Goal: Task Accomplishment & Management: Manage account settings

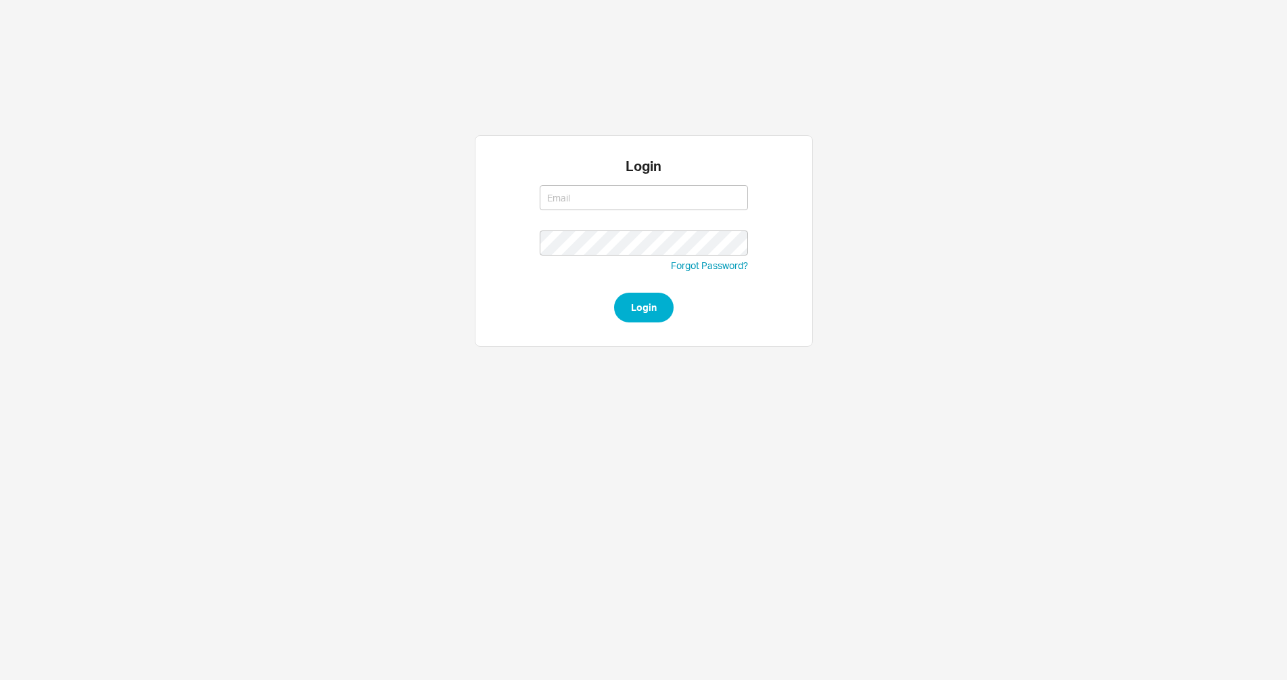
type input "[EMAIL_ADDRESS][DOMAIN_NAME]"
click at [634, 305] on button "Login" at bounding box center [643, 308] width 59 height 30
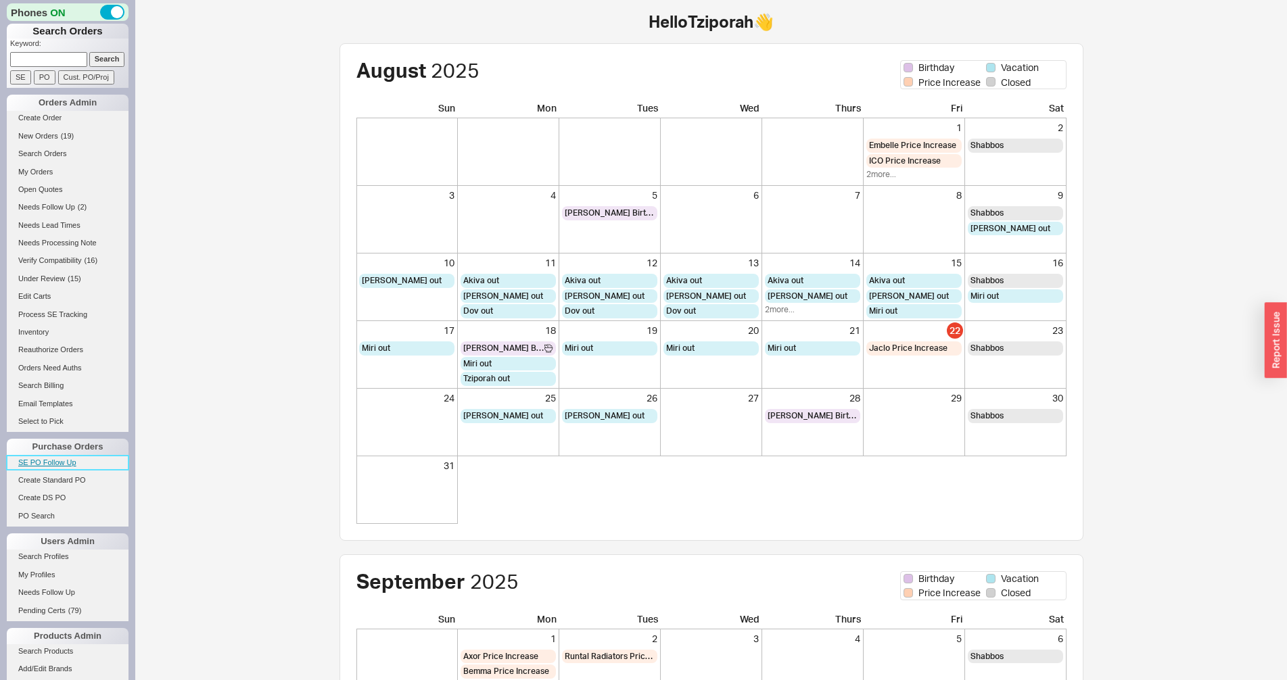
click at [56, 465] on link "SE PO Follow Up" at bounding box center [68, 463] width 122 height 14
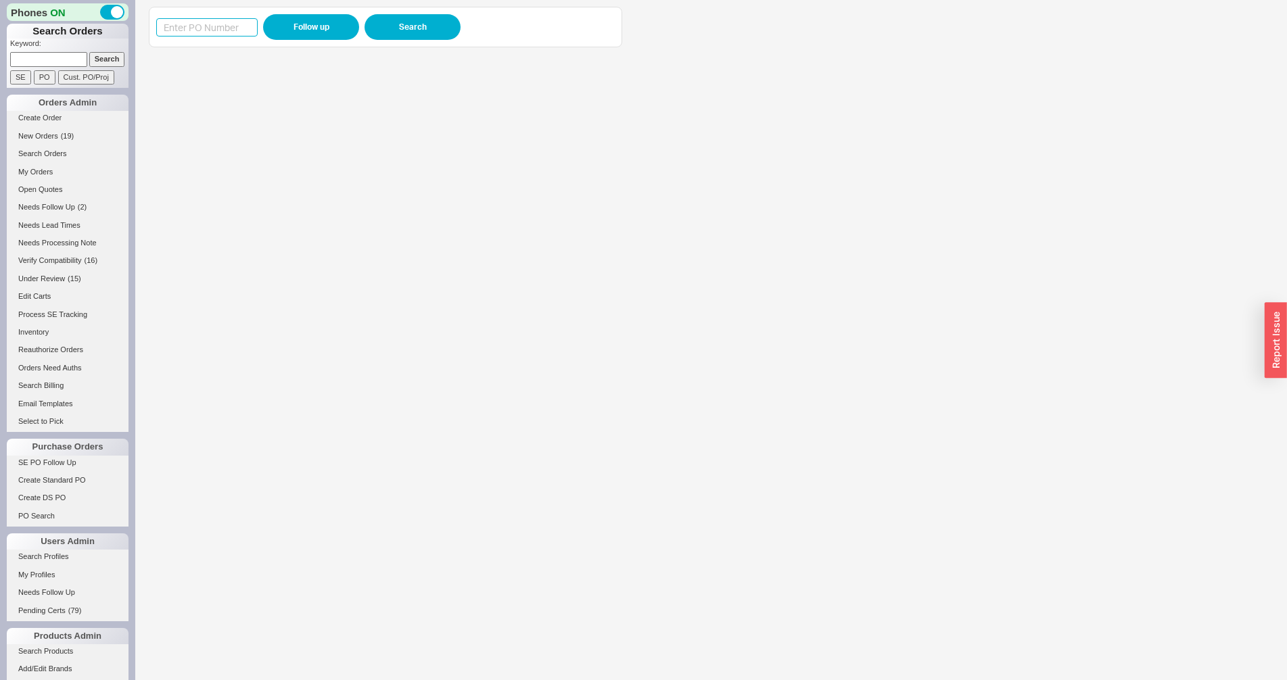
click at [223, 26] on input at bounding box center [206, 27] width 101 height 18
paste input "983710"
type input "983710"
click at [295, 25] on button "Follow up" at bounding box center [311, 27] width 96 height 26
click at [191, 26] on input "983710" at bounding box center [206, 27] width 101 height 18
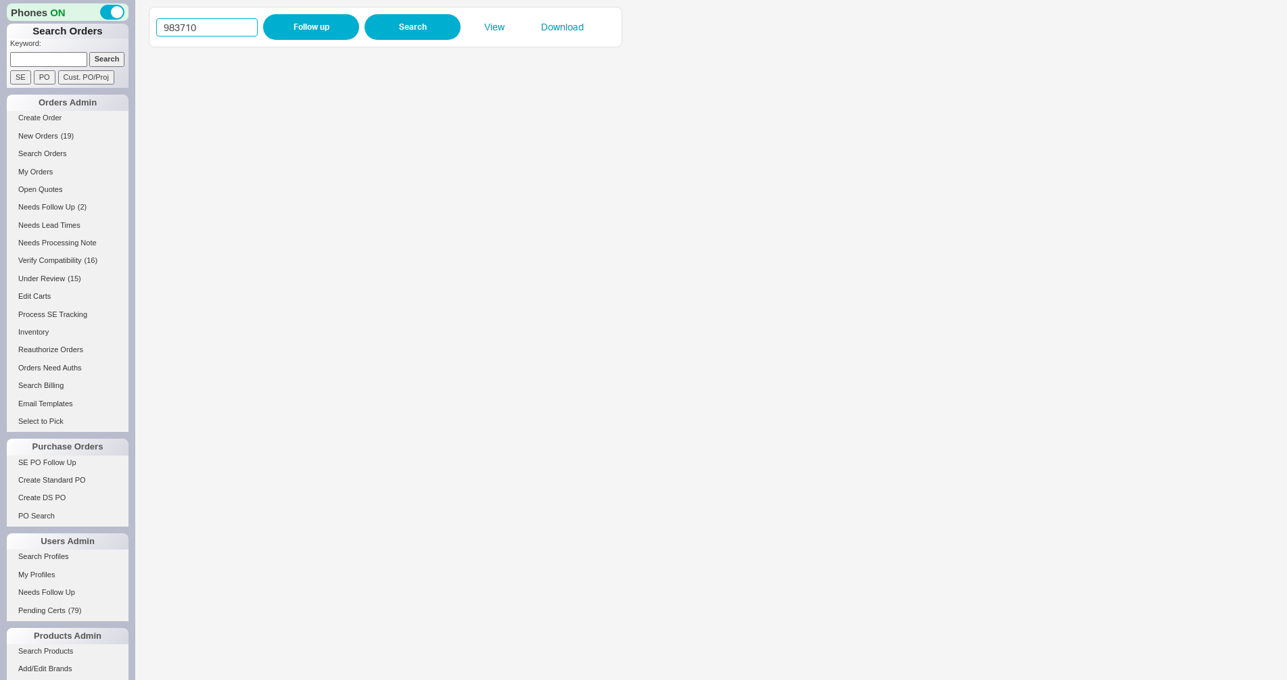
click at [191, 26] on input "983710" at bounding box center [206, 27] width 101 height 18
paste input "5956"
type input "985956"
click at [325, 30] on button "Follow up" at bounding box center [311, 27] width 96 height 26
click at [53, 655] on link "Search Products" at bounding box center [68, 651] width 122 height 14
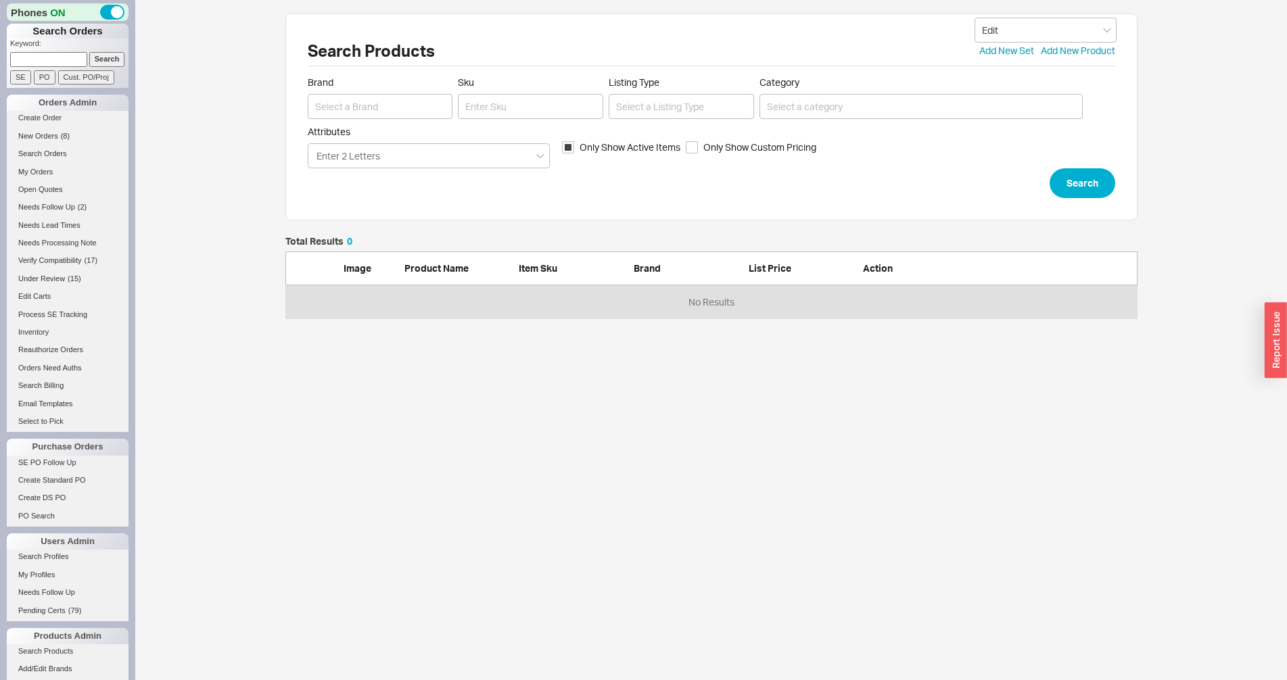
scroll to position [70, 840]
click at [36, 668] on link "Add/Edit Brands" at bounding box center [68, 669] width 122 height 14
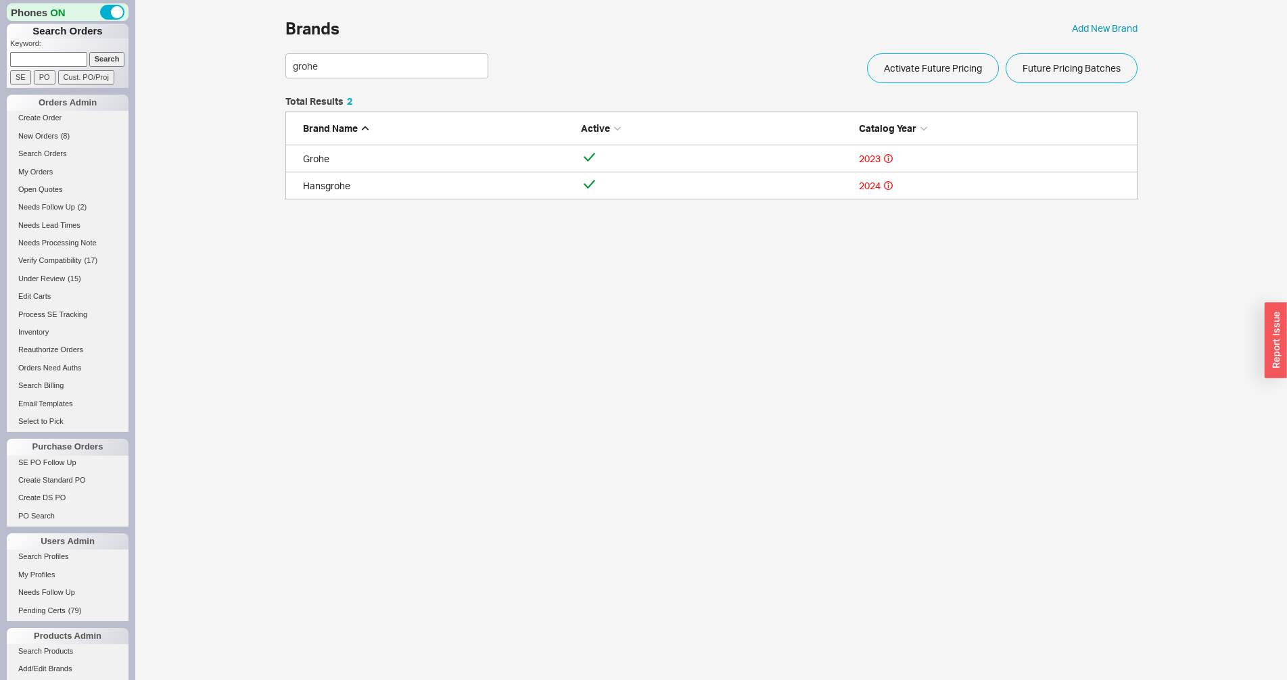
scroll to position [91, 840]
type input "grohe"
click at [523, 156] on div "Grohe" at bounding box center [438, 159] width 271 height 14
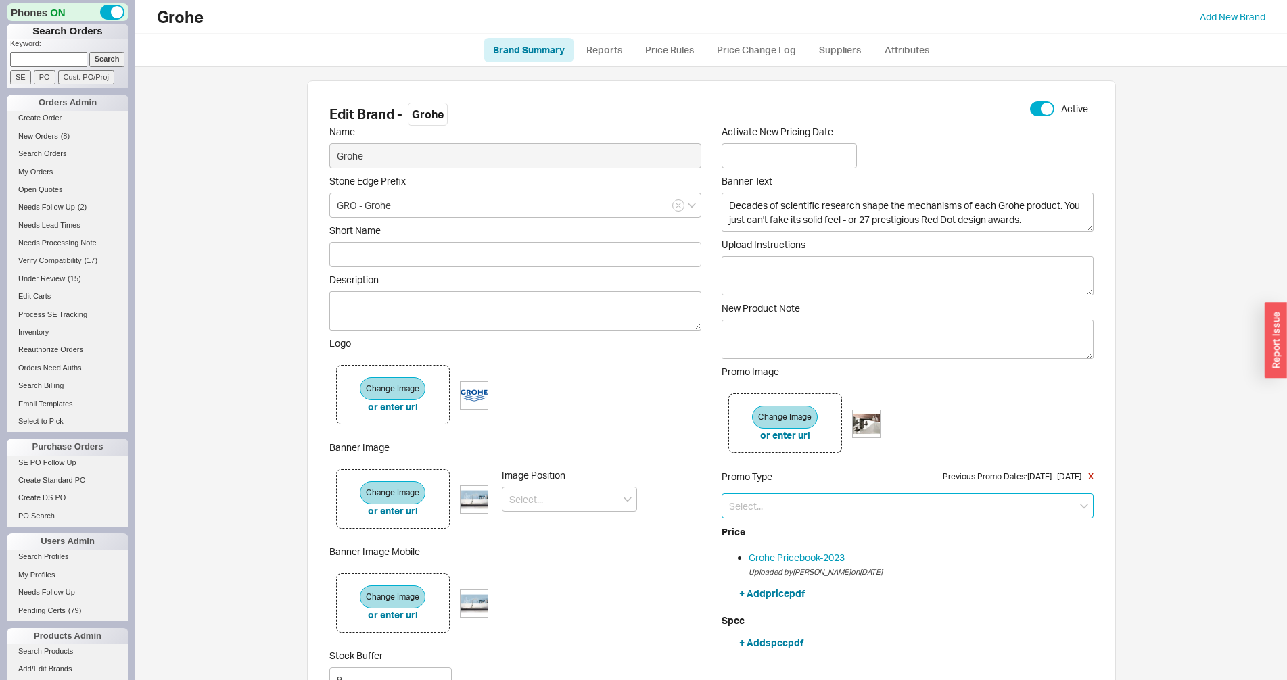
click at [780, 505] on input at bounding box center [907, 506] width 372 height 25
click at [784, 556] on div "Price Increase" at bounding box center [907, 558] width 371 height 24
type input "Price Increase"
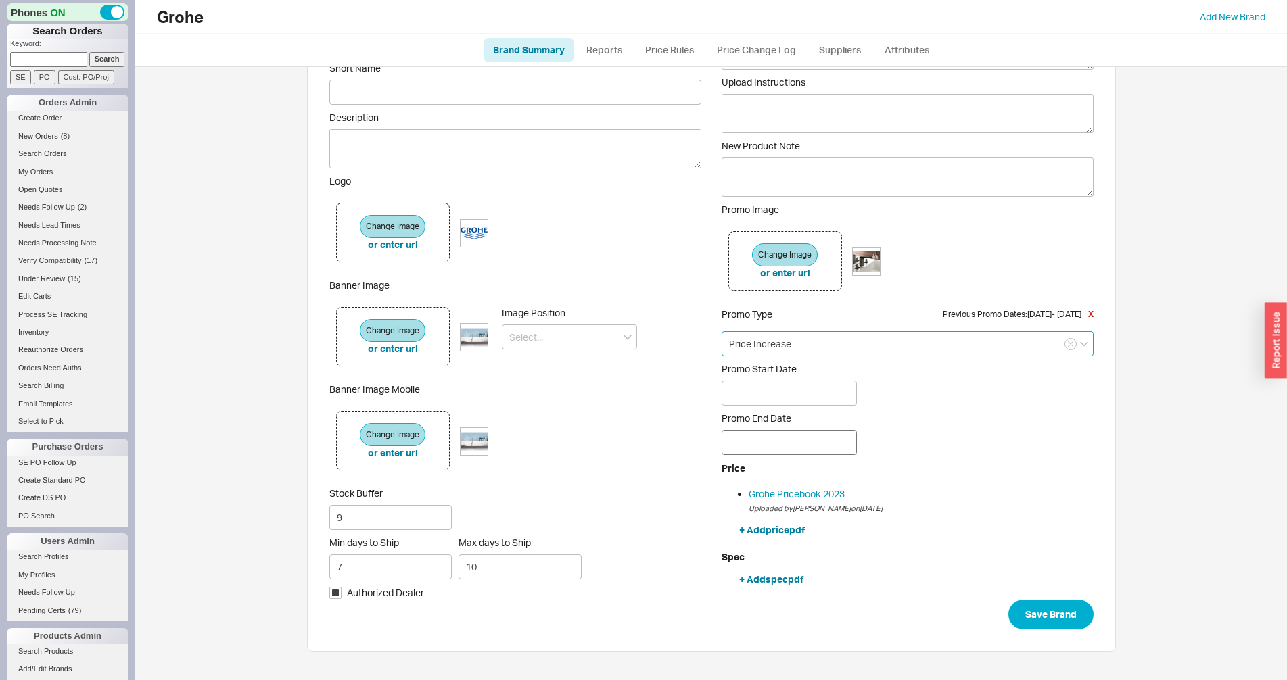
scroll to position [164, 0]
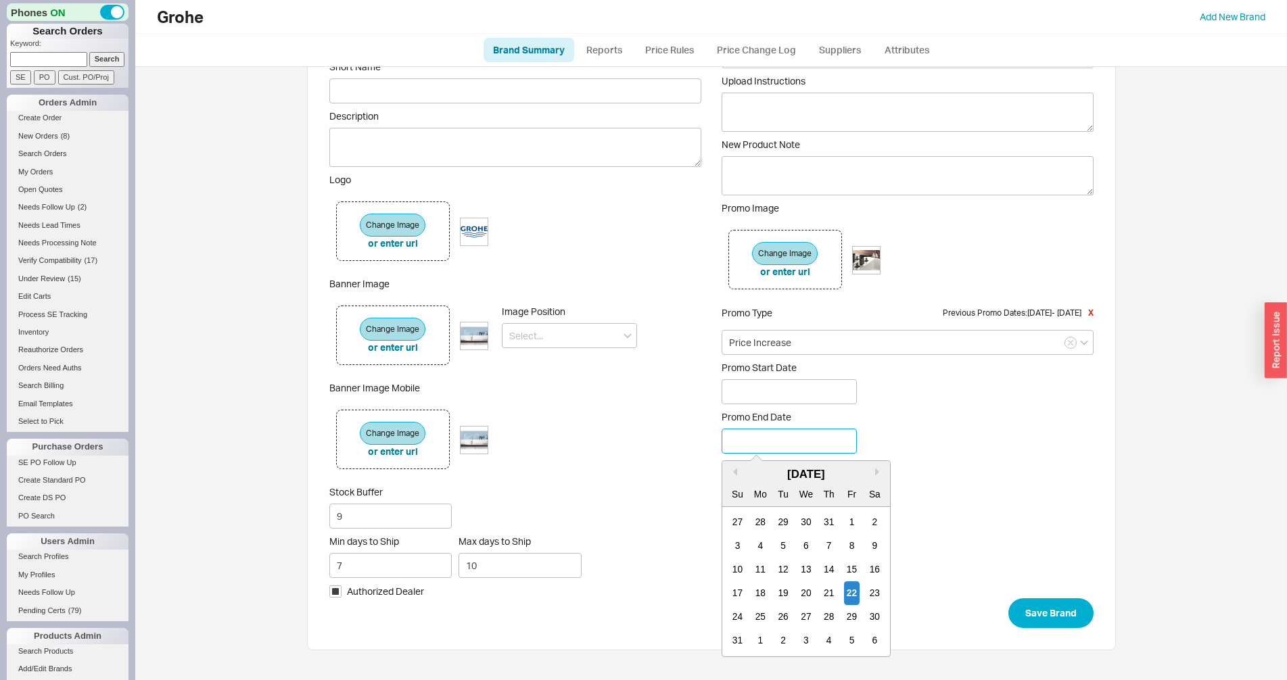
click at [783, 441] on input at bounding box center [788, 441] width 135 height 25
click at [884, 477] on div "[DATE]" at bounding box center [806, 475] width 168 height 16
click at [878, 472] on button "Next month" at bounding box center [878, 472] width 8 height 8
click at [802, 565] on div "15" at bounding box center [805, 570] width 16 height 24
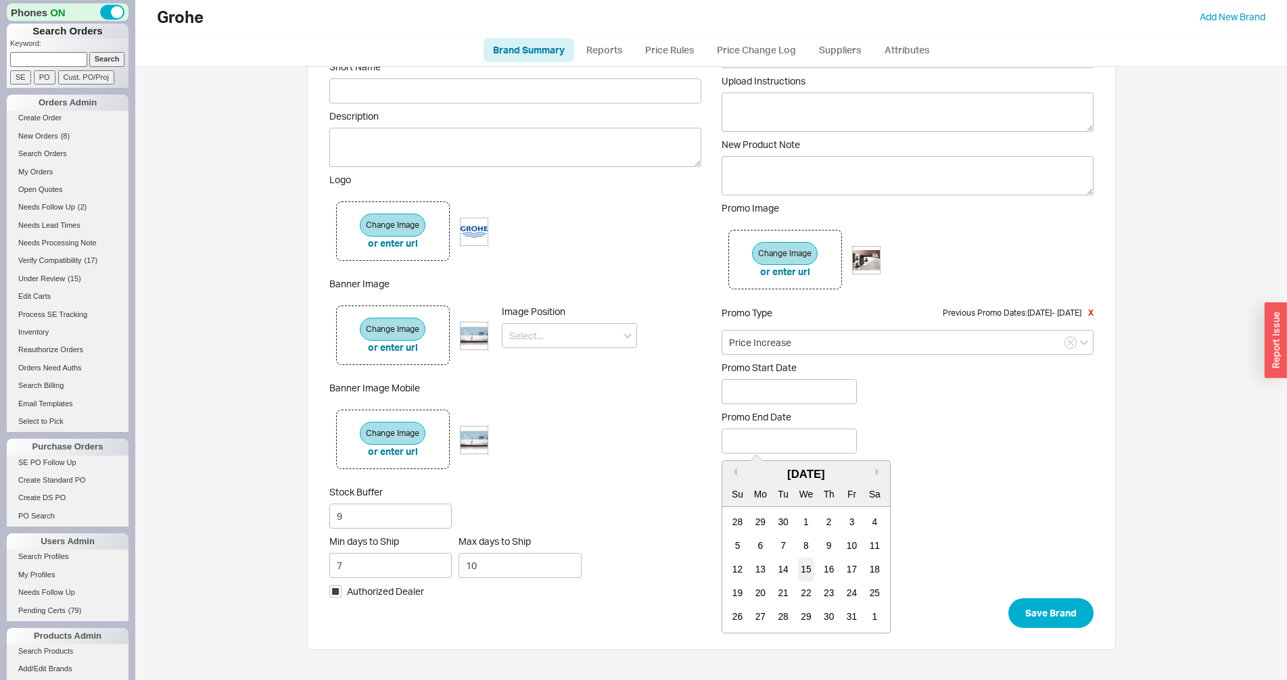
type input "10/15/2025"
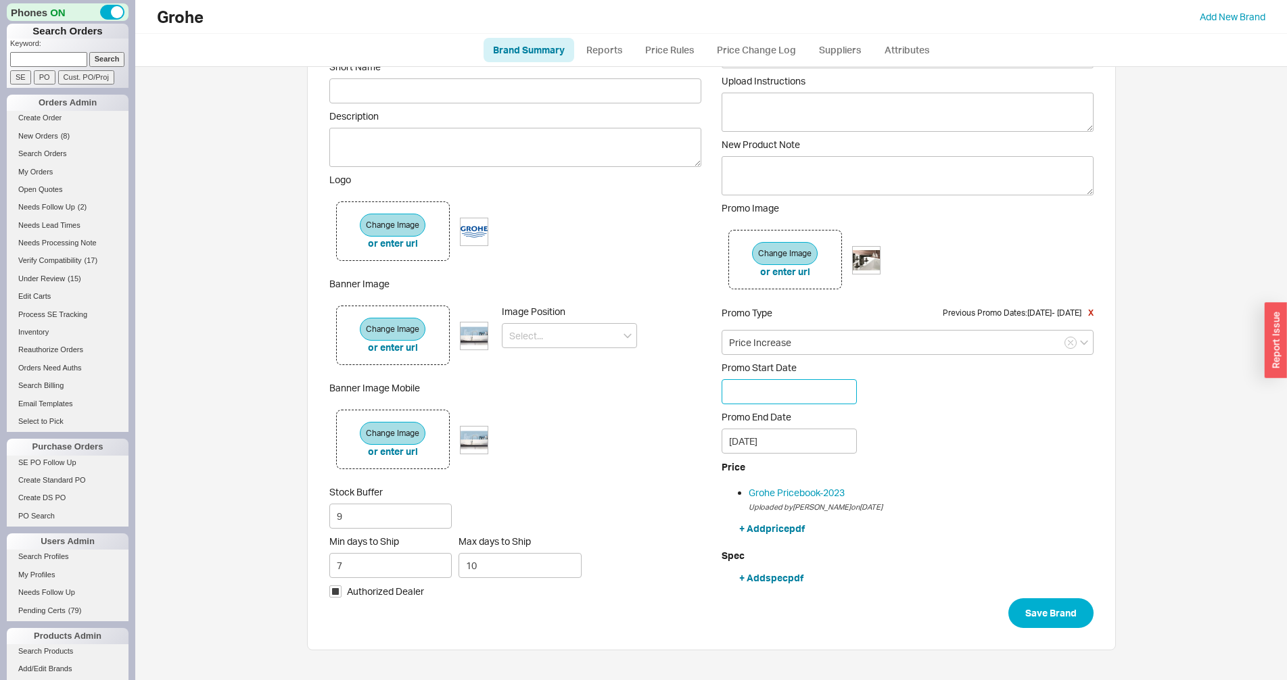
click at [777, 390] on input at bounding box center [788, 391] width 135 height 25
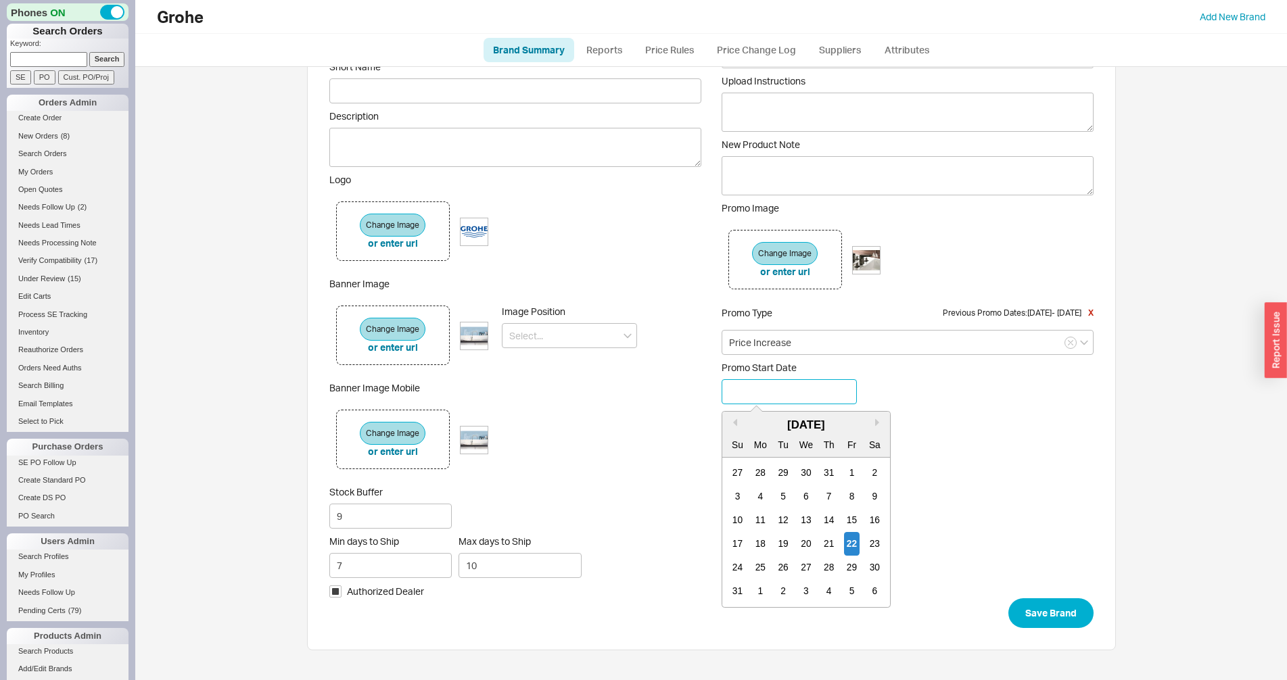
click at [874, 423] on div "[DATE]" at bounding box center [806, 425] width 168 height 16
click at [875, 423] on button "Next month" at bounding box center [878, 423] width 8 height 8
click at [811, 480] on div "3" at bounding box center [805, 473] width 16 height 24
type input "09/03/2025"
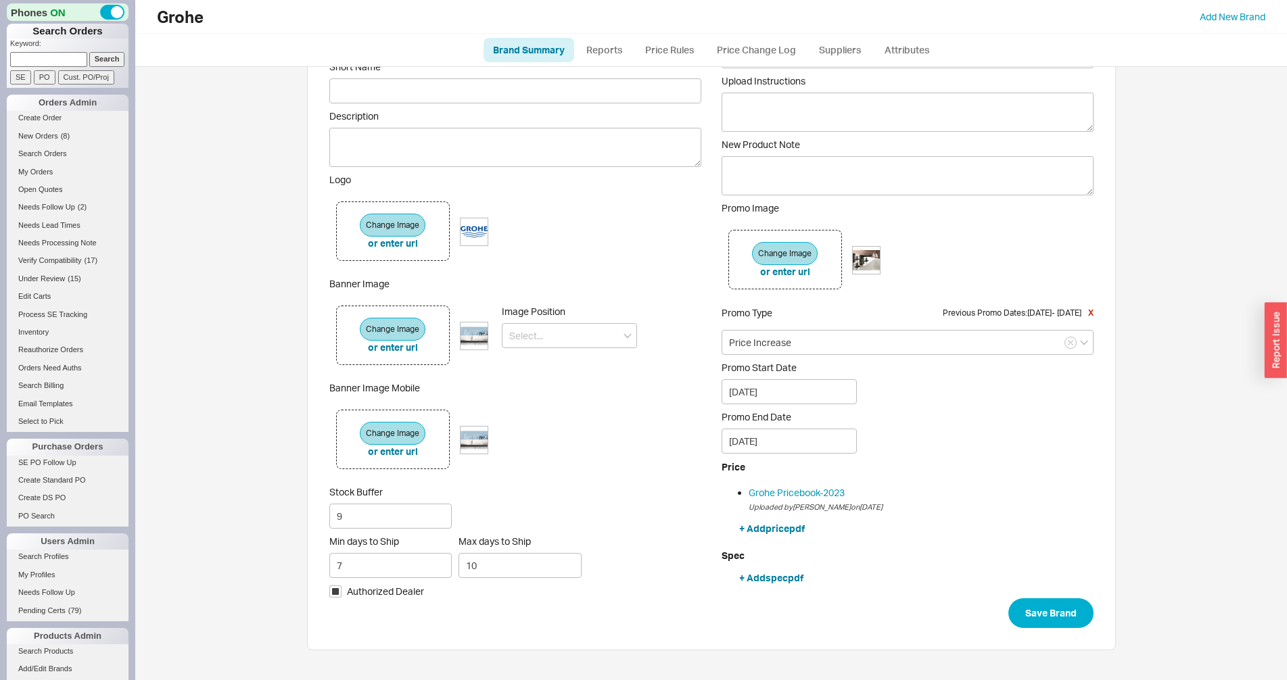
click at [1012, 623] on form "Active Name Grohe Stone Edge Prefix GRO - Grohe Short Name Description Logo Cha…" at bounding box center [711, 295] width 764 height 666
click at [1032, 615] on button "Save Brand" at bounding box center [1050, 613] width 85 height 30
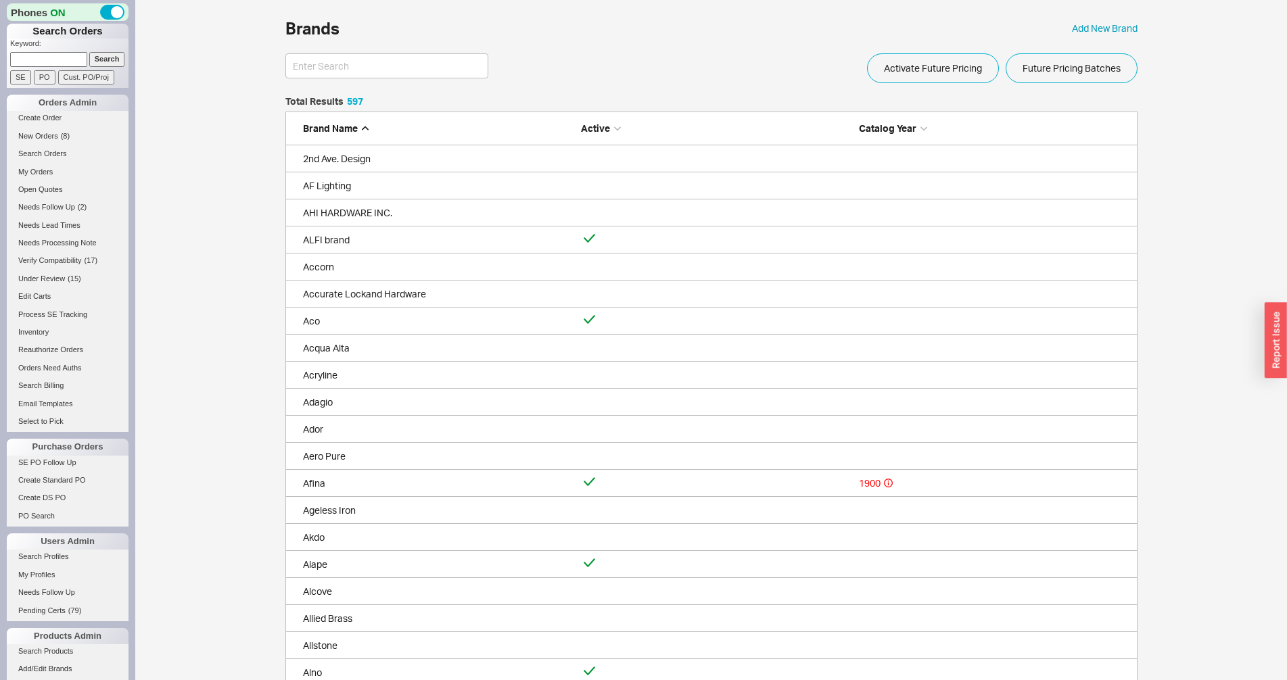
scroll to position [16183, 840]
click at [59, 673] on link "Add/Edit Brands" at bounding box center [68, 669] width 122 height 14
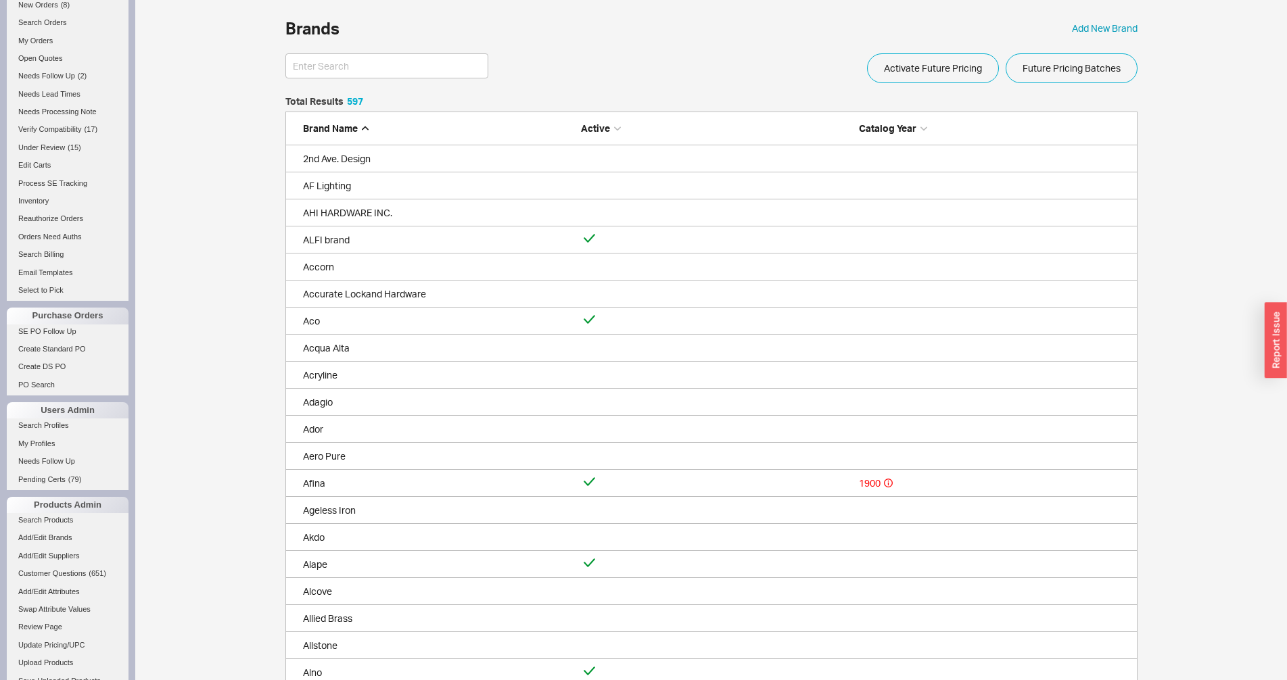
scroll to position [211, 0]
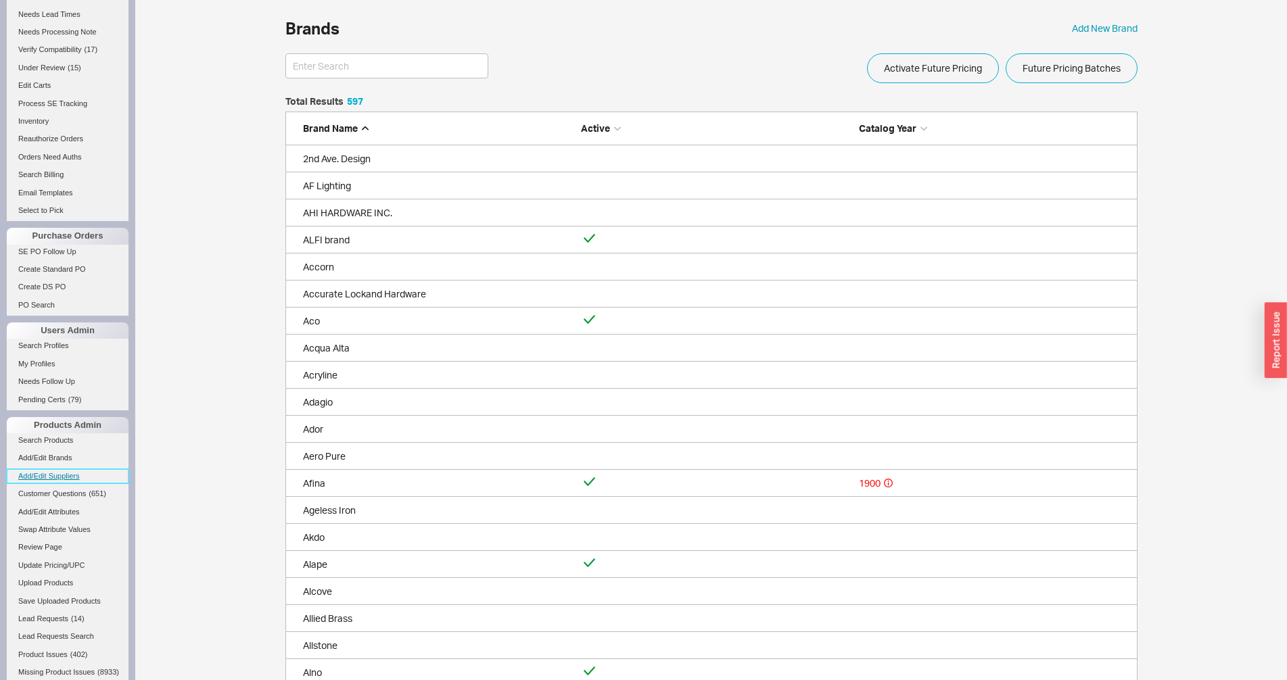
click at [72, 475] on link "Add/Edit Suppliers" at bounding box center [68, 476] width 122 height 14
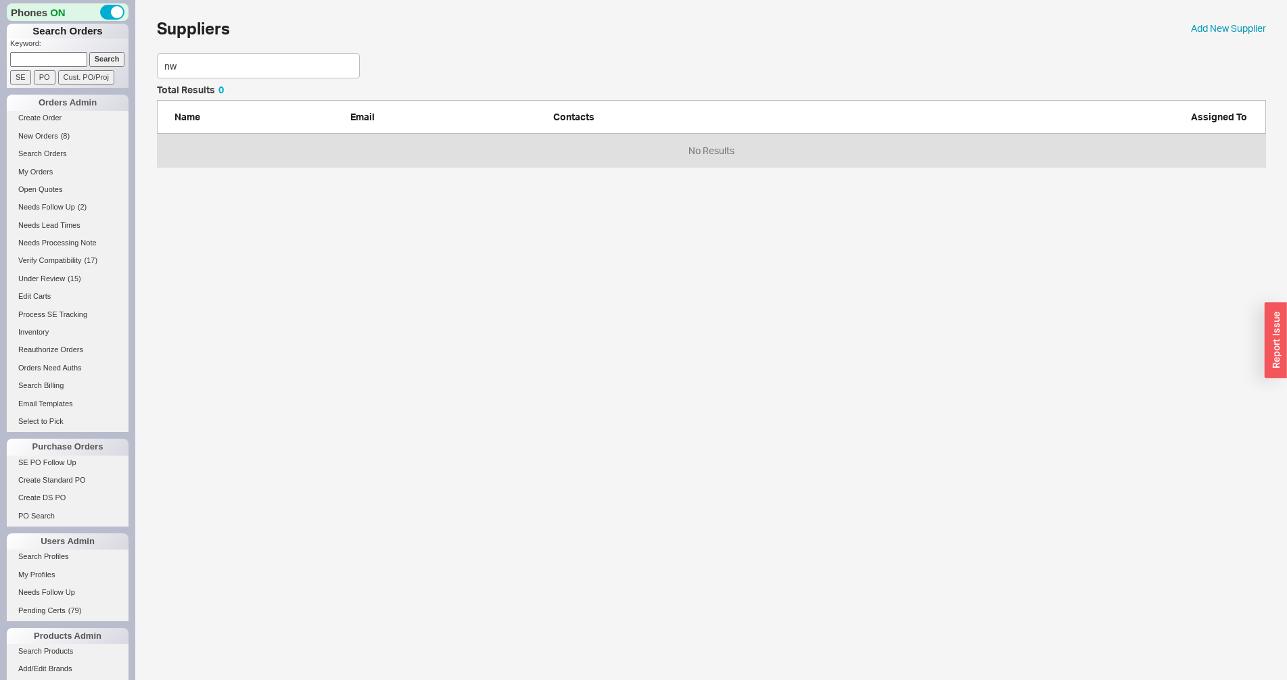
scroll to position [91, 1097]
type input "n"
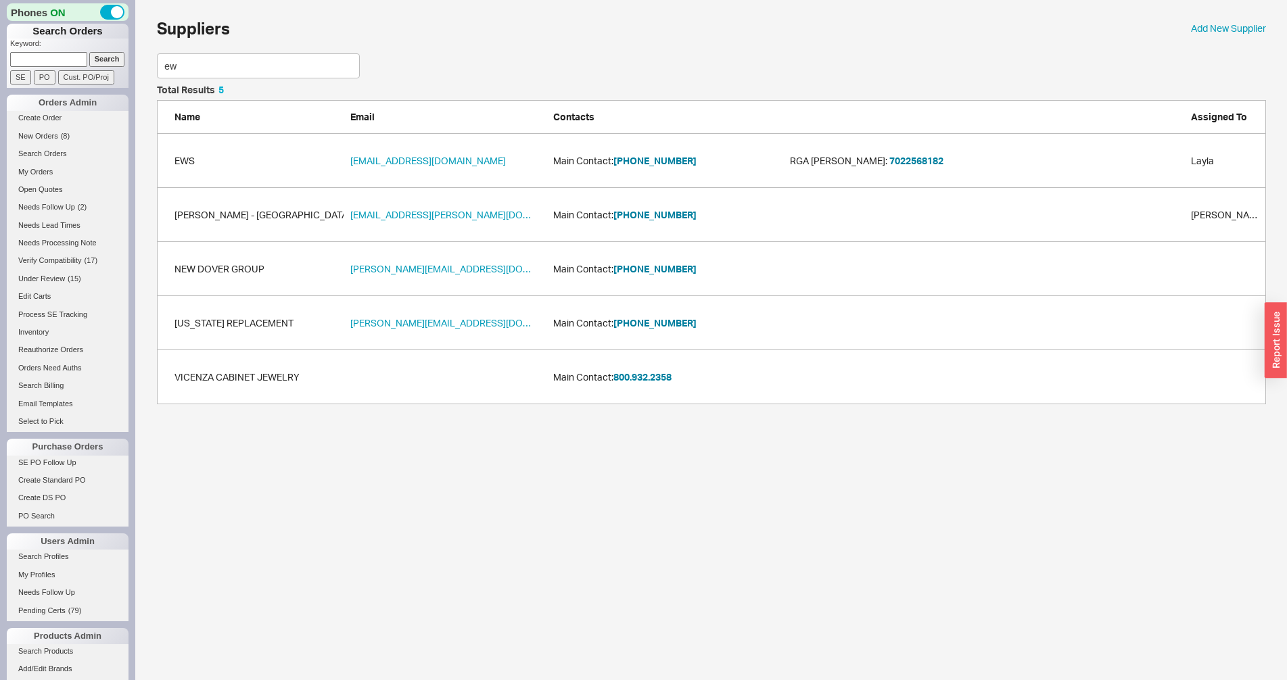
scroll to position [308, 1097]
type input "e"
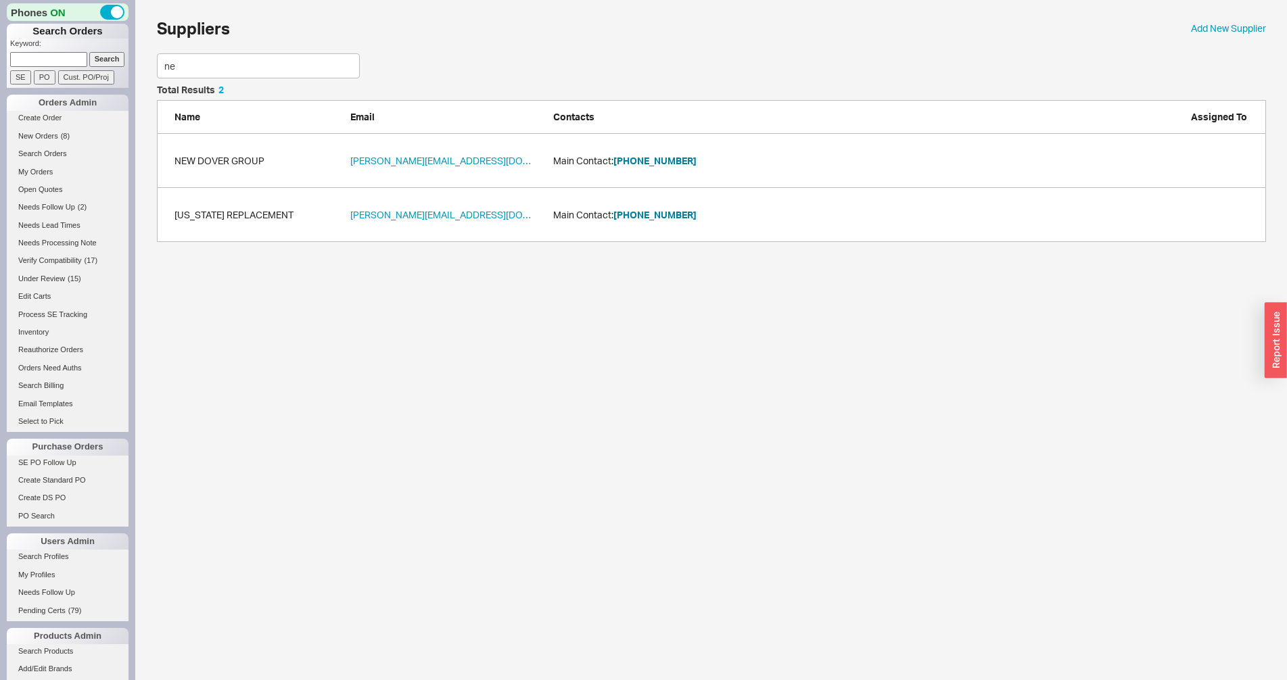
scroll to position [2688, 1097]
type input "n"
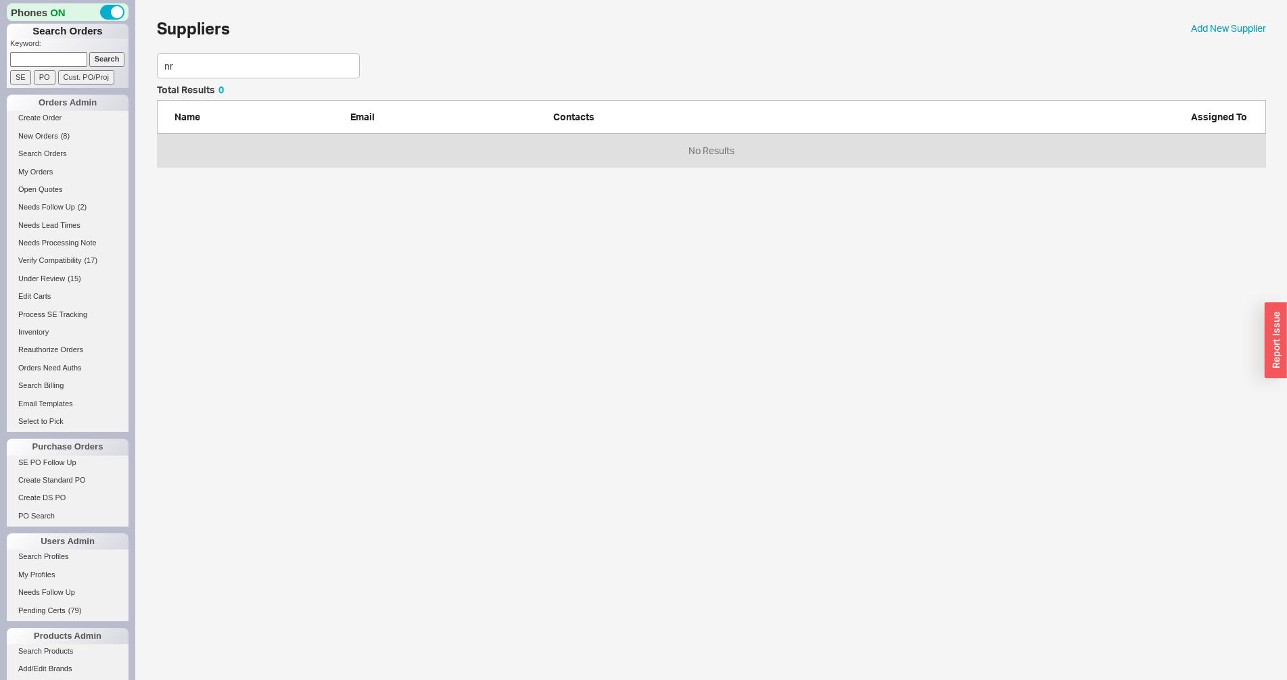
scroll to position [91, 1097]
type input "n"
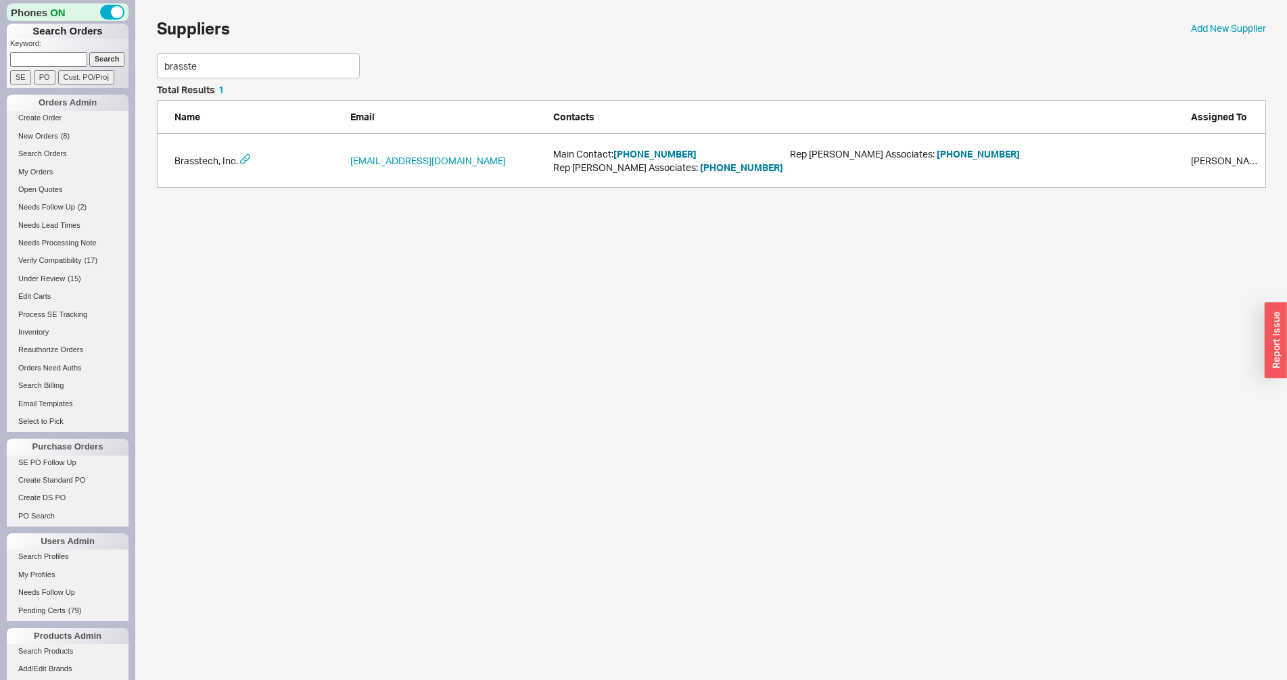
type input "brasste"
click at [64, 55] on input at bounding box center [48, 59] width 77 height 14
paste input "933452"
type input "933452"
click at [108, 56] on input "Search" at bounding box center [107, 59] width 36 height 14
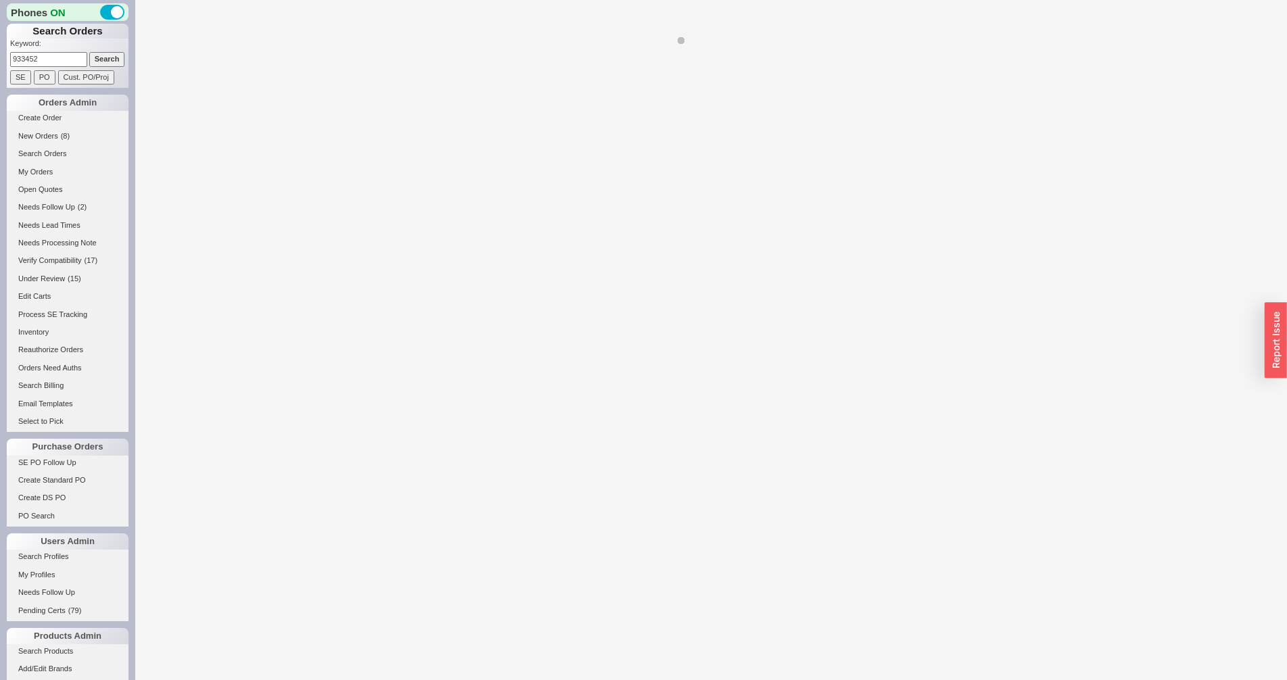
select select "LOW"
select select "3"
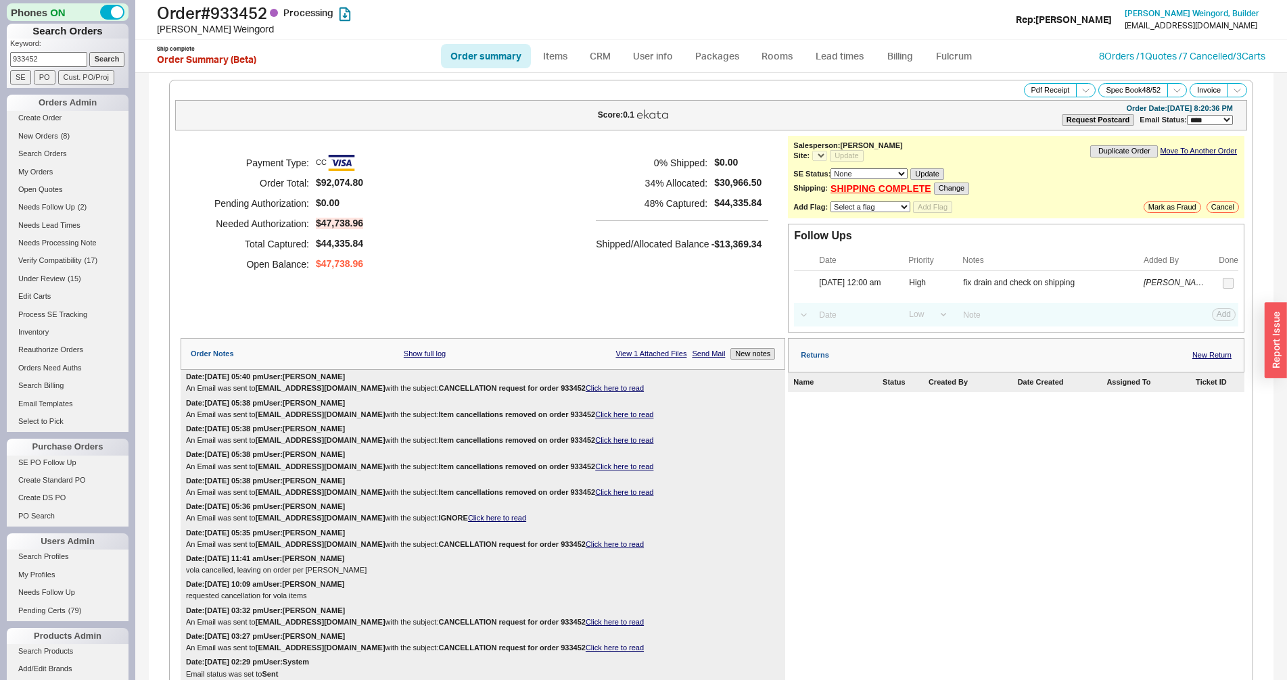
select select "*"
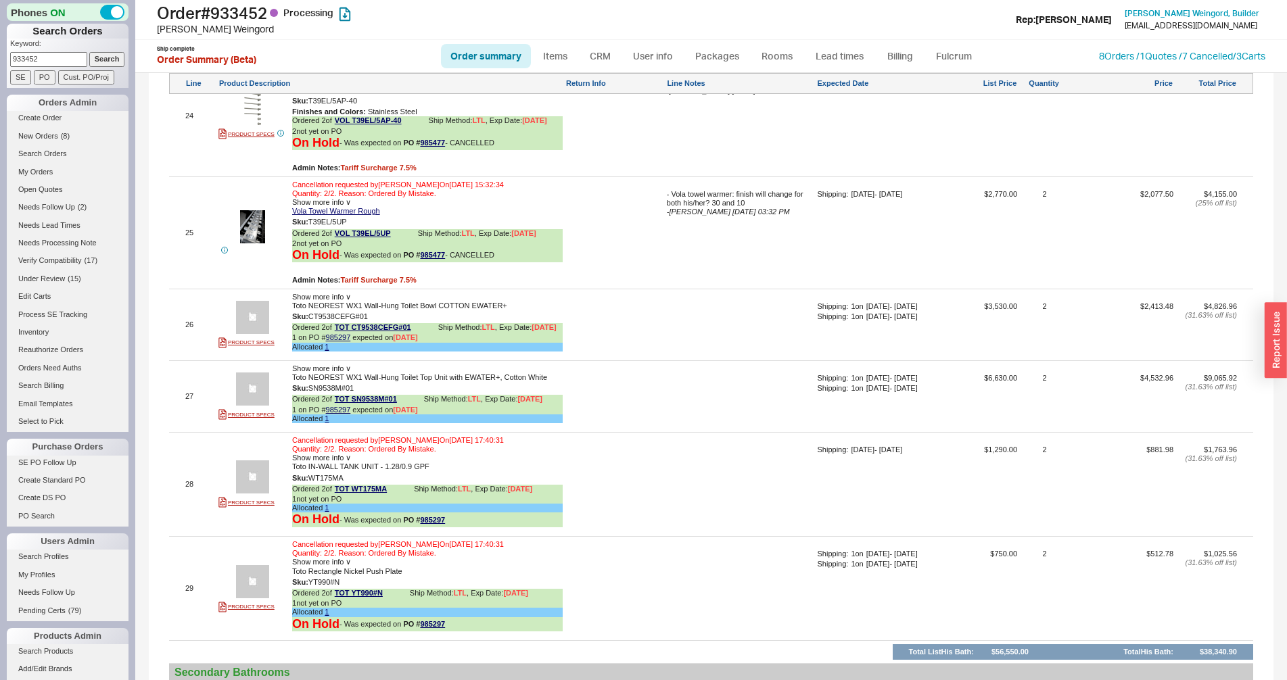
scroll to position [3872, 0]
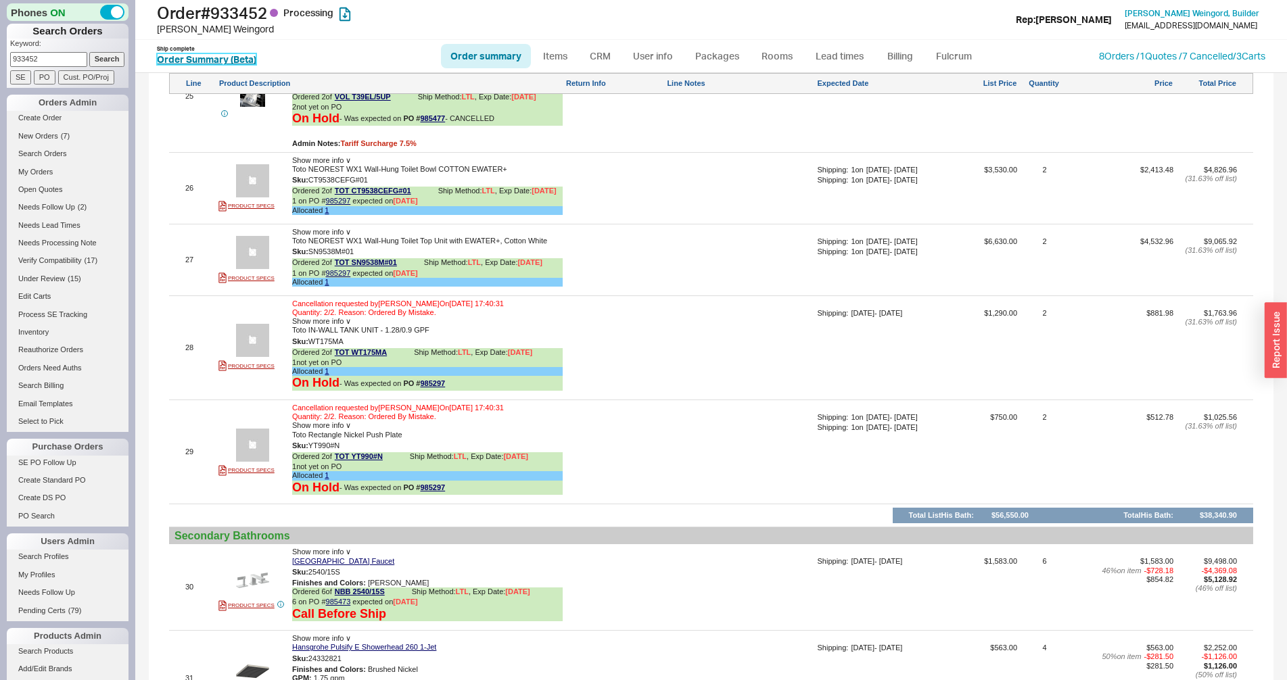
click at [195, 54] on link "Order Summary (Beta)" at bounding box center [206, 58] width 99 height 11
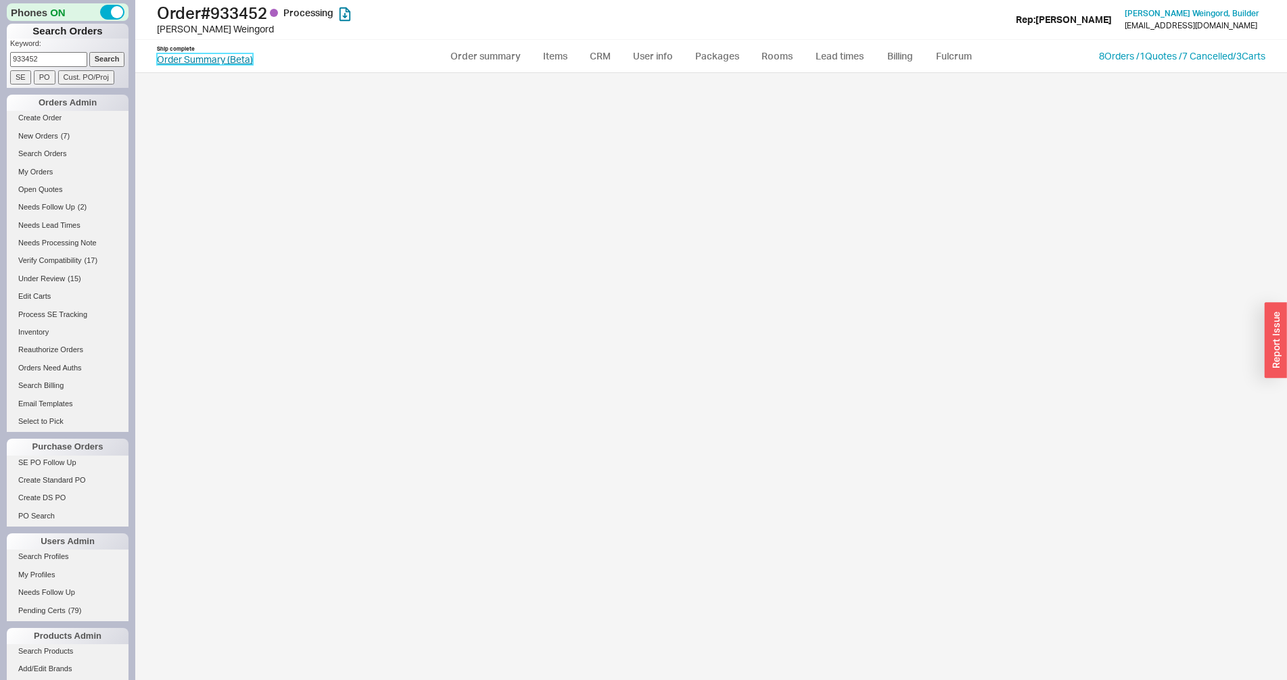
select select "LOW"
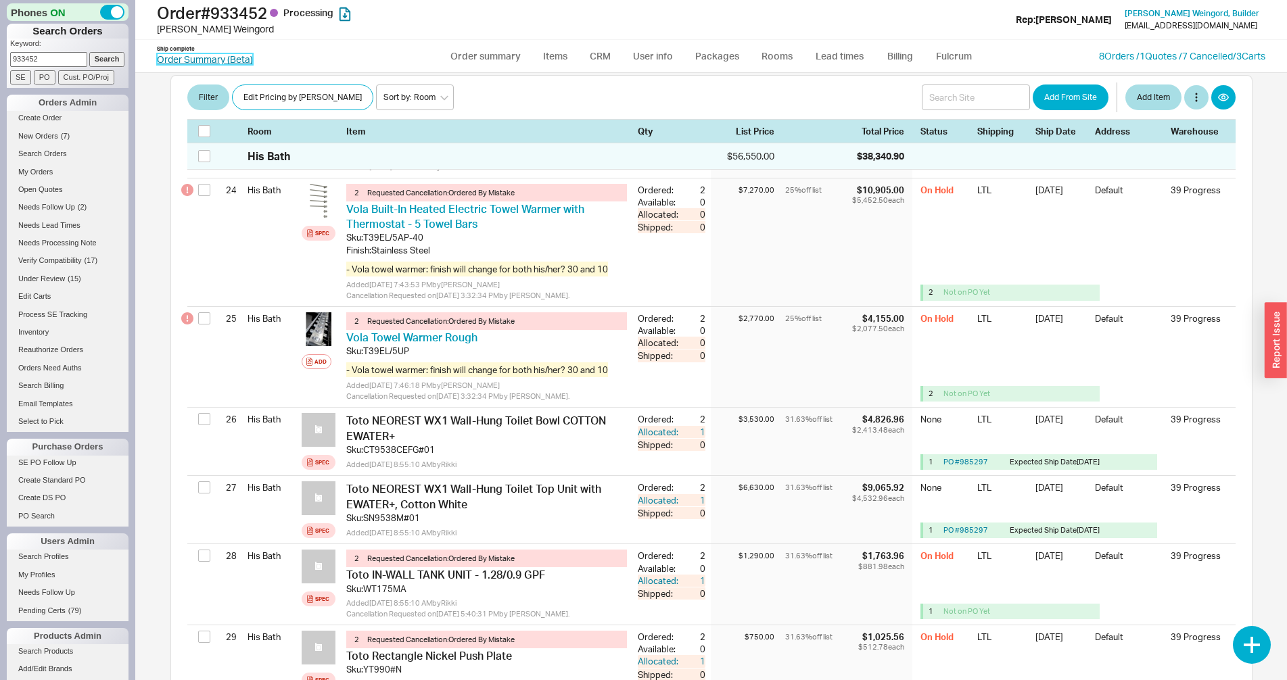
scroll to position [2690, 0]
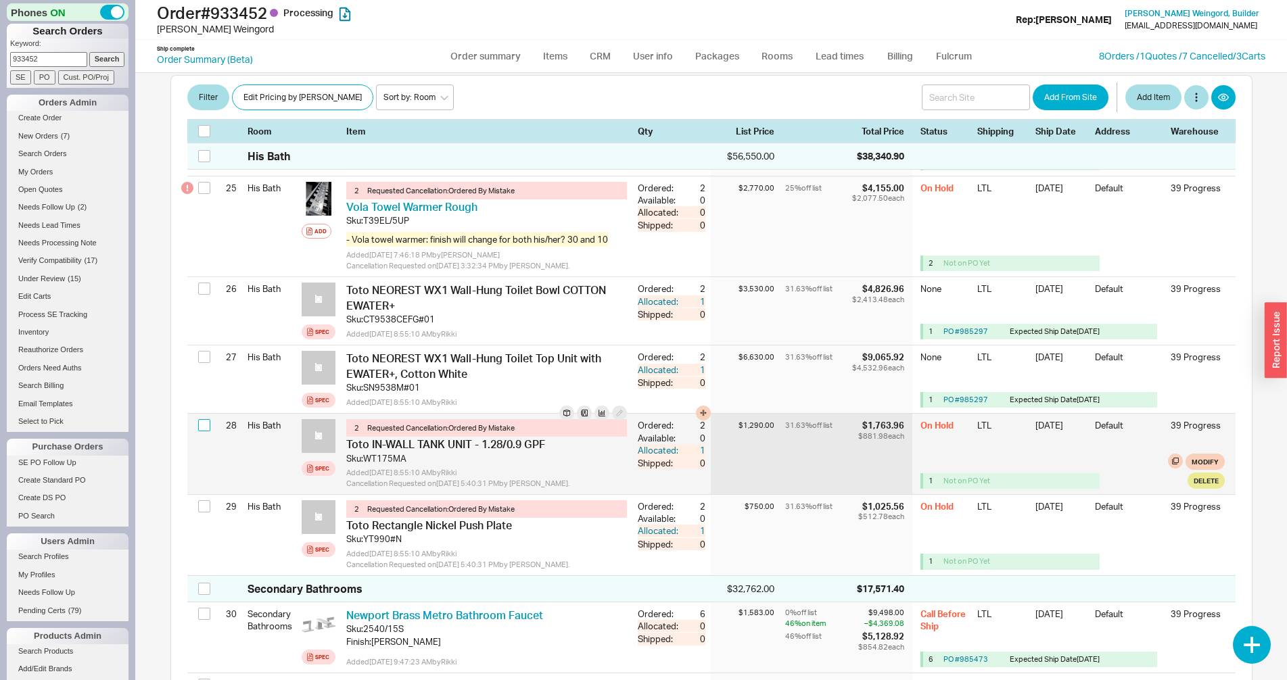
click at [206, 419] on input "checkbox" at bounding box center [204, 425] width 12 height 12
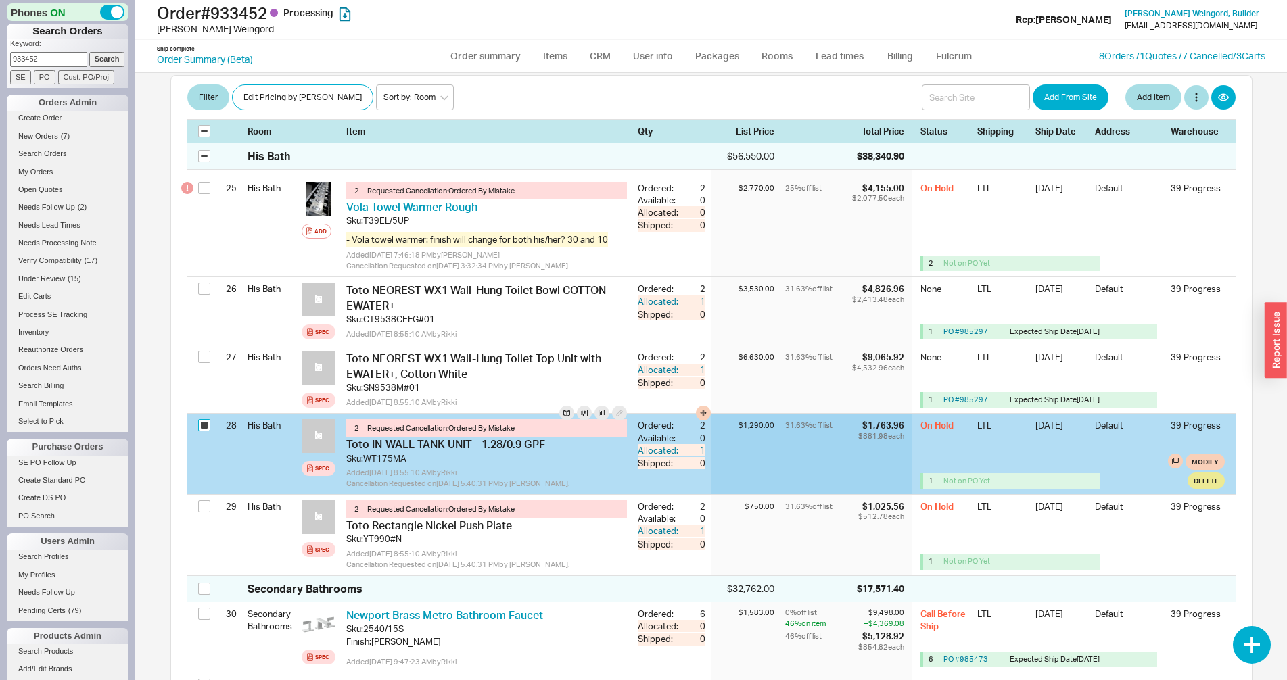
checkbox input "true"
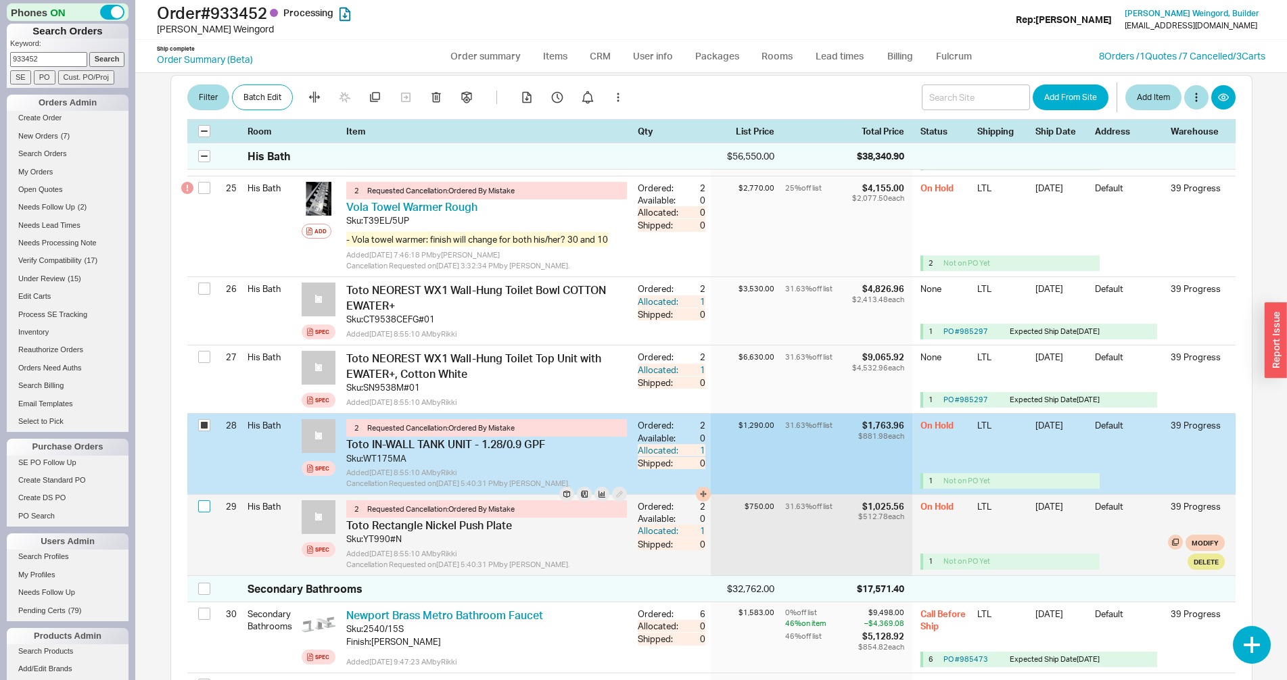
click at [203, 500] on input "checkbox" at bounding box center [204, 506] width 12 height 12
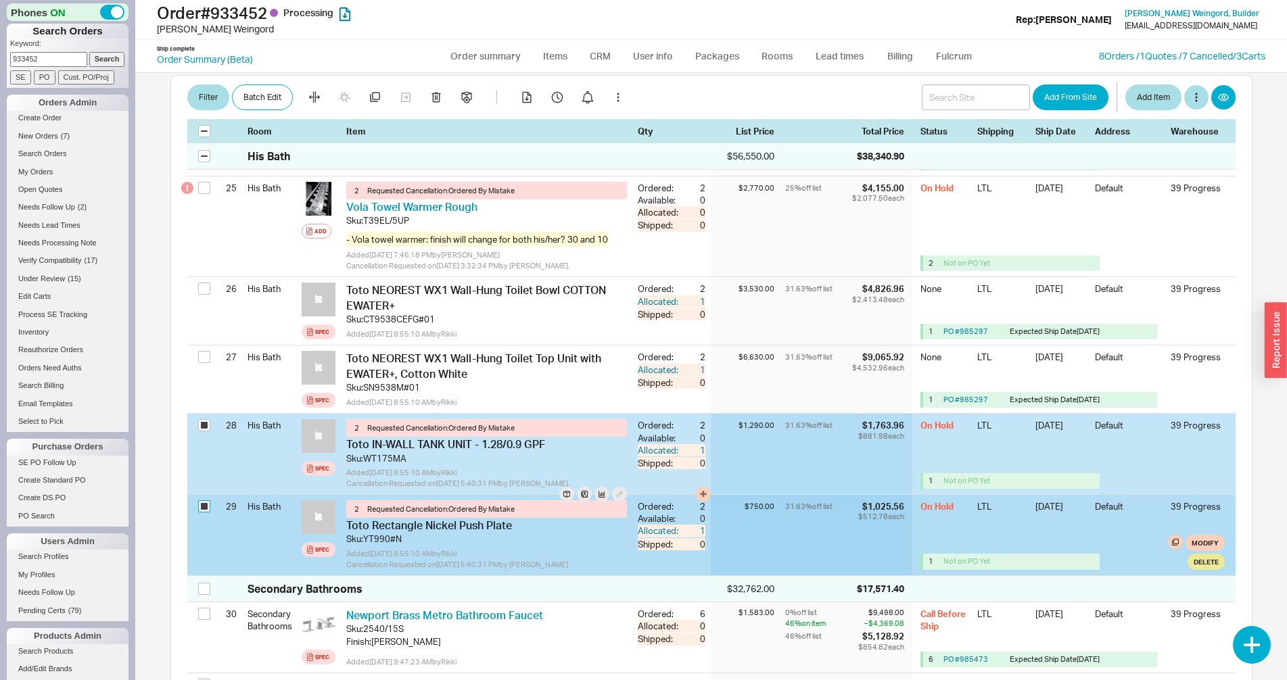
checkbox input "true"
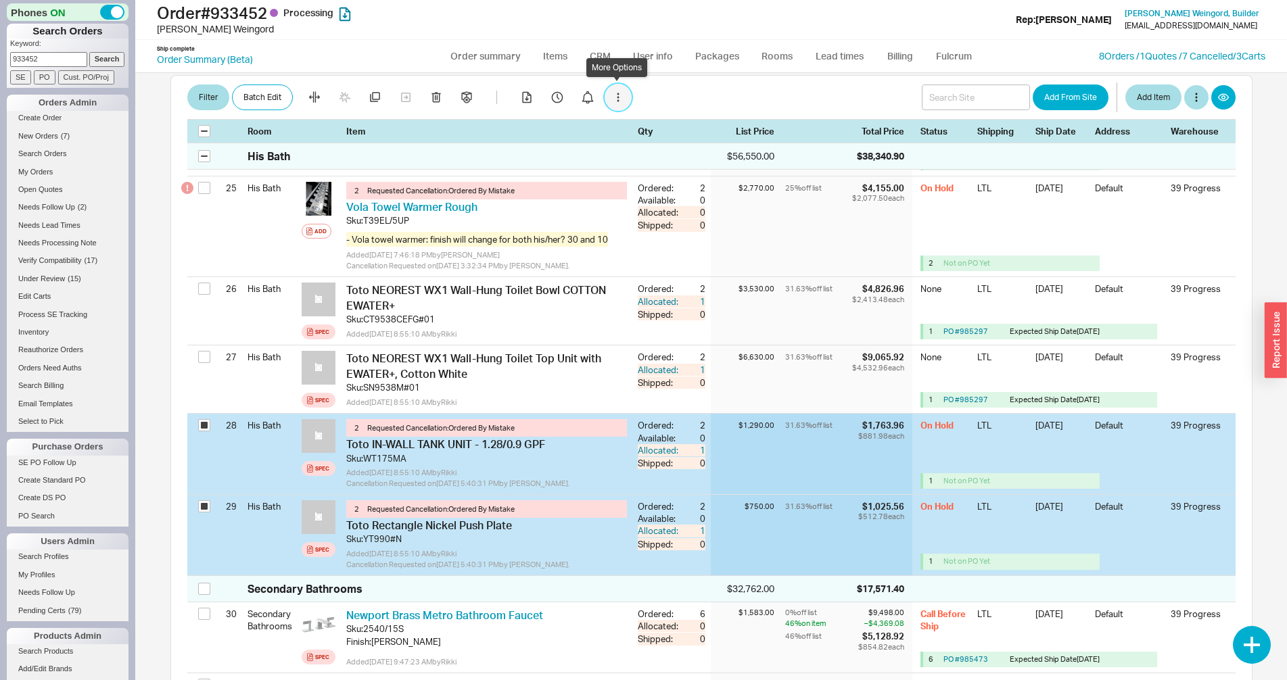
click at [614, 93] on button "button" at bounding box center [617, 97] width 27 height 27
click at [652, 149] on div "Deallocate Items" at bounding box center [670, 148] width 110 height 14
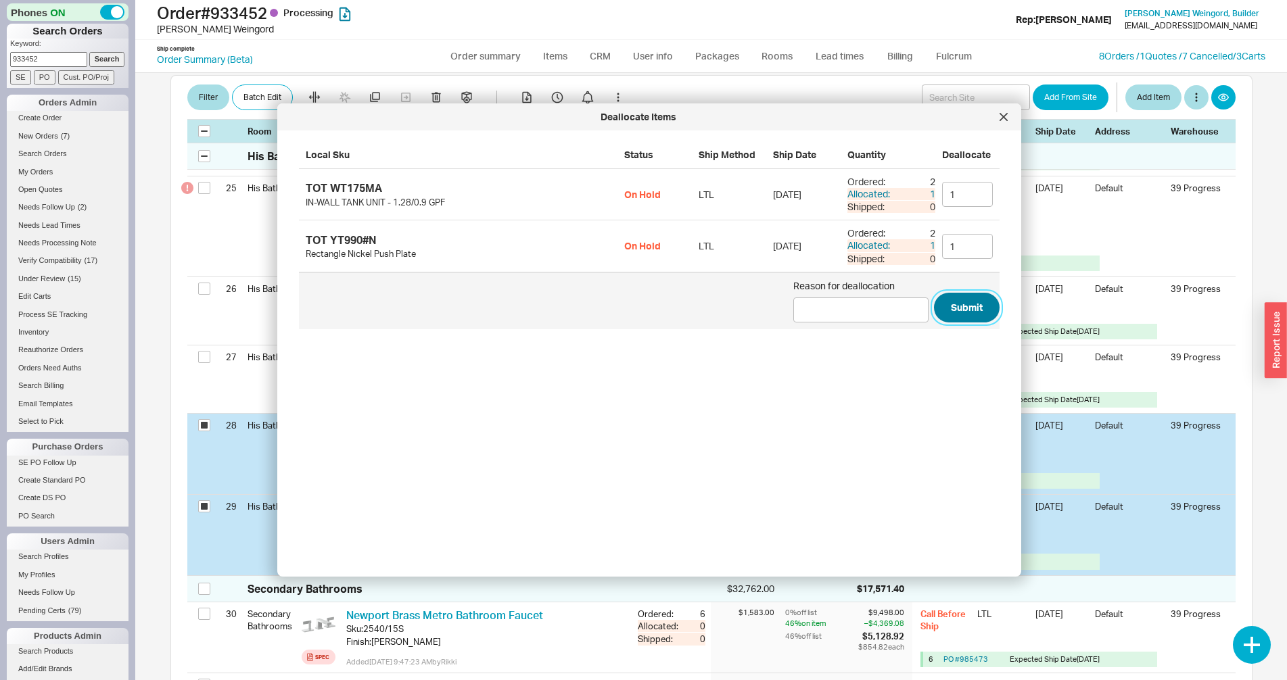
click at [960, 306] on button "Submit" at bounding box center [967, 308] width 66 height 30
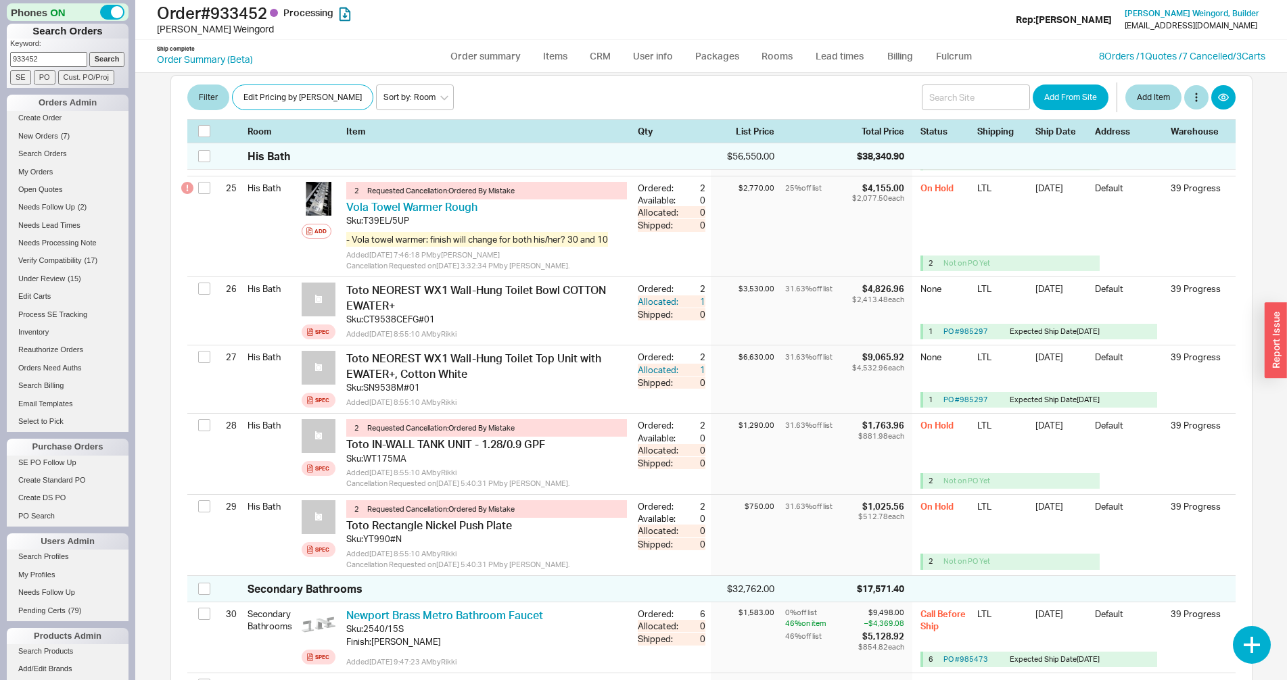
checkbox input "false"
click at [474, 56] on link "Order summary" at bounding box center [486, 56] width 90 height 24
select select "*"
select select "LOW"
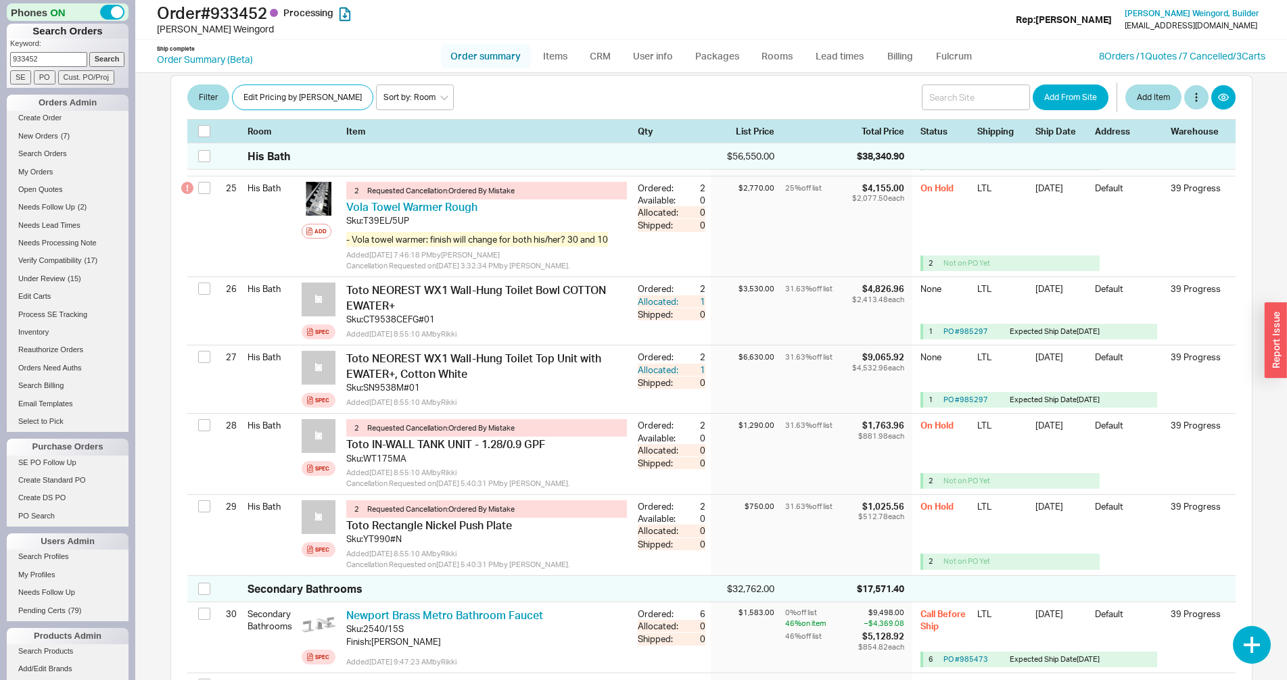
select select "3"
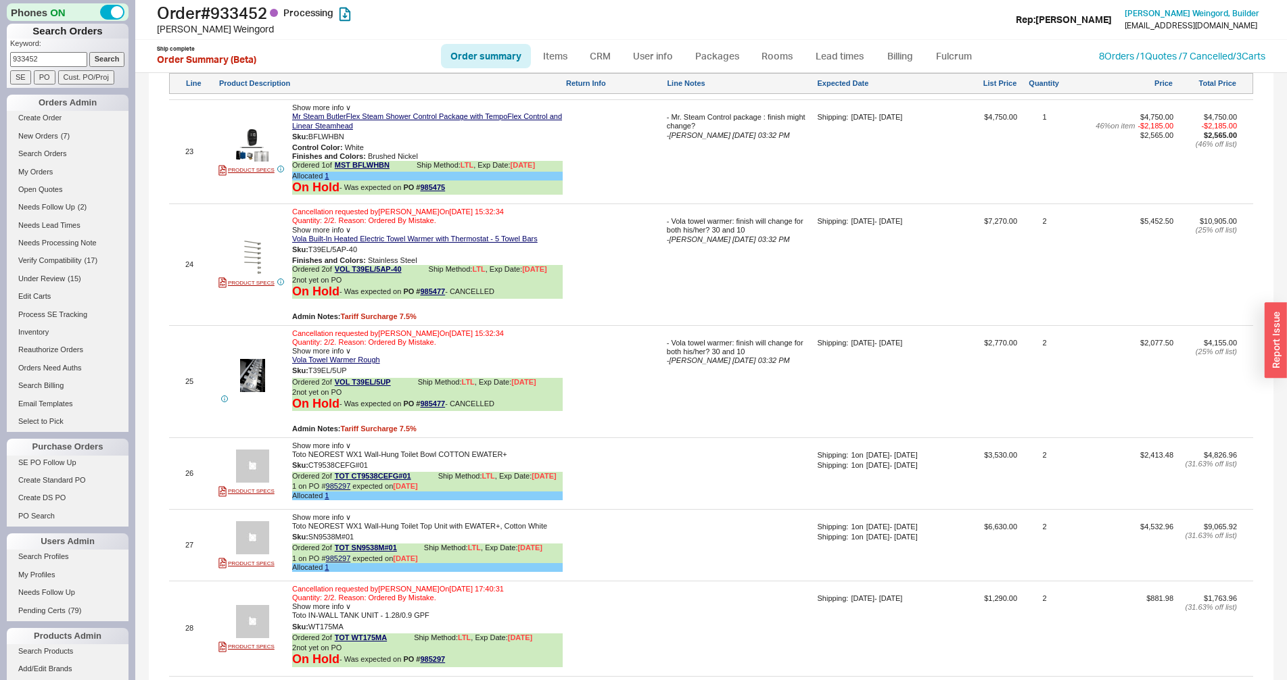
scroll to position [3885, 0]
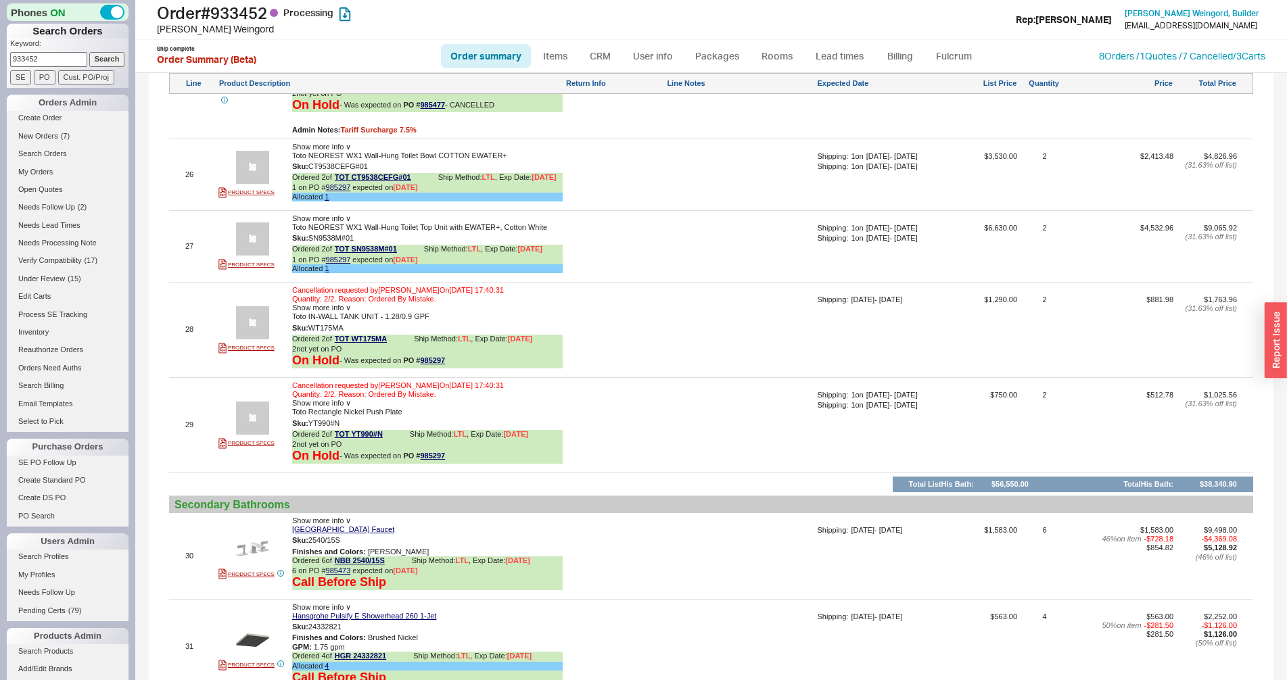
click at [66, 55] on input "933452" at bounding box center [48, 59] width 77 height 14
paste input "2547"
type input "932547"
click at [114, 52] on p "Keyword:" at bounding box center [69, 46] width 118 height 14
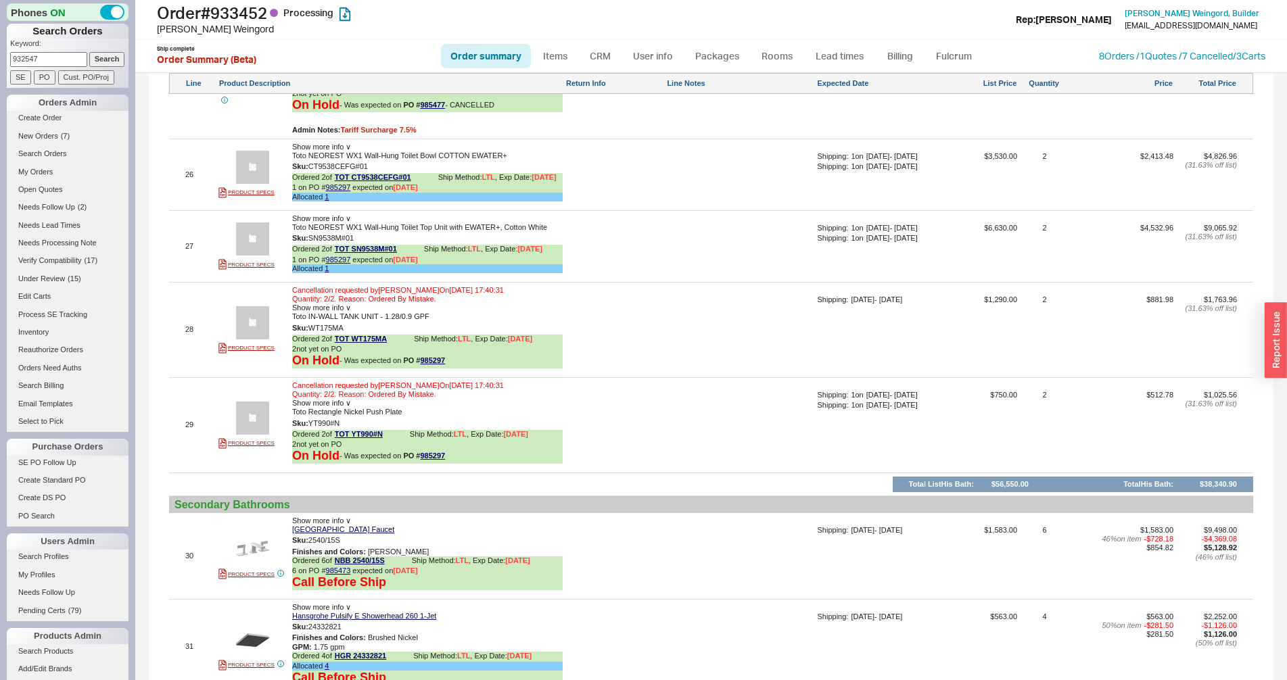
click at [101, 63] on input "Search" at bounding box center [107, 59] width 36 height 14
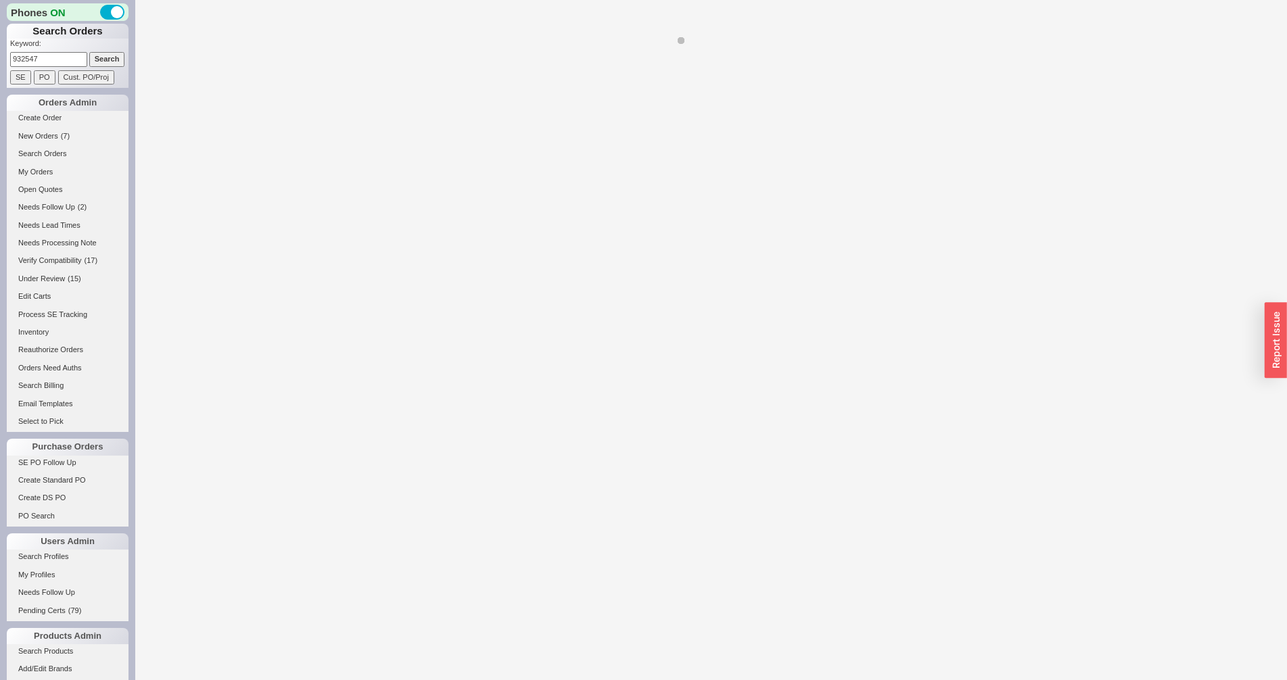
select select "*"
select select "LOW"
select select "3"
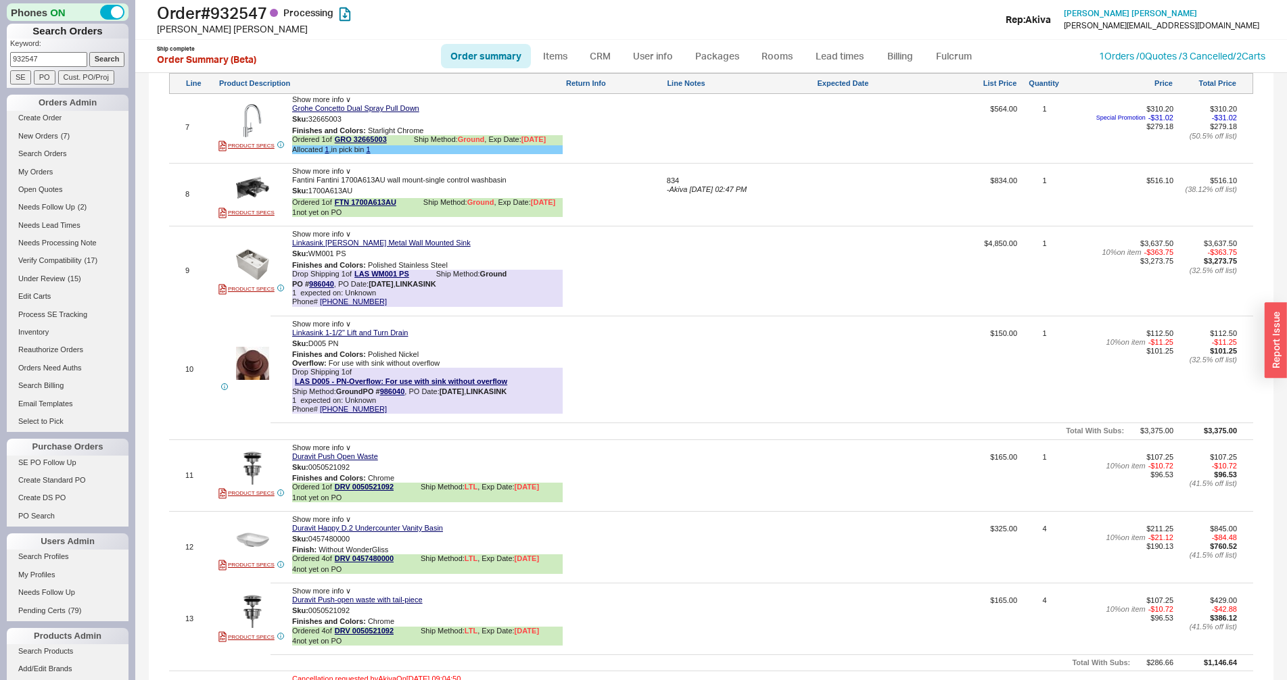
scroll to position [2092, 0]
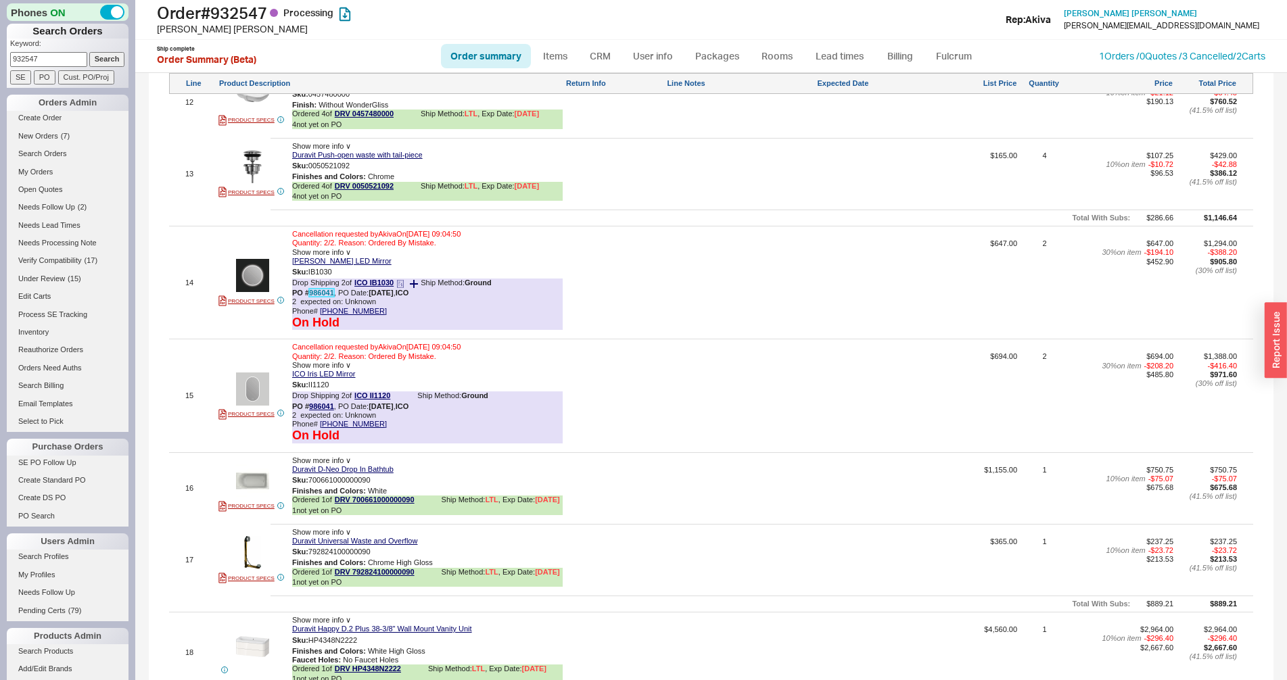
click at [320, 295] on link "986041" at bounding box center [321, 293] width 25 height 8
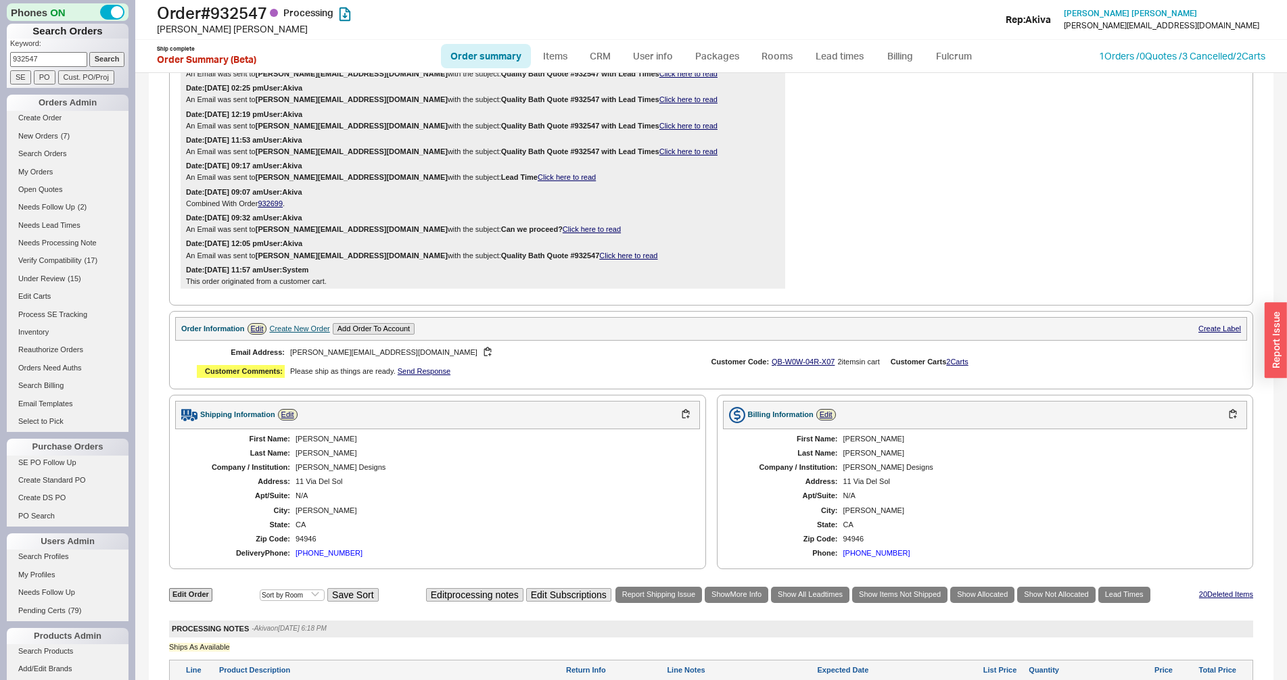
scroll to position [0, 0]
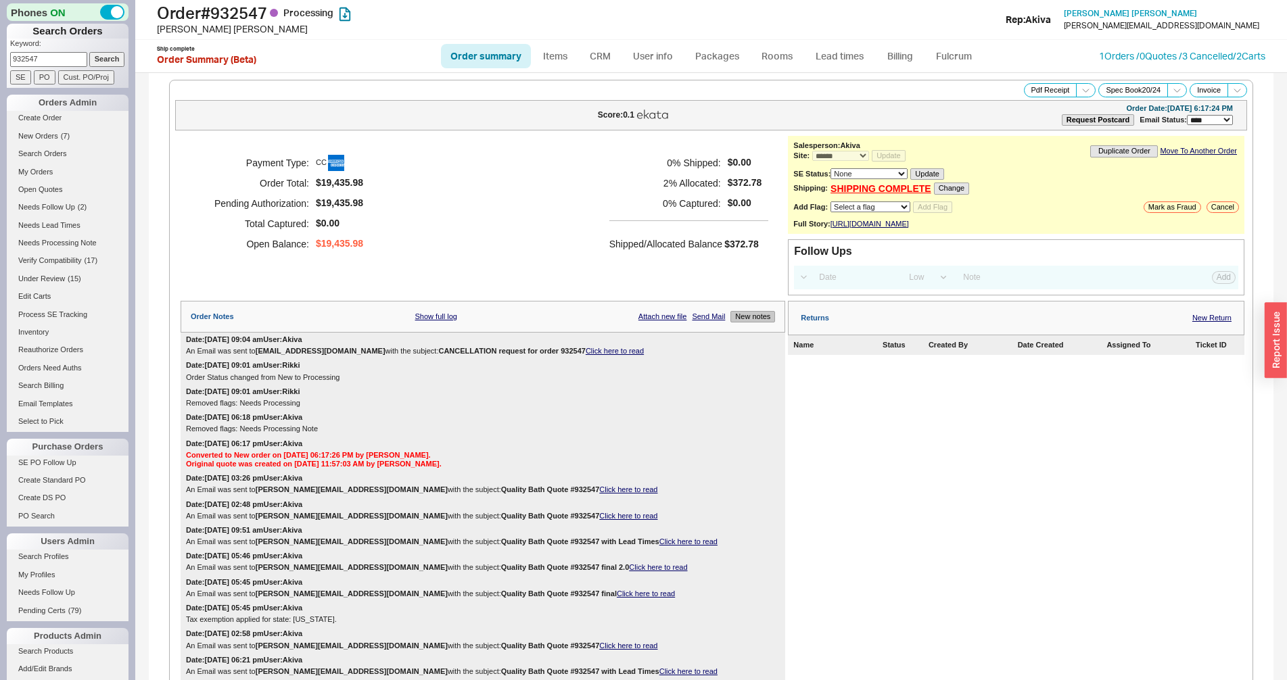
click at [748, 323] on button "New notes" at bounding box center [752, 316] width 45 height 11
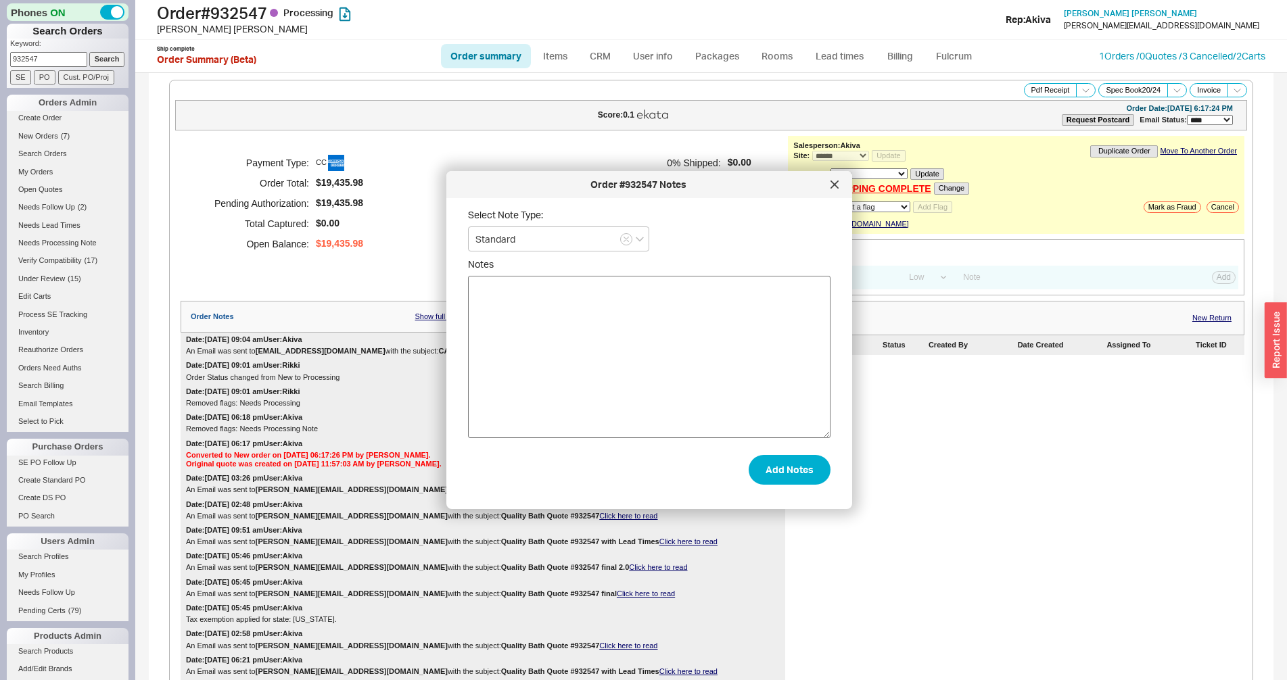
click at [652, 349] on textarea "Notes" at bounding box center [649, 357] width 362 height 162
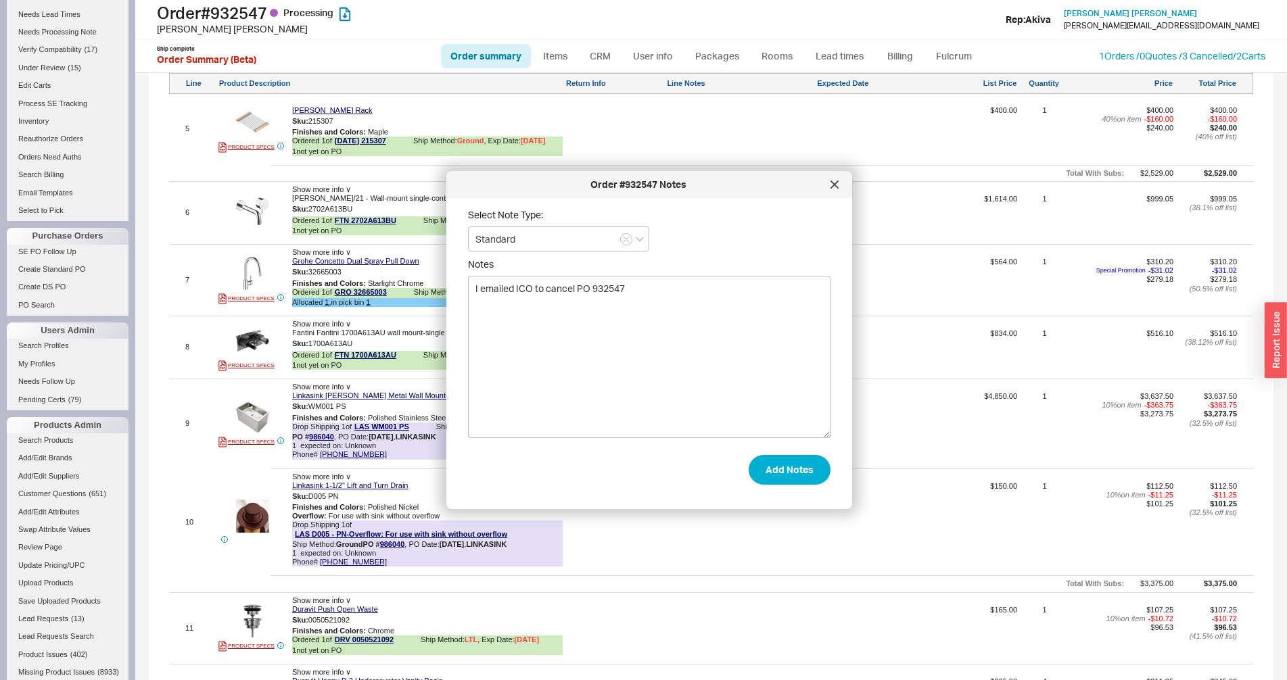
scroll to position [1793, 0]
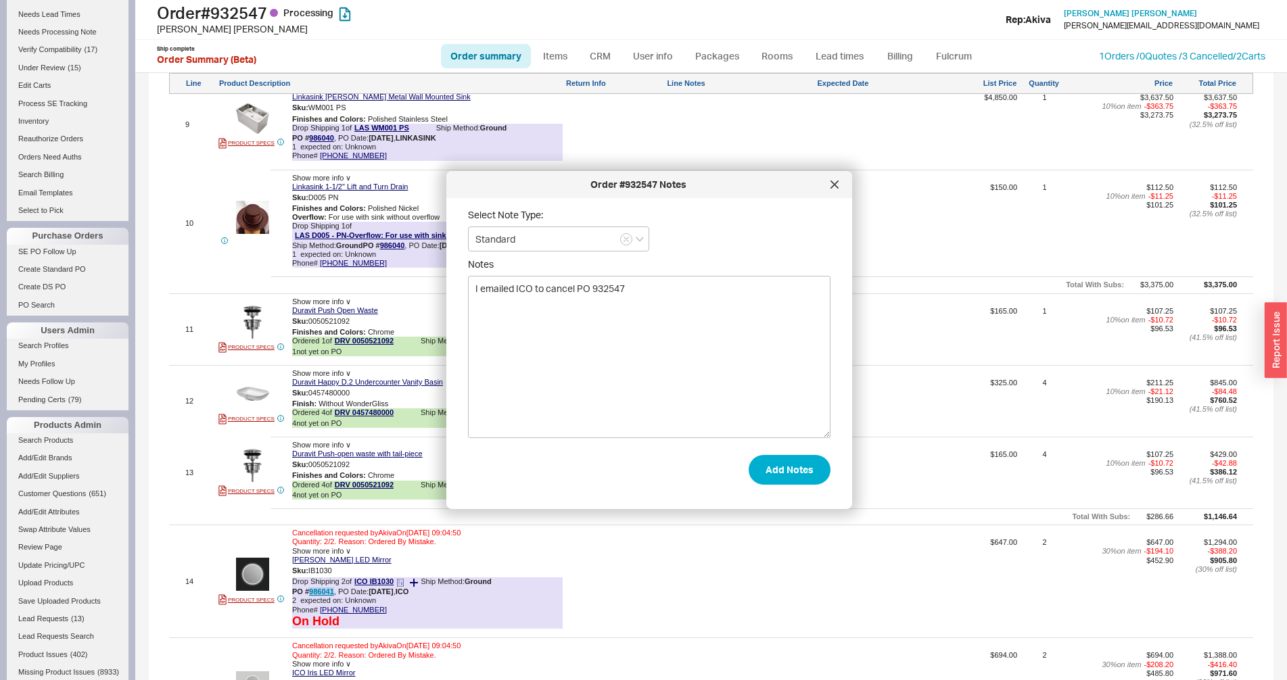
drag, startPoint x: 309, startPoint y: 594, endPoint x: 333, endPoint y: 592, distance: 23.8
click at [333, 592] on b "PO # 986041" at bounding box center [313, 592] width 42 height 8
copy b "986041"
click at [609, 288] on textarea "I emailed ICO to cancel PO 932547" at bounding box center [649, 357] width 362 height 162
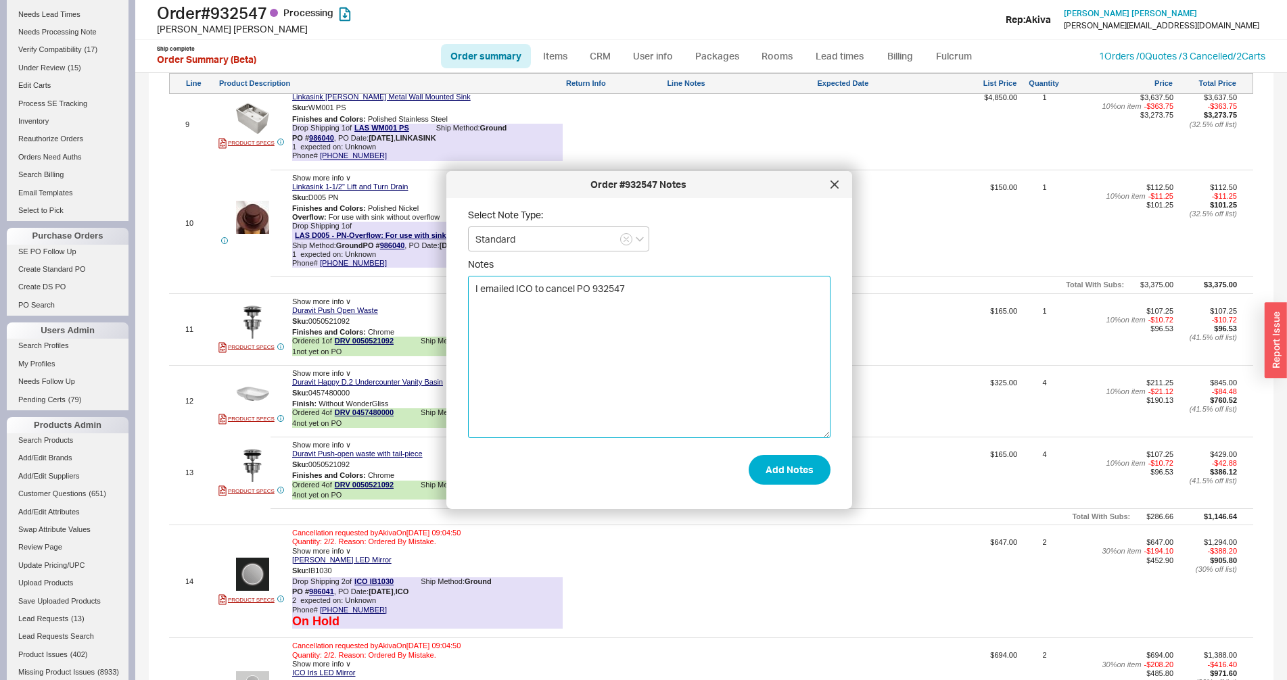
paste textarea "86041"
type textarea "I emailed ICO to cancel PO 986041."
click at [774, 466] on button "Add Notes" at bounding box center [789, 470] width 82 height 30
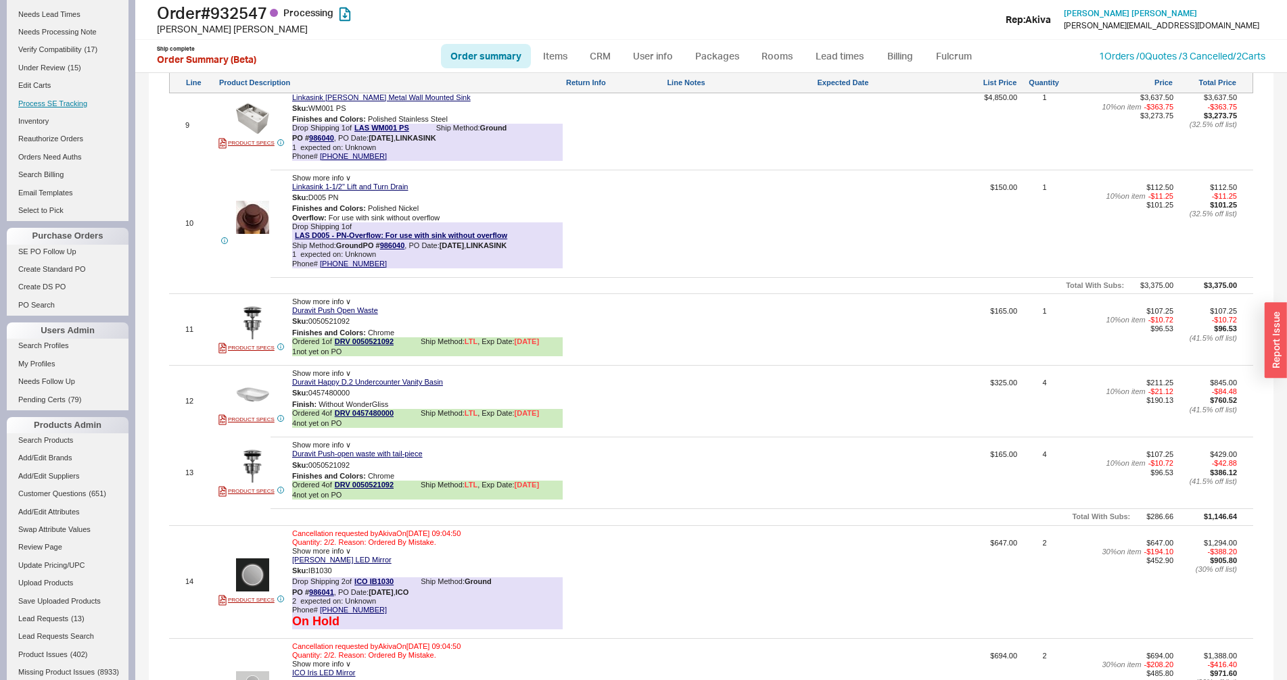
scroll to position [0, 0]
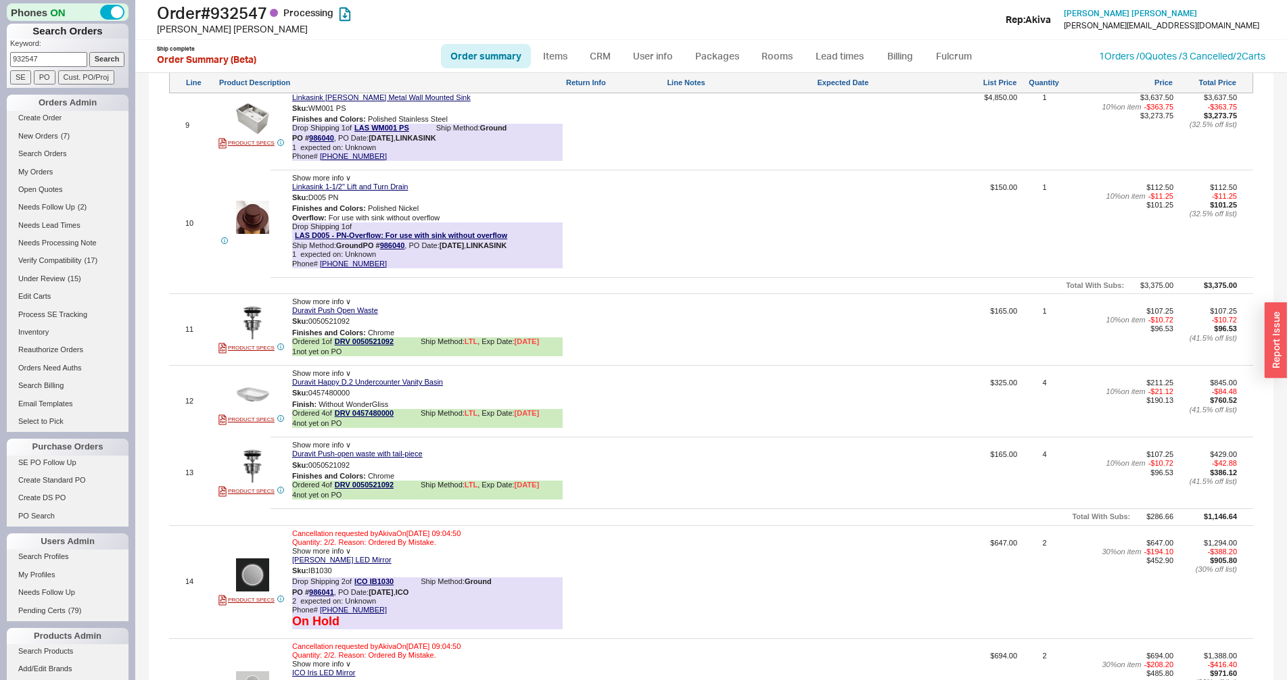
click at [55, 59] on input "932547" at bounding box center [48, 59] width 77 height 14
paste input "1962"
type input "931962"
click at [91, 51] on p "Keyword:" at bounding box center [69, 46] width 118 height 14
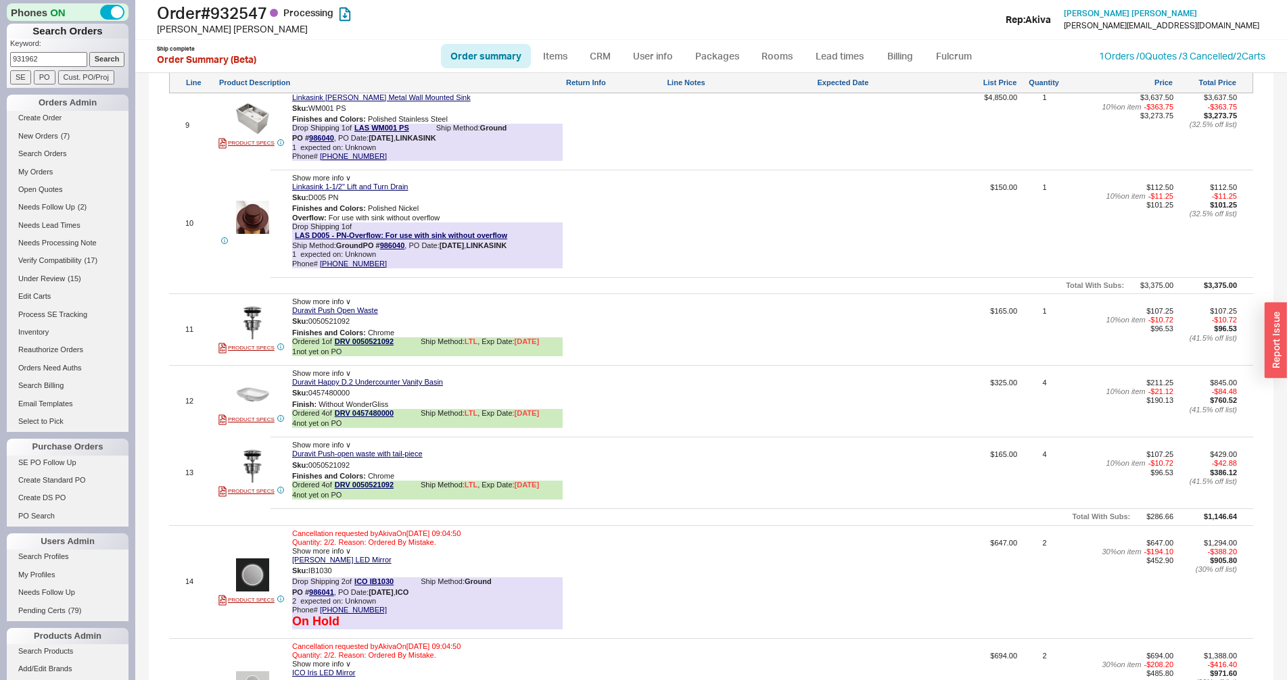
click at [99, 51] on p "Keyword:" at bounding box center [69, 46] width 118 height 14
click at [105, 57] on input "Search" at bounding box center [107, 59] width 36 height 14
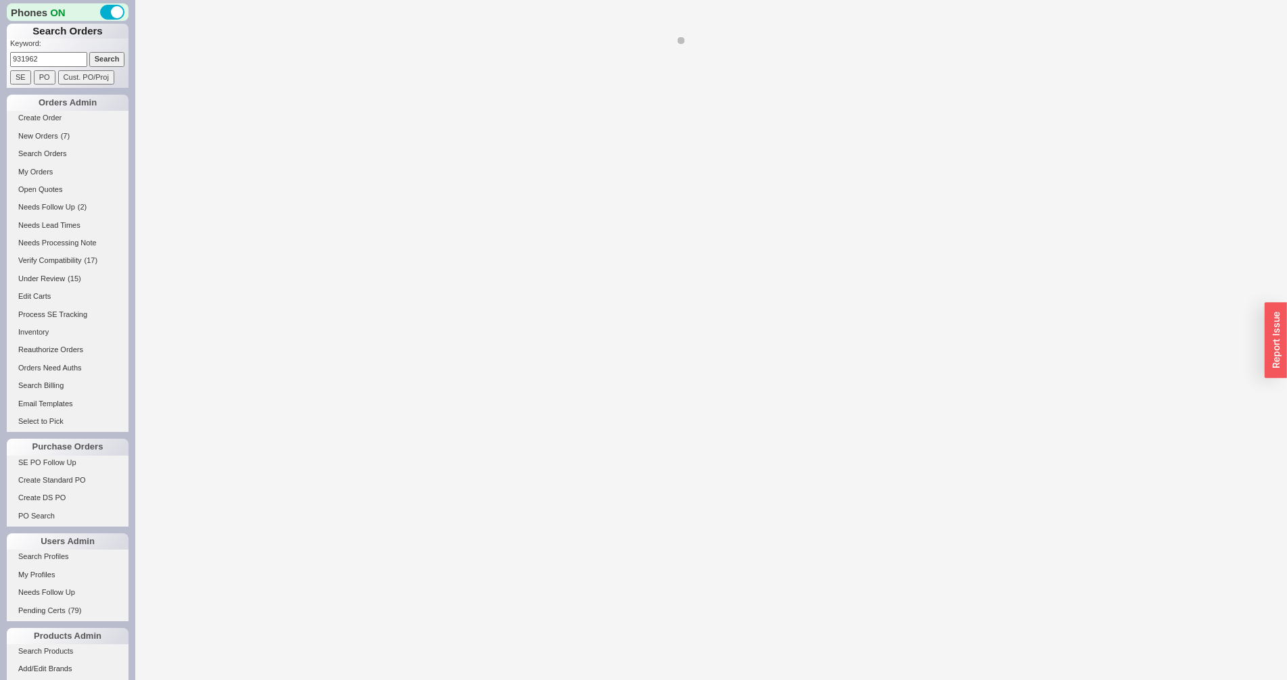
select select "*"
select select "LOW"
select select "3"
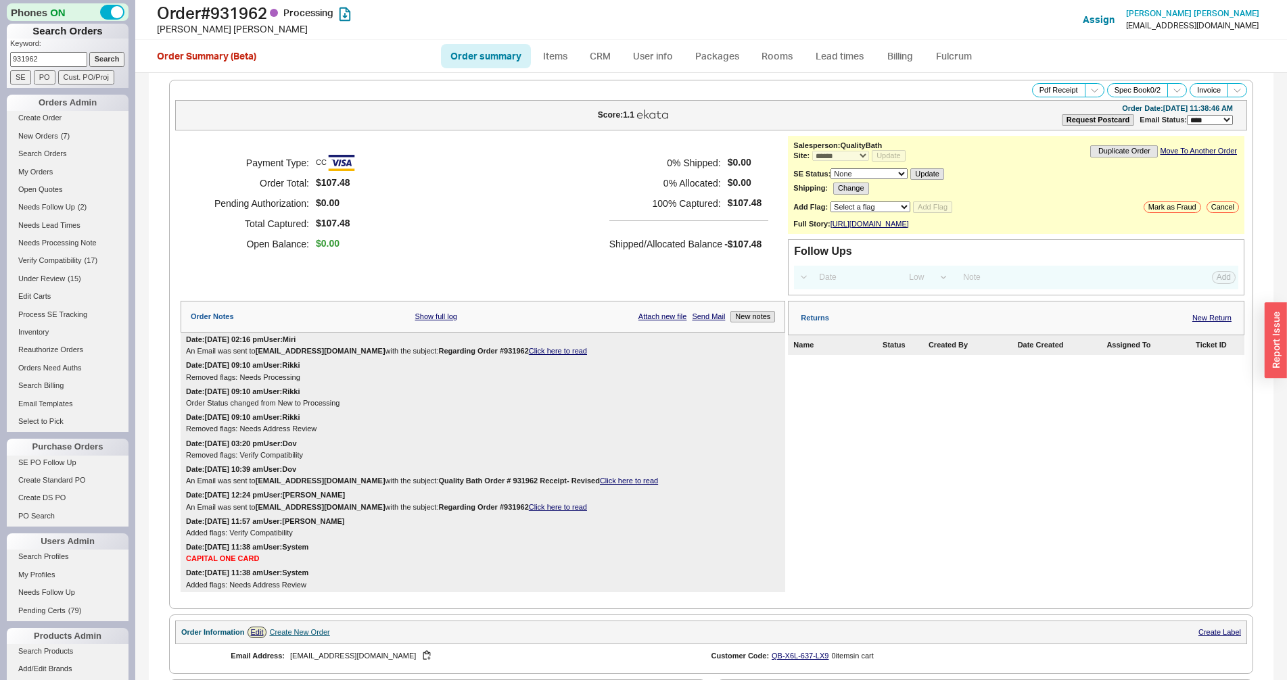
scroll to position [584, 0]
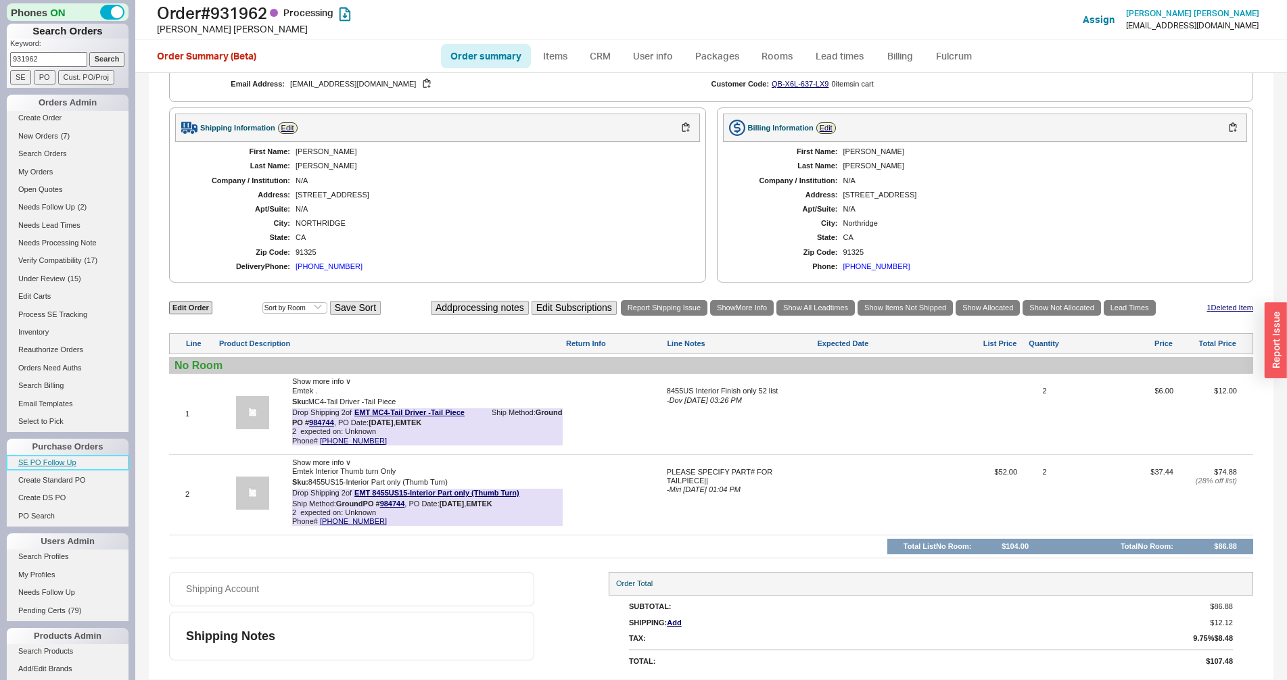
click at [18, 456] on link "SE PO Follow Up" at bounding box center [68, 463] width 122 height 14
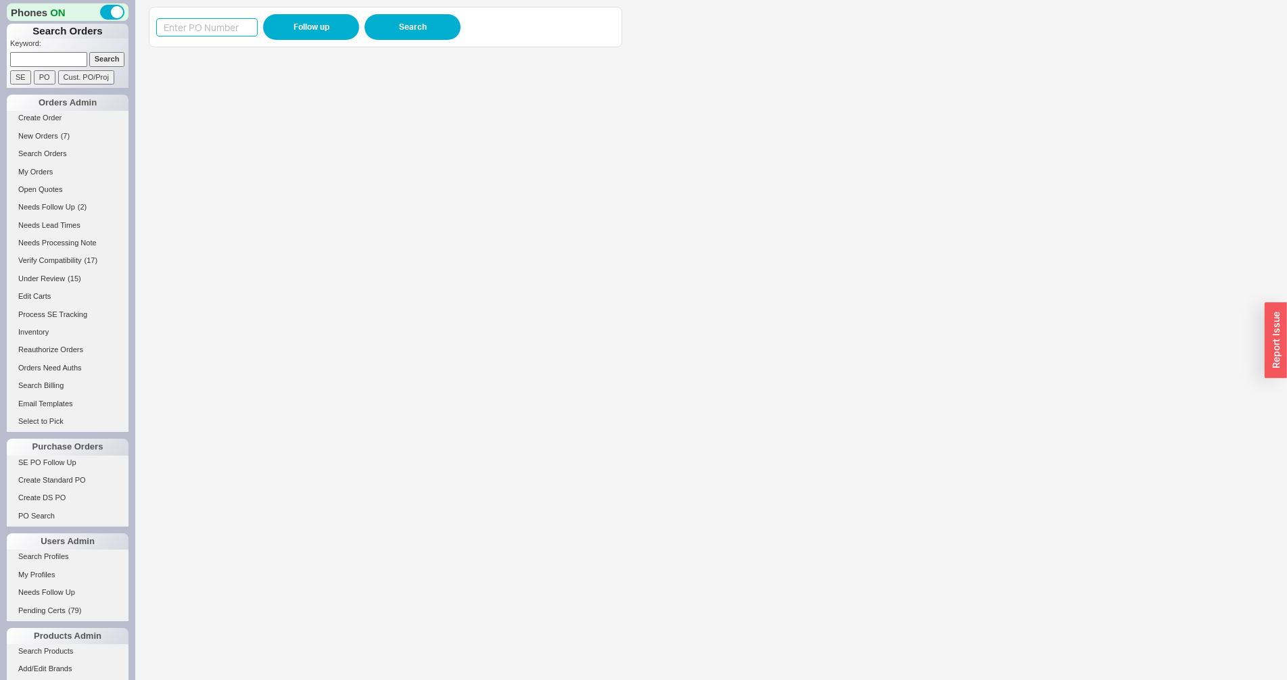
click at [211, 28] on input at bounding box center [206, 27] width 101 height 18
paste input "985850"
type input "985850"
click at [283, 26] on button "Follow up" at bounding box center [311, 27] width 96 height 26
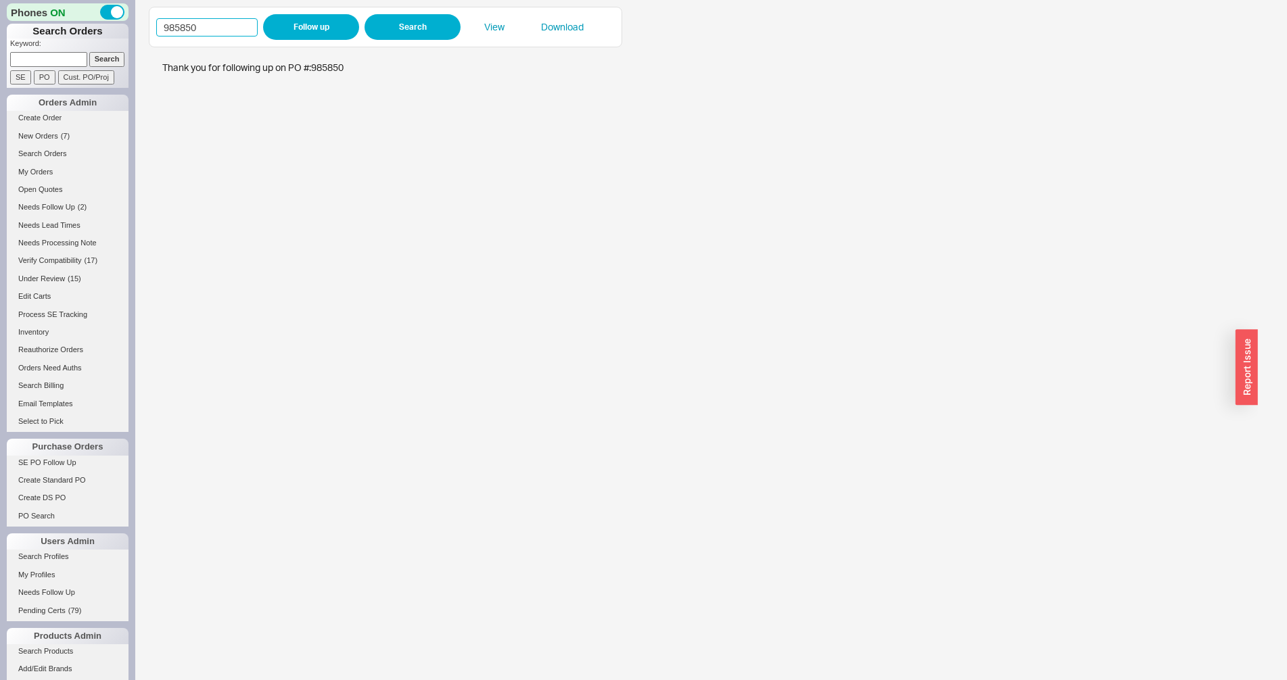
click at [184, 32] on input "985850" at bounding box center [206, 27] width 101 height 18
paste input "4987"
type input "984987"
click at [292, 26] on button "Follow up" at bounding box center [311, 27] width 96 height 26
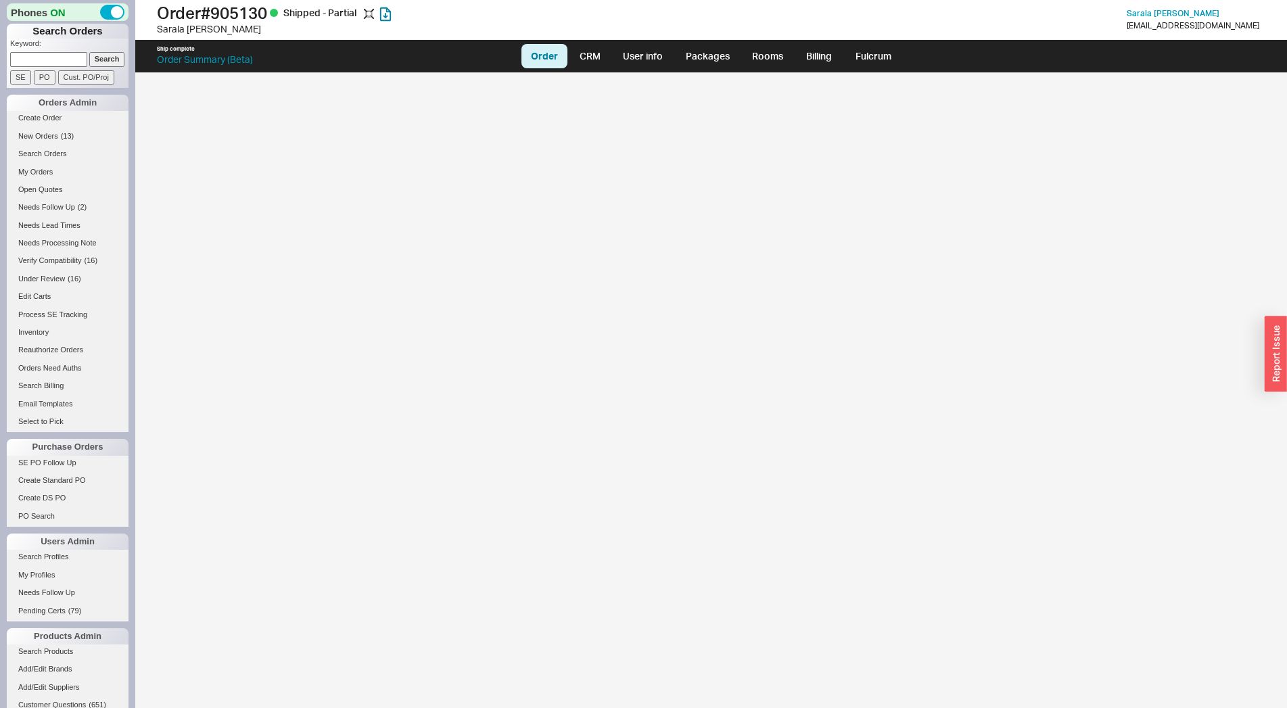
select select "LOW"
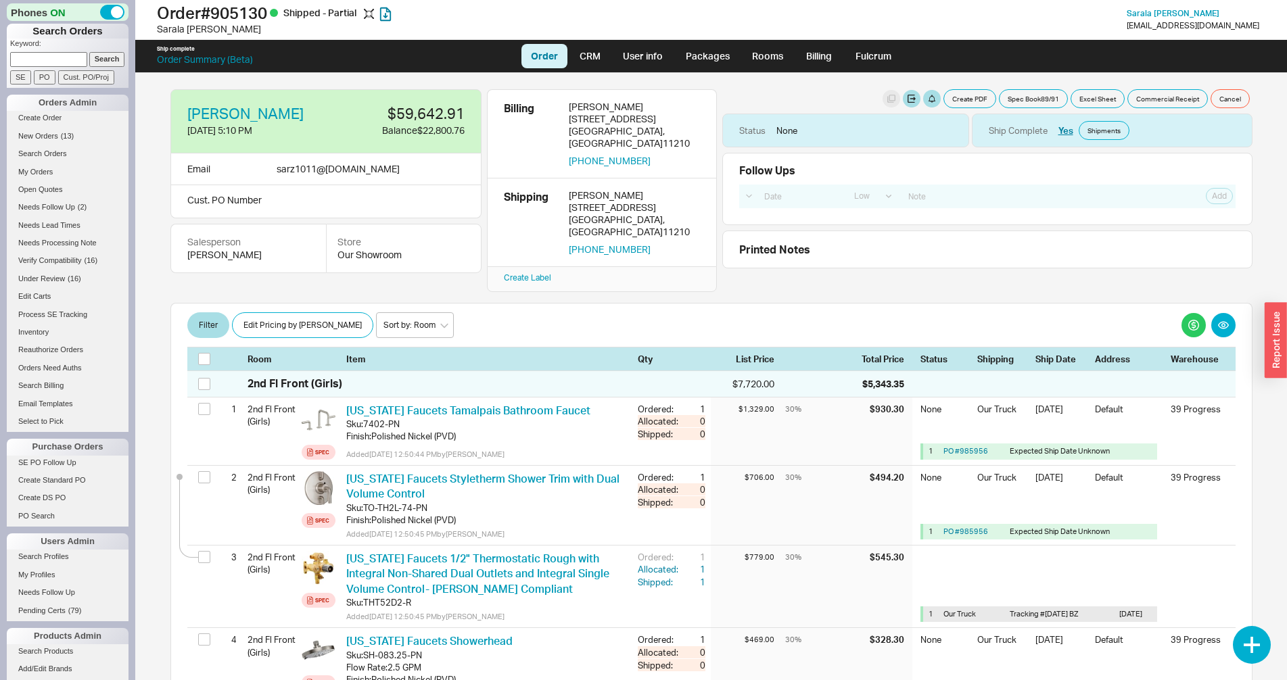
scroll to position [6559, 0]
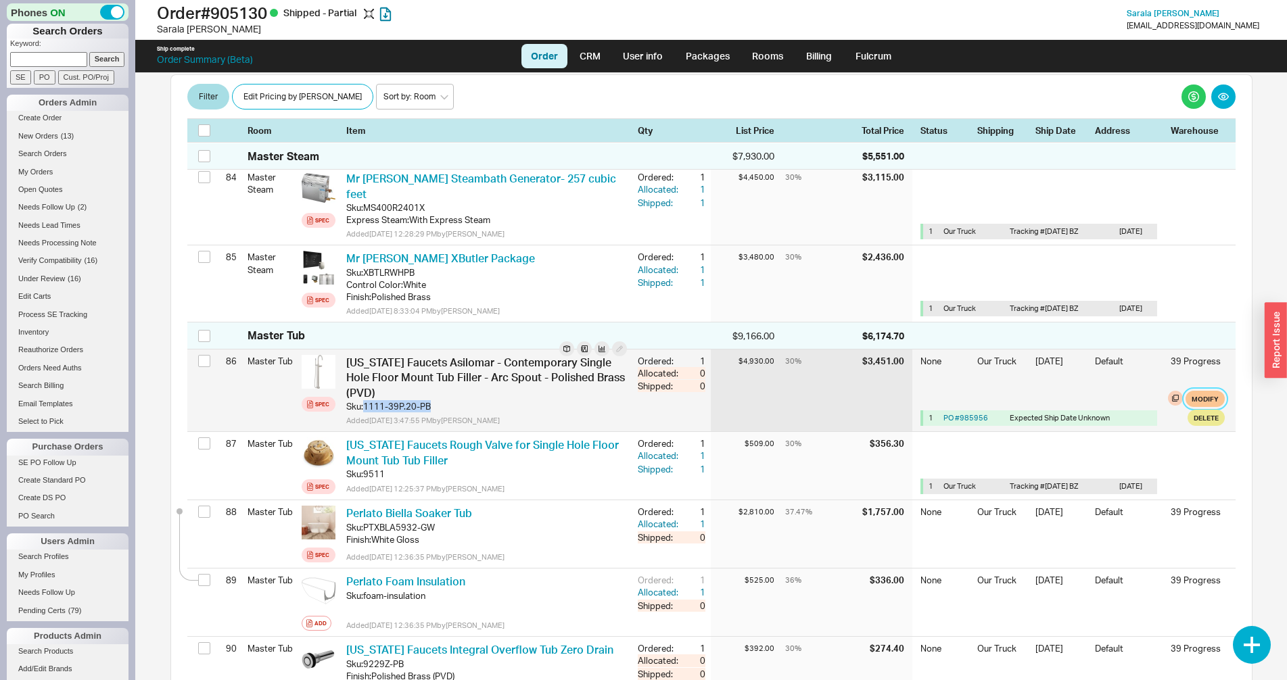
click at [1198, 391] on button "Modify" at bounding box center [1204, 399] width 39 height 16
select select "8"
select select "3"
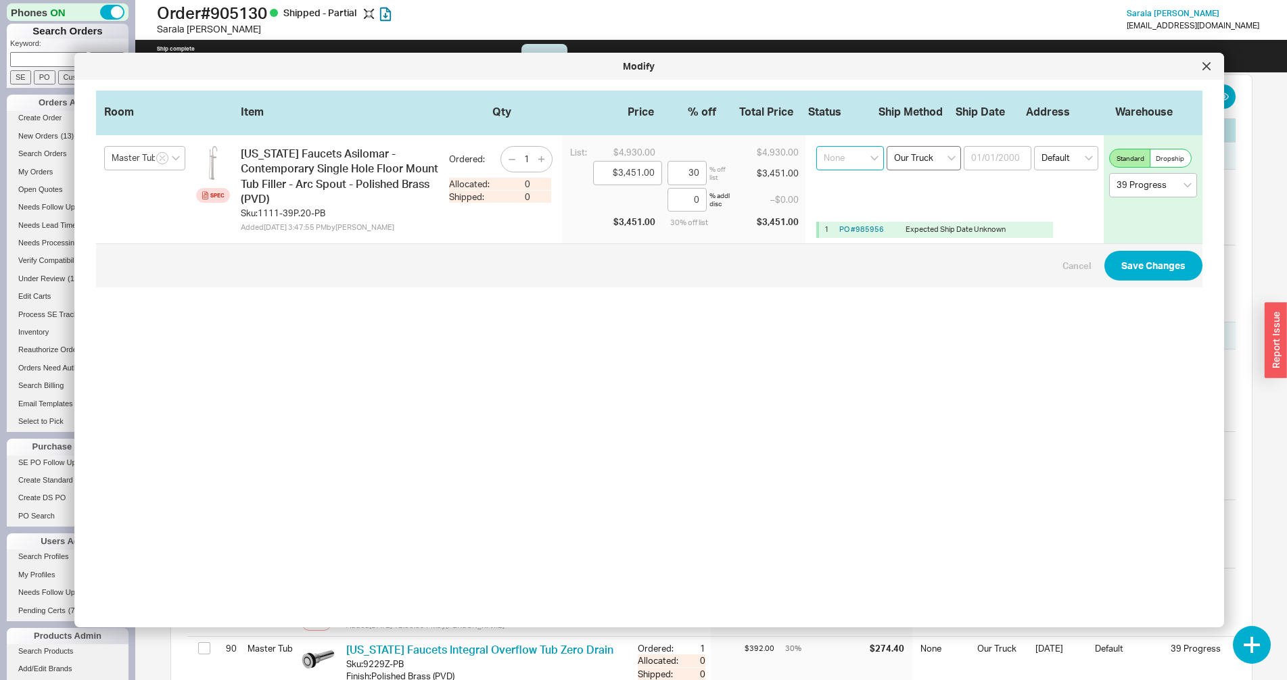
click at [816, 146] on select "None On Hold Call Before Ship Hold for Balance Wait For Cust. Call Waiting for …" at bounding box center [850, 158] width 68 height 24
select select "On Hold"
click option "On Hold" at bounding box center [0, 0] width 0 height 0
click at [1112, 269] on button "Save Changes" at bounding box center [1153, 266] width 98 height 30
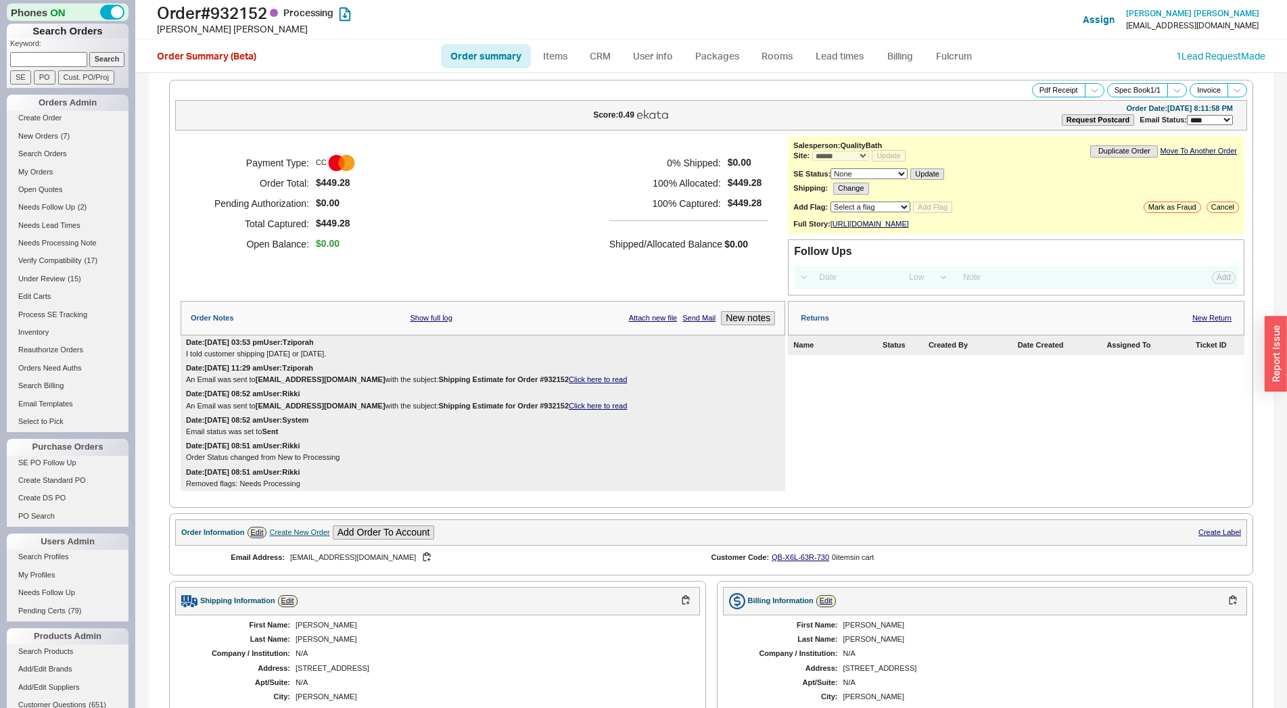
select select "*"
select select "LOW"
select select "3"
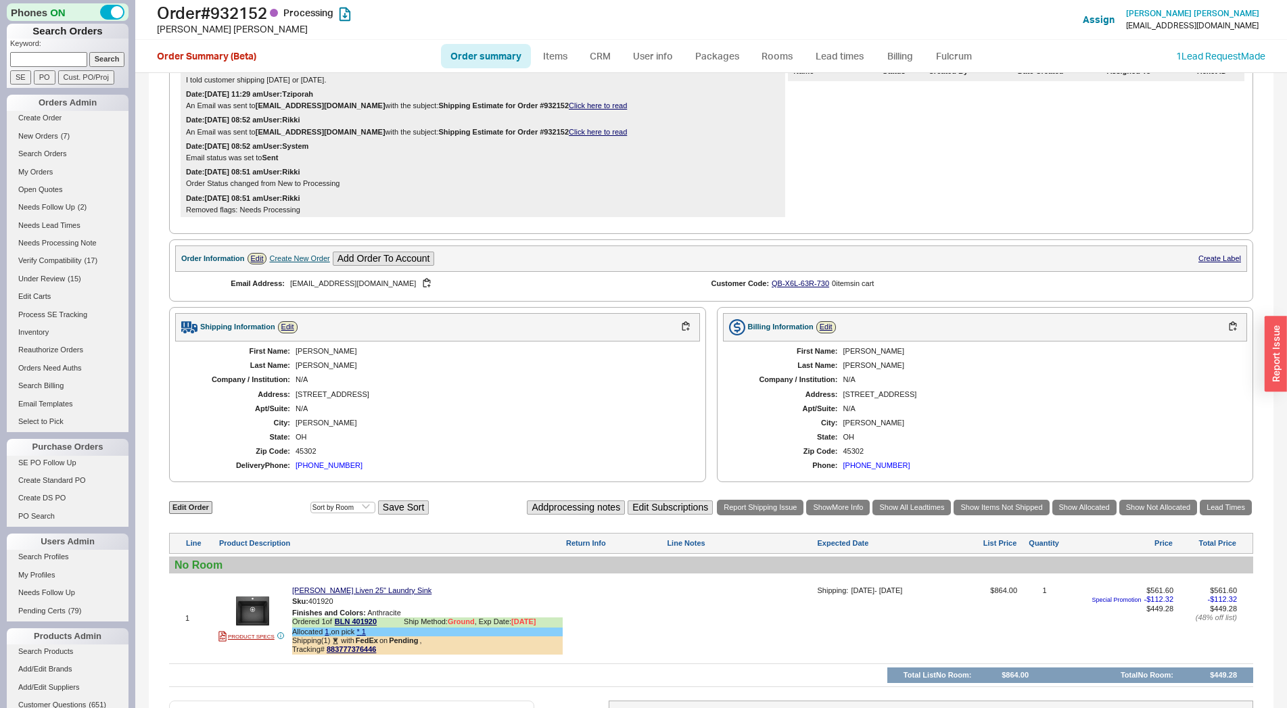
scroll to position [418, 0]
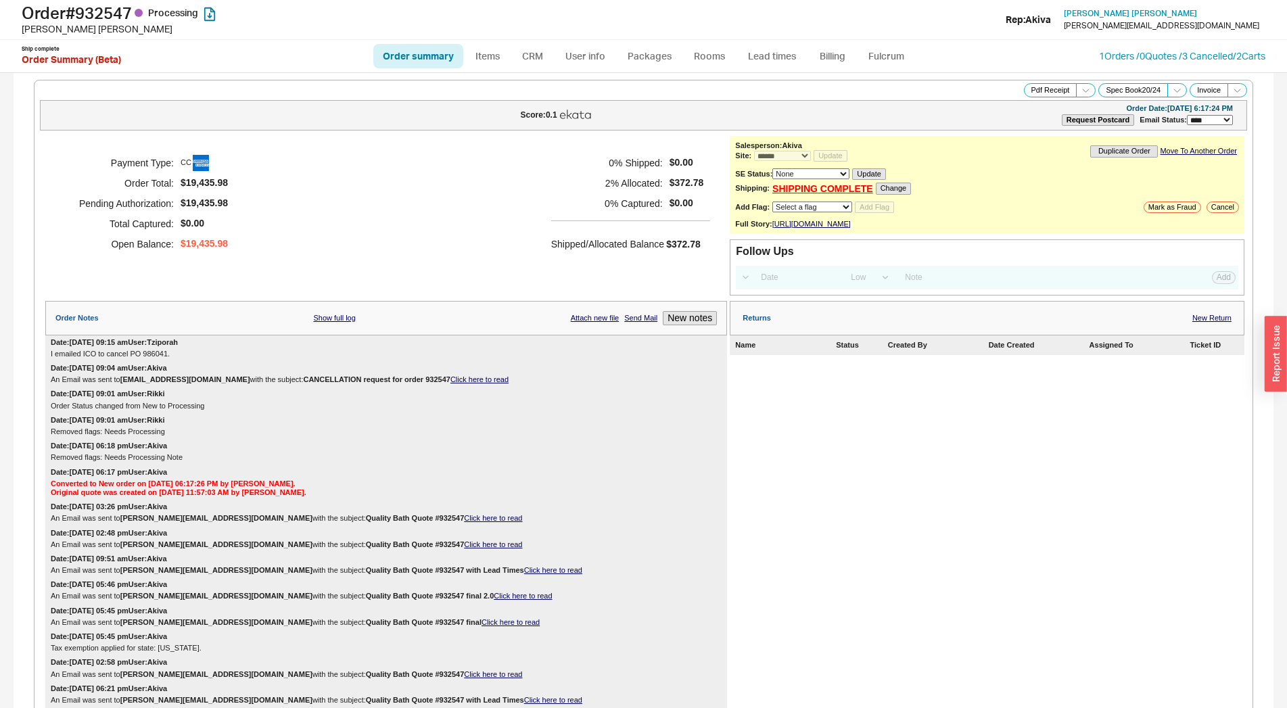
select select "*"
select select "LOW"
select select "3"
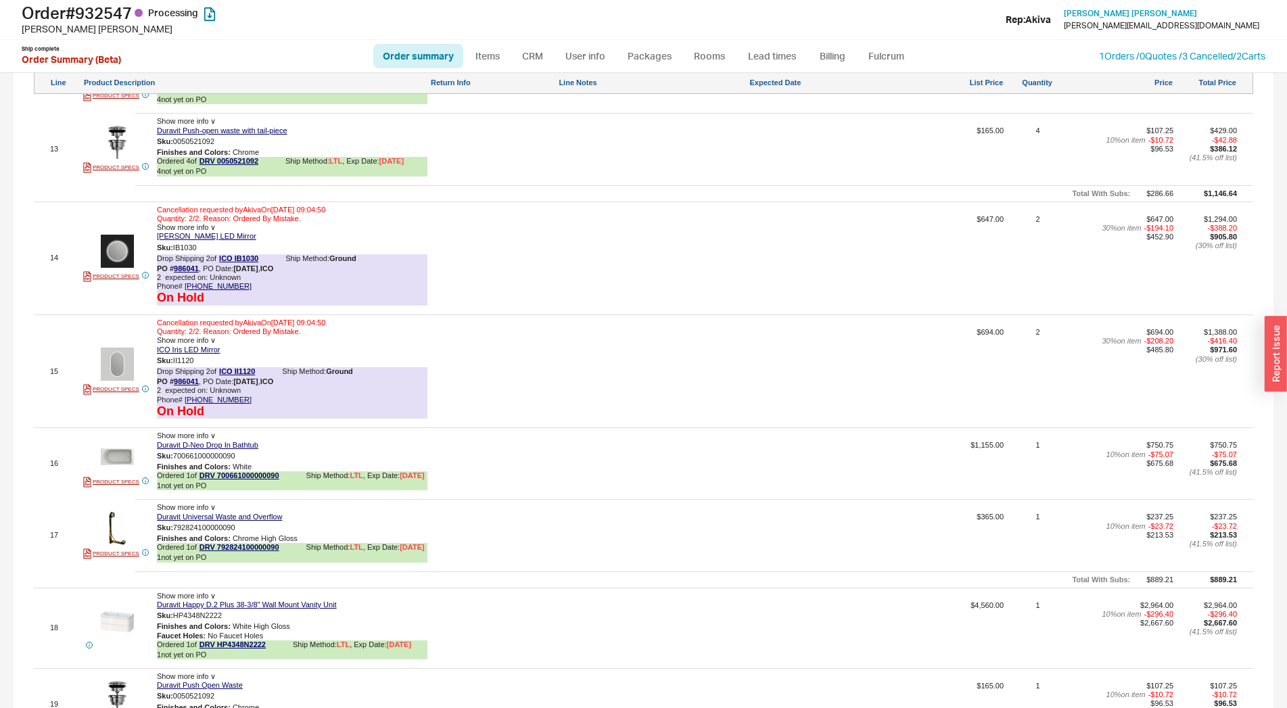
scroll to position [2092, 0]
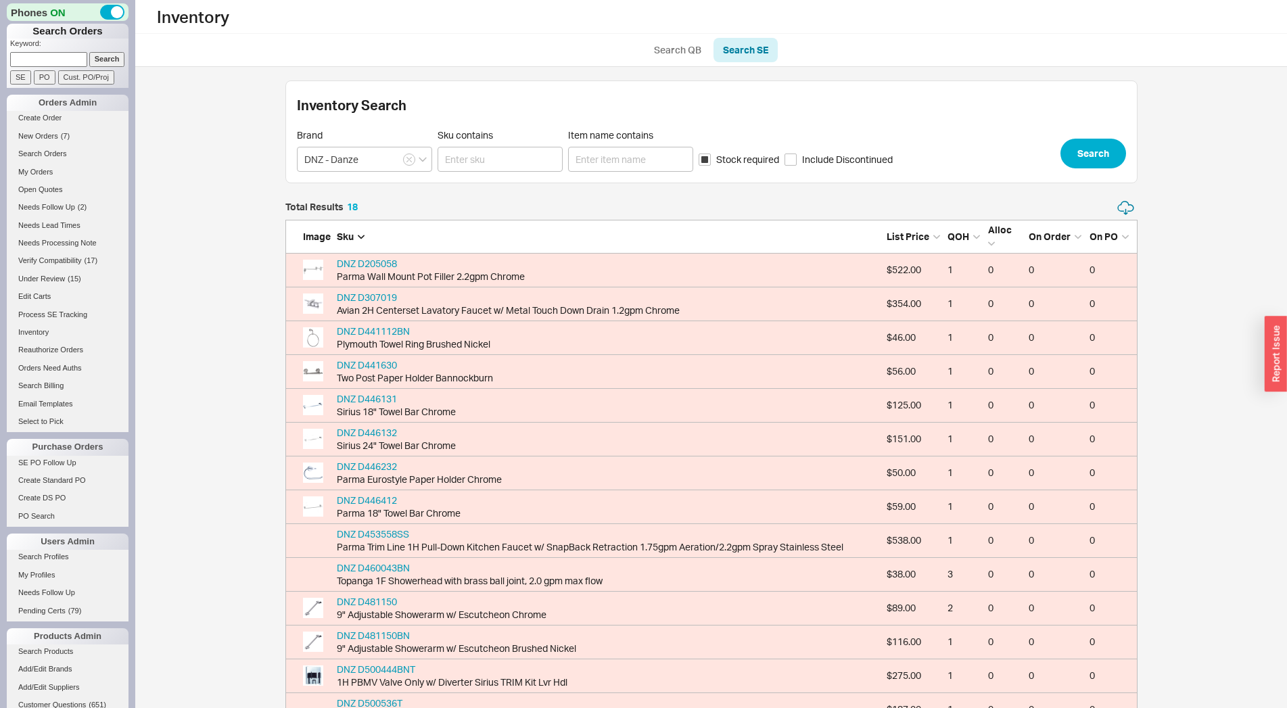
scroll to position [167, 0]
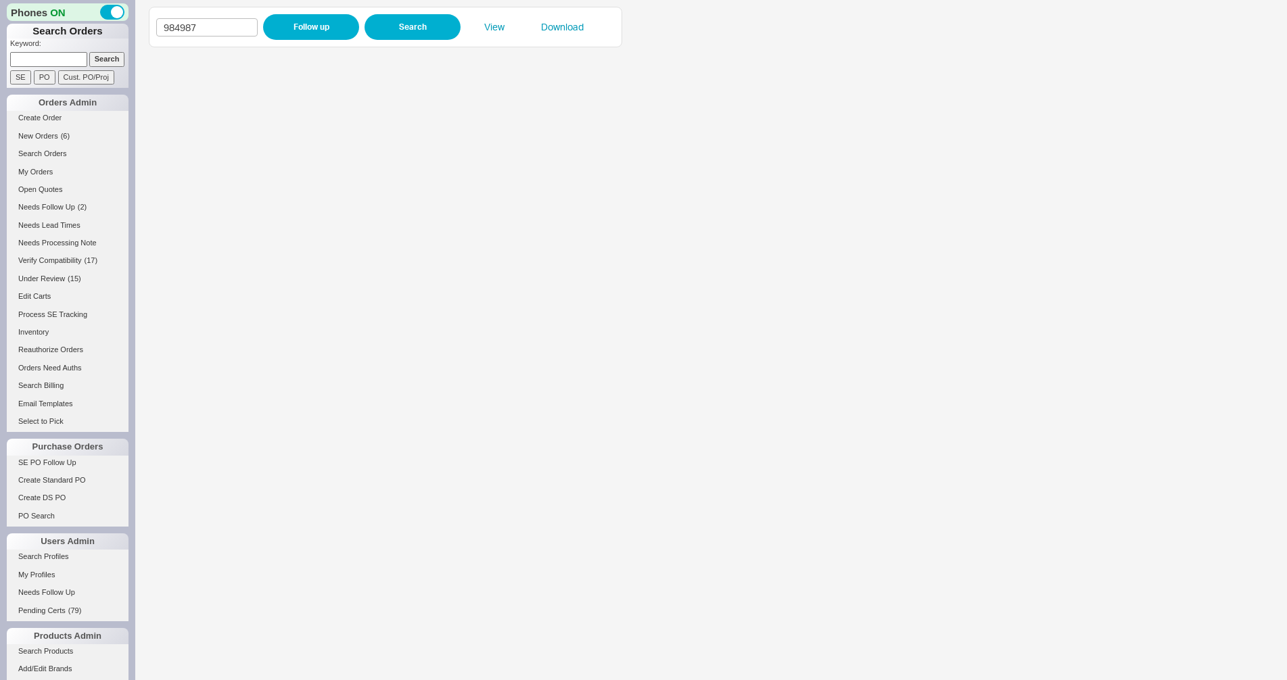
click at [197, 16] on div "984987 Follow up Search View Download" at bounding box center [385, 27] width 458 height 26
click at [197, 24] on input "984987" at bounding box center [206, 27] width 101 height 18
paste input "5851"
type input "985851"
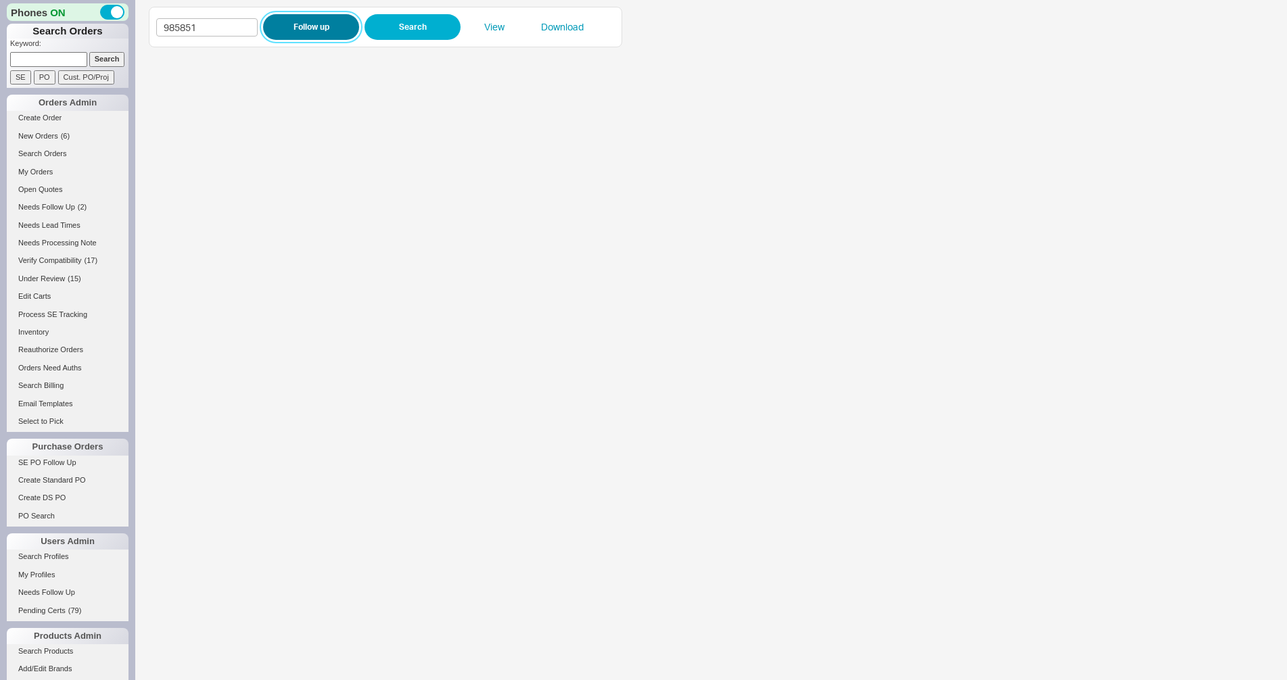
click at [286, 26] on button "Follow up" at bounding box center [311, 27] width 96 height 26
click at [451, 347] on iframe at bounding box center [703, 367] width 1109 height 626
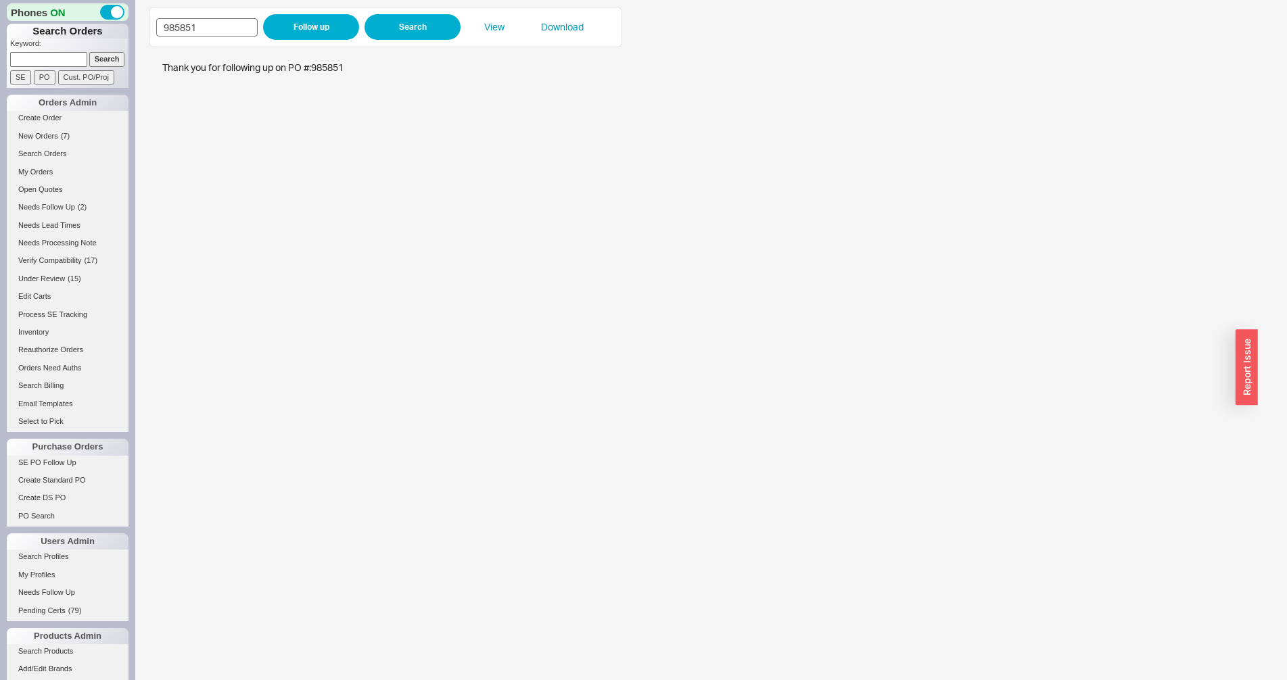
click at [195, 22] on input "985851" at bounding box center [206, 27] width 101 height 18
type input "985835"
click at [281, 28] on button "Follow up" at bounding box center [311, 27] width 96 height 26
click at [209, 20] on input "985835" at bounding box center [206, 27] width 101 height 18
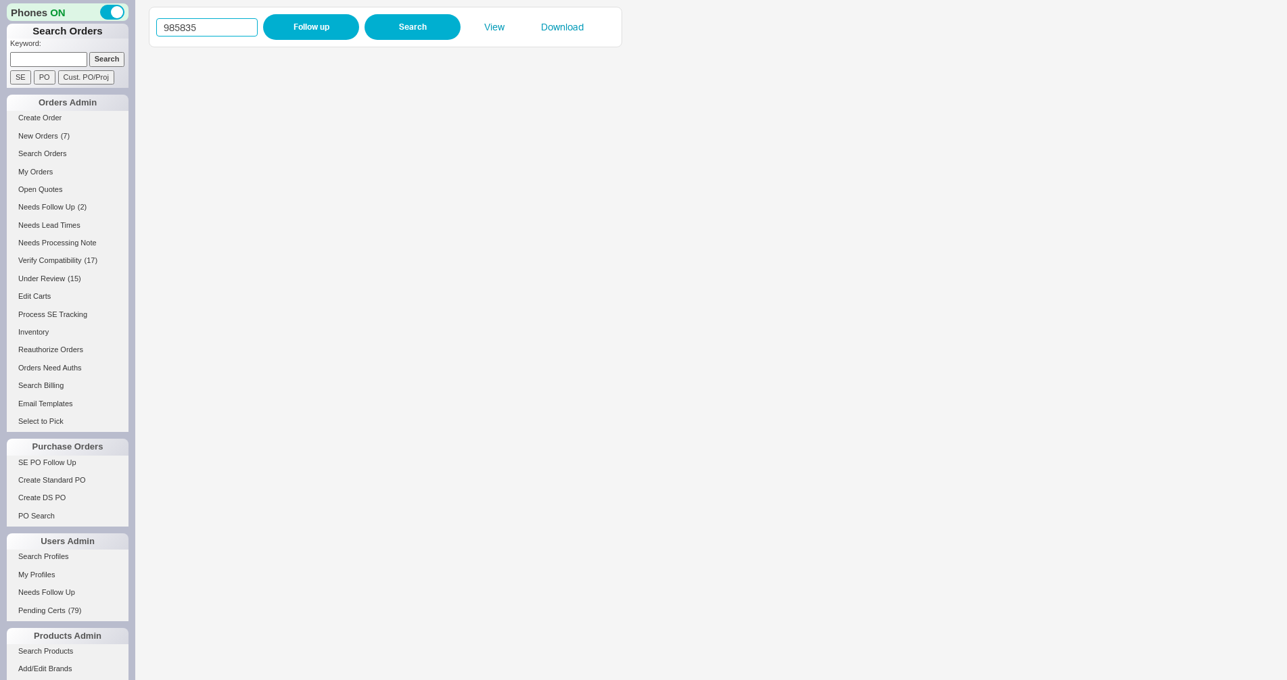
click at [209, 20] on input "985835" at bounding box center [206, 27] width 101 height 18
paste input "97"
type input "985975"
click at [268, 26] on button "Follow up" at bounding box center [311, 27] width 96 height 26
click at [189, 22] on input "985975" at bounding box center [206, 27] width 101 height 18
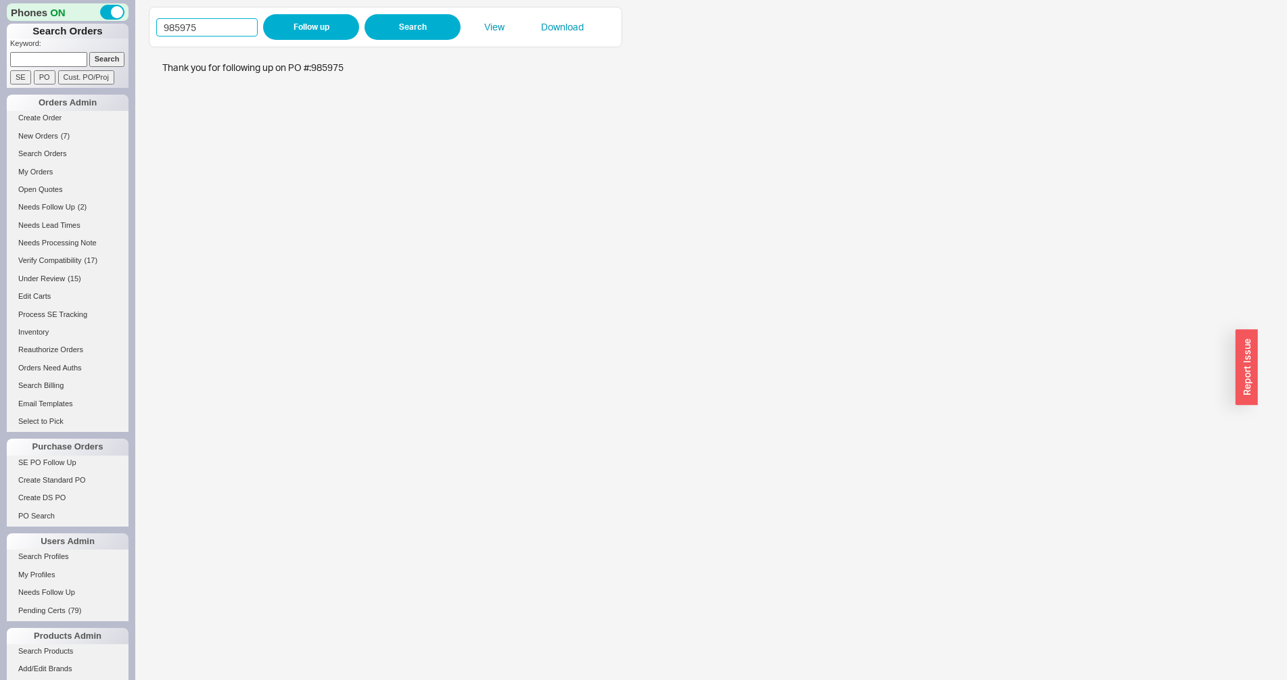
click at [189, 22] on input "985975" at bounding box center [206, 27] width 101 height 18
paste input "816"
type input "985816"
click at [275, 28] on button "Follow up" at bounding box center [311, 27] width 96 height 26
click at [219, 28] on input "985816" at bounding box center [206, 27] width 101 height 18
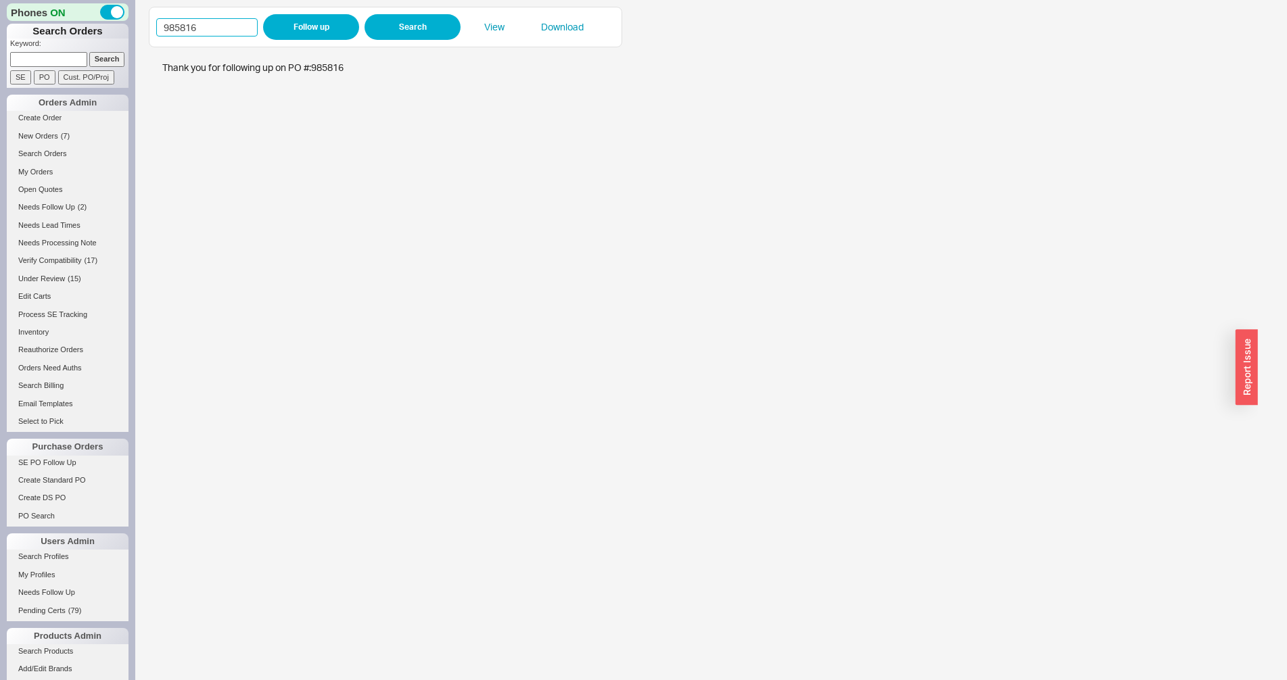
click at [219, 28] on input "985816" at bounding box center [206, 27] width 101 height 18
paste input "9"
type input "985819"
click at [302, 22] on button "Follow up" at bounding box center [311, 27] width 96 height 26
click at [201, 29] on input "985819" at bounding box center [206, 27] width 101 height 18
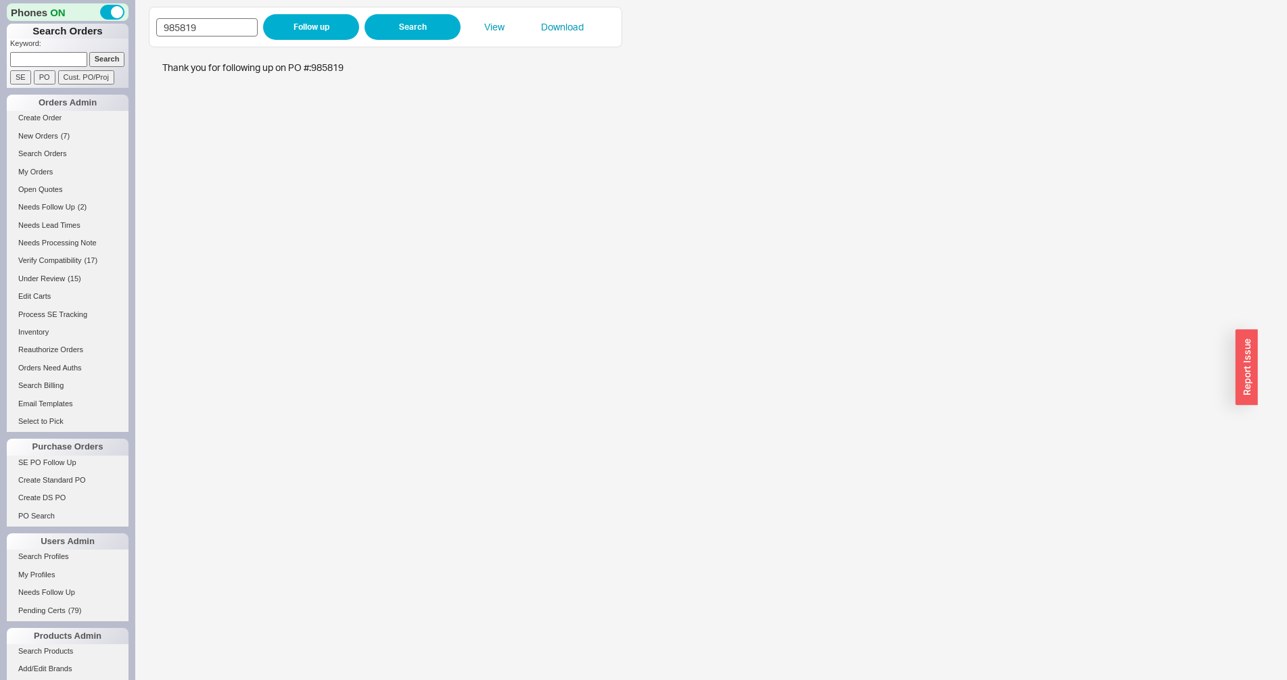
click at [201, 29] on input "985819" at bounding box center [206, 27] width 101 height 18
type input "985975"
click at [272, 26] on button "Follow up" at bounding box center [311, 27] width 96 height 26
click at [229, 26] on input "985975" at bounding box center [206, 27] width 101 height 18
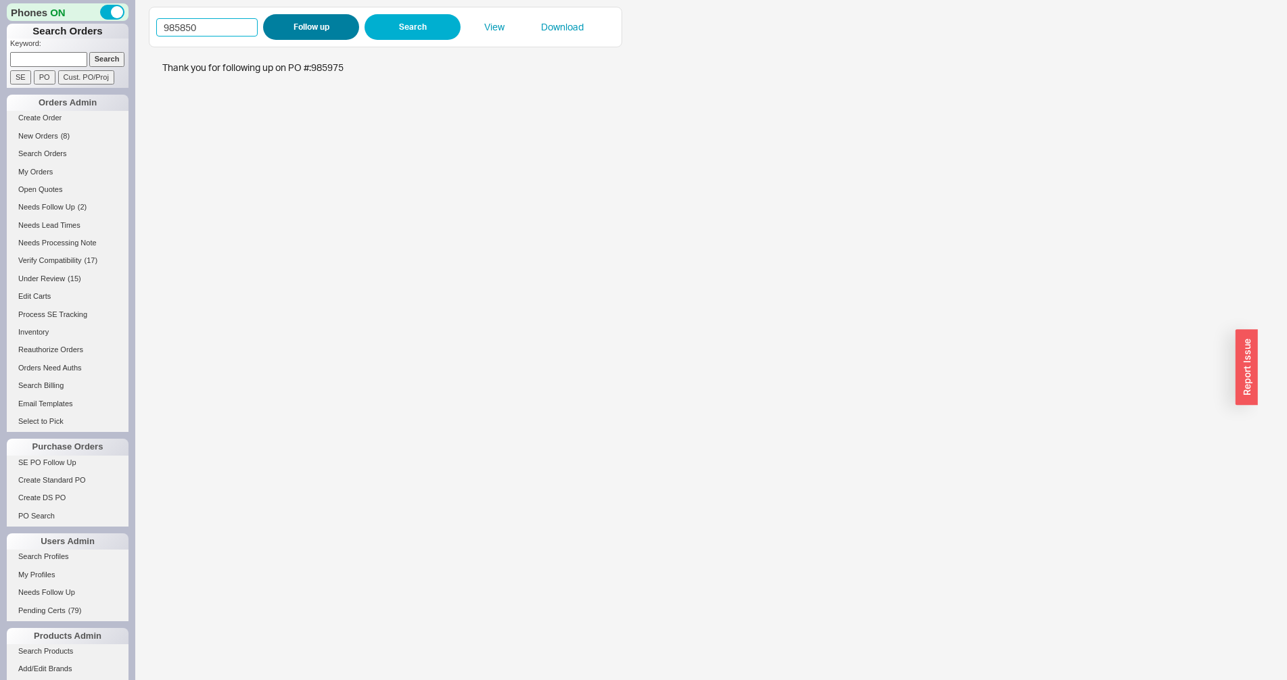
type input "985850"
click at [277, 25] on button "Follow up" at bounding box center [311, 27] width 96 height 26
click at [203, 24] on input "985850" at bounding box center [206, 27] width 101 height 18
paste input "1"
click at [203, 24] on input "985850" at bounding box center [206, 27] width 101 height 18
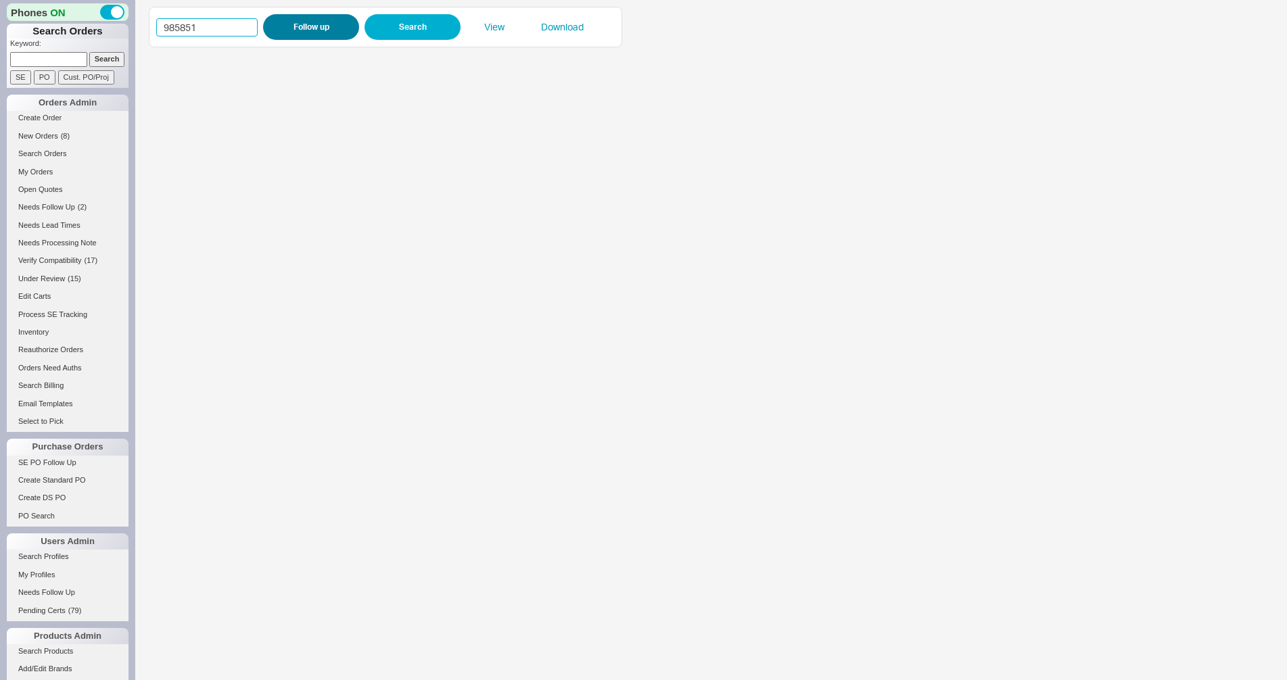
type input "985851"
click at [292, 29] on button "Follow up" at bounding box center [311, 27] width 96 height 26
click at [210, 22] on input "985851" at bounding box center [206, 27] width 101 height 18
paste input "3"
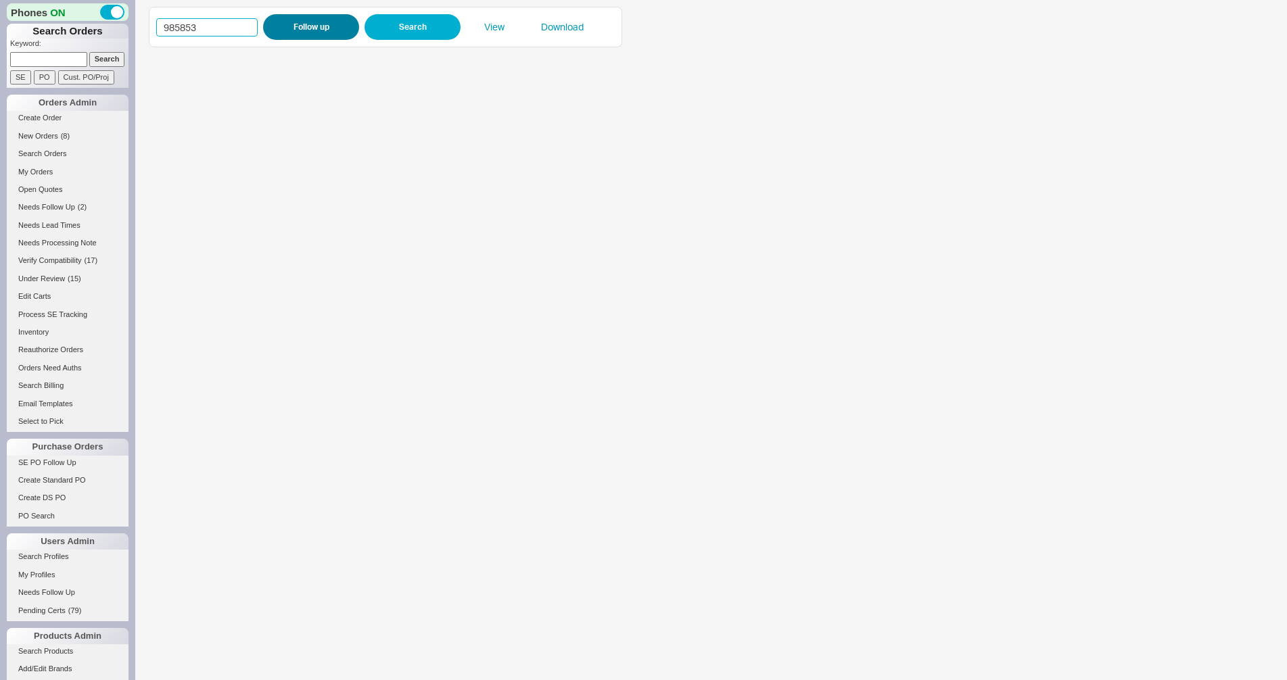
type input "985853"
click at [290, 32] on button "Follow up" at bounding box center [311, 27] width 96 height 26
click at [223, 32] on input "985853" at bounding box center [206, 27] width 101 height 18
paste input "2"
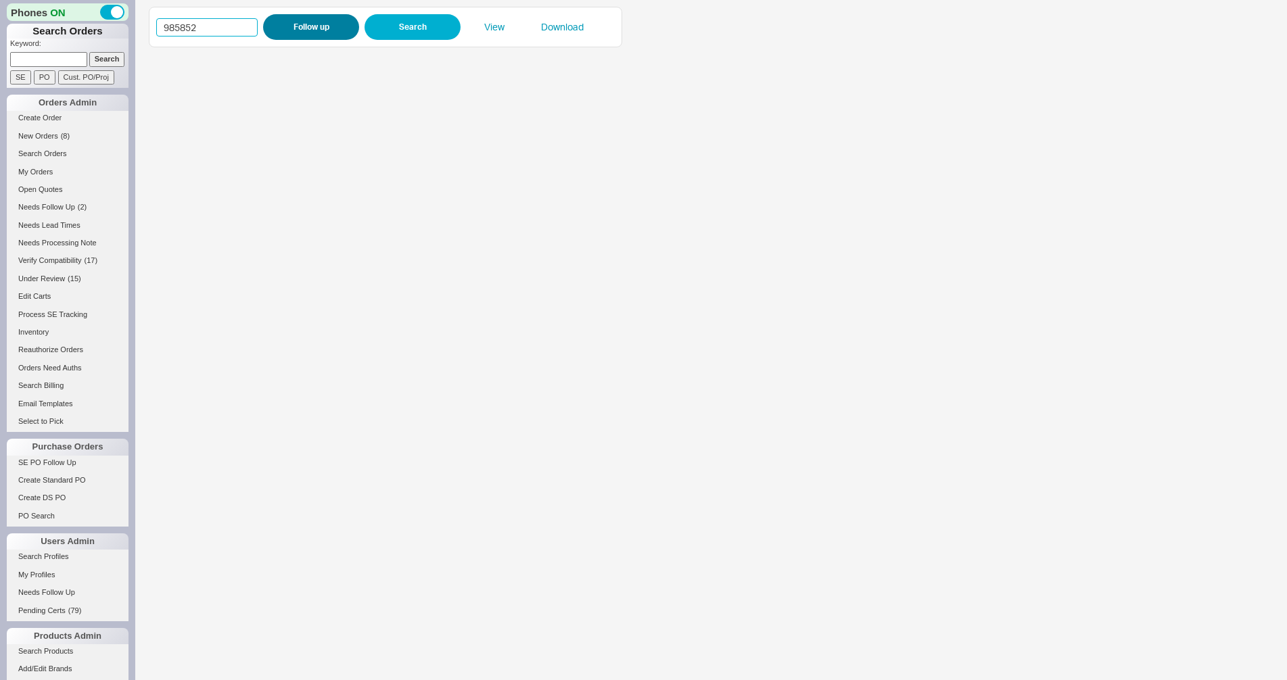
type input "985852"
click at [295, 24] on button "Follow up" at bounding box center [311, 27] width 96 height 26
click at [191, 33] on input "985852" at bounding box center [206, 27] width 101 height 18
paste input "98"
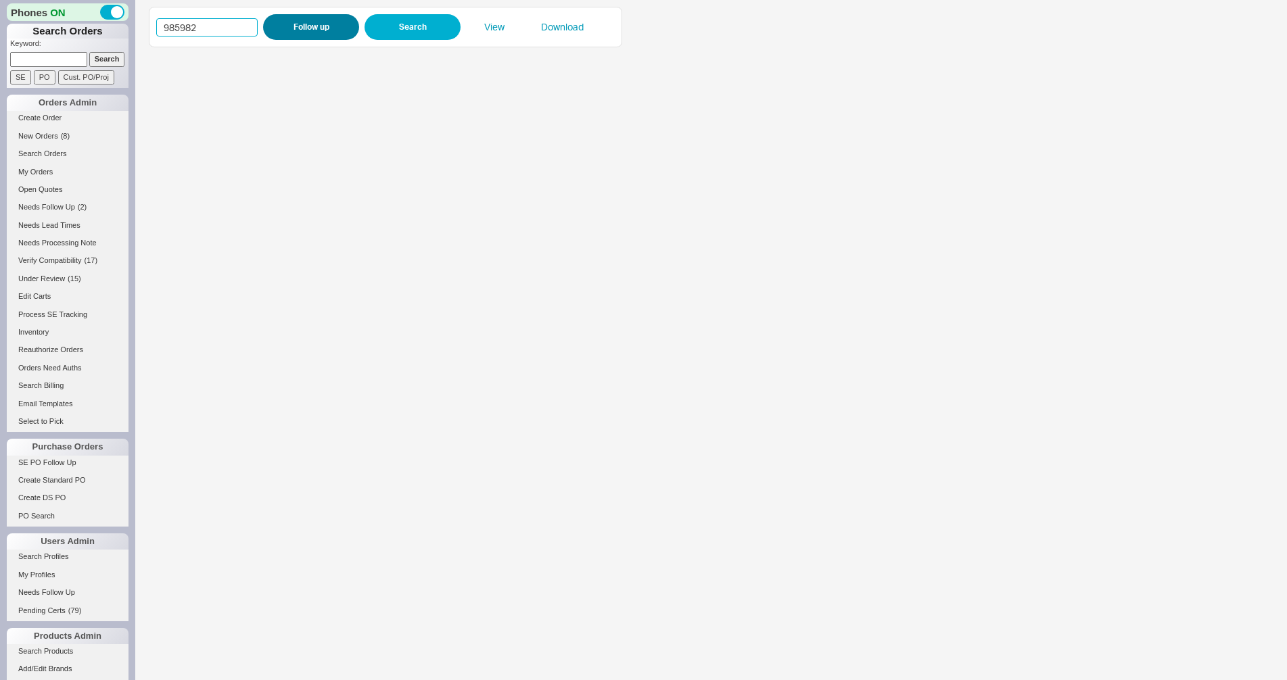
type input "985982"
click at [358, 30] on button "Follow up" at bounding box center [311, 27] width 96 height 26
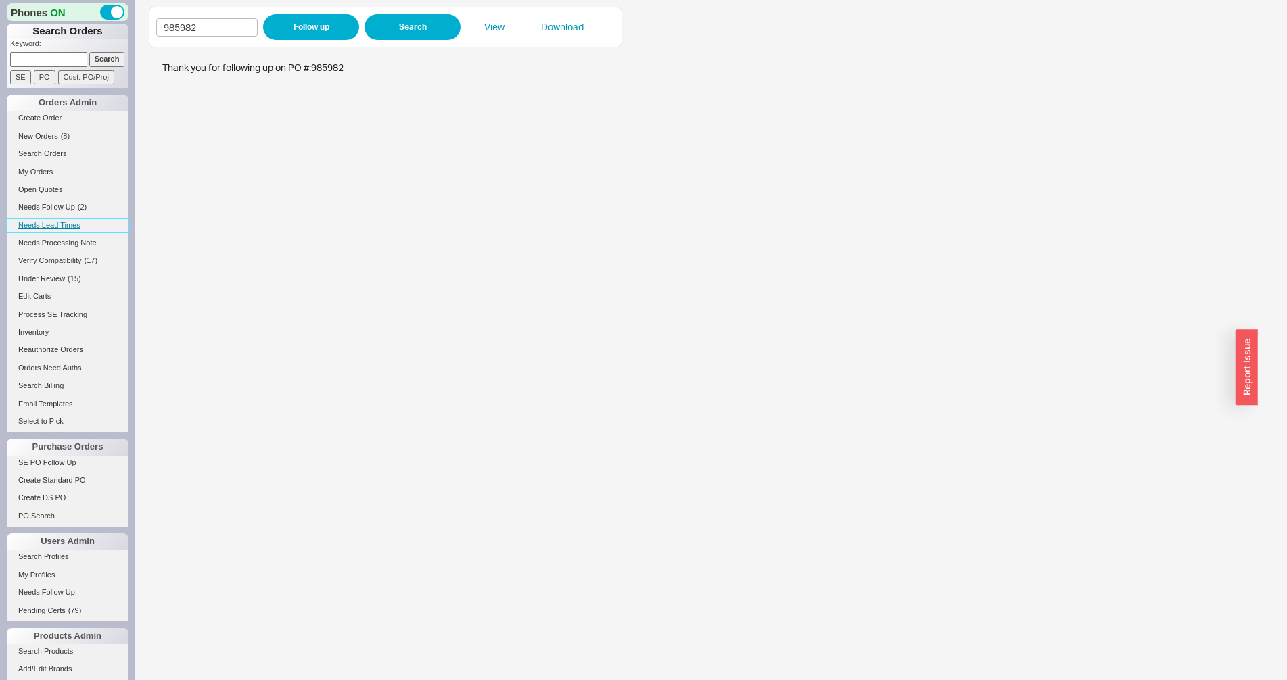
click at [52, 226] on link "Needs Lead Times" at bounding box center [68, 225] width 122 height 14
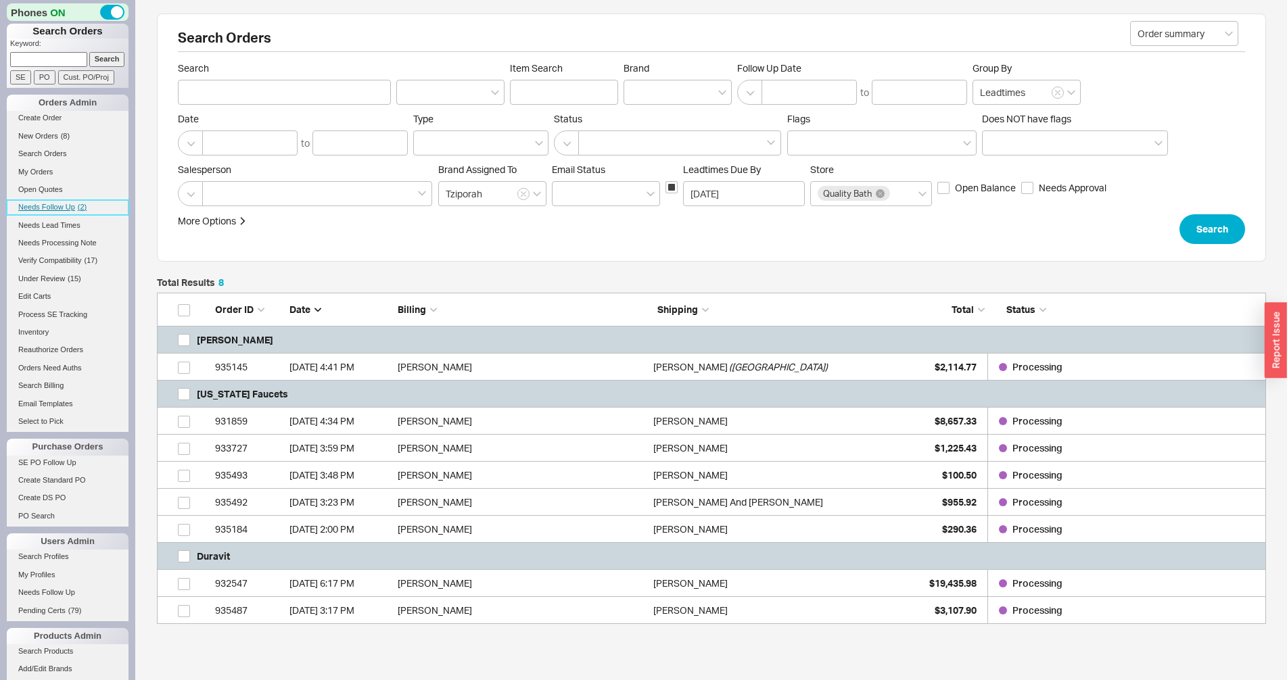
scroll to position [320, 1097]
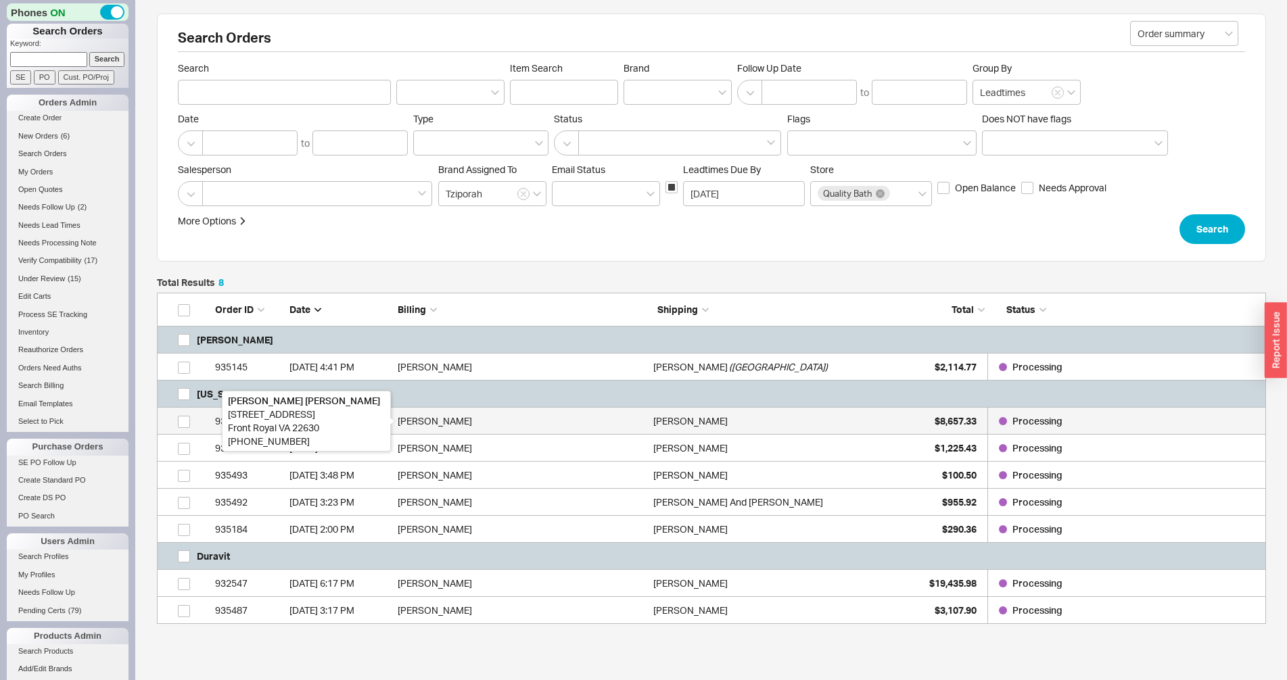
click at [497, 427] on div "Christina Smith" at bounding box center [522, 421] width 249 height 27
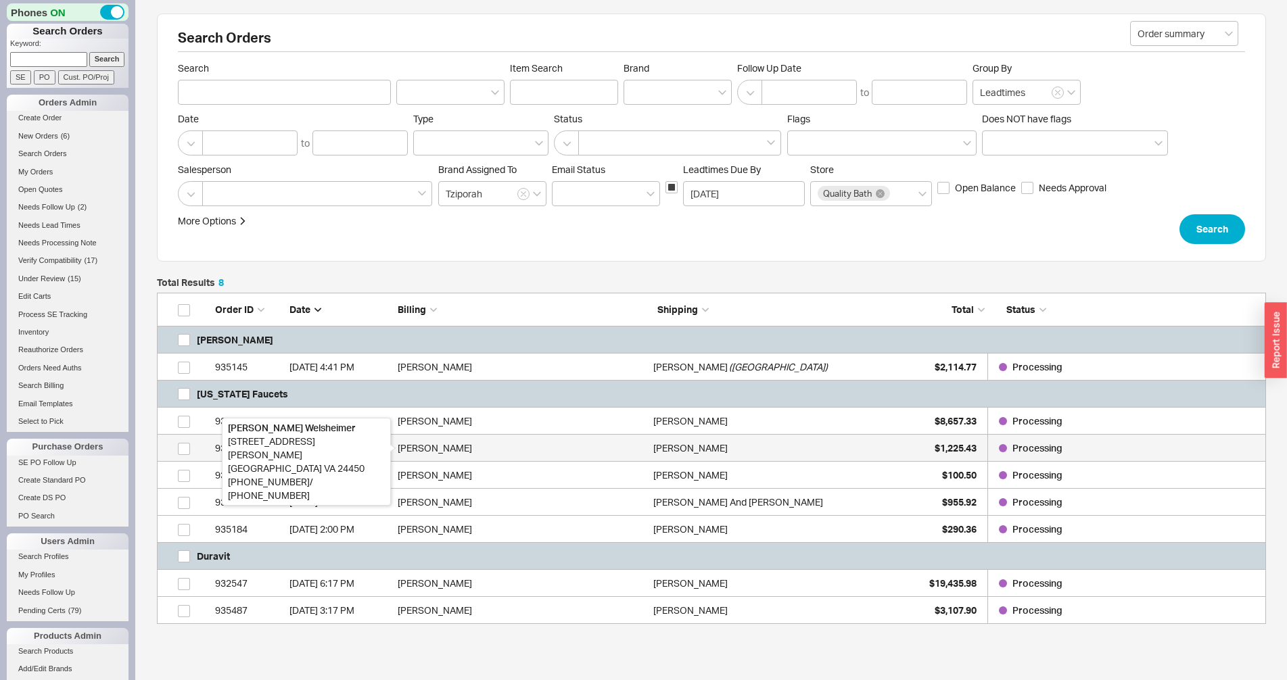
click at [487, 450] on div "Trina Welsheimer" at bounding box center [522, 448] width 249 height 27
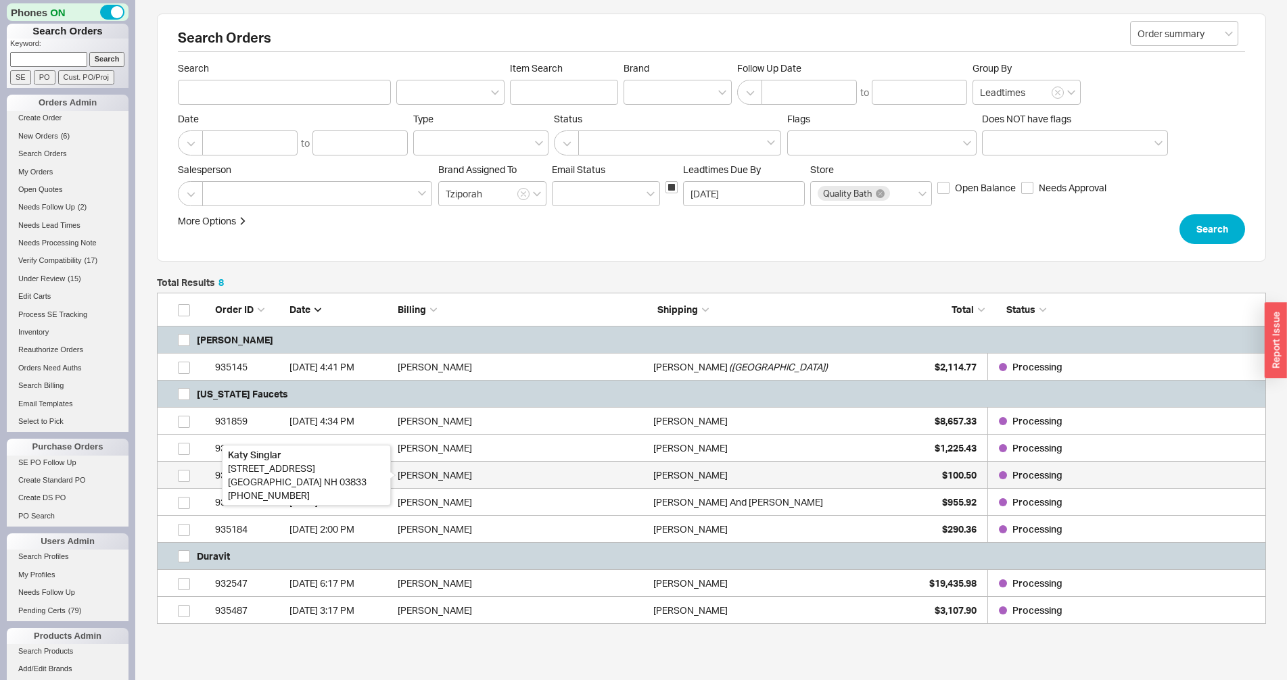
click at [481, 473] on div "Katy Singlar" at bounding box center [522, 475] width 249 height 27
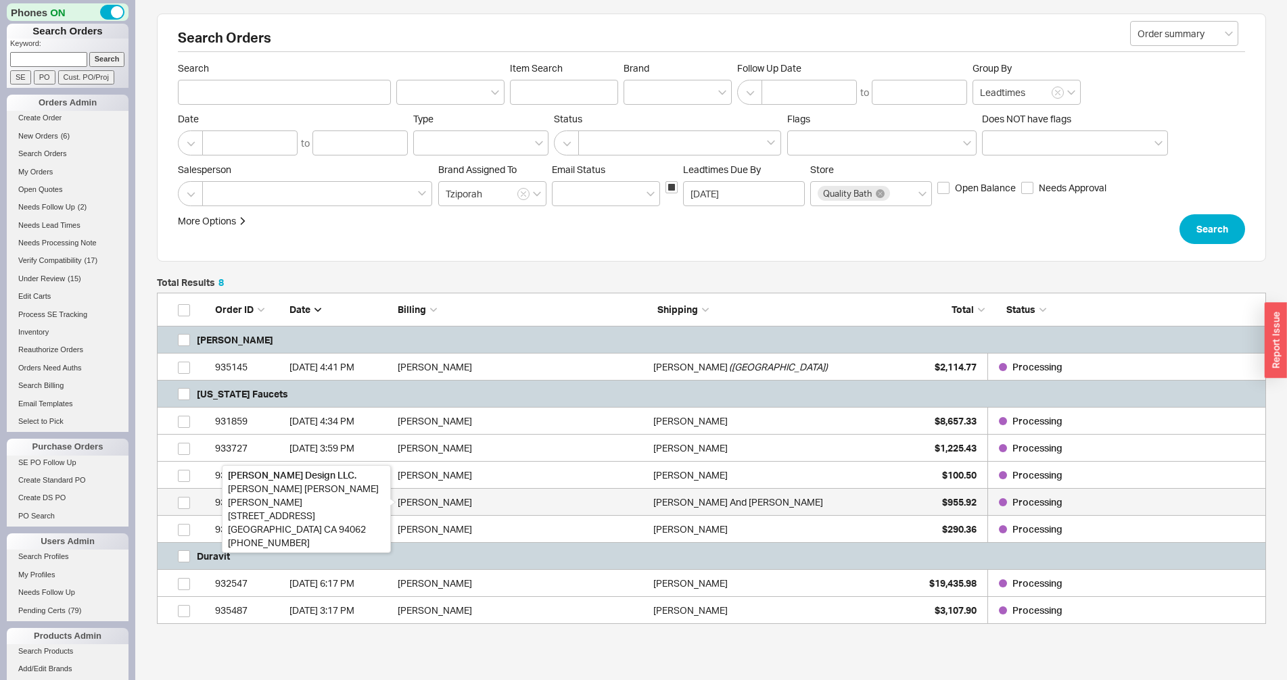
click at [481, 497] on div "Deborah Vieira Biggs" at bounding box center [522, 502] width 249 height 27
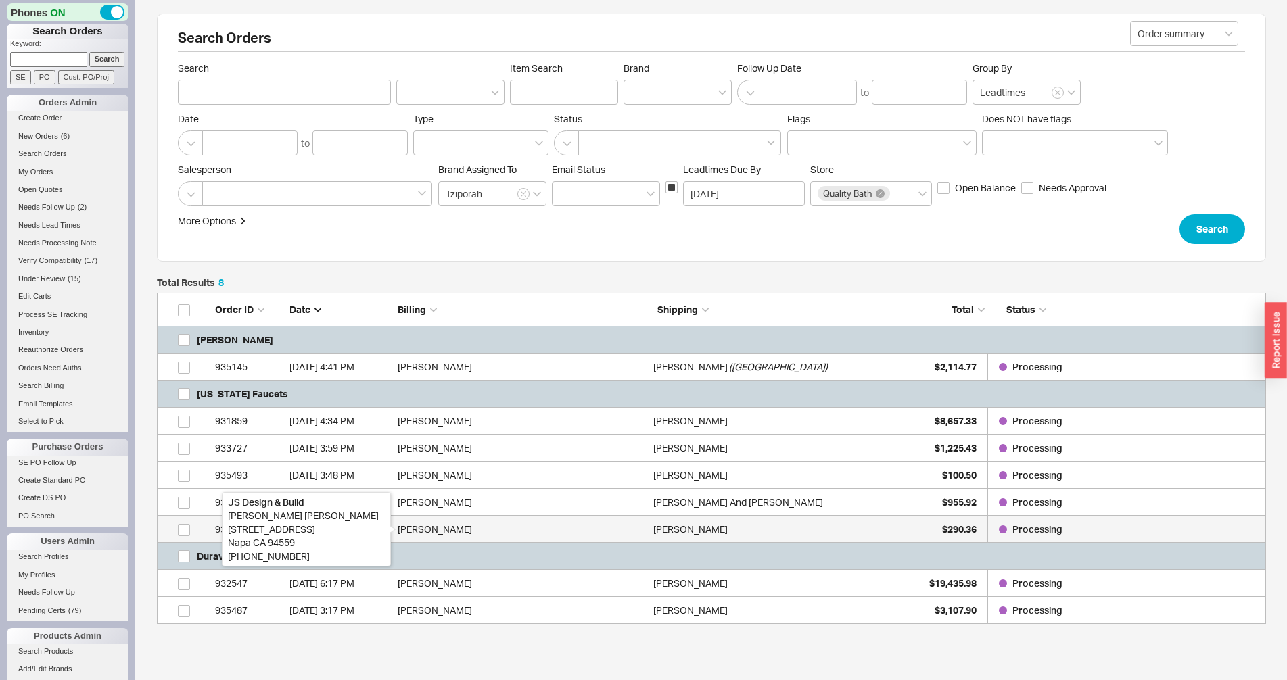
click at [472, 526] on div "Sarah Hatfield" at bounding box center [522, 529] width 249 height 27
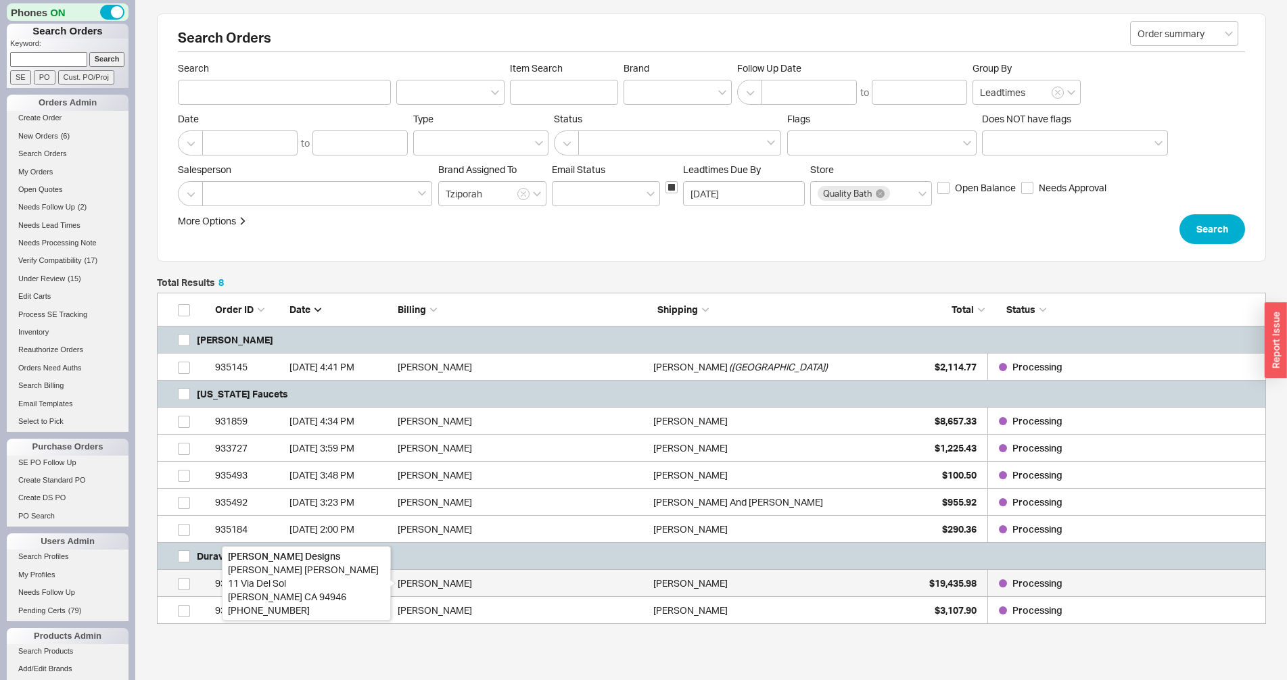
click at [472, 580] on div "Tina Frey" at bounding box center [522, 583] width 249 height 27
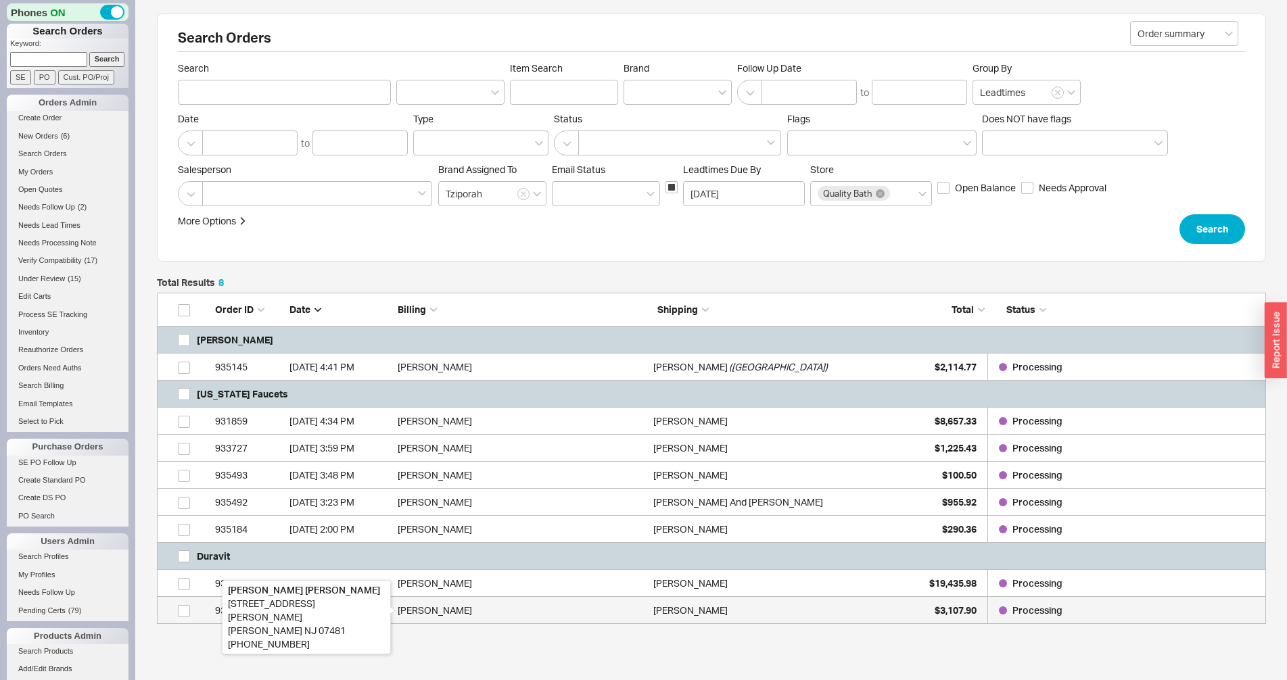
click at [462, 611] on div "Colin Rowen" at bounding box center [522, 610] width 249 height 27
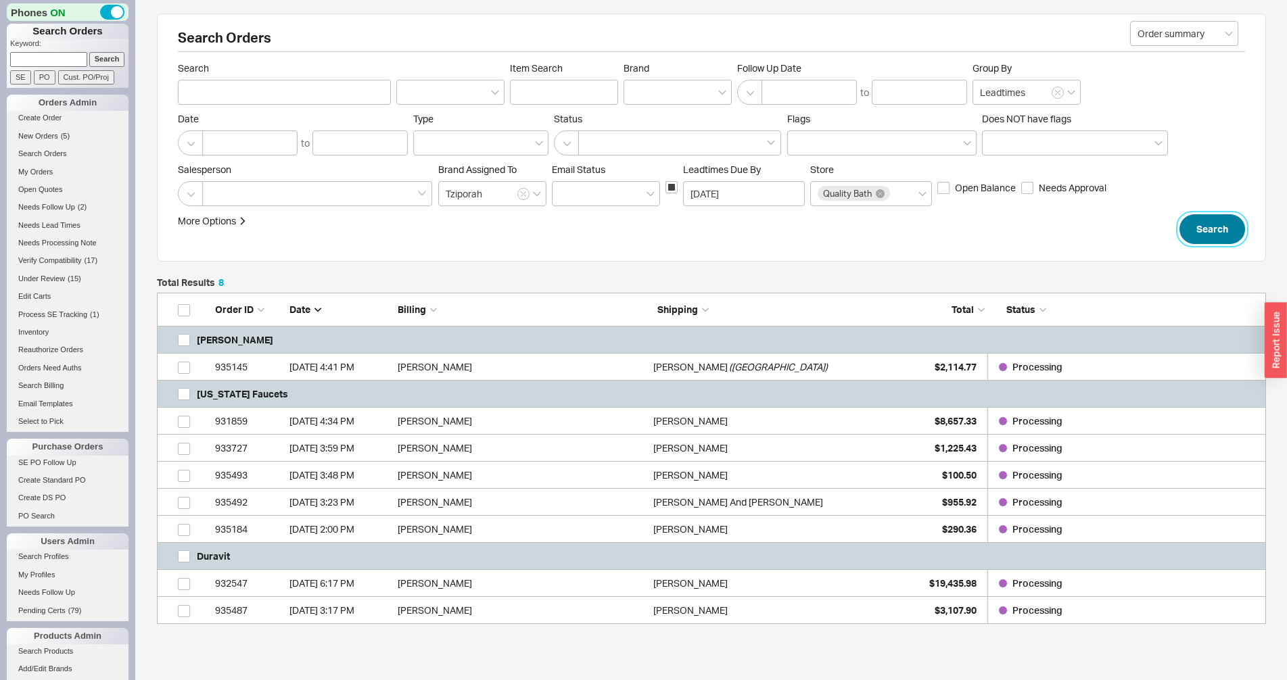
click at [1203, 229] on button "Search" at bounding box center [1212, 229] width 66 height 30
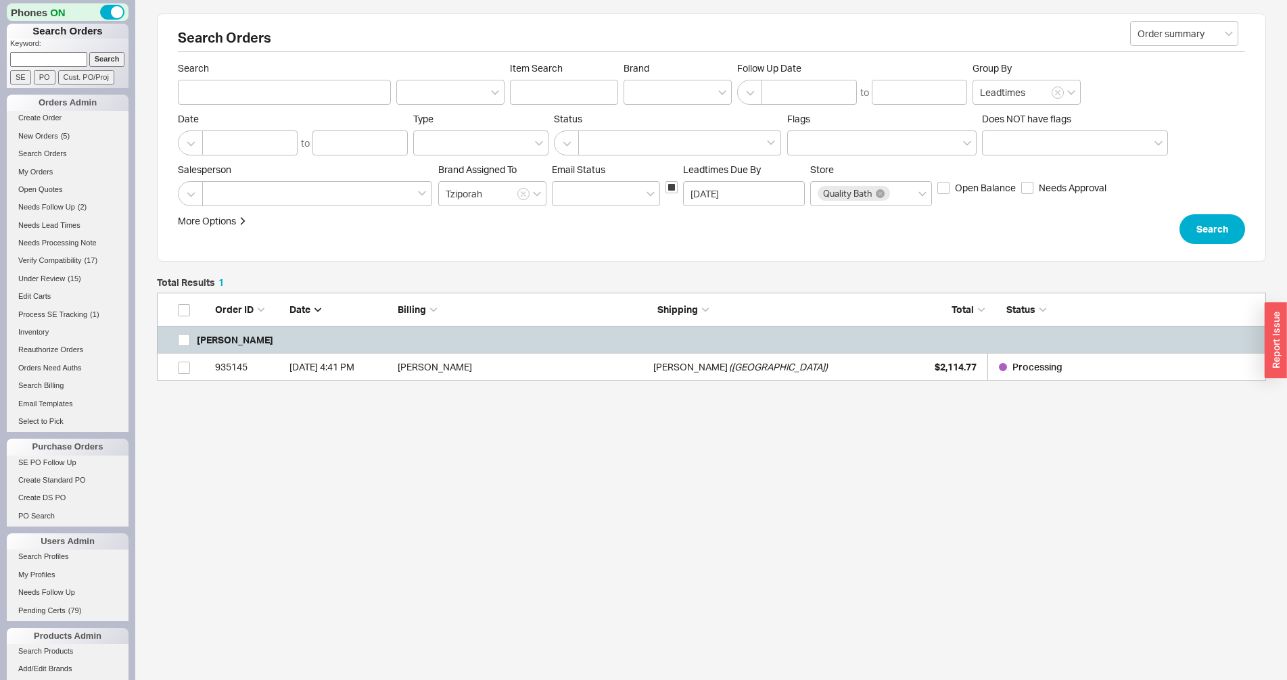
scroll to position [76, 1097]
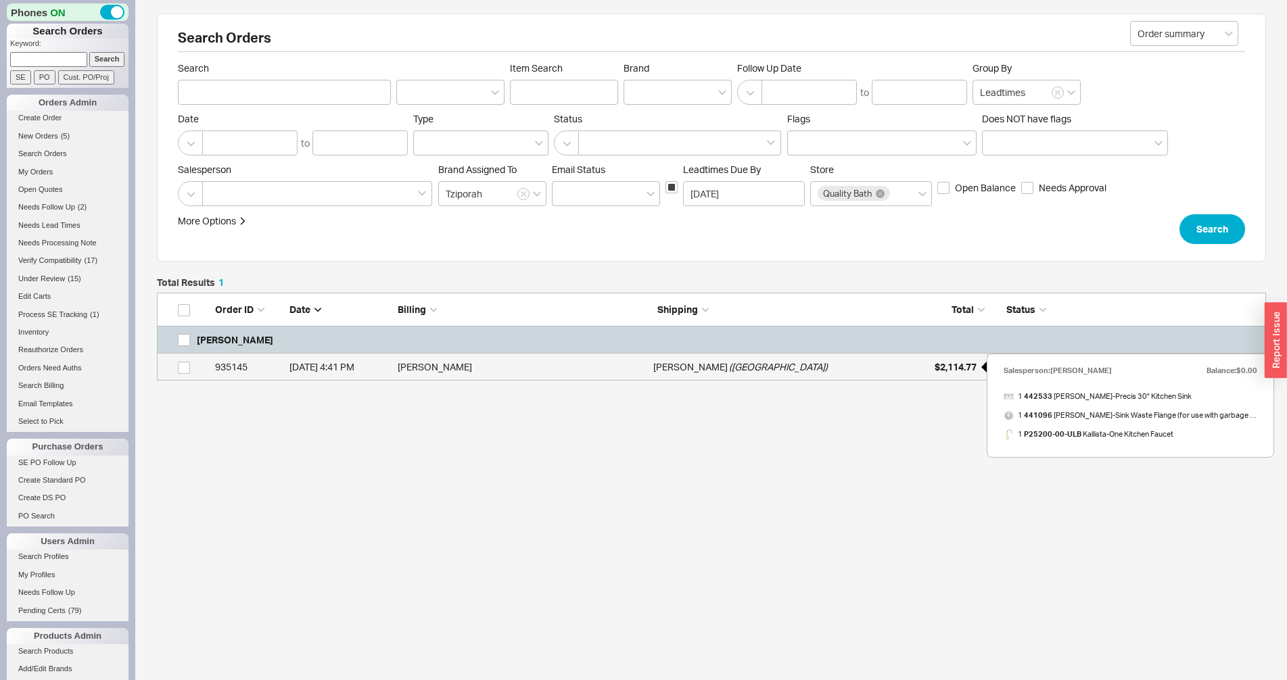
click at [951, 364] on span "$2,114.77" at bounding box center [955, 366] width 42 height 11
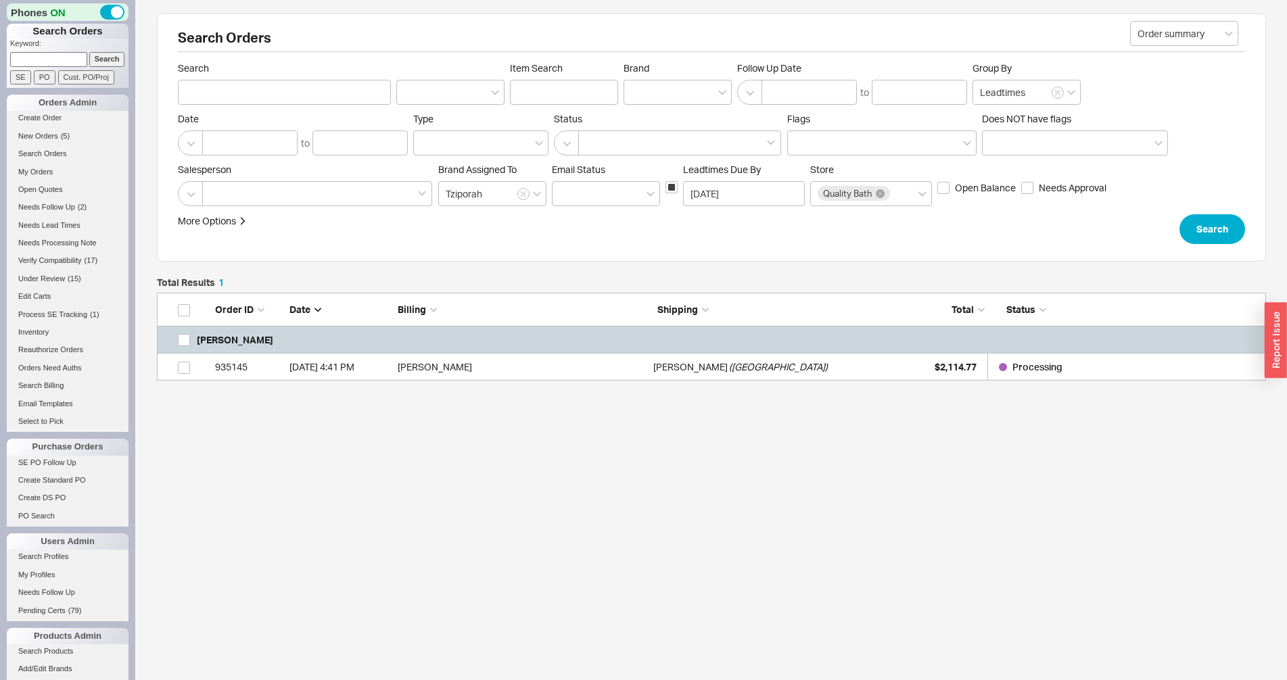
paste input "Romo"
type input "Romo"
click at [97, 57] on input "Search" at bounding box center [107, 59] width 36 height 14
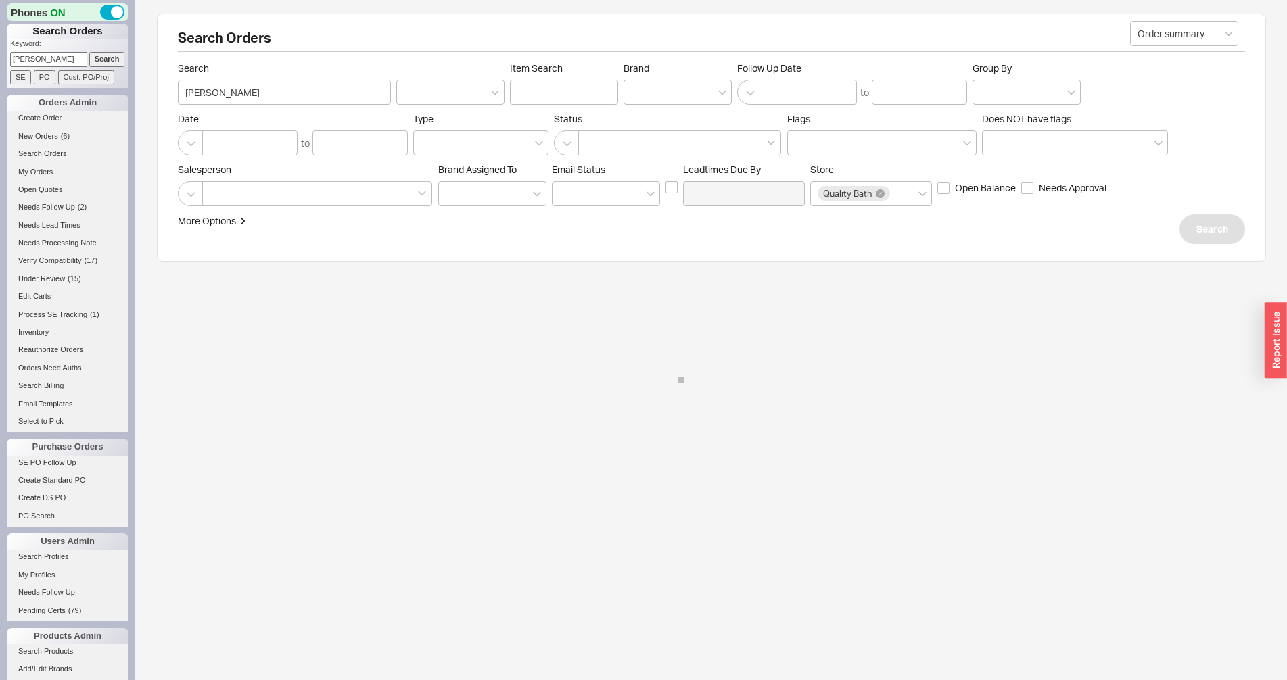
type input "Romo"
checkbox input "false"
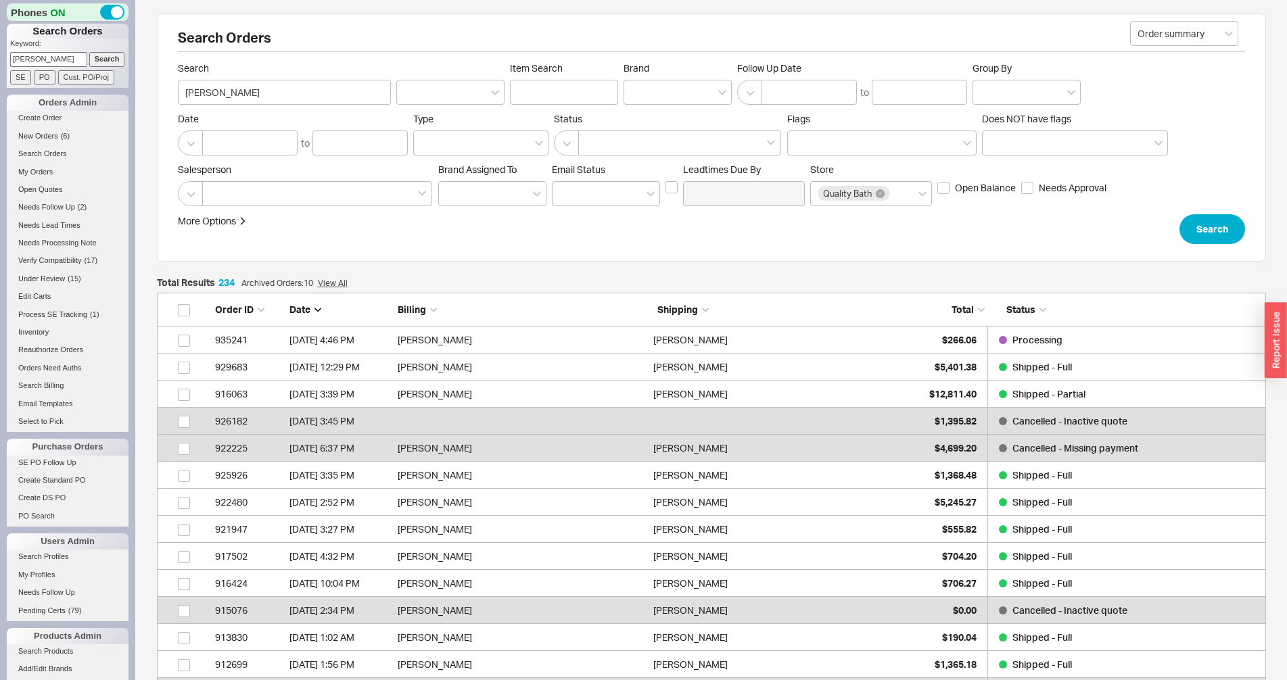
scroll to position [6351, 1097]
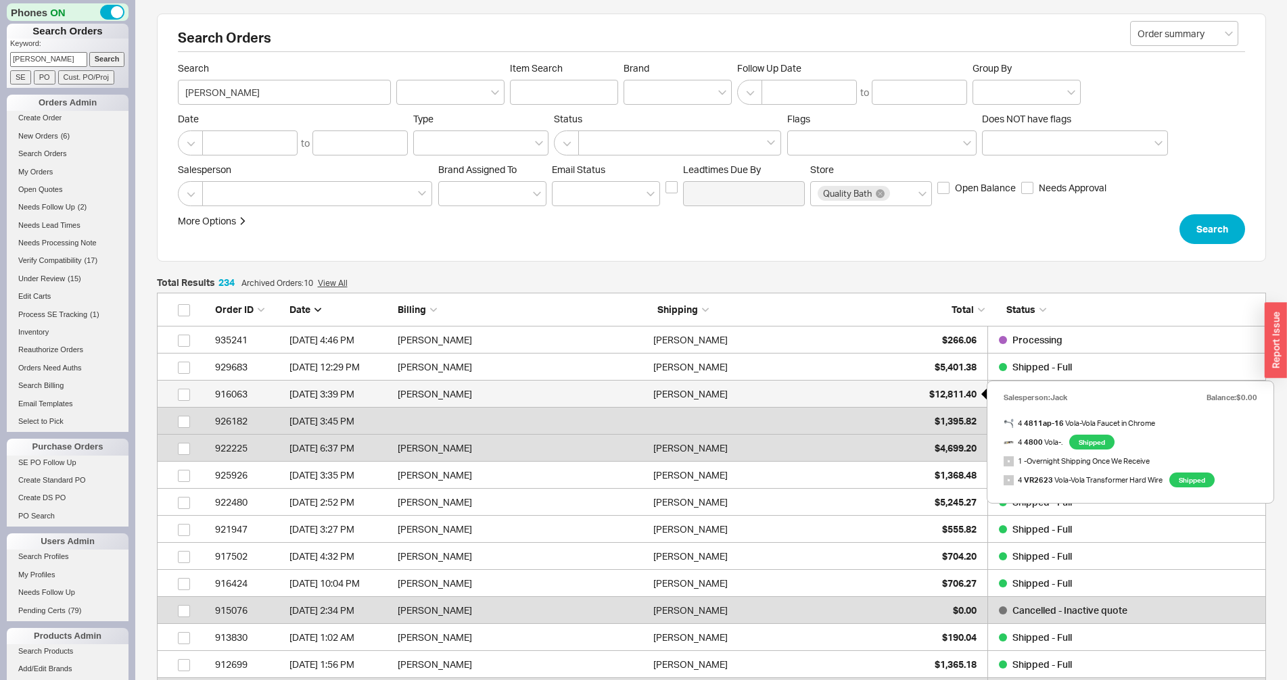
click at [951, 394] on span "$12,811.40" at bounding box center [952, 393] width 47 height 11
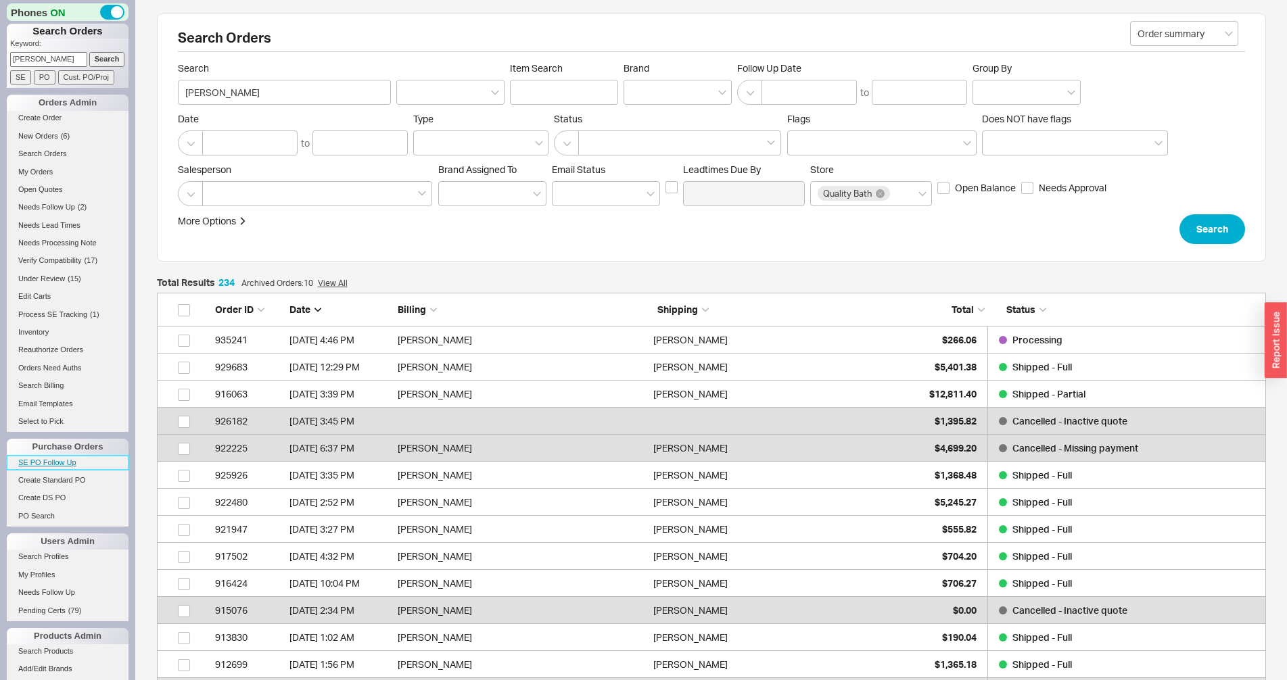
click at [47, 468] on link "SE PO Follow Up" at bounding box center [68, 463] width 122 height 14
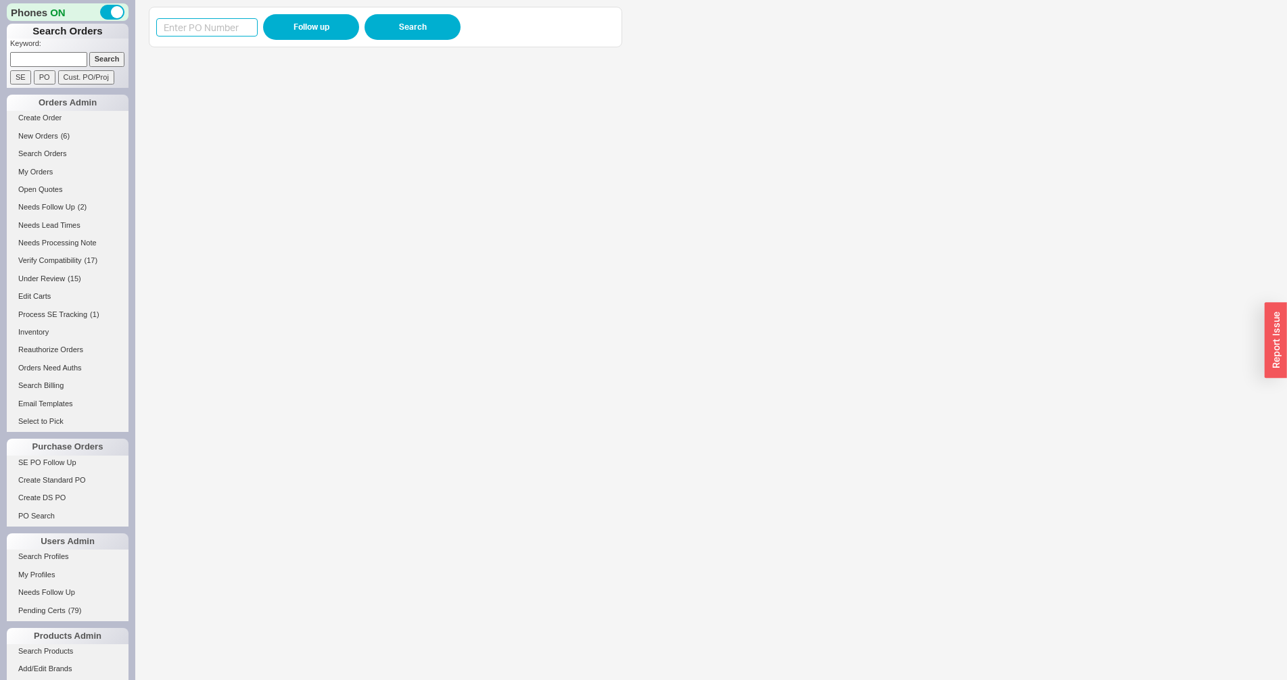
click at [205, 34] on input at bounding box center [206, 27] width 101 height 18
paste input "986041"
type input "986041"
click at [285, 22] on button "Follow up" at bounding box center [311, 27] width 96 height 26
click at [191, 29] on input "986041" at bounding box center [206, 27] width 101 height 18
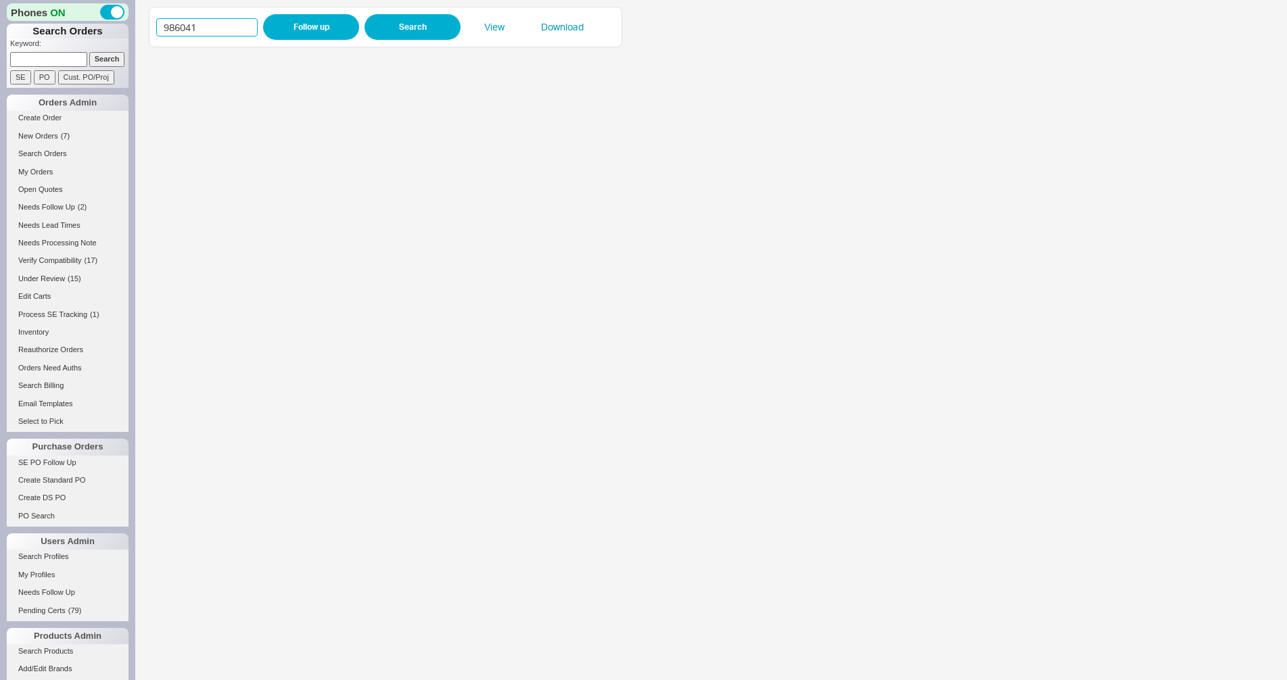
click at [191, 29] on input "986041" at bounding box center [206, 27] width 101 height 18
paste input "5827"
type input "985827"
click at [304, 34] on button "Follow up" at bounding box center [311, 27] width 96 height 26
click at [198, 33] on input "985827" at bounding box center [206, 27] width 101 height 18
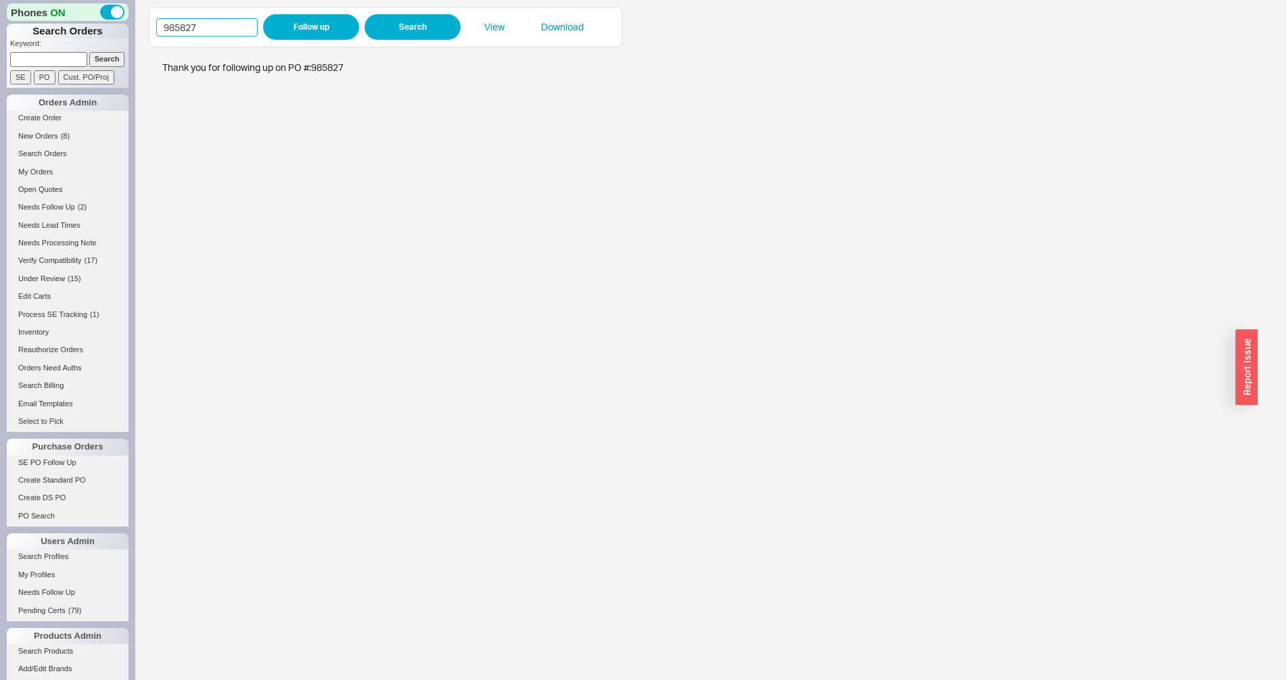
click at [198, 33] on input "985827" at bounding box center [206, 27] width 101 height 18
type input "984987"
click at [280, 29] on button "Follow up" at bounding box center [311, 27] width 96 height 26
click at [231, 30] on input "984987" at bounding box center [206, 27] width 101 height 18
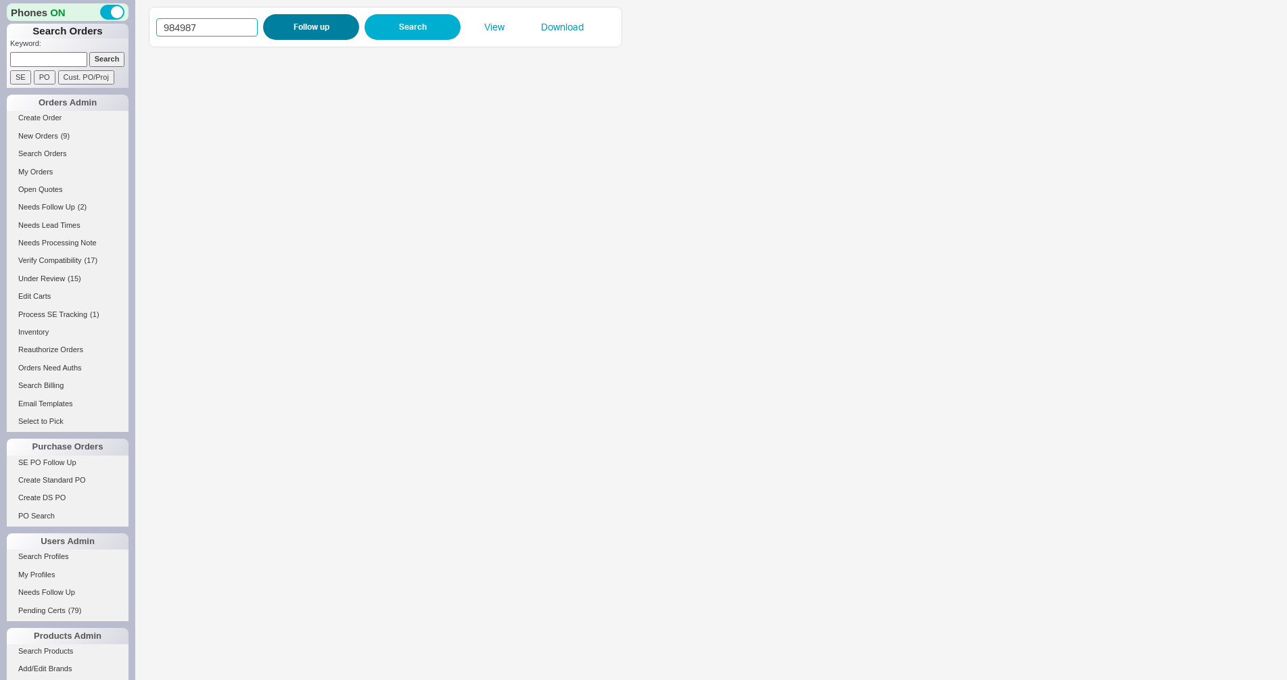
paste input "5941"
type input "985941"
click at [274, 31] on button "Follow up" at bounding box center [311, 27] width 96 height 26
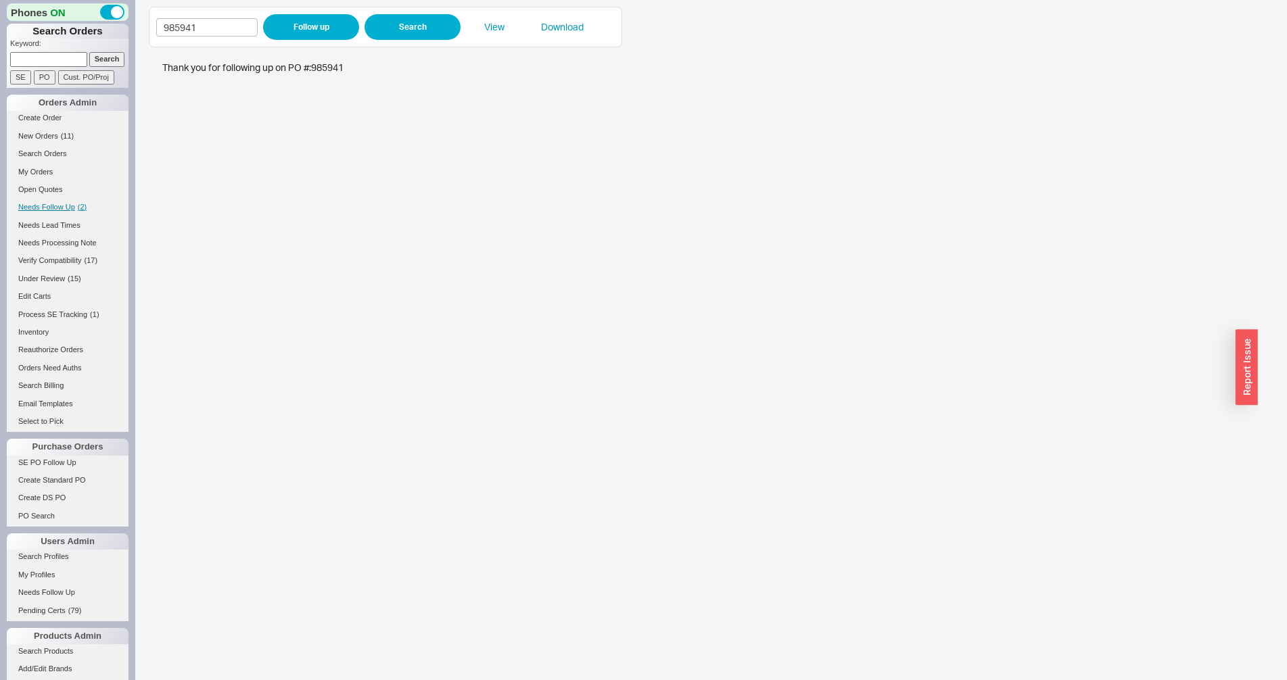
click at [53, 204] on span "Needs Follow Up" at bounding box center [46, 207] width 57 height 8
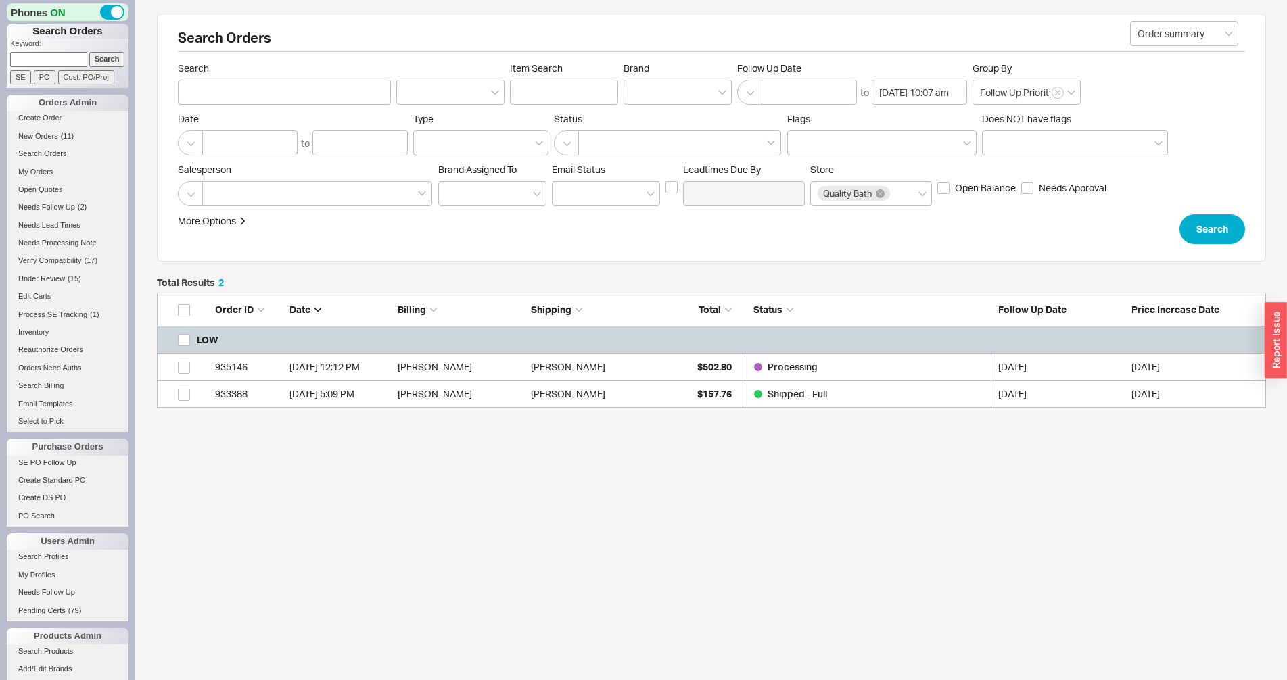
scroll to position [103, 1097]
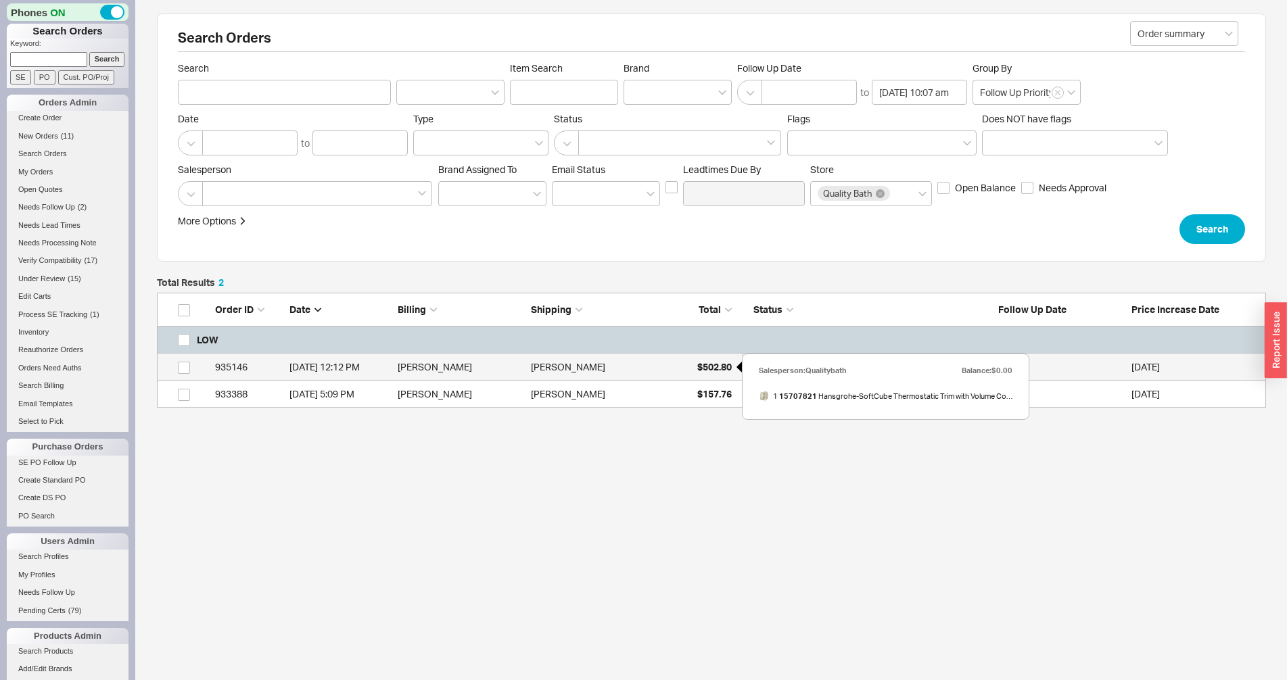
click at [709, 371] on span "$502.80" at bounding box center [714, 366] width 34 height 11
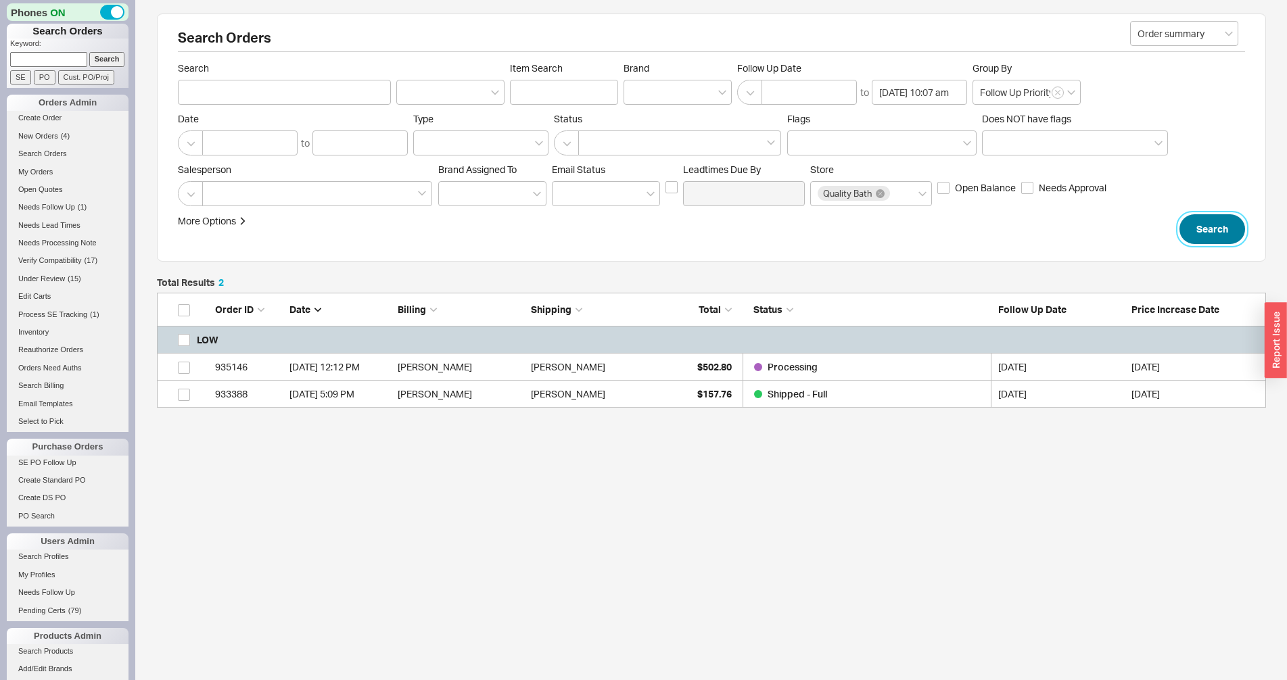
click at [1215, 219] on button "Search" at bounding box center [1212, 229] width 66 height 30
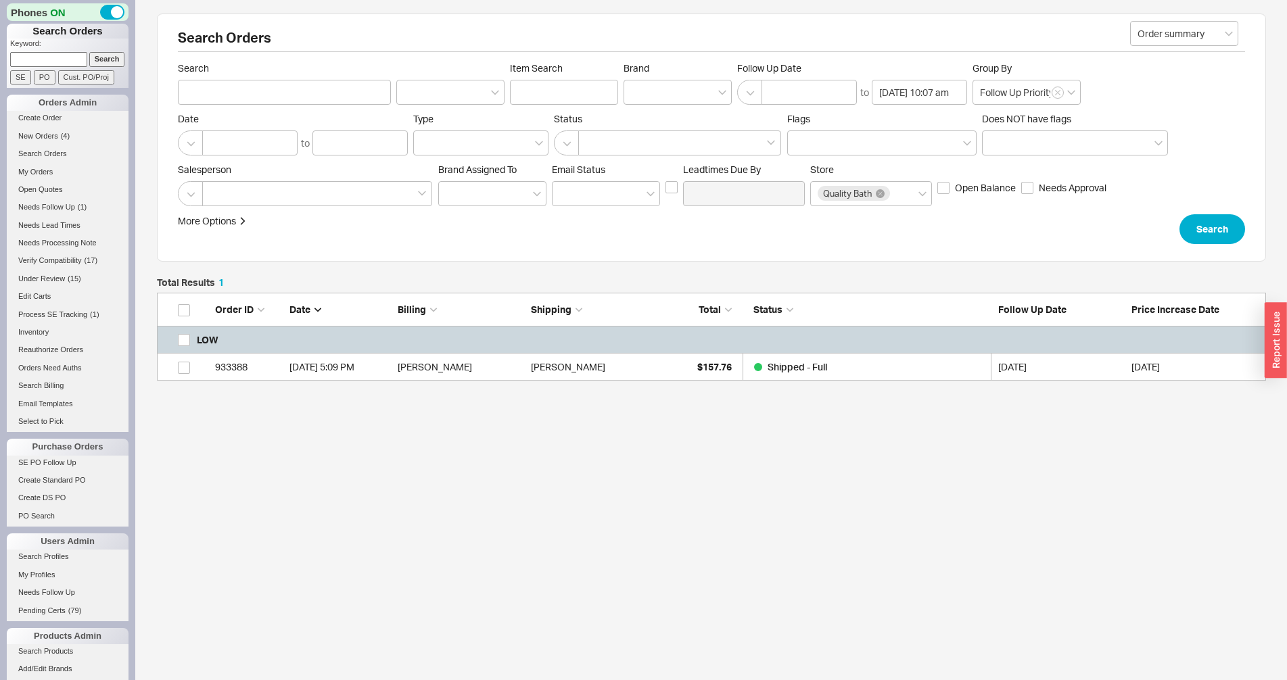
scroll to position [76, 1097]
click at [847, 361] on div "Shipped - Full" at bounding box center [867, 367] width 226 height 27
click at [36, 55] on input at bounding box center [48, 59] width 77 height 14
paste input "935558"
type input "935558"
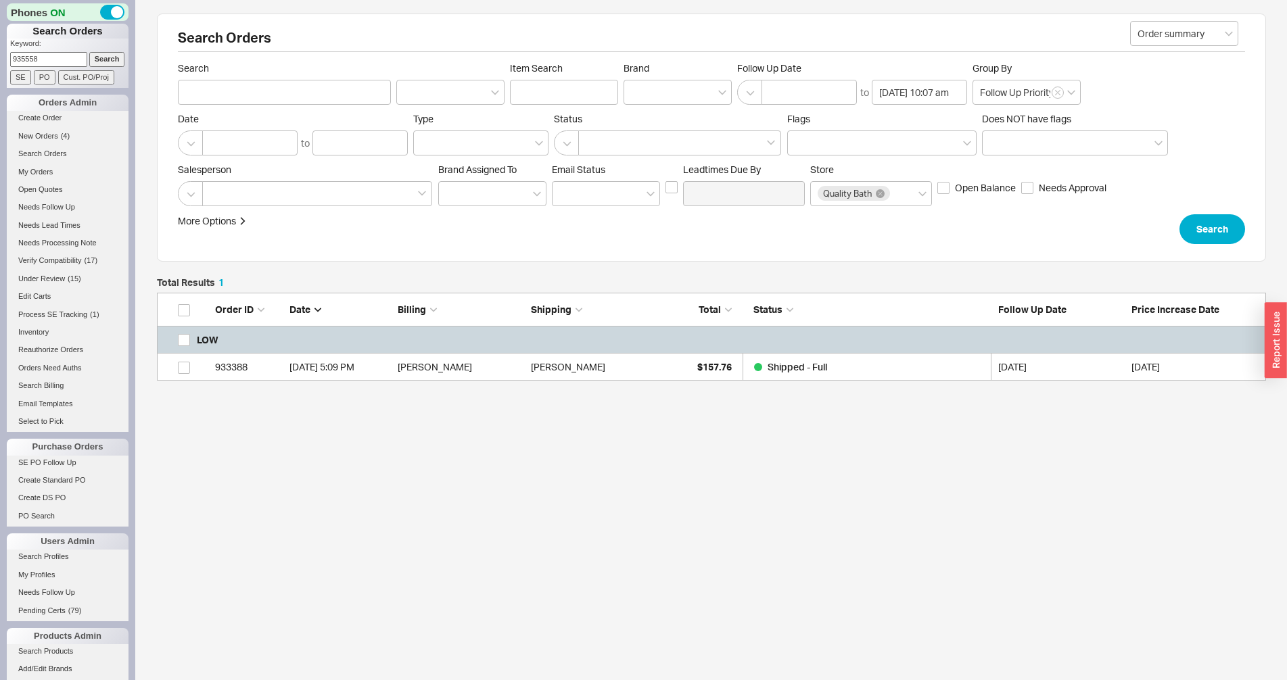
click at [110, 57] on input "Search" at bounding box center [107, 59] width 36 height 14
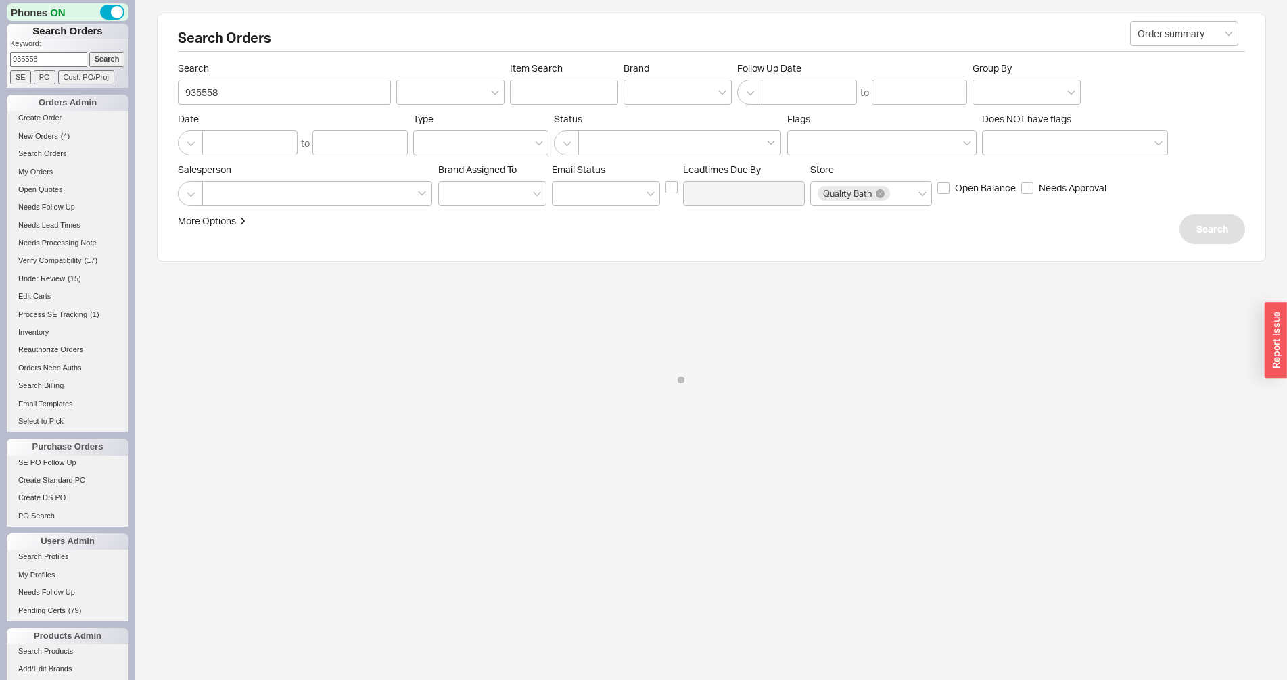
type input "935558"
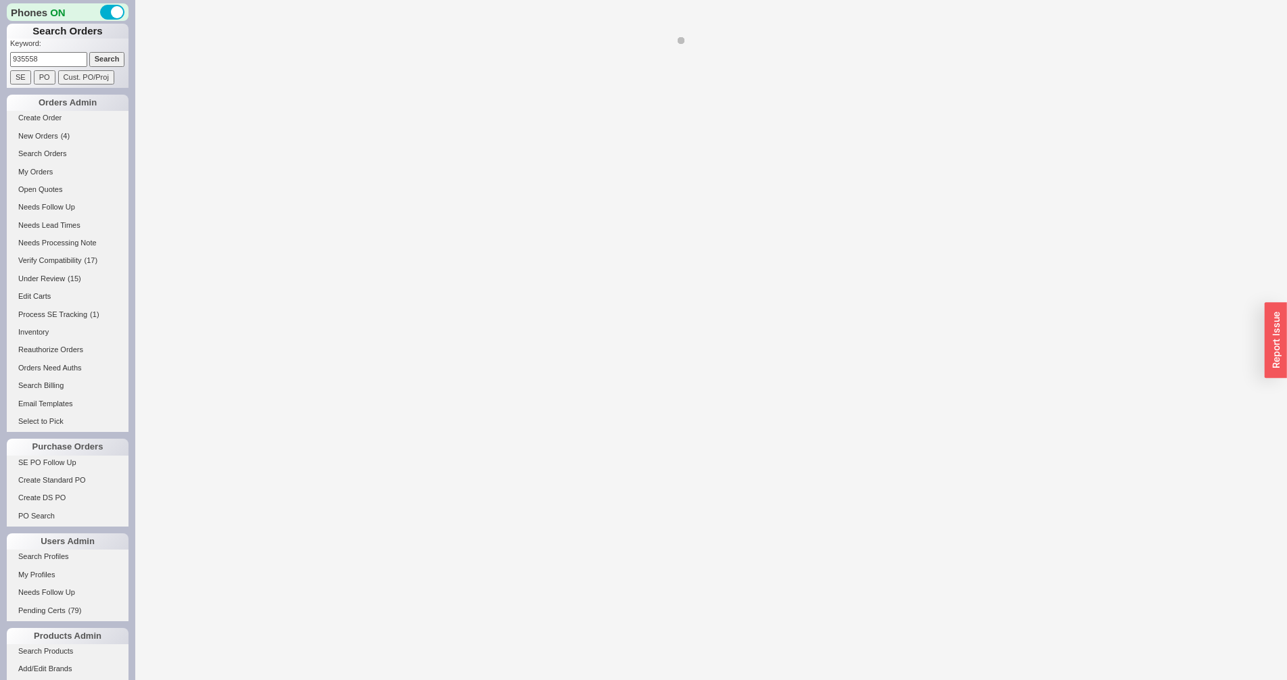
select select "*"
select select "LOW"
select select "3"
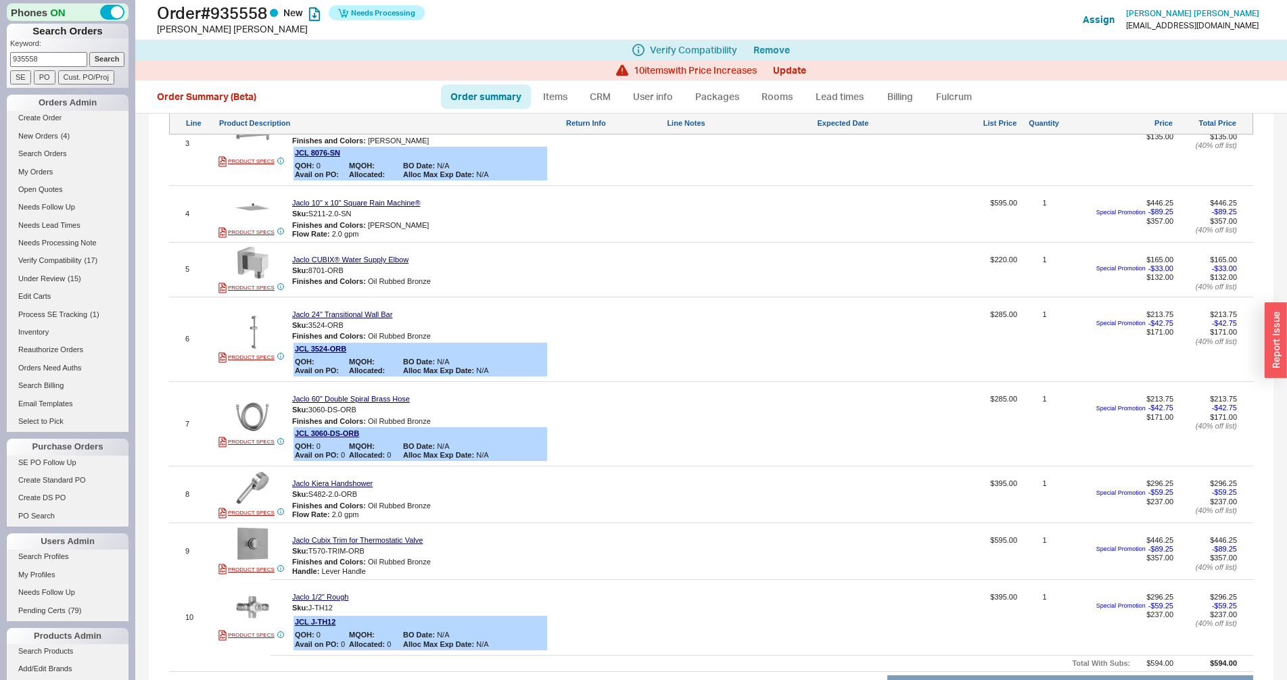
scroll to position [734, 0]
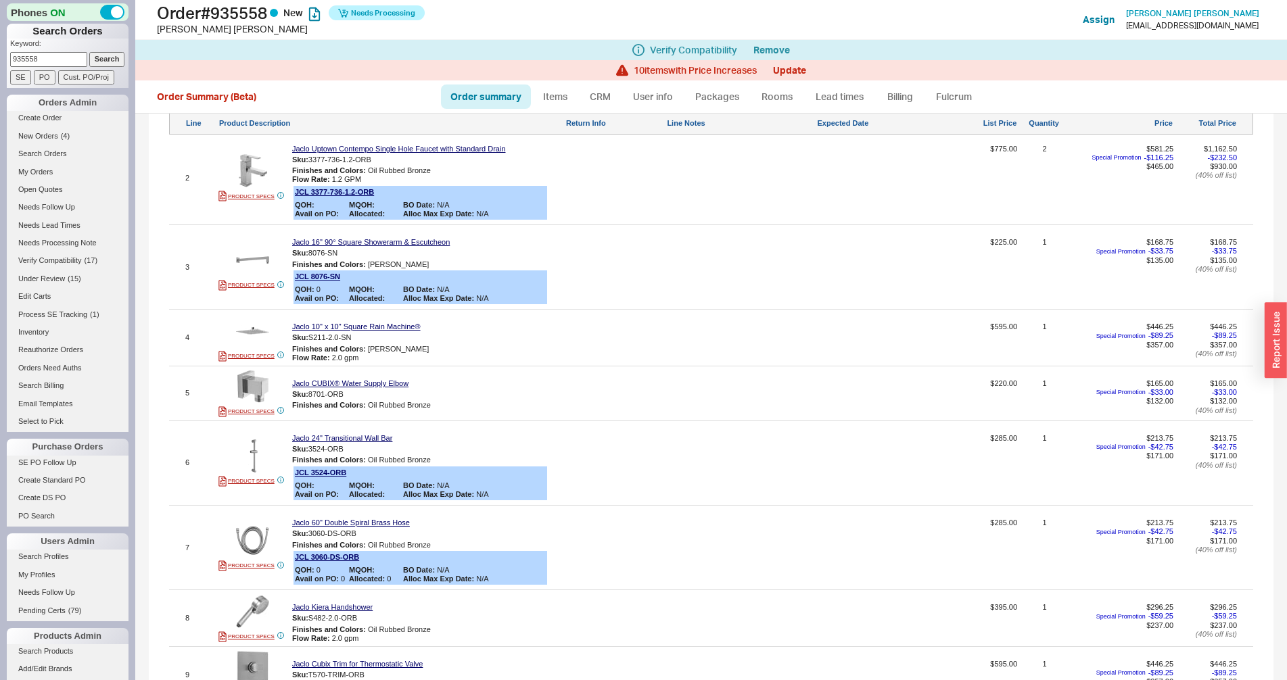
click at [971, 521] on div "7 PRODUCT SPECS Jaclo 60" Double Spiral Brass Hose Sku: 3060-DS-ORB Finishes an…" at bounding box center [711, 547] width 1084 height 77
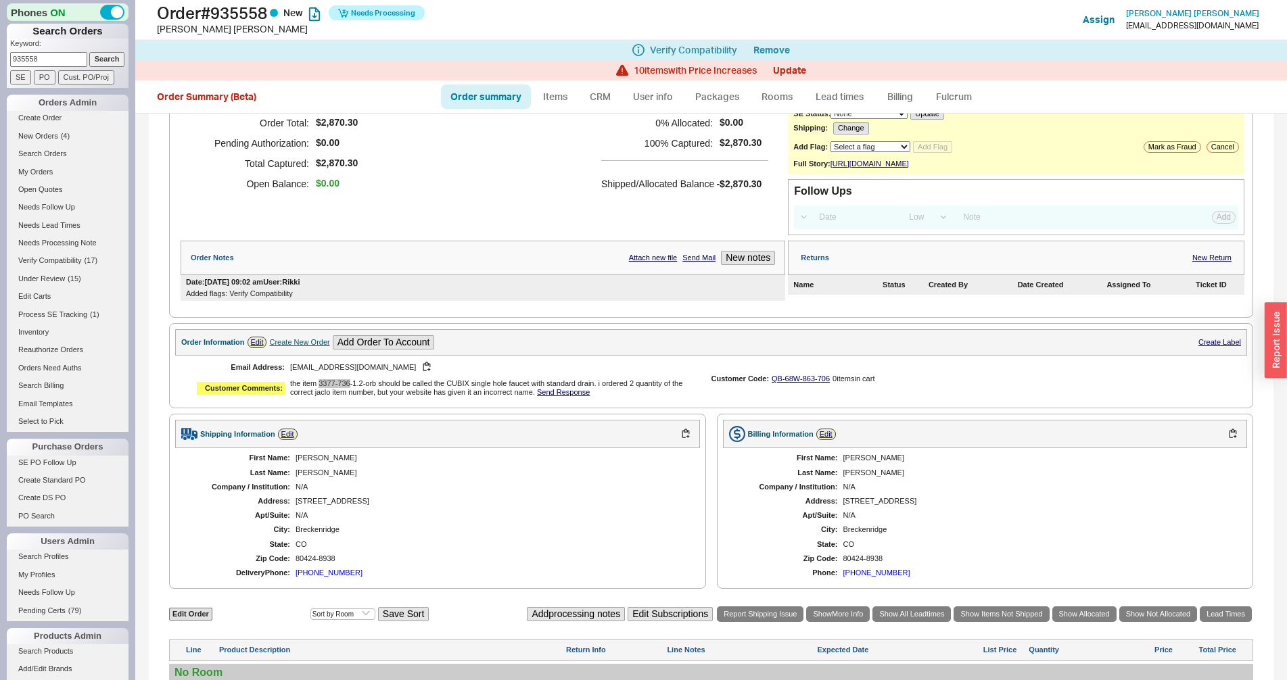
scroll to position [509, 0]
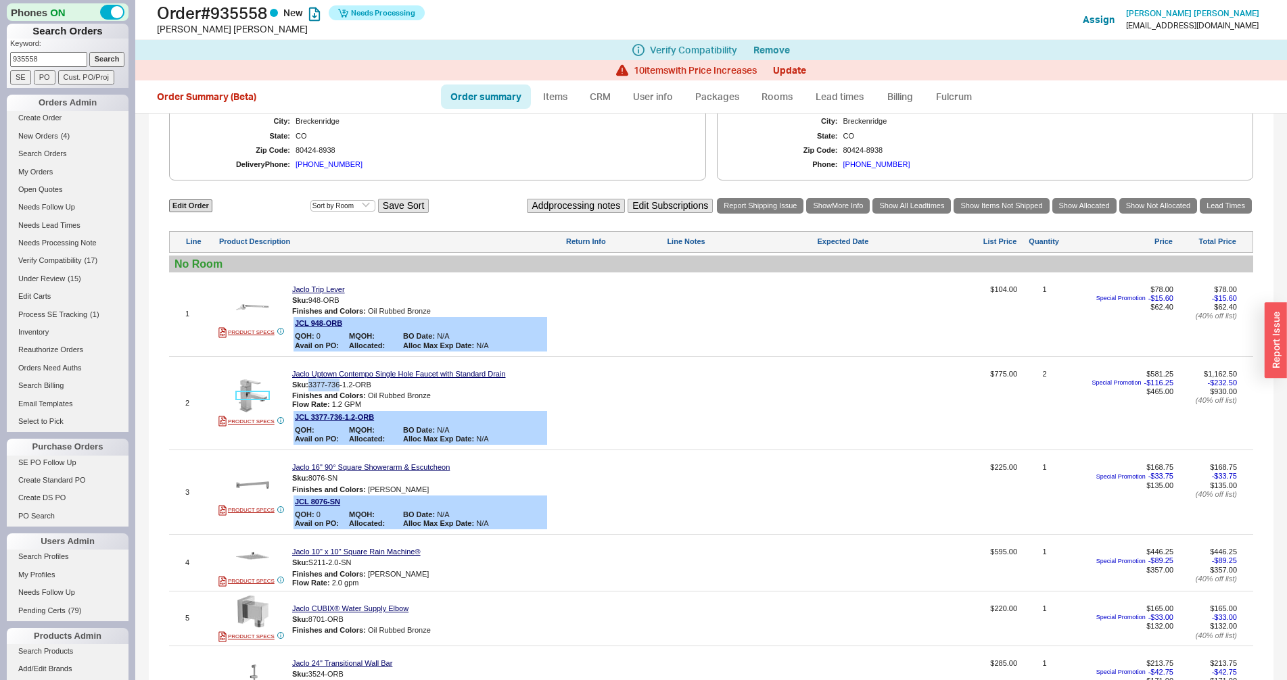
click at [255, 410] on img at bounding box center [252, 395] width 33 height 33
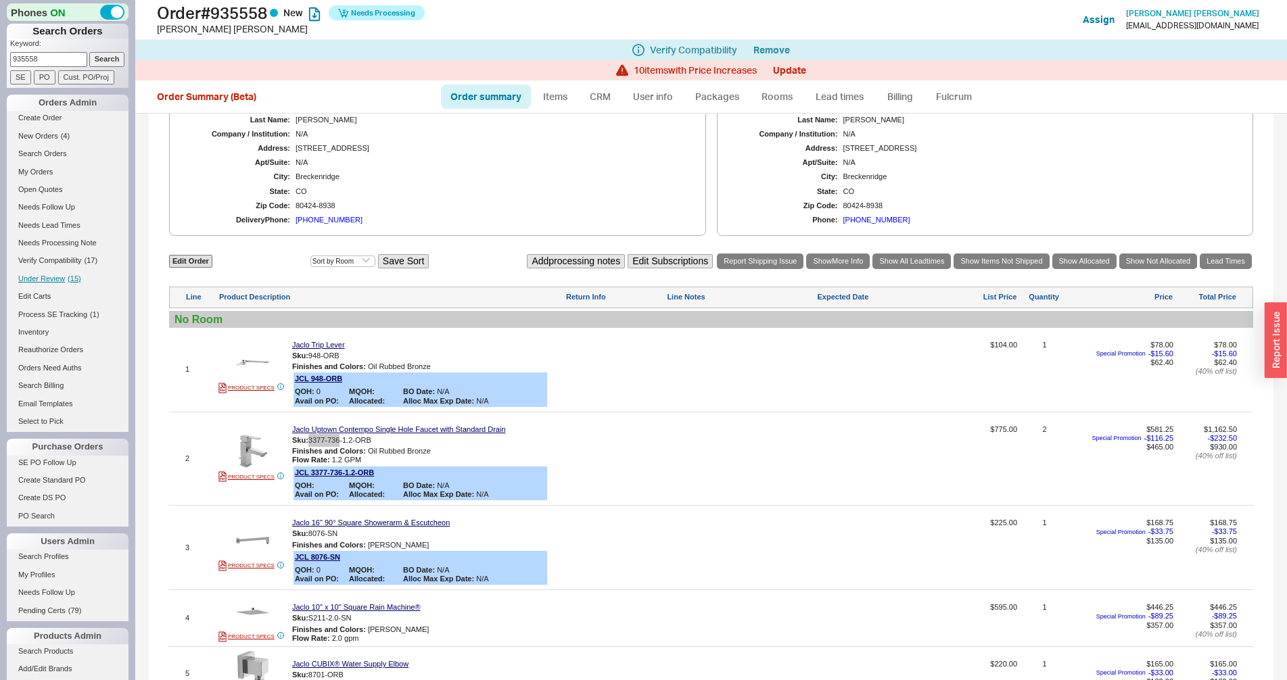
scroll to position [435, 0]
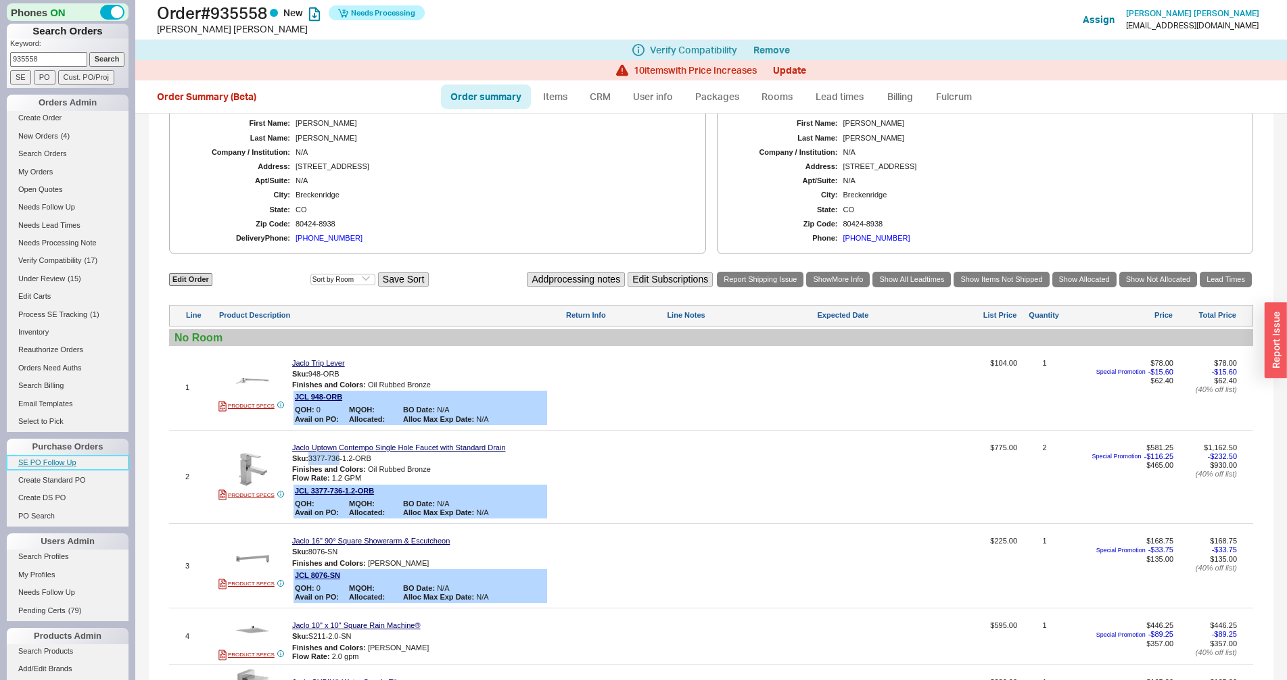
click at [49, 459] on link "SE PO Follow Up" at bounding box center [68, 463] width 122 height 14
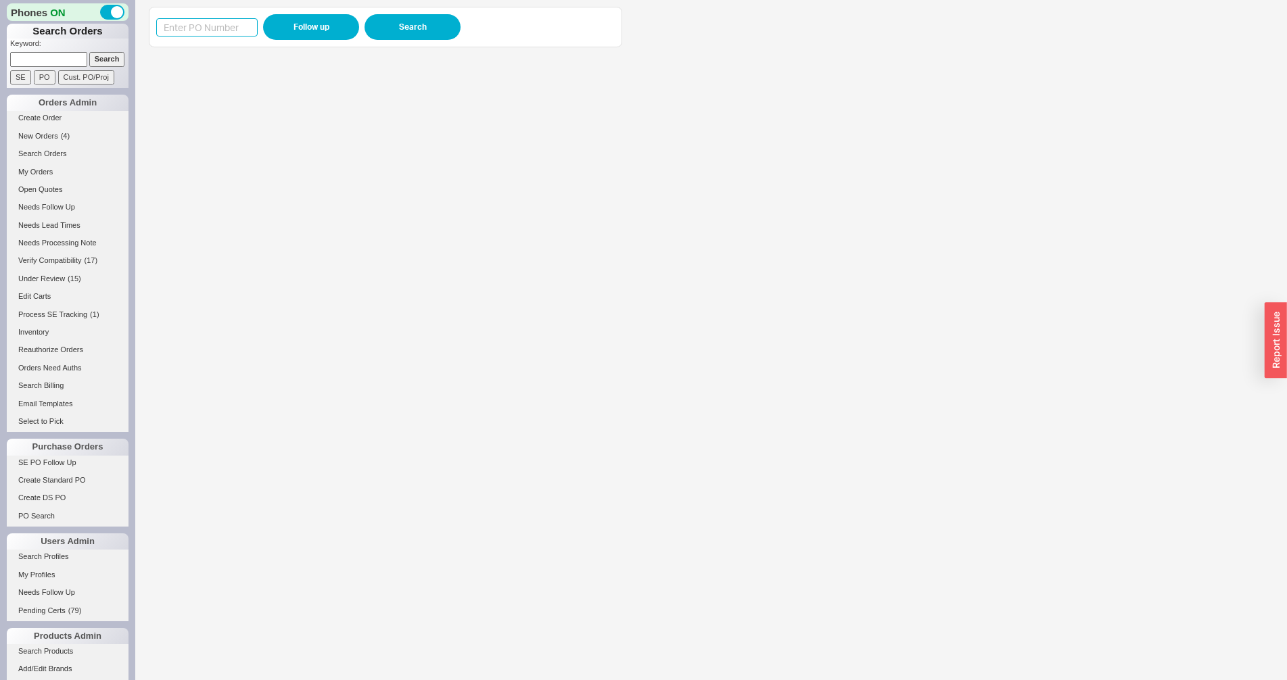
click at [236, 31] on input at bounding box center [206, 27] width 101 height 18
paste input "984987"
type input "984987"
click at [299, 22] on button "Follow up" at bounding box center [311, 27] width 96 height 26
click at [73, 260] on span "Verify Compatibility" at bounding box center [50, 260] width 64 height 8
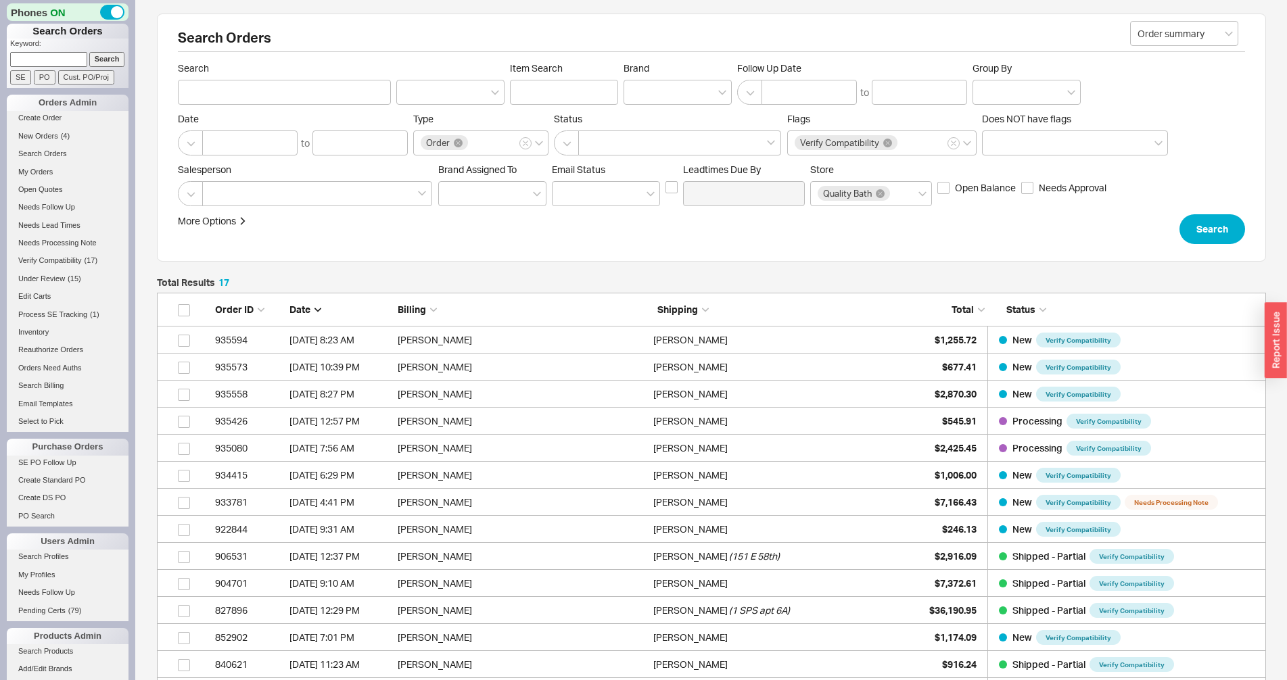
scroll to position [482, 1097]
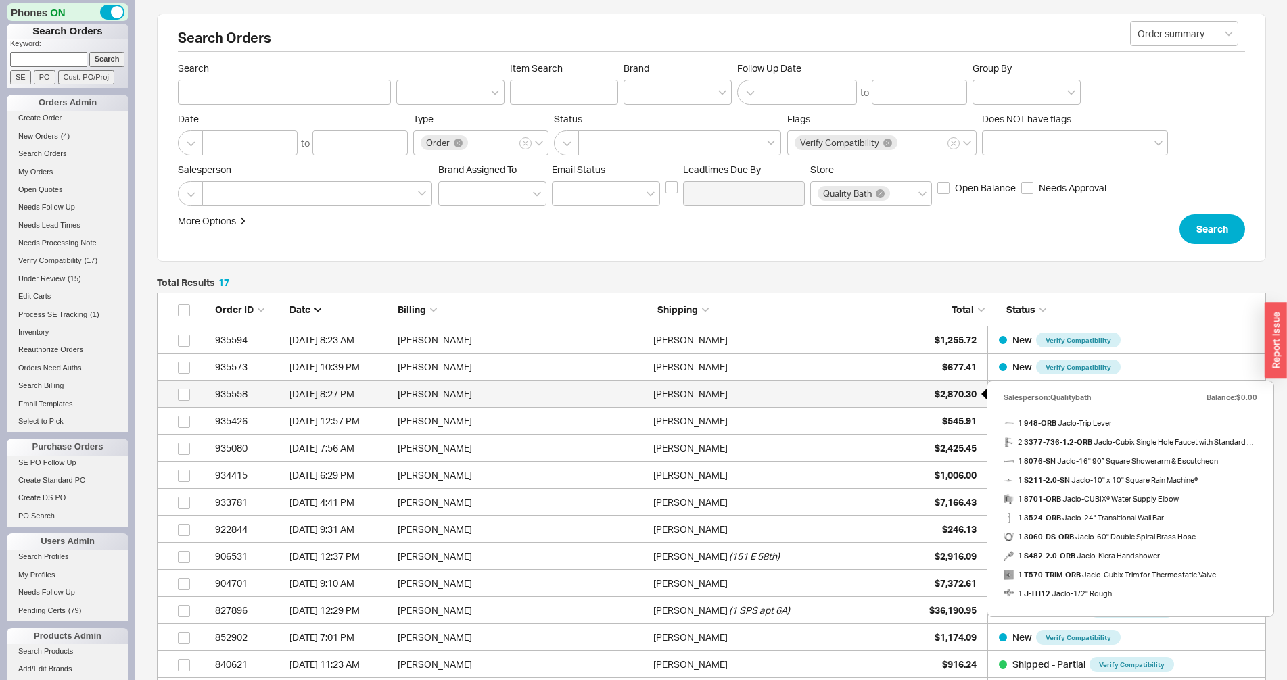
click at [926, 396] on div "$2,870.30" at bounding box center [943, 394] width 68 height 27
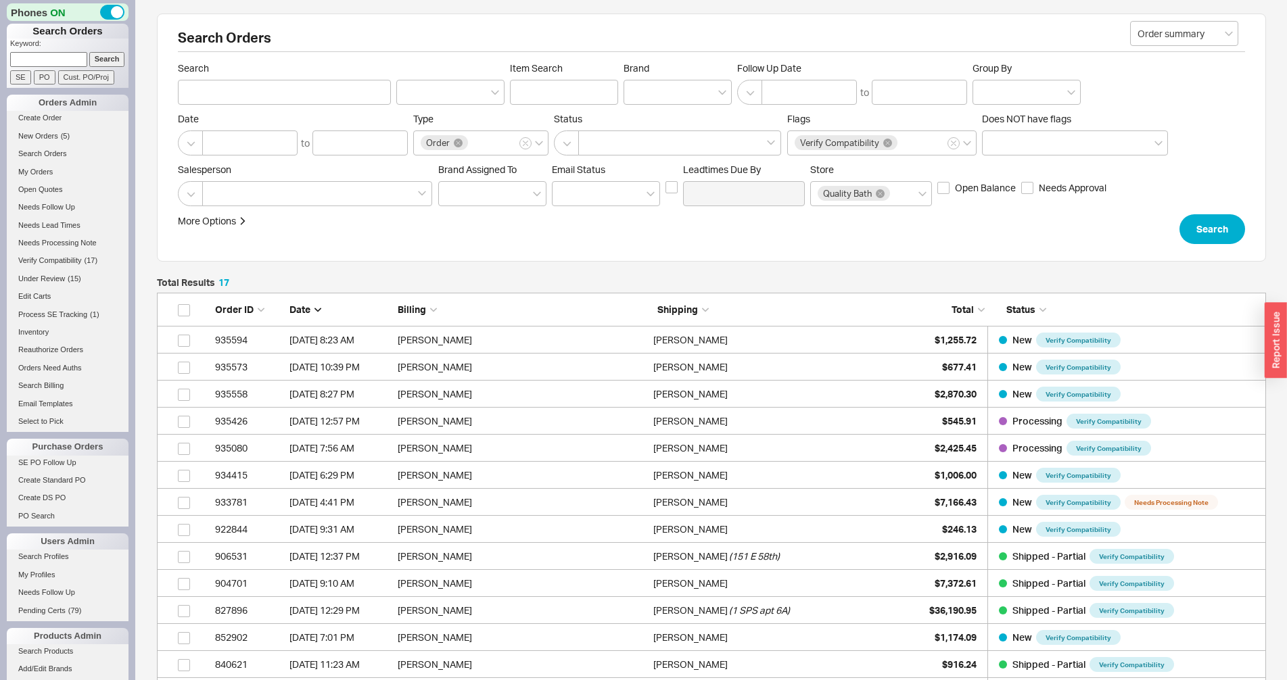
click at [65, 55] on input at bounding box center [48, 59] width 77 height 14
paste input "933688"
type input "933688"
click at [99, 59] on input "Search" at bounding box center [107, 59] width 36 height 14
type input "933688"
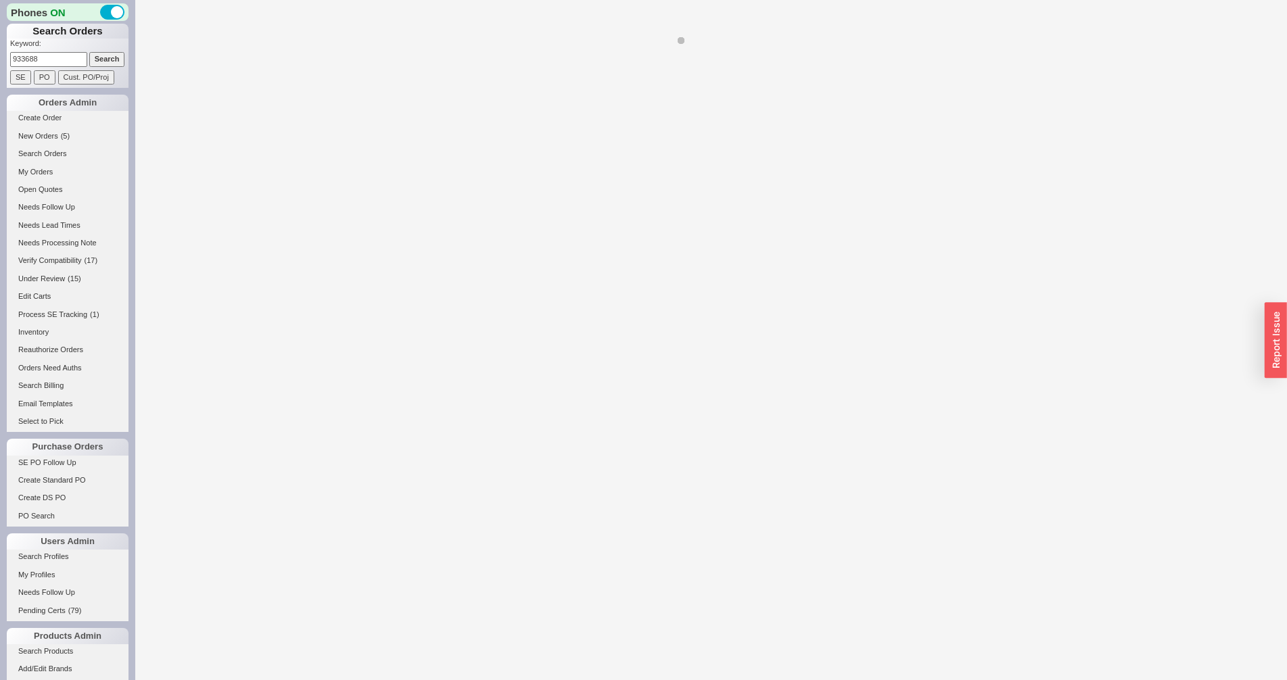
select select "*"
select select "LOW"
select select "3"
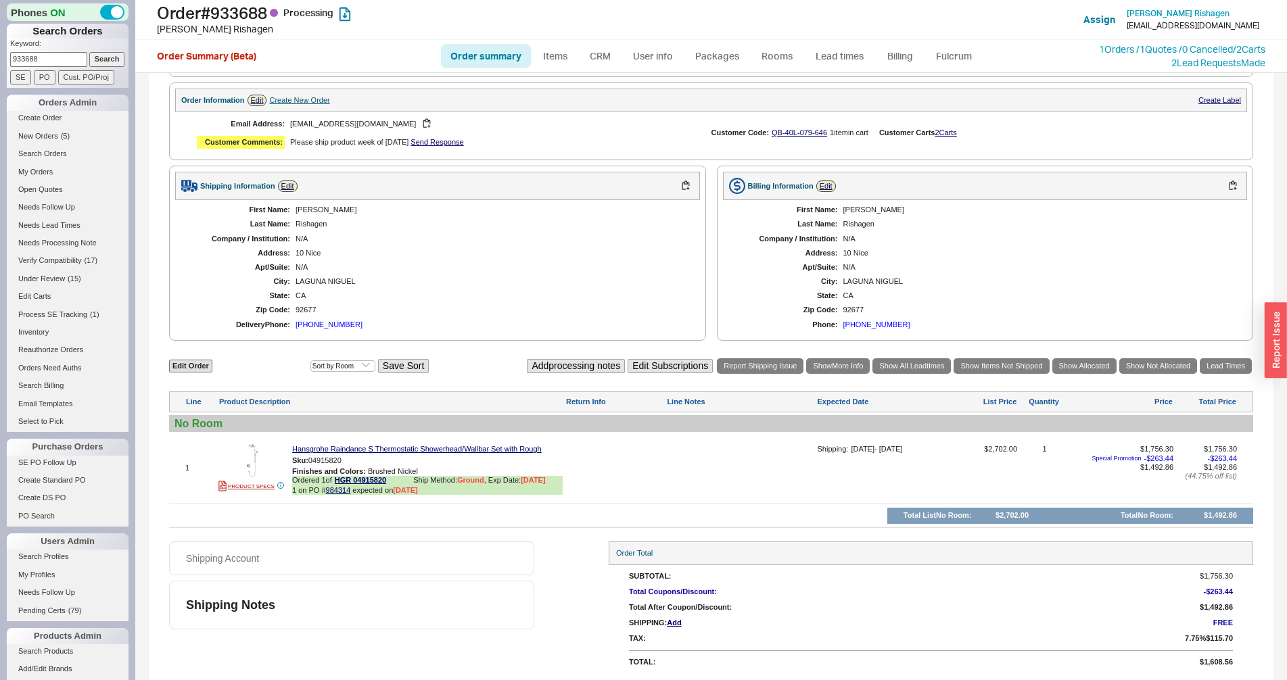
scroll to position [417, 0]
click at [358, 459] on button "button" at bounding box center [351, 460] width 16 height 13
click at [337, 492] on link "984314" at bounding box center [338, 490] width 25 height 8
click at [249, 453] on img at bounding box center [252, 460] width 33 height 33
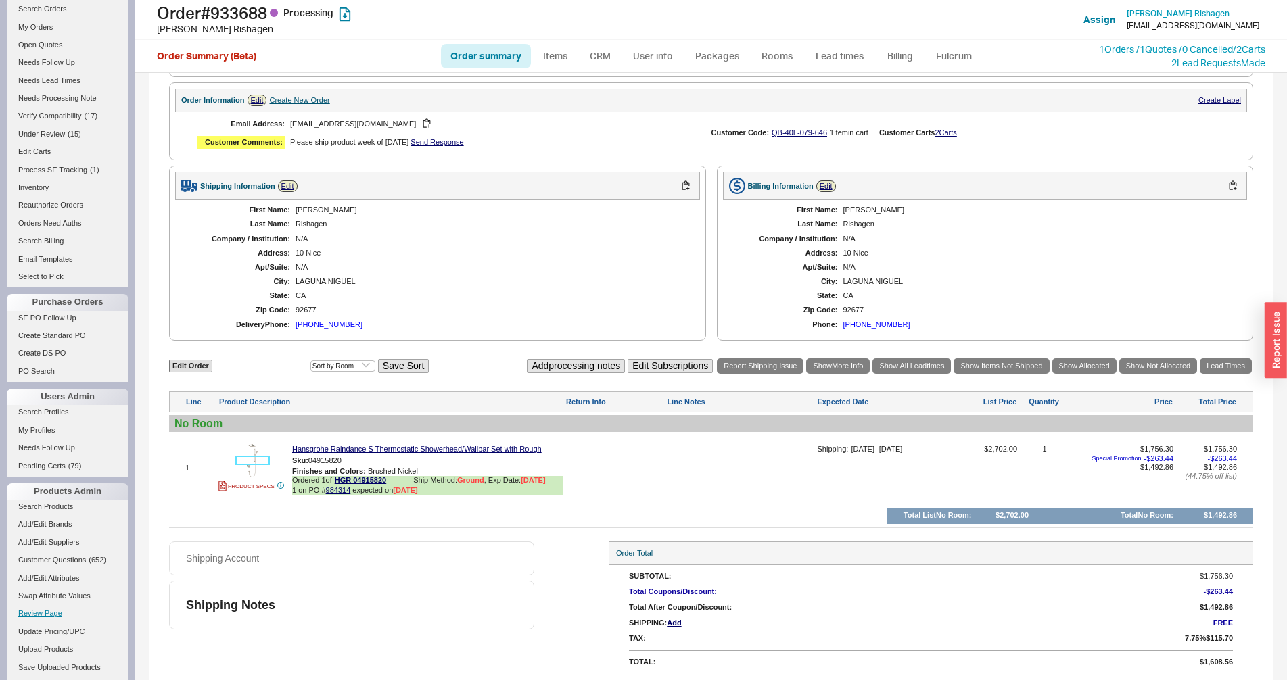
scroll to position [211, 0]
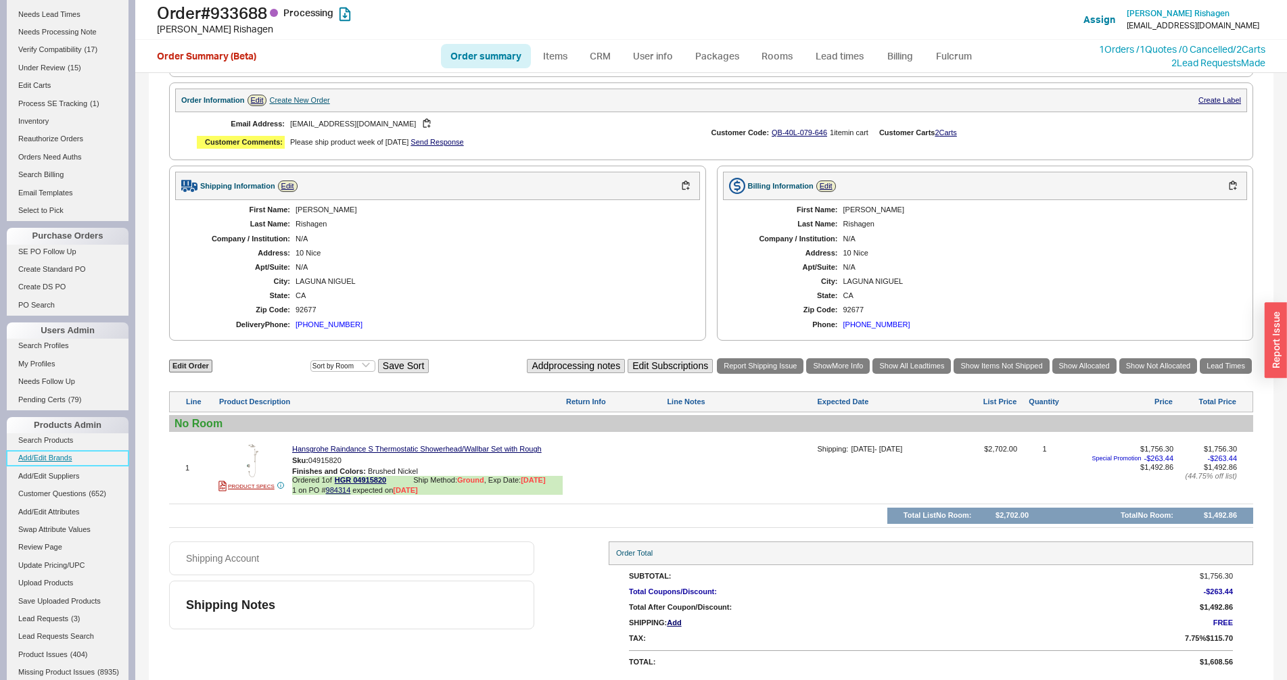
click at [59, 462] on link "Add/Edit Brands" at bounding box center [68, 458] width 122 height 14
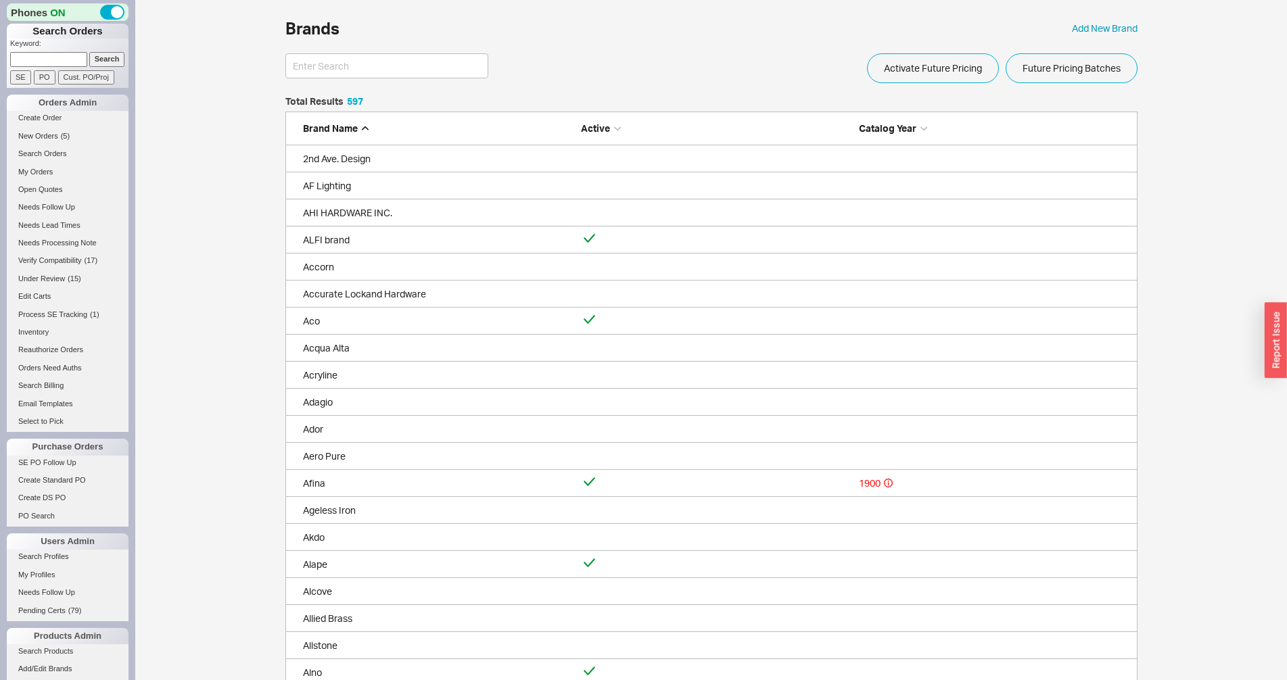
scroll to position [12, 12]
type input "h"
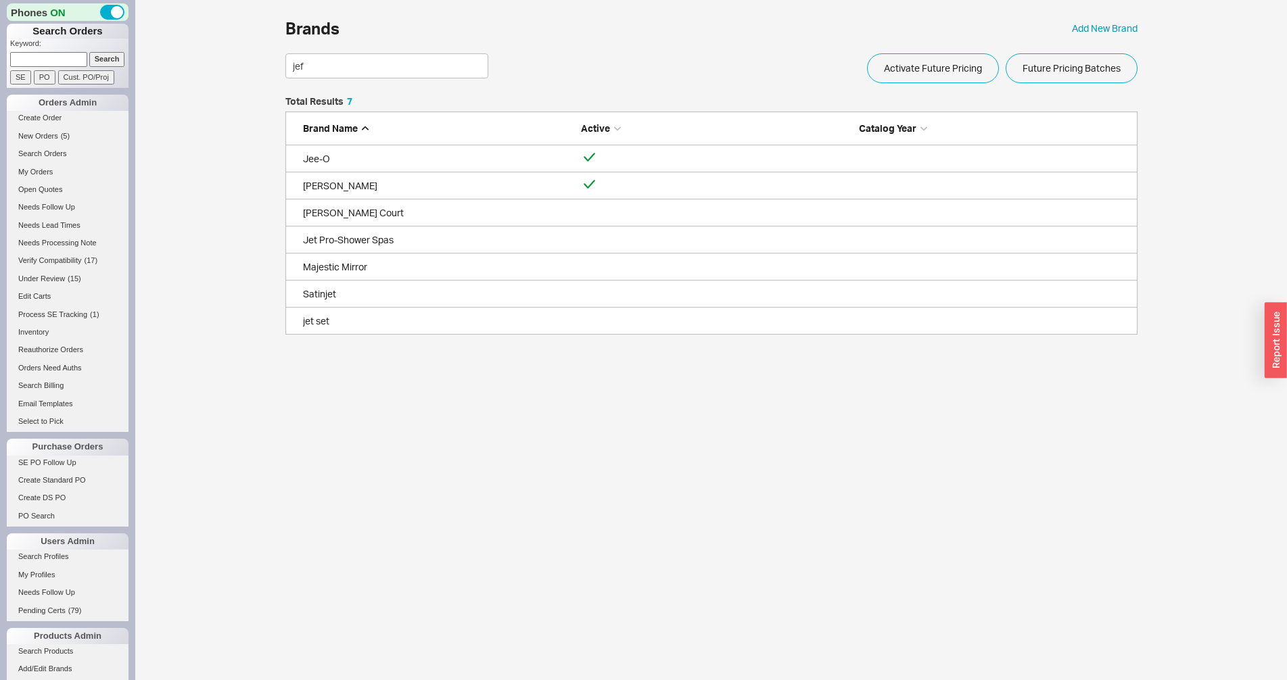
scroll to position [91, 840]
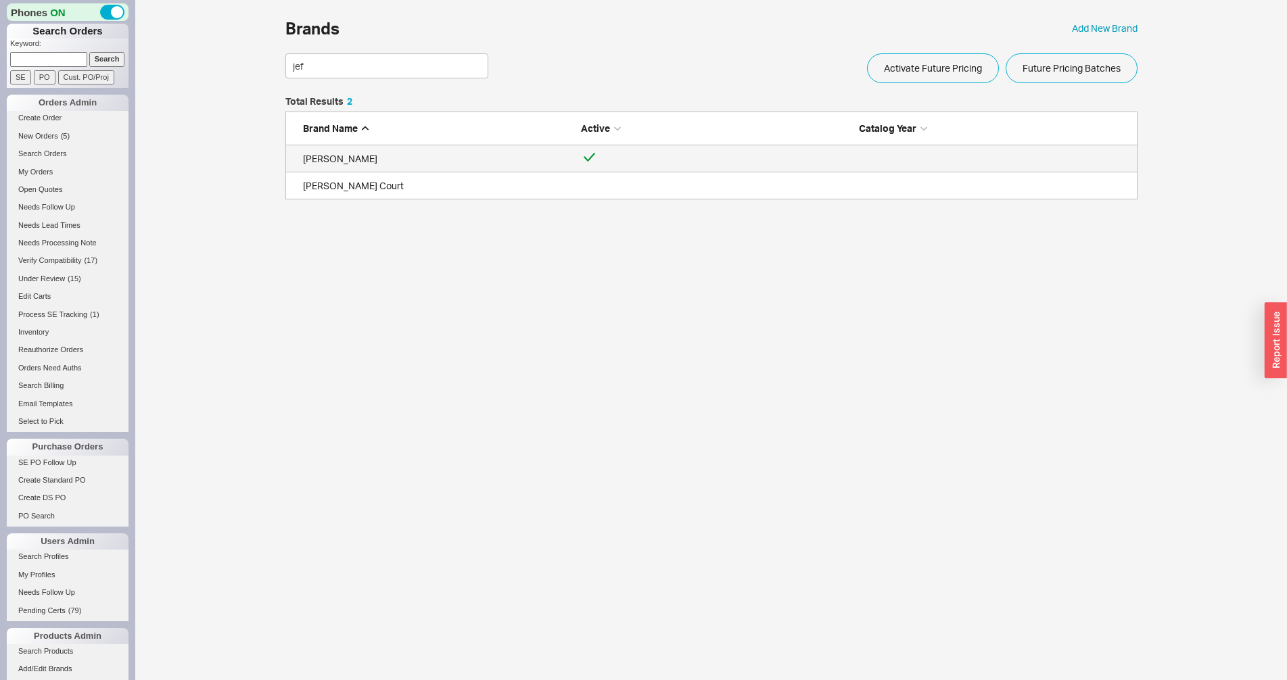
type input "jef"
click at [387, 161] on div "Jeffrey Alexander" at bounding box center [438, 159] width 271 height 14
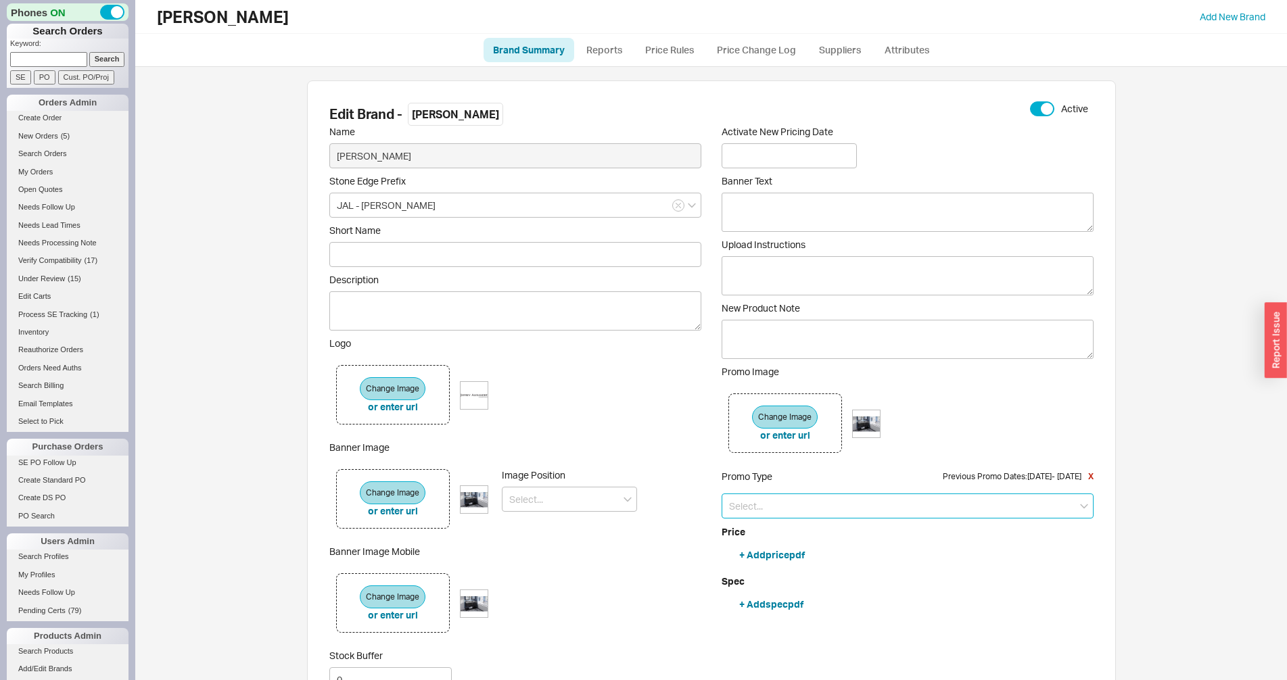
click at [771, 513] on input at bounding box center [907, 506] width 372 height 25
click at [784, 554] on div "Price Increase" at bounding box center [907, 558] width 371 height 24
type input "Price Increase"
click at [809, 622] on div "Activate New Pricing Date Banner Text Upload Instructions New Product Note Prom…" at bounding box center [907, 444] width 372 height 636
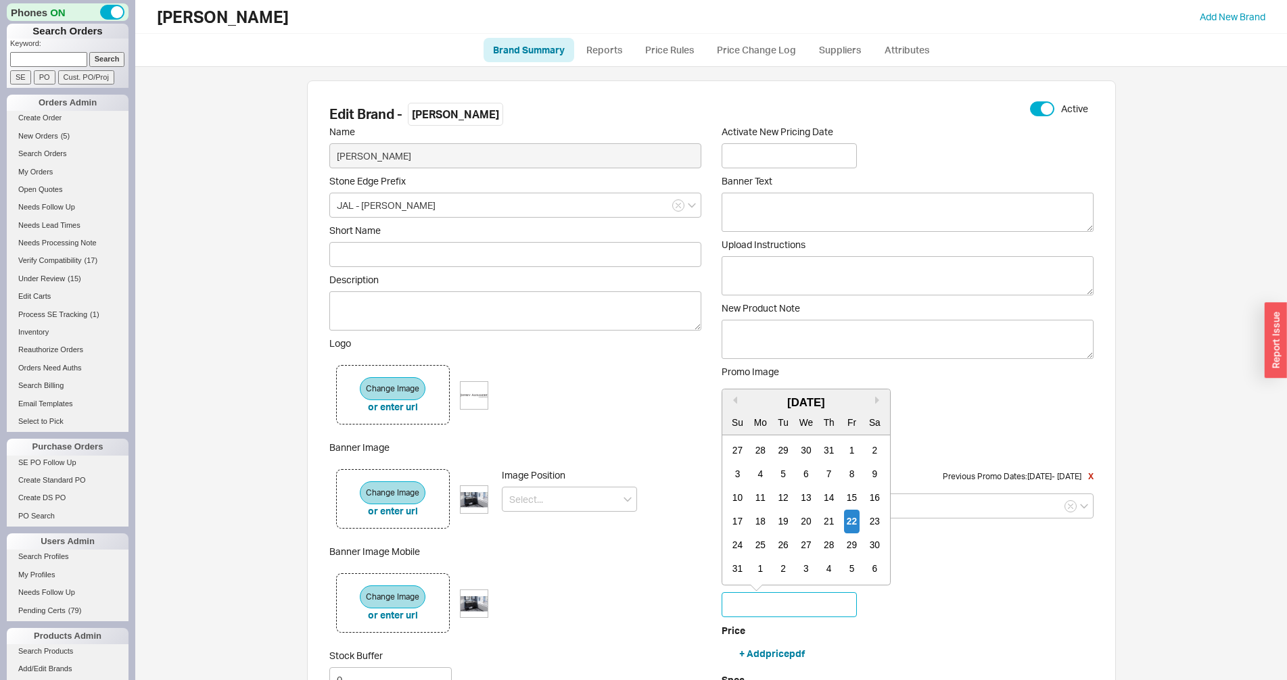
click at [809, 611] on input at bounding box center [788, 604] width 135 height 25
click at [878, 399] on button "Next month" at bounding box center [878, 400] width 8 height 8
click at [874, 403] on div "September 2025" at bounding box center [806, 403] width 168 height 16
click at [877, 396] on button "Next month" at bounding box center [878, 400] width 8 height 8
drag, startPoint x: 769, startPoint y: 473, endPoint x: 759, endPoint y: 476, distance: 9.8
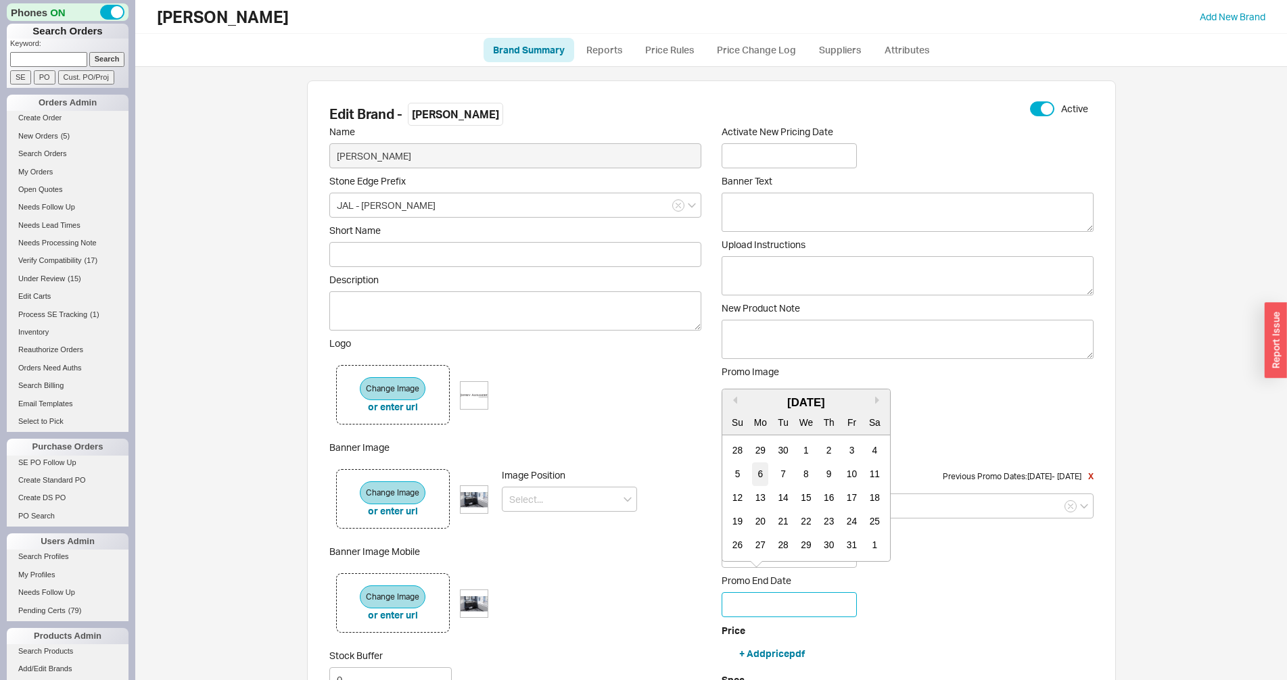
click at [759, 476] on div "5 6 7 8 9 10 11" at bounding box center [805, 474] width 160 height 24
click at [758, 474] on div "6" at bounding box center [760, 474] width 16 height 24
type input "10/06/2025"
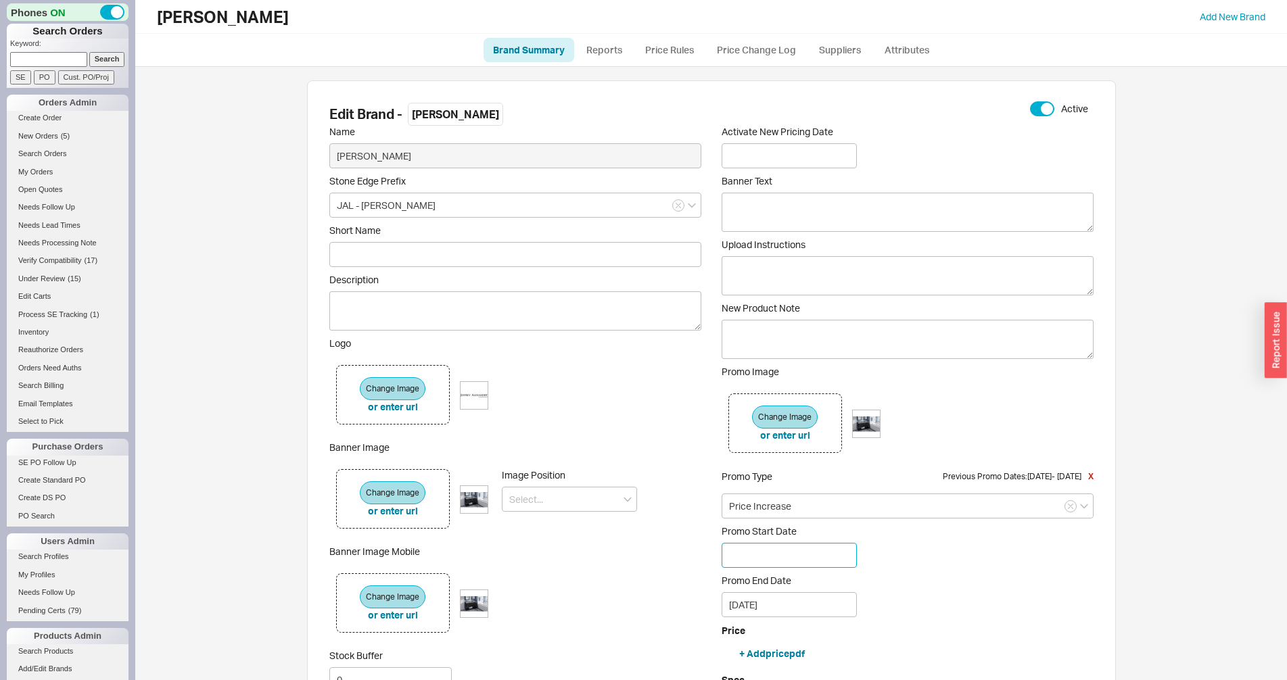
click at [762, 557] on input at bounding box center [788, 555] width 135 height 25
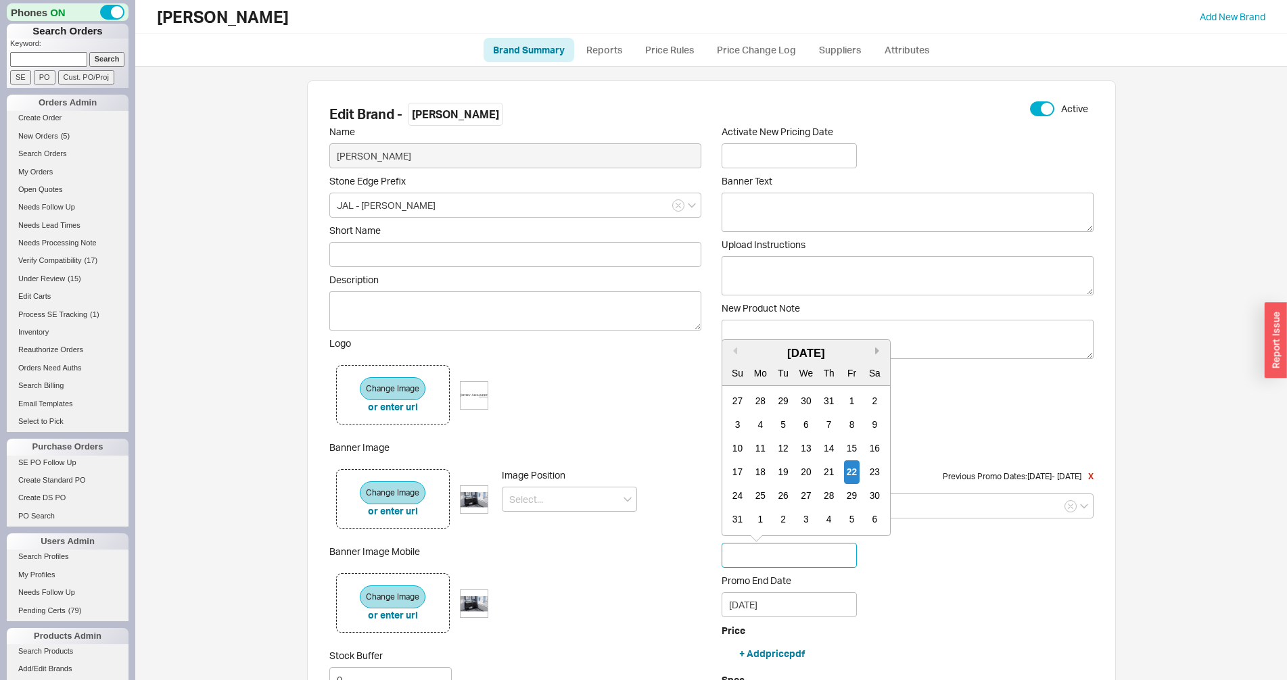
click at [878, 350] on button "Next month" at bounding box center [878, 351] width 8 height 8
click at [736, 356] on div "September 2025" at bounding box center [806, 354] width 168 height 16
click at [735, 354] on button "Previous Month" at bounding box center [733, 351] width 8 height 8
click at [760, 500] on div "25" at bounding box center [760, 496] width 16 height 24
type input "08/25/2025"
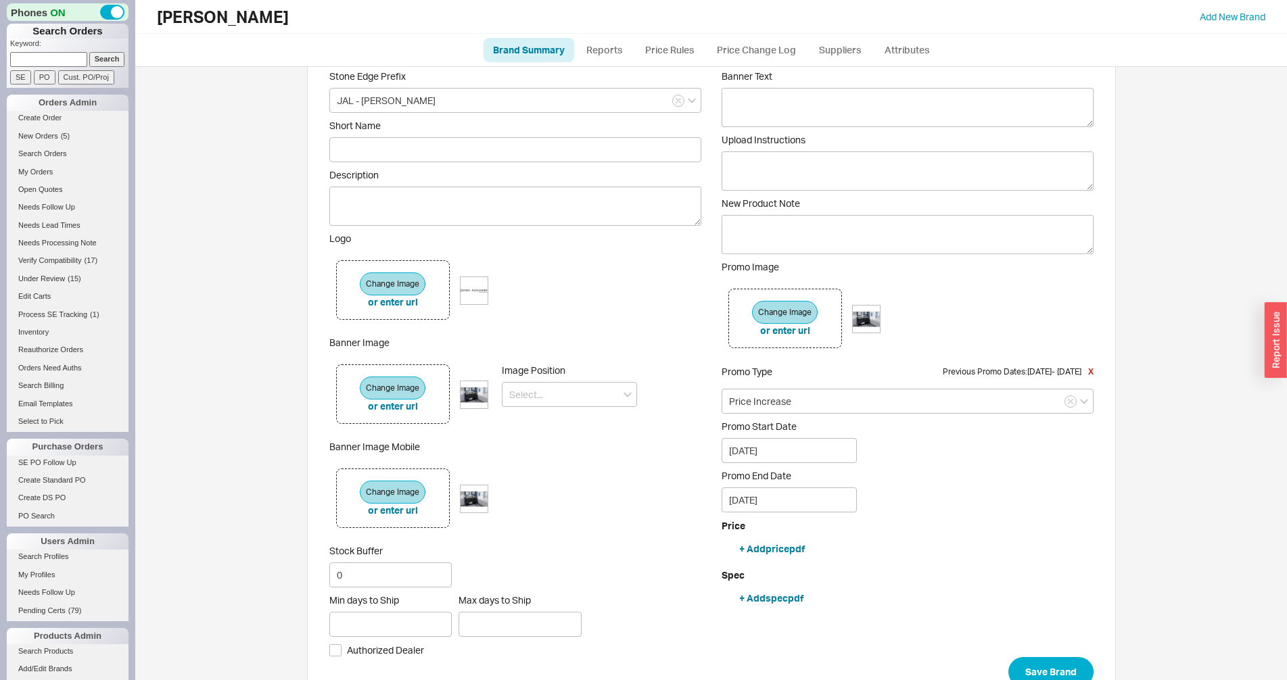
scroll to position [164, 0]
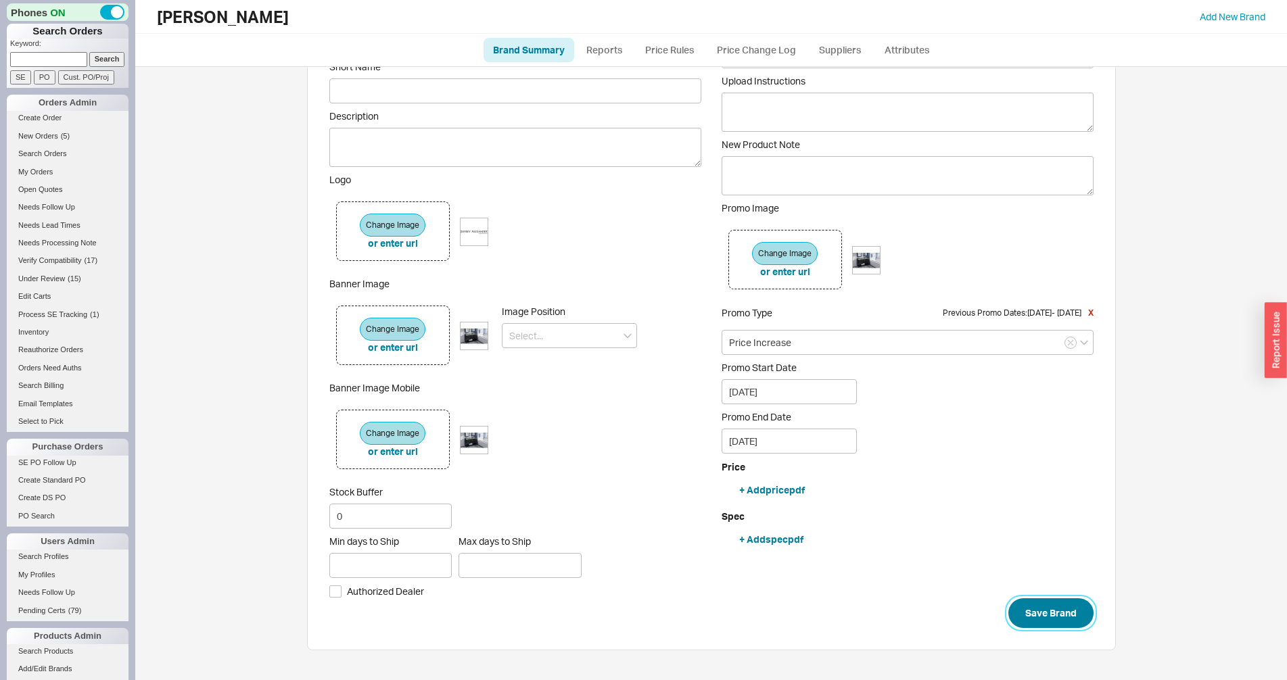
click at [1074, 617] on button "Save Brand" at bounding box center [1050, 613] width 85 height 30
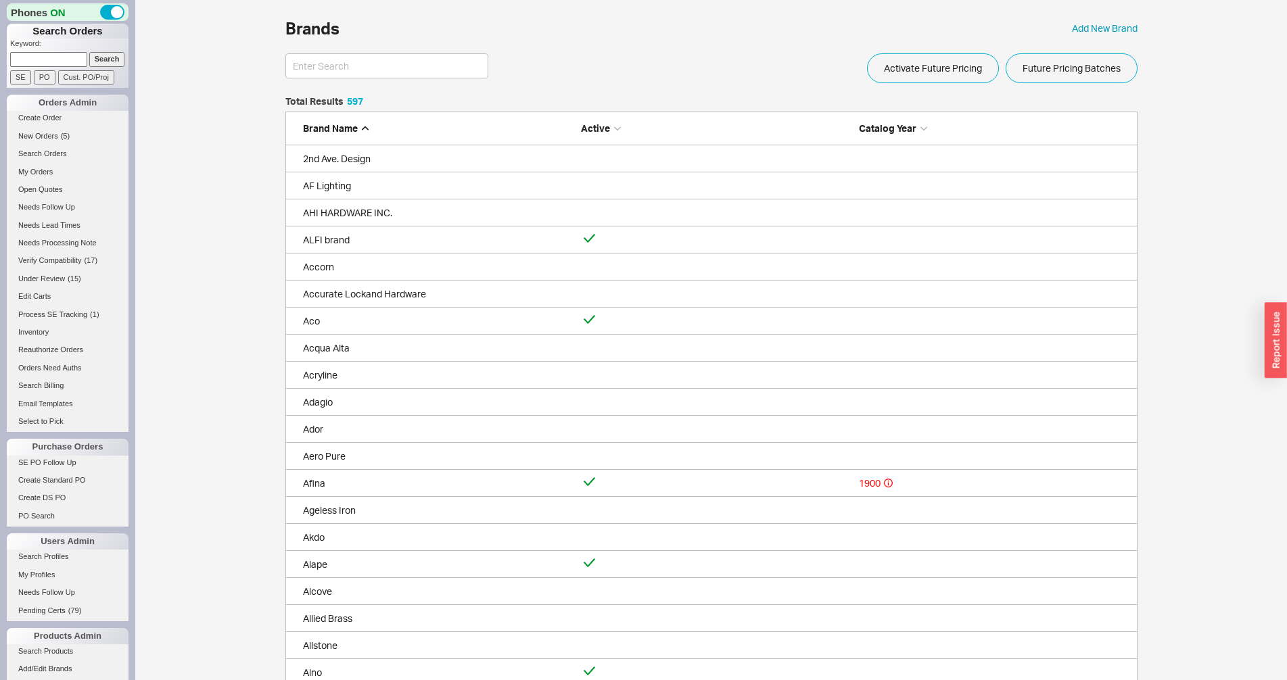
scroll to position [16183, 840]
click at [38, 227] on link "Needs Lead Times" at bounding box center [68, 225] width 122 height 14
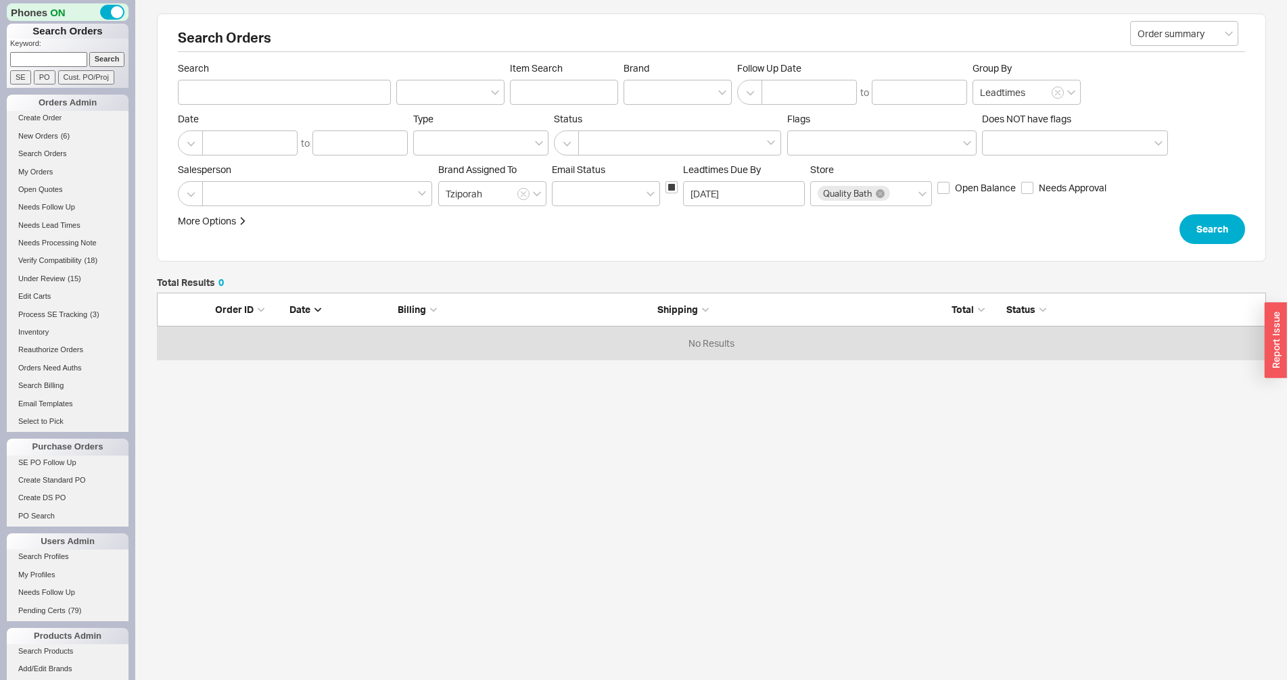
scroll to position [55, 1097]
click at [51, 211] on span "Needs Follow Up" at bounding box center [46, 207] width 57 height 8
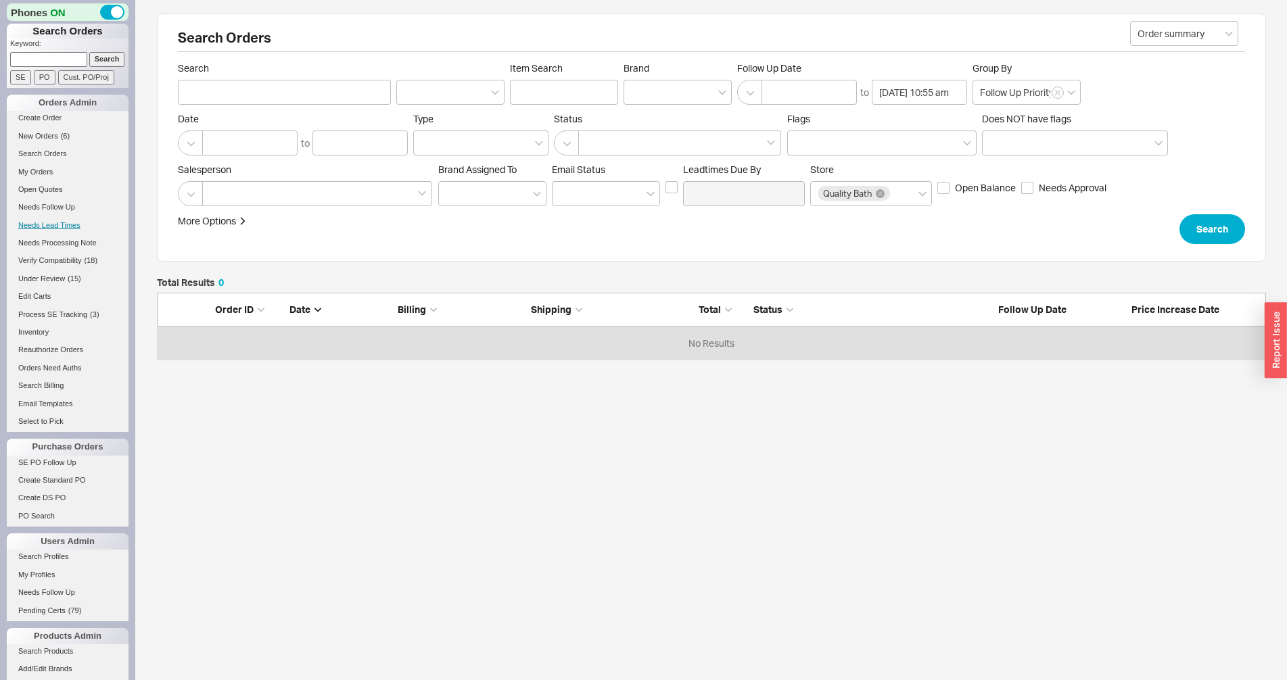
scroll to position [55, 1097]
click at [47, 222] on link "Needs Lead Times" at bounding box center [68, 225] width 122 height 14
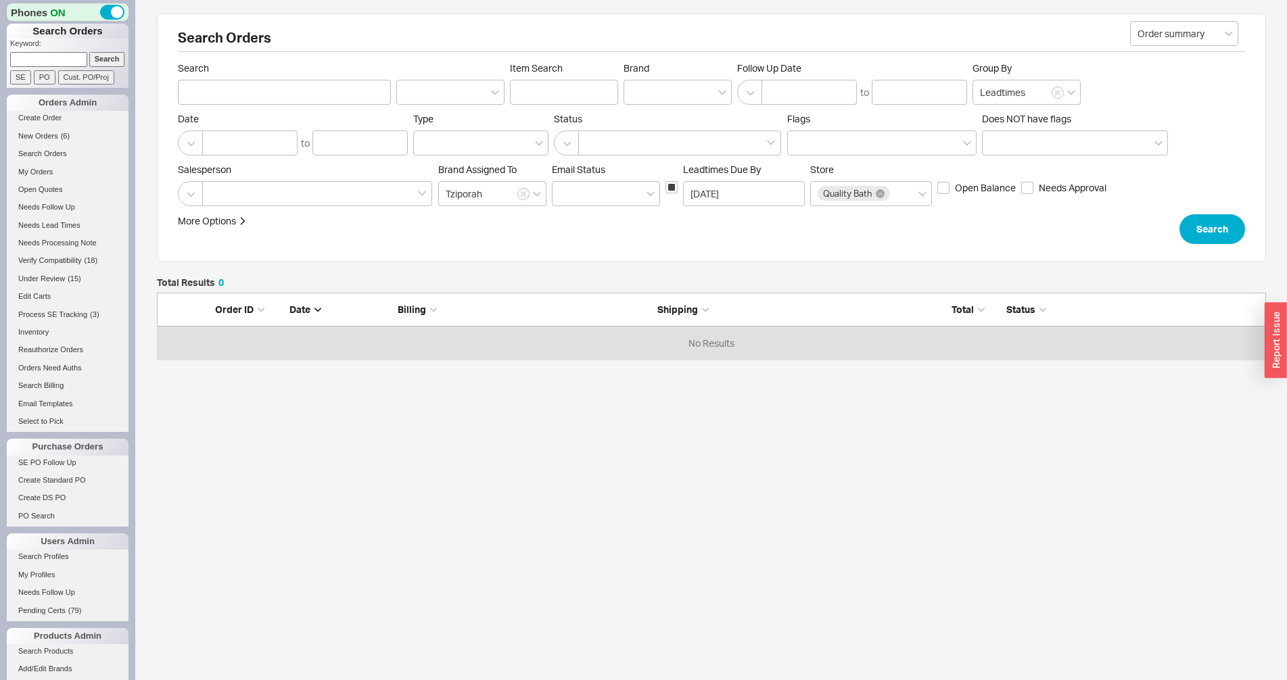
scroll to position [55, 1097]
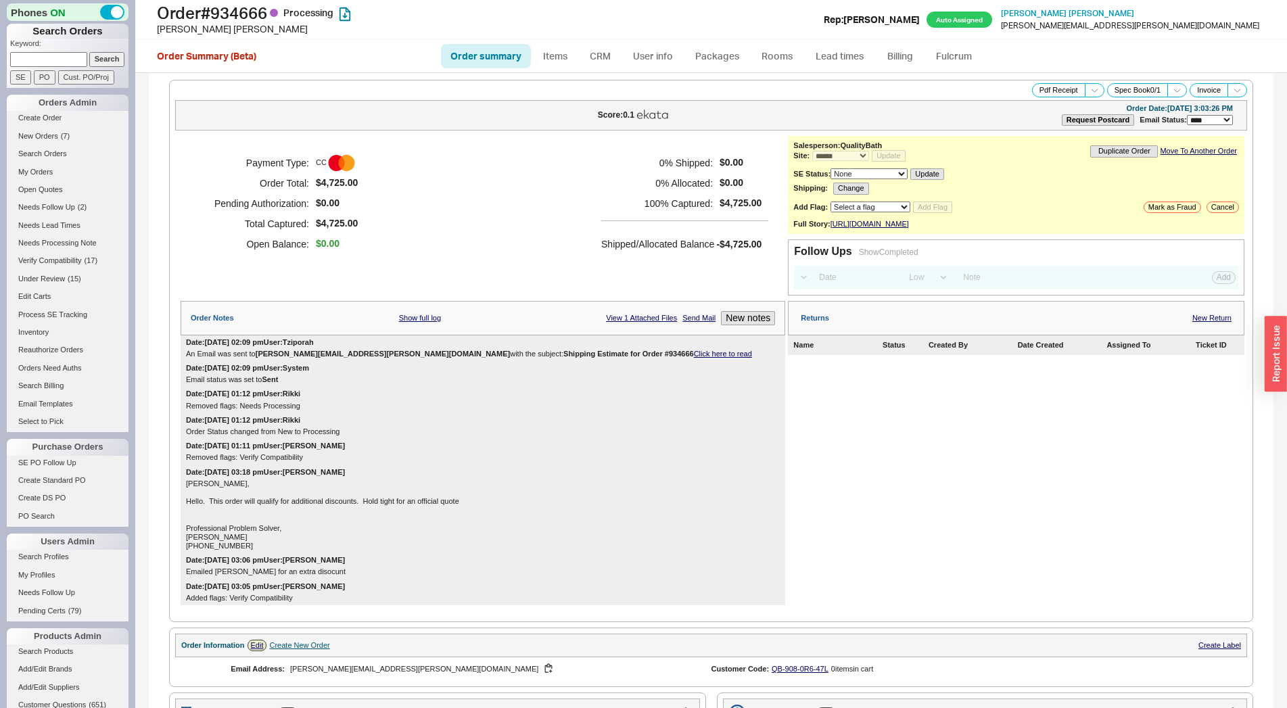
select select "*"
select select "LOW"
select select "3"
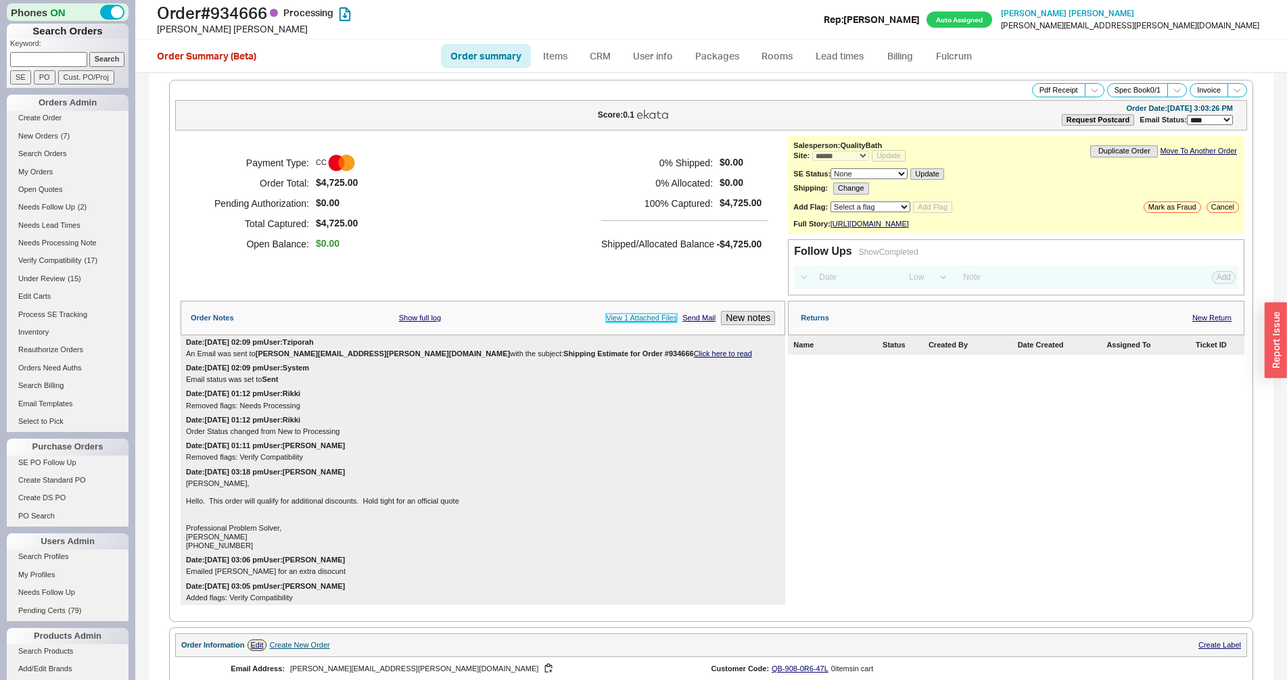
click at [622, 323] on link "View 1 Attached Files" at bounding box center [641, 318] width 71 height 9
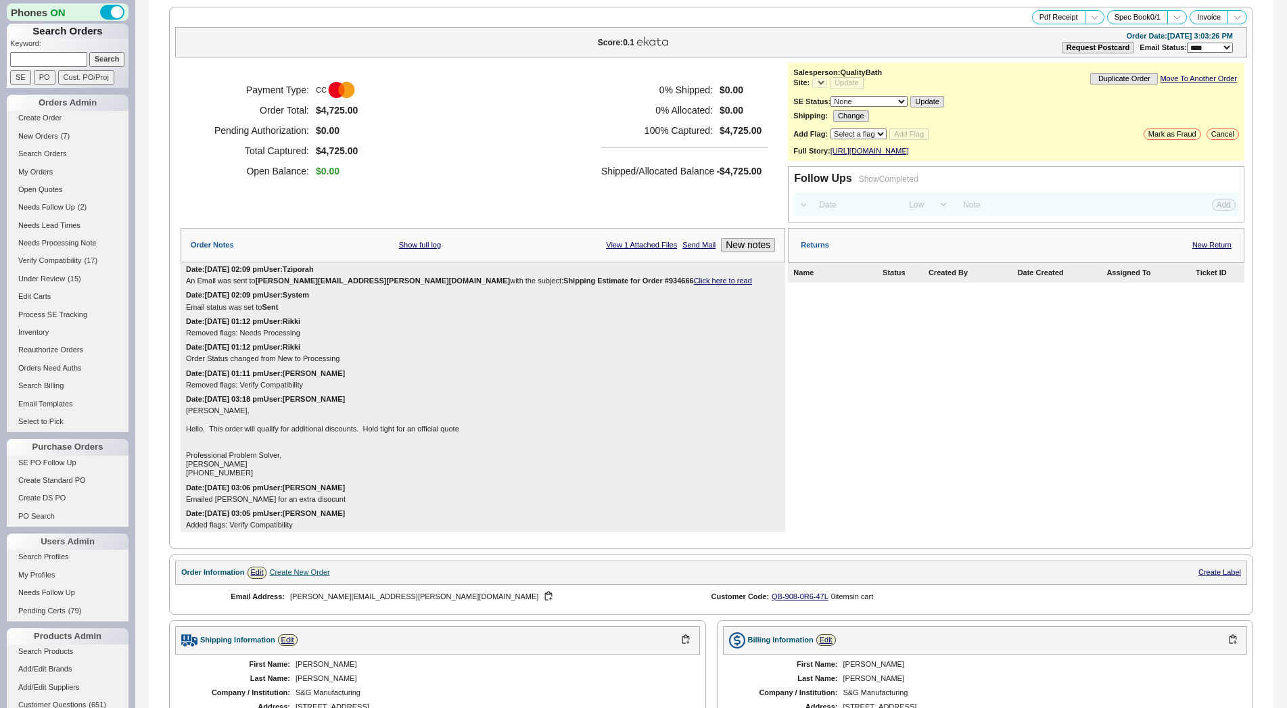
select select "LOW"
select select "3"
select select "*"
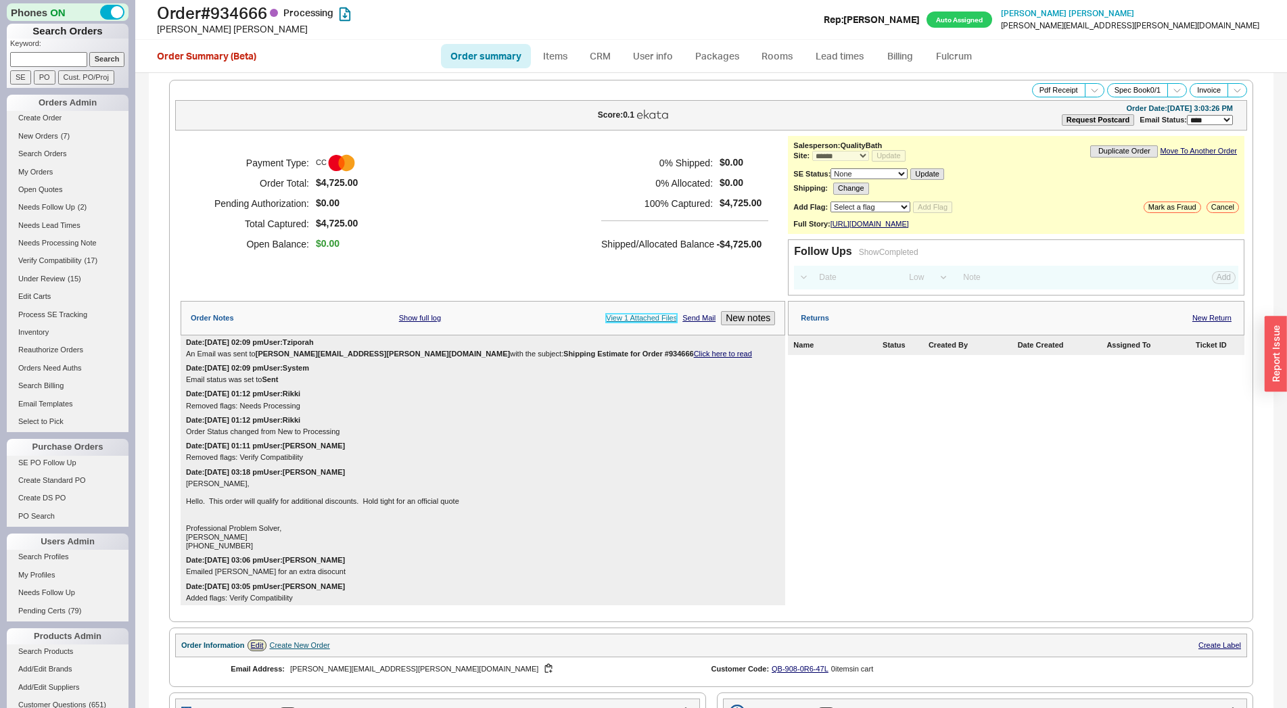
click at [641, 323] on link "View 1 Attached Files" at bounding box center [641, 318] width 71 height 9
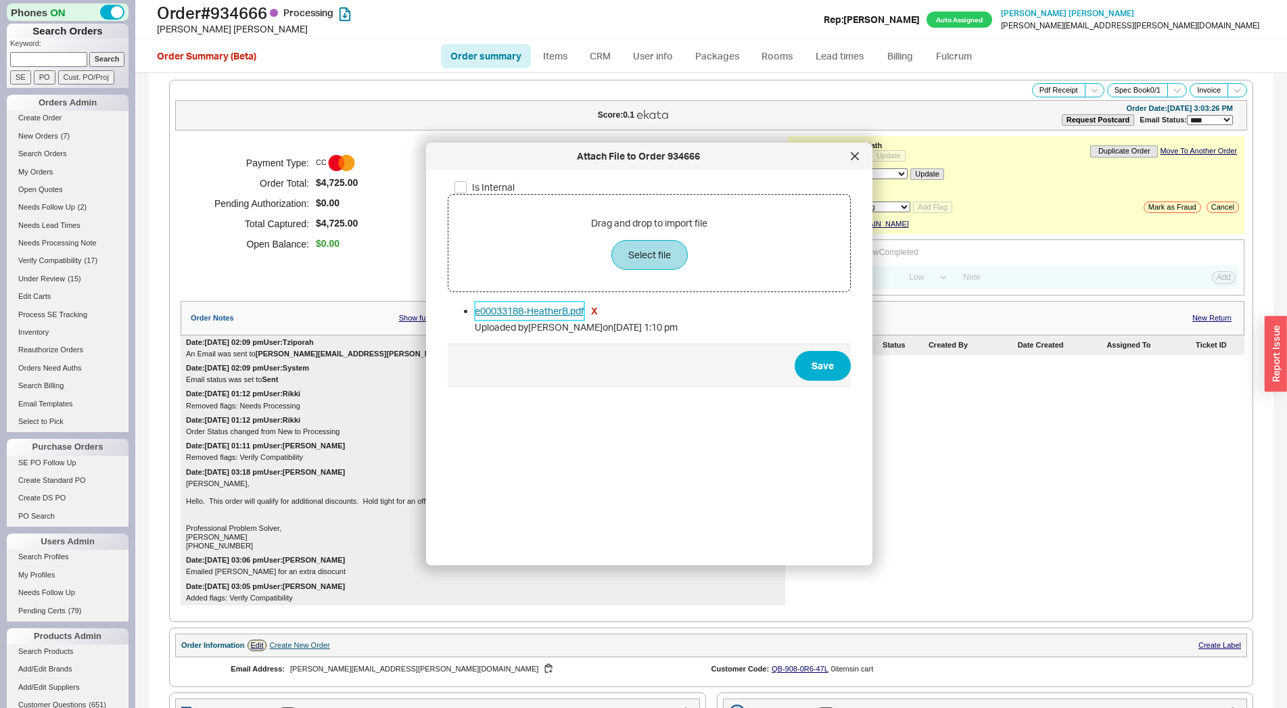
click at [535, 314] on link "e00033188-HeatherB.pdf" at bounding box center [530, 311] width 110 height 19
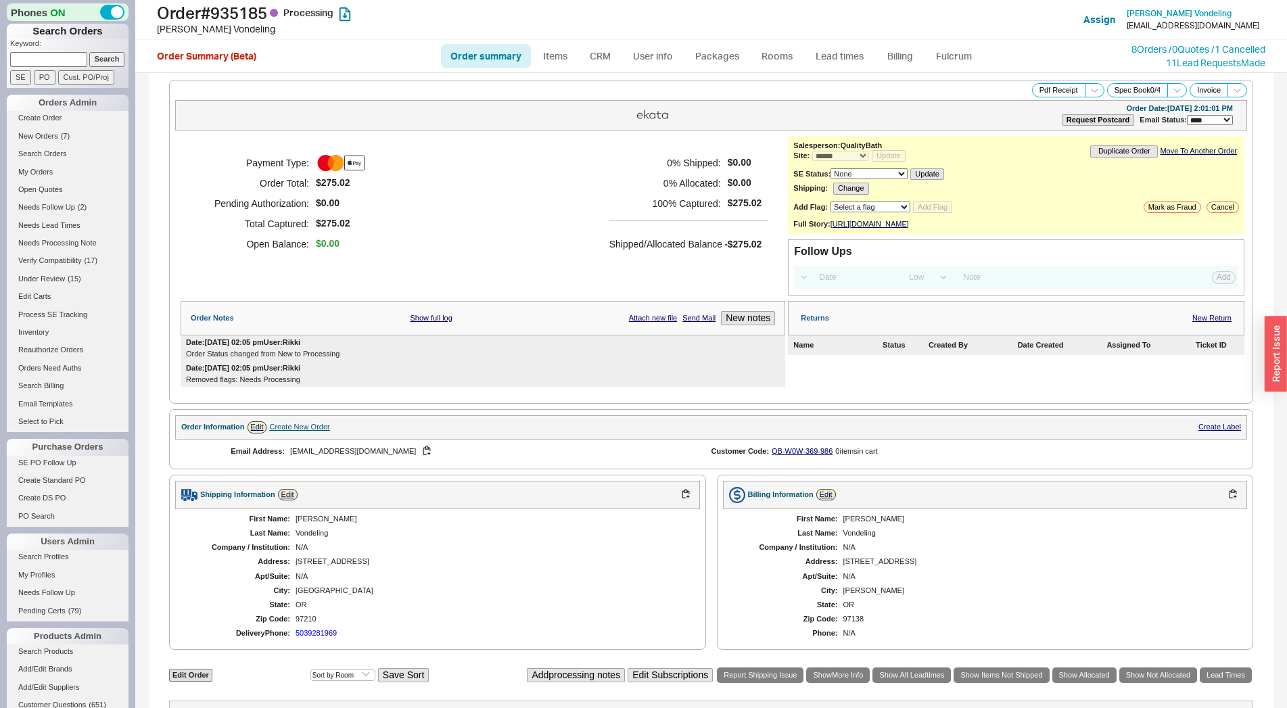
select select "*"
select select "LOW"
select select "3"
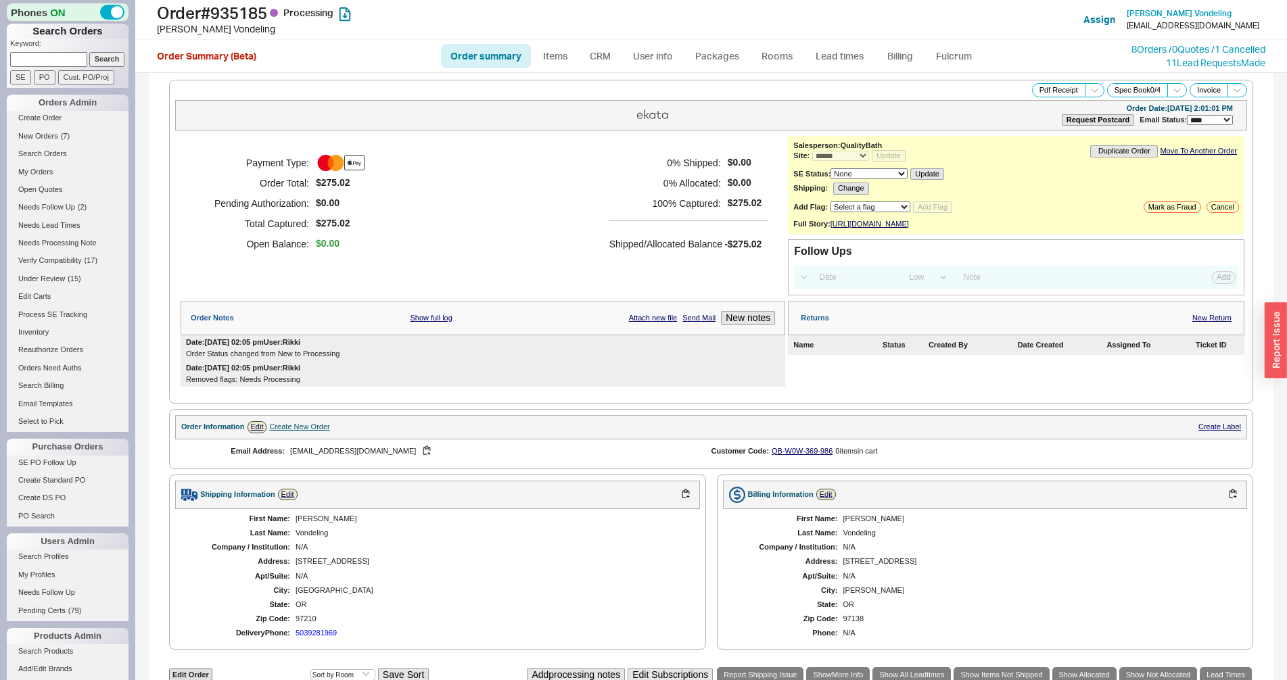
scroll to position [607, 0]
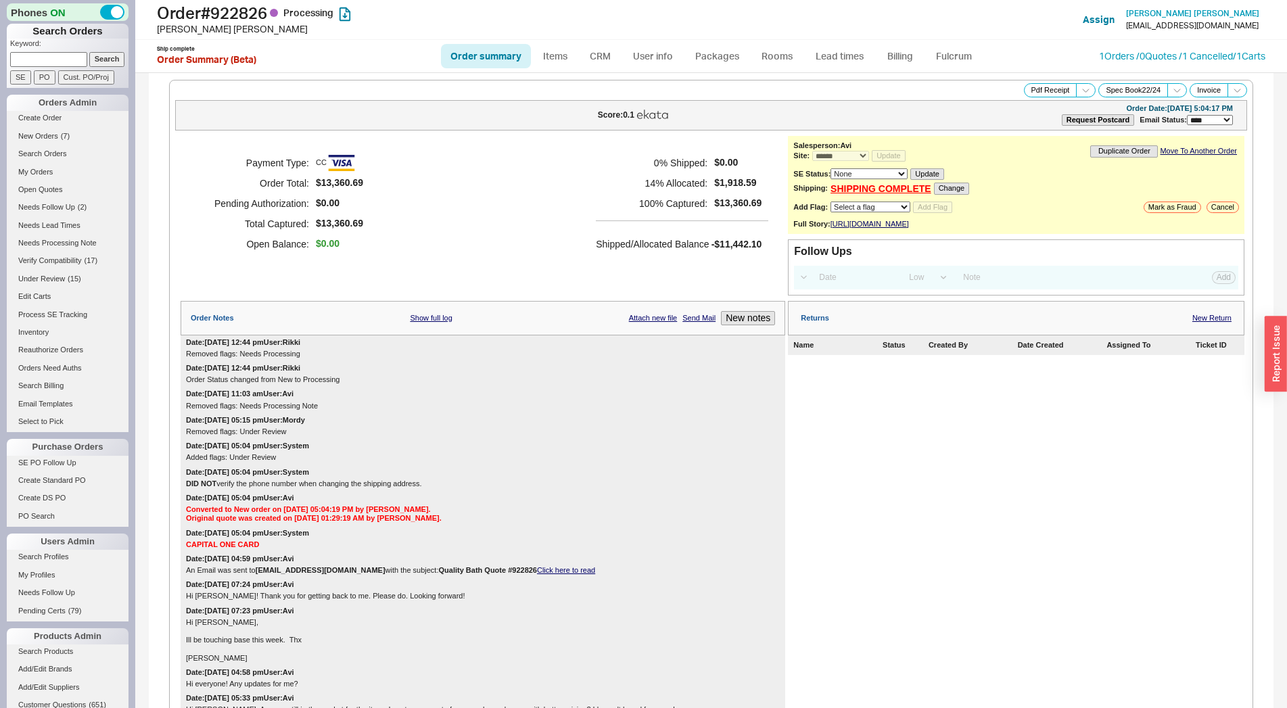
select select "*"
select select "LOW"
select select "3"
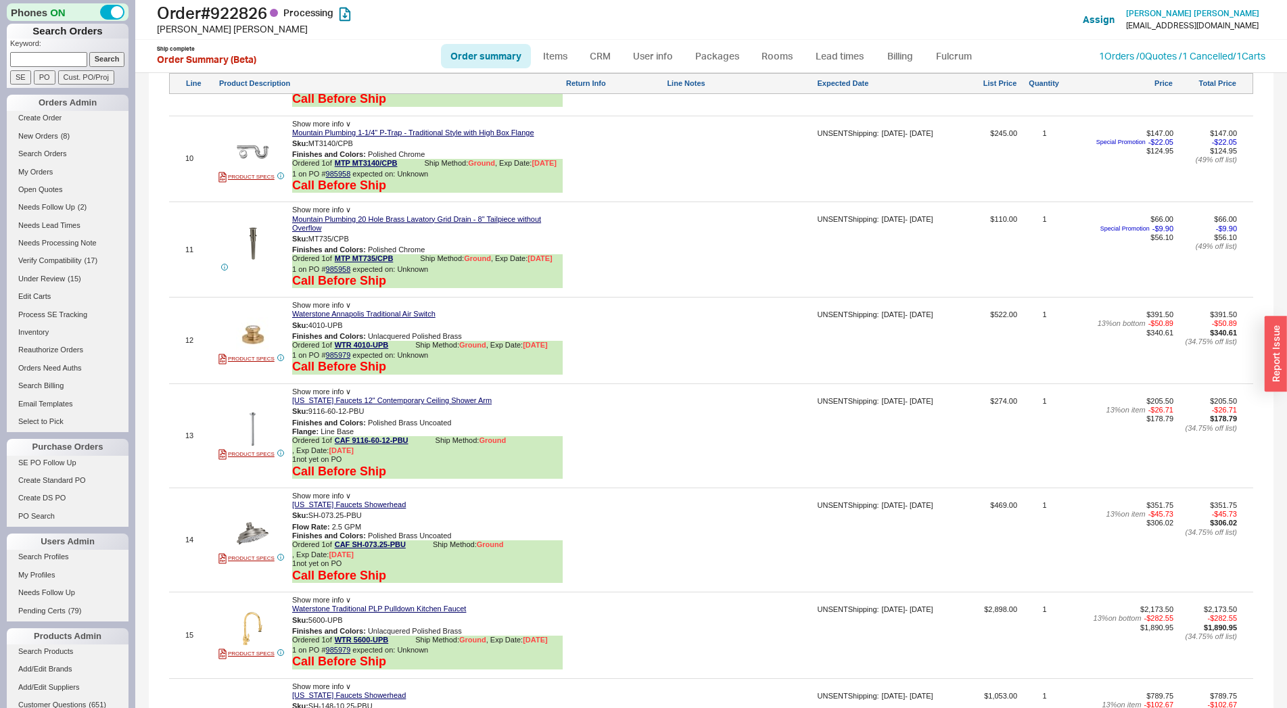
scroll to position [2314, 0]
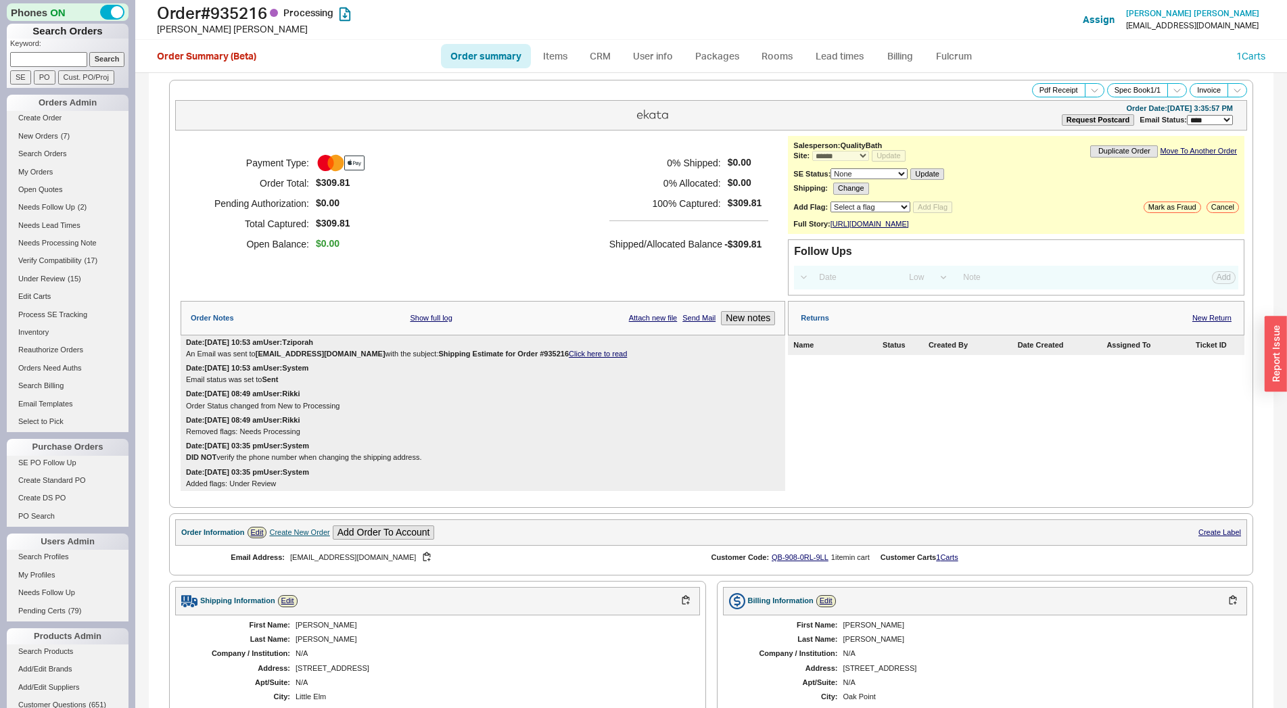
select select "*"
select select "LOW"
select select "3"
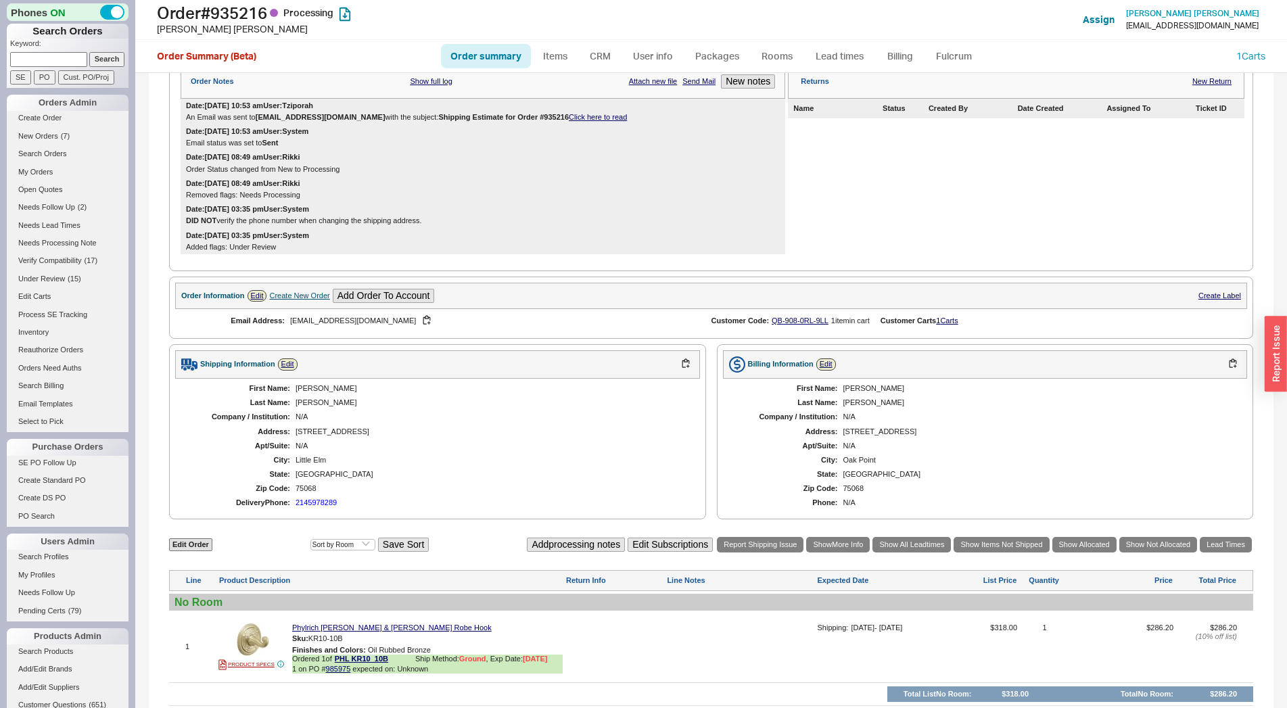
scroll to position [368, 0]
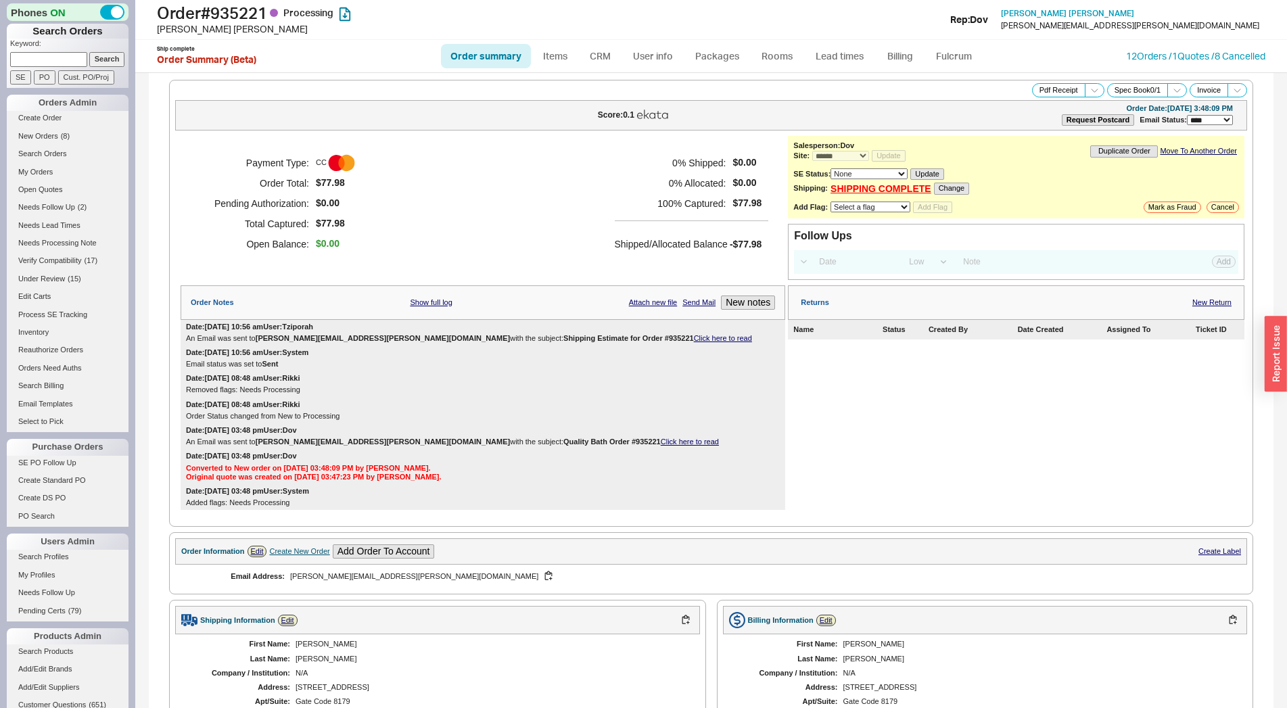
select select "*"
select select "LOW"
select select "3"
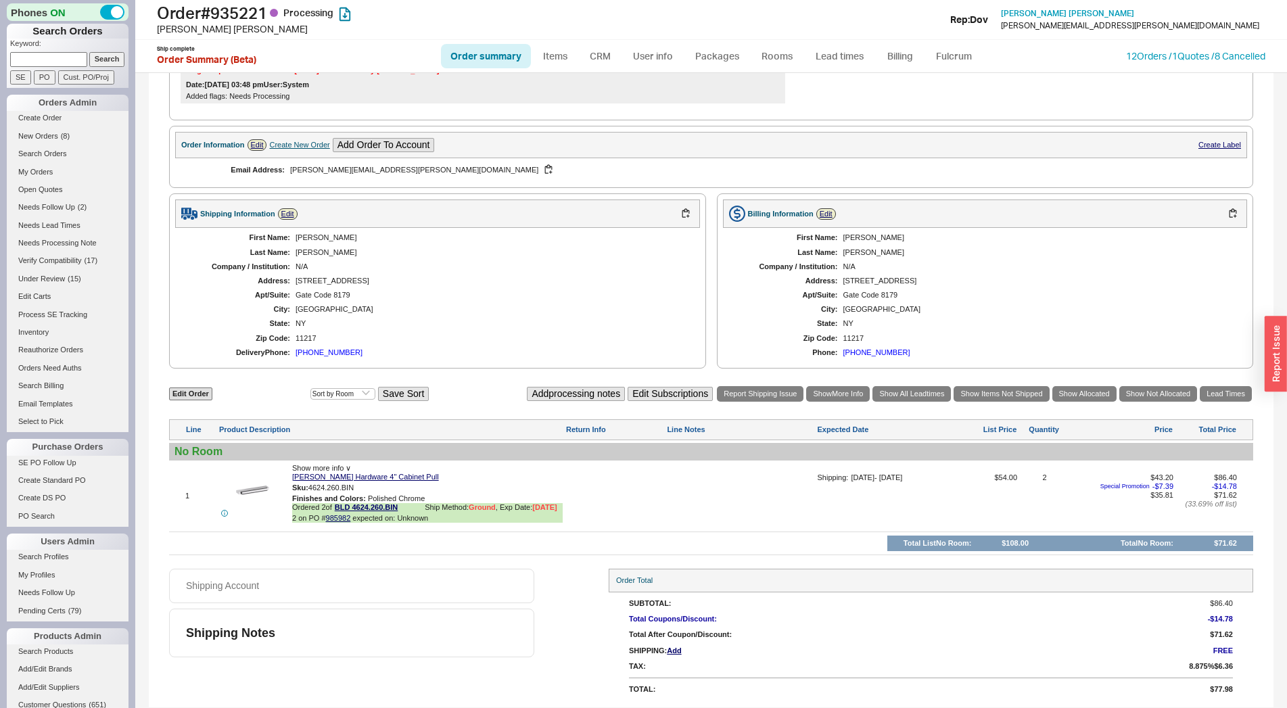
scroll to position [419, 0]
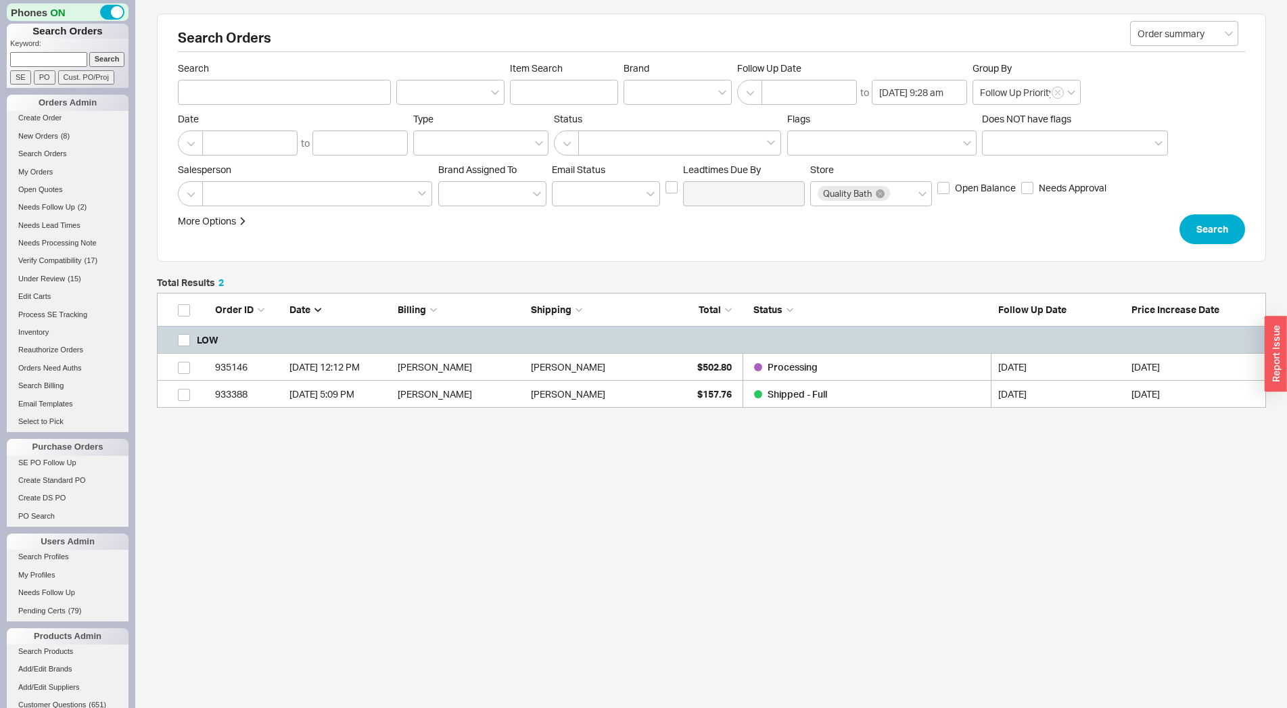
scroll to position [103, 1097]
click at [654, 364] on div "[PERSON_NAME]" at bounding box center [594, 367] width 126 height 27
click at [634, 388] on div "[PERSON_NAME]" at bounding box center [594, 394] width 126 height 27
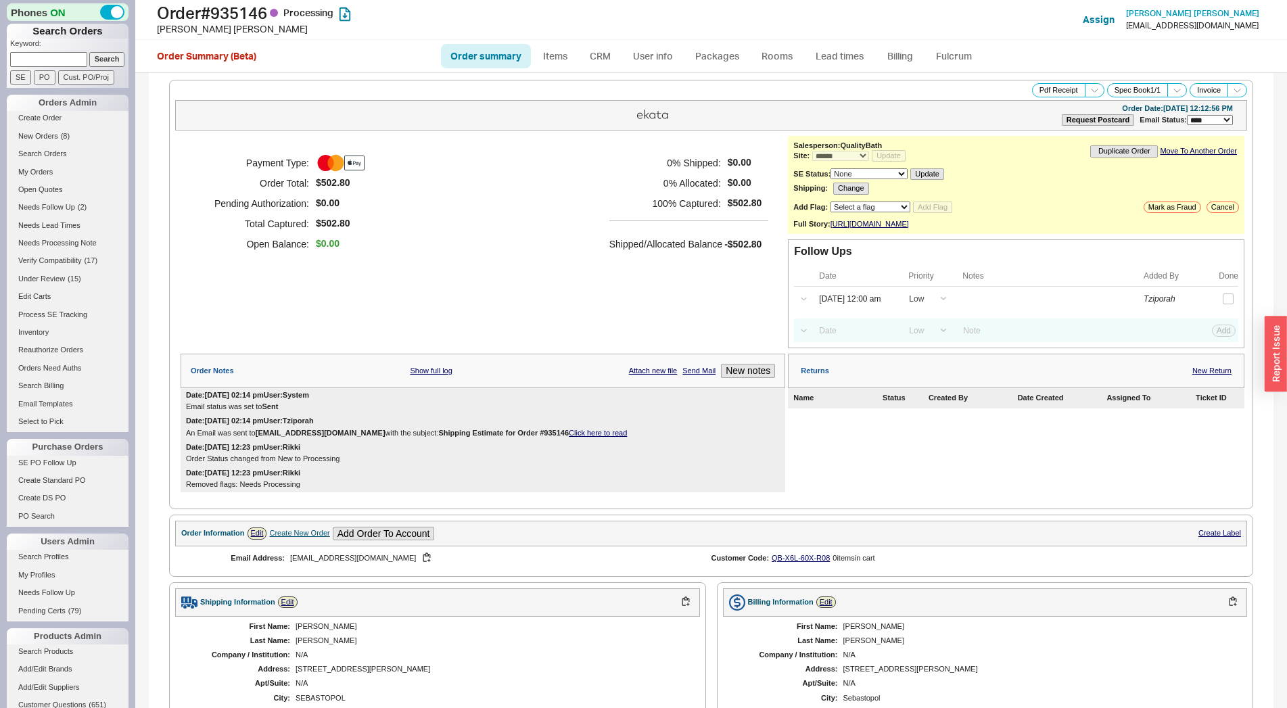
select select "*"
select select "LOW"
select select "3"
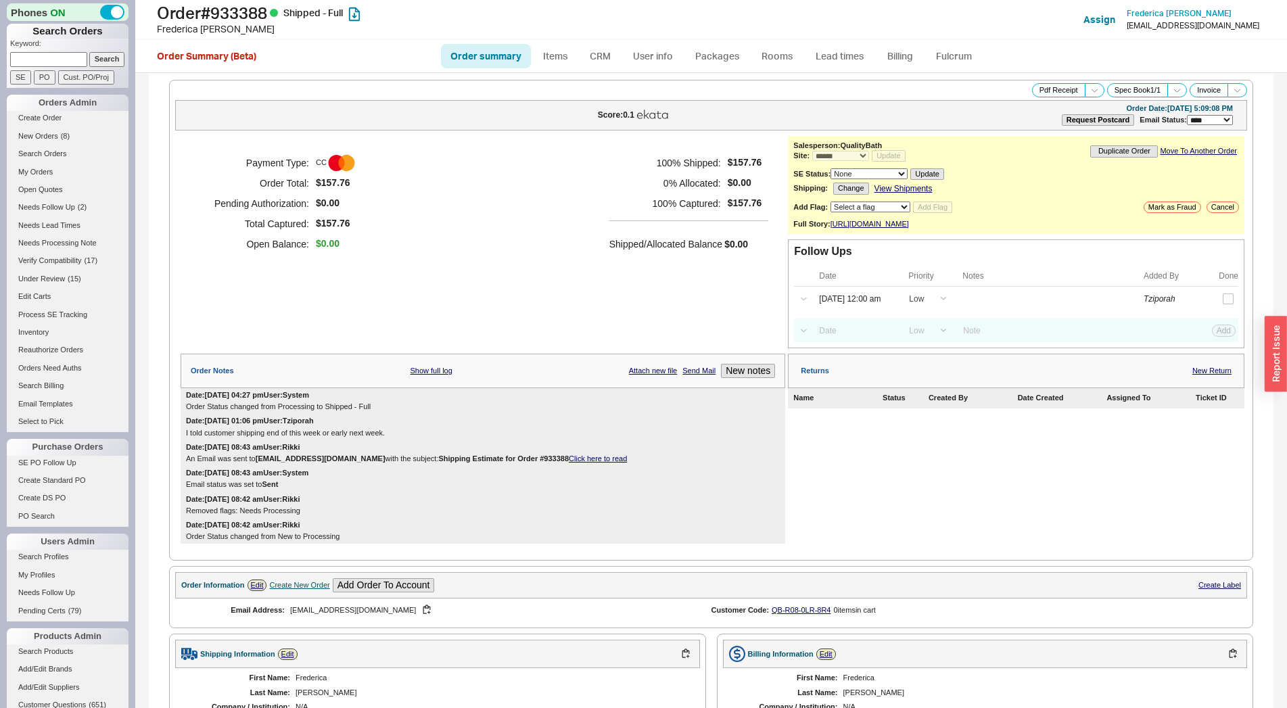
select select "*"
select select "LOW"
select select "3"
click at [257, 7] on h1 "Order # 933388 Shipped - Full" at bounding box center [402, 12] width 490 height 19
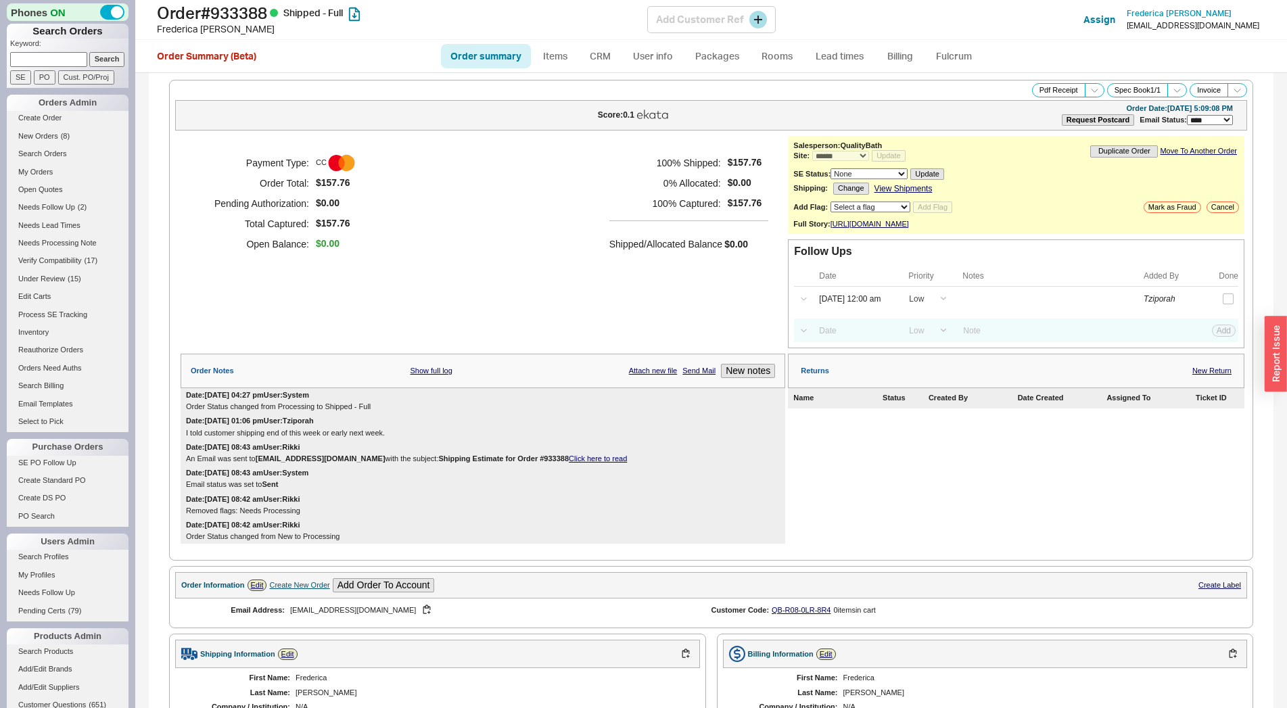
click at [257, 7] on h1 "Order # 933388 Shipped - Full" at bounding box center [402, 12] width 490 height 19
copy h1 "933388"
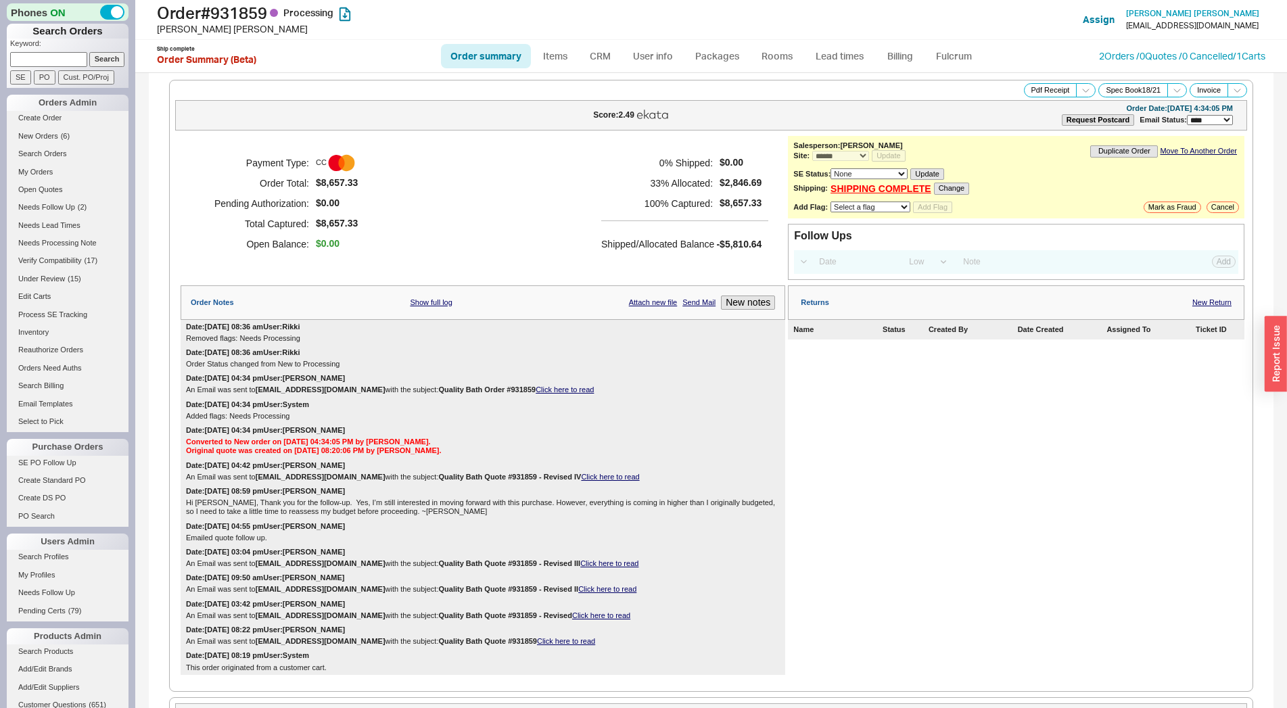
select select "*"
select select "LOW"
select select "3"
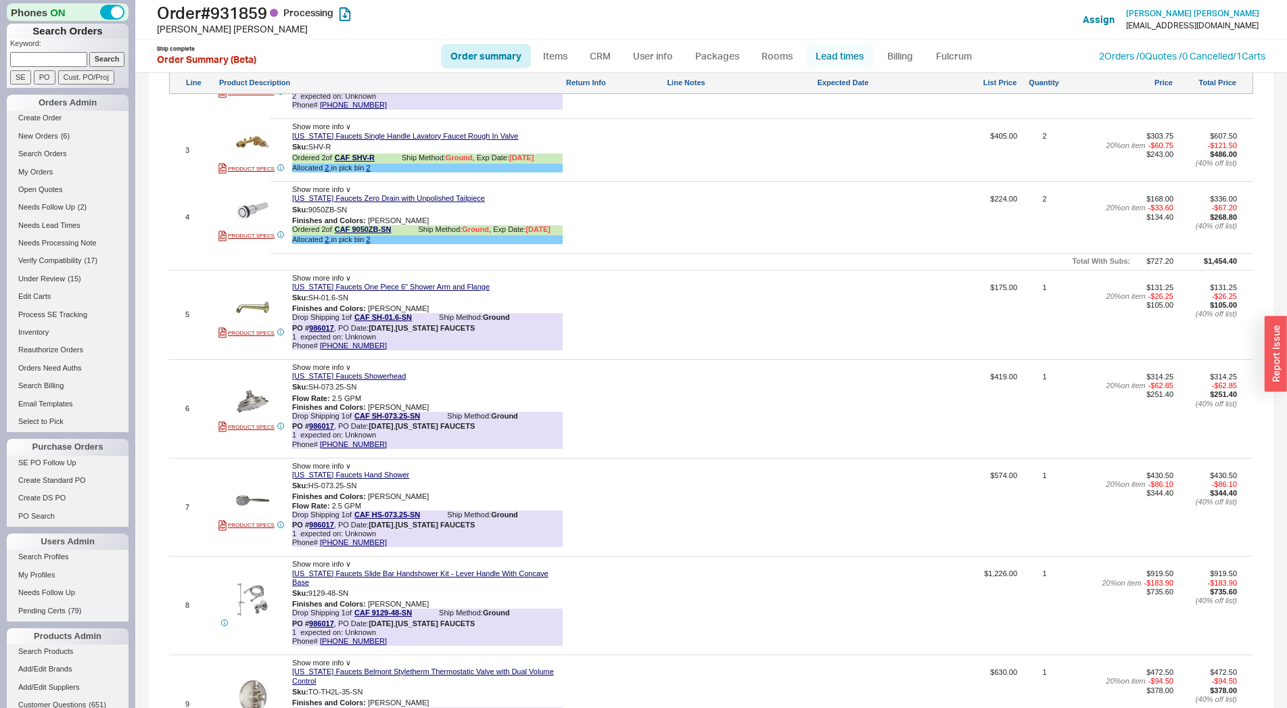
click at [836, 54] on link "Lead times" at bounding box center [839, 56] width 68 height 24
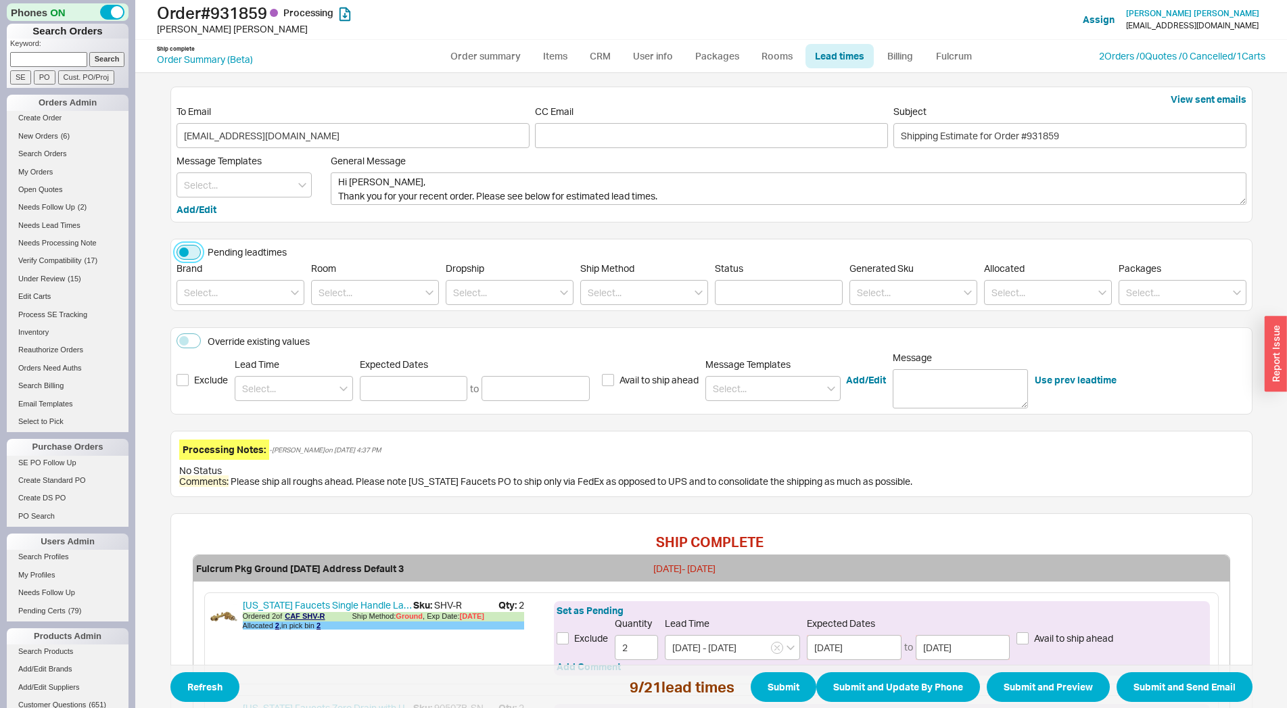
click at [190, 252] on button "Pending leadtimes" at bounding box center [188, 252] width 24 height 15
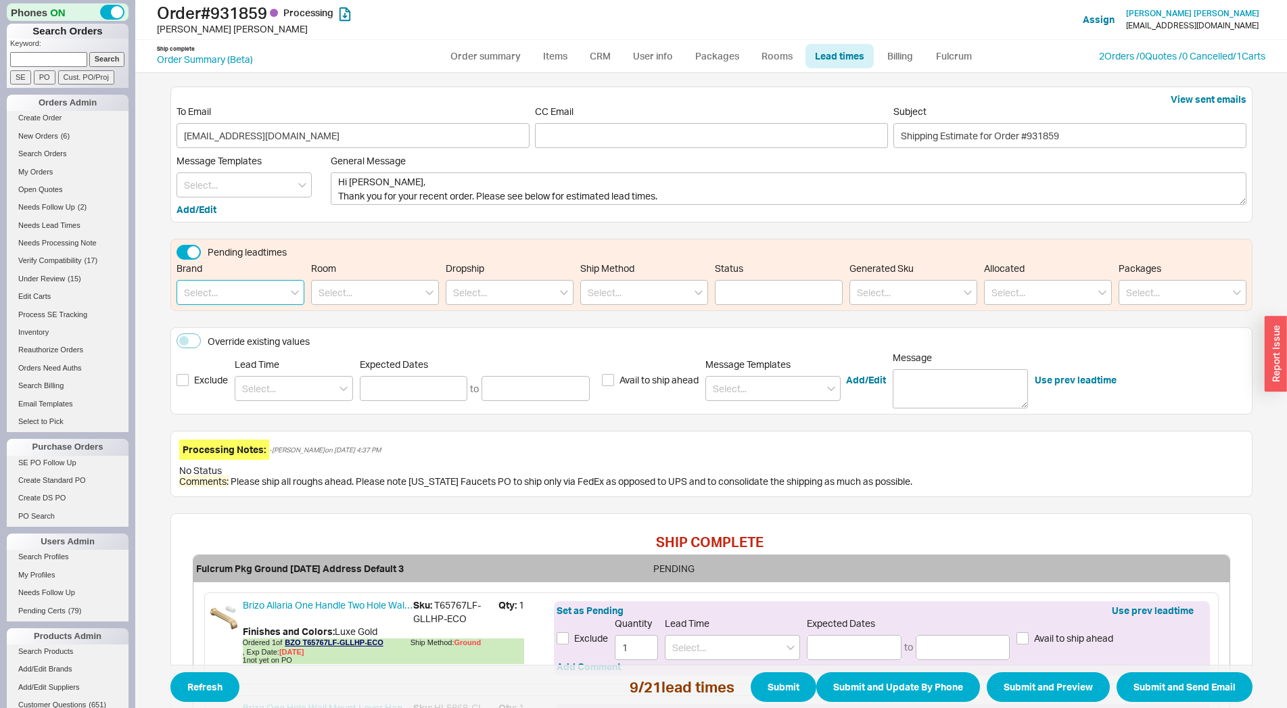
click at [193, 291] on input at bounding box center [240, 292] width 128 height 25
click at [207, 327] on div "California Faucets" at bounding box center [240, 320] width 126 height 24
type input "California Faucets"
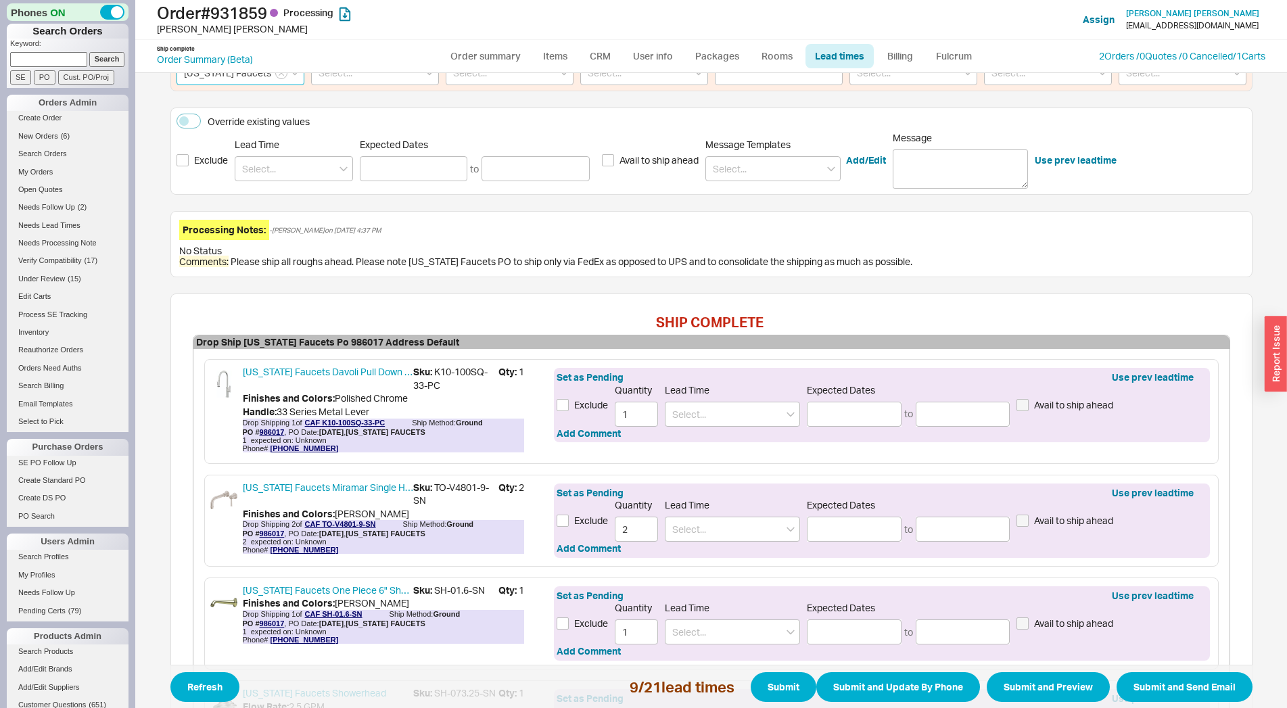
scroll to position [598, 0]
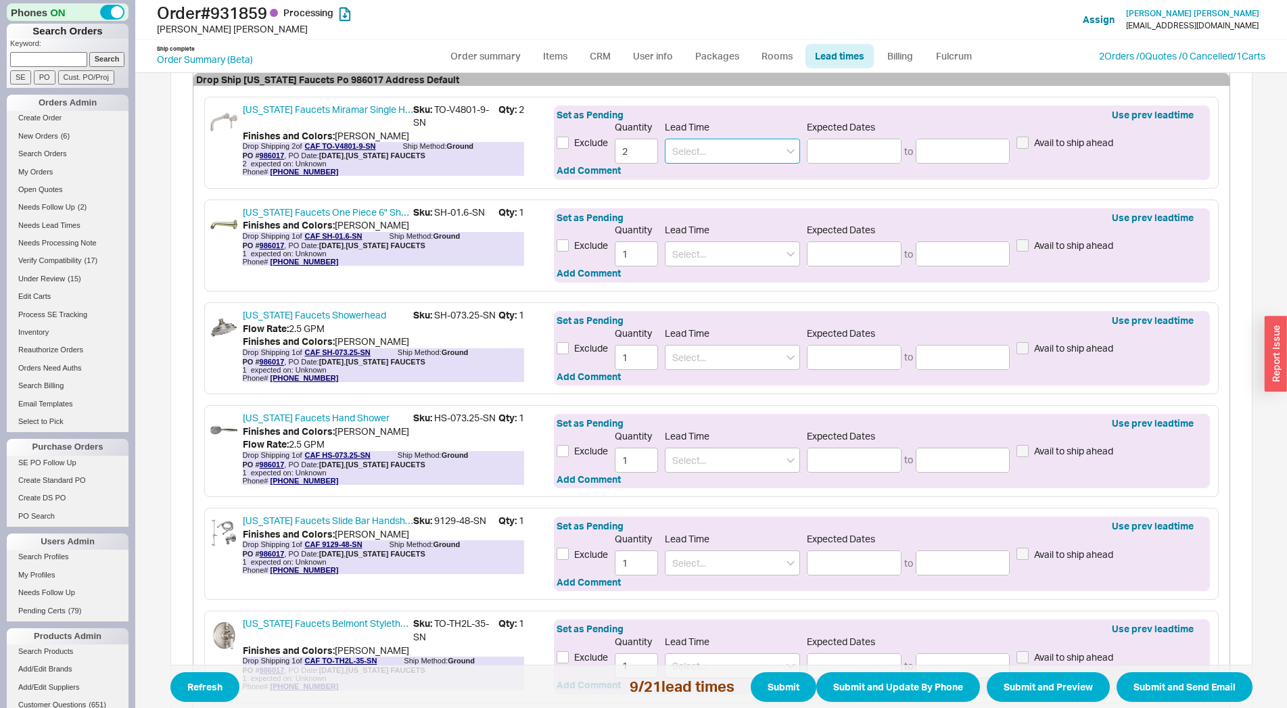
click input
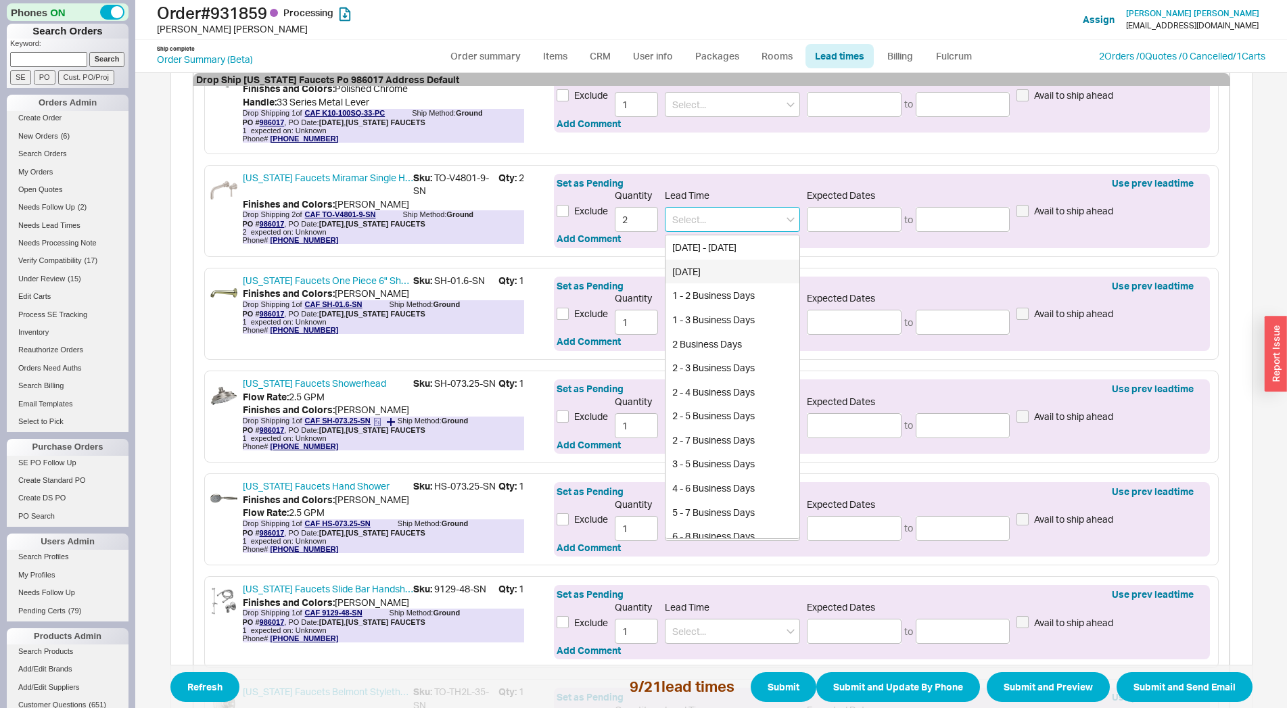
scroll to position [231, 0]
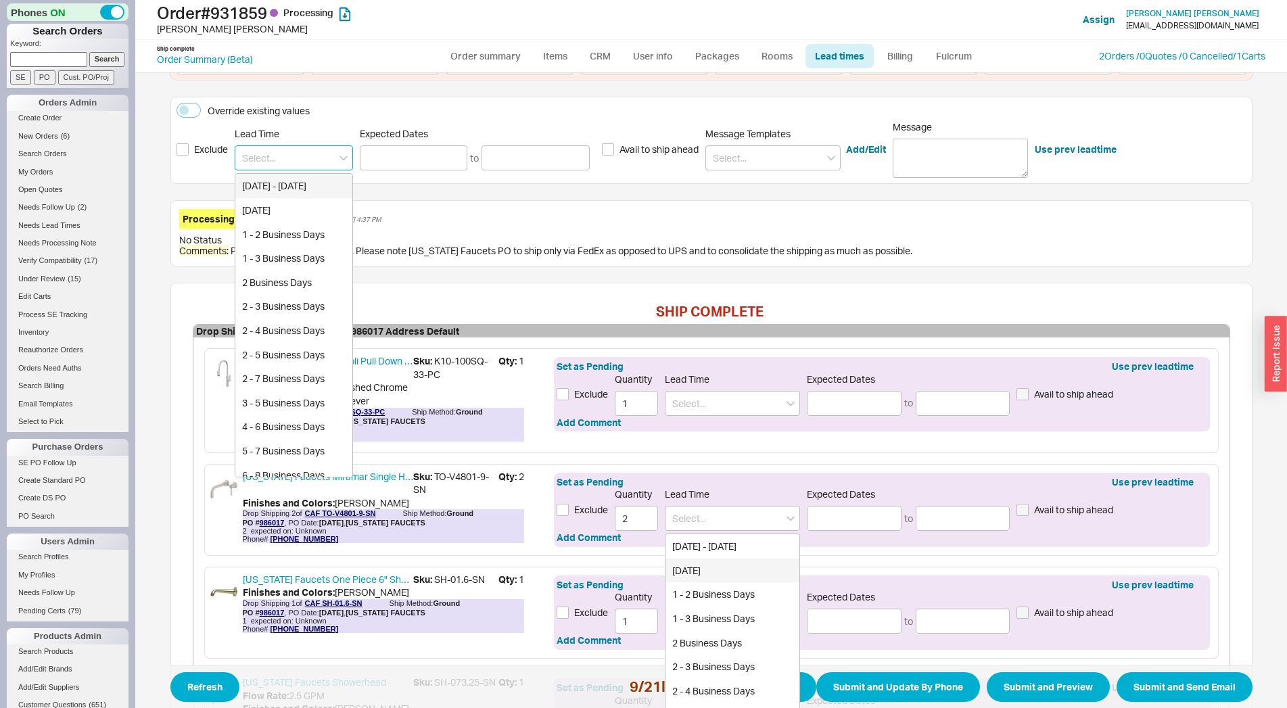
click input
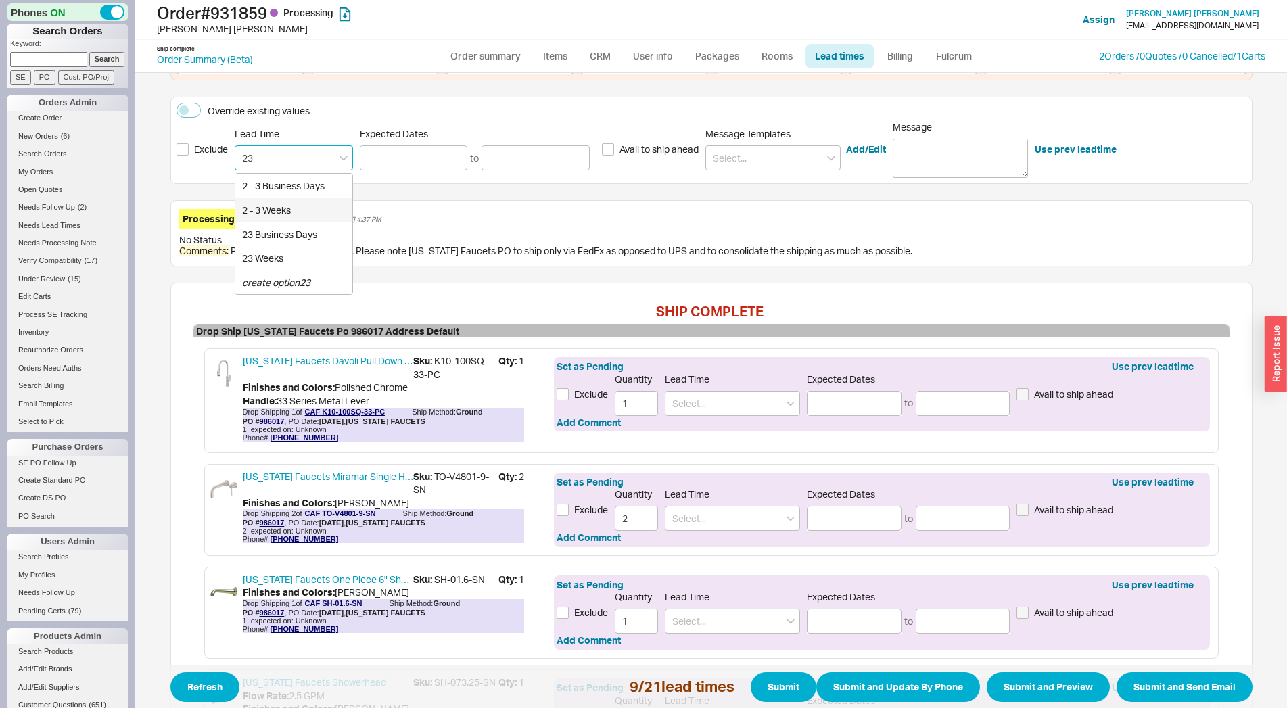
click div "2 - 3 Weeks"
type input "2 - 3 Weeks"
type input "09/05/2025"
type input "09/12/2025"
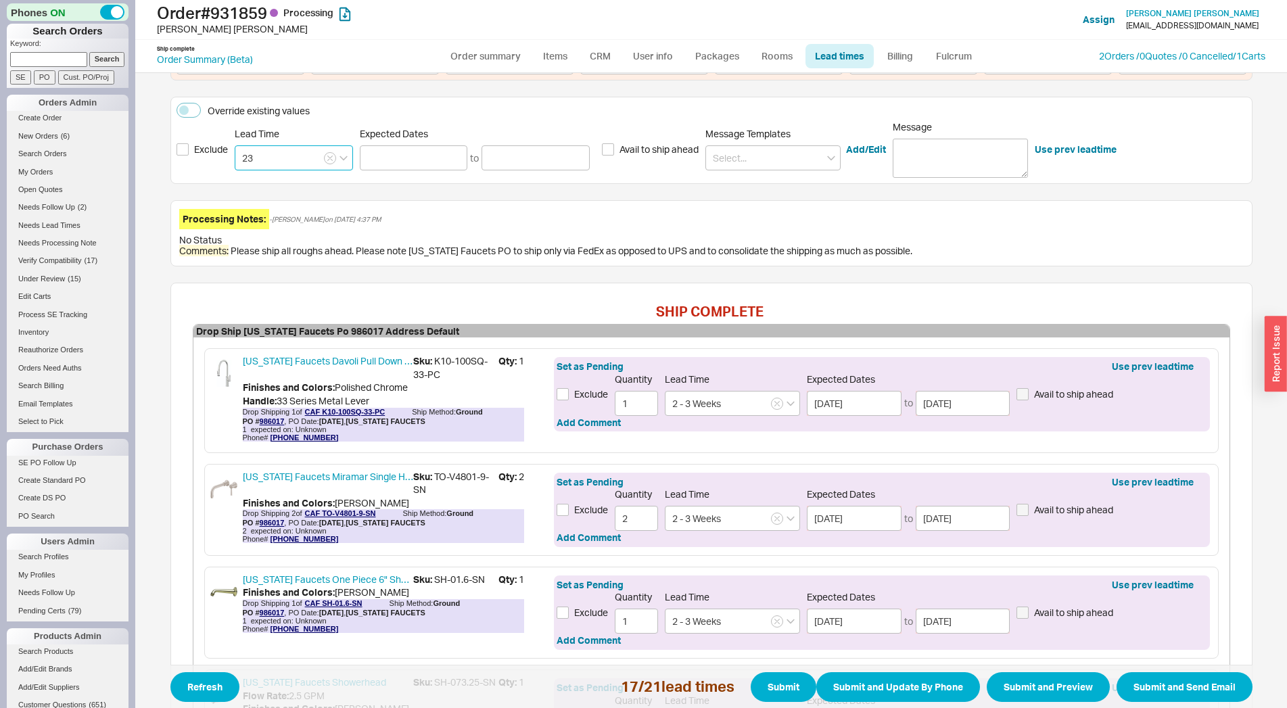
type input "2 - 3 Weeks"
type input "09/05/2025"
type input "09/12/2025"
type input "2 - 3 Weeks"
type input "09/05/2025"
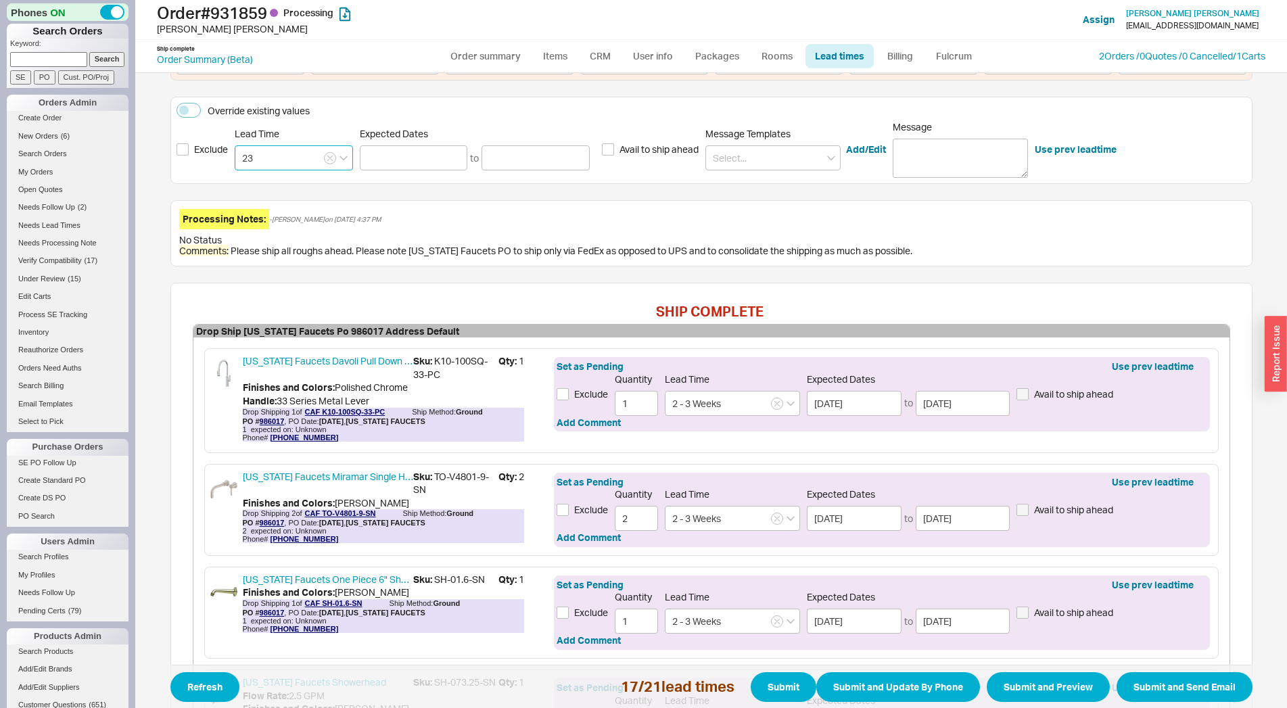
type input "09/12/2025"
type input "2 - 3 Weeks"
type input "09/05/2025"
type input "09/12/2025"
type input "2 - 3 Weeks"
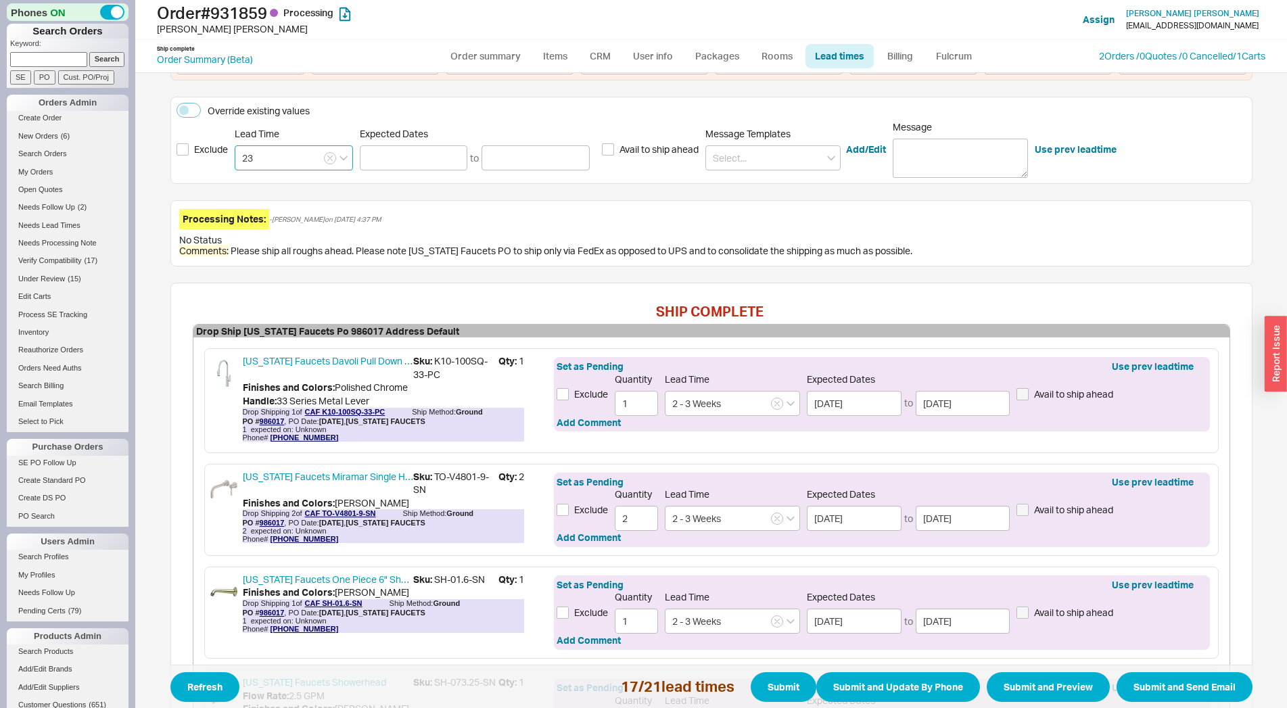
type input "09/05/2025"
type input "09/12/2025"
type input "2 - 3 Weeks"
type input "09/05/2025"
type input "09/12/2025"
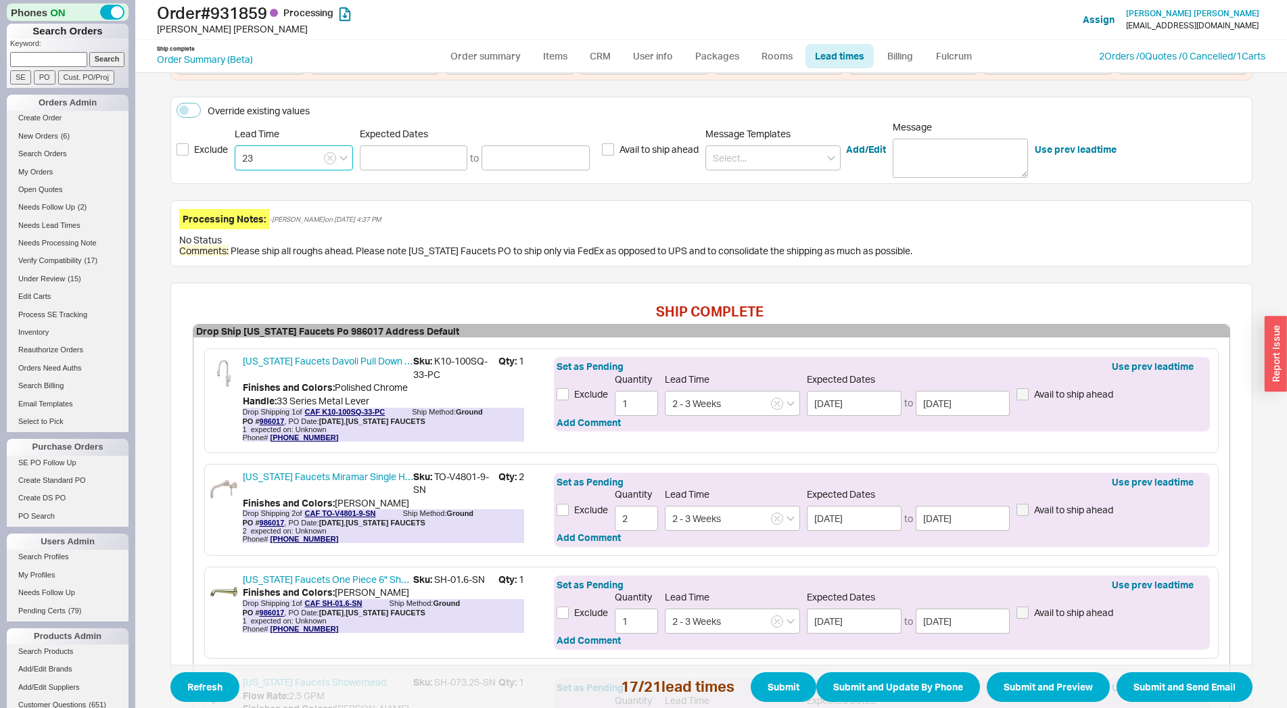
type input "2 - 3 Weeks"
type input "09/05/2025"
type input "09/12/2025"
type input "2 - 3 Weeks"
type input "09/05/2025"
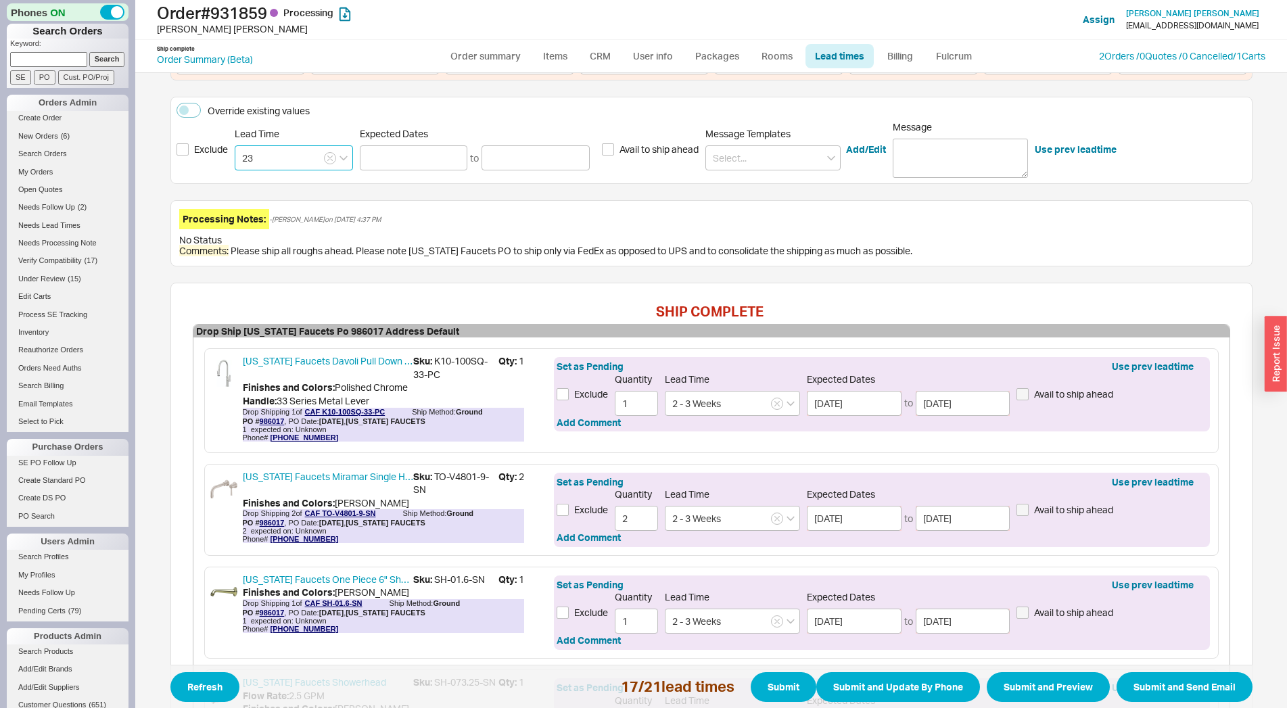
type input "09/12/2025"
type input "2 - 3 Weeks"
click button "Submit"
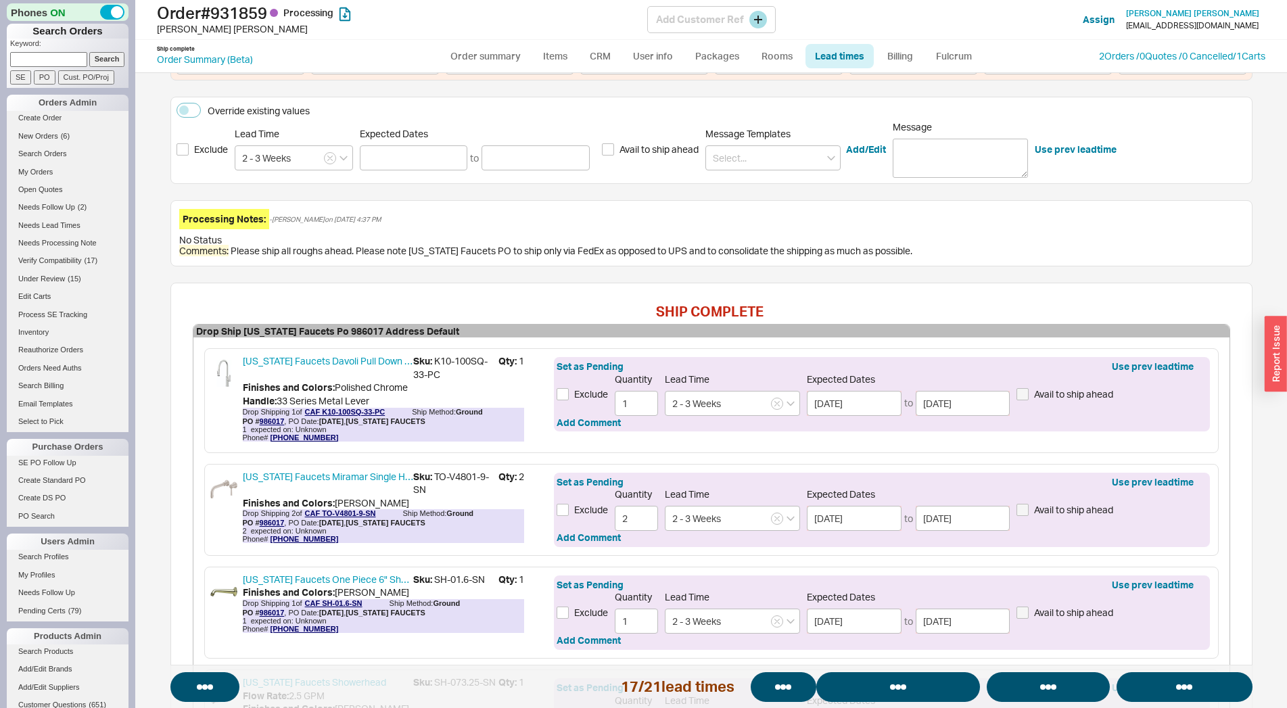
select select "*"
select select "LOW"
select select "3"
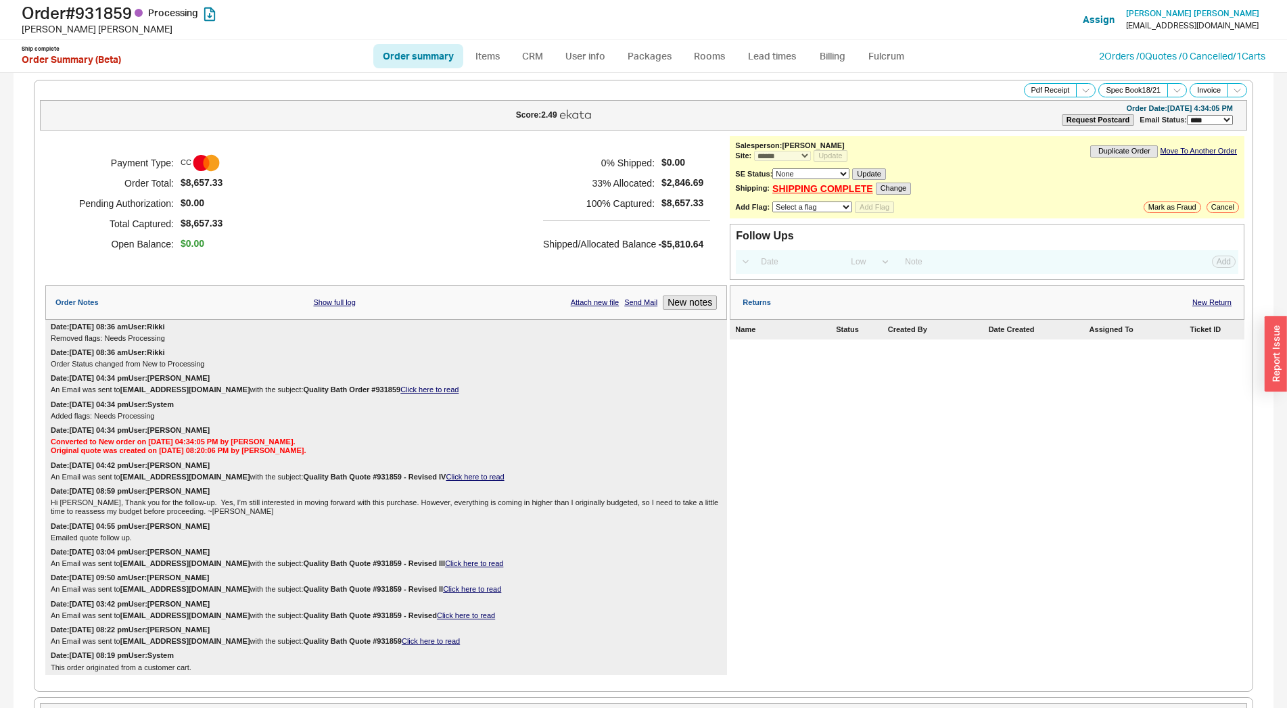
select select "*"
select select "LOW"
select select "3"
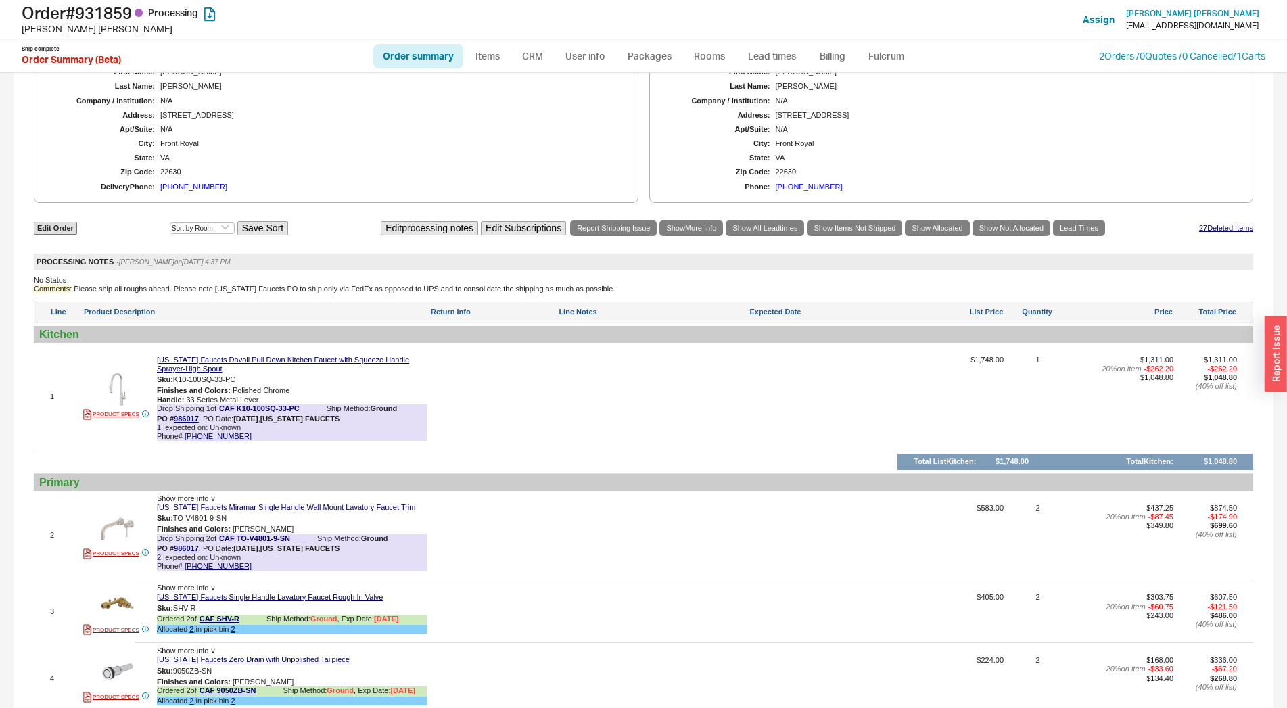
scroll to position [598, 0]
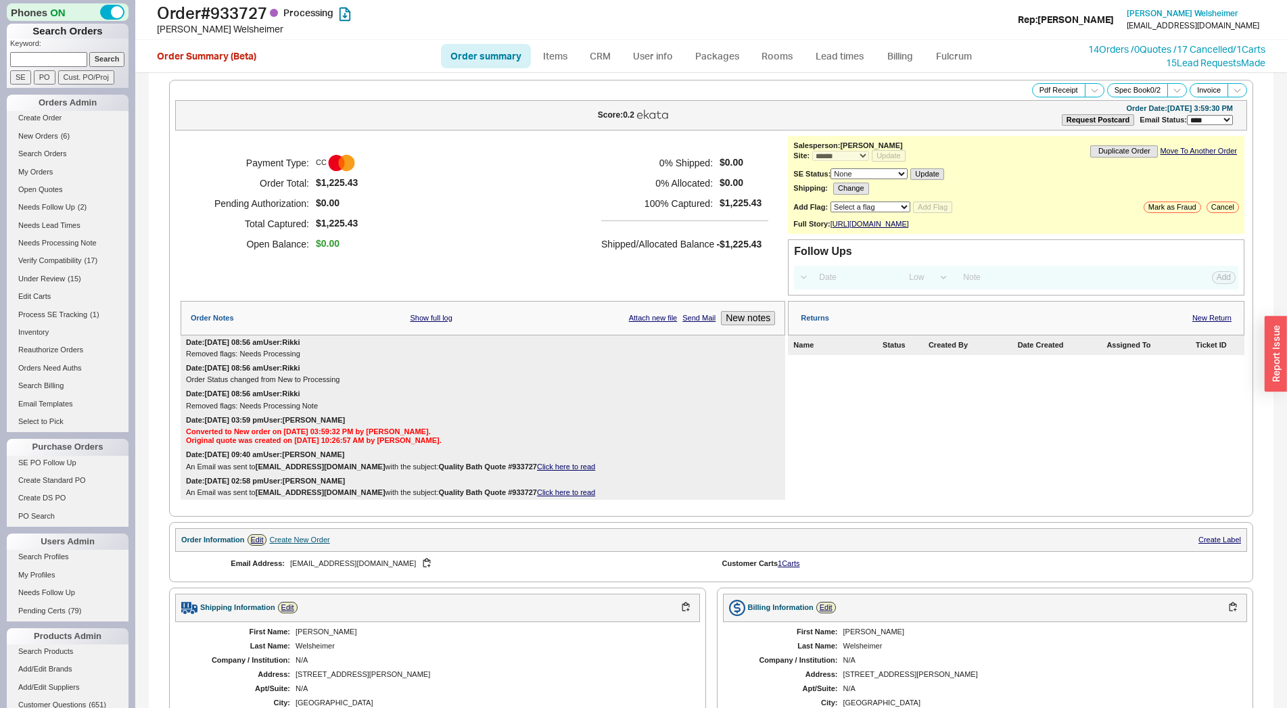
select select "*"
select select "LOW"
select select "3"
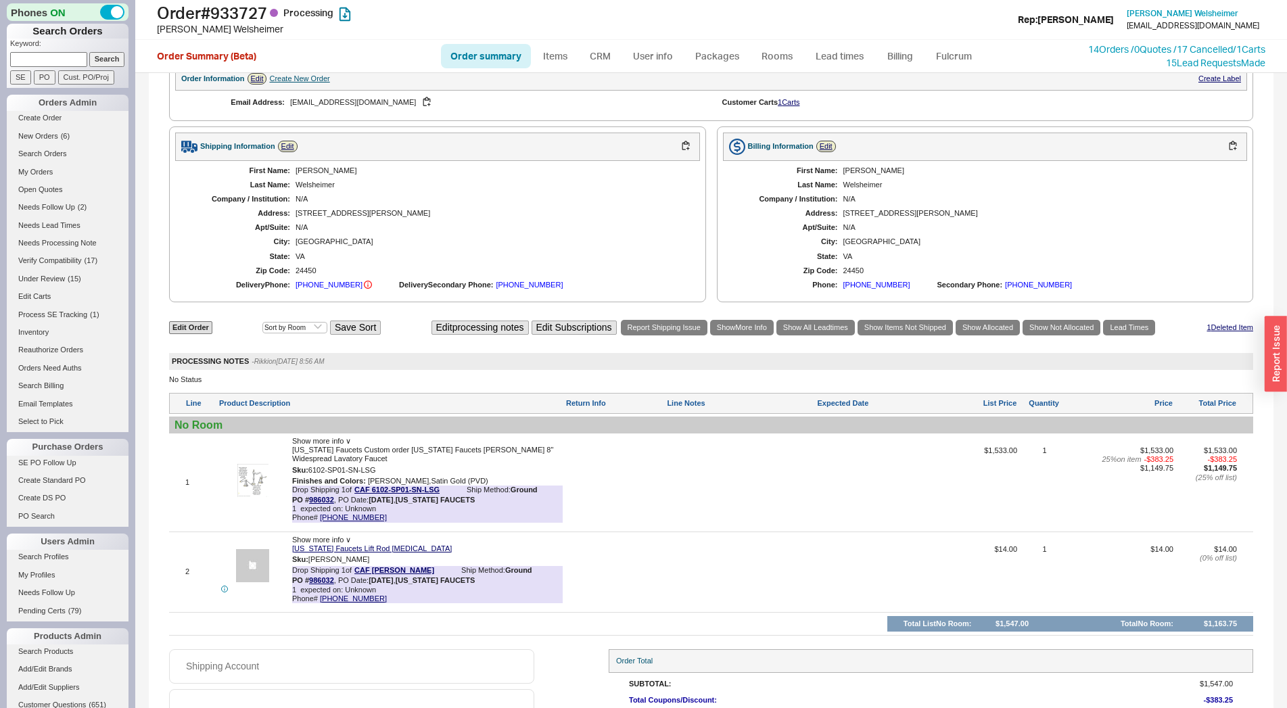
scroll to position [552, 0]
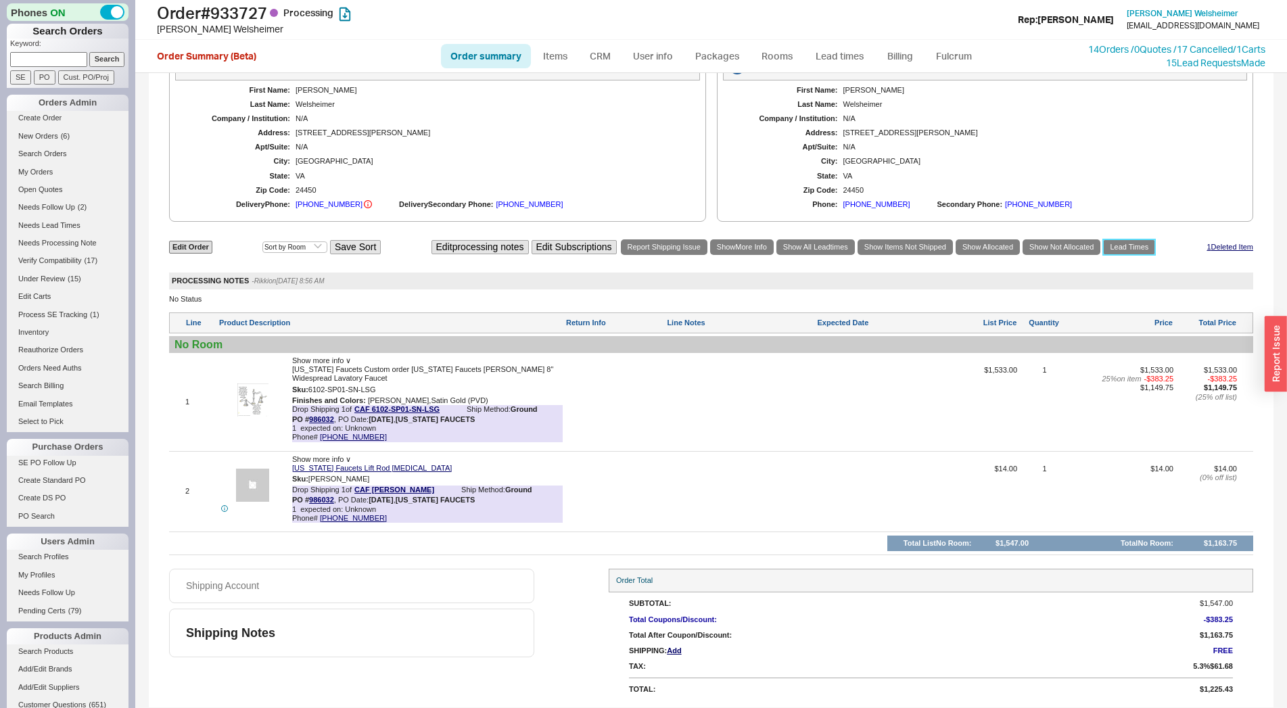
click at [1136, 247] on link "Lead Times" at bounding box center [1129, 247] width 52 height 16
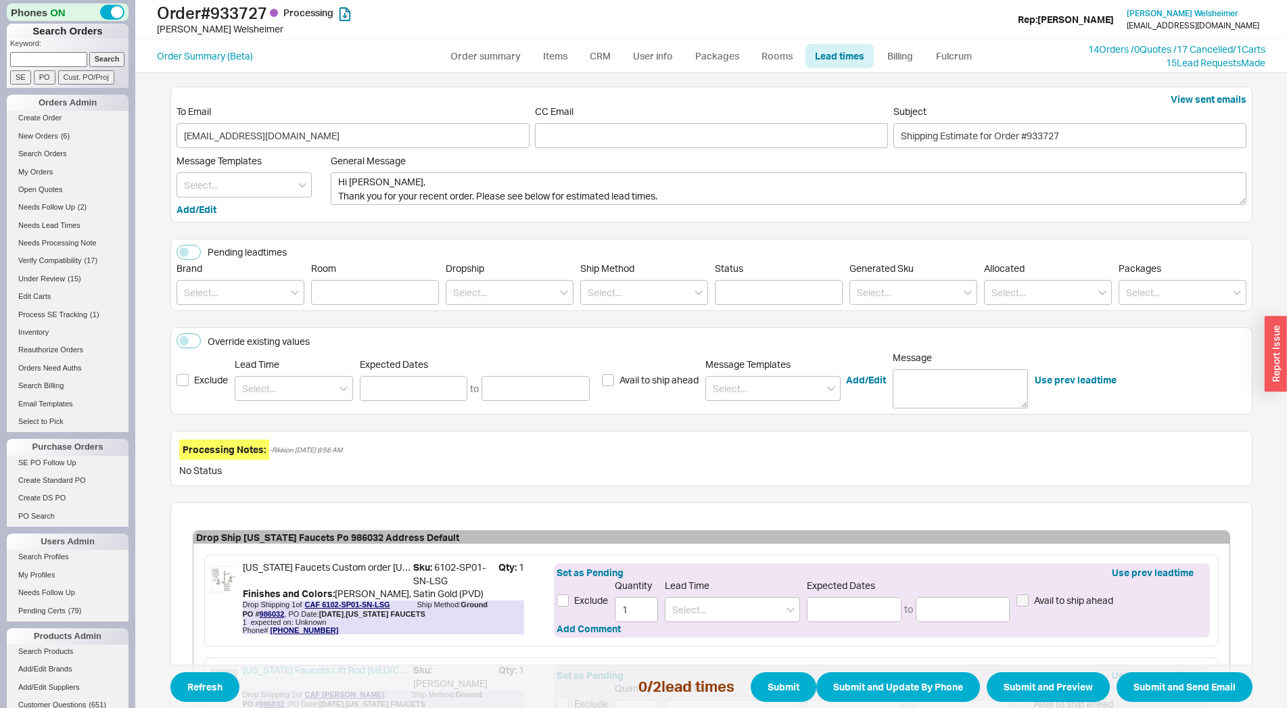
click at [277, 372] on div "Lead Time" at bounding box center [294, 379] width 118 height 43
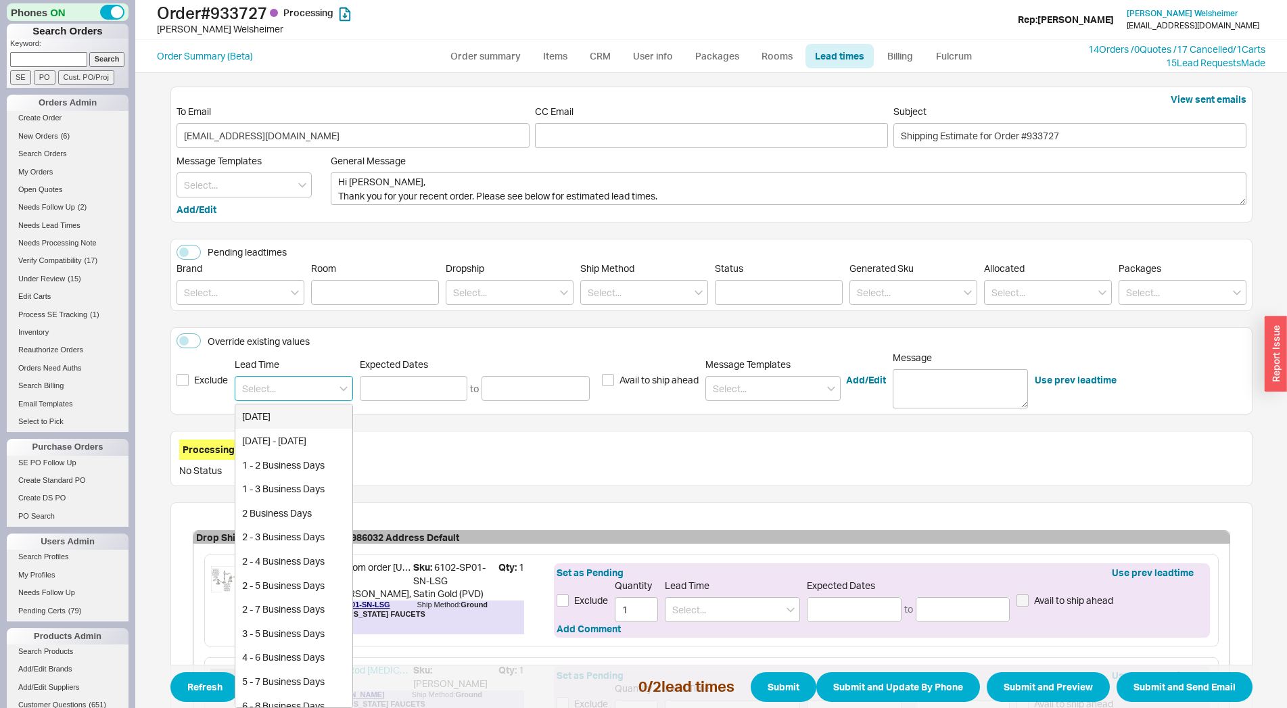
click at [277, 383] on input at bounding box center [294, 388] width 118 height 25
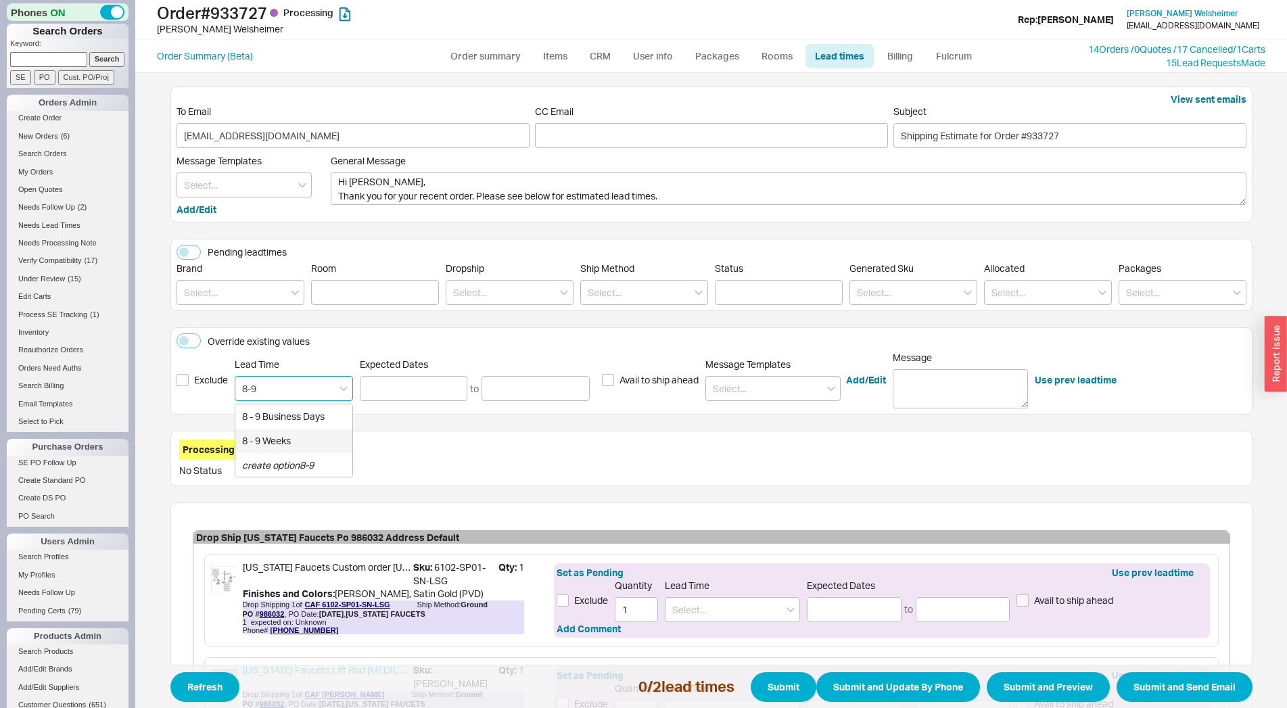
click at [290, 437] on div "8 - 9 Weeks" at bounding box center [293, 441] width 117 height 24
type input "8 - 9 Weeks"
type input "10/17/2025"
type input "10/24/2025"
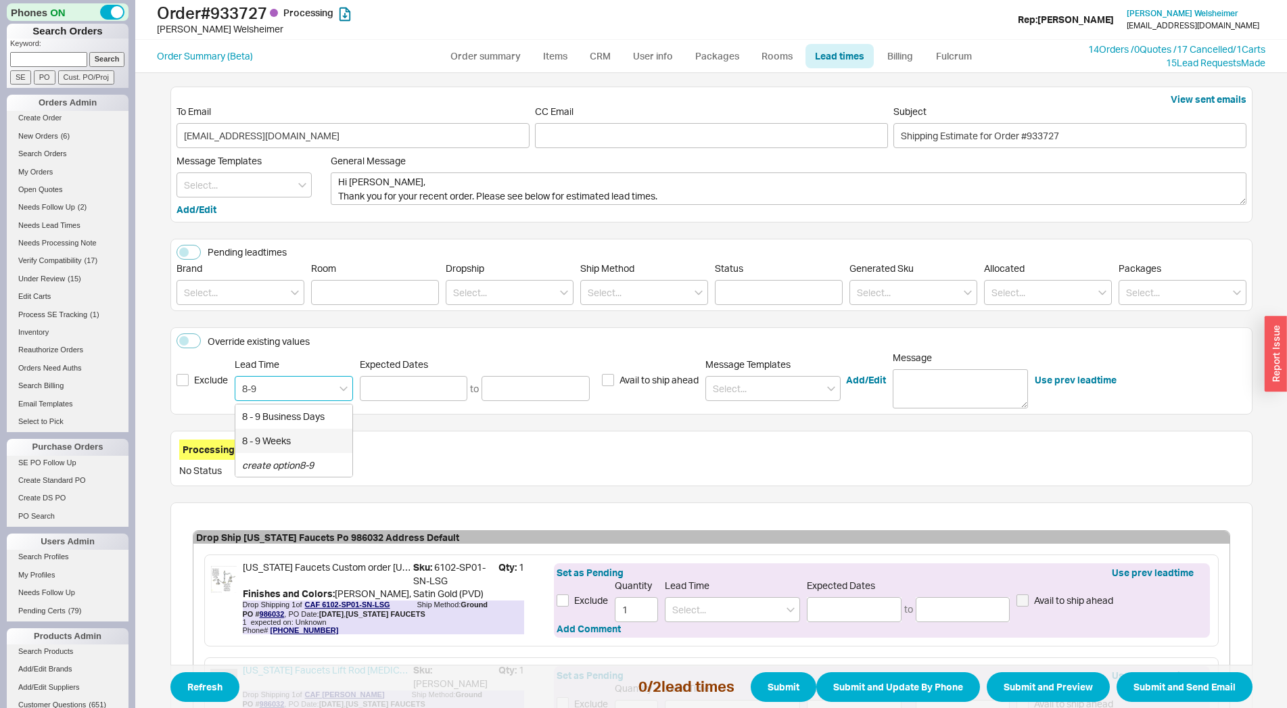
type input "8 - 9 Weeks"
type input "10/17/2025"
type input "10/24/2025"
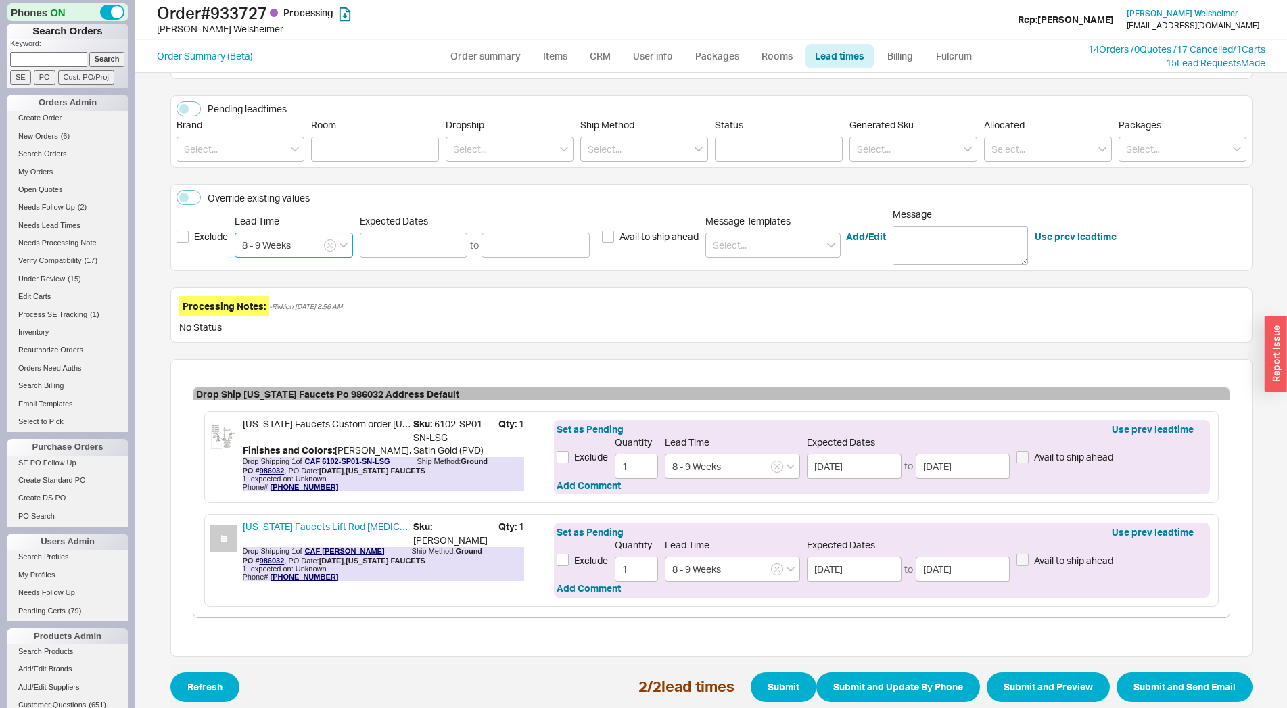
scroll to position [166, 0]
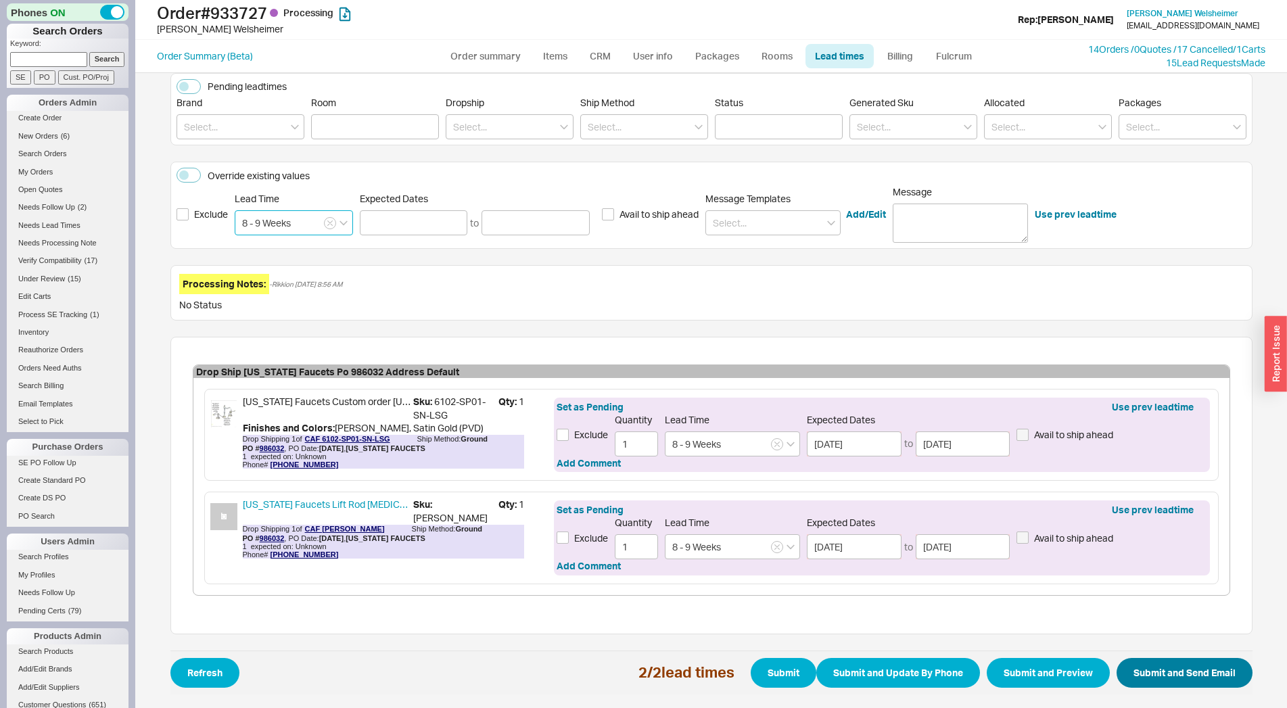
type input "8 - 9 Weeks"
click at [1208, 663] on button "Submit and Send Email" at bounding box center [1184, 673] width 136 height 30
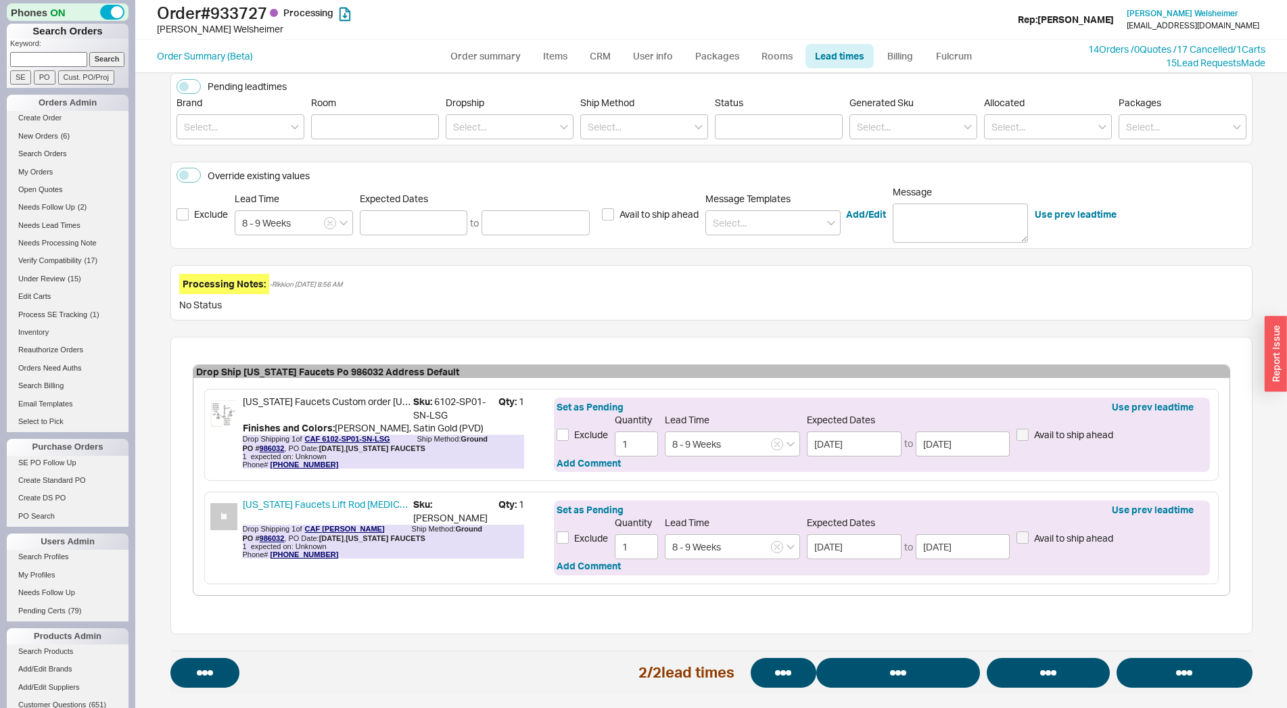
select select "*"
select select "LOW"
select select "3"
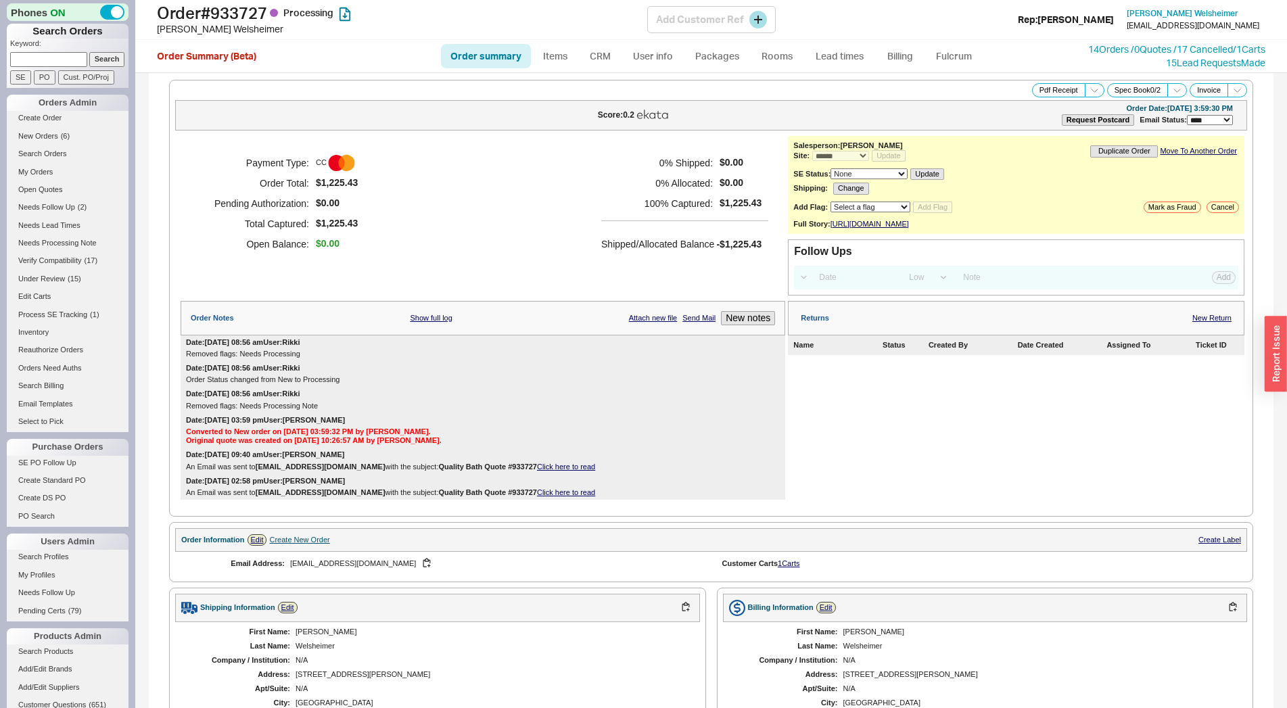
select select "*"
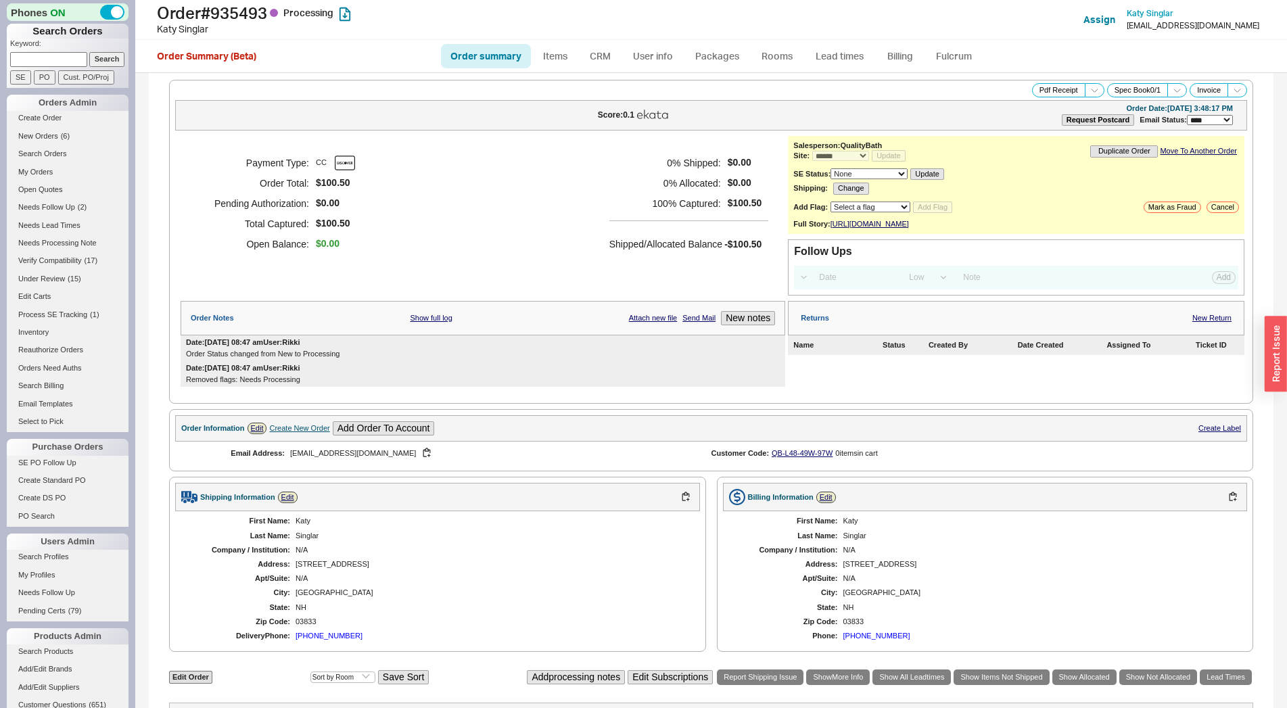
select select "*"
select select "LOW"
select select "3"
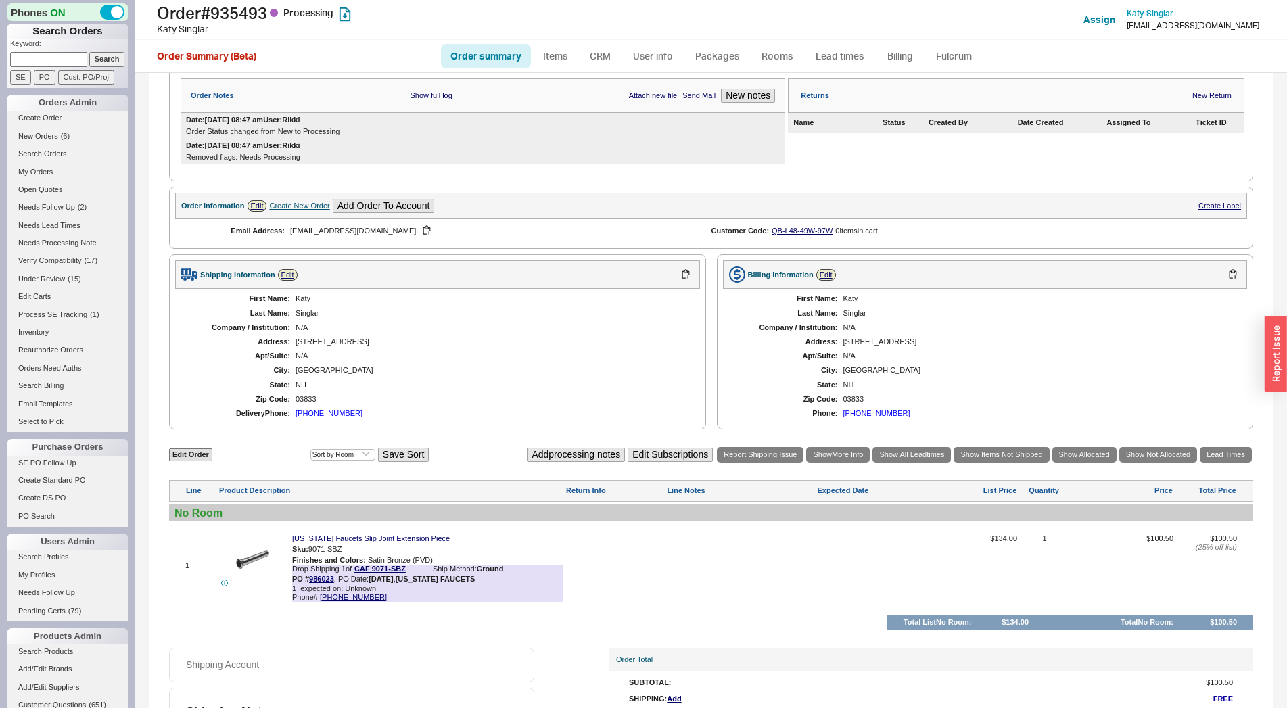
scroll to position [283, 0]
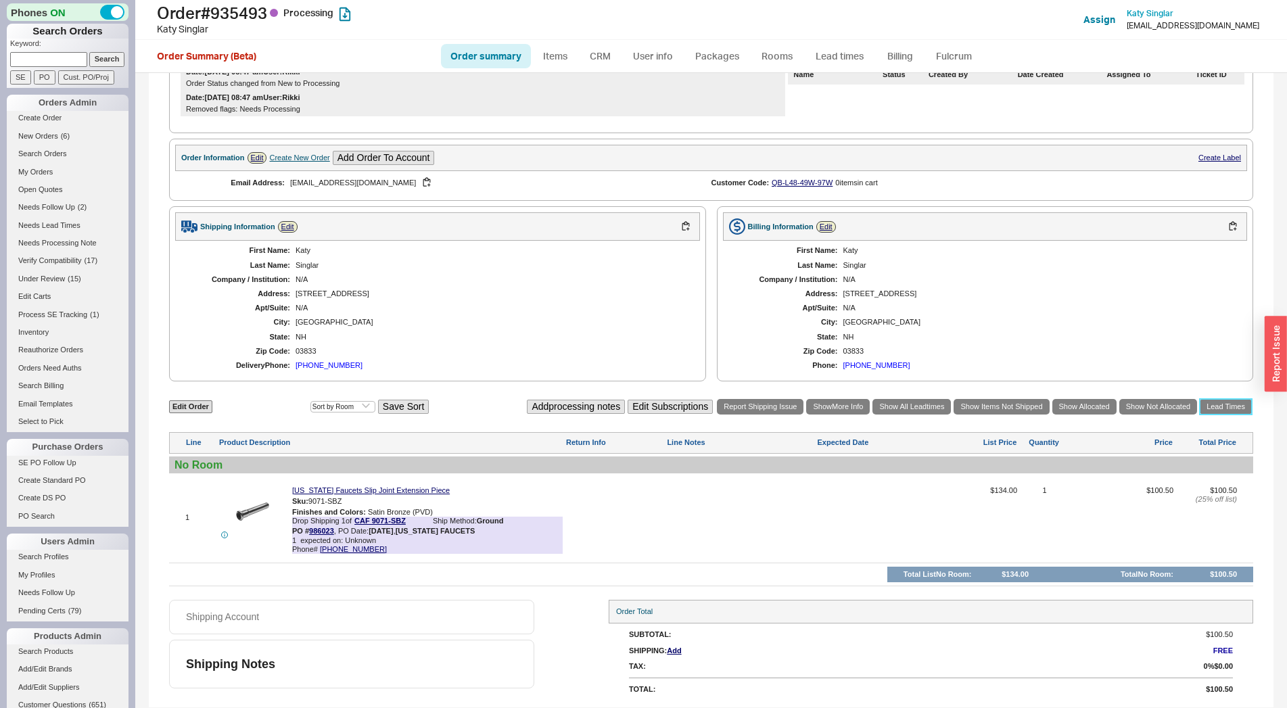
click at [1206, 402] on link "Lead Times" at bounding box center [1225, 407] width 52 height 16
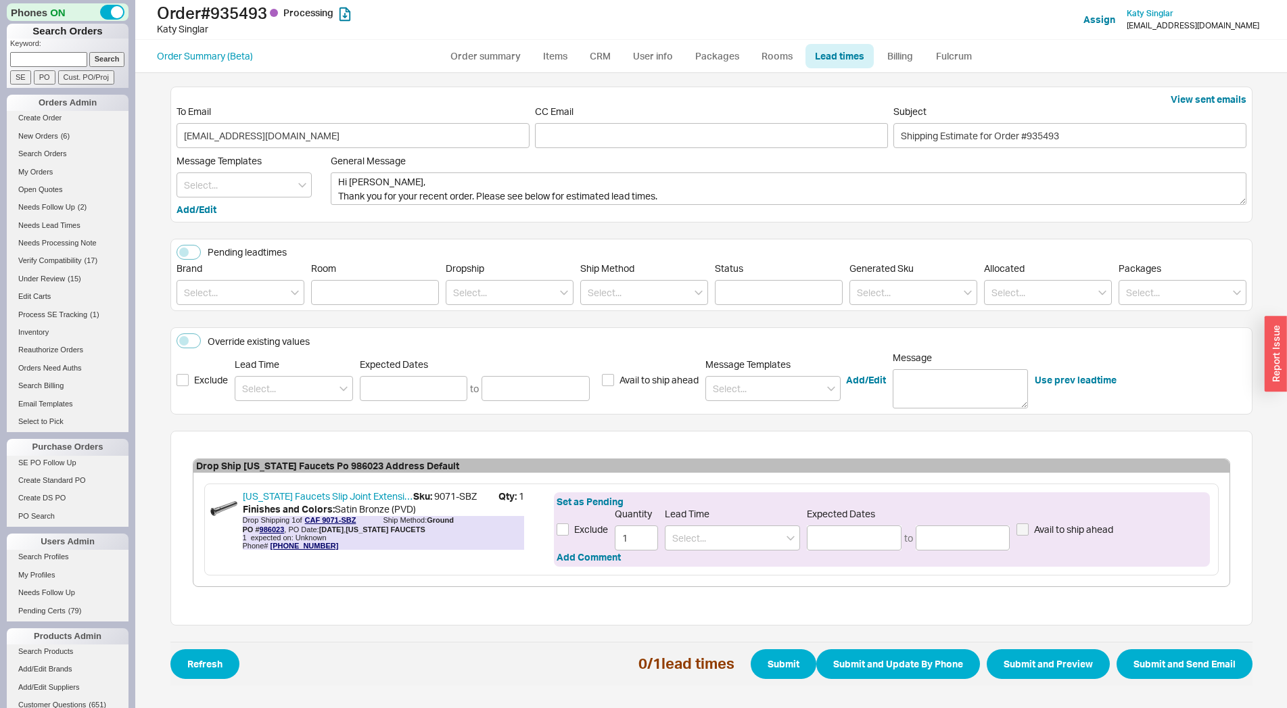
click at [730, 552] on div "Set as Pending Exclude Quantity 1 Lead Time Expected Dates to Avail to ship ahe…" at bounding box center [881, 529] width 655 height 74
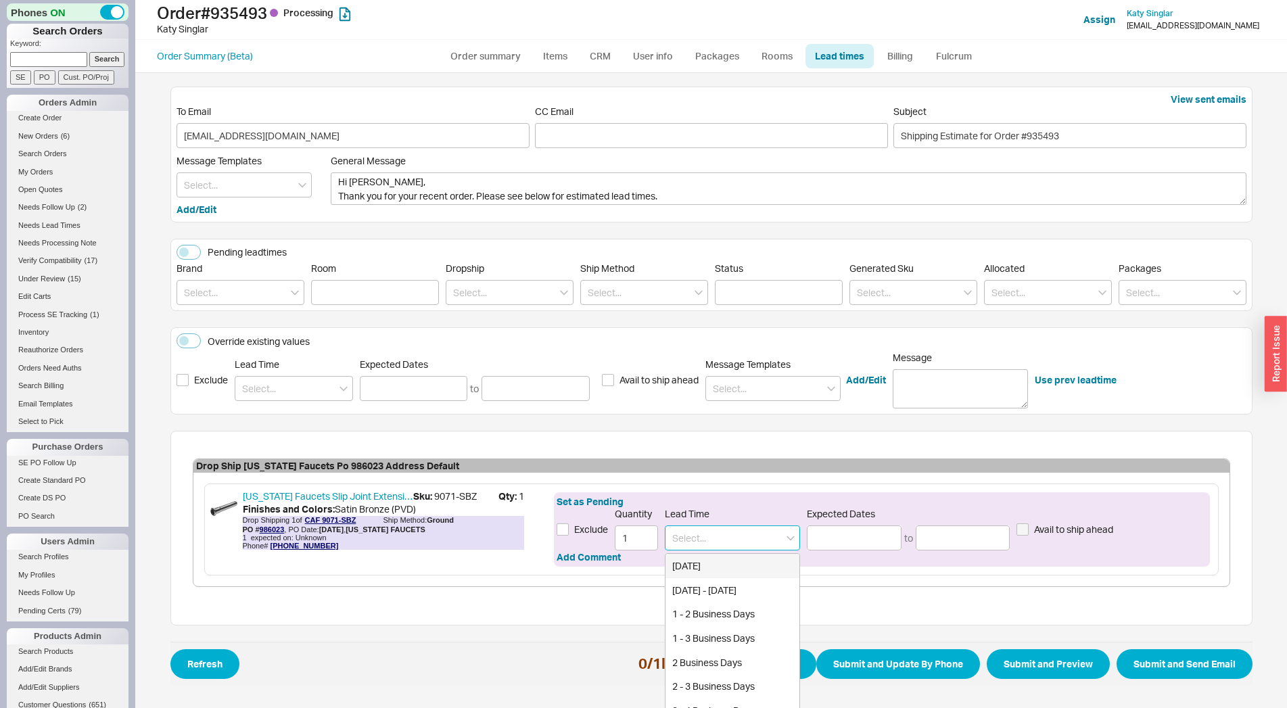
click at [729, 529] on input at bounding box center [732, 537] width 135 height 25
click at [705, 599] on div "8 - 9 Weeks" at bounding box center [732, 590] width 134 height 24
type input "8 - 9 Weeks"
type input "[DATE]"
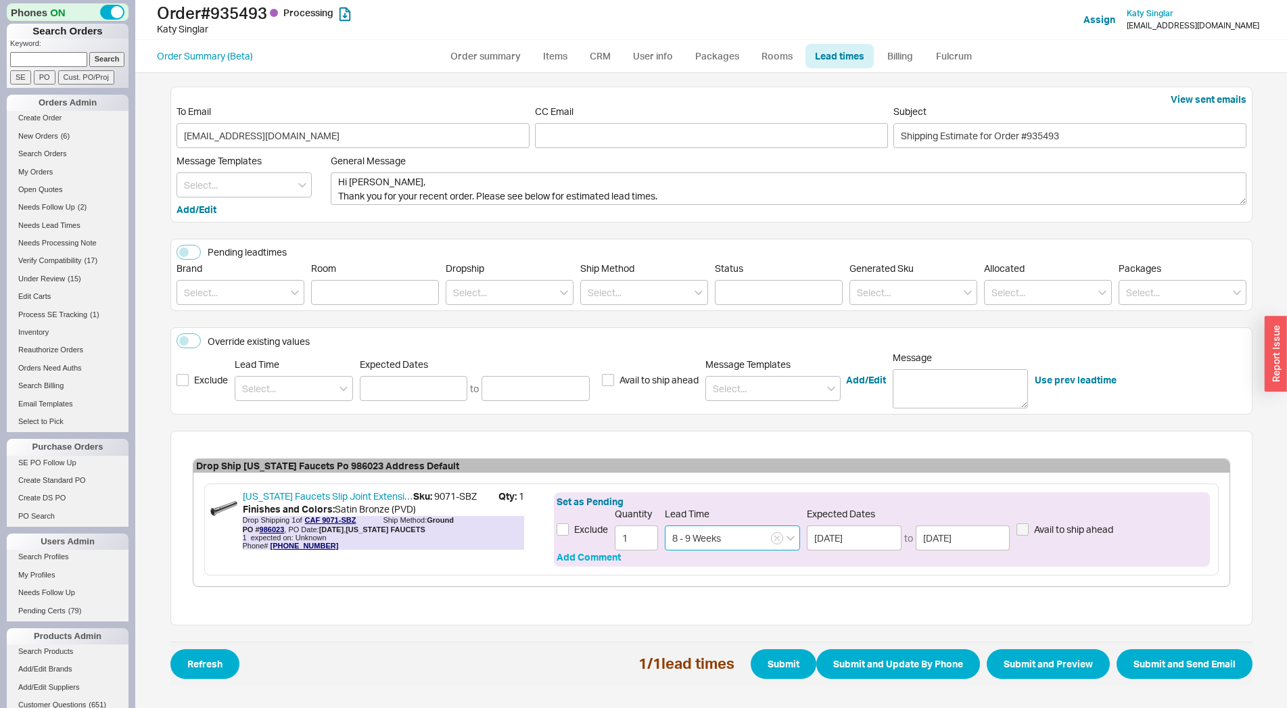
type input "8 - 9 Weeks"
click at [569, 563] on button "Add Comment" at bounding box center [588, 557] width 64 height 14
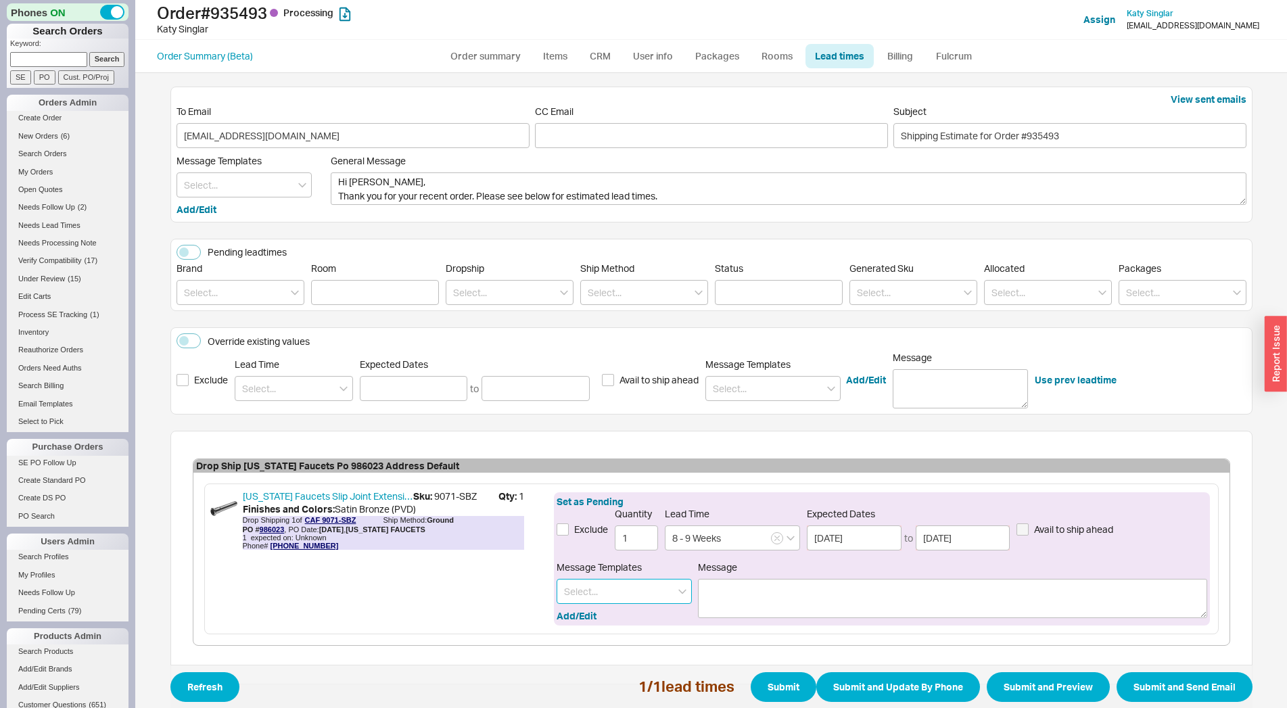
click at [589, 588] on input at bounding box center [623, 591] width 135 height 25
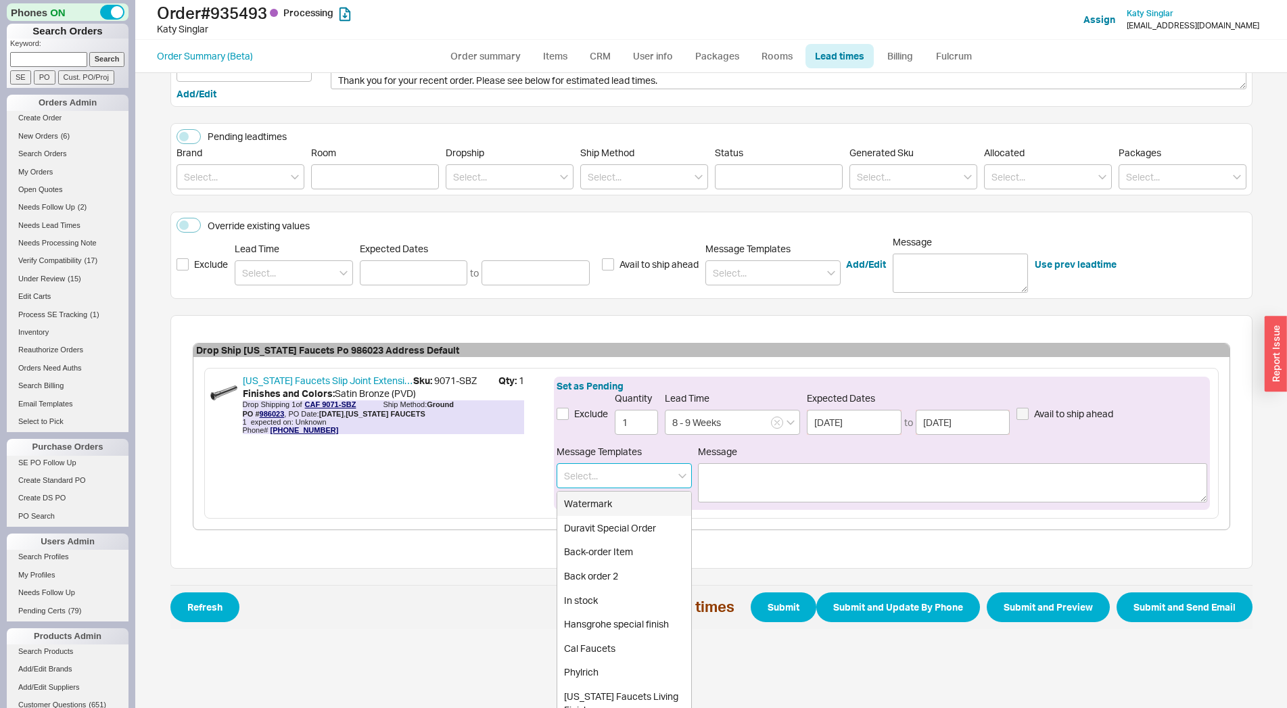
scroll to position [153, 0]
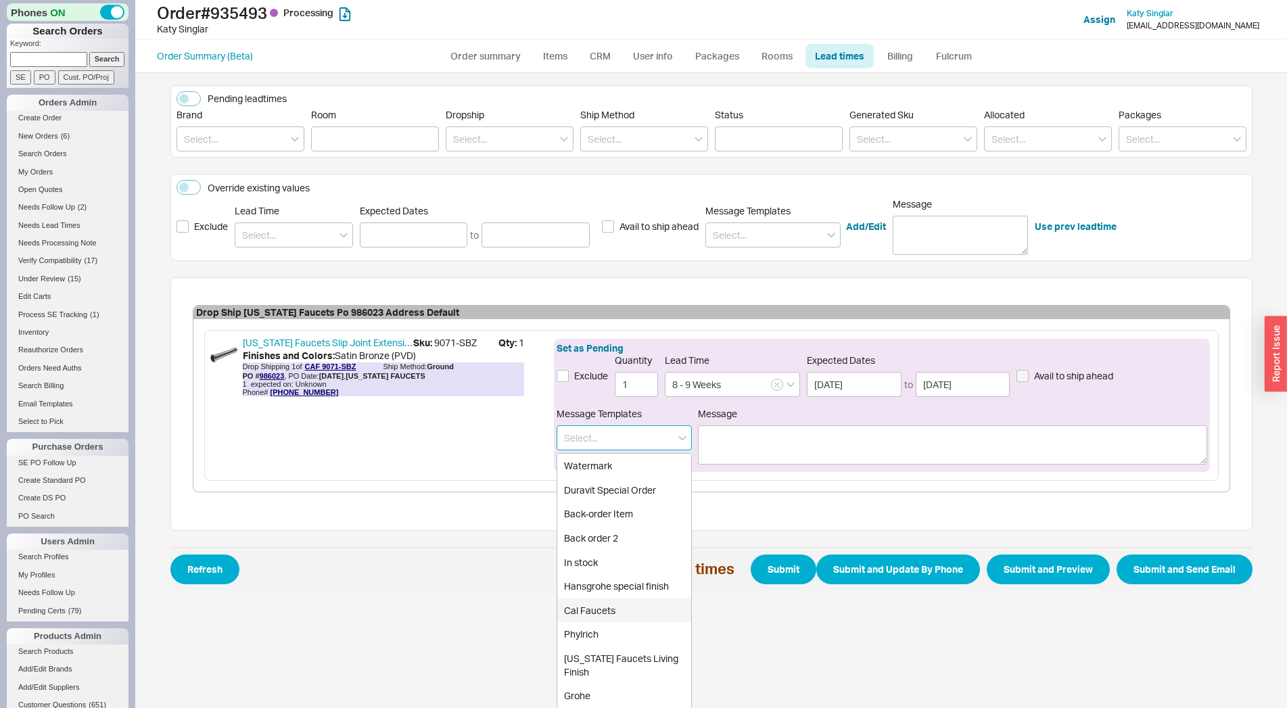
click at [603, 612] on div "Cal Faucets" at bounding box center [624, 610] width 134 height 24
type input "Cal Faucets"
type textarea "Please note, this is the standard lead time for the finish that you ordered. Yo…"
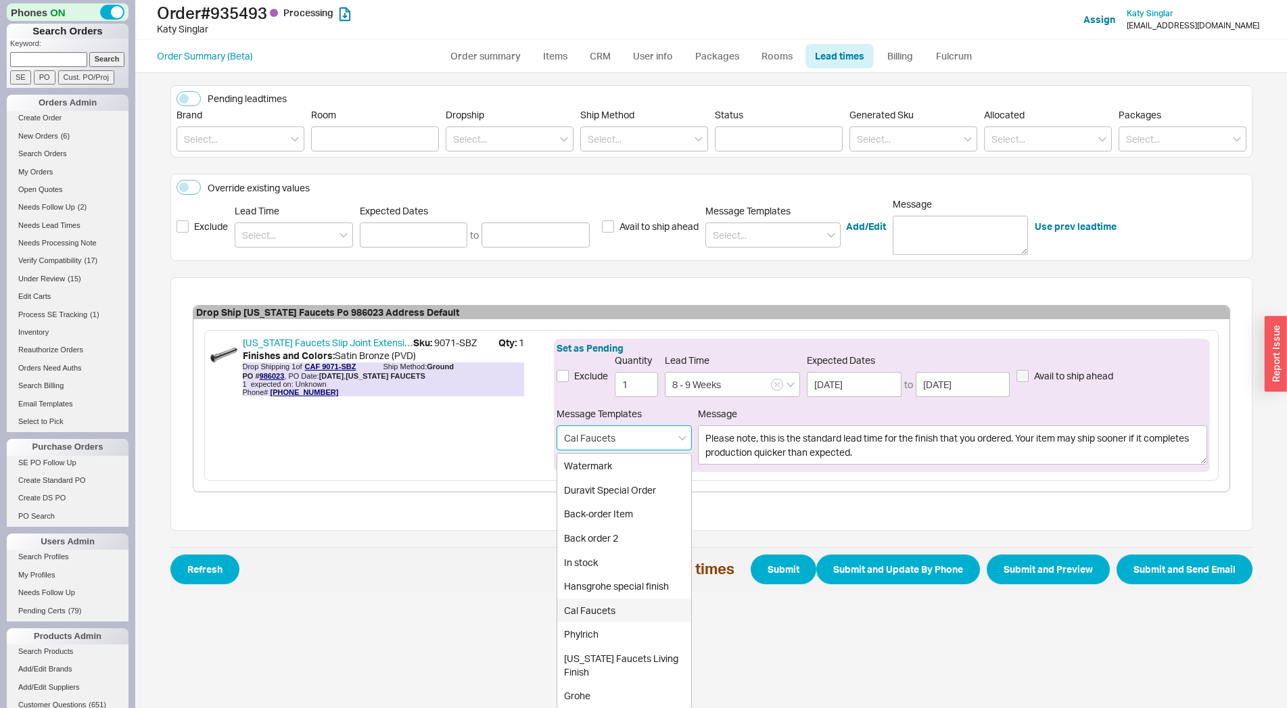
scroll to position [49, 0]
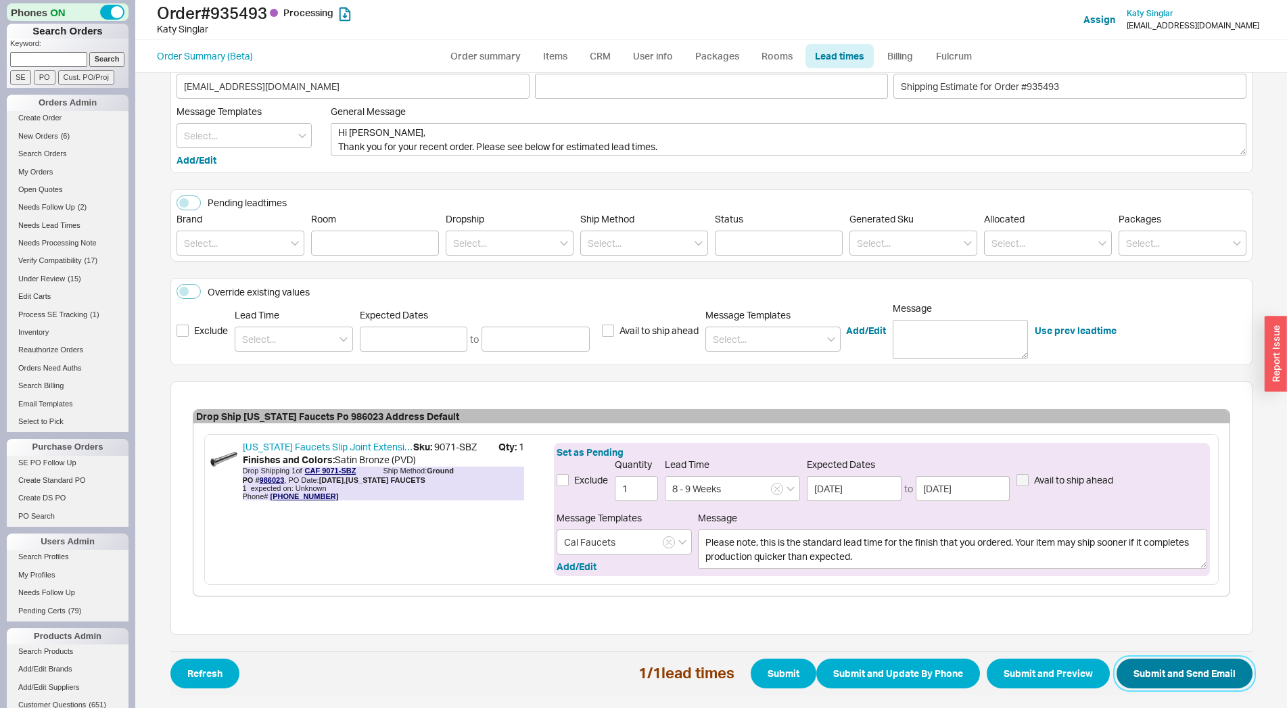
click at [1161, 672] on button "Submit and Send Email" at bounding box center [1184, 674] width 136 height 30
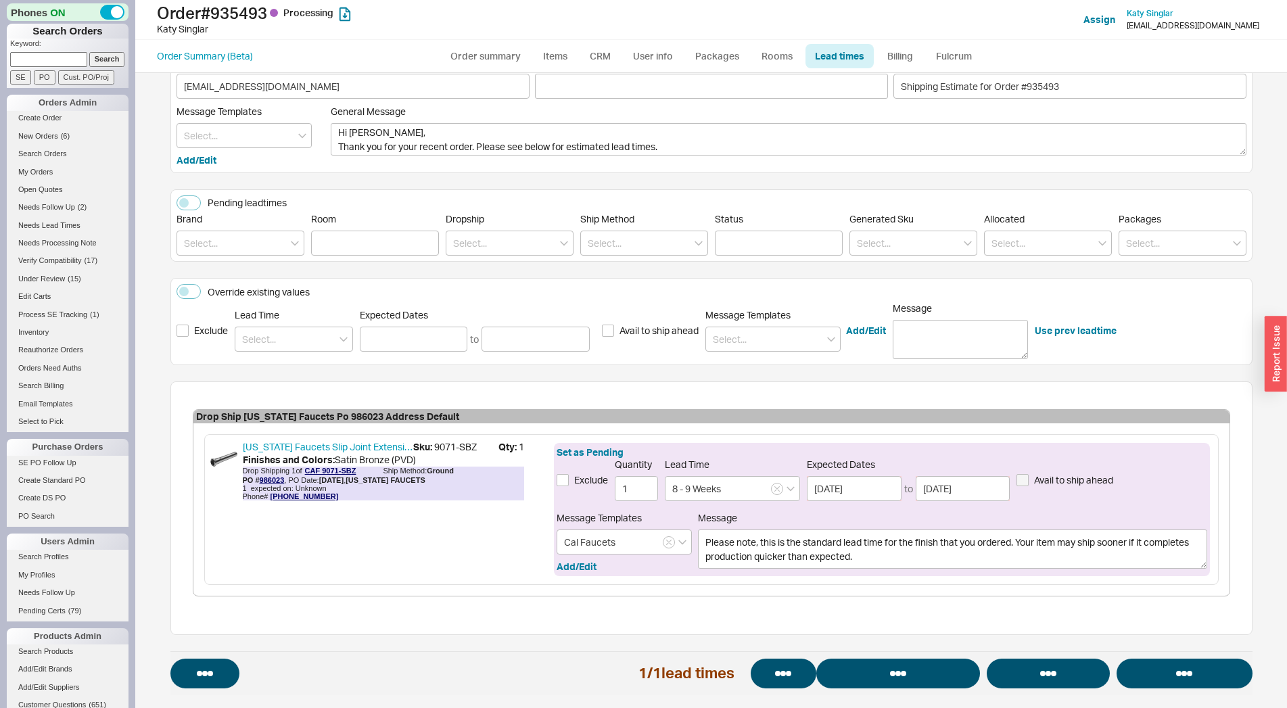
select select "*"
select select "LOW"
select select "3"
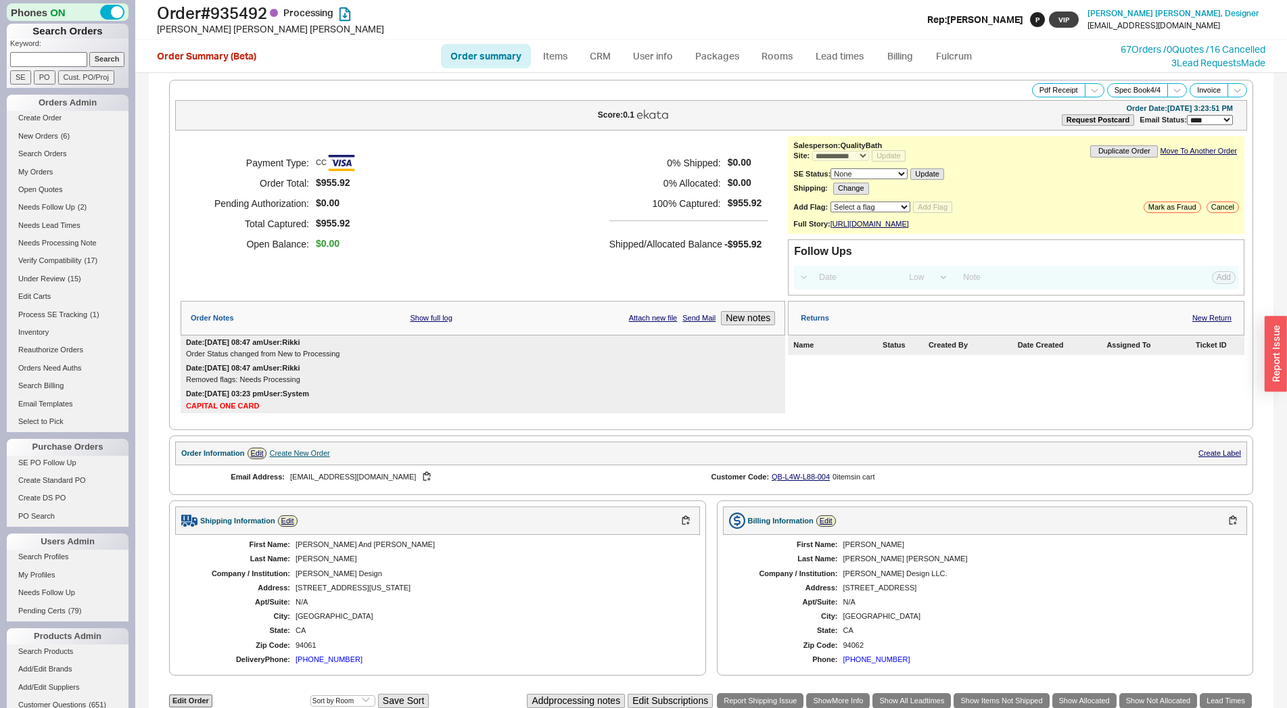
select select "*"
select select "**"
select select "LOW"
select select "3"
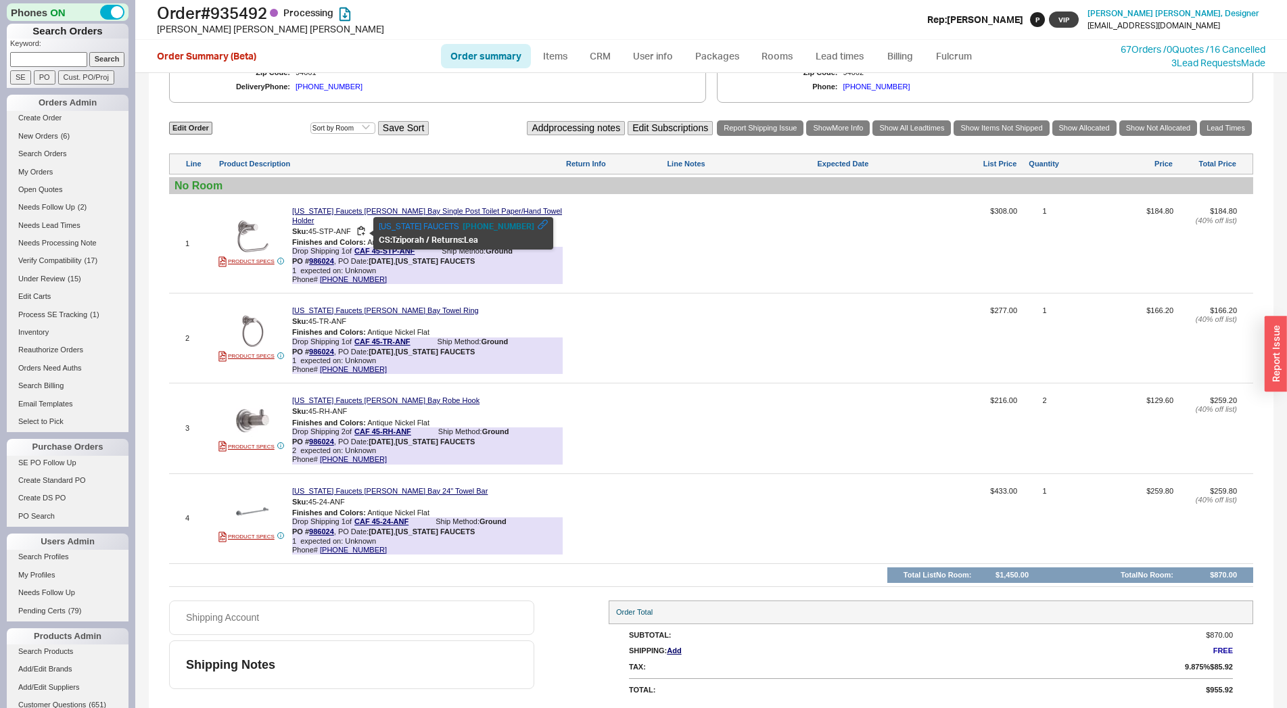
click at [344, 235] on span "45-STP-ANF" at bounding box center [329, 231] width 43 height 8
copy span "ANF"
click at [1208, 136] on link "Lead Times" at bounding box center [1225, 128] width 52 height 16
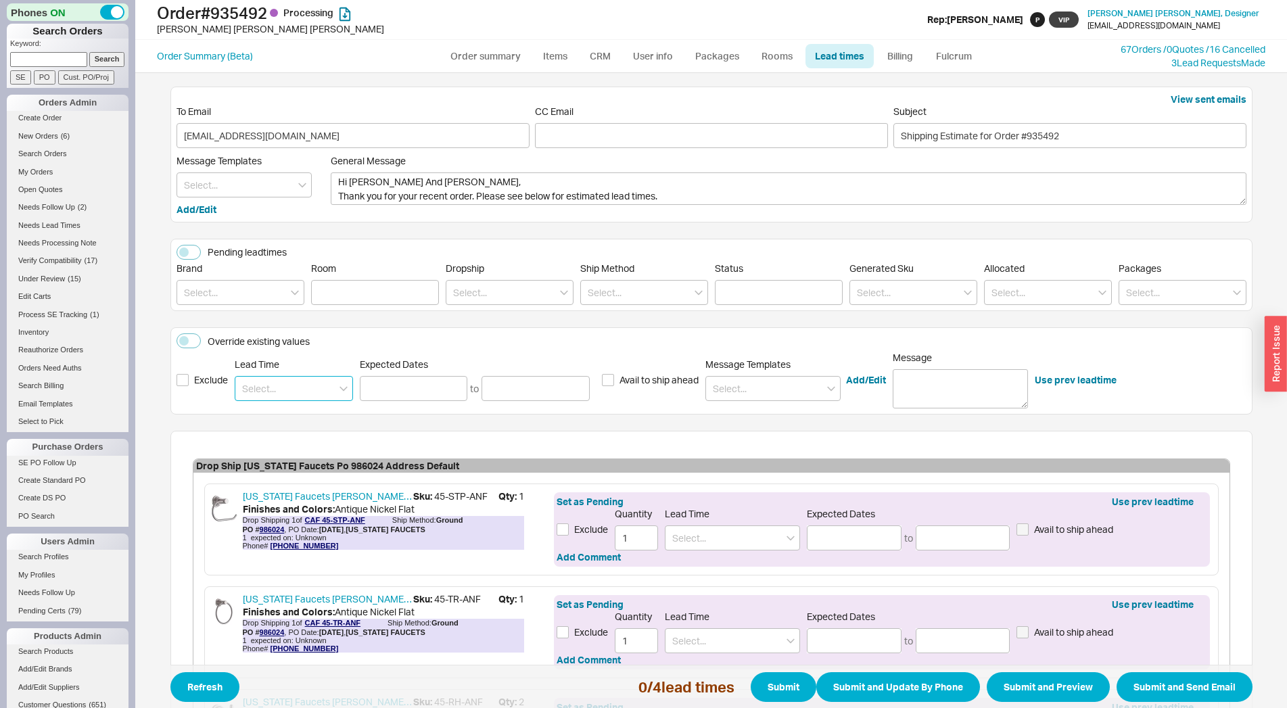
click at [297, 382] on input at bounding box center [294, 388] width 118 height 25
click at [292, 416] on div "4 - 5 Weeks" at bounding box center [293, 416] width 117 height 24
type input "4 - 5 Weeks"
type input "[DATE]"
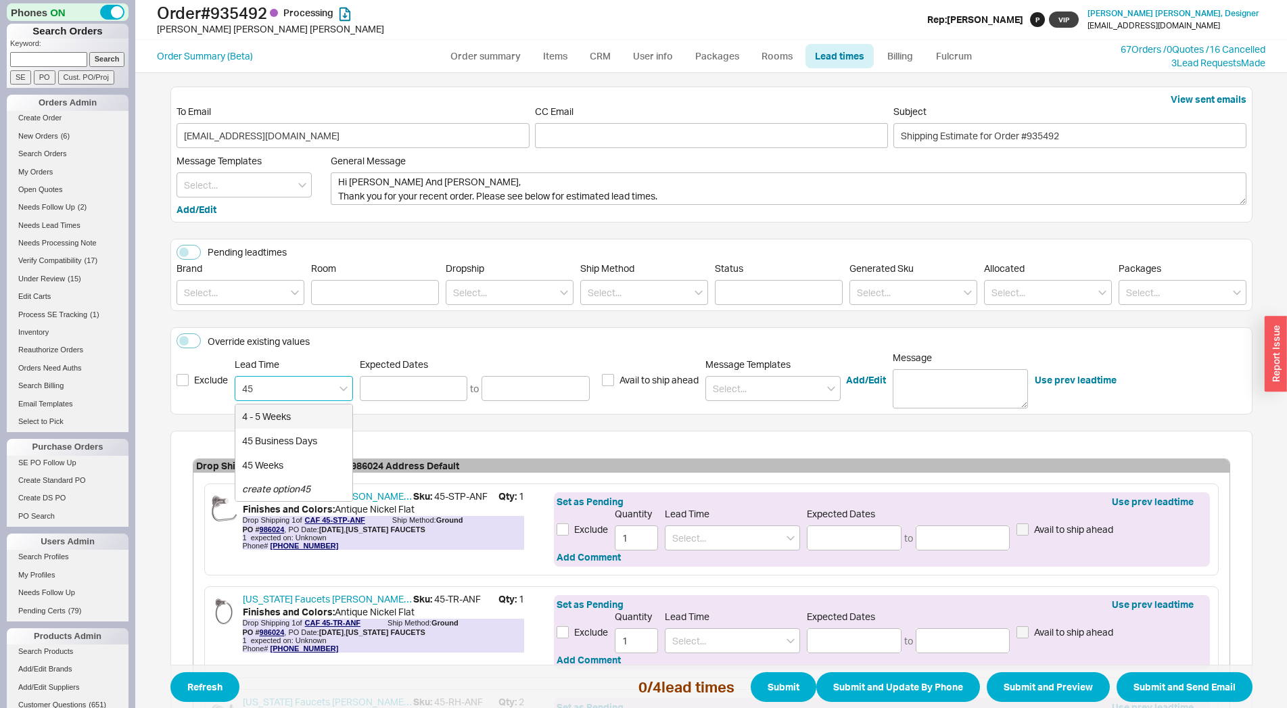
type input "[DATE]"
type input "4 - 5 Weeks"
type input "[DATE]"
type input "4 - 5 Weeks"
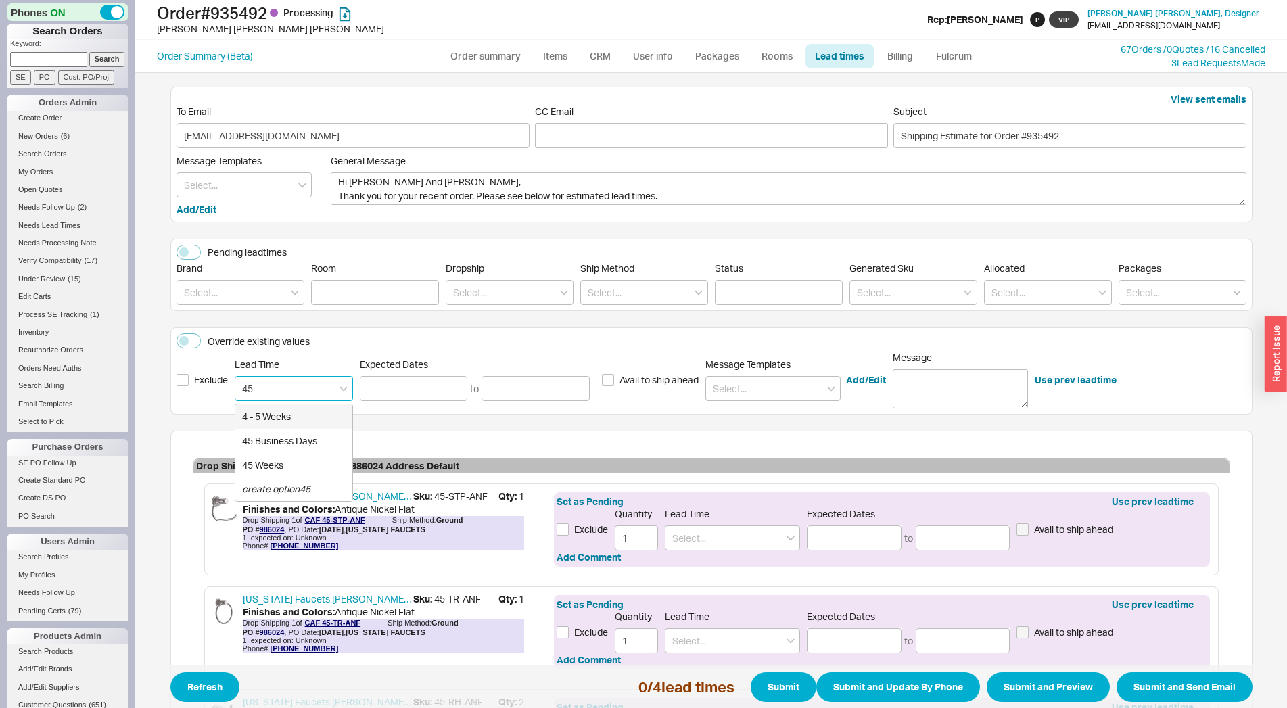
type input "[DATE]"
type input "4 - 5 Weeks"
type input "[DATE]"
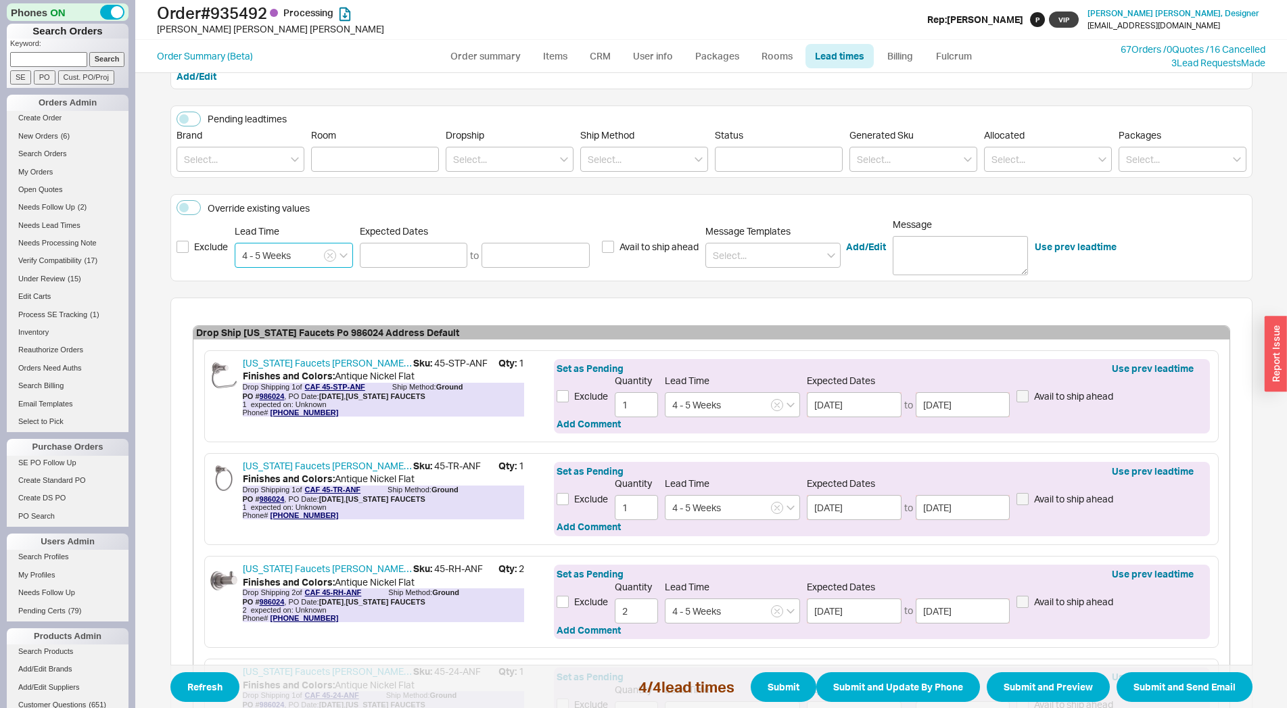
scroll to position [300, 0]
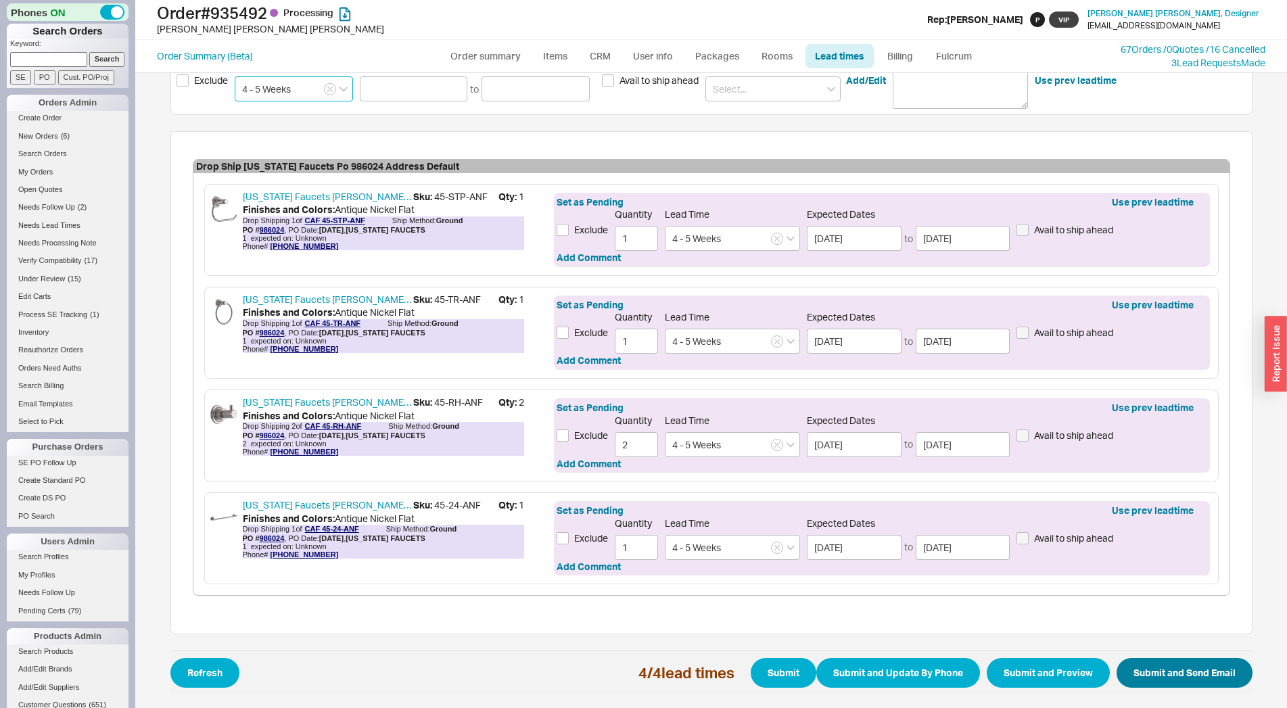
type input "4 - 5 Weeks"
click at [1144, 666] on button "Submit and Send Email" at bounding box center [1184, 673] width 136 height 30
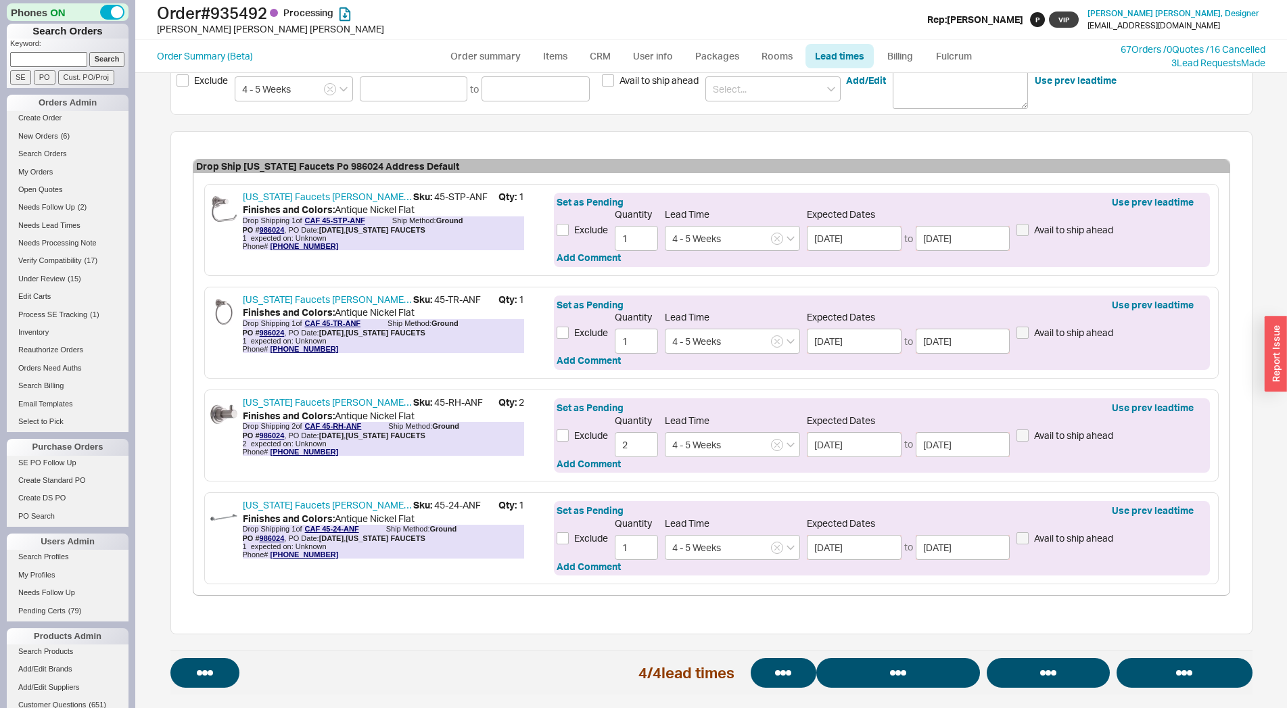
select select "*"
select select "**"
select select "LOW"
select select "3"
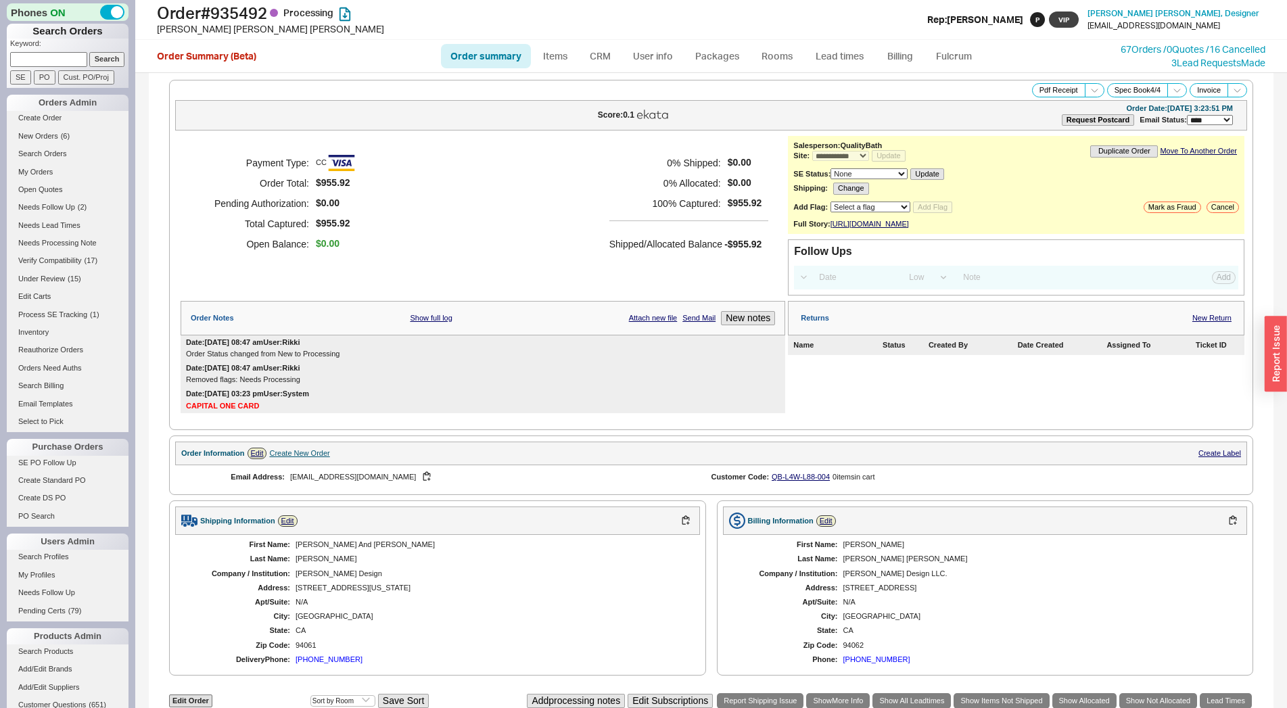
select select "*"
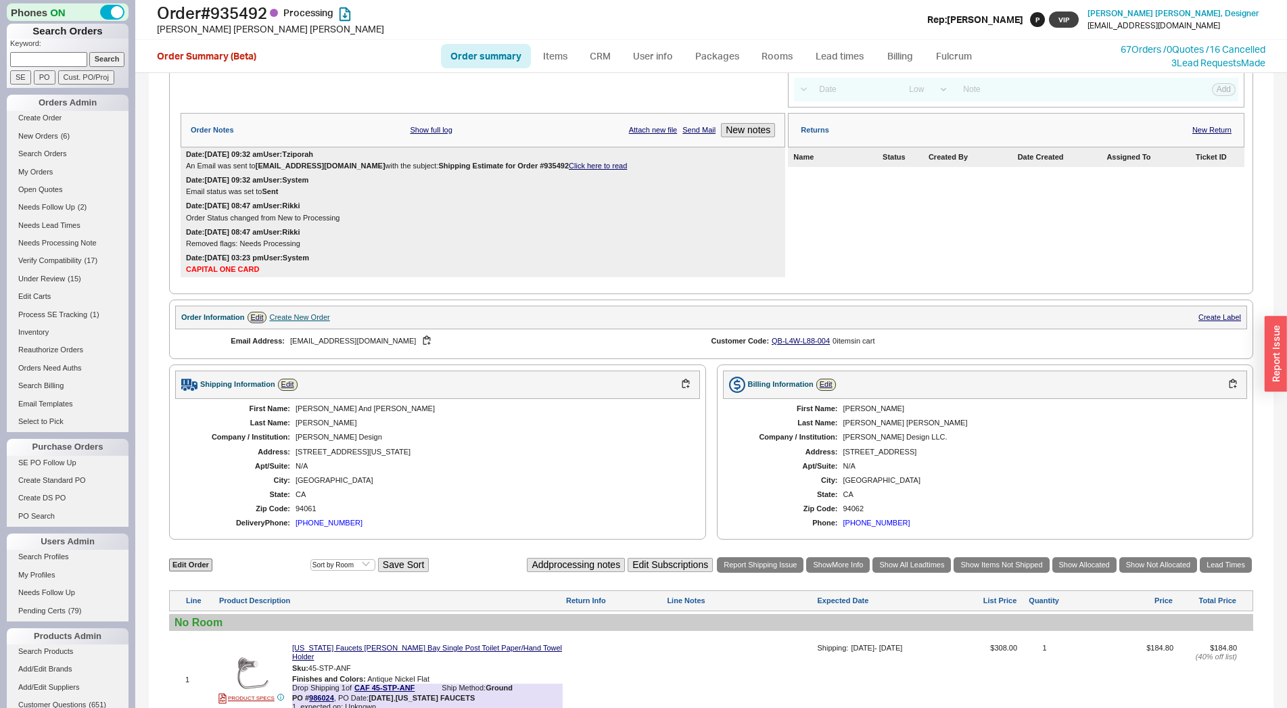
scroll to position [299, 0]
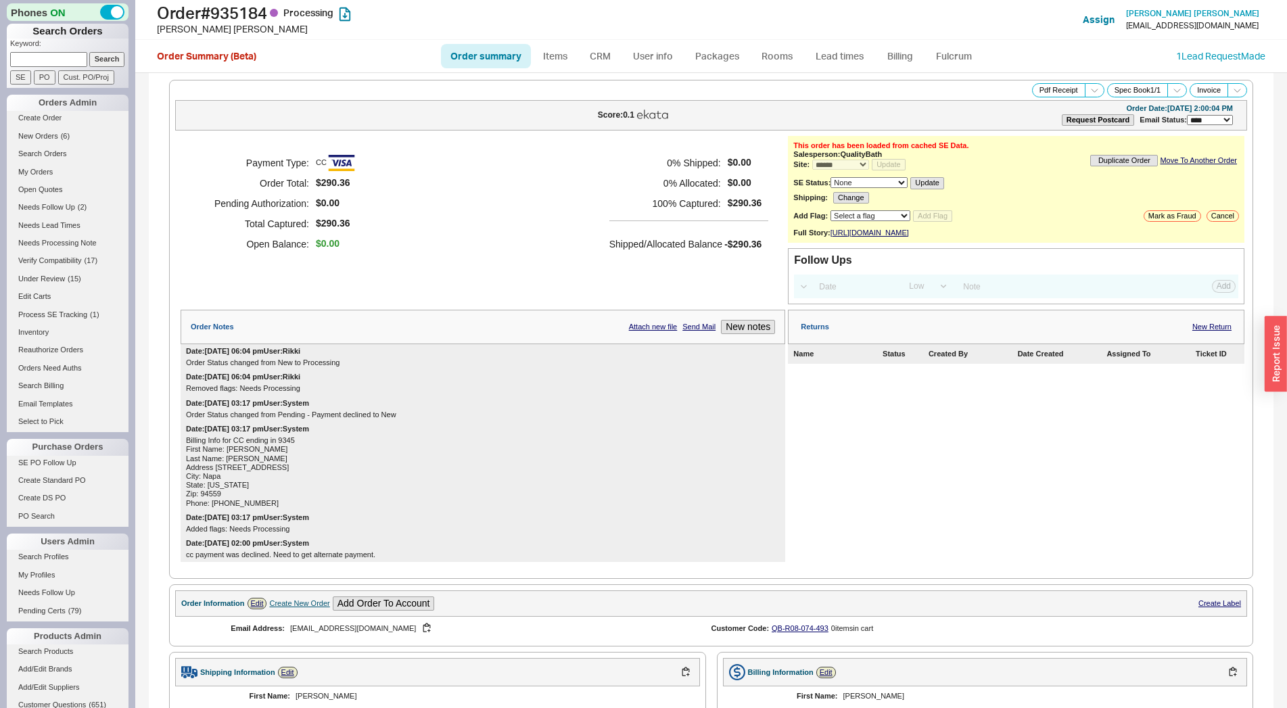
select select "*"
select select "LOW"
select select "3"
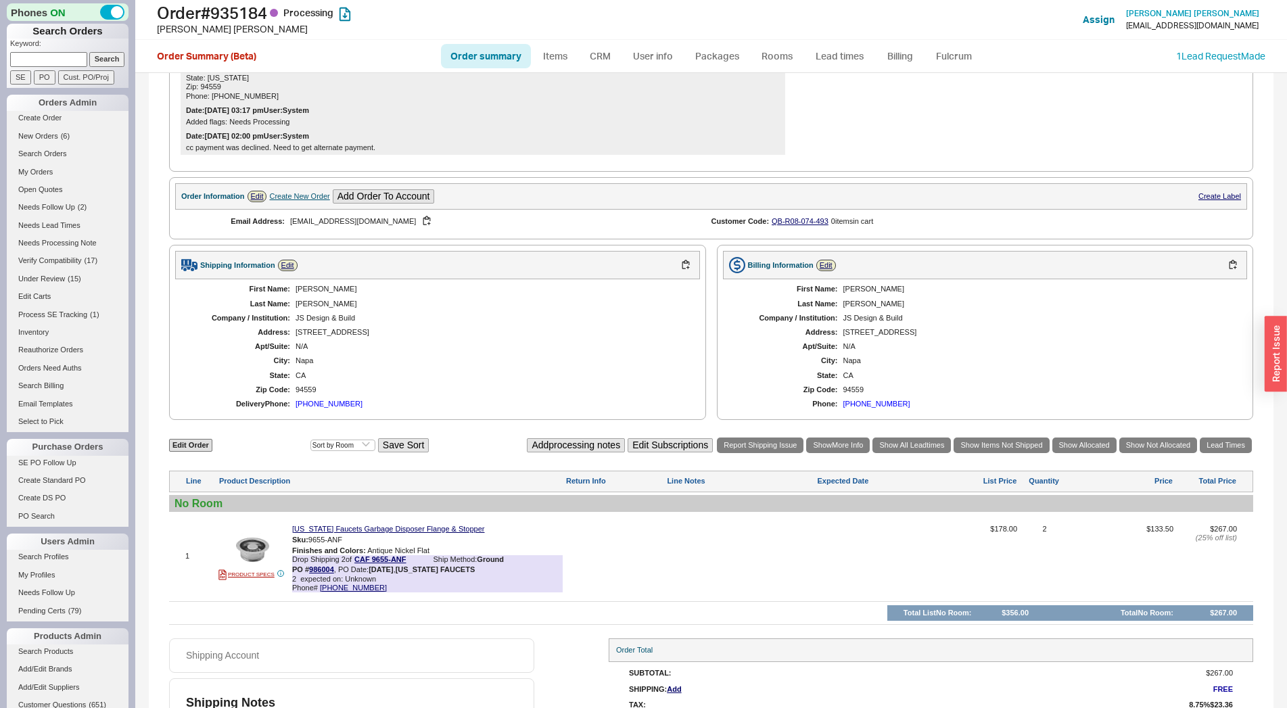
scroll to position [458, 0]
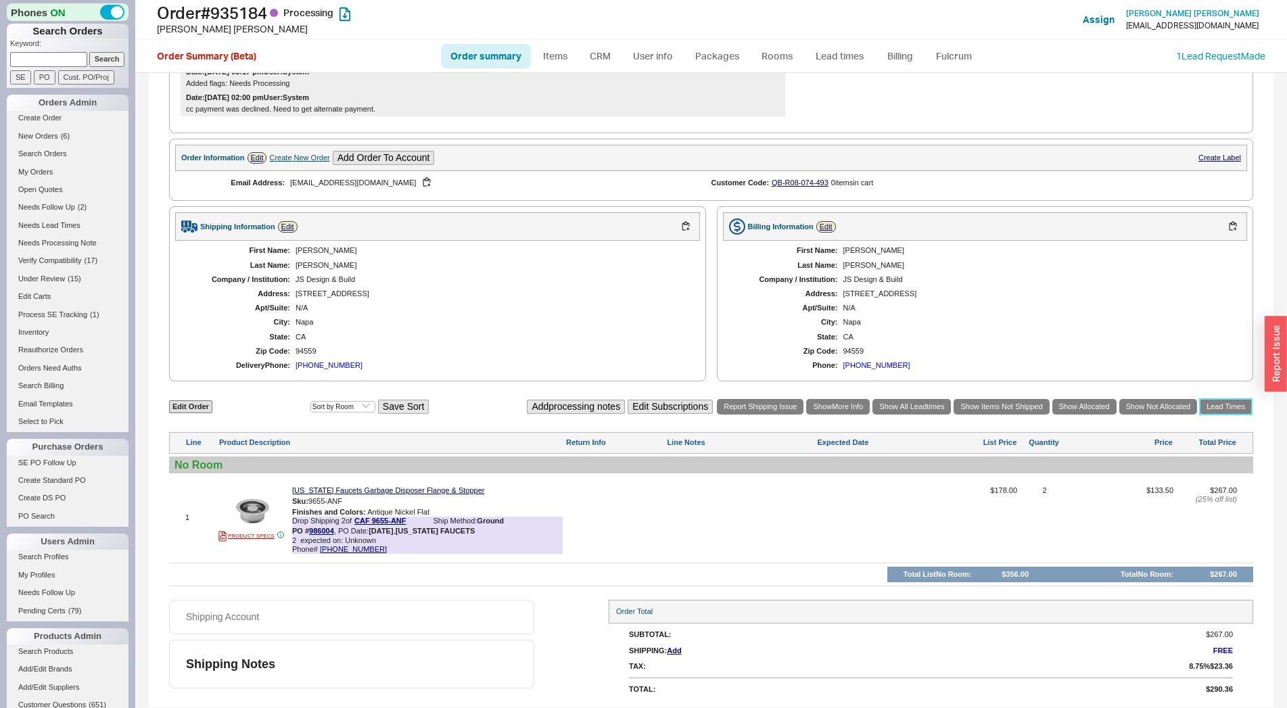
click at [1199, 411] on link "Lead Times" at bounding box center [1225, 407] width 52 height 16
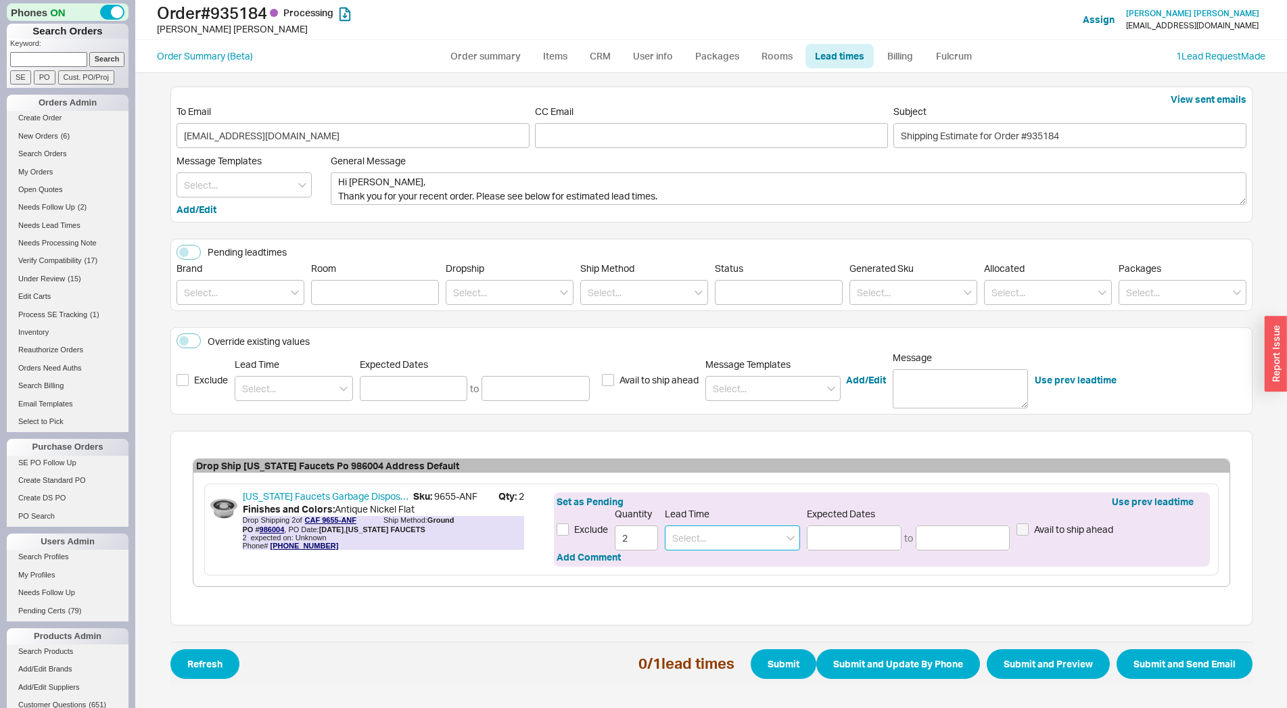
click at [749, 536] on input at bounding box center [732, 537] width 135 height 25
click at [720, 570] on div "4 - 5 Weeks" at bounding box center [732, 566] width 134 height 24
type input "4 - 5 Weeks"
type input "[DATE]"
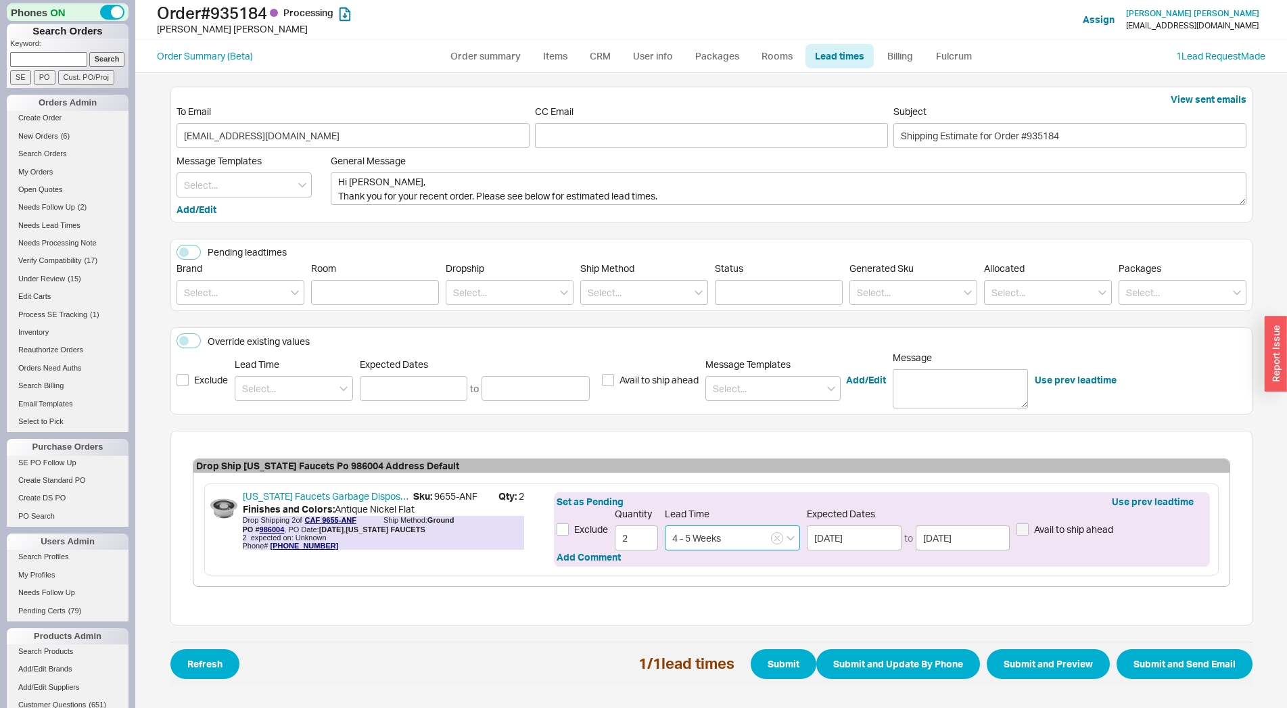
type input "4 - 5 Weeks"
click at [1189, 679] on span "Refresh 1 / 1 lead times Submit Submit and Update By Phone Submit and Preview S…" at bounding box center [711, 664] width 1082 height 44
click at [1178, 663] on button "Submit and Send Email" at bounding box center [1184, 664] width 136 height 30
select select "*"
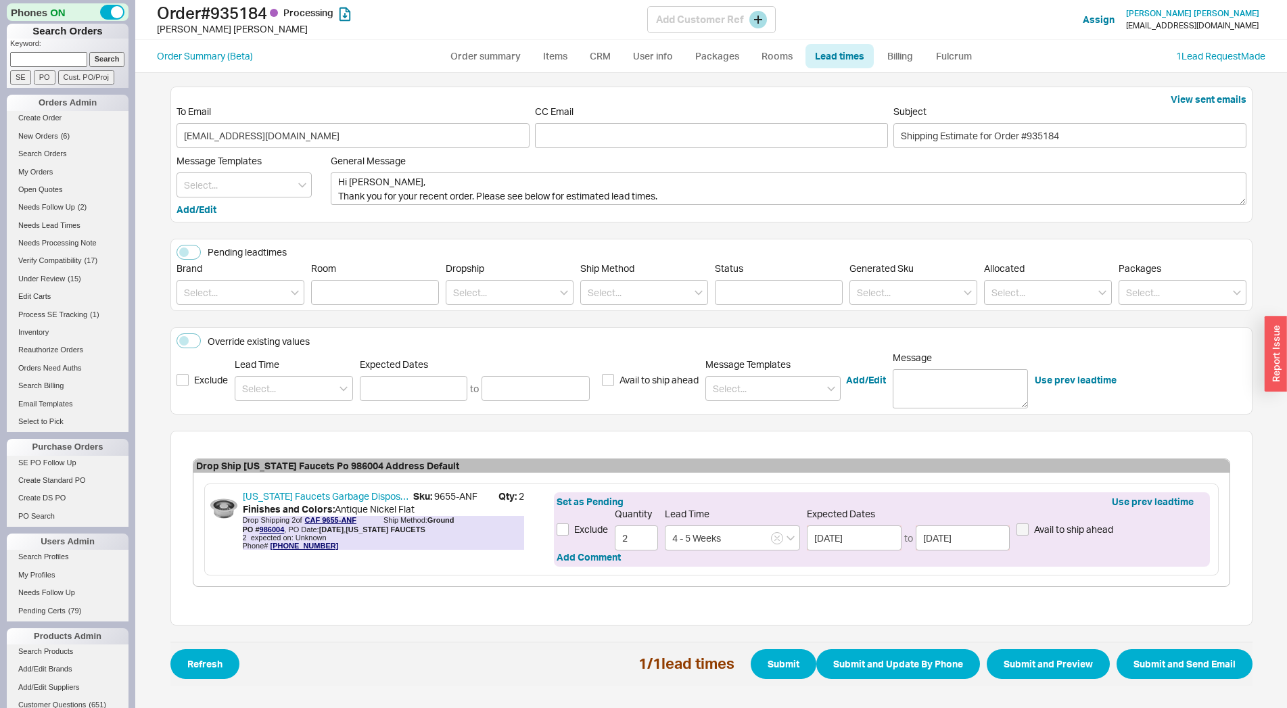
select select "LOW"
select select "3"
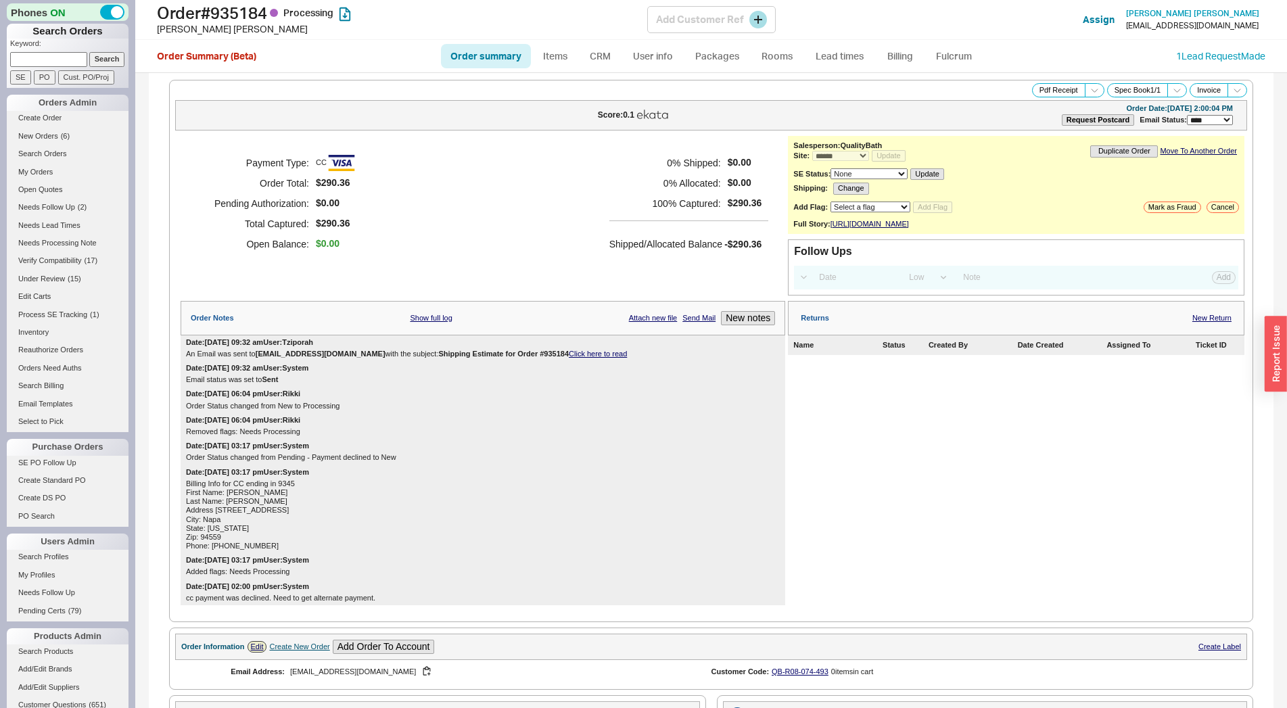
select select "*"
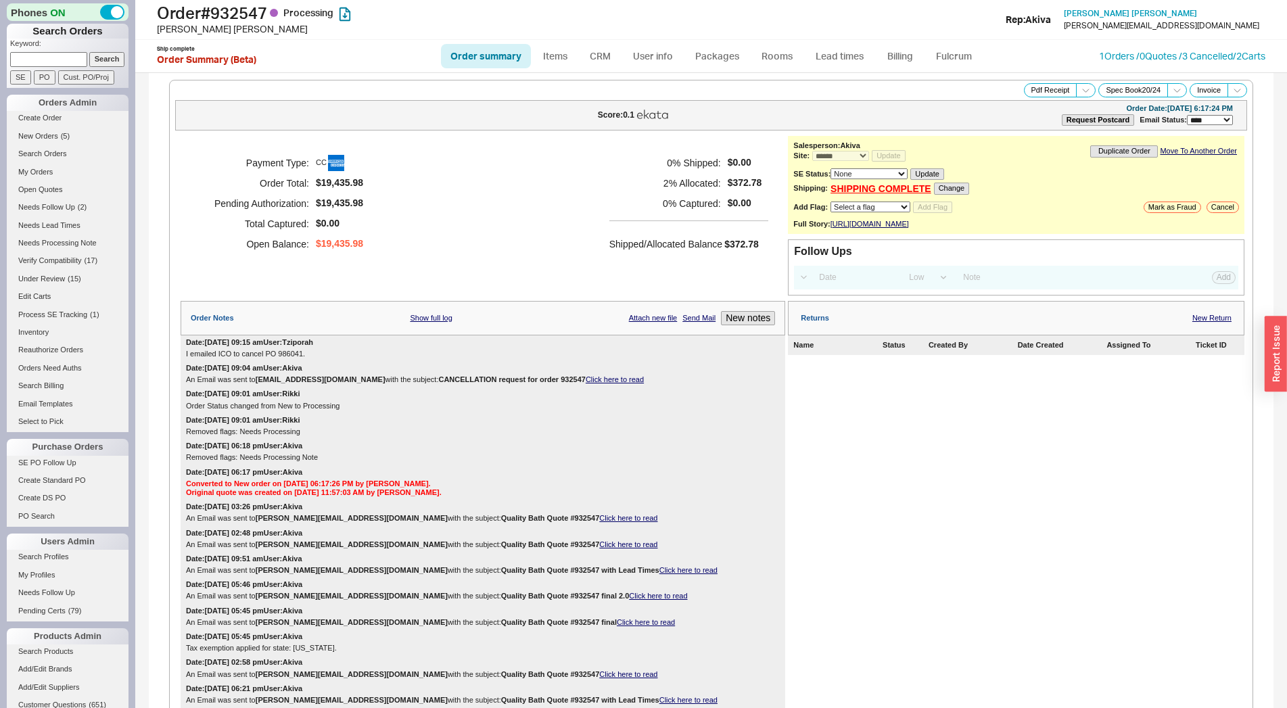
select select "*"
select select "LOW"
select select "3"
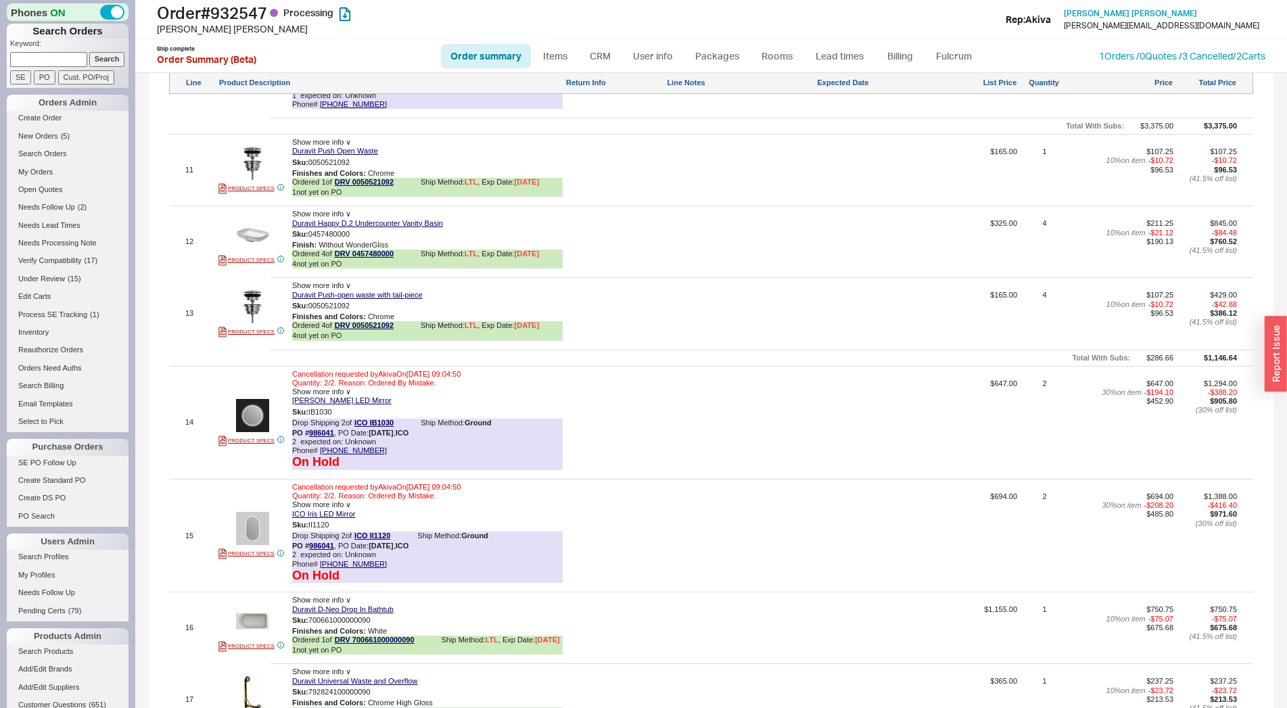
scroll to position [2092, 0]
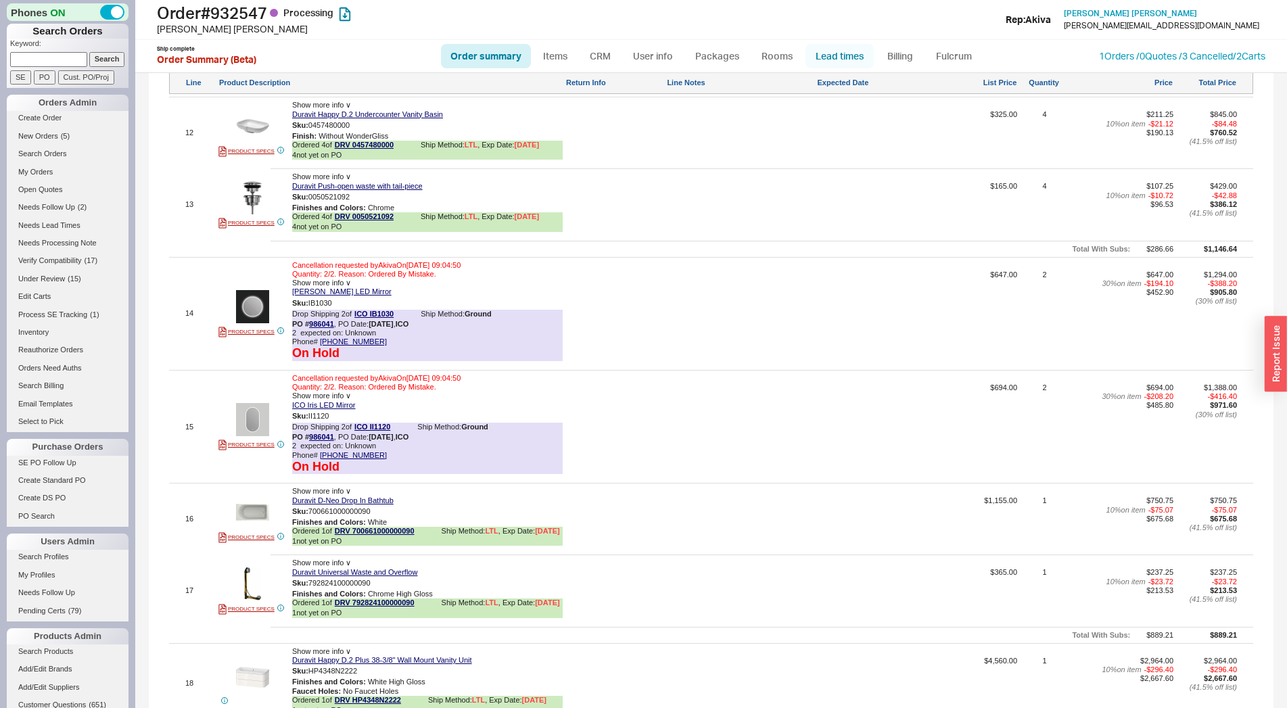
click at [838, 59] on link "Lead times" at bounding box center [839, 56] width 68 height 24
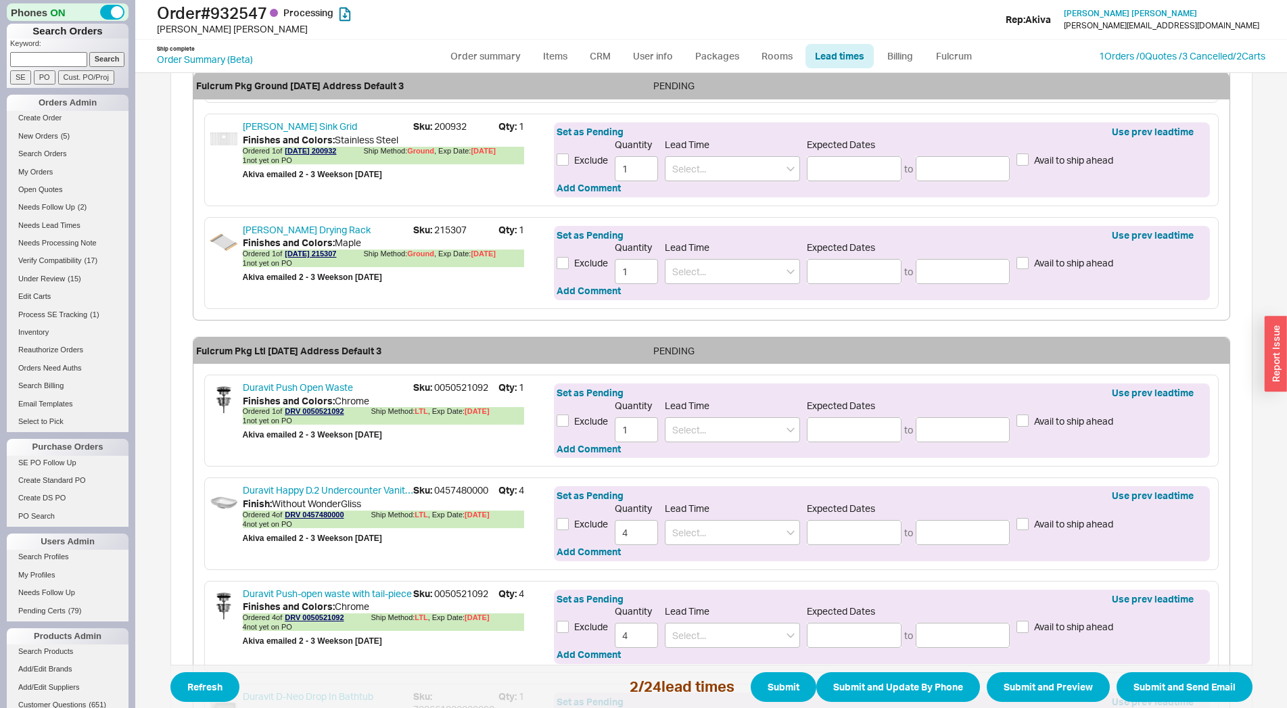
scroll to position [897, 0]
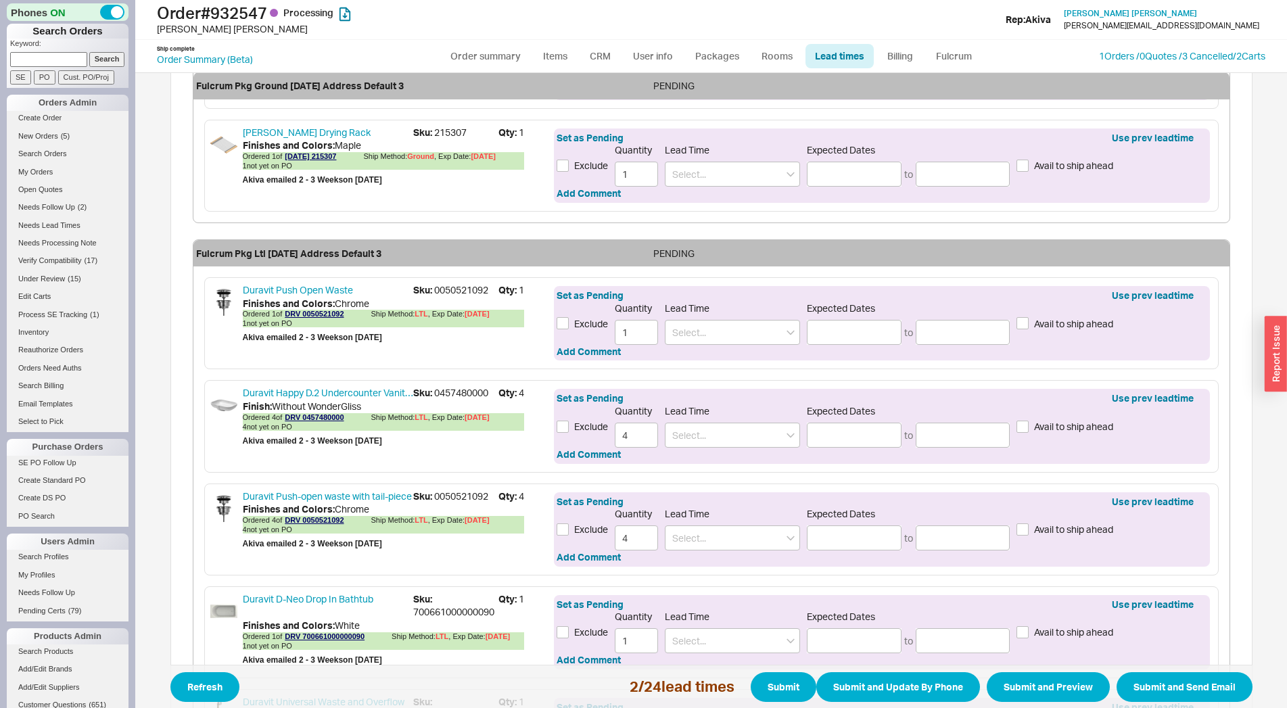
click at [452, 291] on span "Sku: 0050521092" at bounding box center [455, 290] width 85 height 14
copy span "0050521092"
click at [299, 289] on link "Duravit Push Open Waste" at bounding box center [328, 290] width 170 height 14
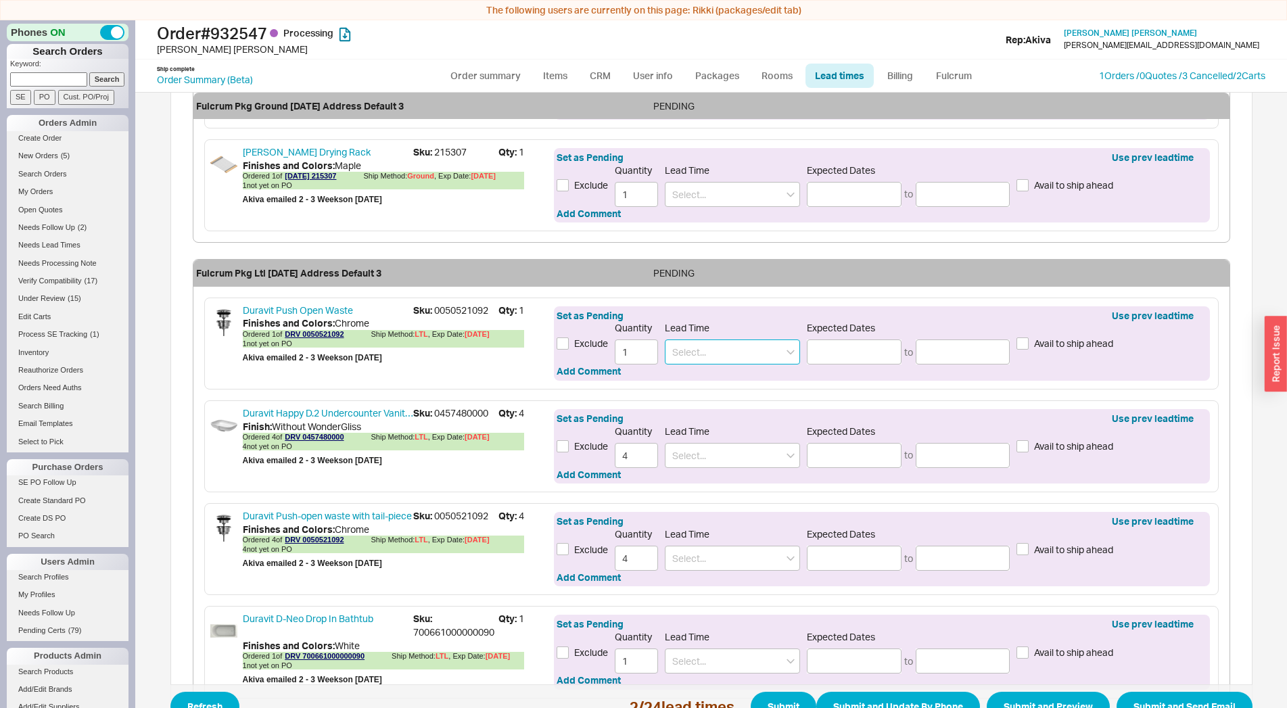
click at [692, 361] on input at bounding box center [732, 351] width 135 height 25
click at [689, 405] on div "2 - 3 Weeks" at bounding box center [732, 404] width 134 height 24
type input "2 - 3 Weeks"
type input "09/05/2025"
type input "09/12/2025"
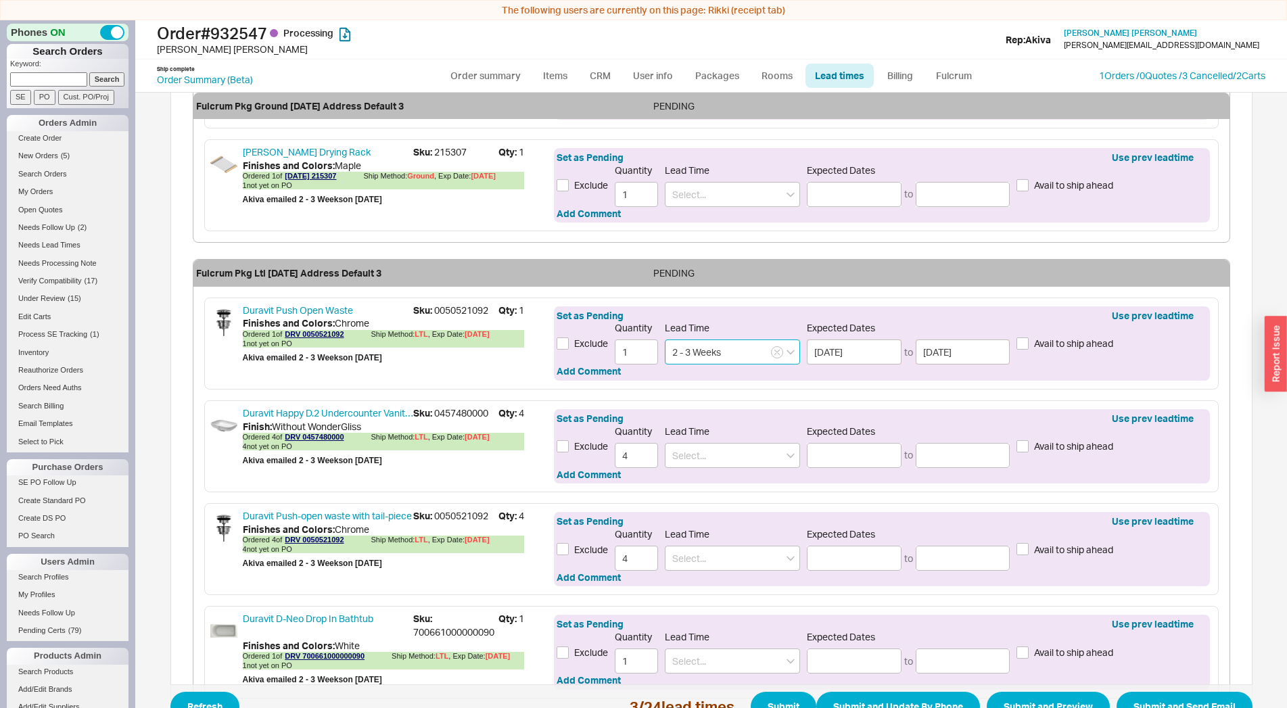
type input "2 - 3 Weeks"
click at [448, 412] on span "Sku: 0457480000" at bounding box center [455, 413] width 85 height 14
copy span "0457480000"
click at [676, 450] on input at bounding box center [732, 455] width 135 height 25
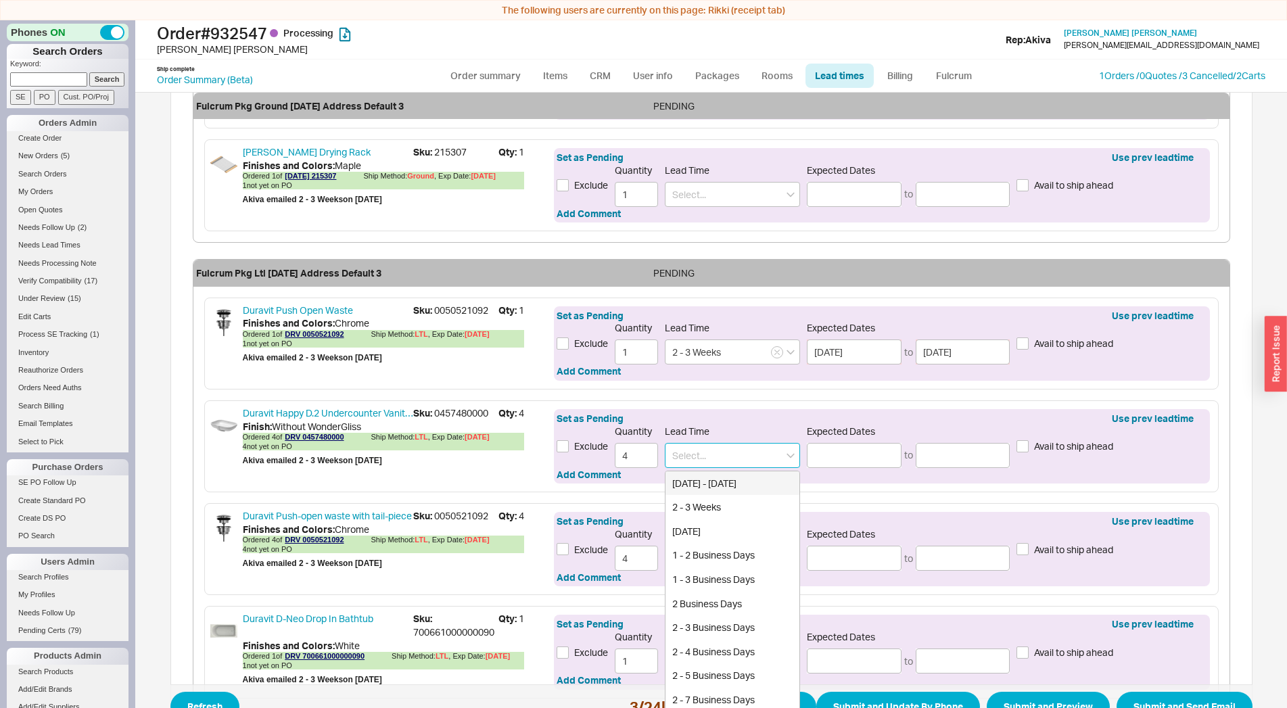
click at [710, 504] on div "2 - 3 Weeks" at bounding box center [732, 507] width 134 height 24
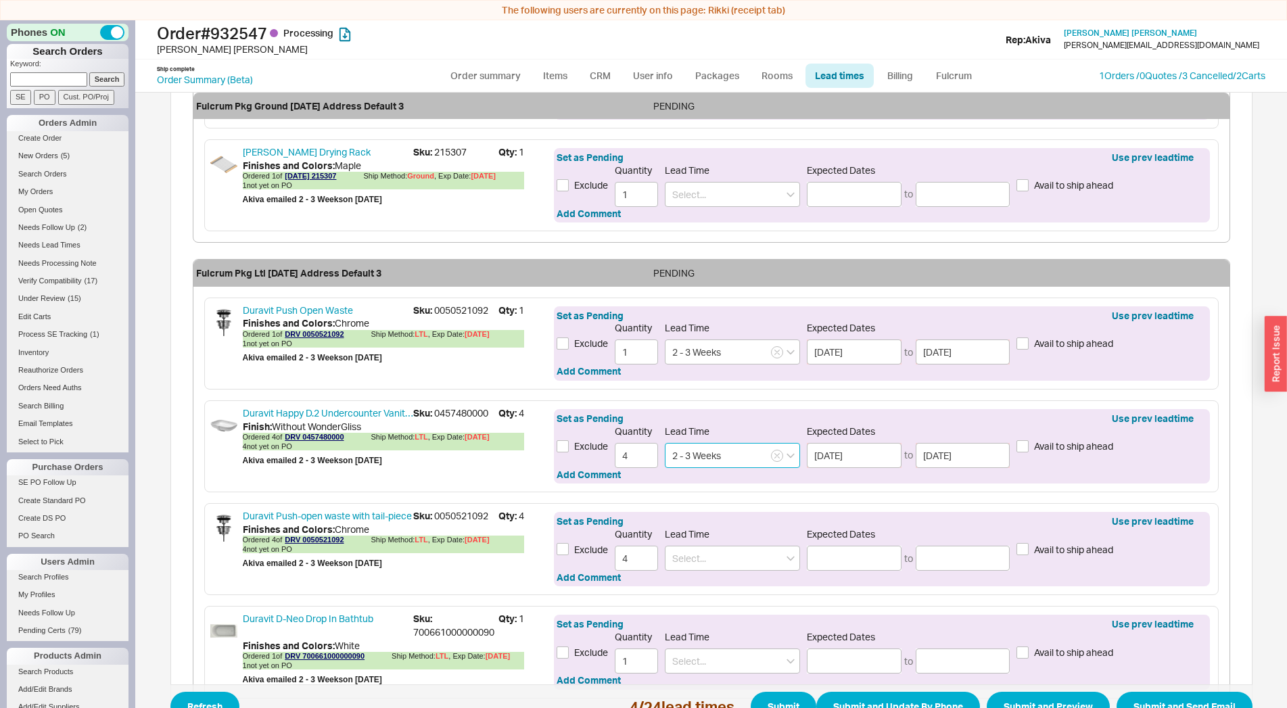
type input "2 - 3 Weeks"
type input "09/05/2025"
type input "09/12/2025"
click at [428, 510] on span "Sku: 0050521092" at bounding box center [455, 516] width 85 height 14
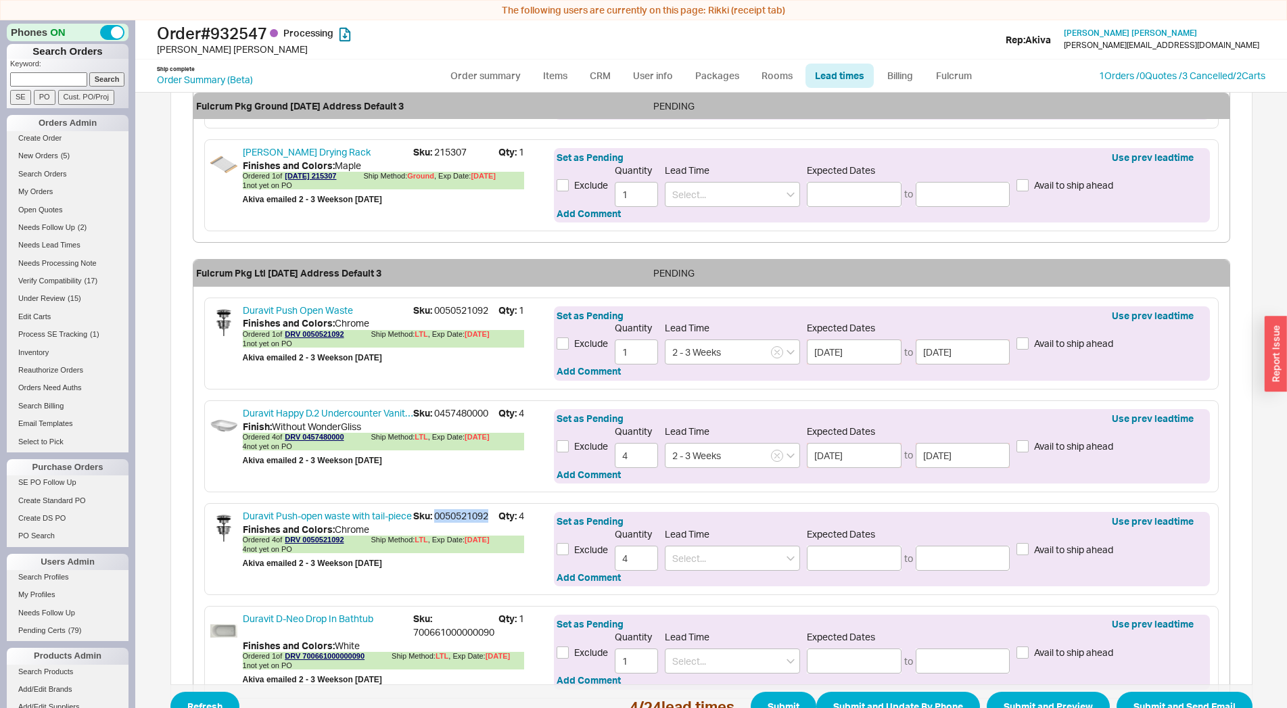
copy span "0050521092"
click at [714, 556] on input at bounding box center [732, 558] width 135 height 25
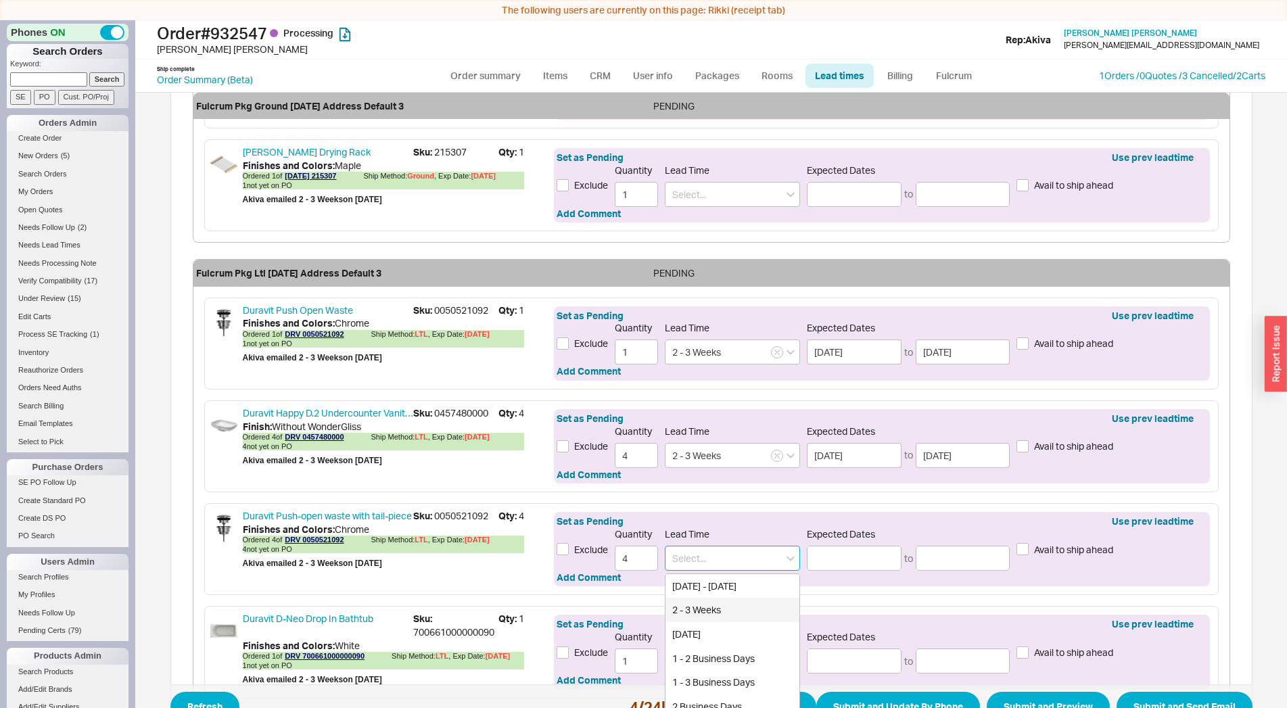
click at [710, 603] on div "2 - 3 Weeks" at bounding box center [732, 610] width 134 height 24
type input "2 - 3 Weeks"
type input "09/05/2025"
type input "09/12/2025"
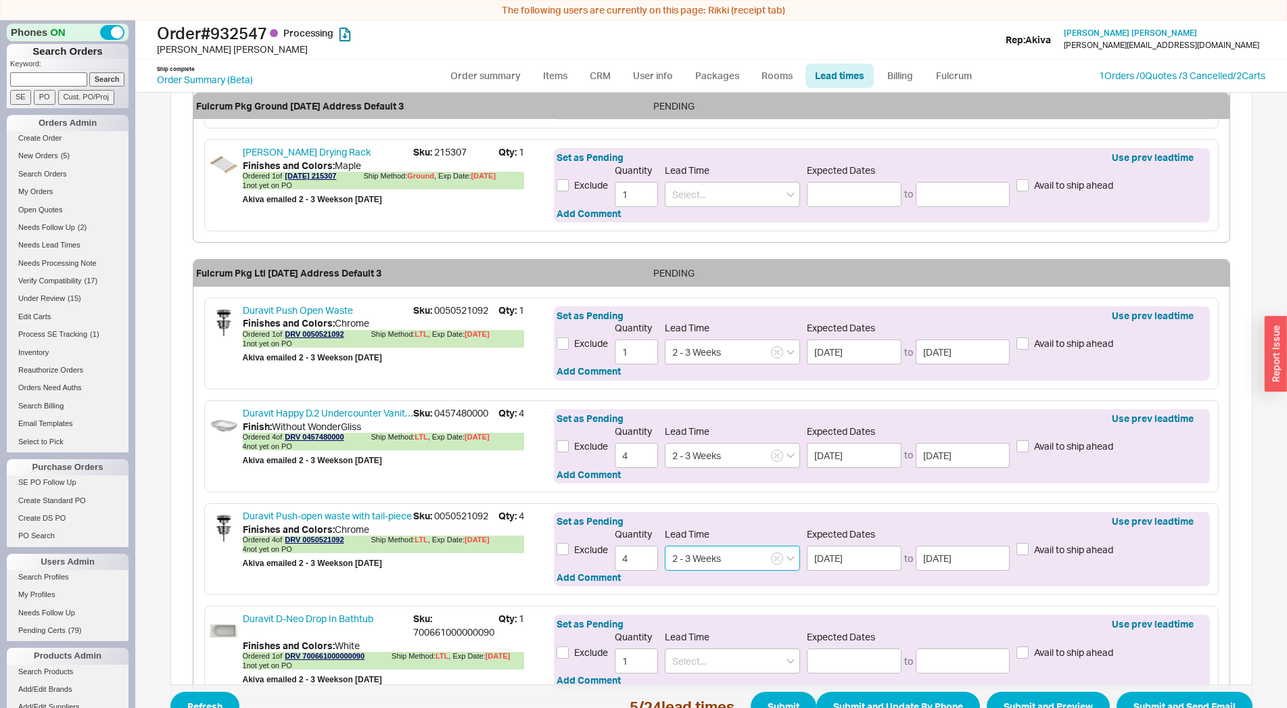
scroll to position [1195, 0]
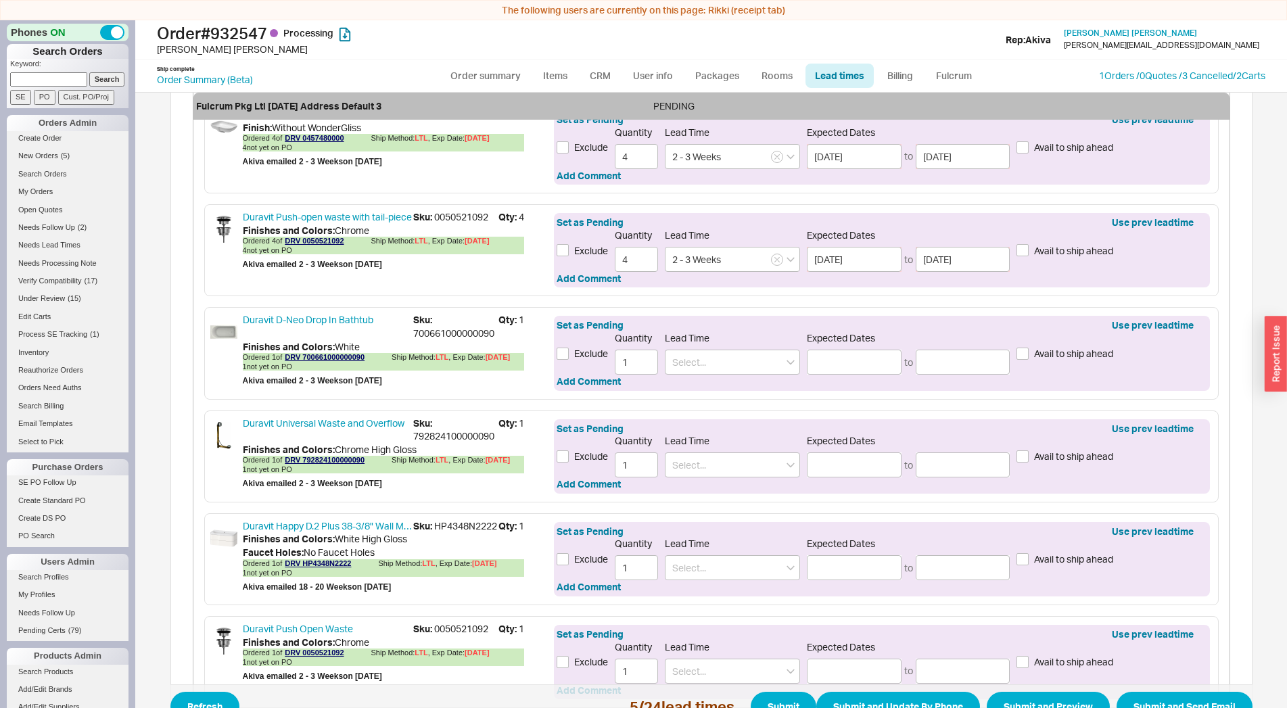
click at [445, 333] on span "Sku: 700661000000090" at bounding box center [455, 326] width 85 height 26
click at [445, 333] on div "Duravit D-Neo Drop In Bathtub Sku: 700661000000090 Qty: 1 Finishes and Colors :…" at bounding box center [383, 353] width 281 height 80
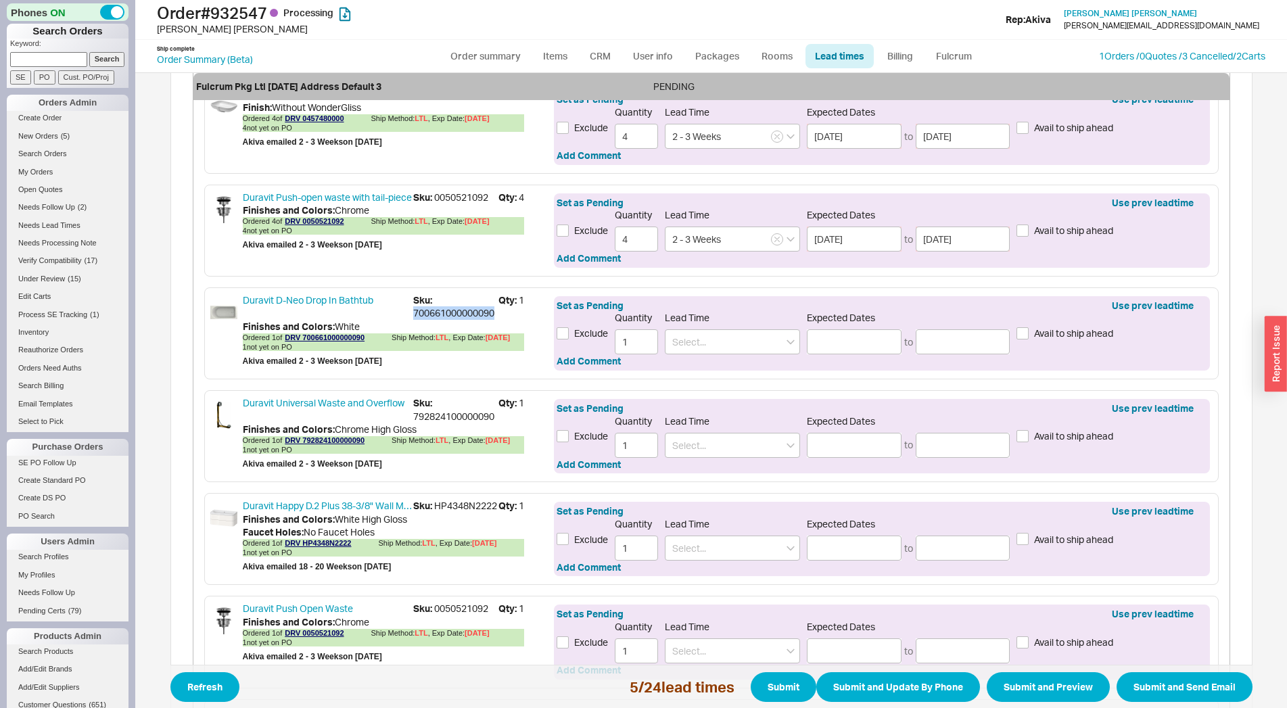
copy span "700661000000090"
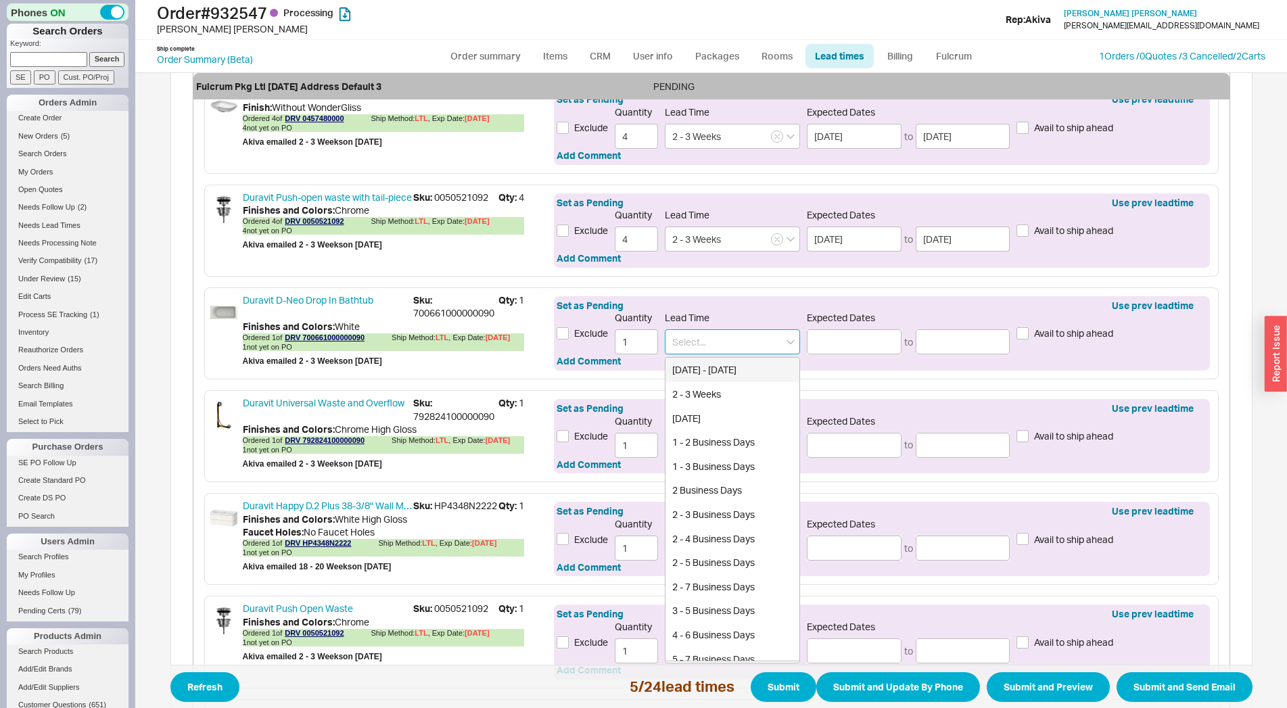
click at [713, 340] on input at bounding box center [732, 341] width 135 height 25
click at [703, 398] on div "2 - 3 Weeks" at bounding box center [732, 394] width 134 height 24
type input "2 - 3 Weeks"
type input "09/05/2025"
type input "09/12/2025"
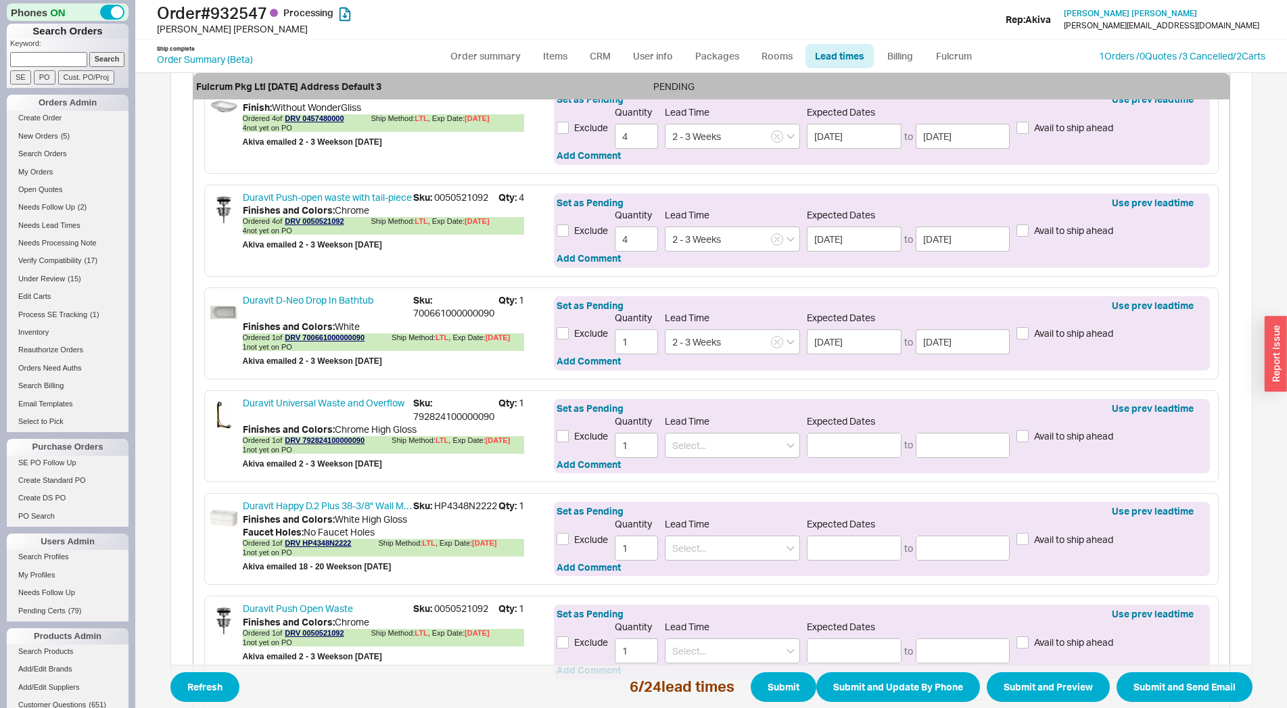
click at [460, 417] on span "Sku: 792824100000090" at bounding box center [455, 409] width 85 height 26
copy span "792824100000090"
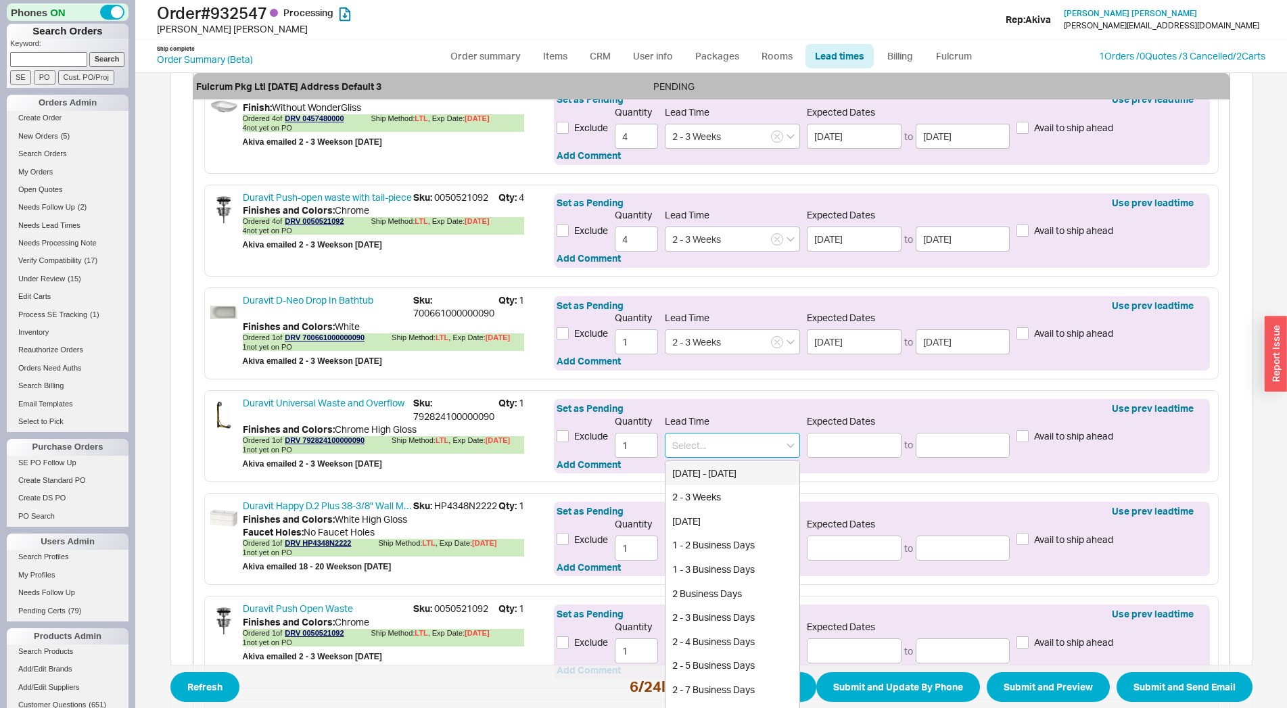
click at [718, 448] on input at bounding box center [732, 445] width 135 height 25
click at [708, 494] on div "2 - 3 Weeks" at bounding box center [732, 497] width 134 height 24
type input "2 - 3 Weeks"
type input "09/05/2025"
type input "09/12/2025"
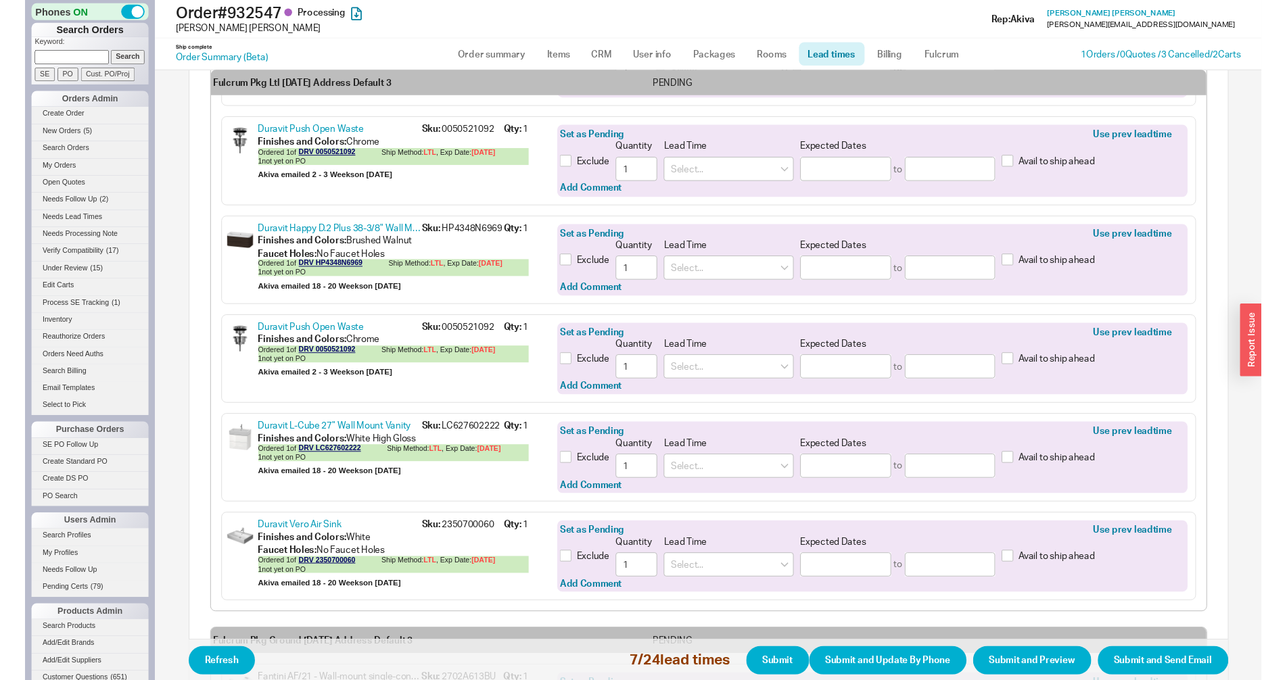
scroll to position [1596, 0]
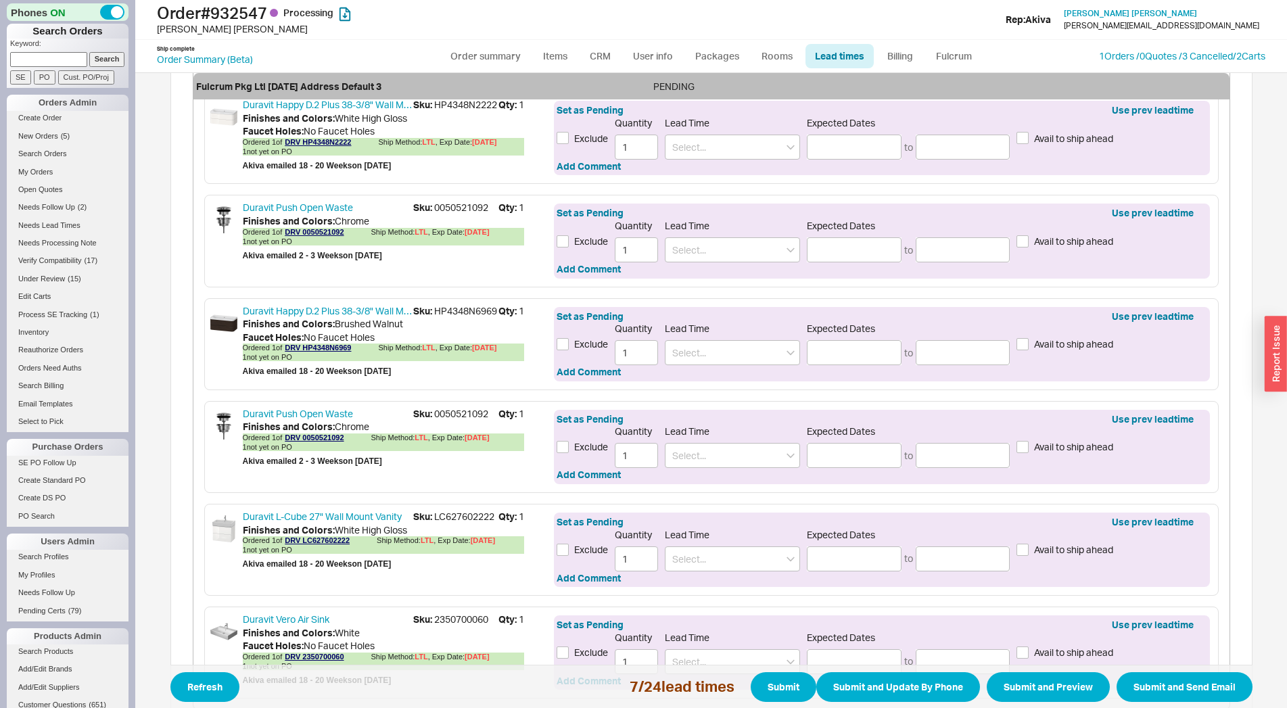
click at [456, 421] on span "Sku: 0050521092" at bounding box center [455, 414] width 85 height 14
copy span "0050521092"
click at [454, 407] on div "Duravit Push Open Waste Sku: 0050521092 Qty: 1 Finishes and Colors : Chrome Ord…" at bounding box center [711, 143] width 1036 height 1132
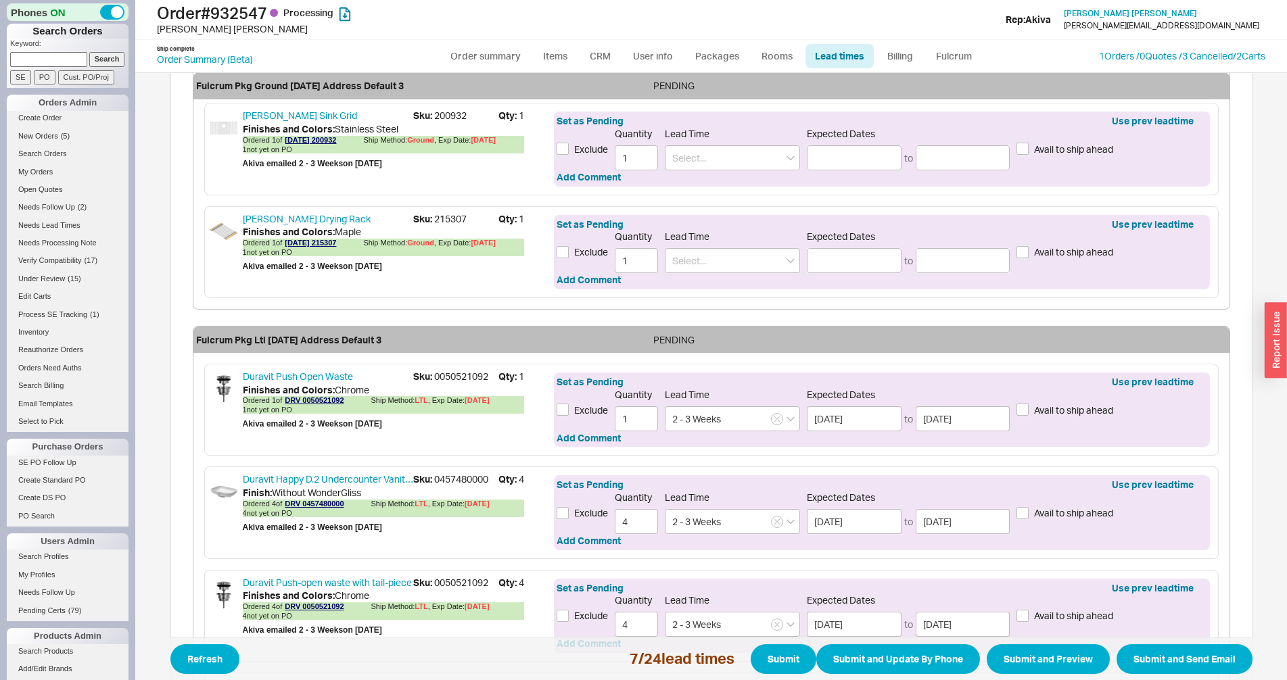
scroll to position [1435, 0]
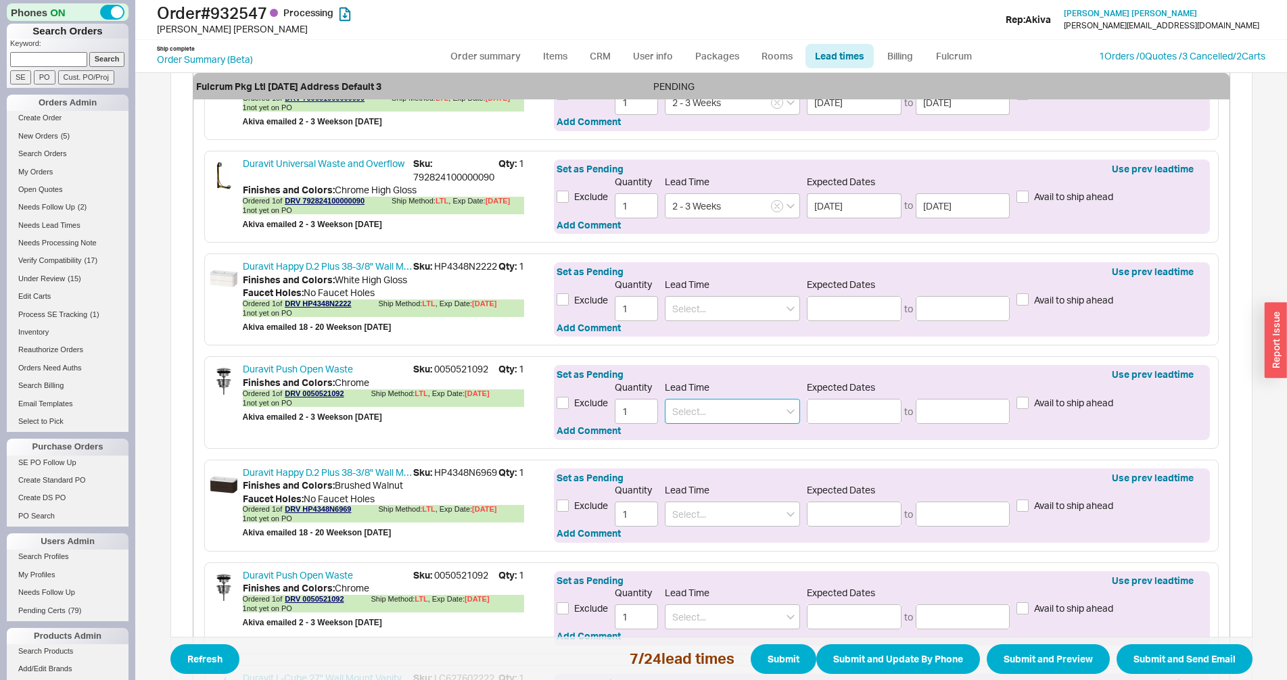
click at [725, 424] on input at bounding box center [732, 411] width 135 height 25
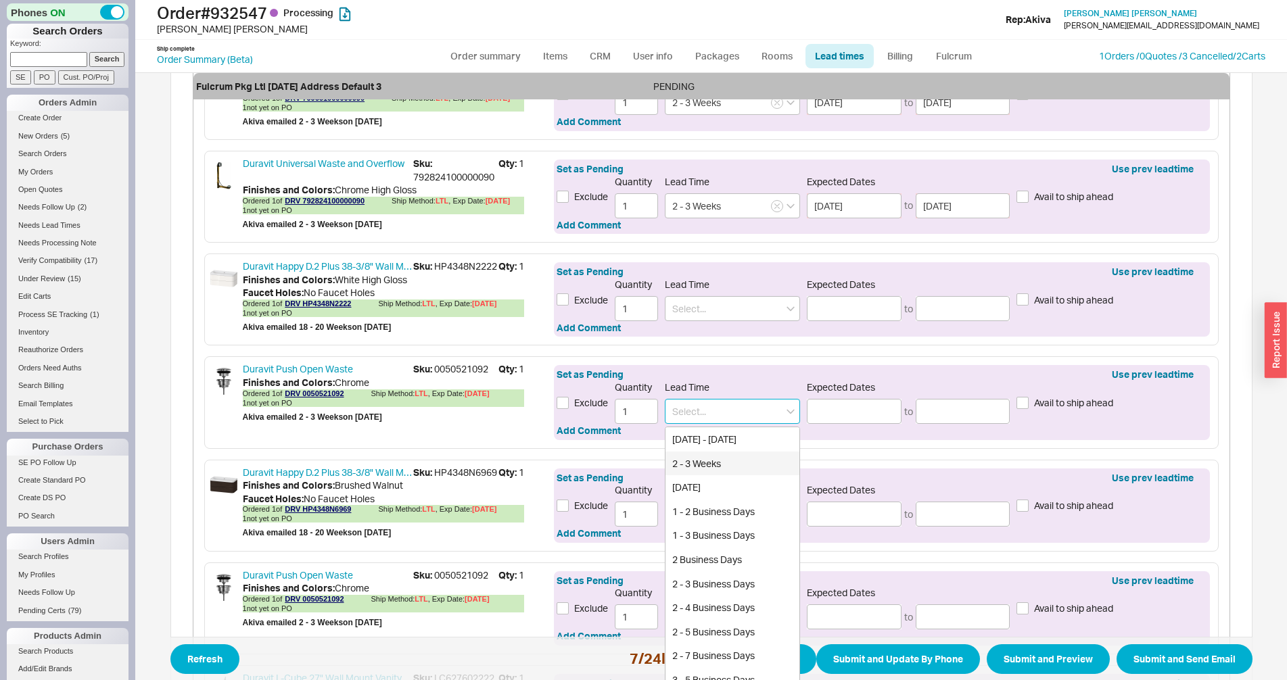
click at [710, 471] on div "2 - 3 Weeks" at bounding box center [732, 464] width 134 height 24
type input "2 - 3 Weeks"
type input "09/05/2025"
type input "09/12/2025"
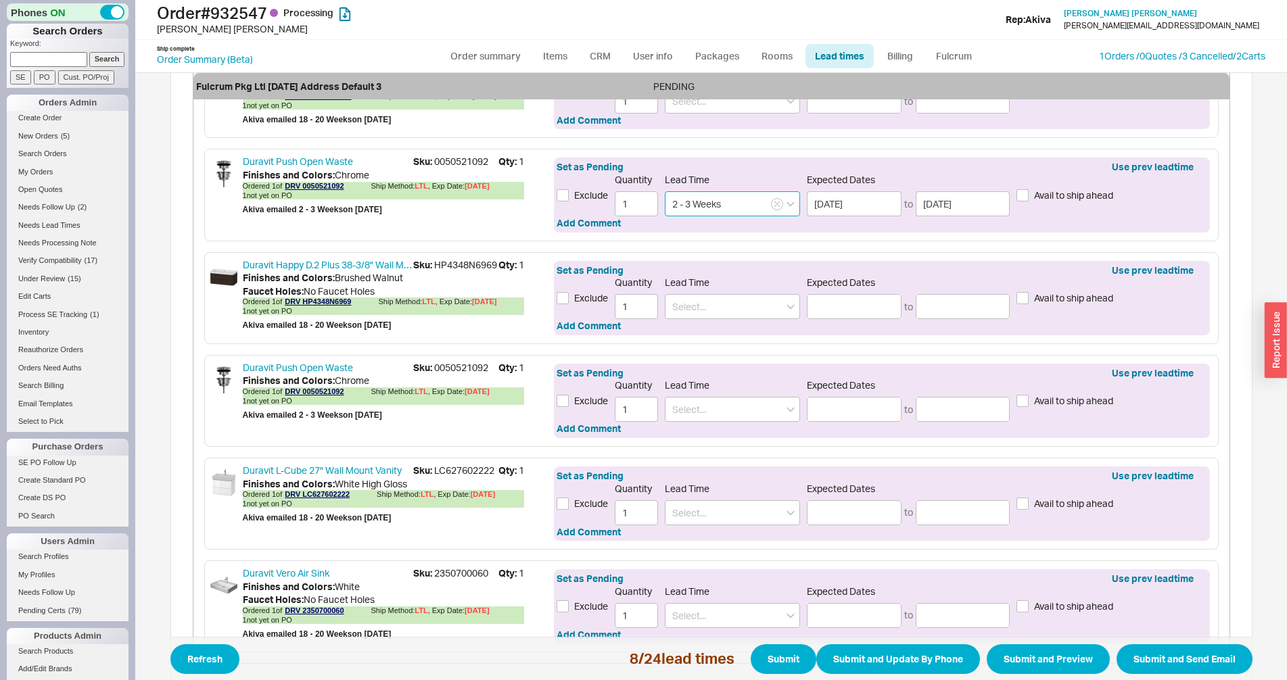
scroll to position [1734, 0]
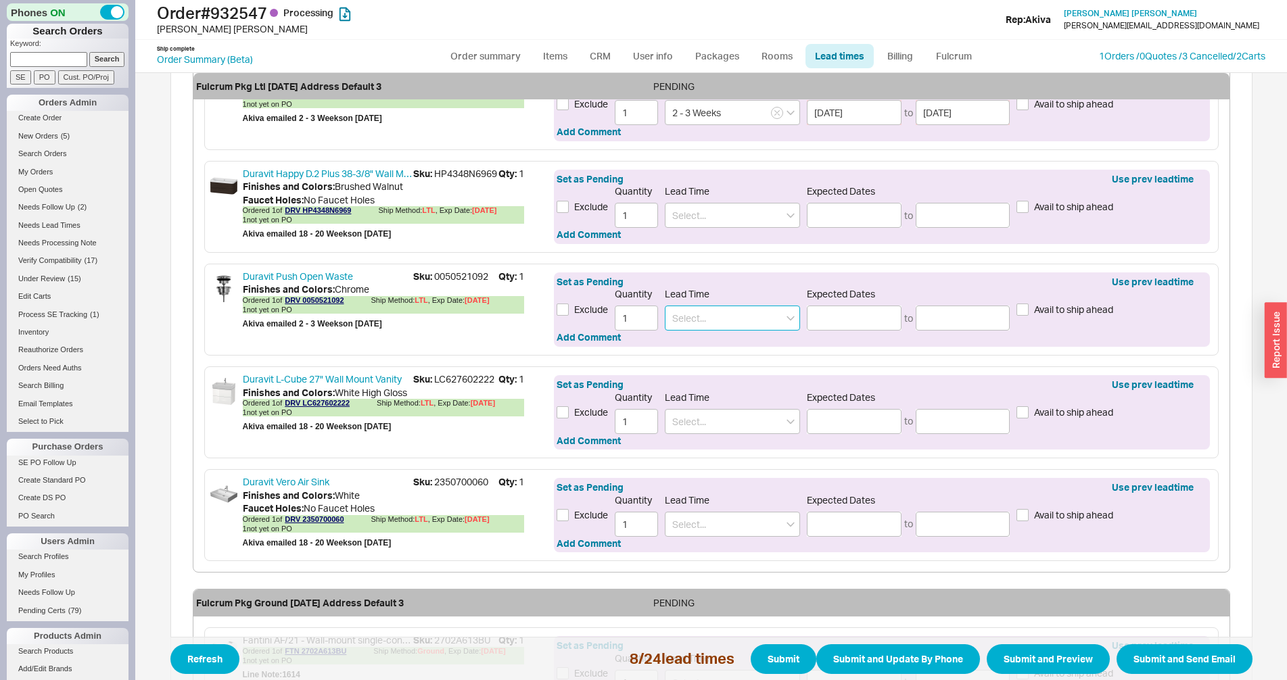
click at [694, 331] on input at bounding box center [732, 318] width 135 height 25
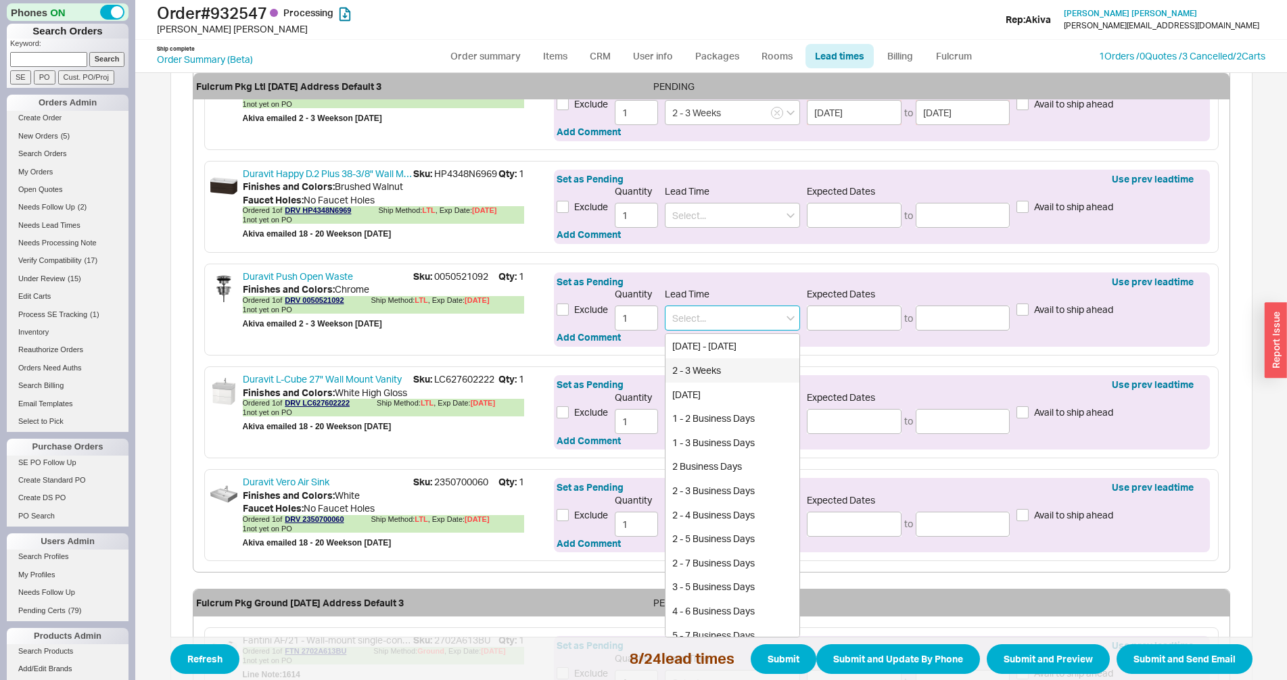
click at [700, 383] on div "2 - 3 Weeks" at bounding box center [732, 370] width 134 height 24
type input "2 - 3 Weeks"
type input "09/05/2025"
type input "09/12/2025"
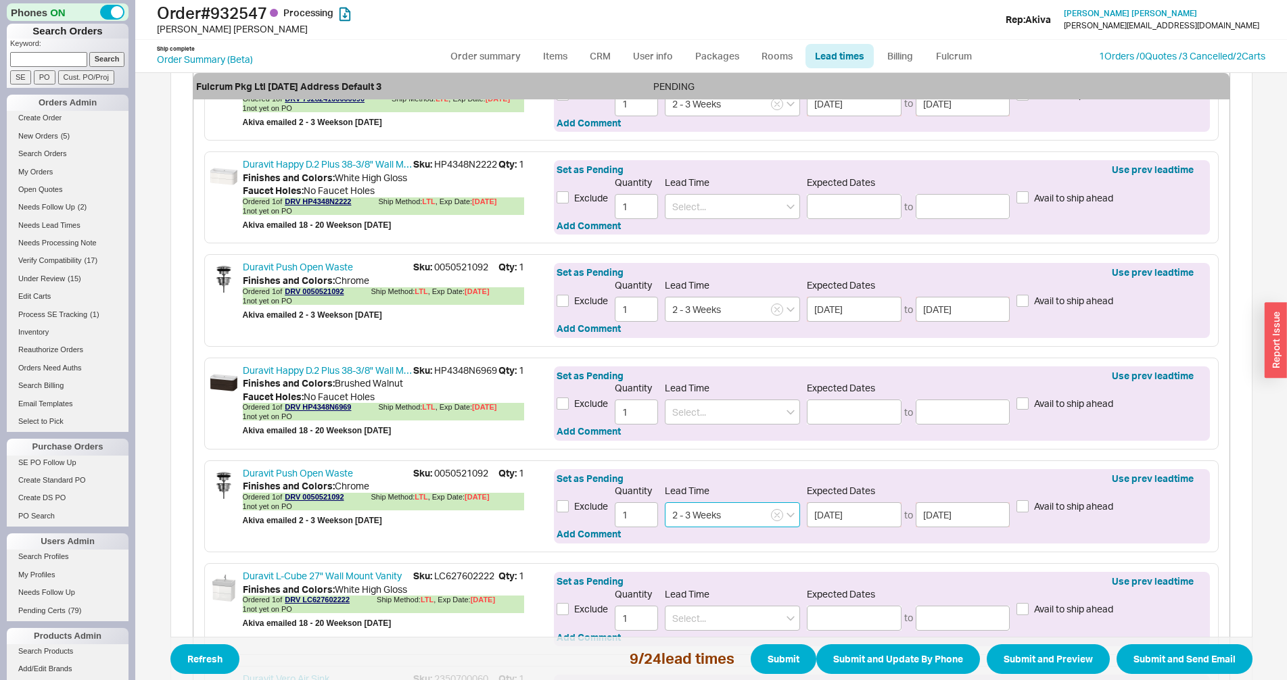
scroll to position [1435, 0]
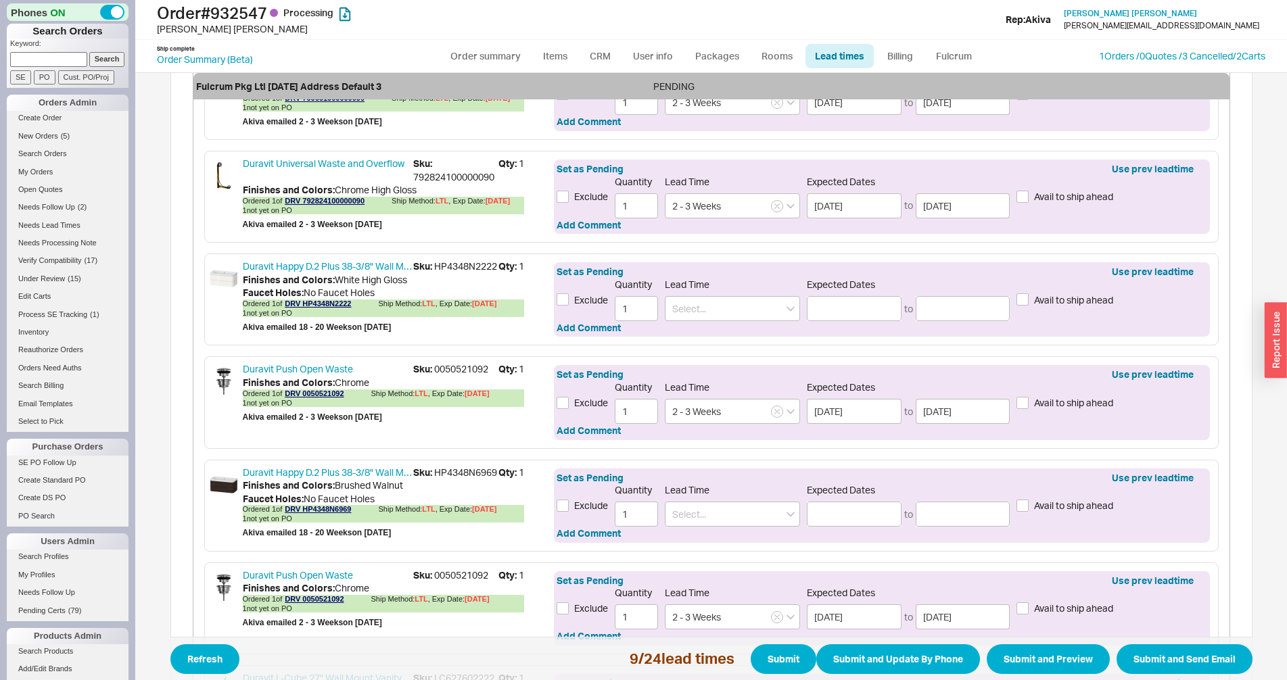
click at [450, 287] on div "Finishes and Colors : White High Gloss" at bounding box center [383, 280] width 281 height 14
click at [449, 273] on span "Sku: HP4348N2222" at bounding box center [455, 267] width 85 height 14
copy span "HP4348N2222"
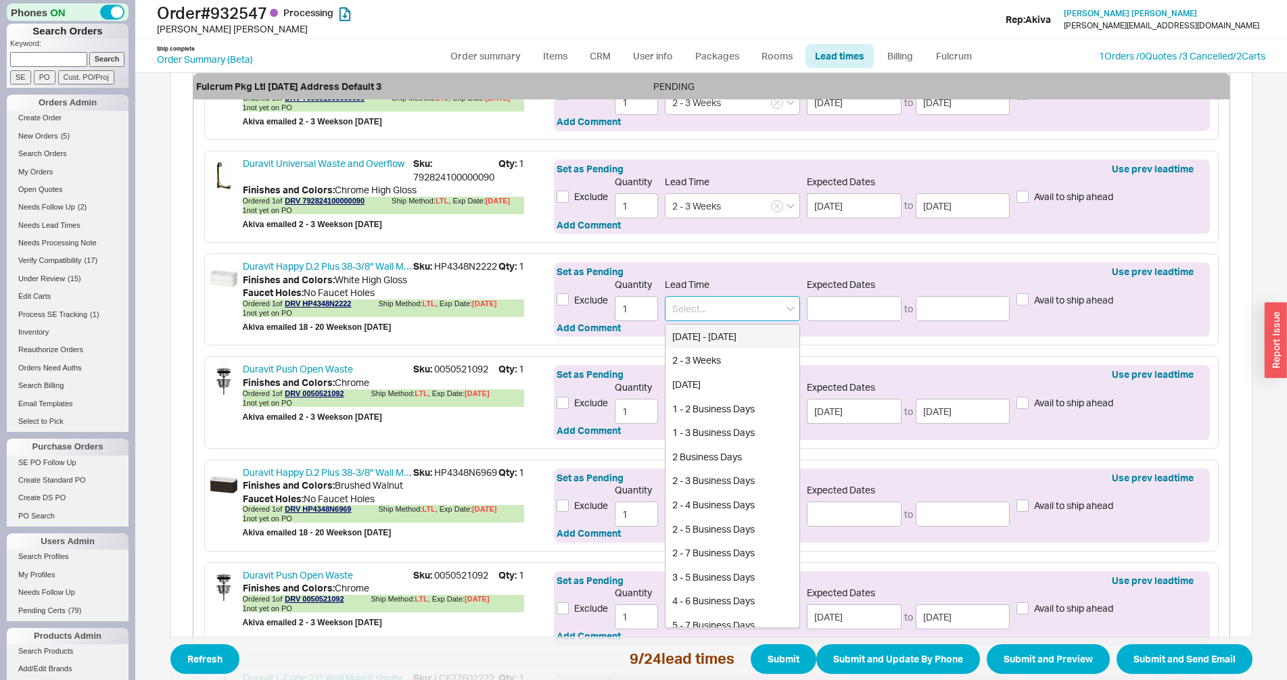
click at [692, 319] on input at bounding box center [732, 308] width 135 height 25
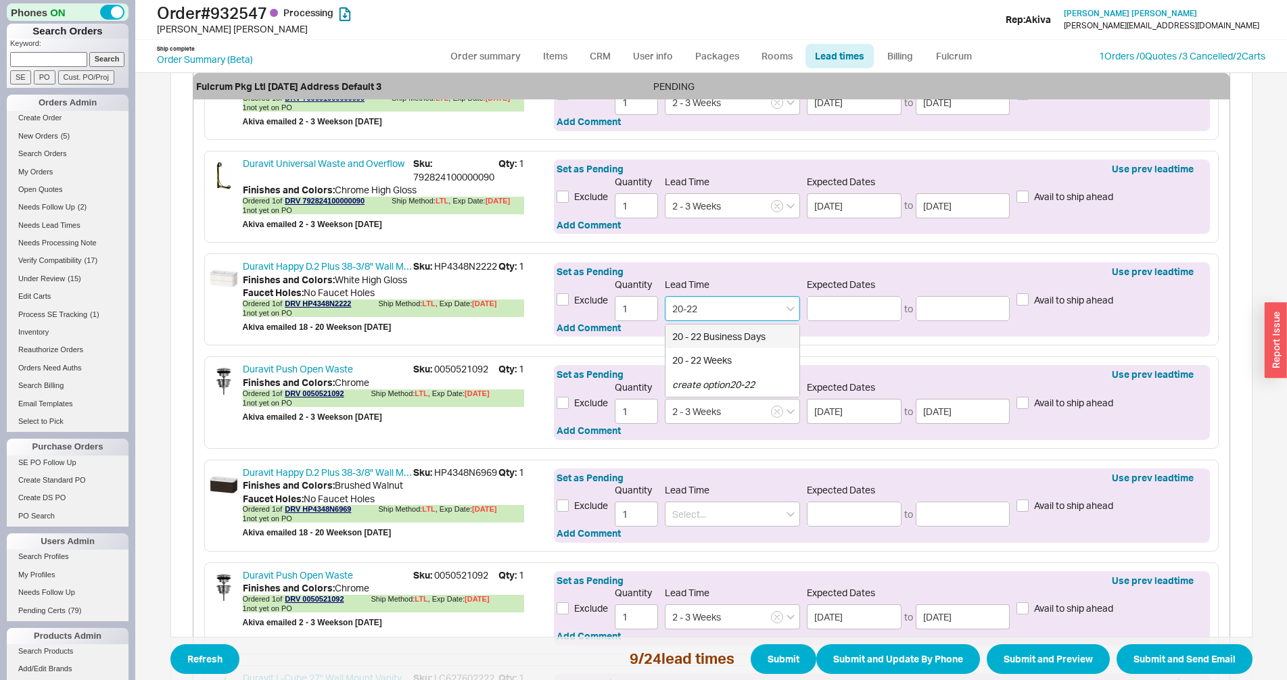
click at [709, 356] on div "20 - 22 Weeks" at bounding box center [732, 360] width 134 height 24
type input "20 - 22 Weeks"
type input "01/09/2026"
type input "01/23/2026"
type input "20 - 22 Weeks"
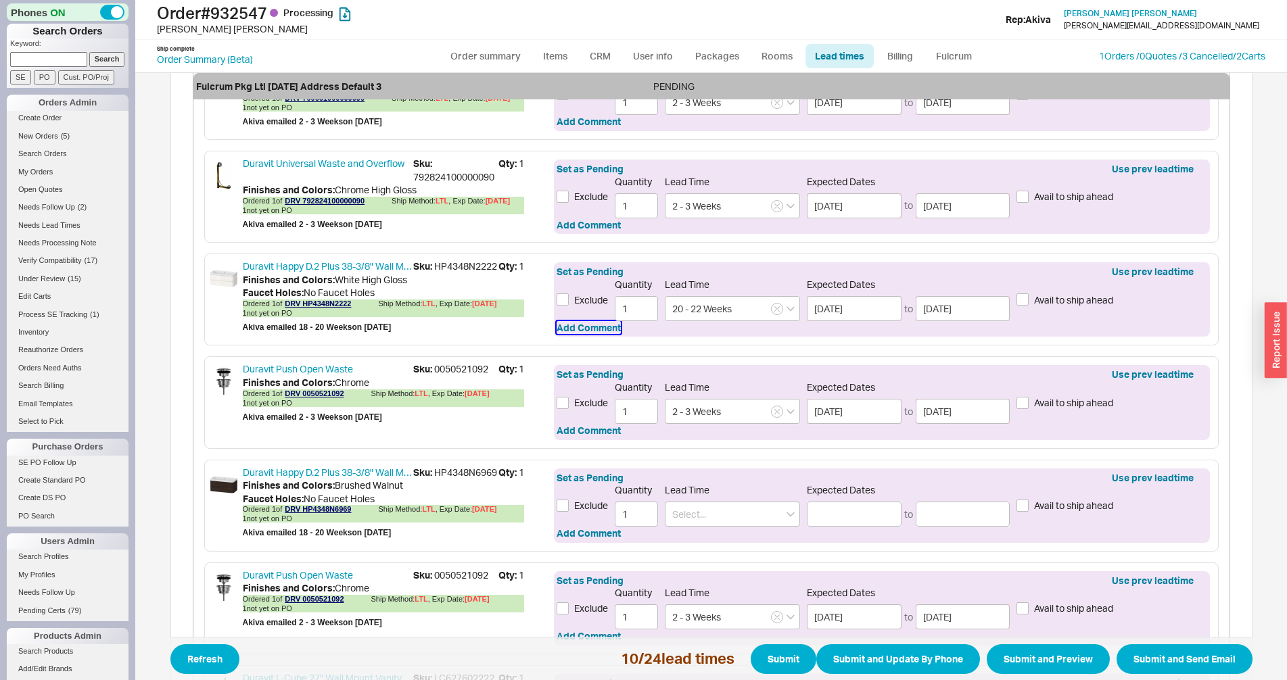
click at [588, 326] on button "Add Comment" at bounding box center [588, 328] width 64 height 14
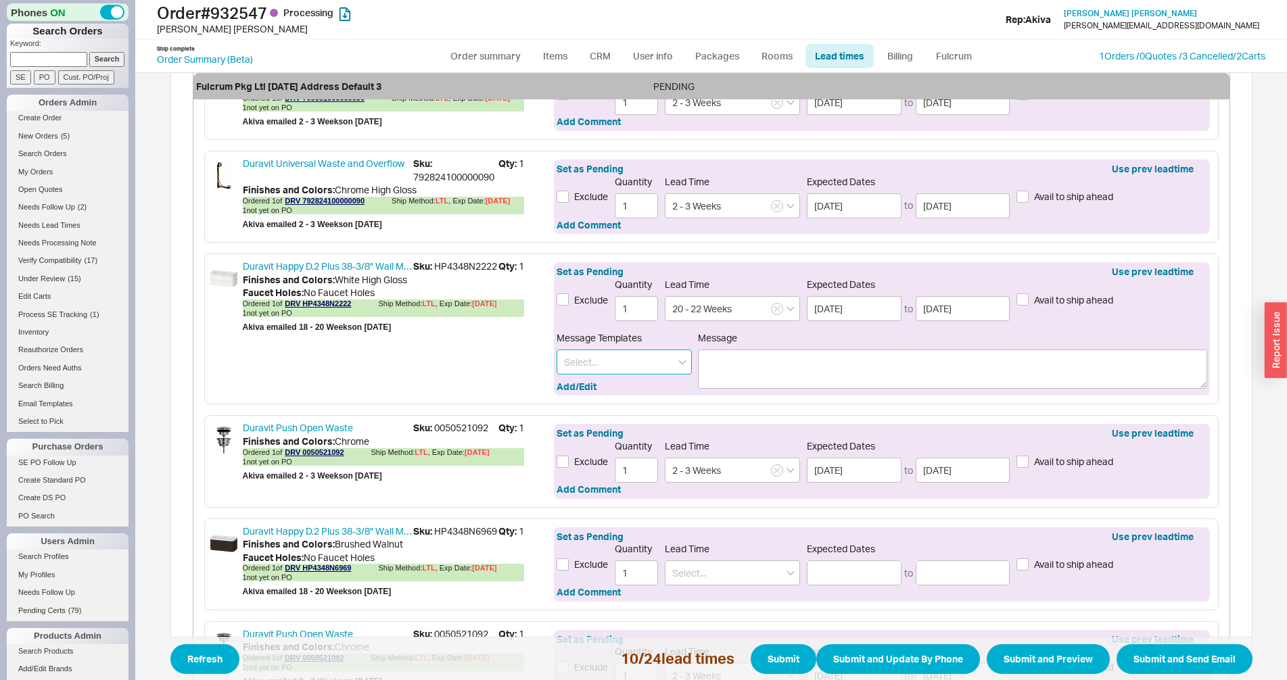
click at [591, 361] on input at bounding box center [623, 362] width 135 height 25
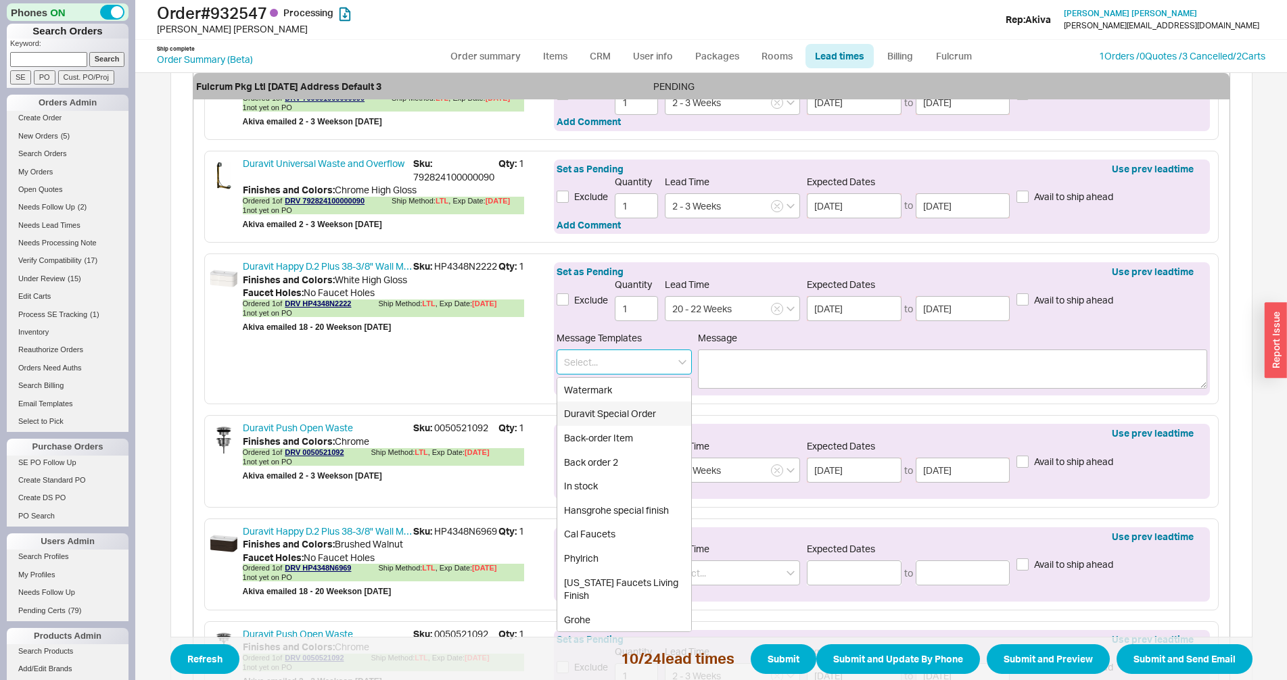
click at [598, 412] on div "Duravit Special Order" at bounding box center [624, 414] width 134 height 24
type input "Duravit Special Order"
type textarea "Please note this item is special order. It cannot be cancelled or returned."
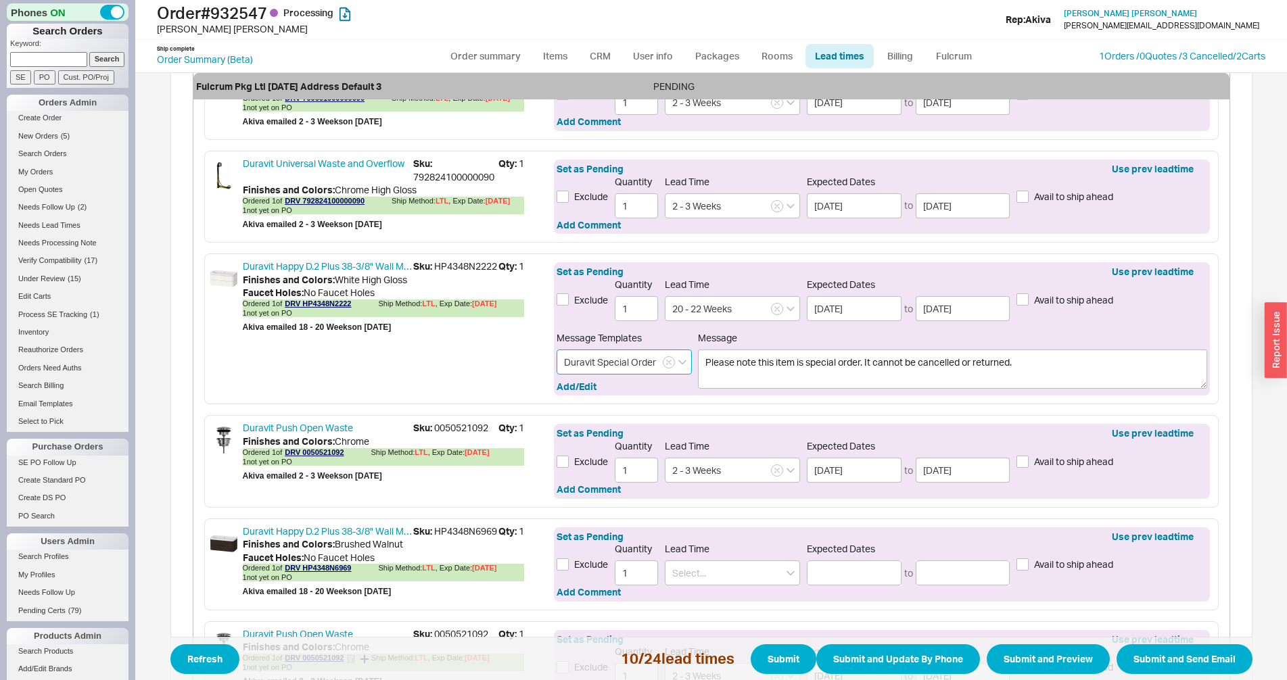
scroll to position [1734, 0]
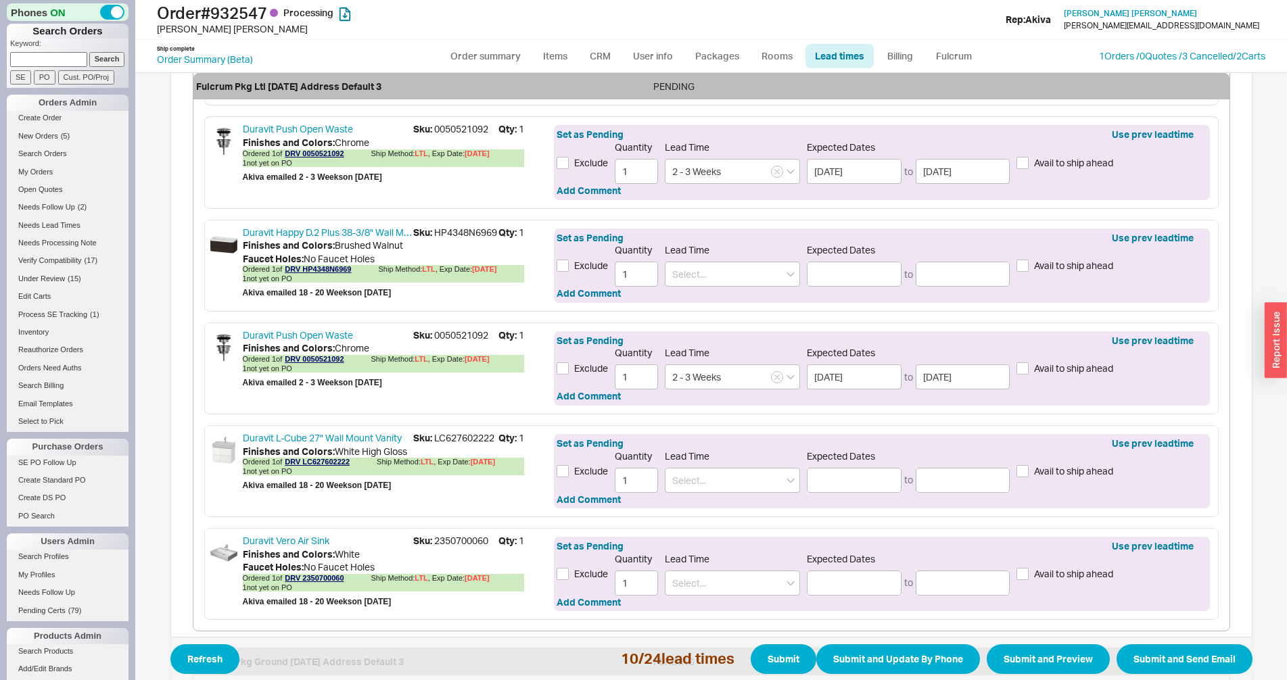
click at [439, 239] on span "Sku: HP4348N6969" at bounding box center [455, 233] width 85 height 14
copy span "HP4348N6969"
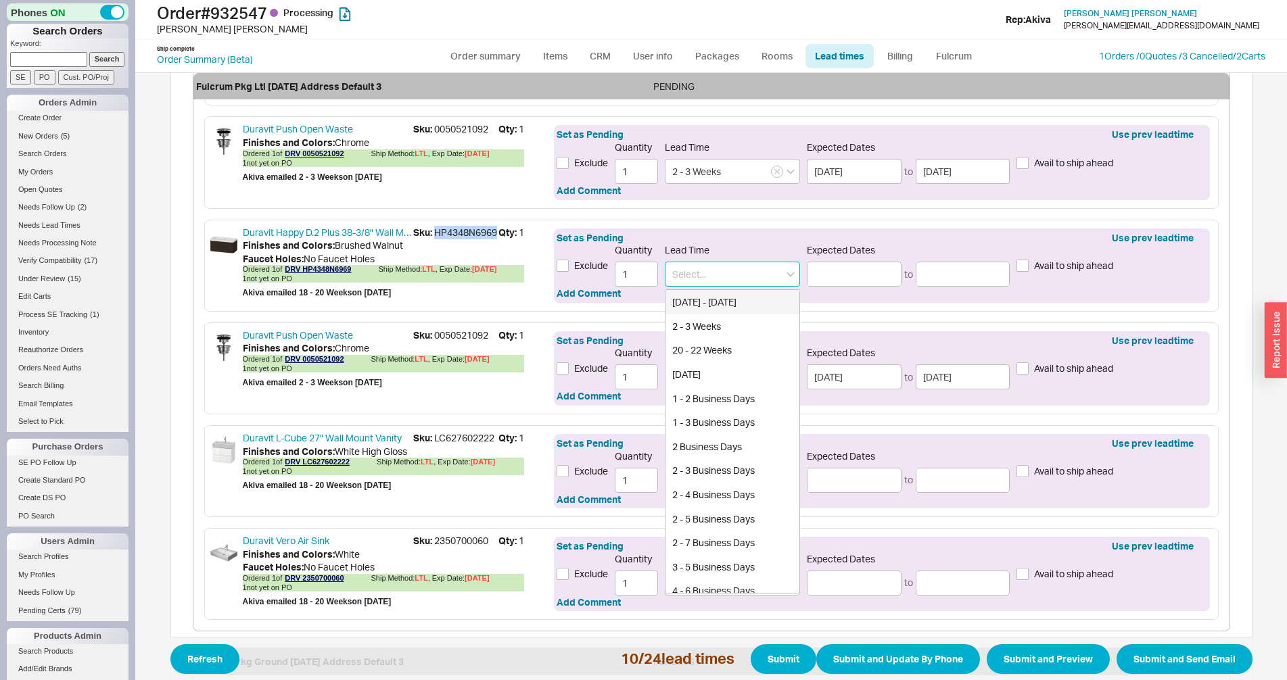
click at [769, 282] on input at bounding box center [732, 274] width 135 height 25
click at [719, 354] on div "20 - 22 Weeks" at bounding box center [732, 350] width 134 height 24
type input "20 - 22 Weeks"
type input "01/09/2026"
type input "01/23/2026"
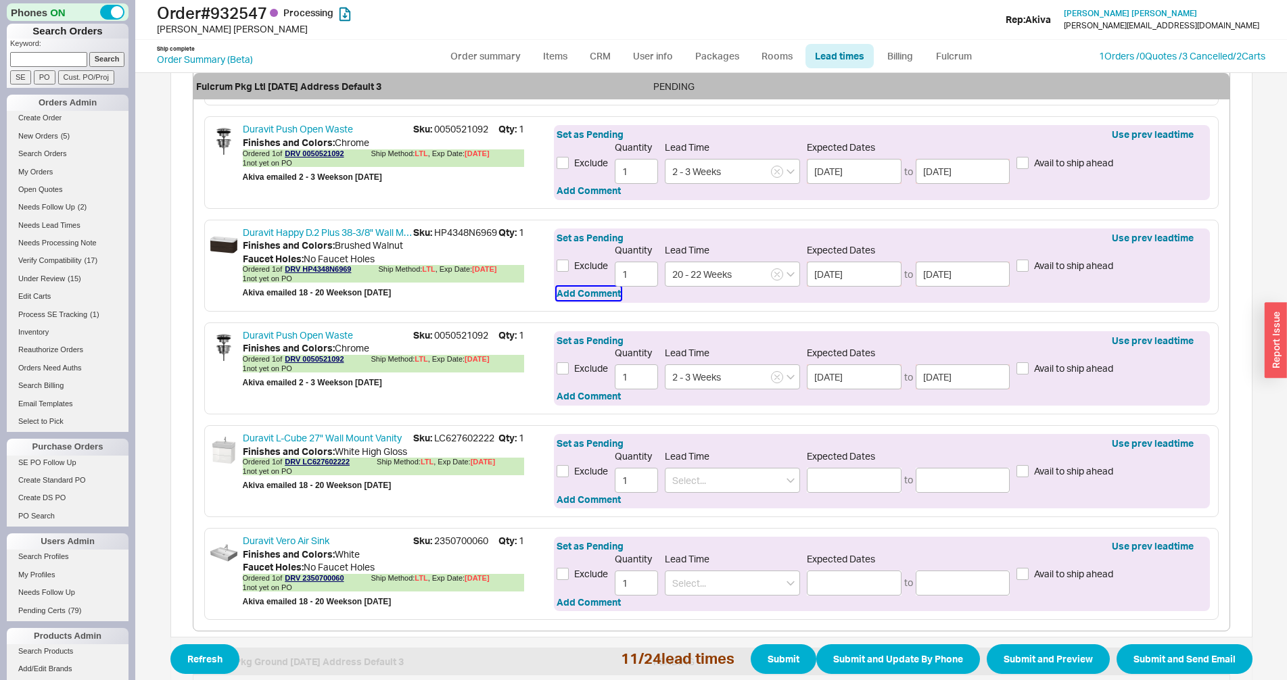
click at [610, 296] on button "Add Comment" at bounding box center [588, 294] width 64 height 14
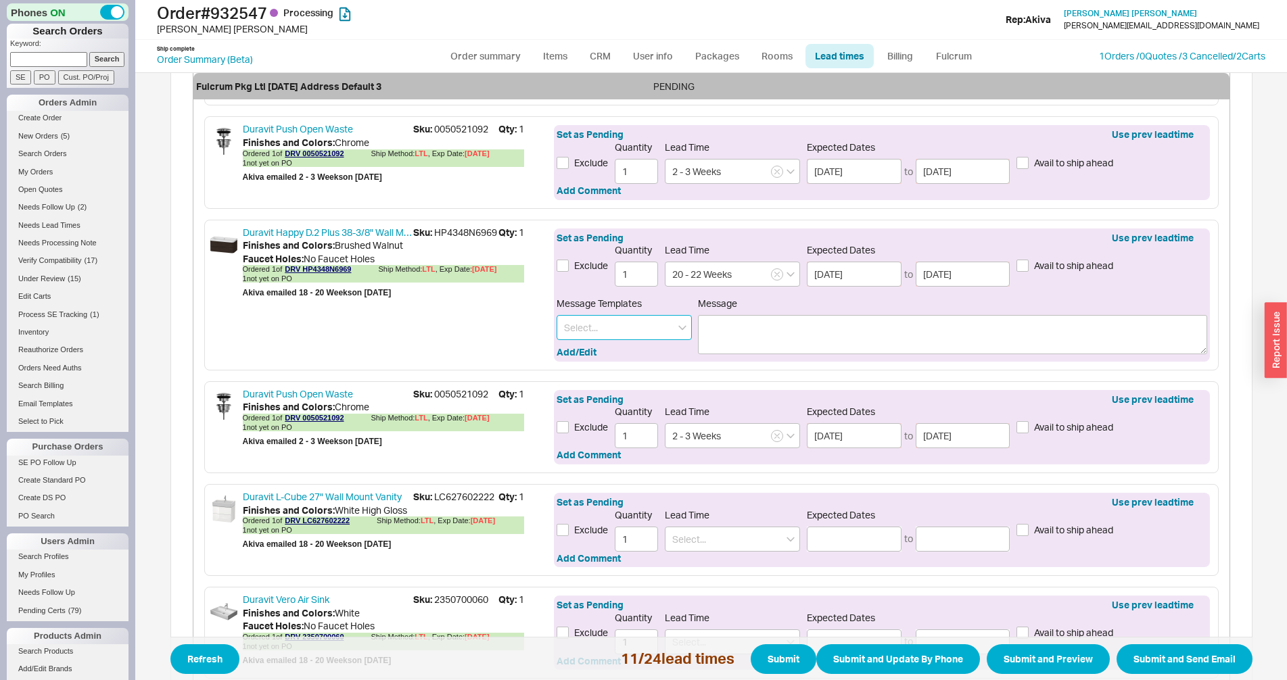
click at [606, 322] on input at bounding box center [623, 327] width 135 height 25
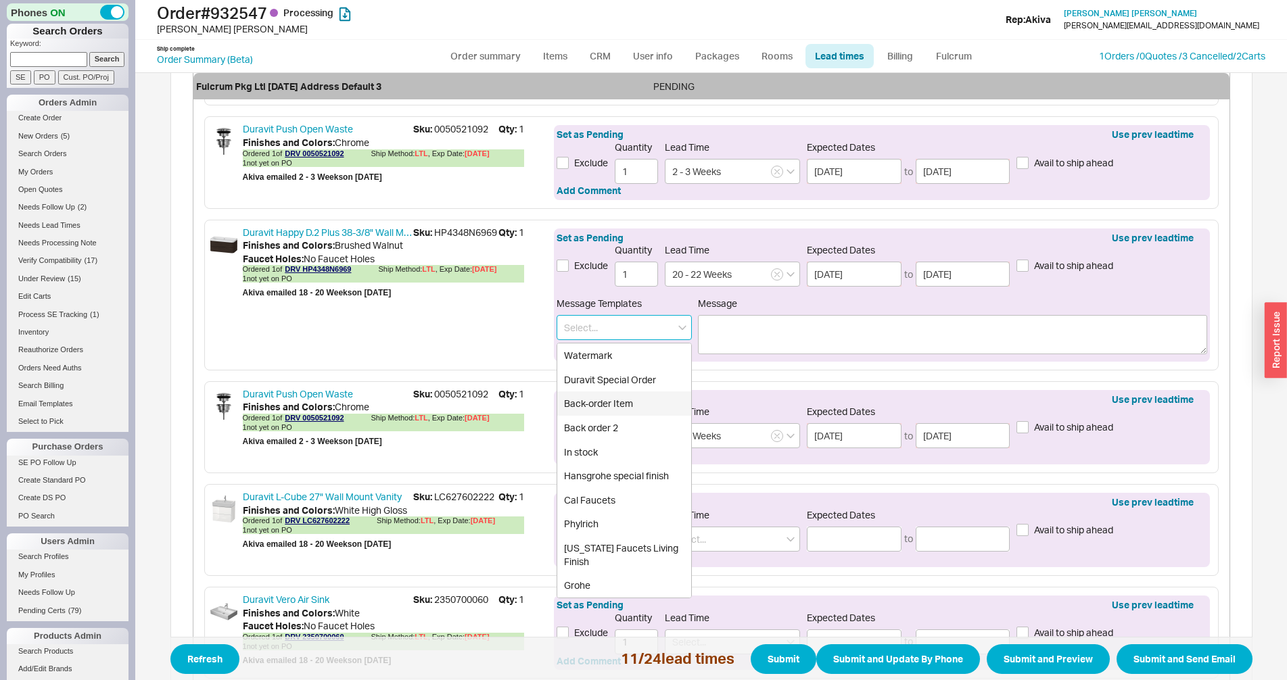
click at [596, 384] on div "Duravit Special Order" at bounding box center [624, 380] width 134 height 24
type input "Duravit Special Order"
type textarea "Please note this item is special order. It cannot be cancelled or returned."
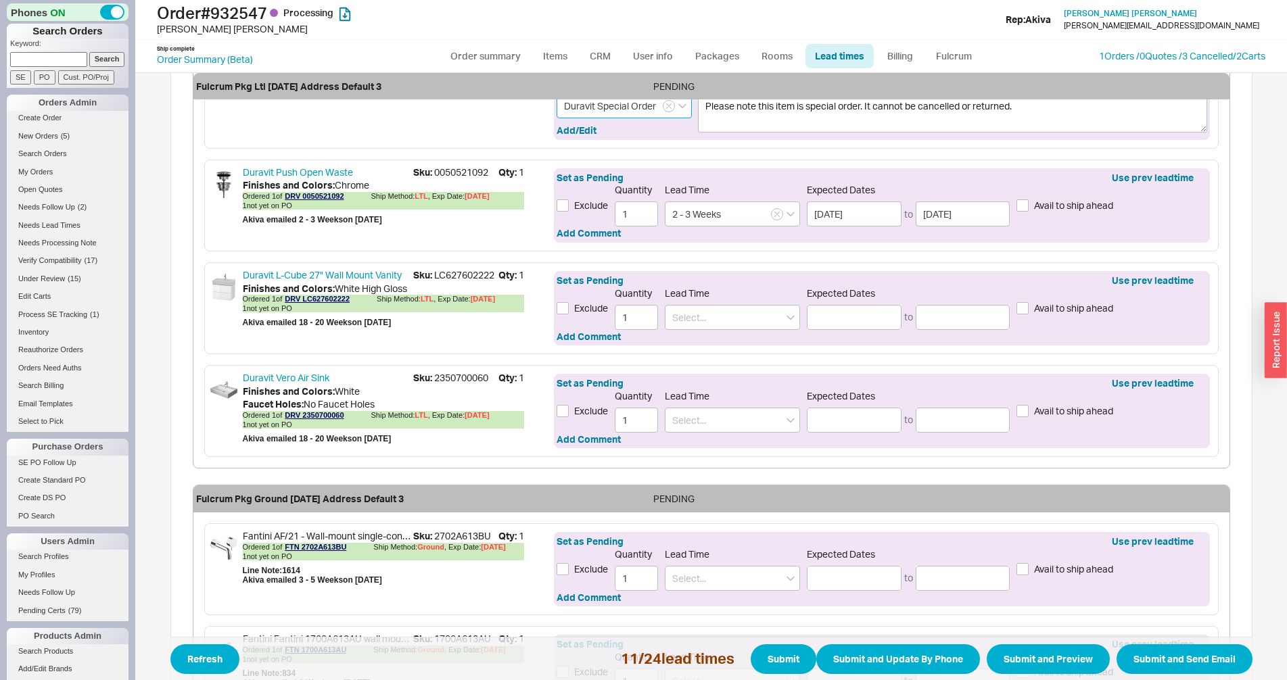
scroll to position [2032, 0]
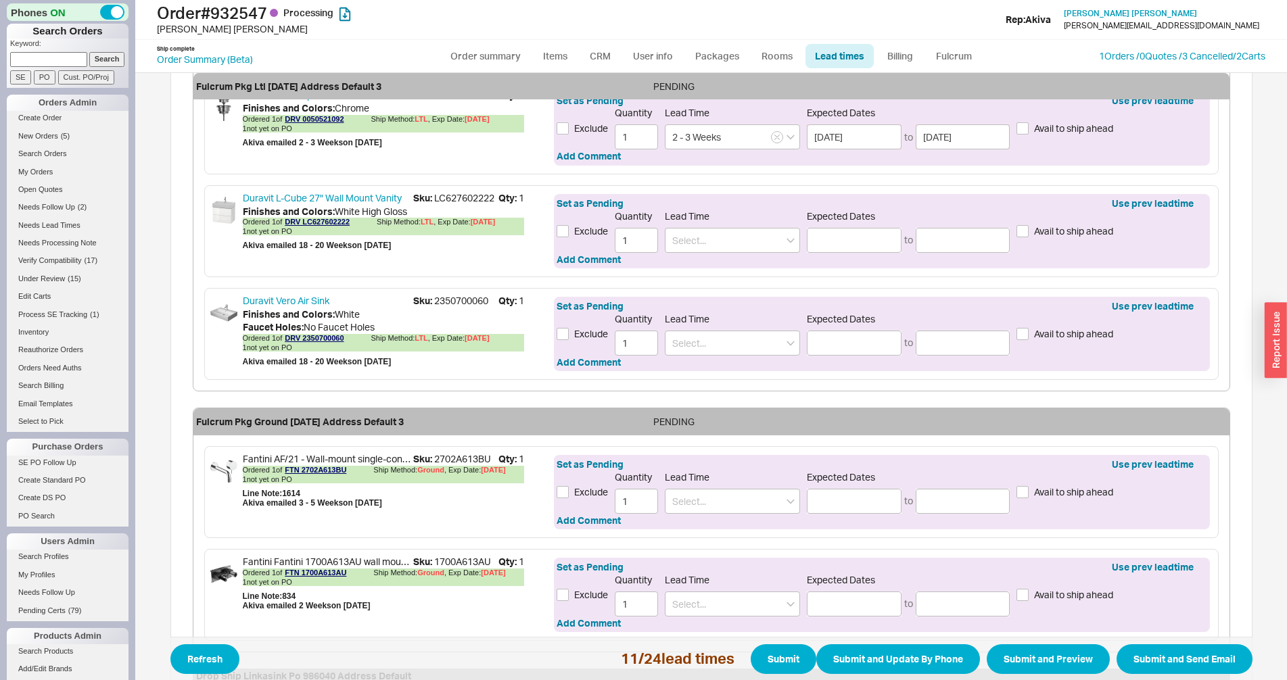
click at [458, 195] on span "Sku: LC627602222" at bounding box center [455, 198] width 85 height 14
copy span "LC627602222"
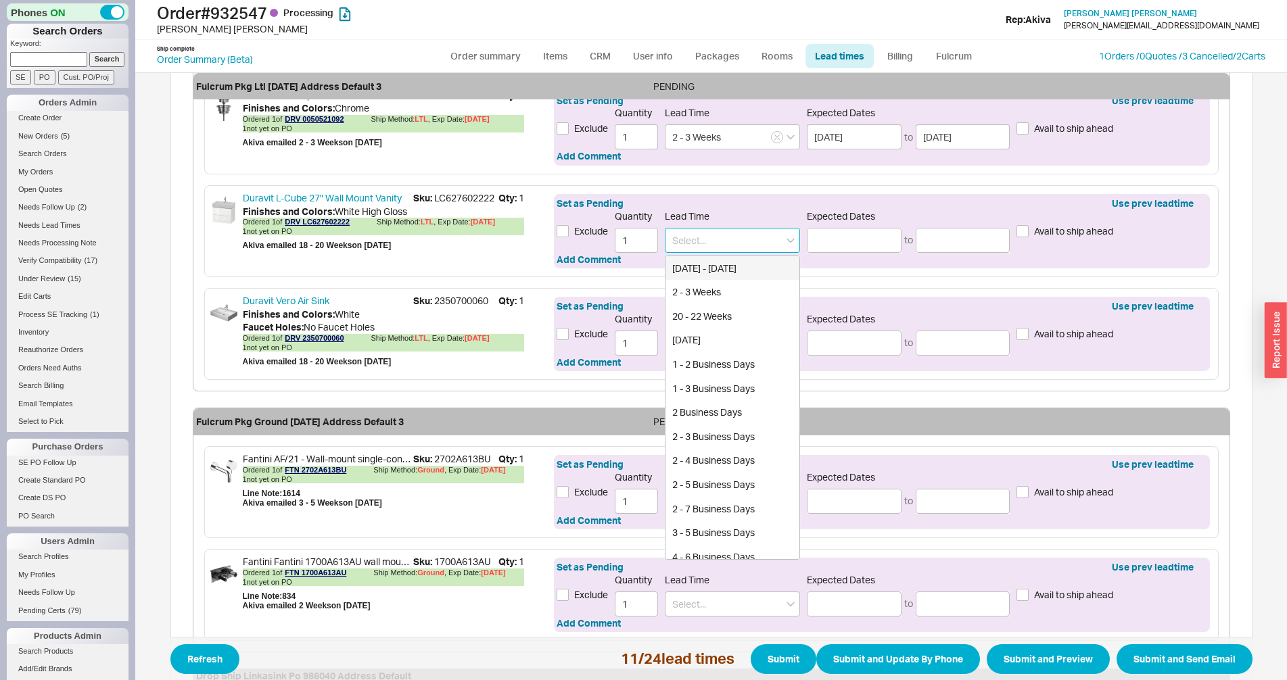
click at [704, 250] on input at bounding box center [732, 240] width 135 height 25
click at [702, 310] on div "20 - 22 Weeks" at bounding box center [732, 316] width 134 height 24
type input "20 - 22 Weeks"
type input "01/09/2026"
type input "01/23/2026"
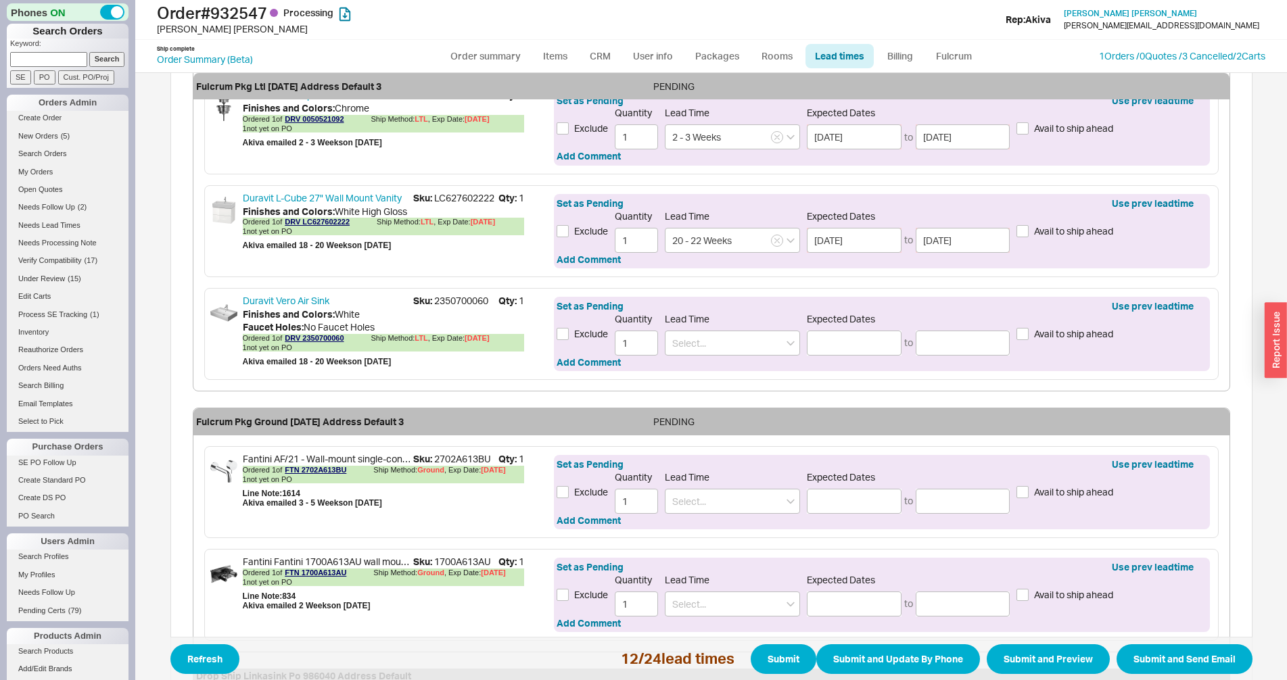
click at [441, 299] on span "Sku: 2350700060" at bounding box center [455, 301] width 85 height 14
copy span "2350700060"
click at [562, 262] on button "Add Comment" at bounding box center [588, 260] width 64 height 14
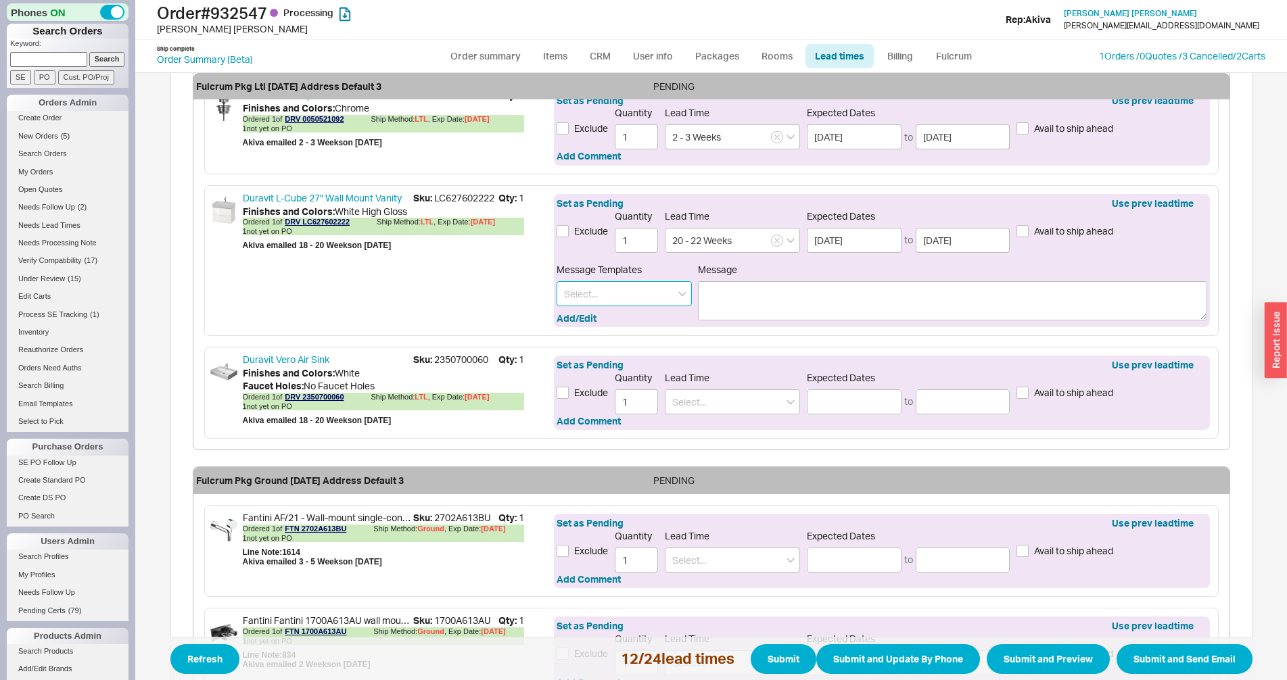
click at [577, 284] on input at bounding box center [623, 293] width 135 height 25
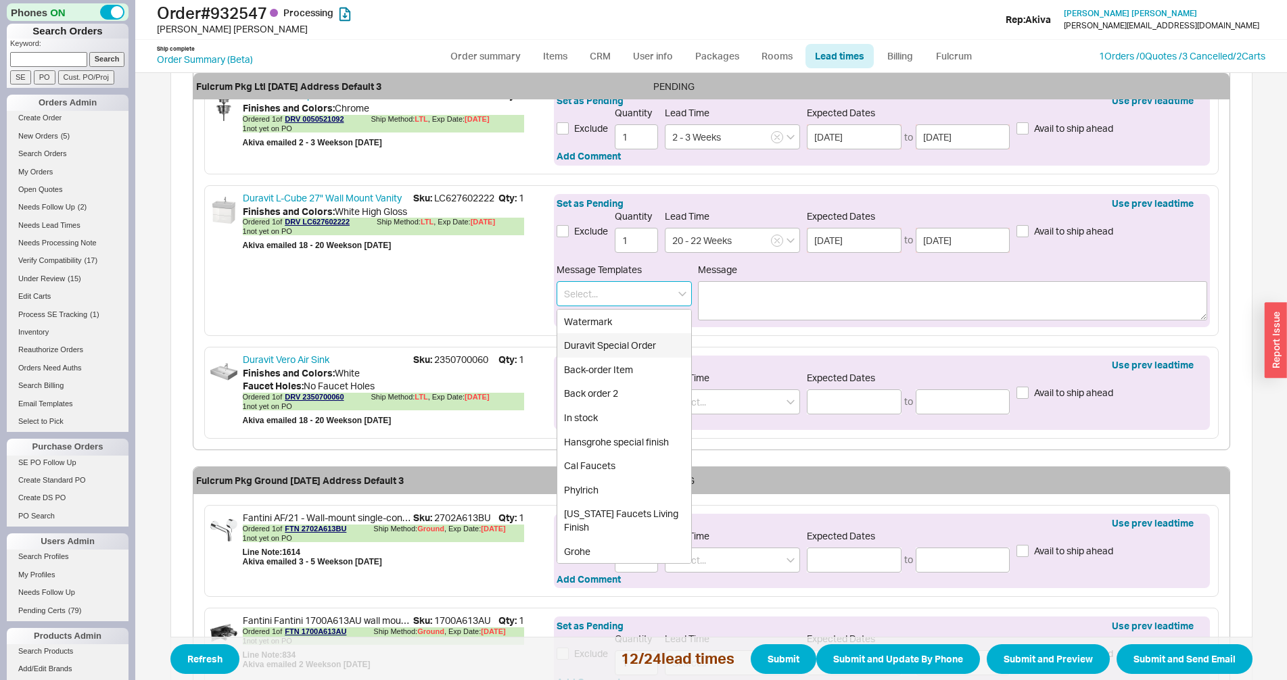
click at [594, 342] on div "Duravit Special Order" at bounding box center [624, 345] width 134 height 24
type input "Duravit Special Order"
type textarea "Please note this item is special order. It cannot be cancelled or returned."
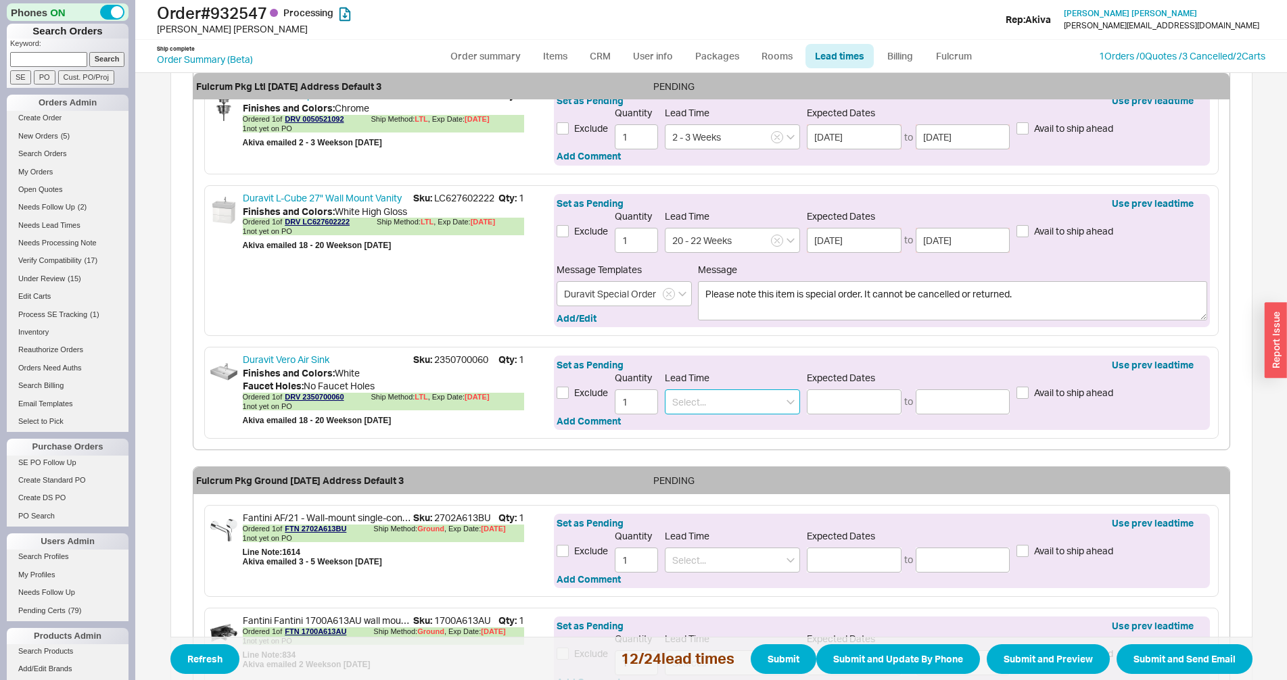
click at [677, 397] on input at bounding box center [732, 401] width 135 height 25
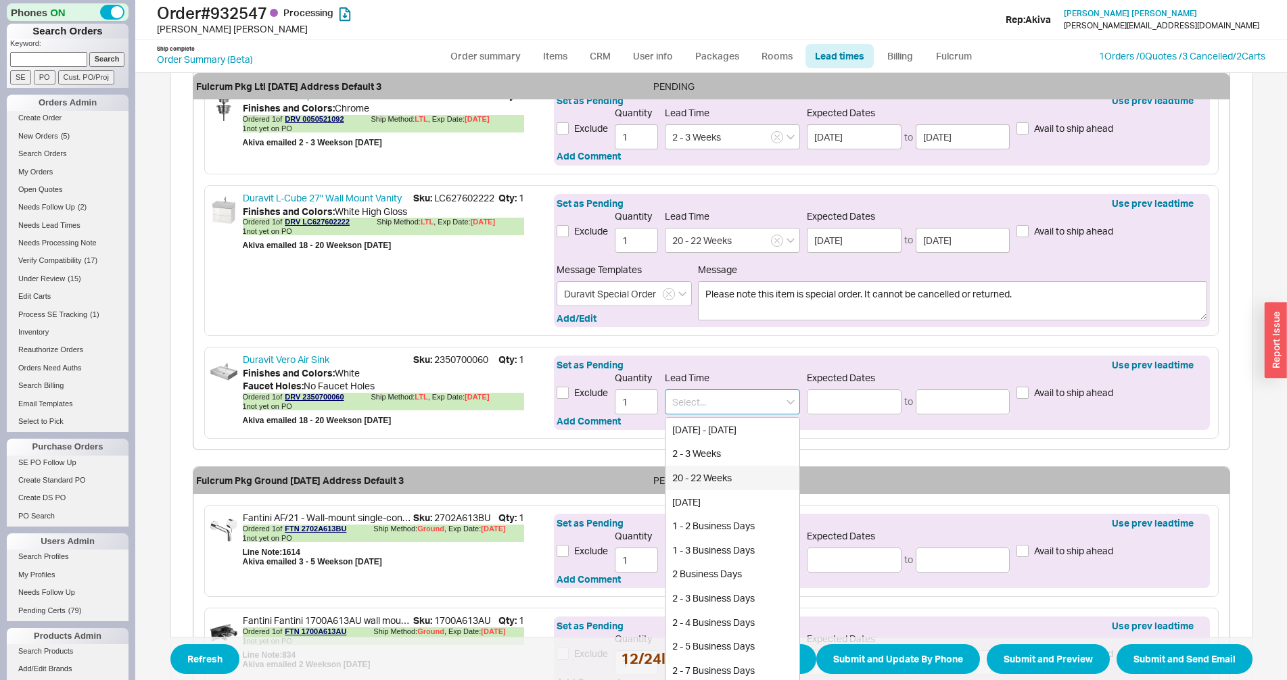
click at [693, 473] on div "20 - 22 Weeks" at bounding box center [732, 478] width 134 height 24
type input "20 - 22 Weeks"
type input "01/09/2026"
type input "01/23/2026"
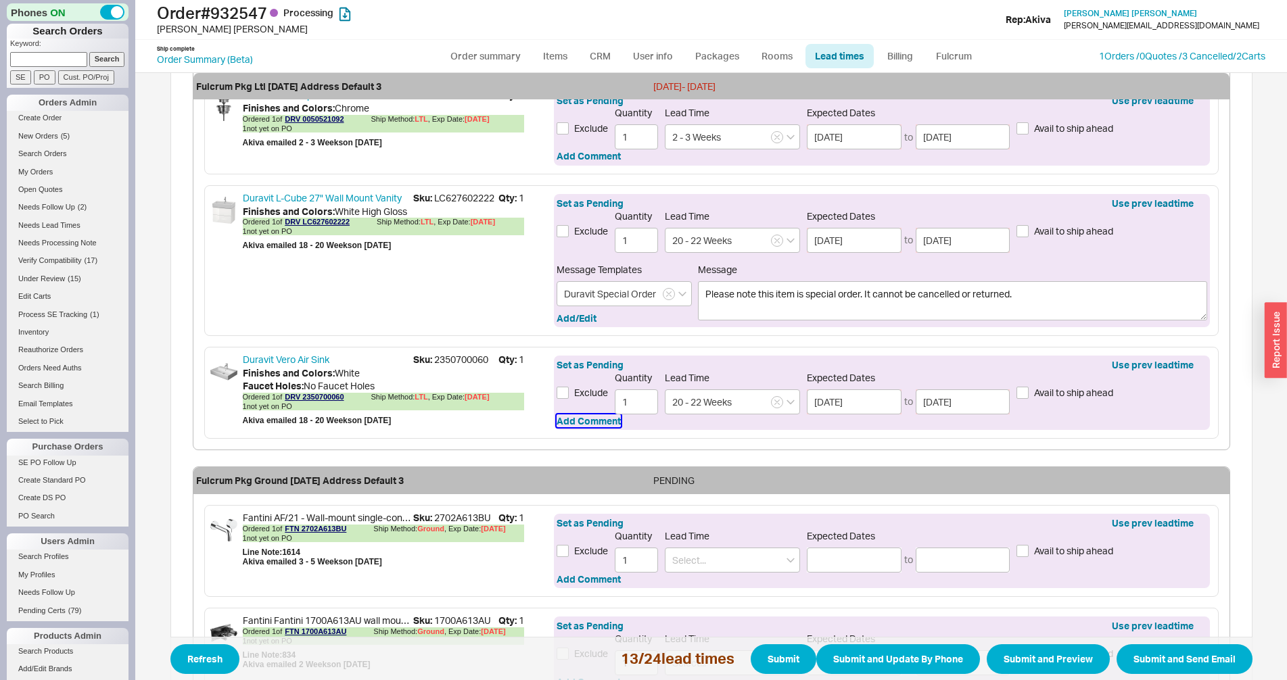
click at [571, 418] on button "Add Comment" at bounding box center [588, 421] width 64 height 14
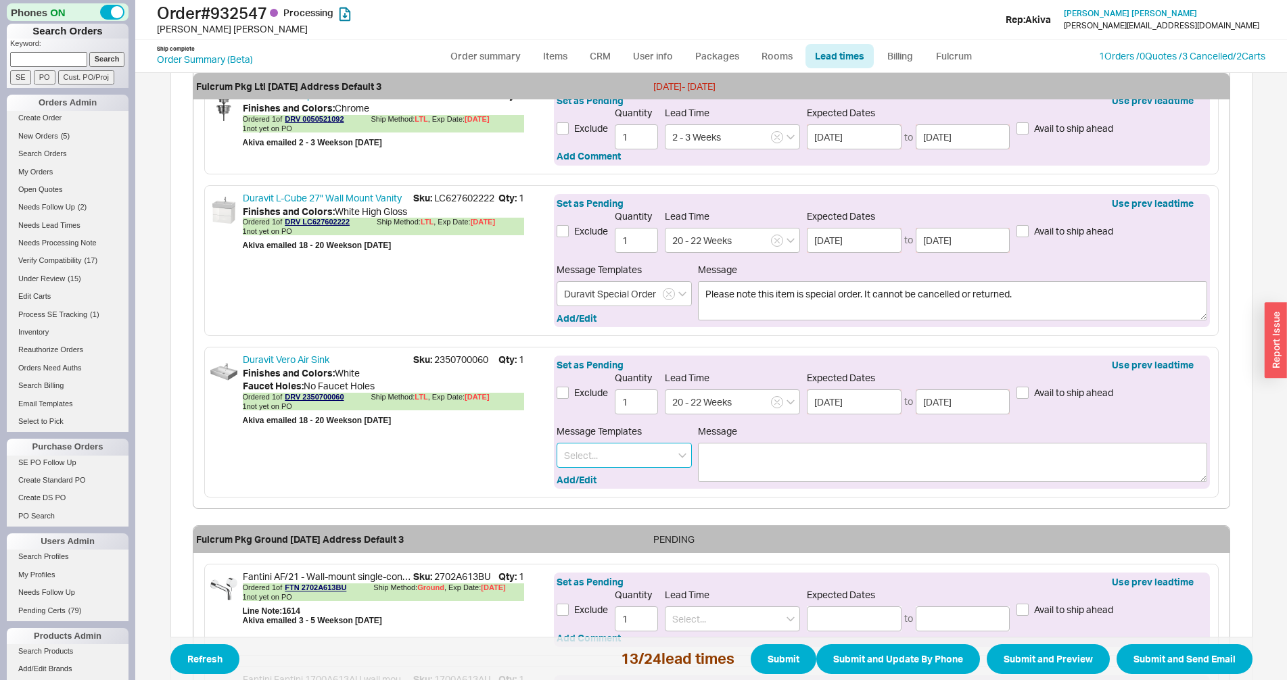
click at [582, 455] on input at bounding box center [623, 455] width 135 height 25
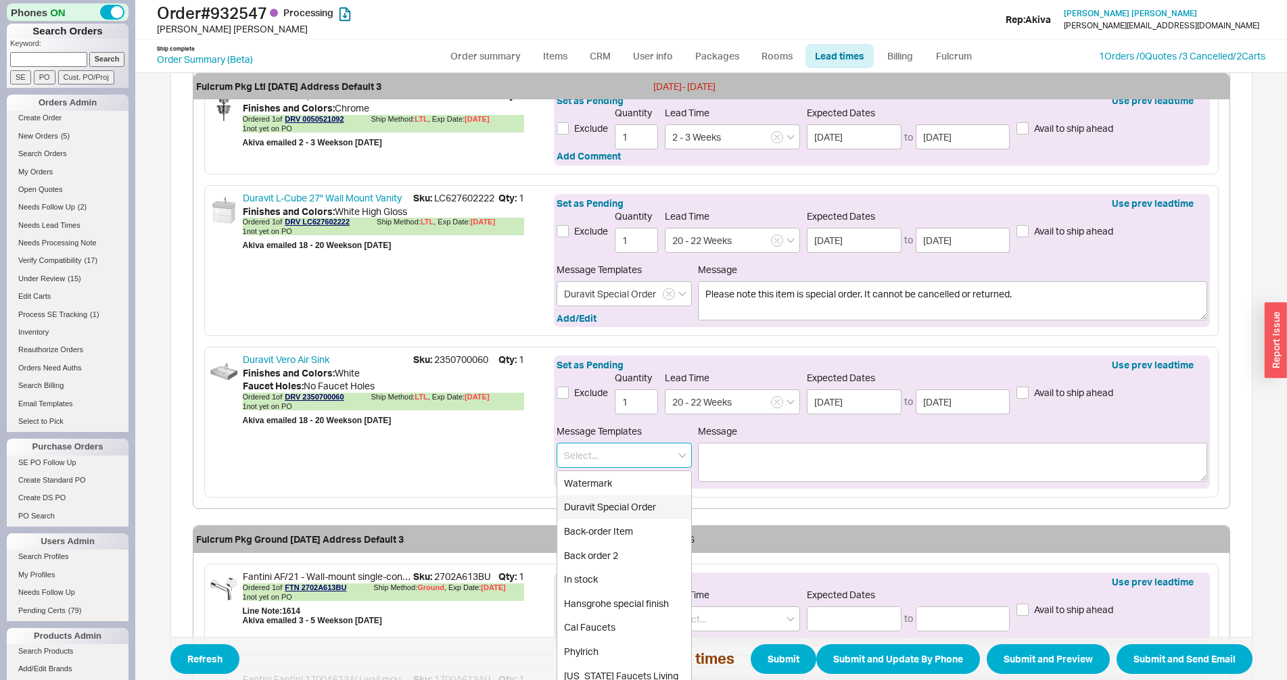
click at [588, 503] on div "Duravit Special Order" at bounding box center [624, 507] width 134 height 24
type input "Duravit Special Order"
type textarea "Please note this item is special order. It cannot be cancelled or returned."
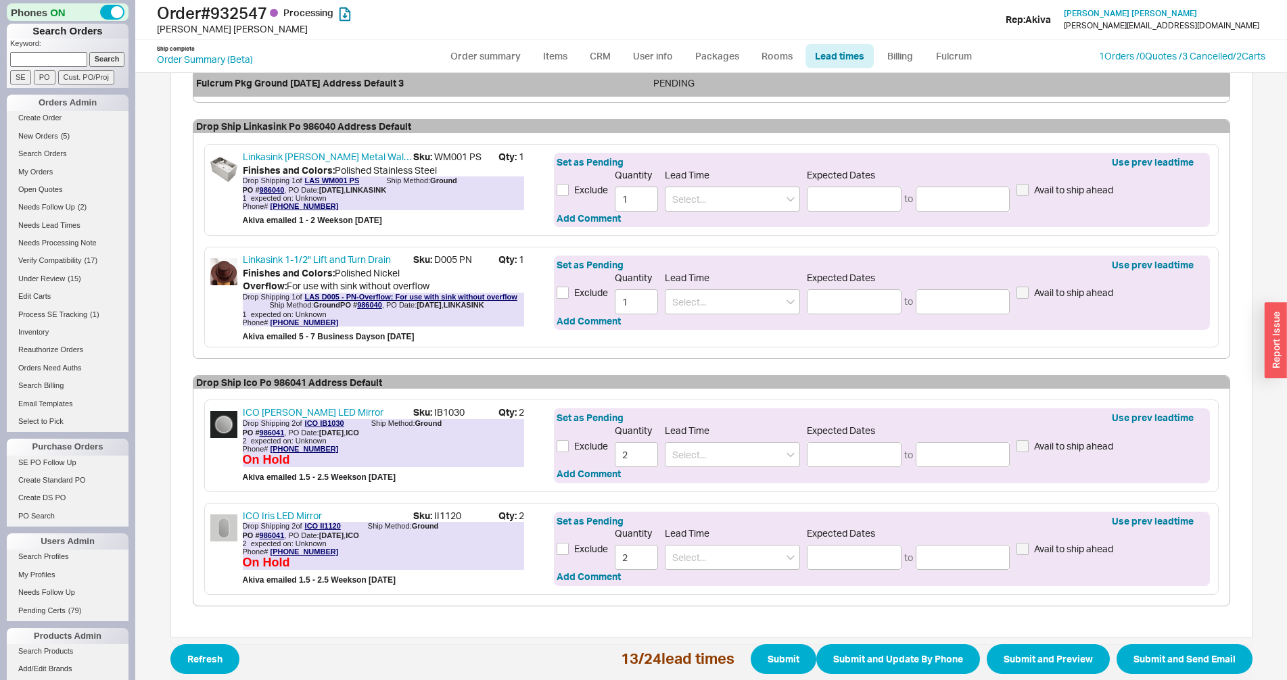
scroll to position [2741, 0]
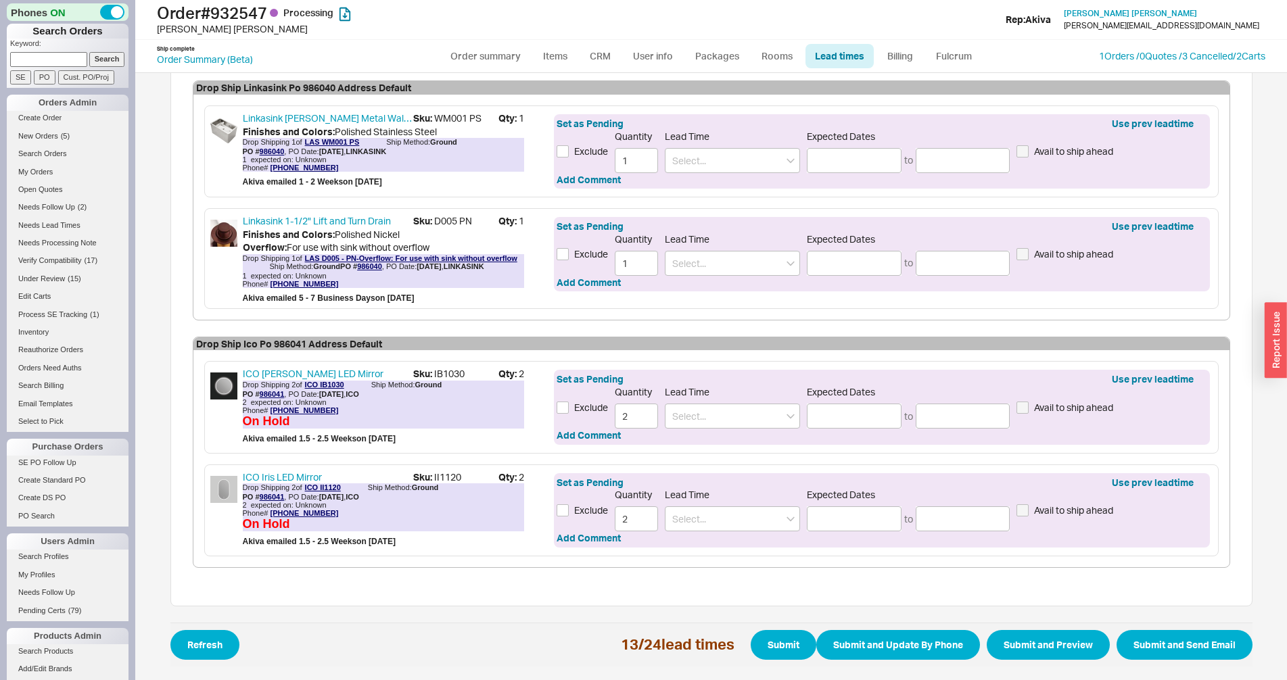
click at [429, 373] on span "Sku: IB1030" at bounding box center [455, 374] width 85 height 14
click at [344, 370] on link "ICO Bennett LED Mirror" at bounding box center [328, 374] width 170 height 14
click at [453, 480] on span "Sku: II1120" at bounding box center [455, 478] width 85 height 14
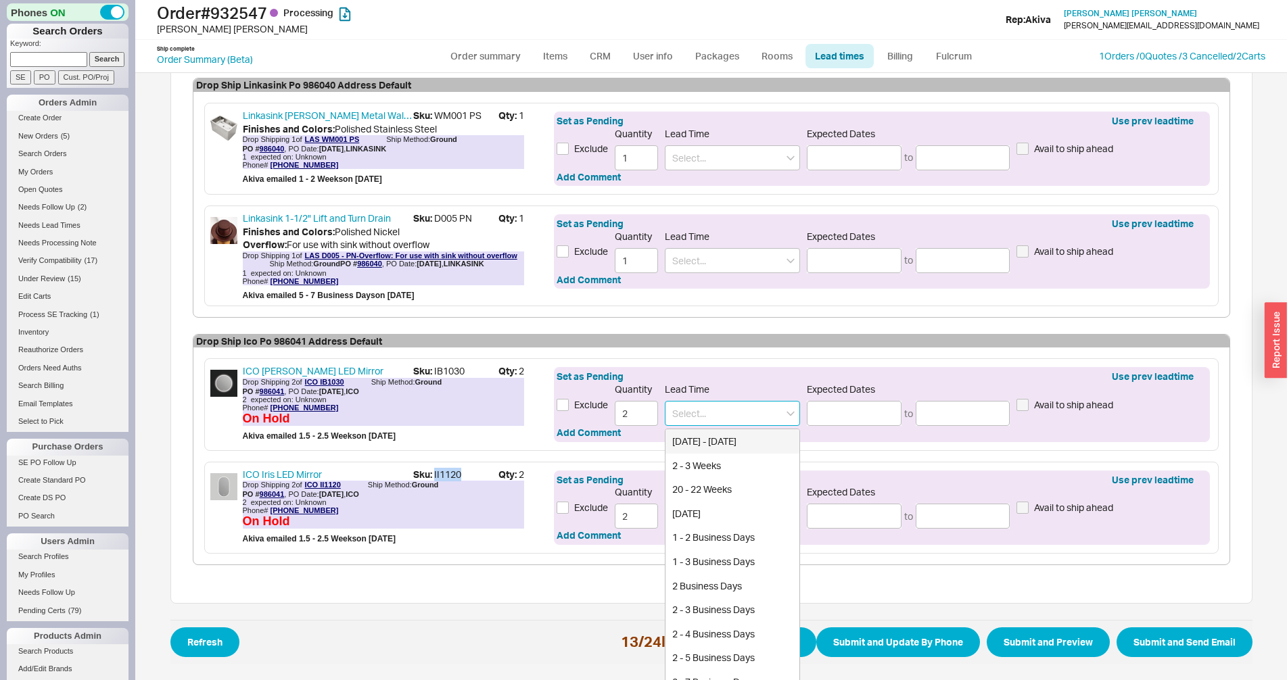
click at [709, 408] on input at bounding box center [732, 413] width 135 height 25
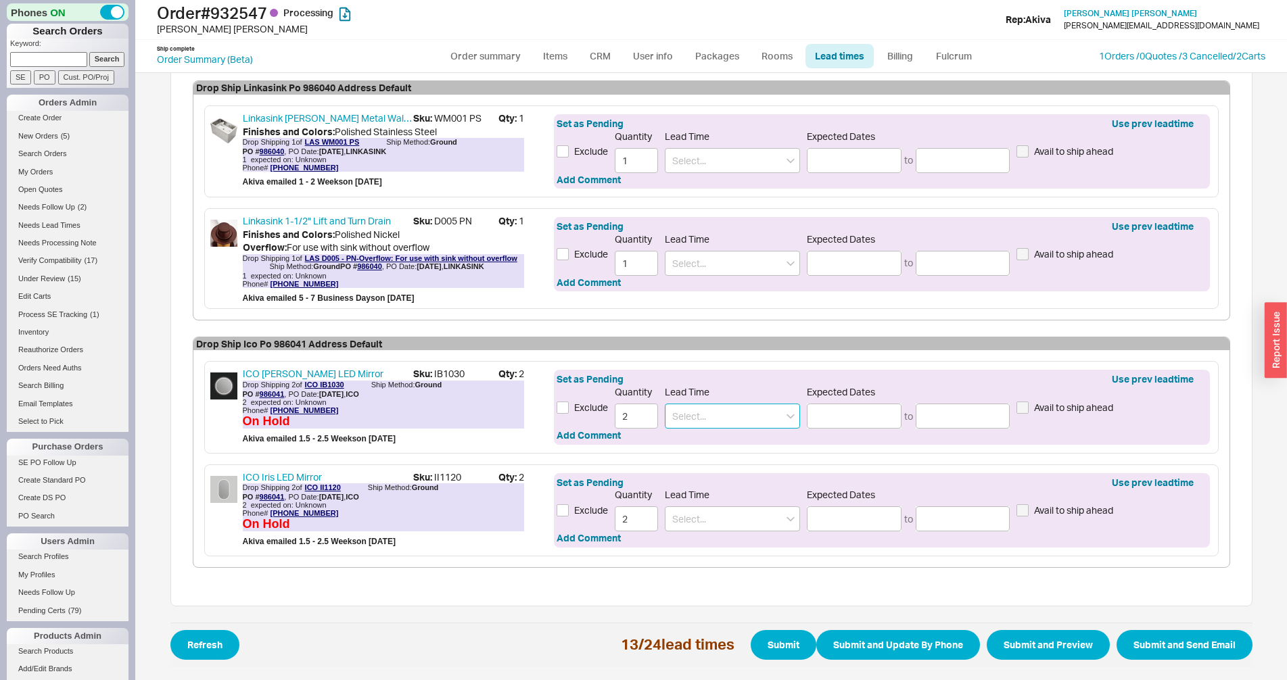
click at [706, 414] on input at bounding box center [732, 416] width 135 height 25
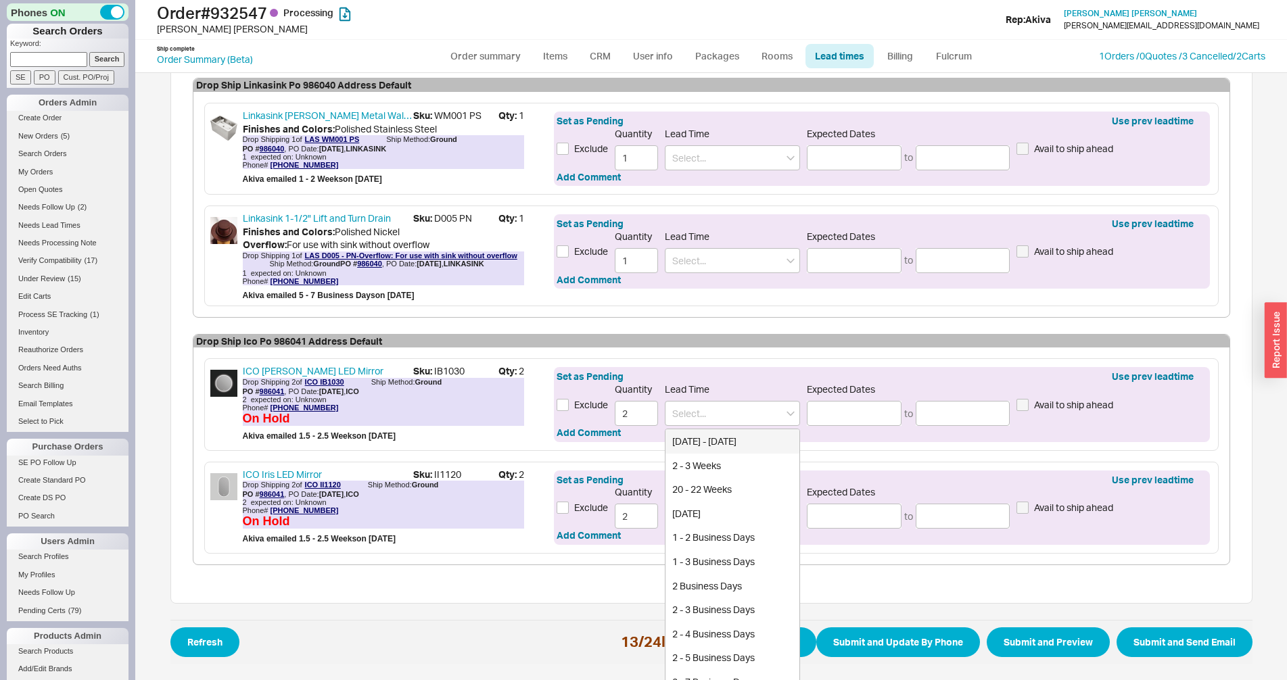
click at [543, 364] on div "ICO Bennett LED Mirror Sku: IB1030 Qty: 2 Drop Shipping 2 of ICO IB1030 Ship Me…" at bounding box center [711, 404] width 1014 height 92
click at [682, 421] on input at bounding box center [732, 413] width 135 height 25
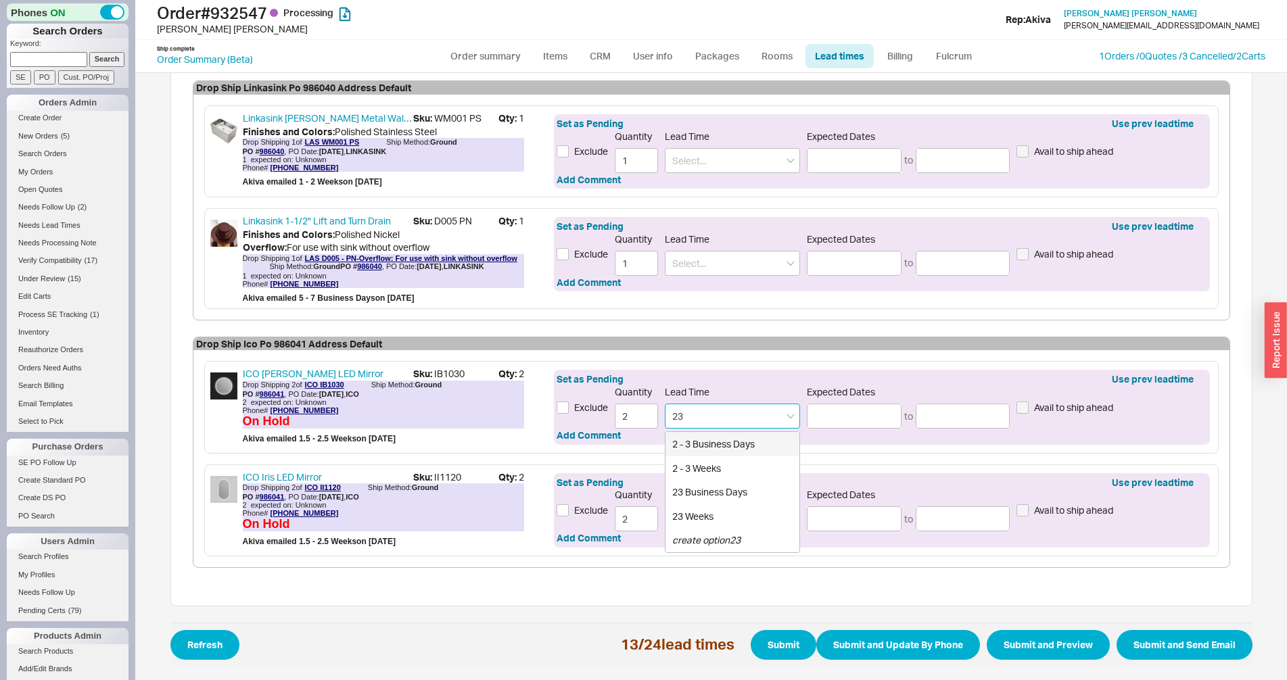
click at [707, 444] on div "2 - 3 Business Days" at bounding box center [732, 444] width 134 height 24
type input "2 - 3 Business Days"
type input "08/26/2025"
type input "08/27/2025"
type input "2 - 3 Business Days"
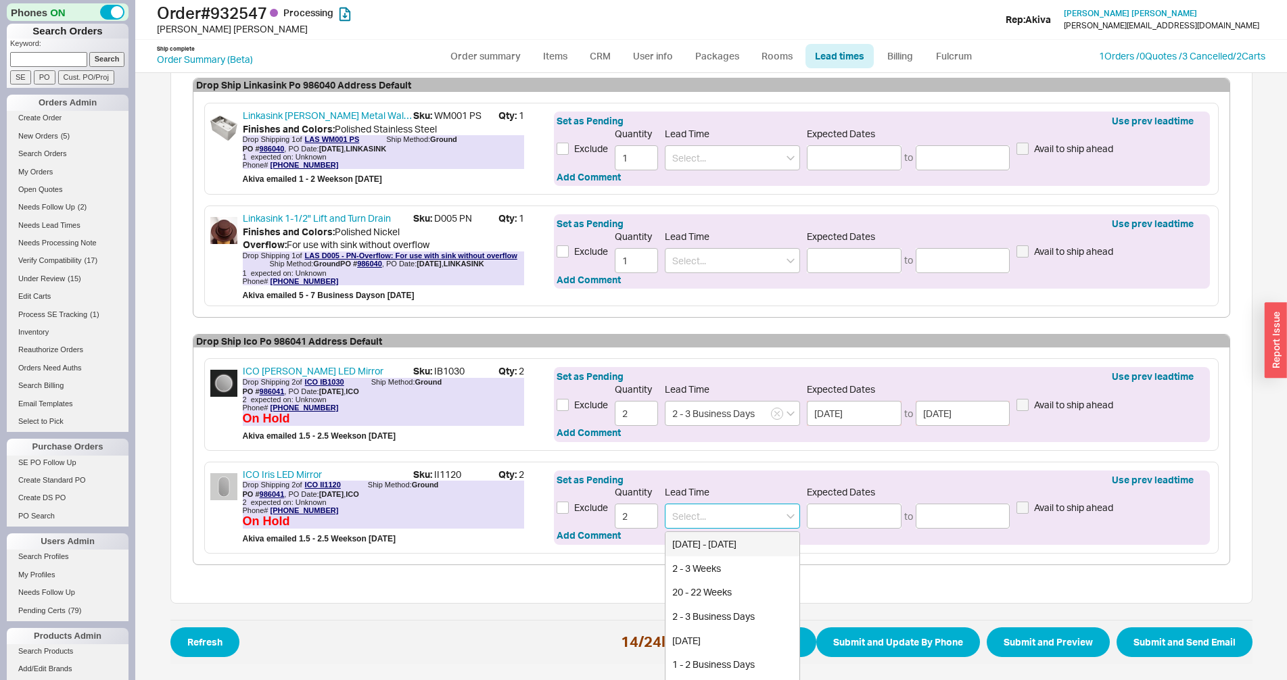
click at [709, 521] on input at bounding box center [732, 516] width 135 height 25
click at [742, 615] on div "2 - 3 Business Days" at bounding box center [732, 616] width 134 height 24
type input "2 - 3 Business Days"
type input "08/26/2025"
type input "08/27/2025"
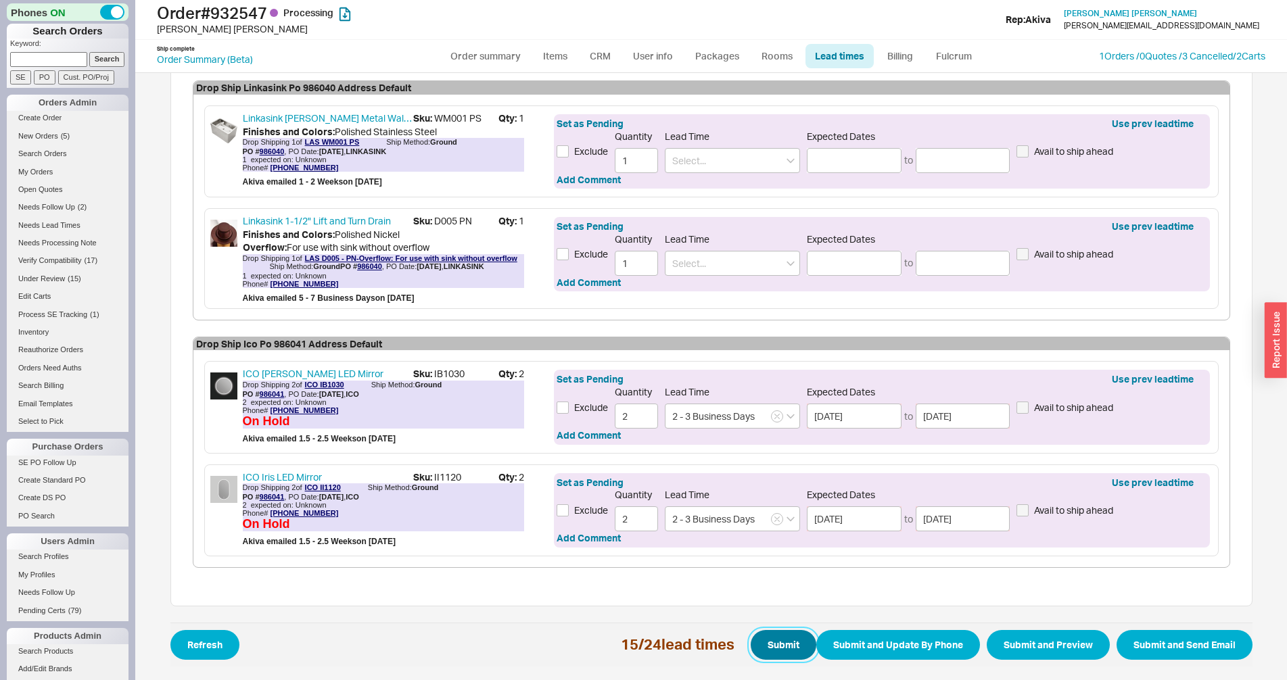
click at [775, 635] on button "Submit" at bounding box center [784, 645] width 66 height 30
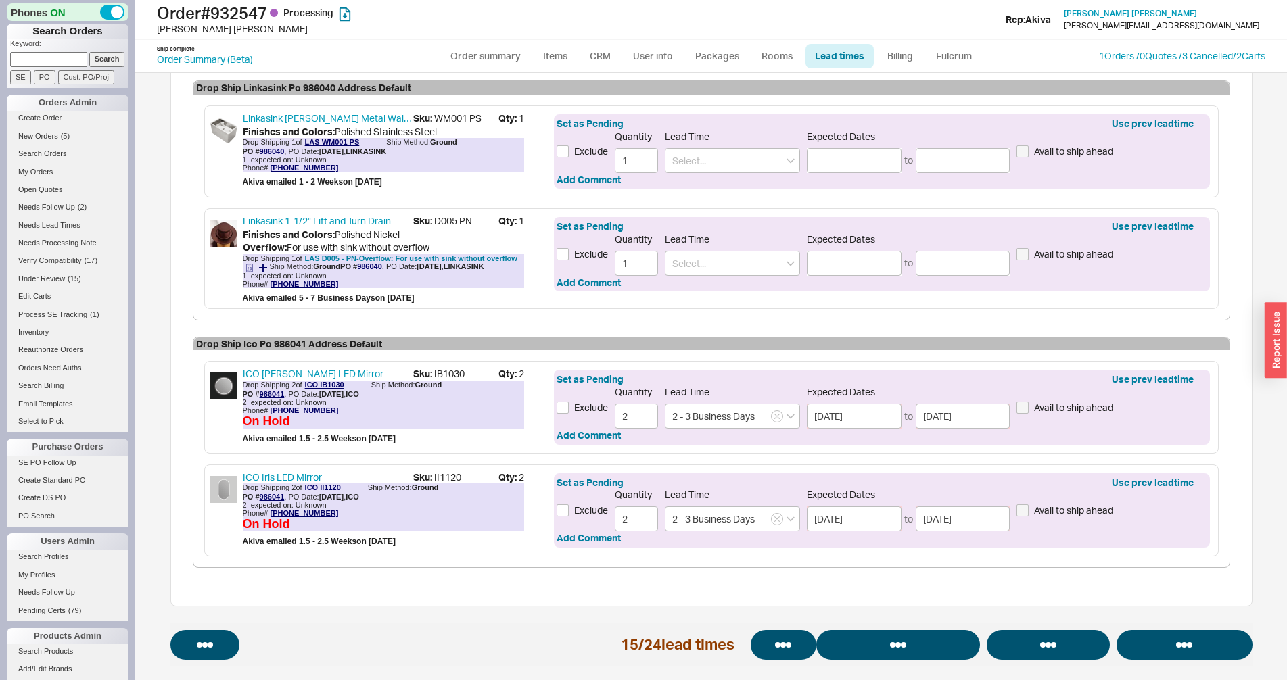
select select "*"
select select "LOW"
select select "3"
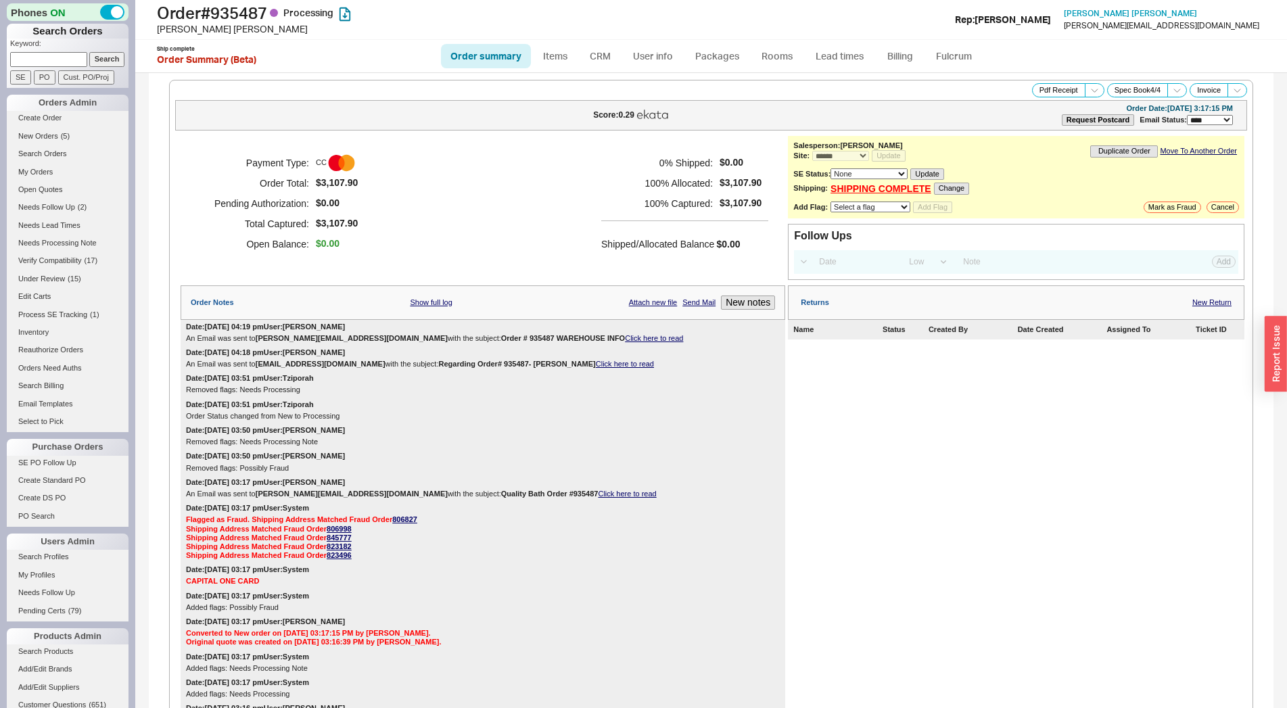
select select "*"
select select "LOW"
select select "3"
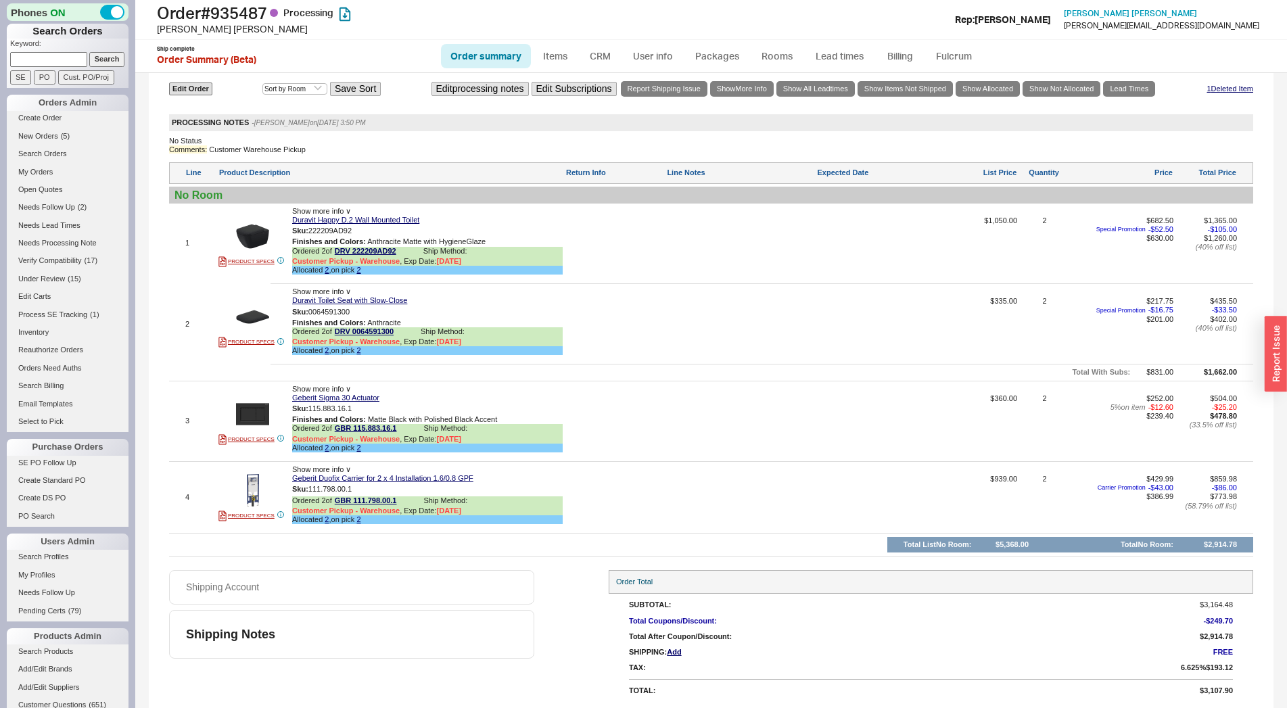
scroll to position [1019, 0]
click at [1130, 95] on link "Lead Times" at bounding box center [1129, 88] width 52 height 16
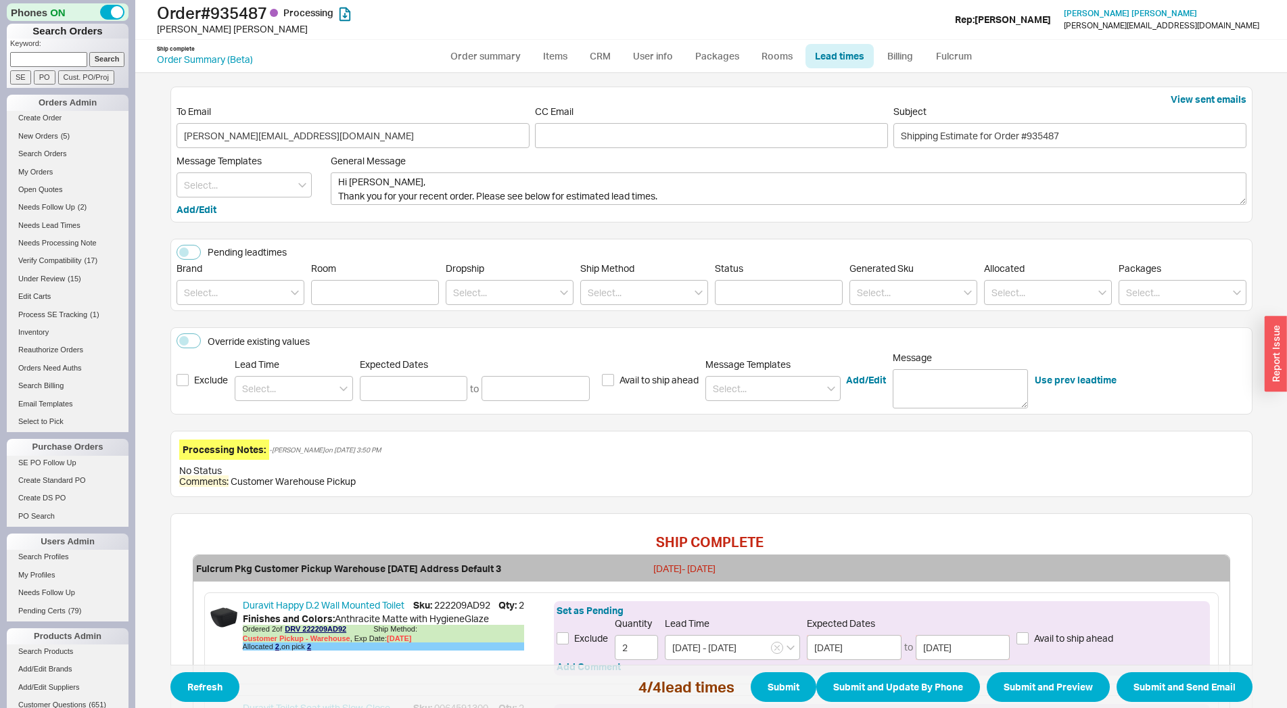
scroll to position [408, 0]
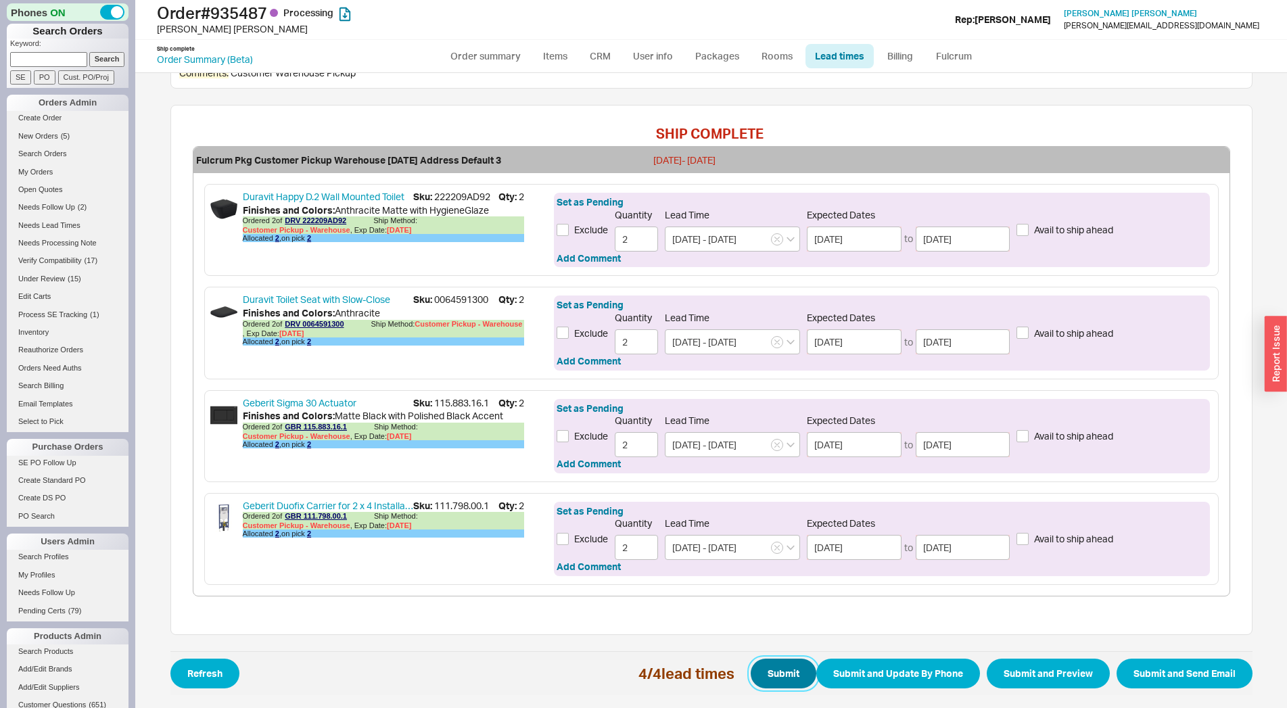
click at [773, 669] on button "Submit" at bounding box center [784, 674] width 66 height 30
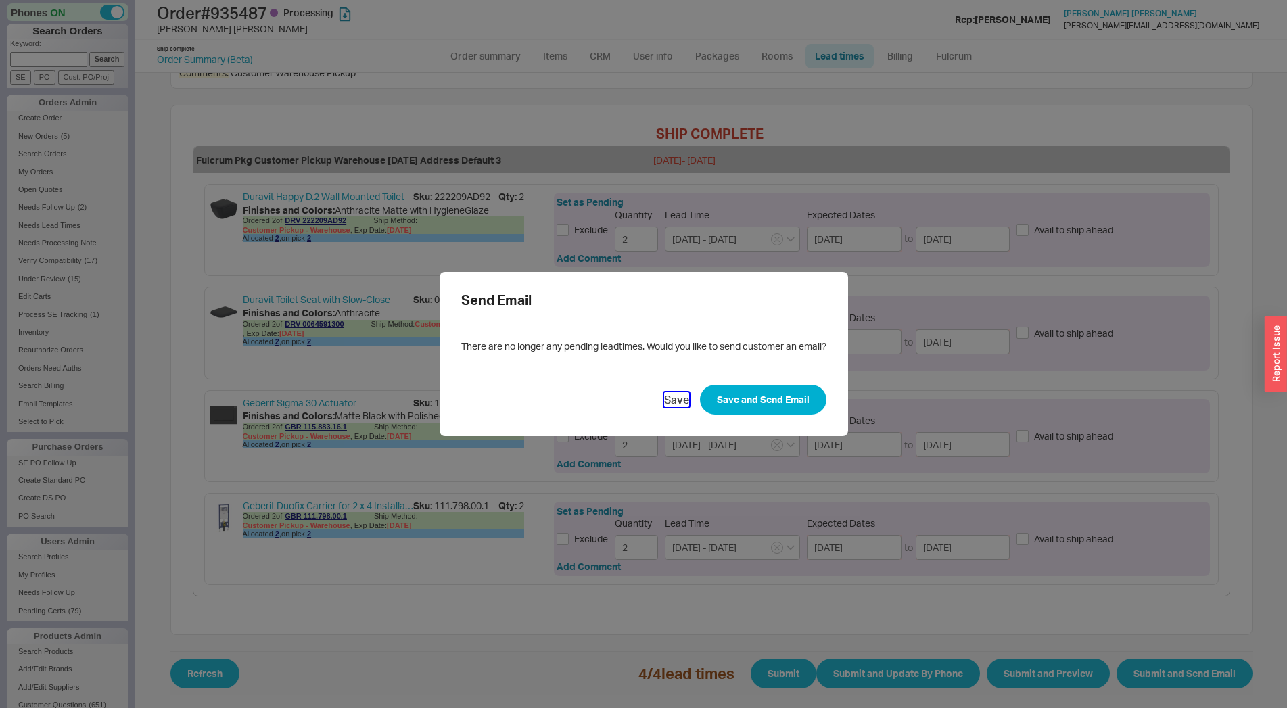
click at [671, 400] on button "Save" at bounding box center [676, 399] width 25 height 15
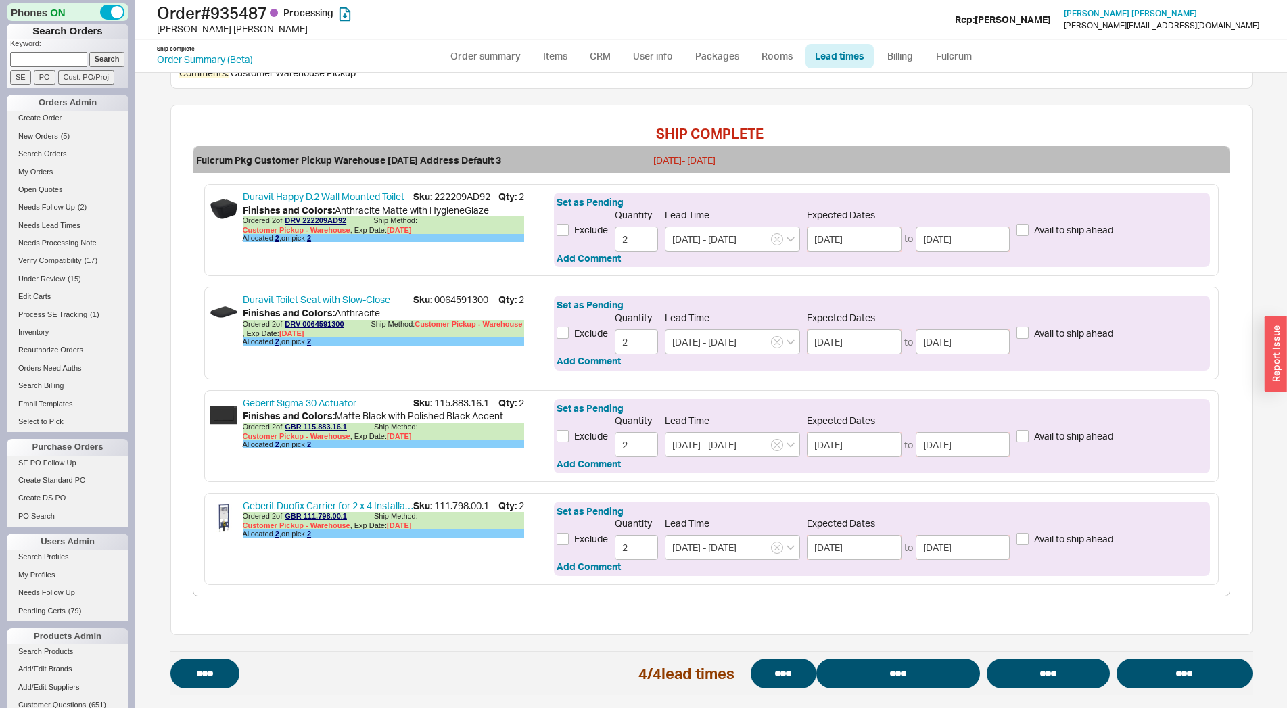
select select "*"
select select "LOW"
select select "3"
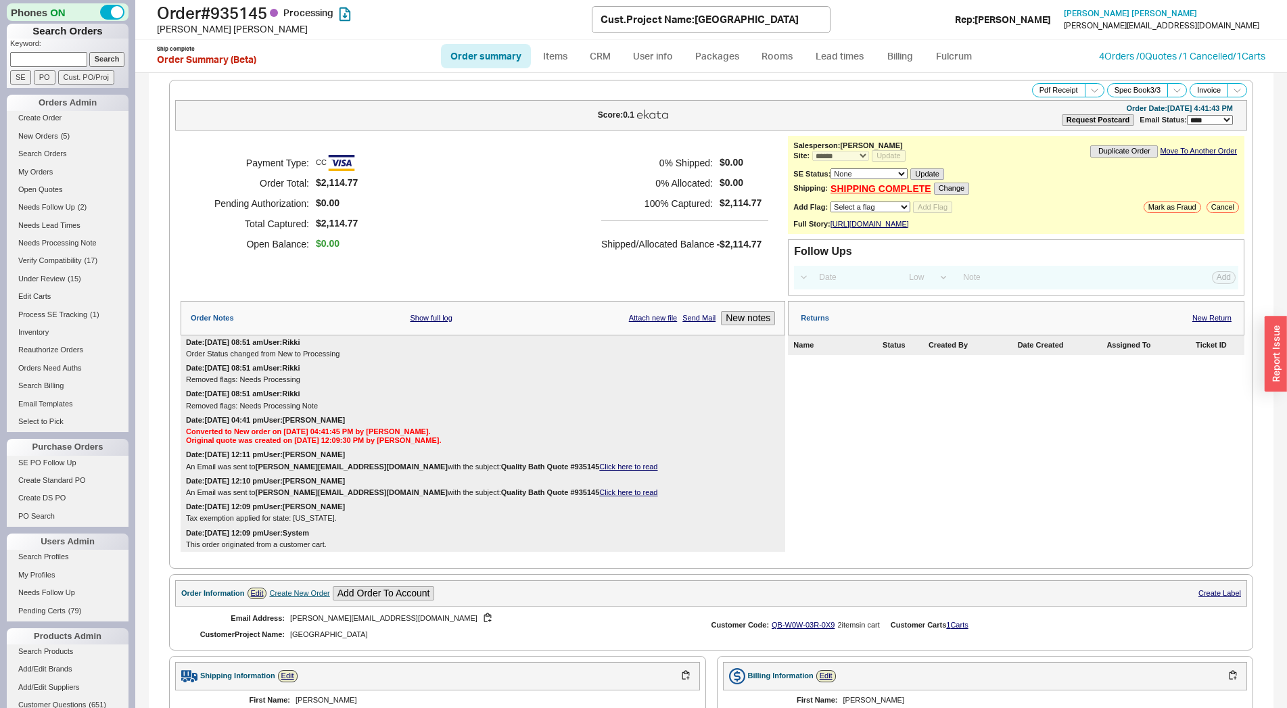
select select "*"
select select "LOW"
select select "3"
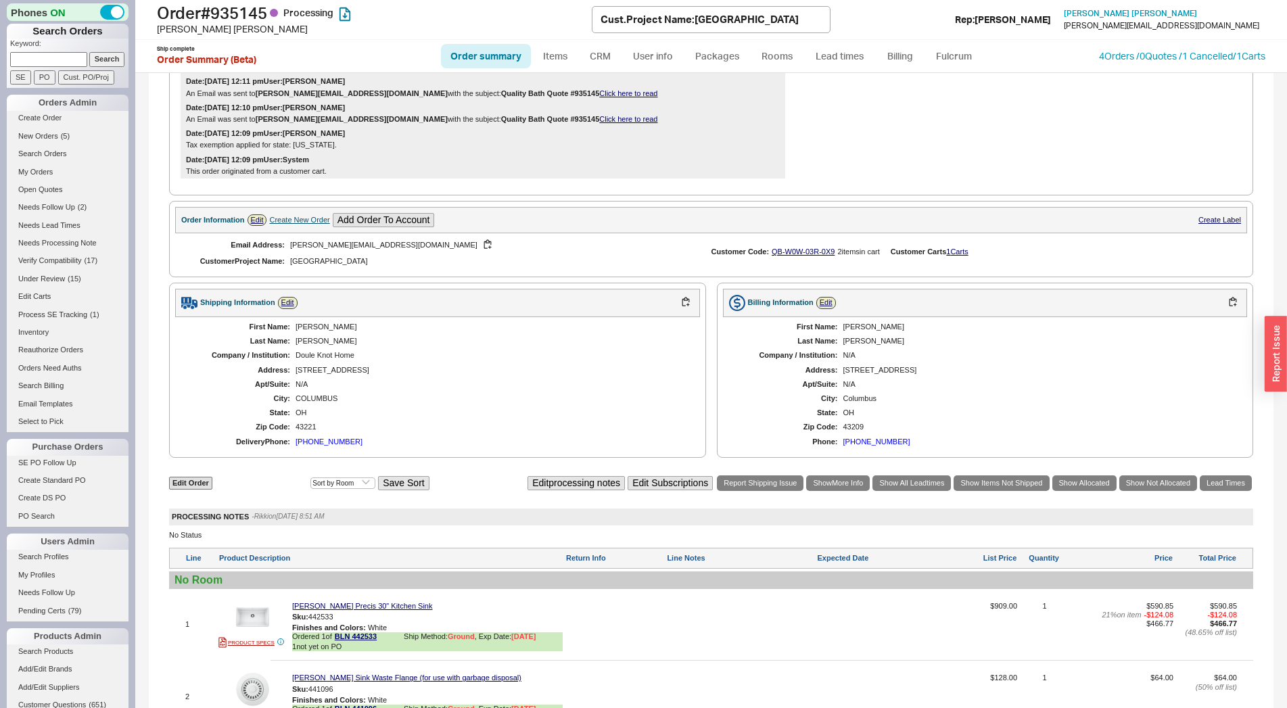
scroll to position [683, 0]
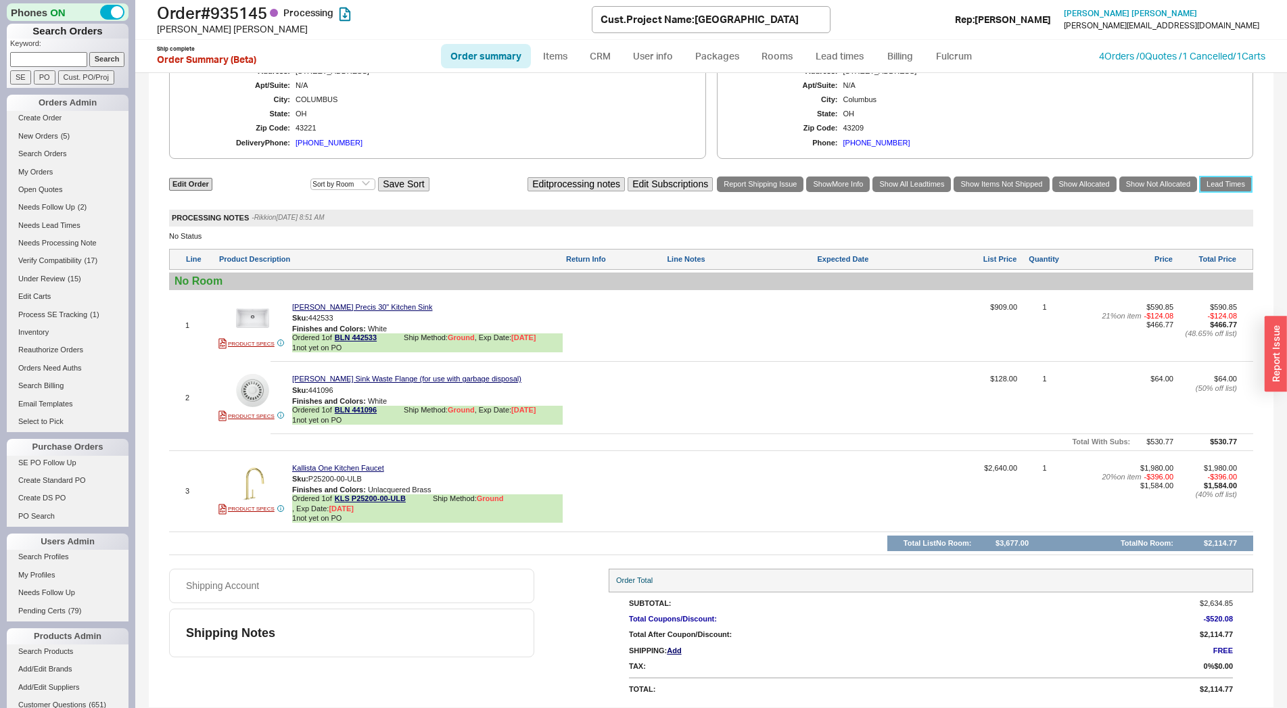
click at [1214, 179] on link "Lead Times" at bounding box center [1225, 184] width 52 height 16
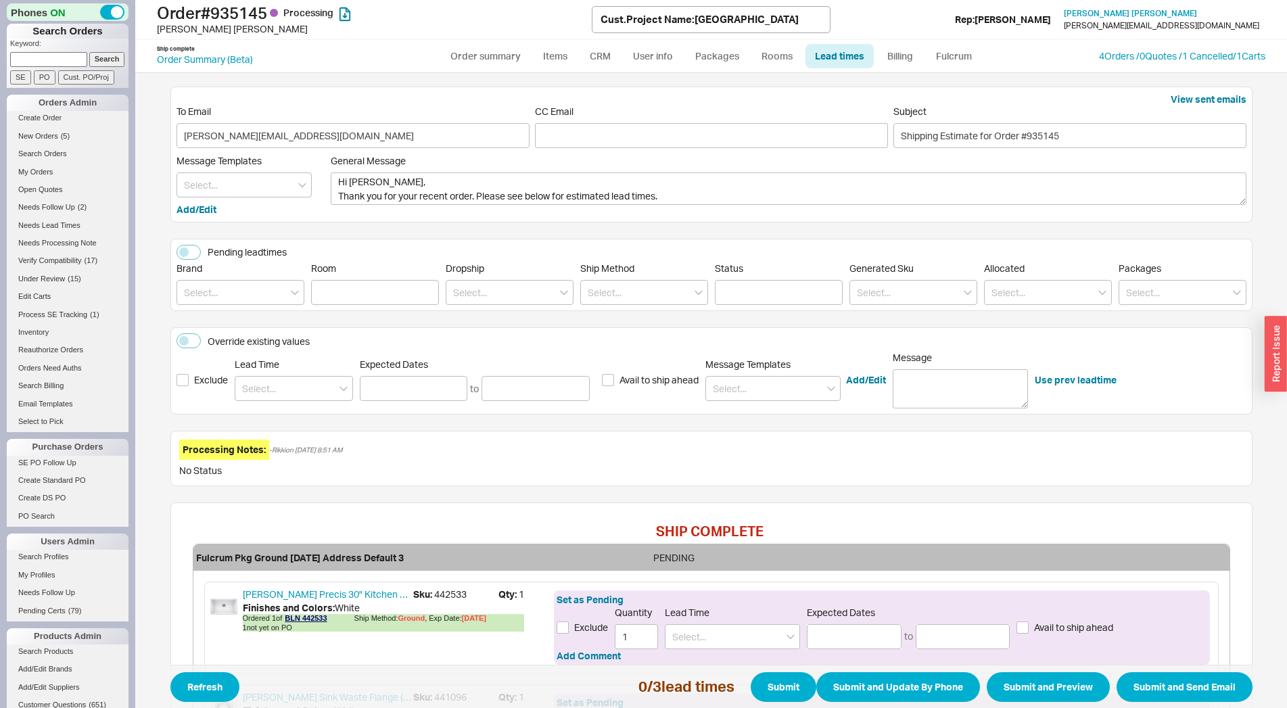
scroll to position [295, 0]
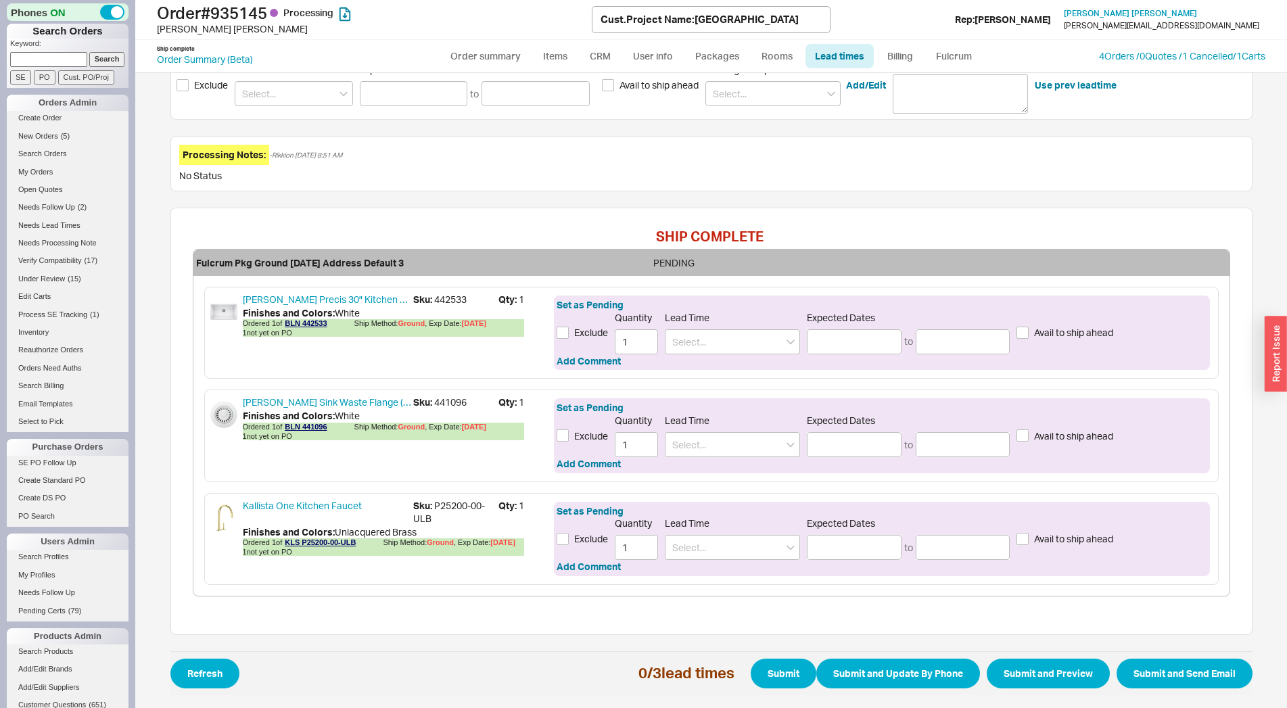
click at [445, 291] on div "[PERSON_NAME] Precis 30" Kitchen Sink Sku: 442533 Qty: 1 Finishes and Colors : …" at bounding box center [711, 333] width 1014 height 92
copy span "442533"
click at [308, 305] on link "[PERSON_NAME] Precis 30" Kitchen Sink" at bounding box center [328, 300] width 170 height 14
click at [450, 408] on span "Sku: 441096" at bounding box center [455, 403] width 85 height 14
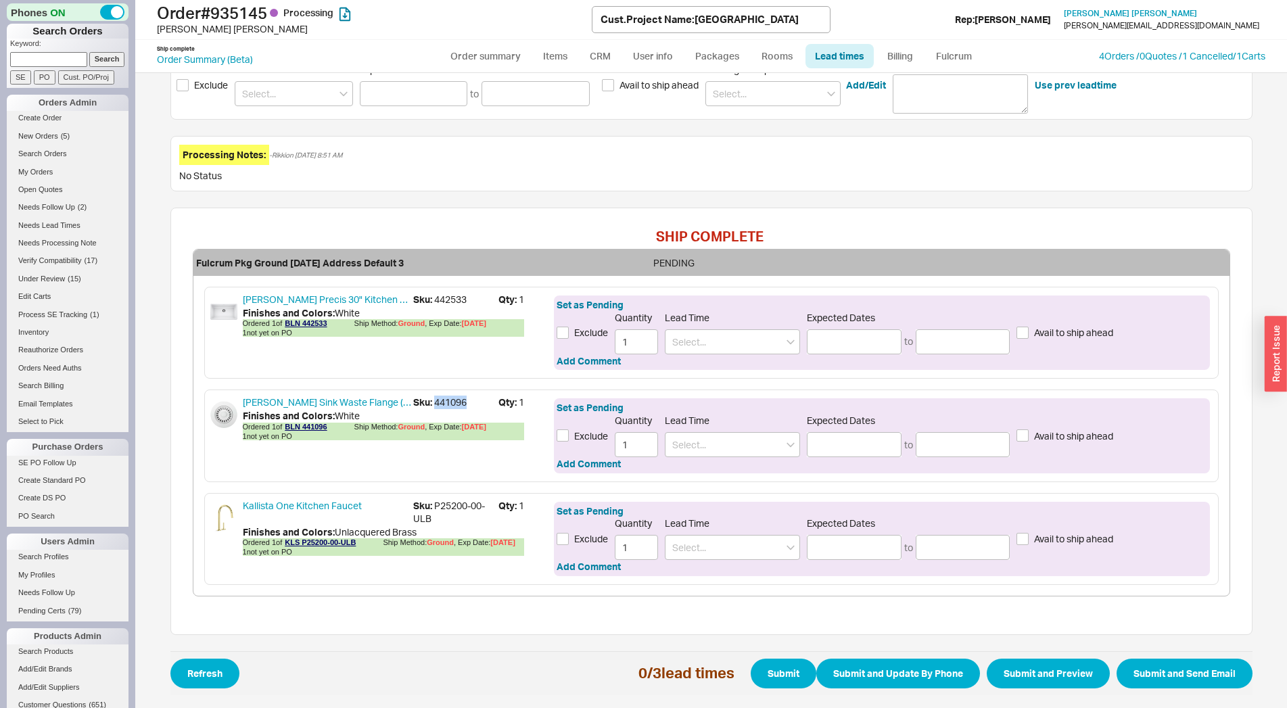
click at [450, 408] on span "Sku: 441096" at bounding box center [455, 403] width 85 height 14
copy span "441096"
click at [742, 347] on input at bounding box center [732, 341] width 135 height 25
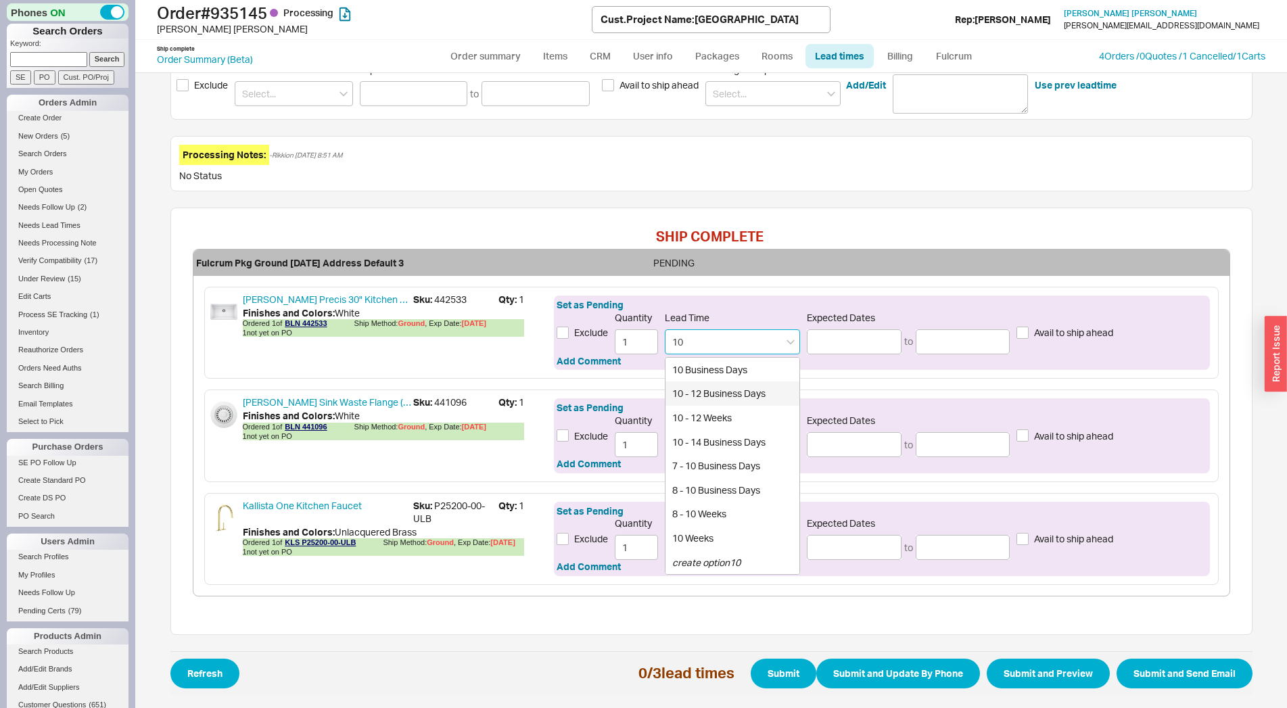
click at [711, 395] on div "10 - 12 Business Days" at bounding box center [732, 393] width 134 height 24
type input "10 - 12 Business Days"
type input "[DATE]"
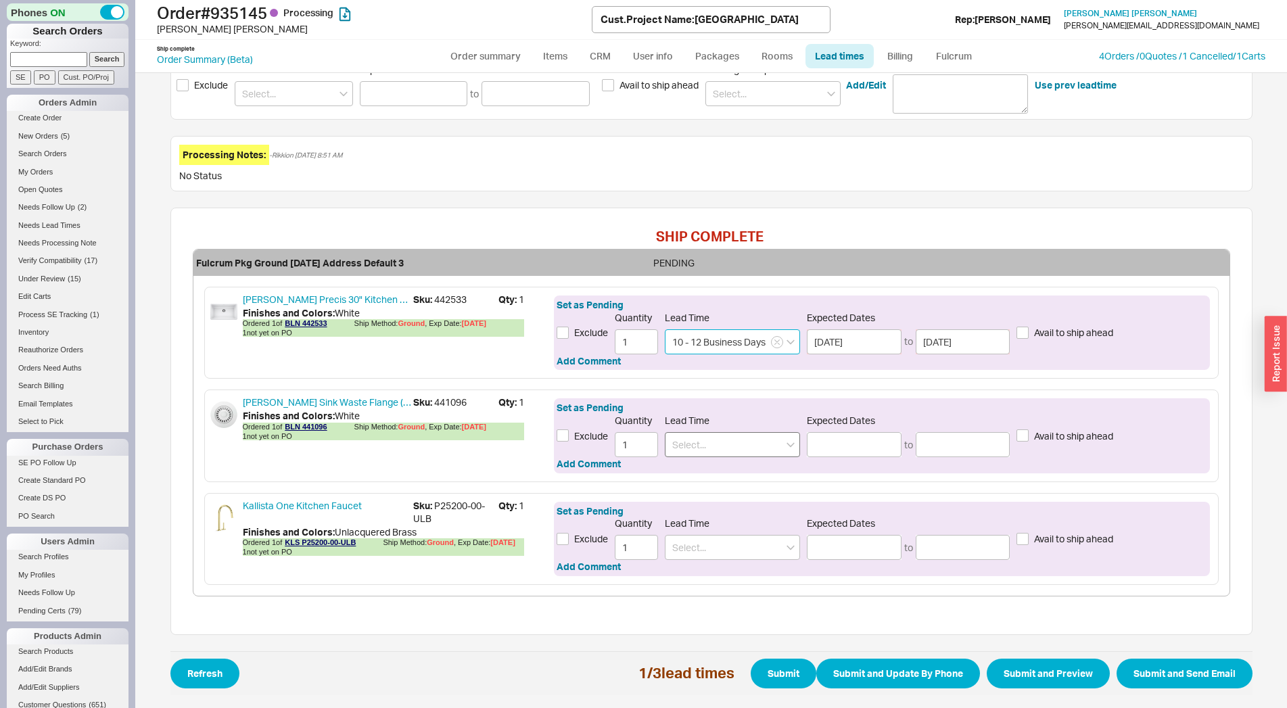
type input "10 - 12 Business Days"
click at [700, 443] on input at bounding box center [732, 444] width 135 height 25
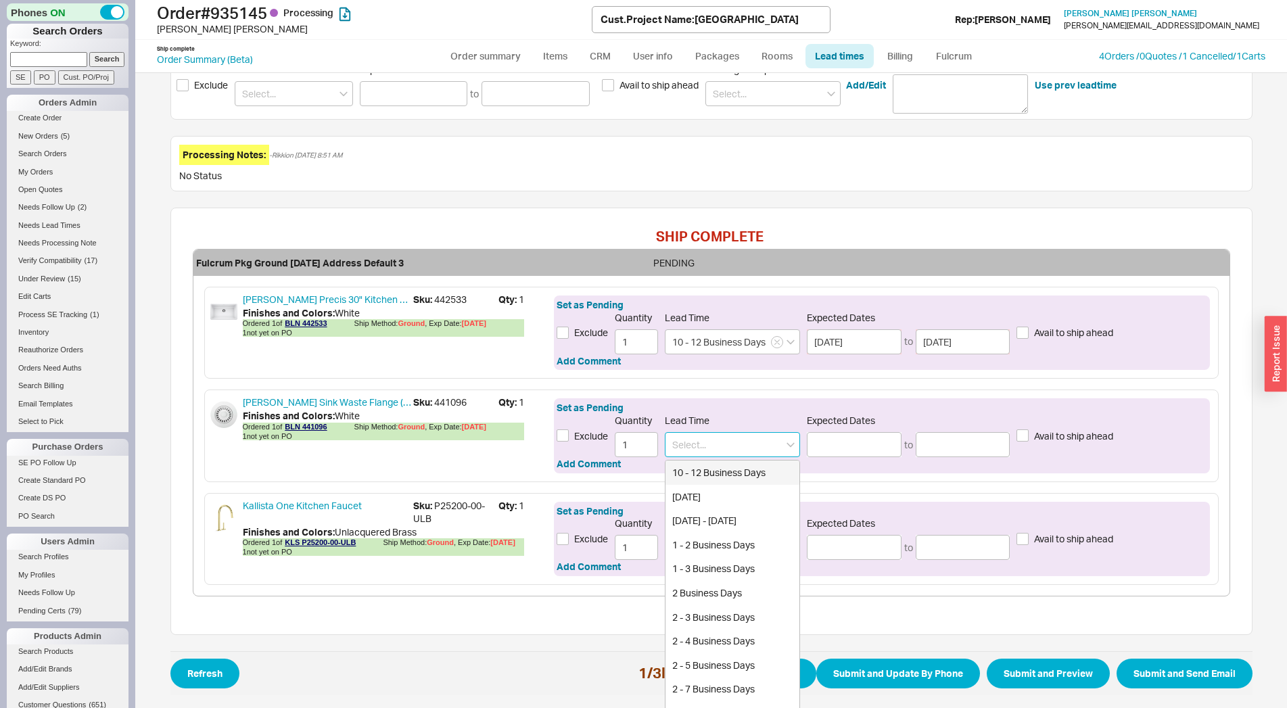
click at [712, 470] on div "10 - 12 Business Days" at bounding box center [732, 472] width 134 height 24
type input "10 - 12 Business Days"
type input "[DATE]"
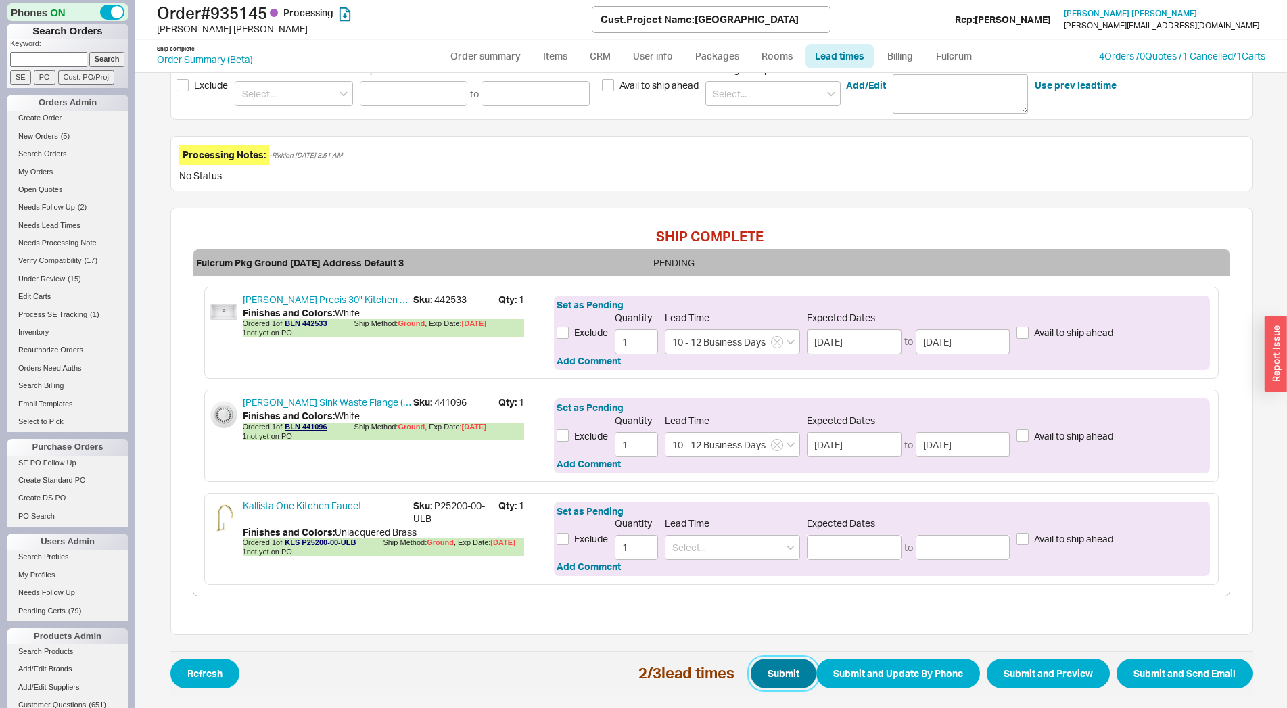
click at [780, 677] on button "Submit" at bounding box center [784, 674] width 66 height 30
select select "*"
select select "LOW"
select select "3"
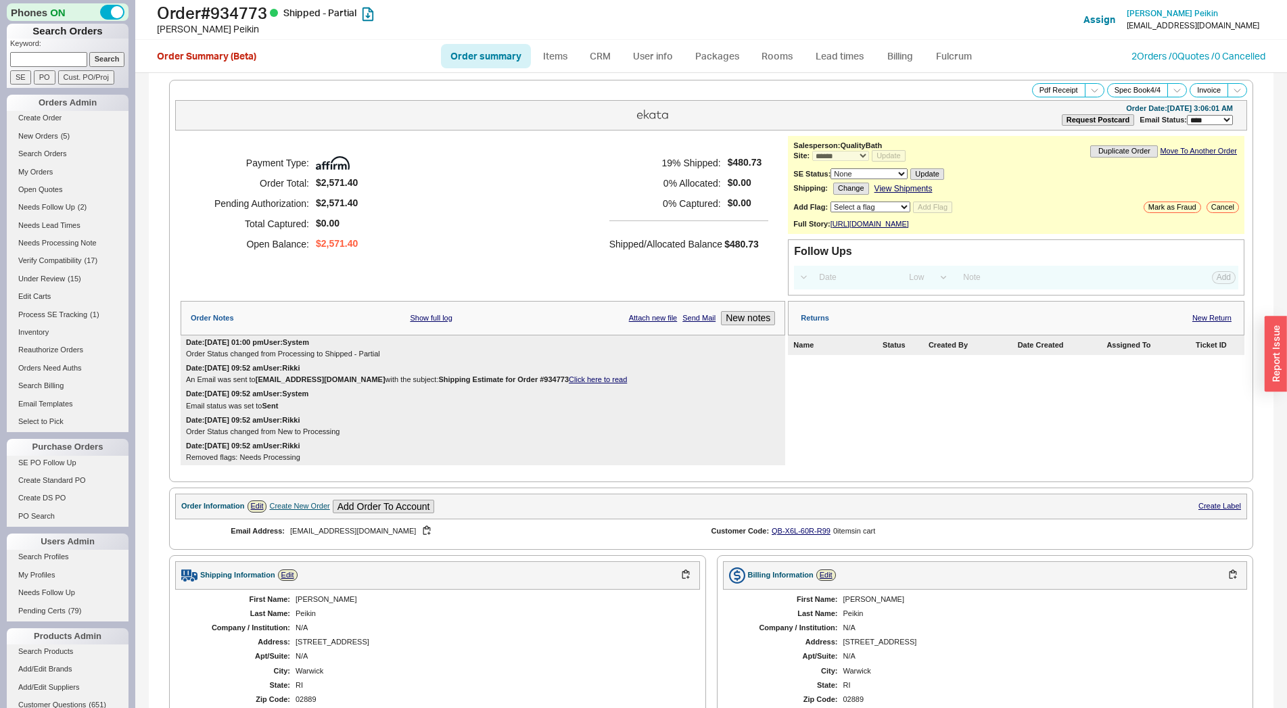
select select "*"
select select "LOW"
select select "3"
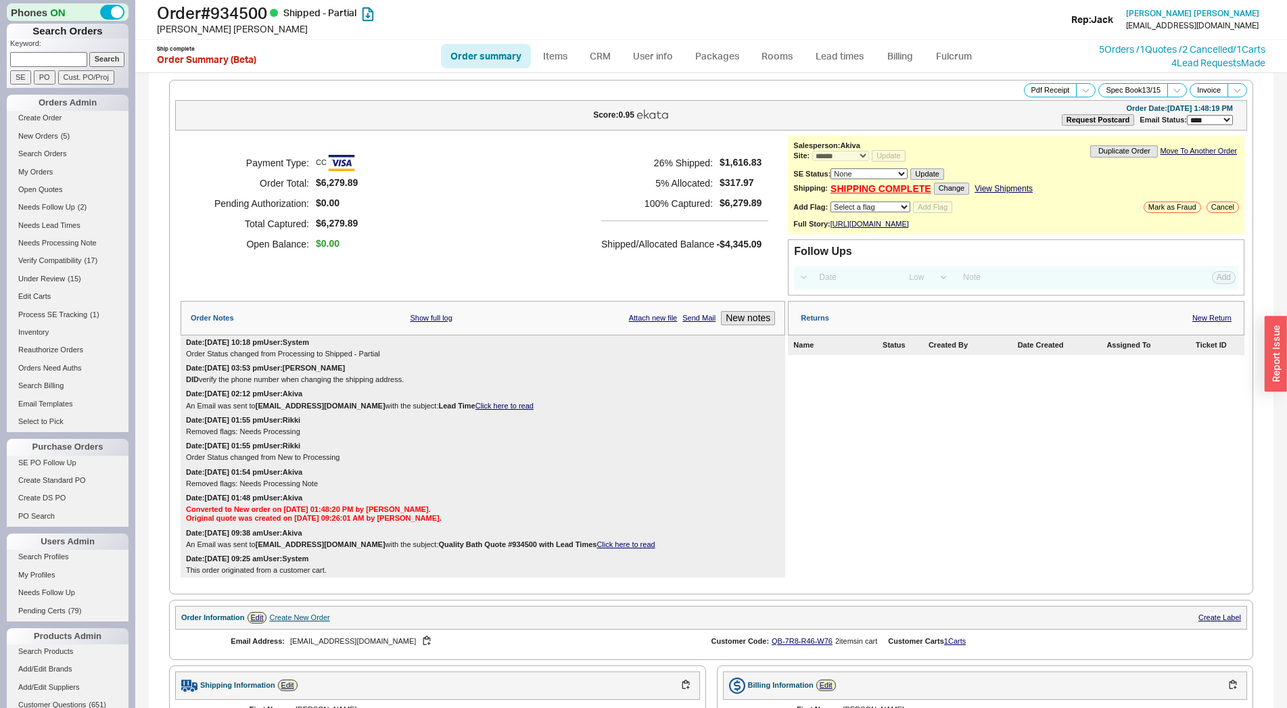
select select "*"
select select "LOW"
select select "3"
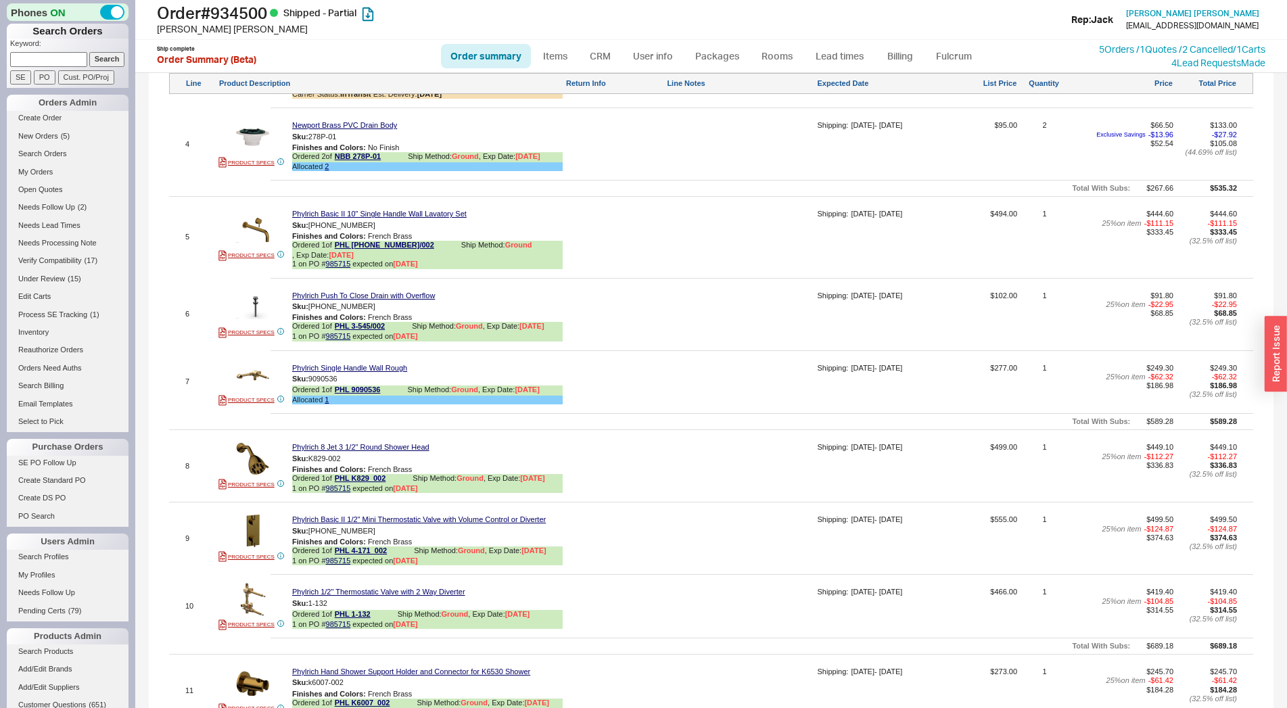
scroll to position [1494, 0]
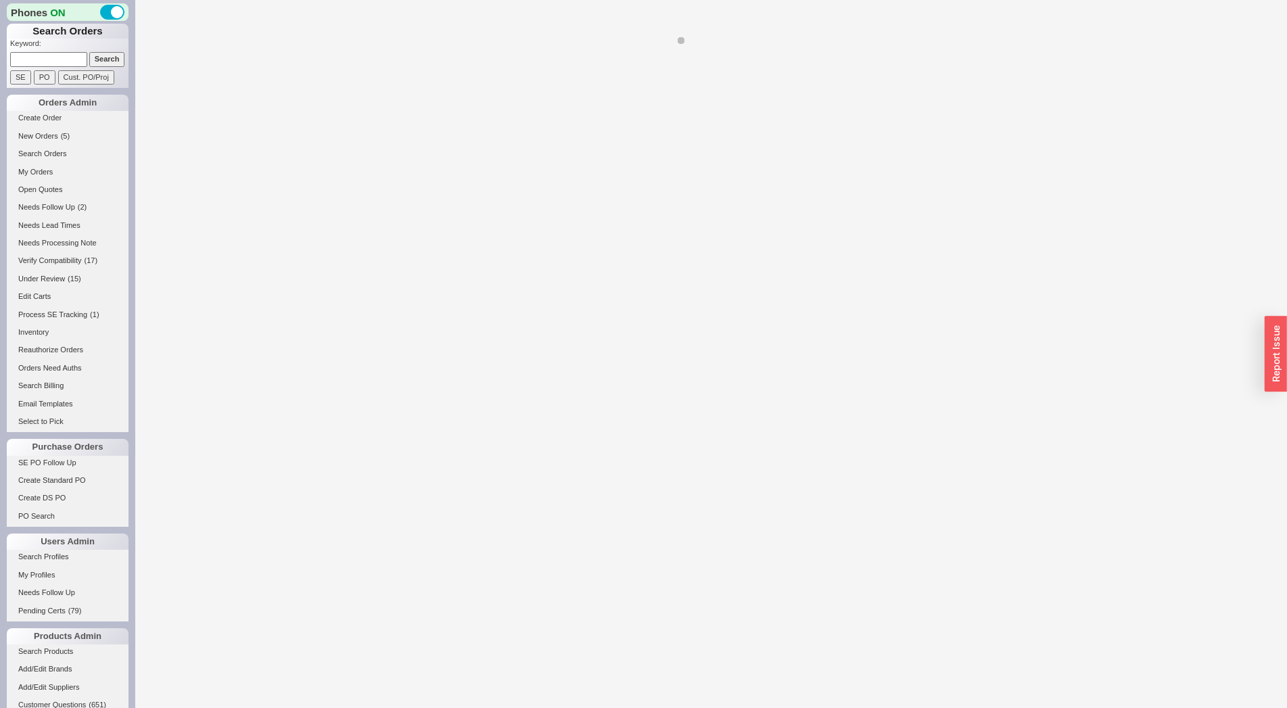
select select "*"
select select "LOW"
select select "3"
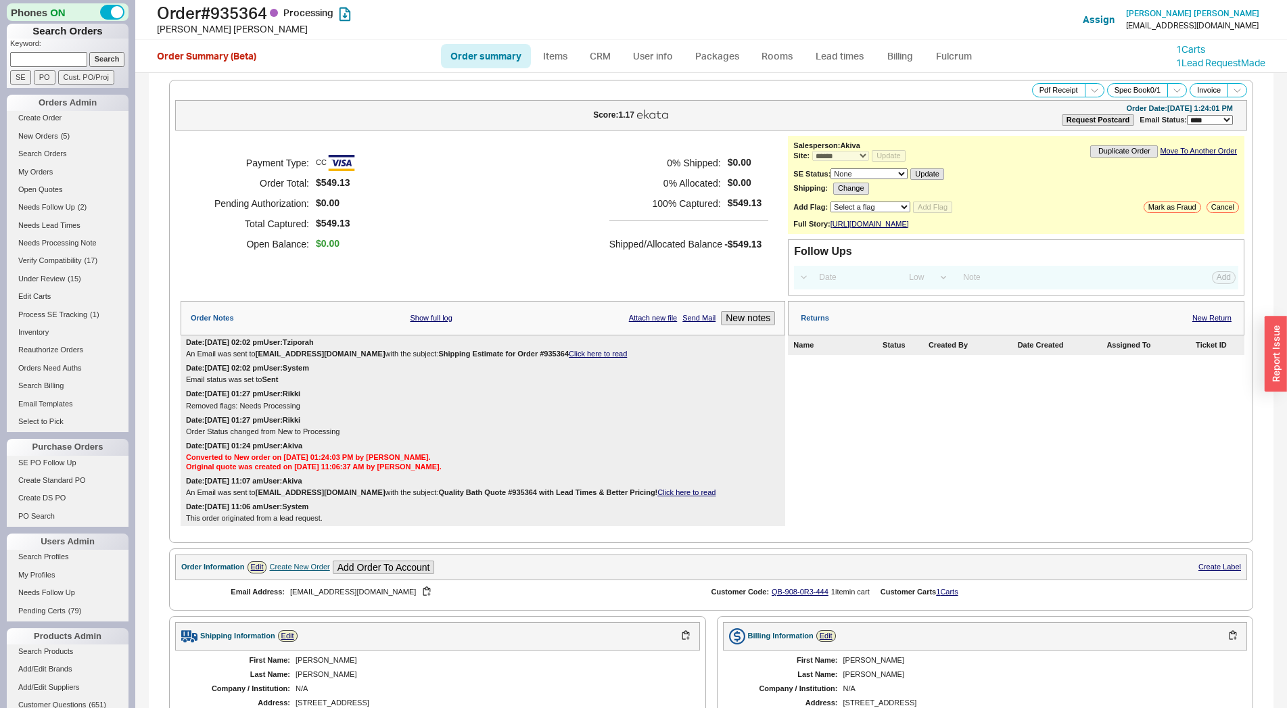
scroll to position [461, 0]
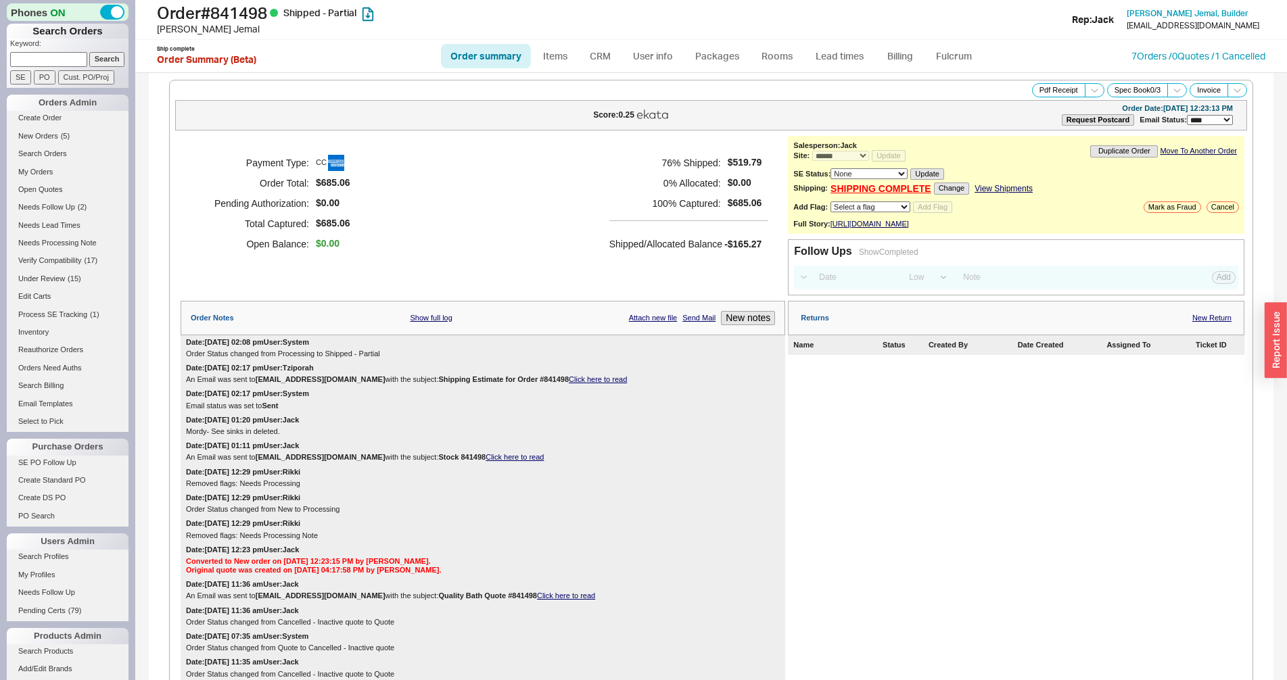
select select "*"
select select "LOW"
select select "3"
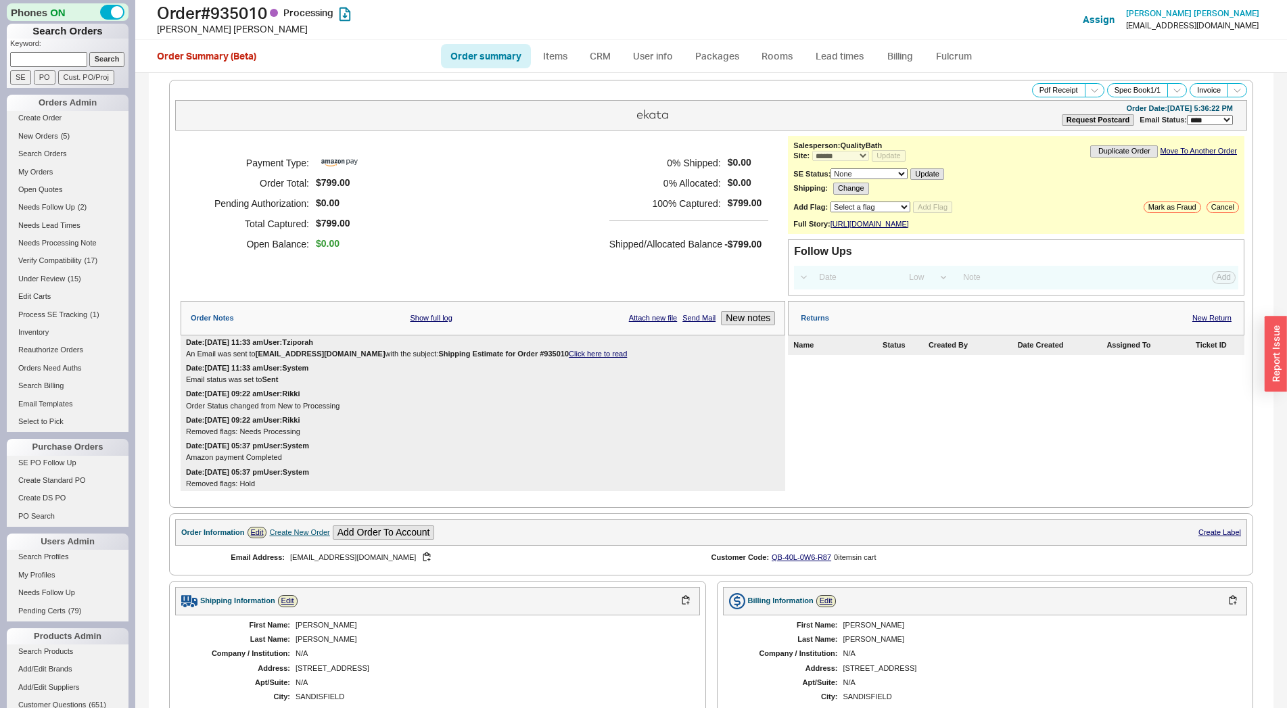
select select "*"
select select "LOW"
select select "3"
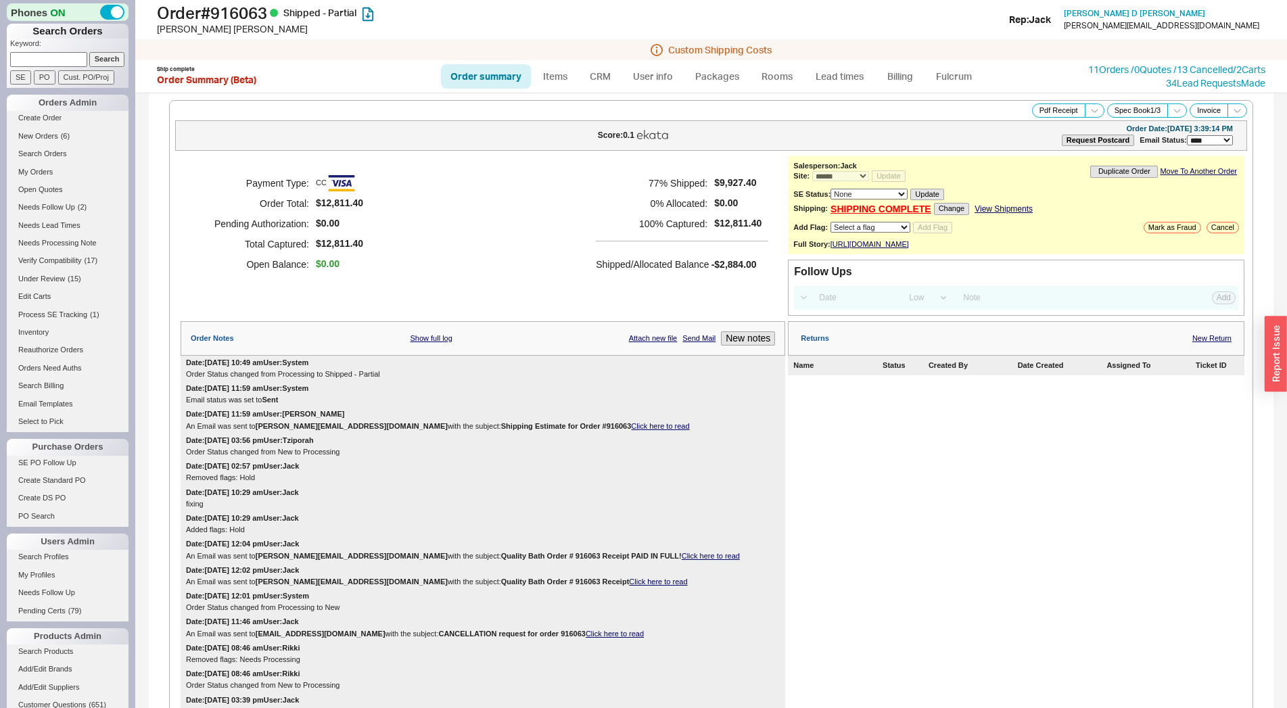
select select "*"
select select "LOW"
select select "3"
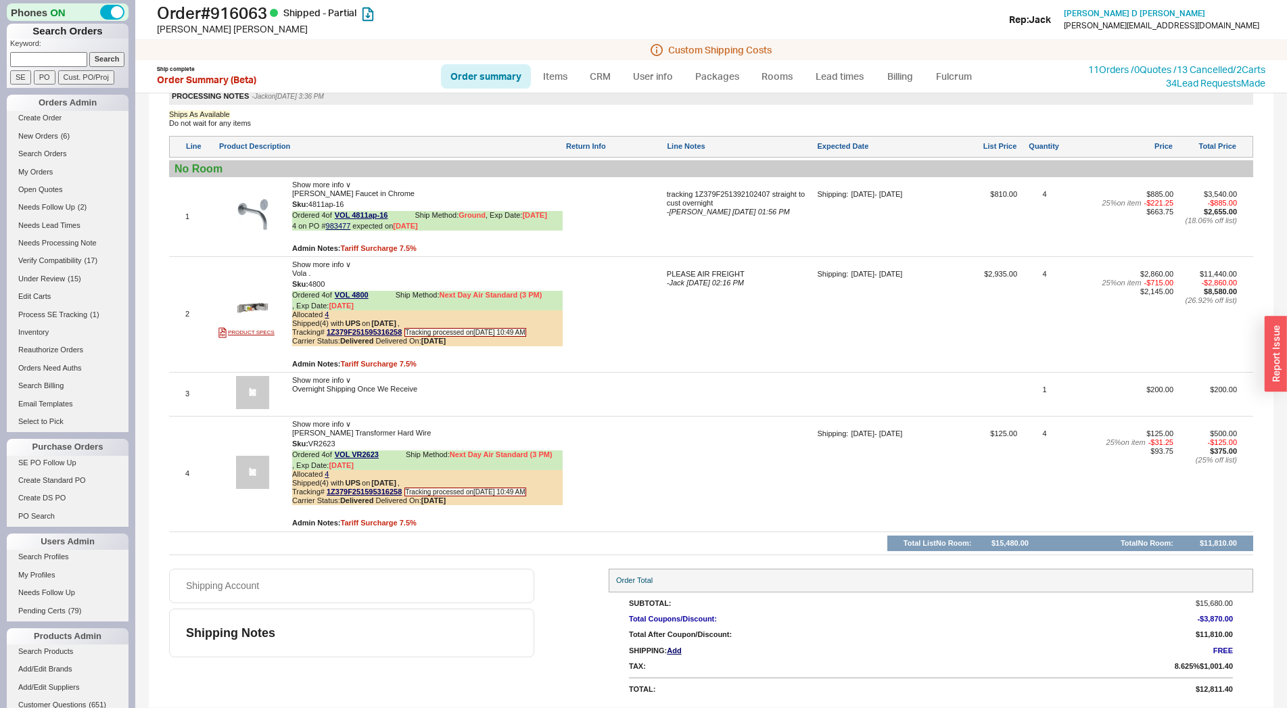
click at [836, 471] on div "Shipping: 09/04/25 - 09/18/25" at bounding box center [878, 478] width 123 height 99
drag, startPoint x: 160, startPoint y: 12, endPoint x: 275, endPoint y: 14, distance: 115.0
click at [275, 14] on h1 "Order # 916063 Shipped - Partial" at bounding box center [402, 12] width 490 height 19
copy h1 "Order # 916063"
click at [667, 400] on div at bounding box center [741, 398] width 148 height 27
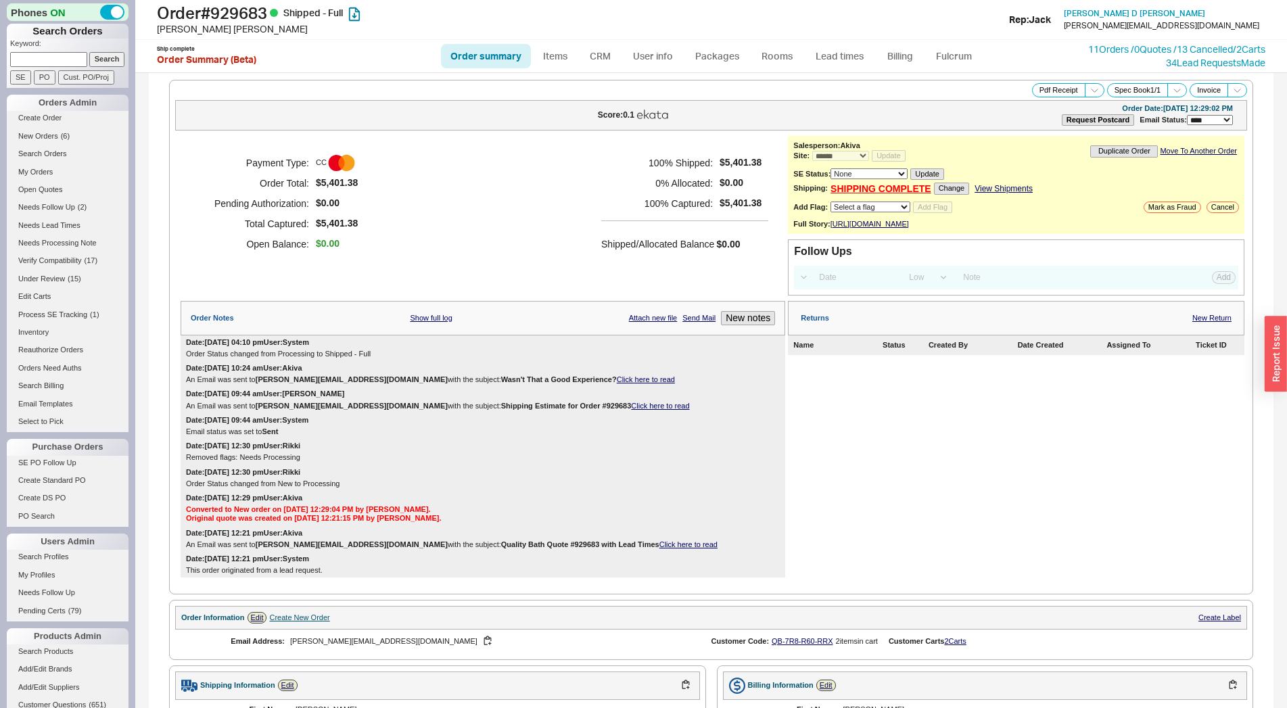
select select "*"
select select "LOW"
select select "3"
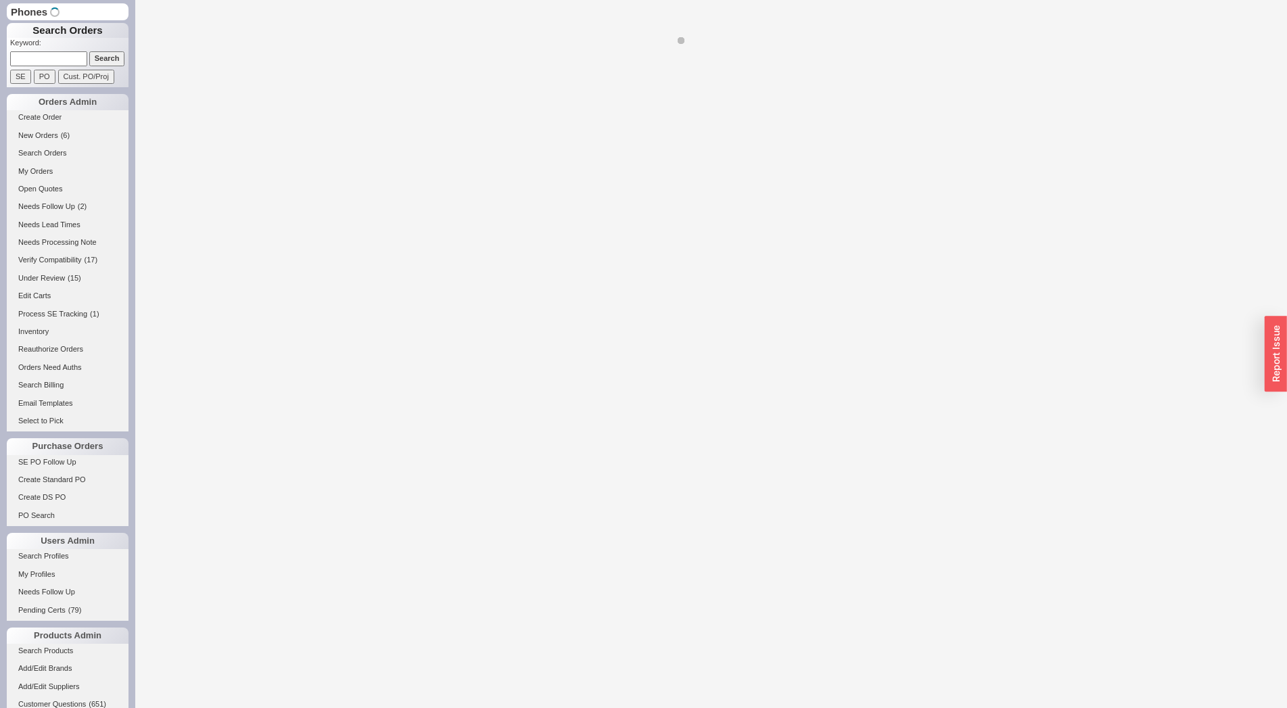
select select "*"
select select "LOW"
select select "3"
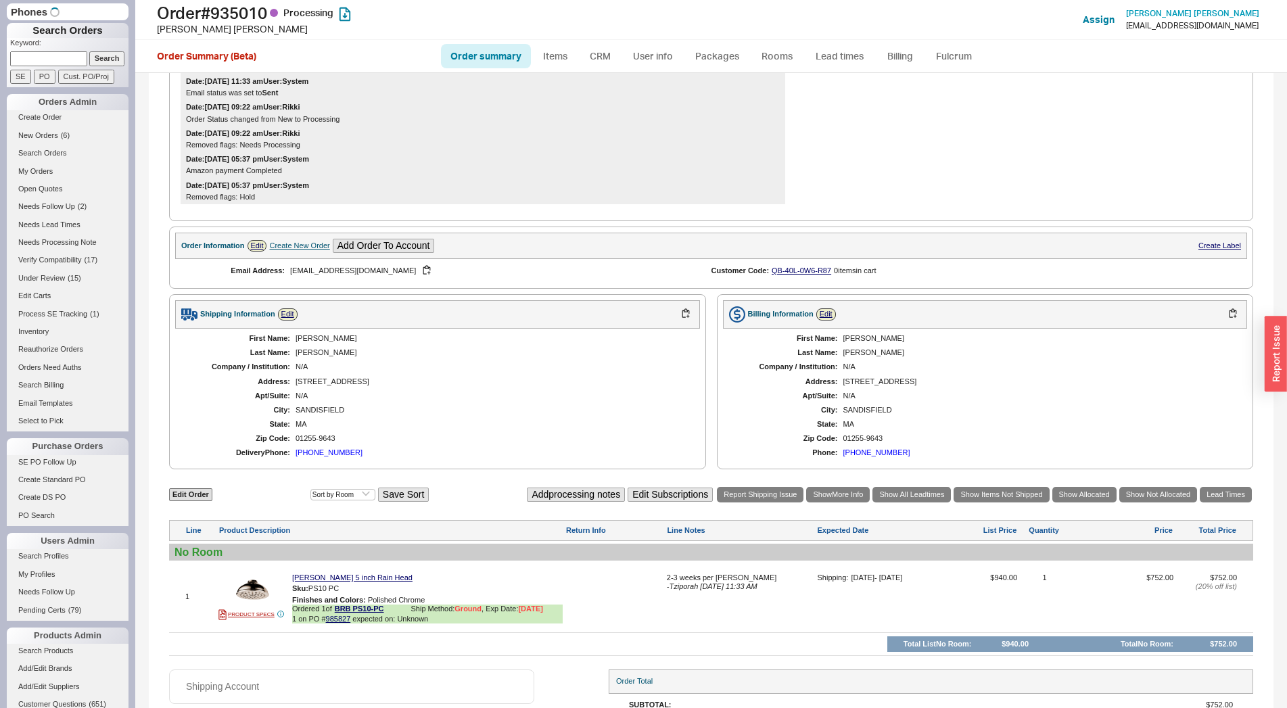
scroll to position [368, 0]
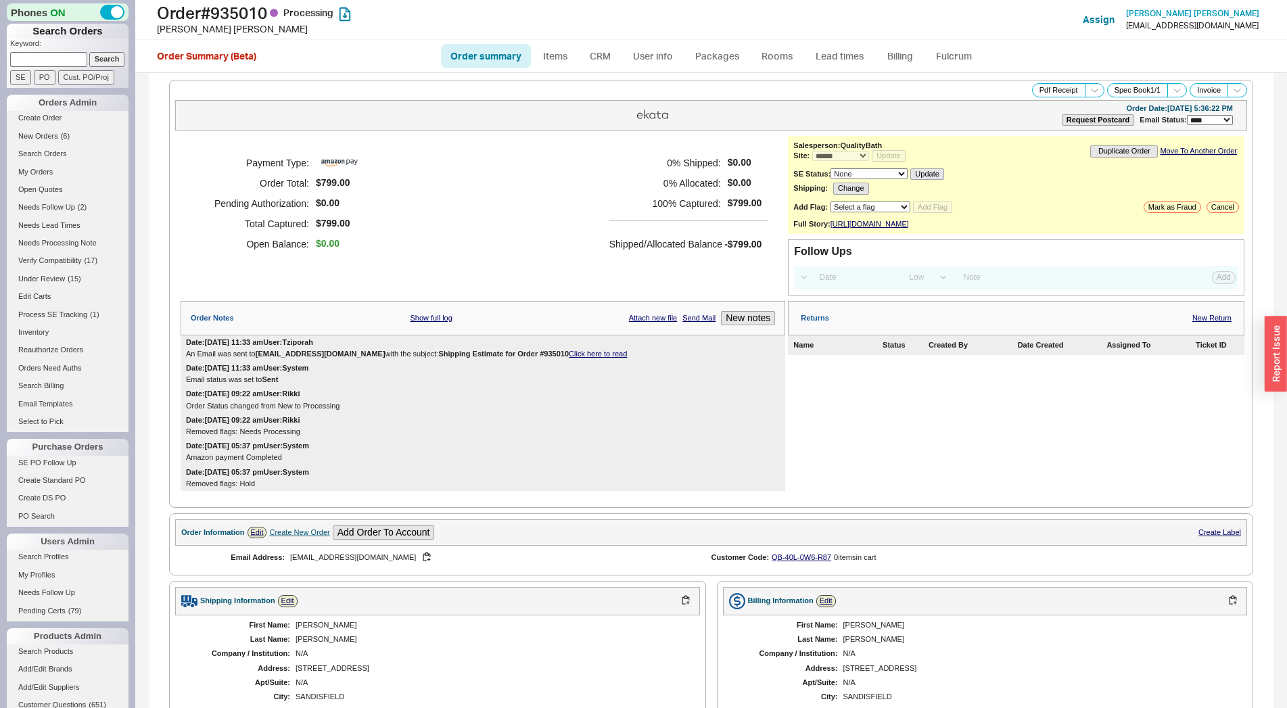
select select "*"
select select "LOW"
select select "3"
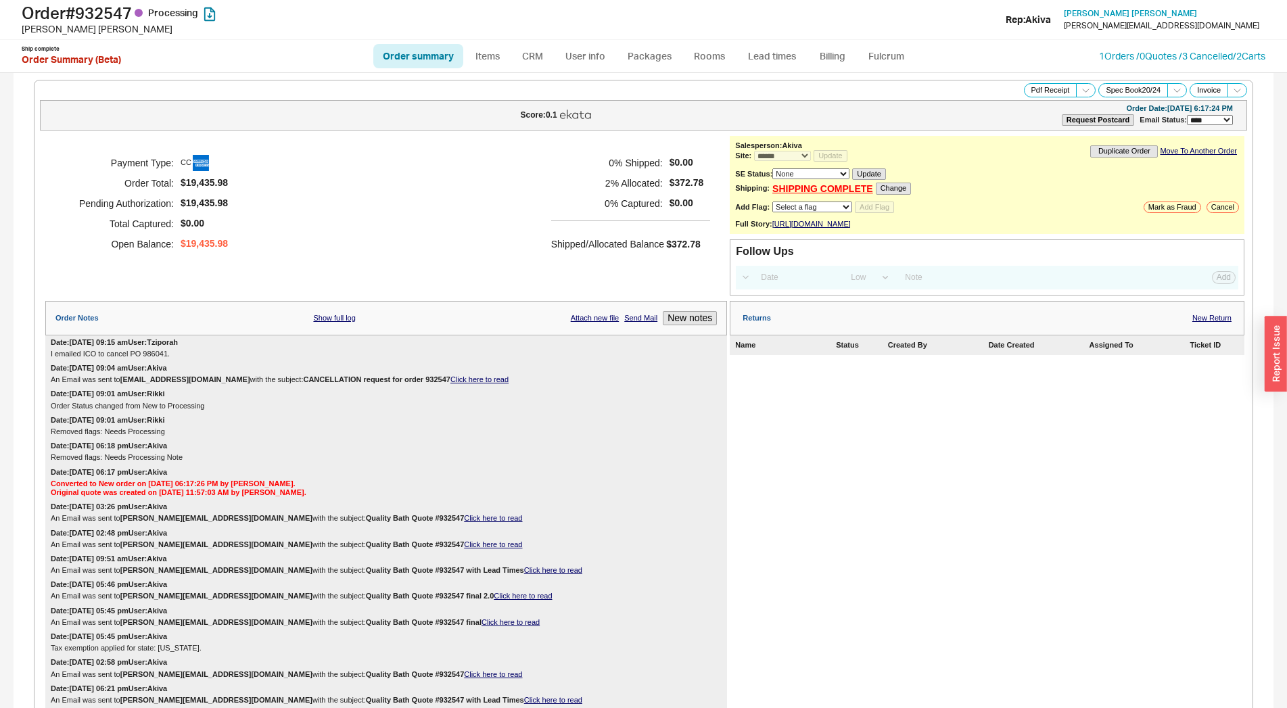
select select "*"
select select "LOW"
select select "3"
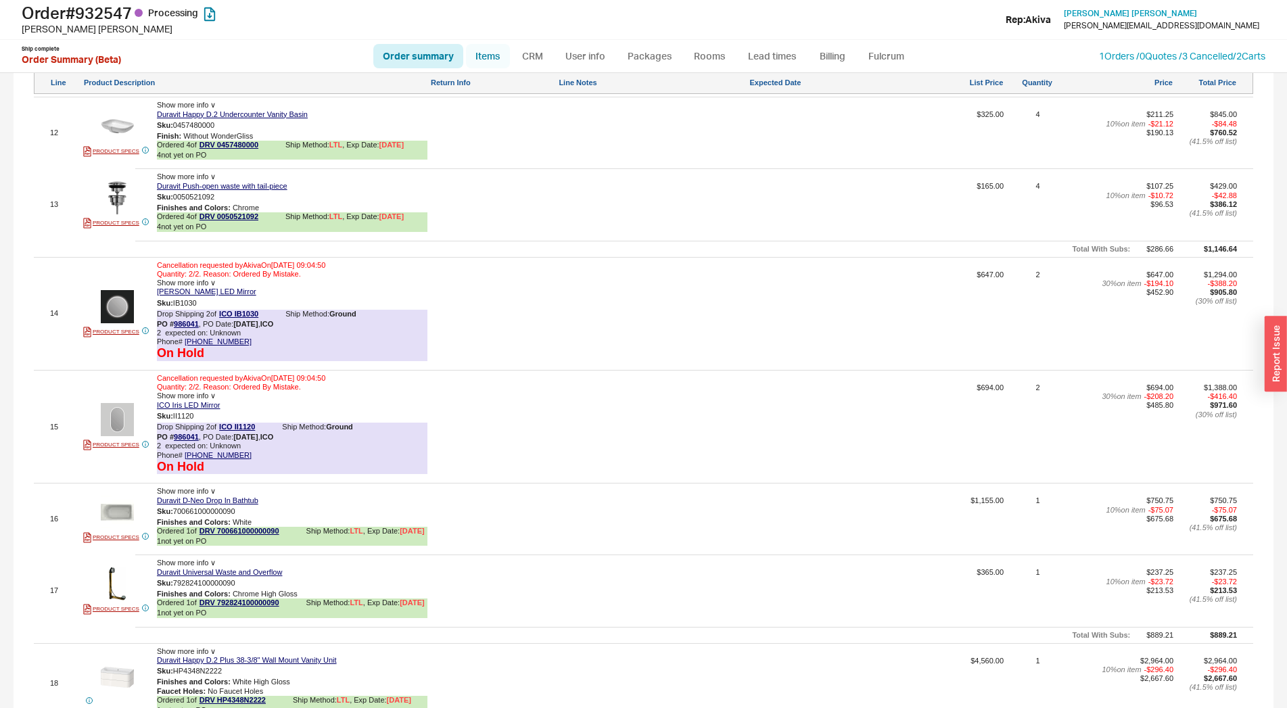
click at [480, 47] on link "Items" at bounding box center [488, 56] width 44 height 24
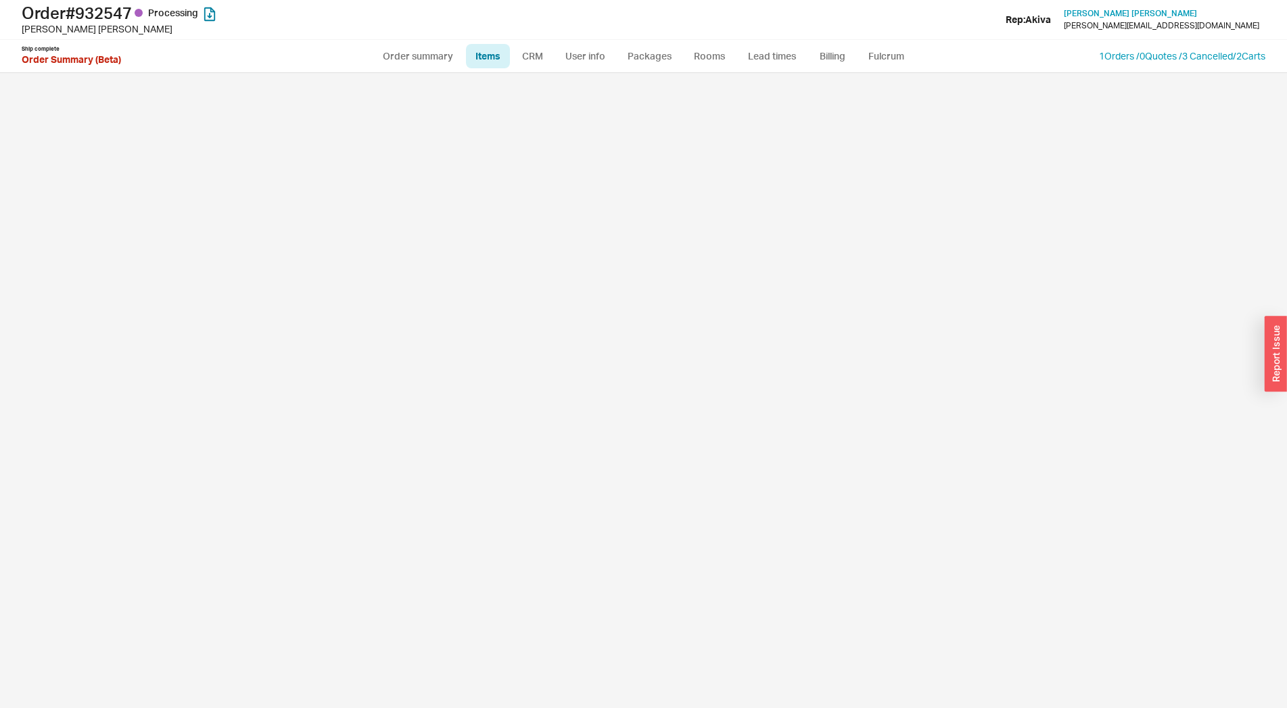
select select "3"
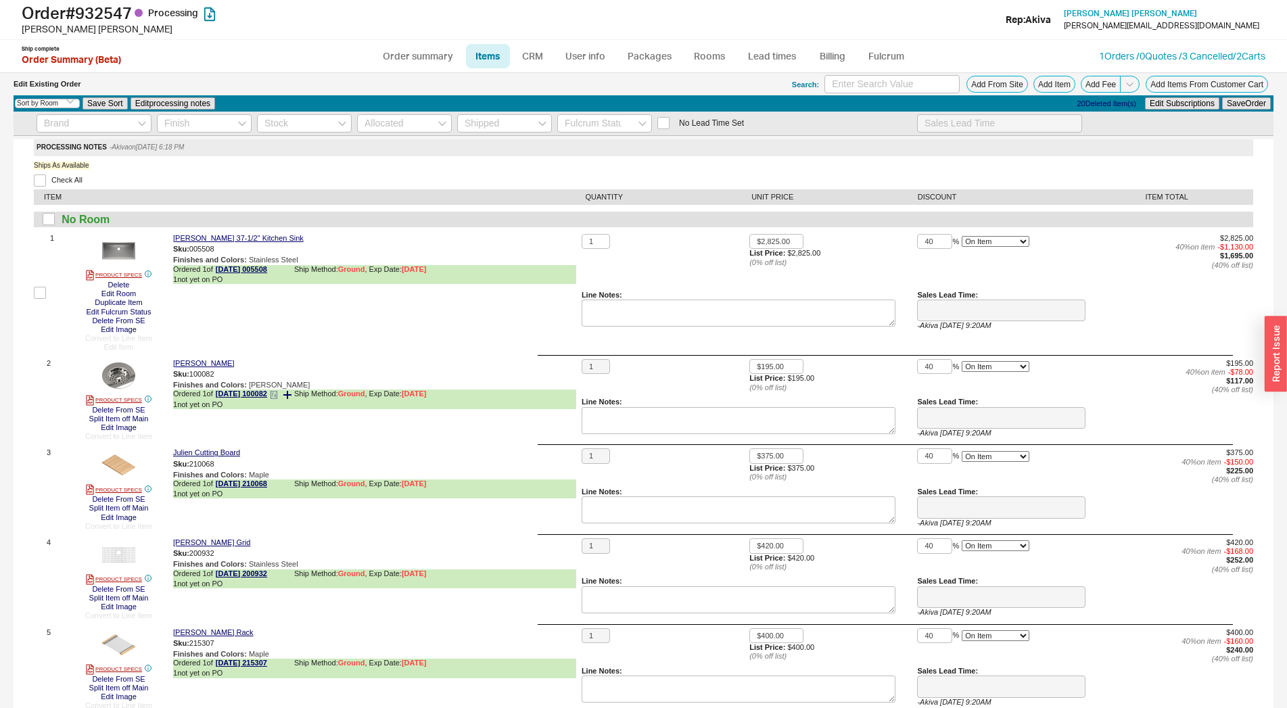
type input "2 - 3 Weeks"
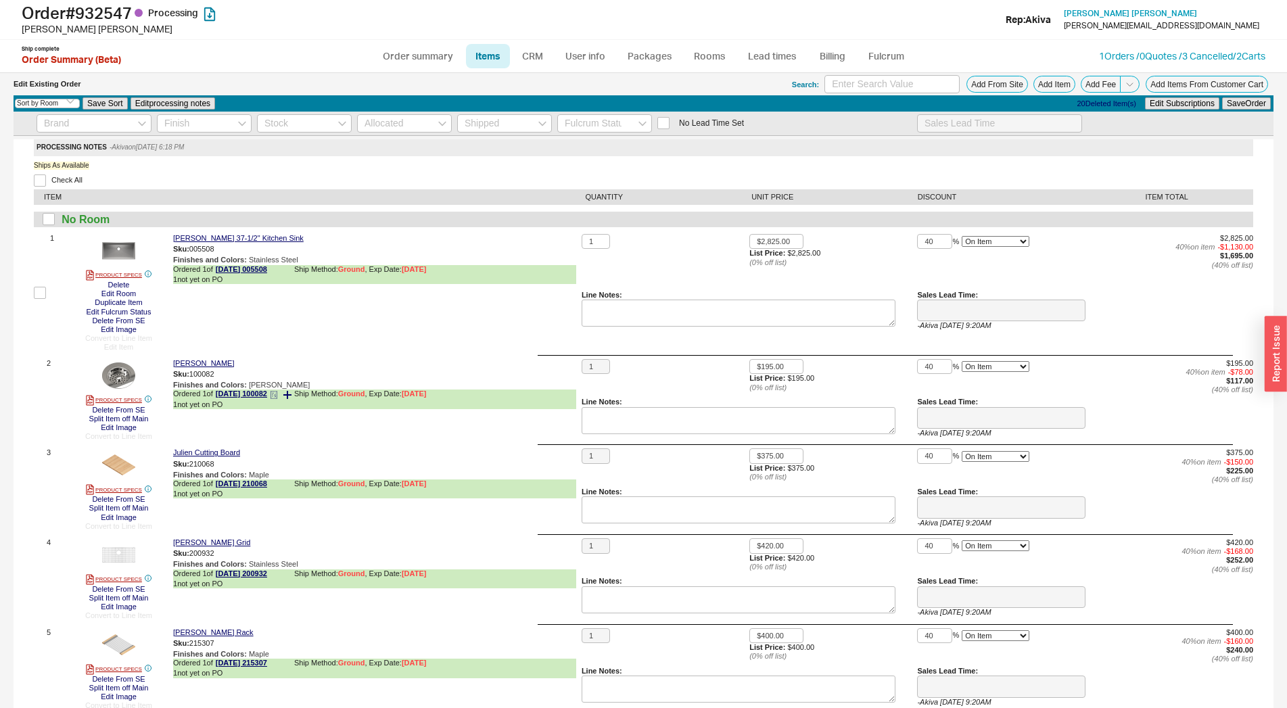
type input "5 - 7 Business Days"
type input "2 Weeks"
type input "1 - 2 Weeks"
type input "5 - 7 Business Days"
type input "2 - 3 Weeks"
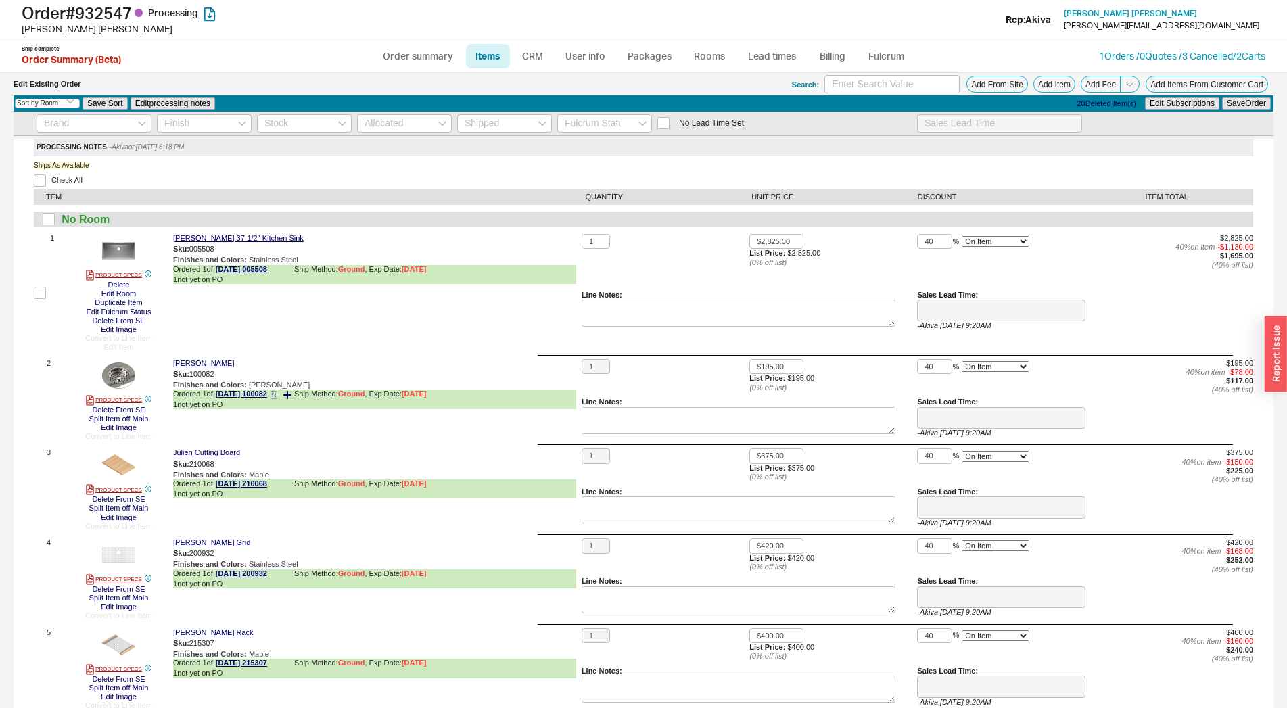
type input "2 - 3 Weeks"
type input "1.5 - 2.5 Weeks"
type input "2 - 3 Weeks"
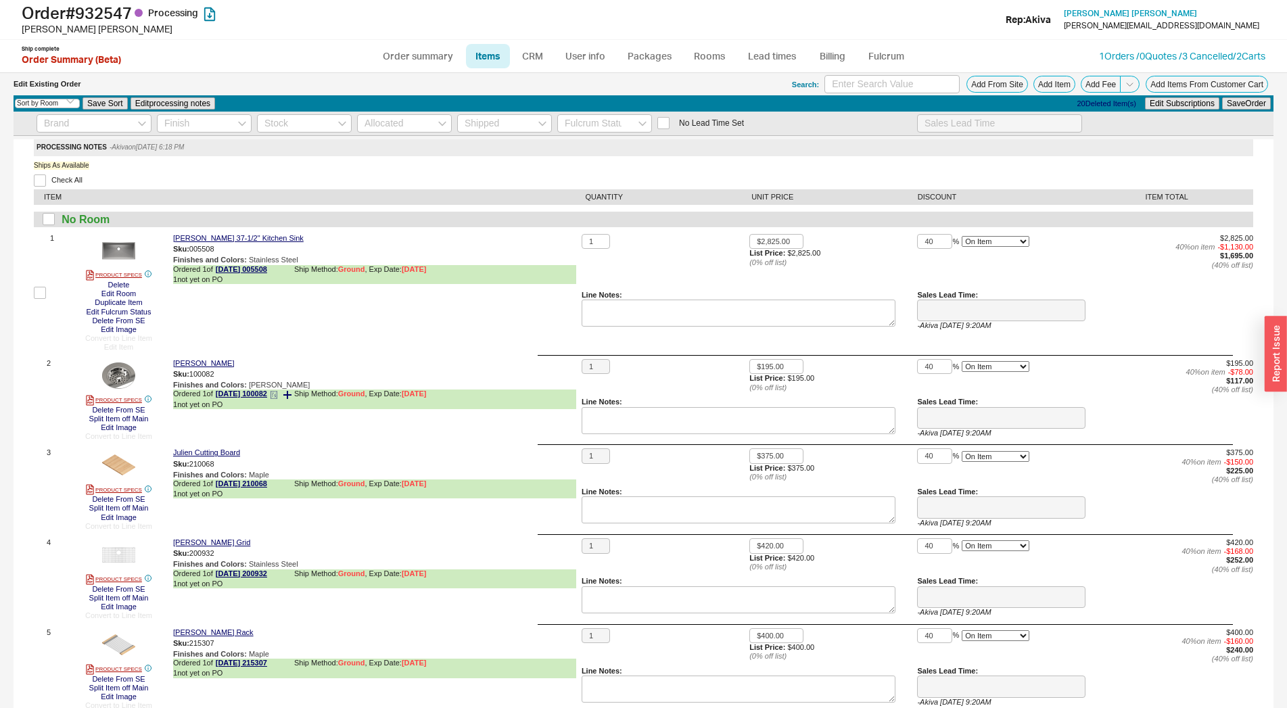
type input "2 - 3 Weeks"
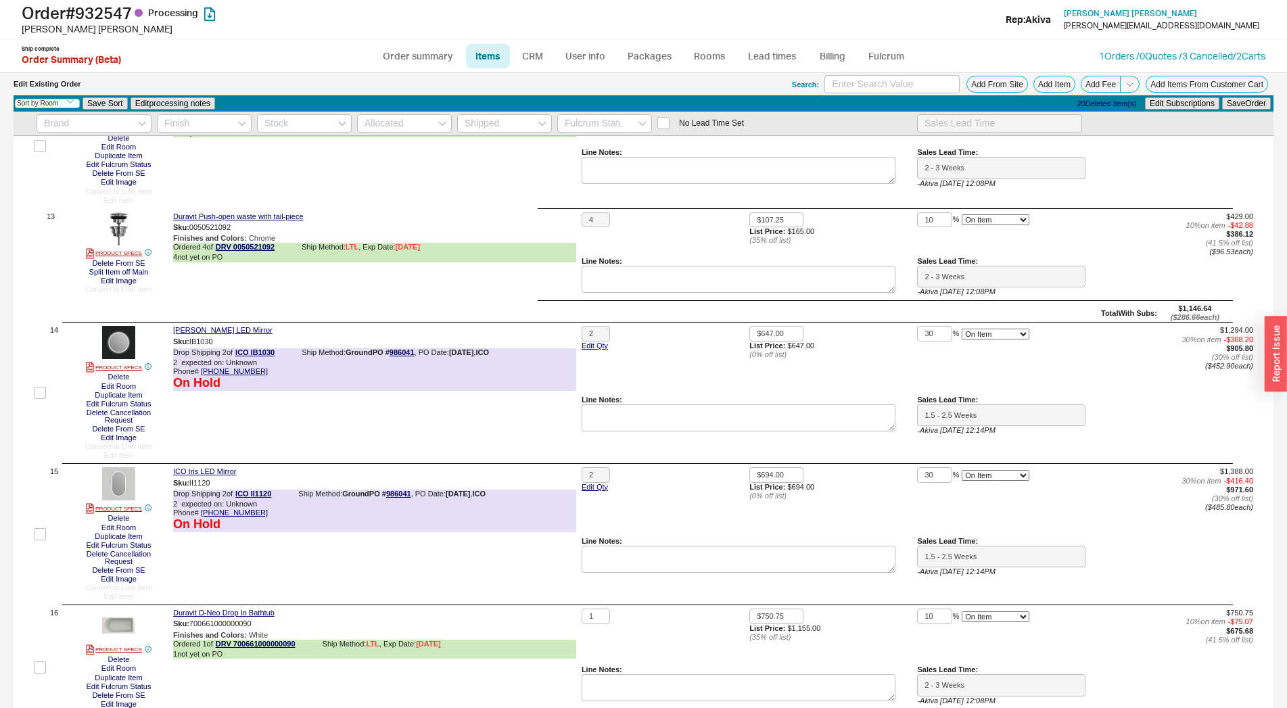
scroll to position [1494, 0]
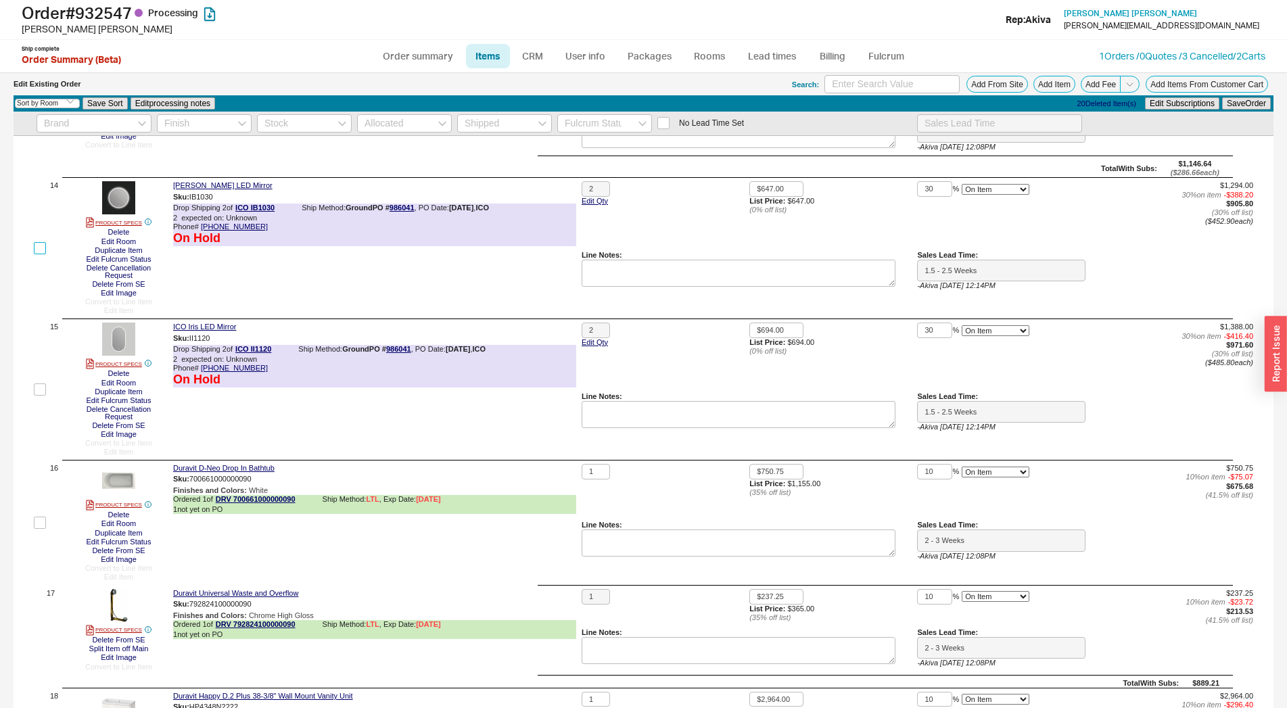
click at [43, 246] on input "checkbox" at bounding box center [40, 248] width 12 height 12
checkbox input "true"
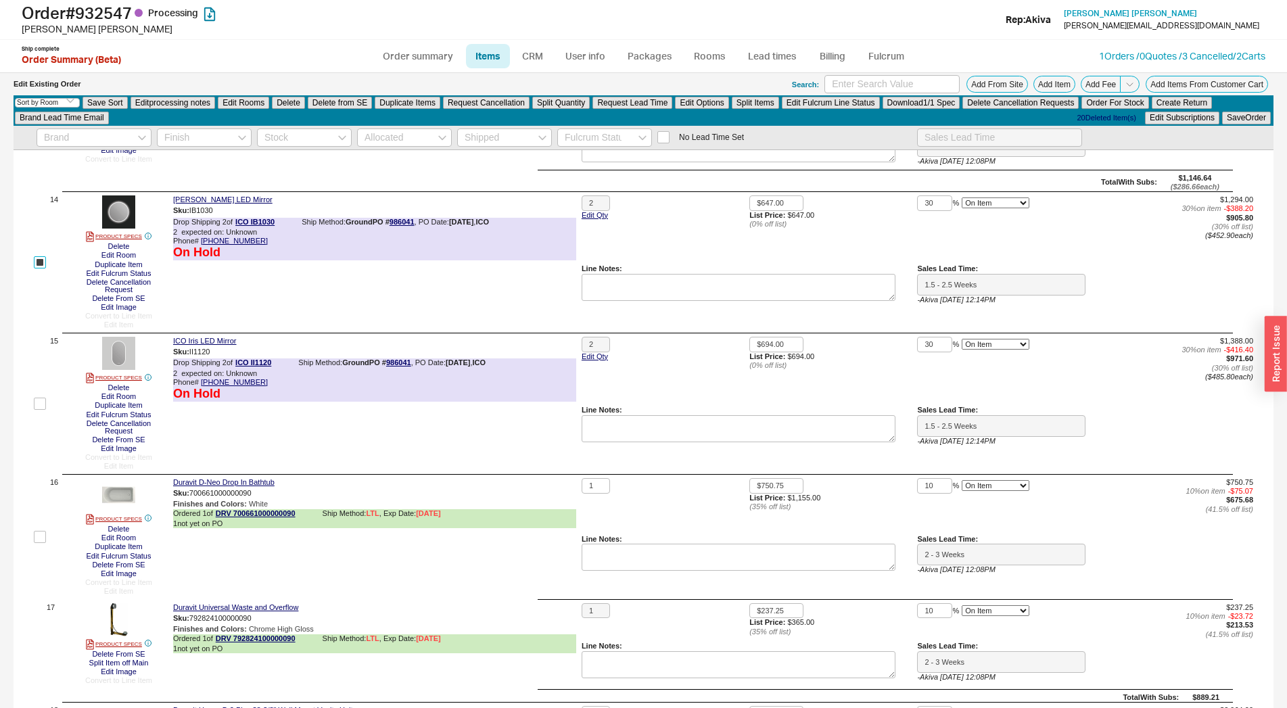
scroll to position [1508, 0]
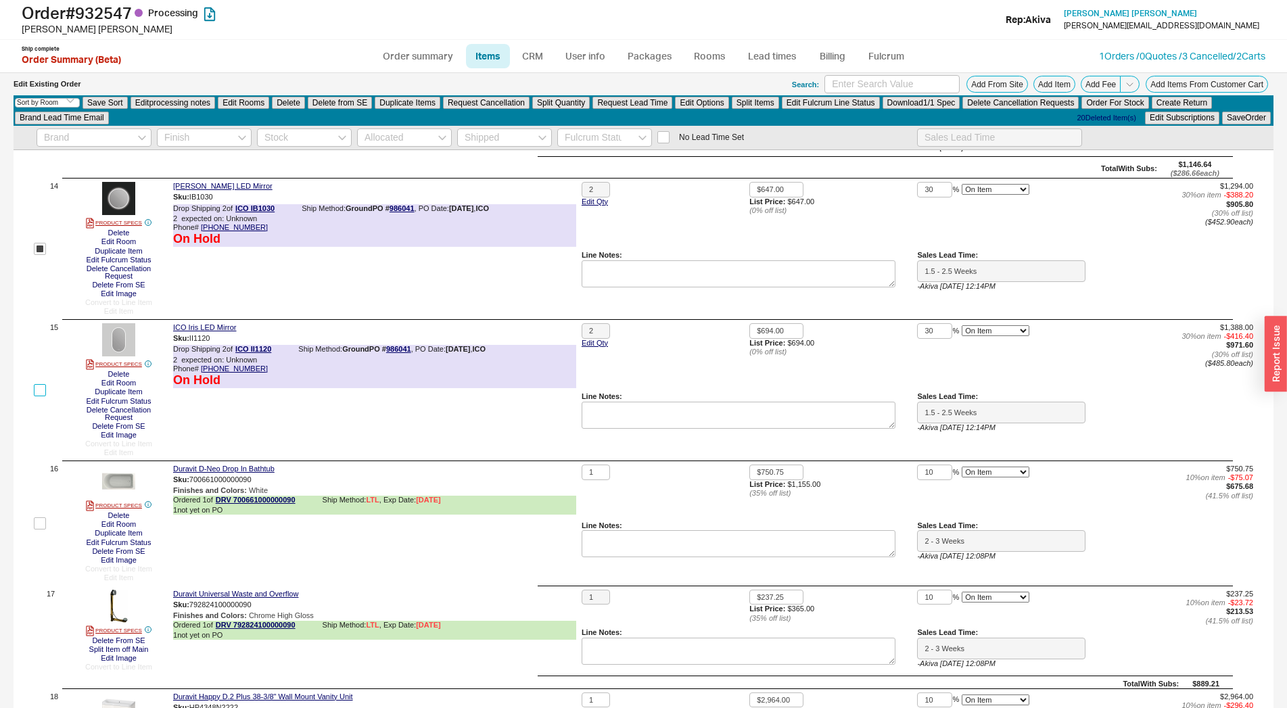
click at [45, 393] on input "checkbox" at bounding box center [40, 390] width 12 height 12
checkbox input "true"
click at [294, 99] on button "Delete" at bounding box center [288, 103] width 33 height 12
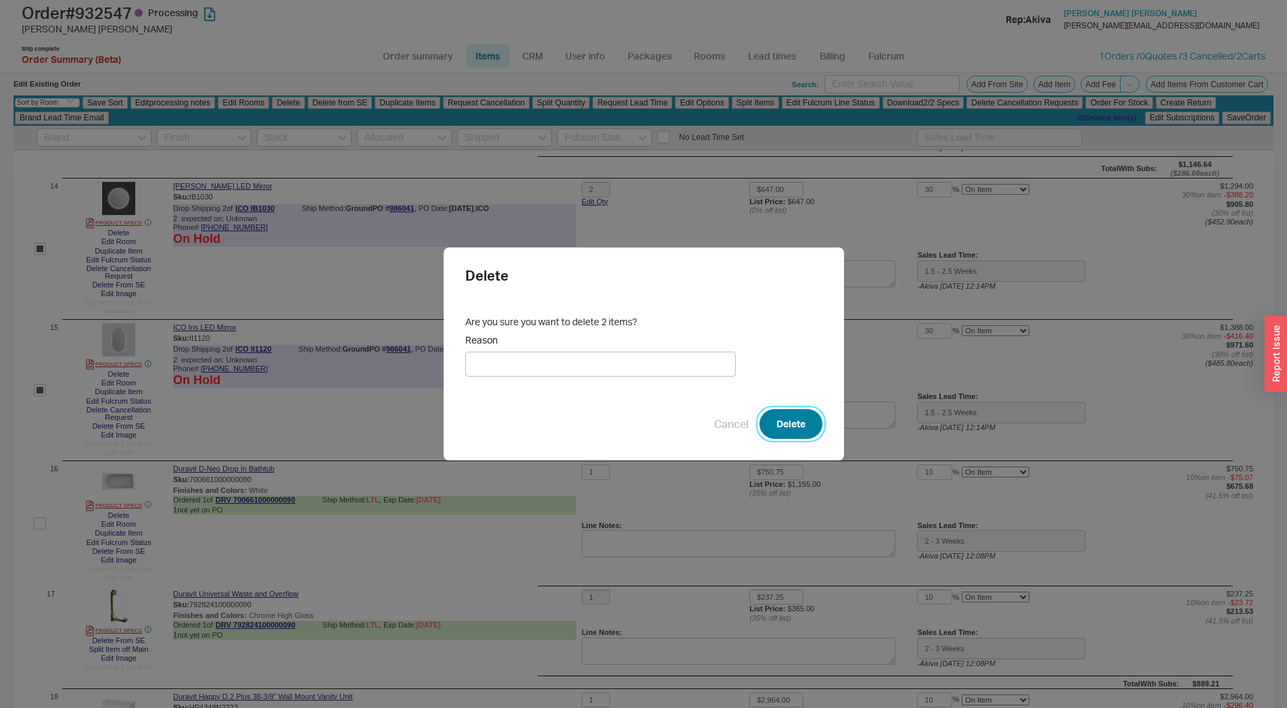
click at [774, 417] on button "Delete" at bounding box center [790, 424] width 63 height 30
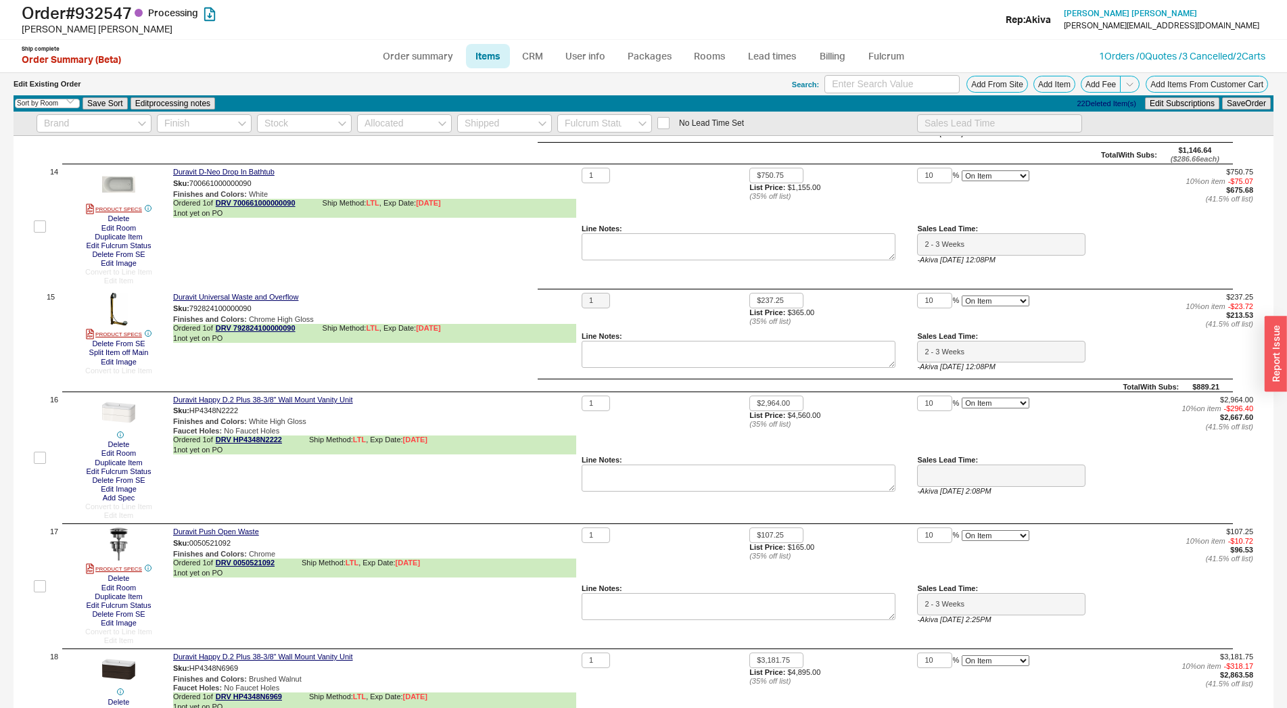
checkbox input "false"
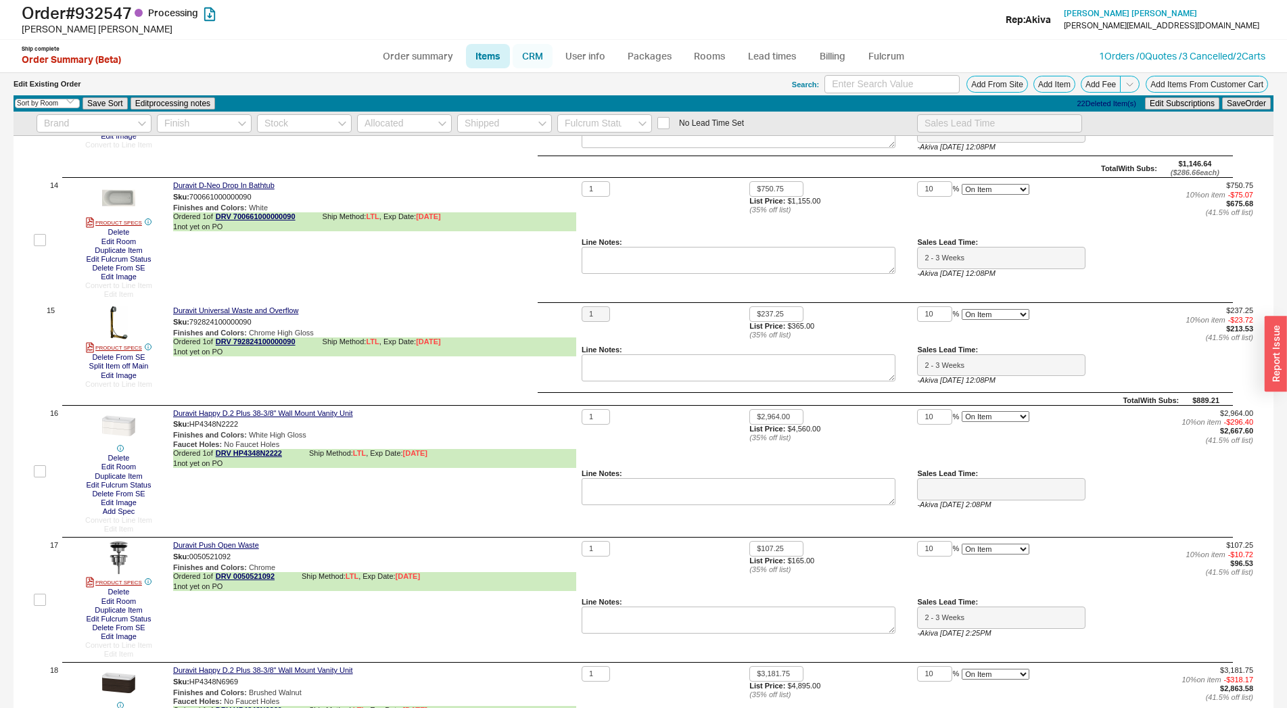
click at [543, 49] on link "CRM" at bounding box center [533, 56] width 40 height 24
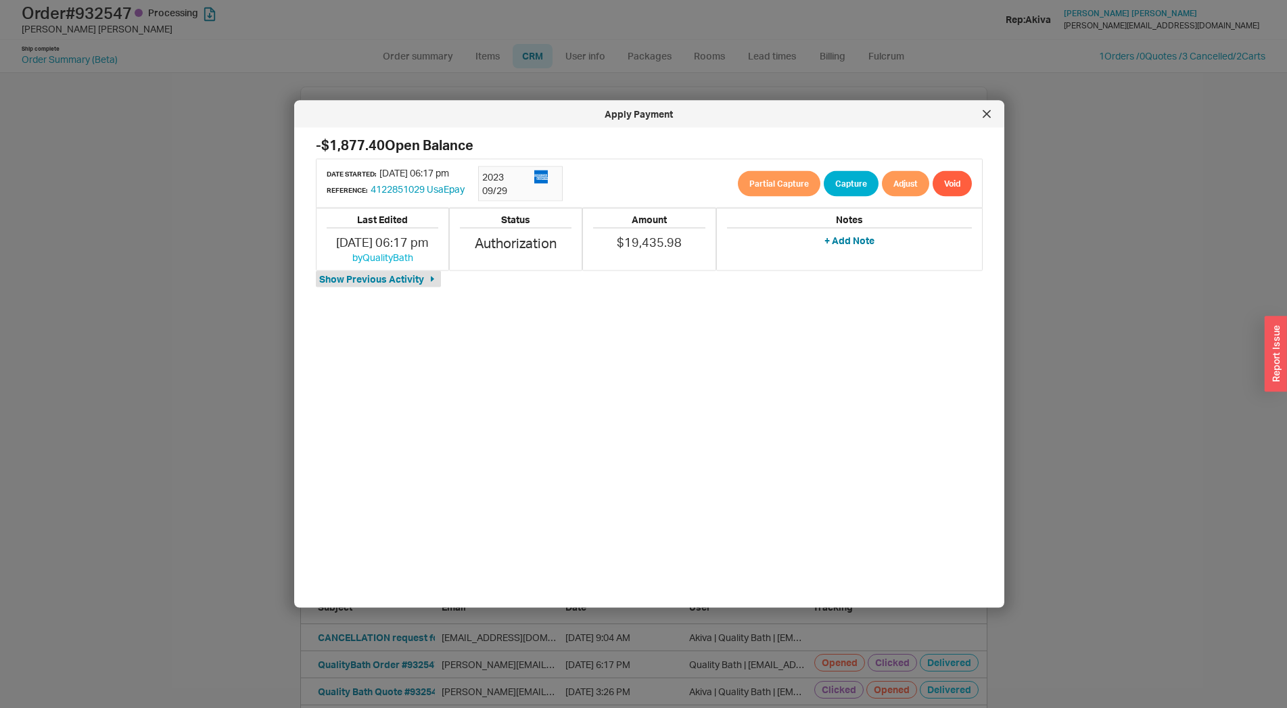
scroll to position [443, 675]
click at [886, 185] on button "Adjust" at bounding box center [905, 183] width 47 height 26
click at [888, 245] on button "Adjust" at bounding box center [890, 248] width 47 height 26
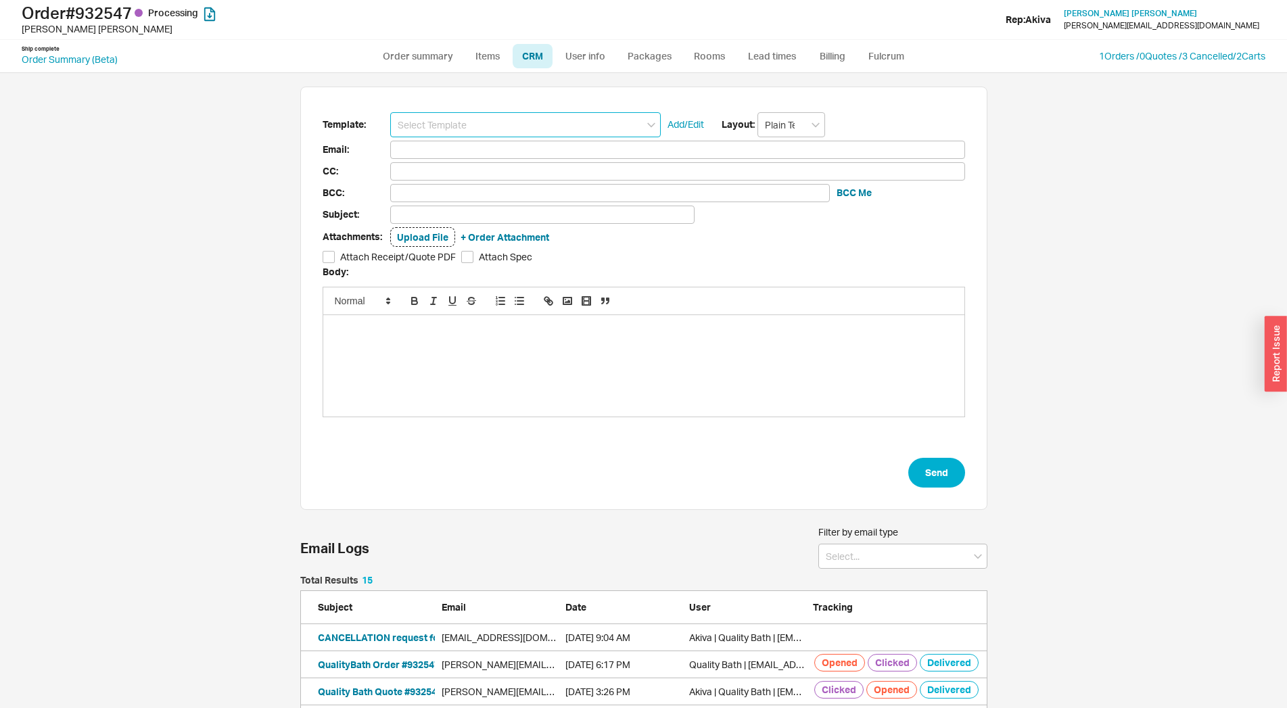
click at [606, 122] on input at bounding box center [525, 124] width 270 height 25
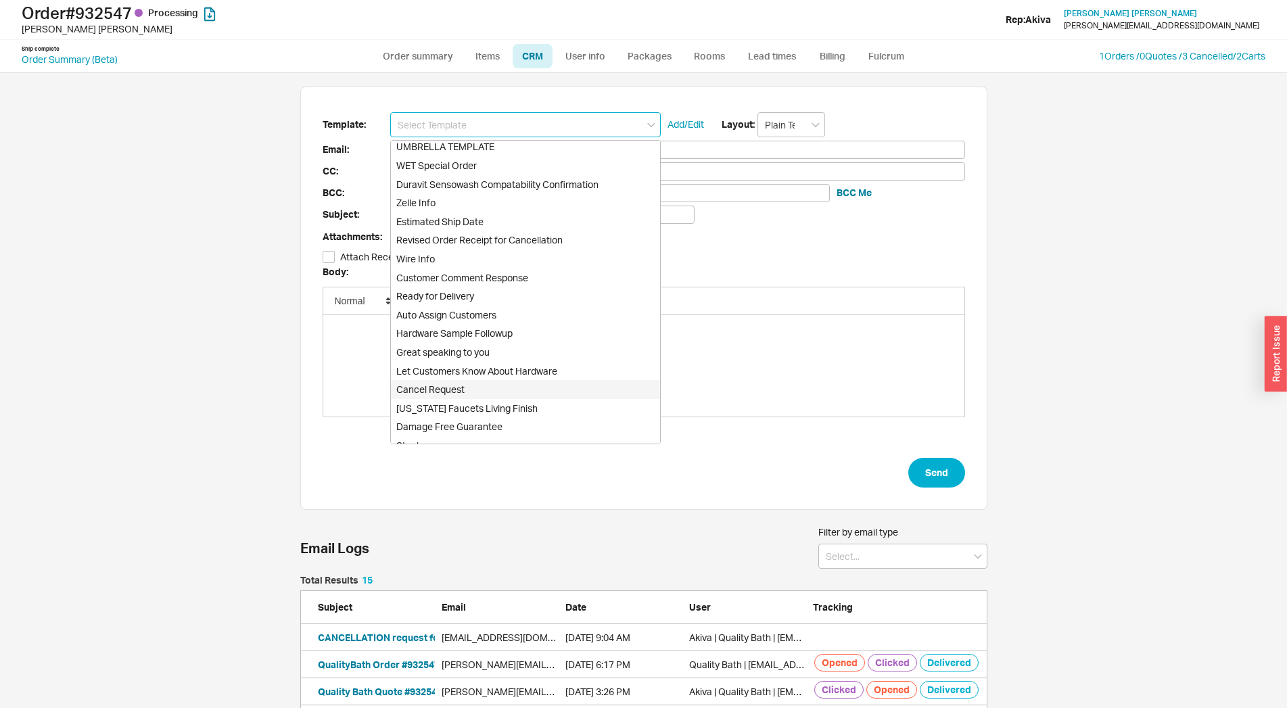
scroll to position [560, 0]
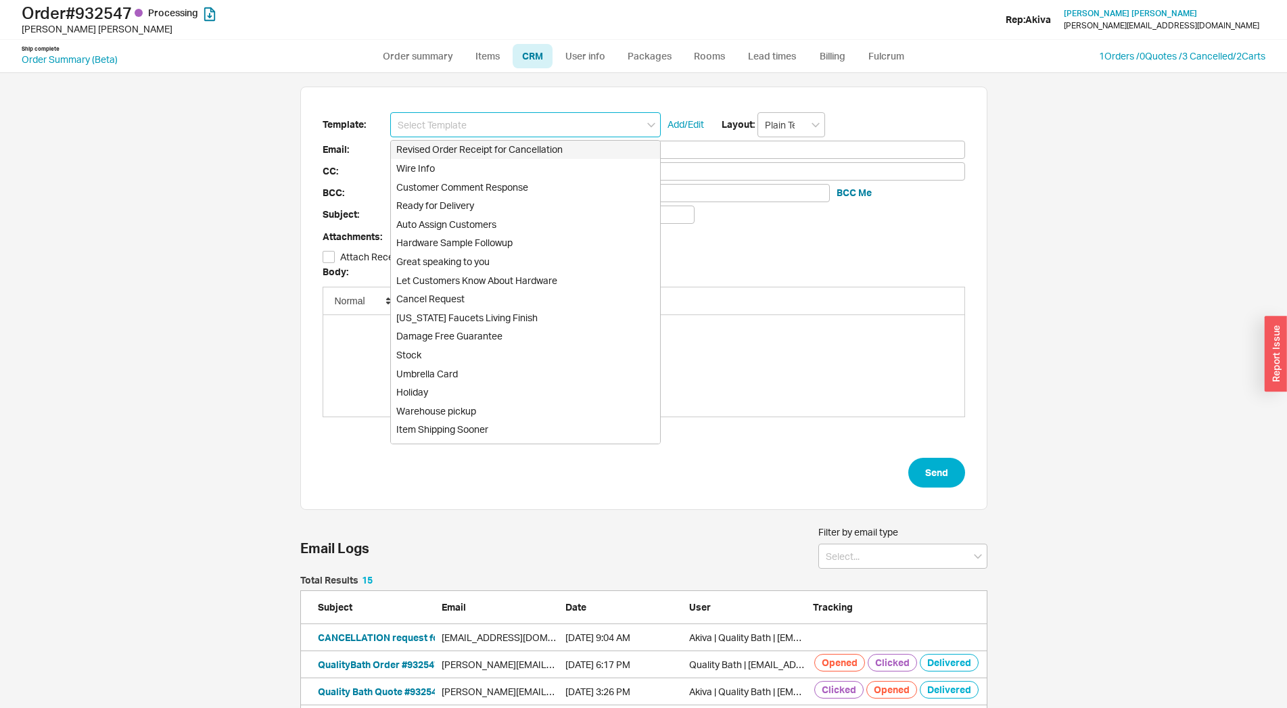
click at [513, 150] on div "Revised Order Receipt for Cancellation" at bounding box center [525, 149] width 269 height 19
type input "Receipt"
type input "tina@tf.design"
type input "Quality Bath Order # 932547 Receipt - REVISED"
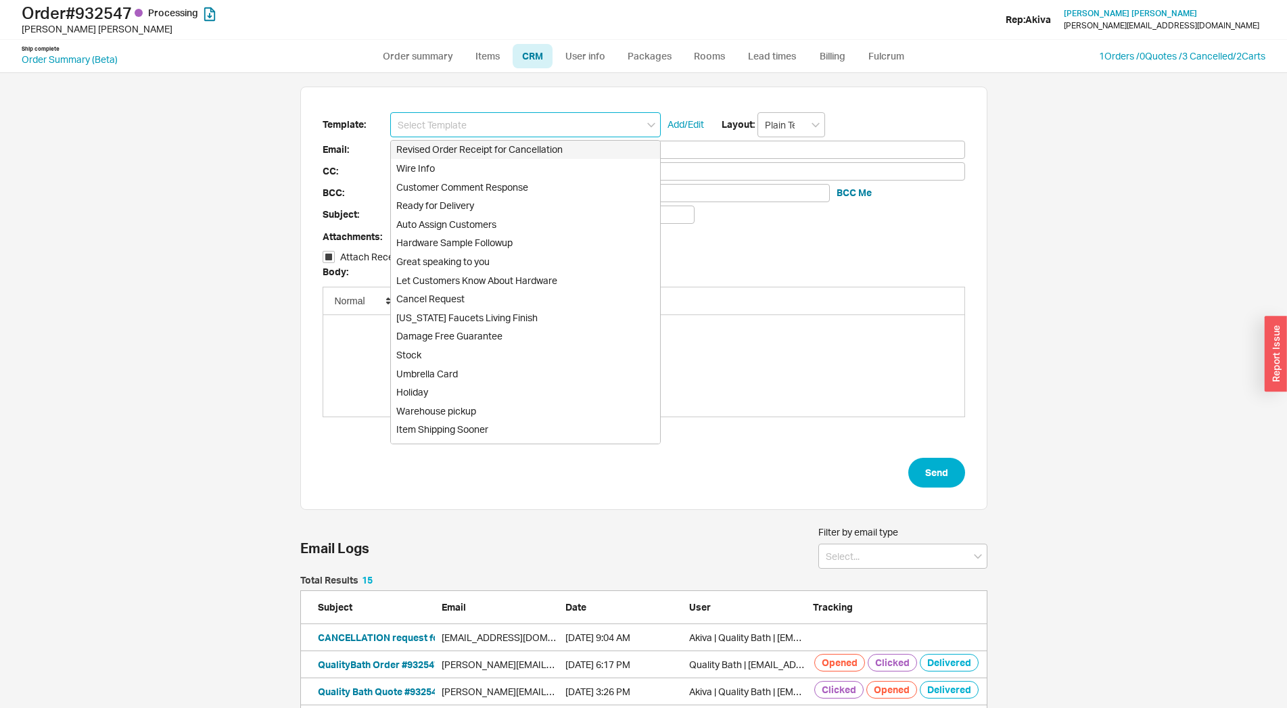
checkbox input "true"
type input "Revised Order Receipt for Cancellation"
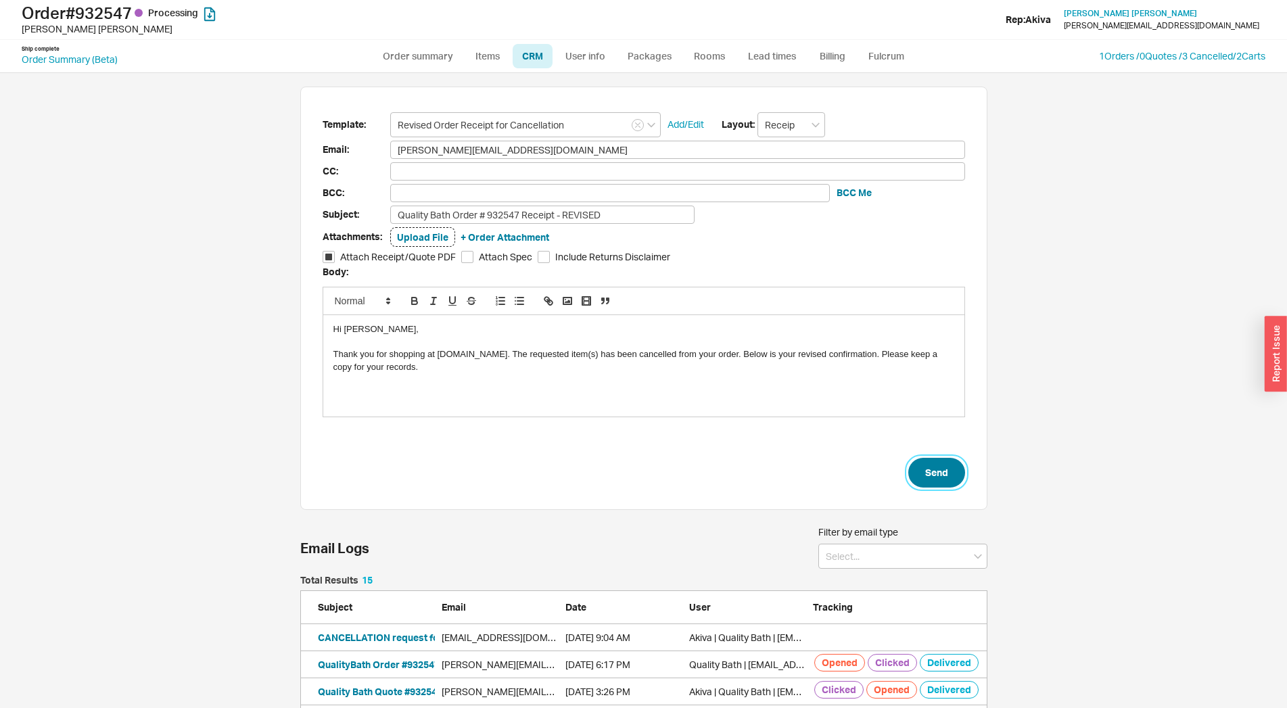
click at [934, 480] on button "Send" at bounding box center [936, 473] width 57 height 30
select select "*"
select select "LOW"
select select "3"
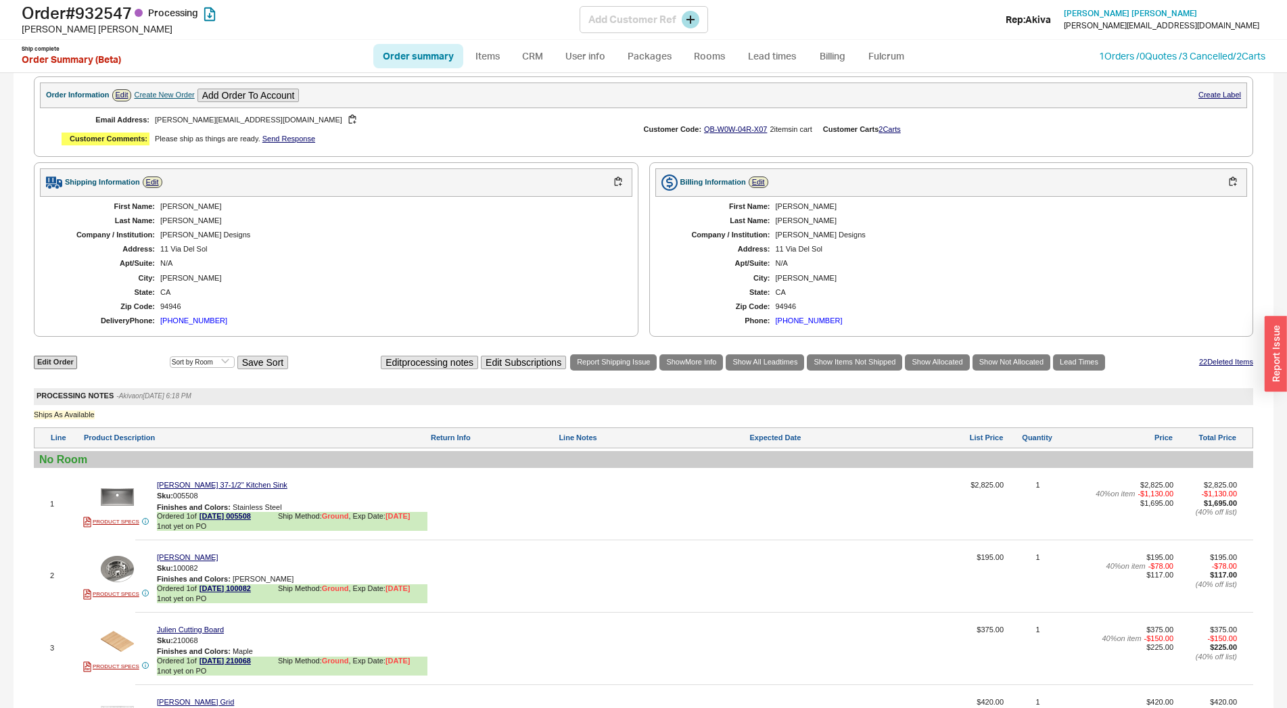
scroll to position [752, 0]
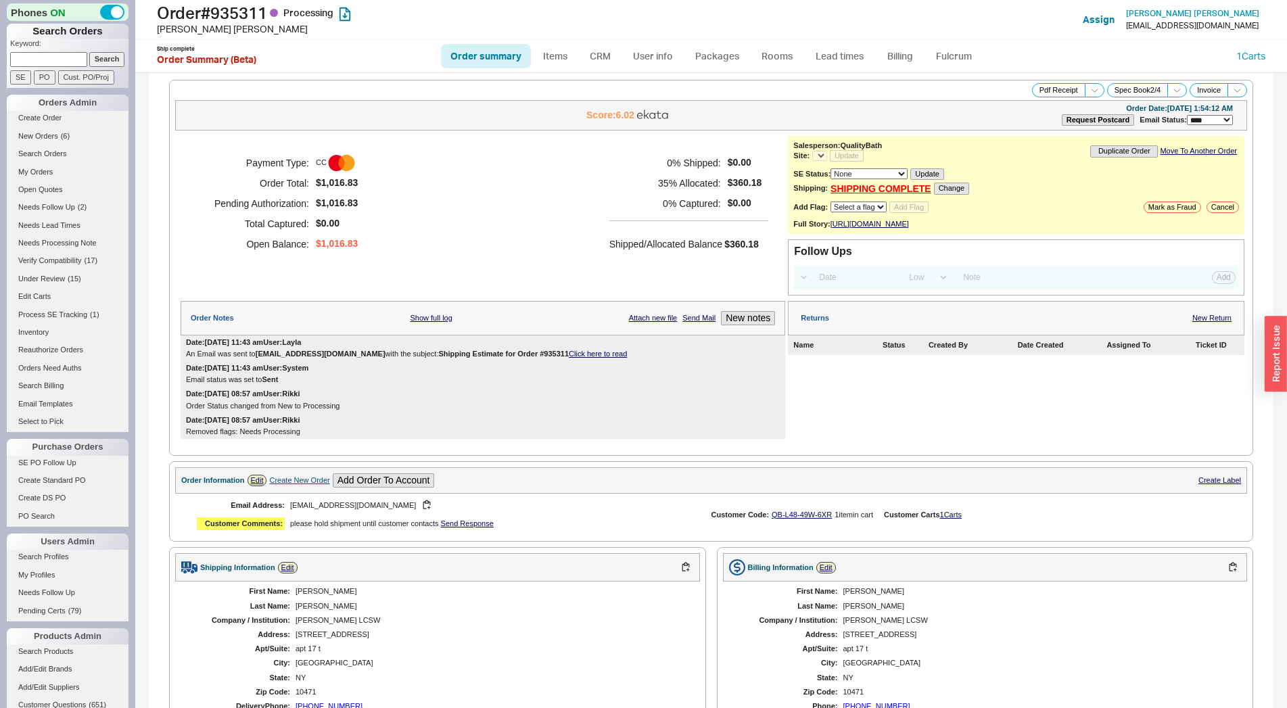
select select "LOW"
select select "3"
select select "*"
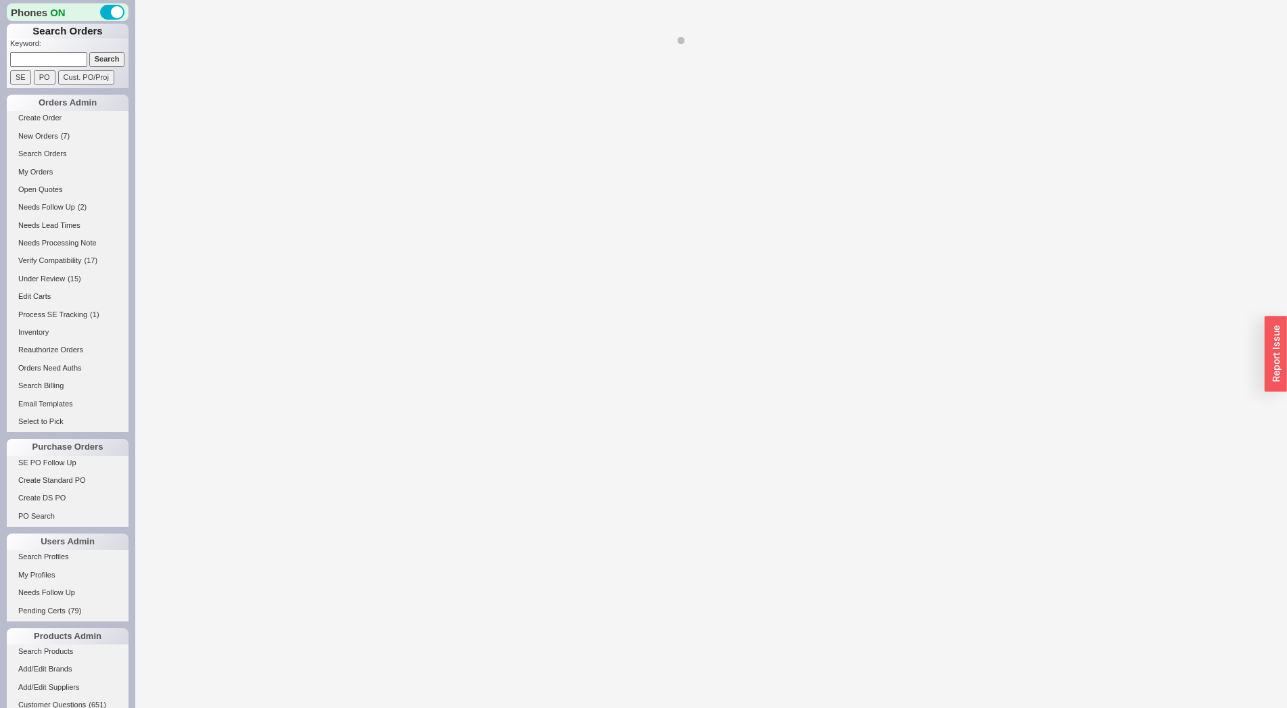
select select "*"
select select "LOW"
select select "3"
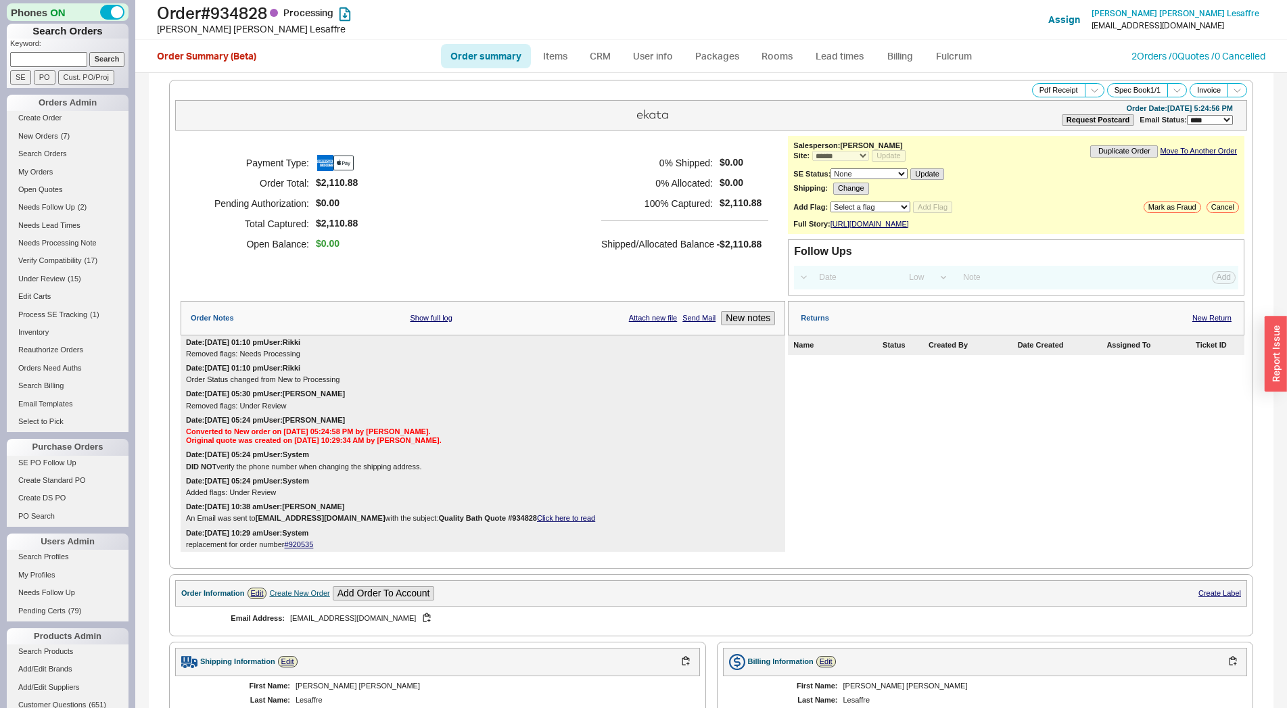
scroll to position [429, 0]
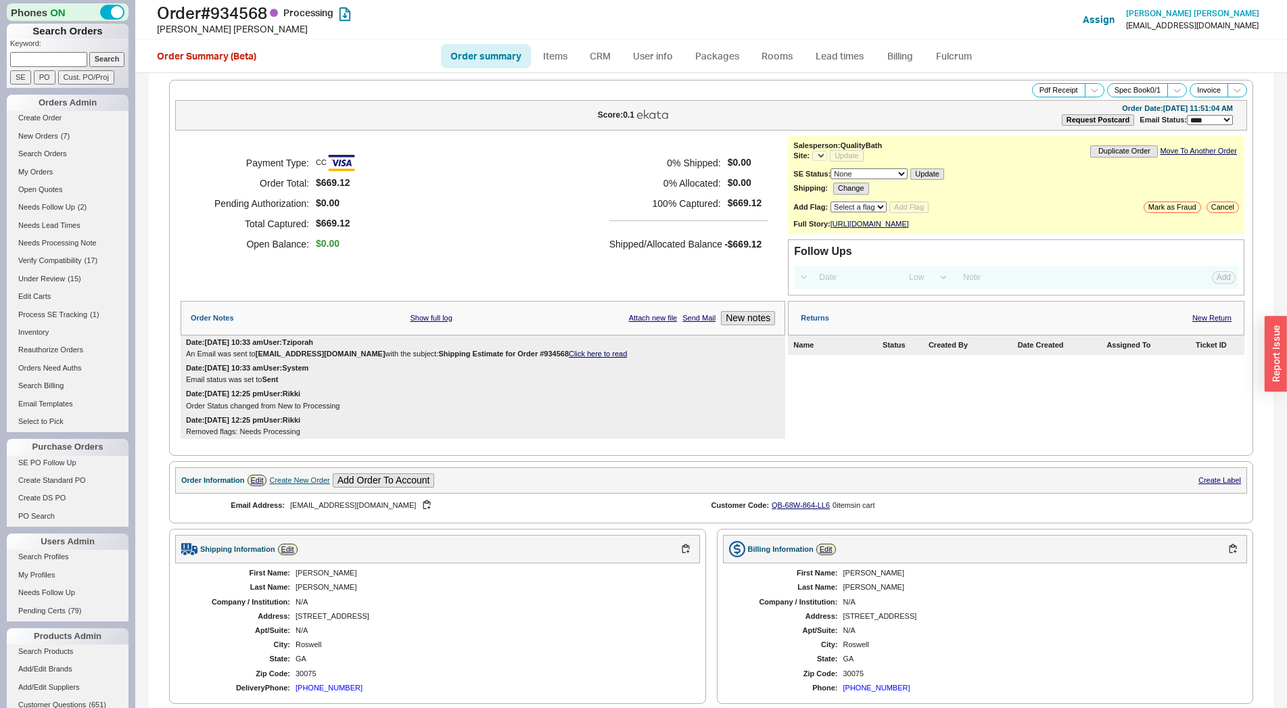
select select "LOW"
select select "3"
select select "*"
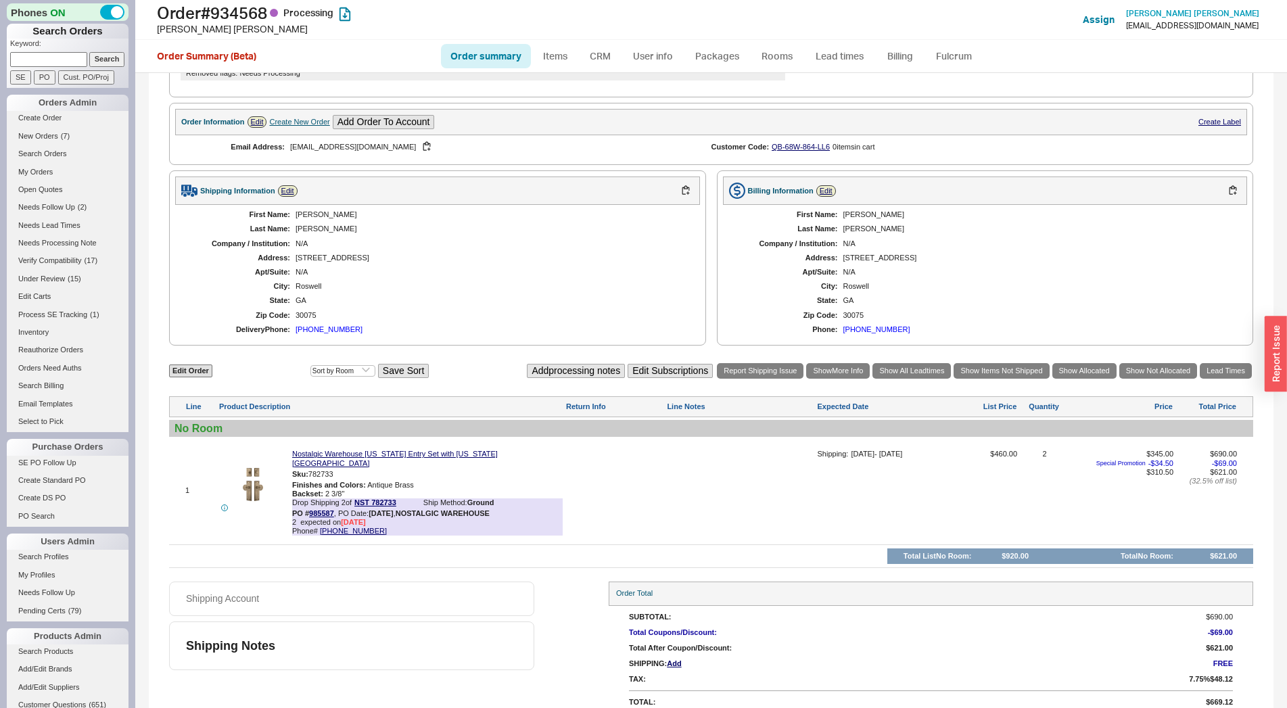
scroll to position [375, 0]
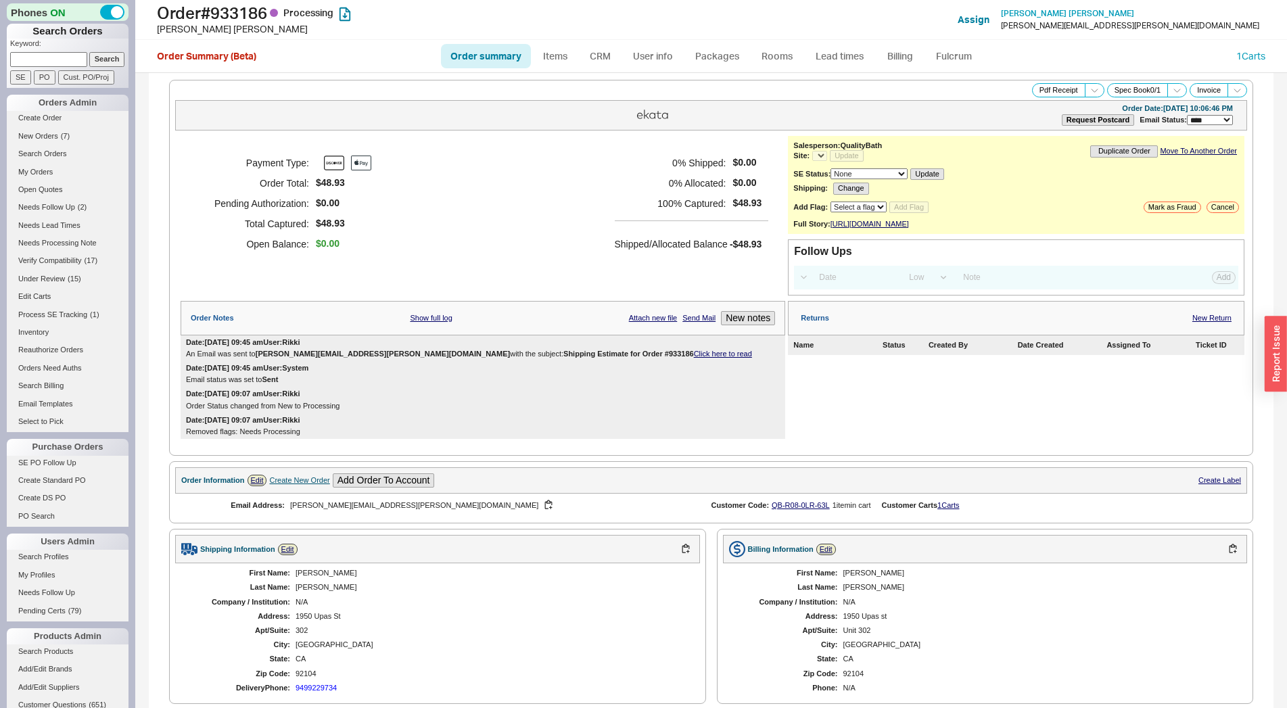
select select "LOW"
select select "3"
select select "*"
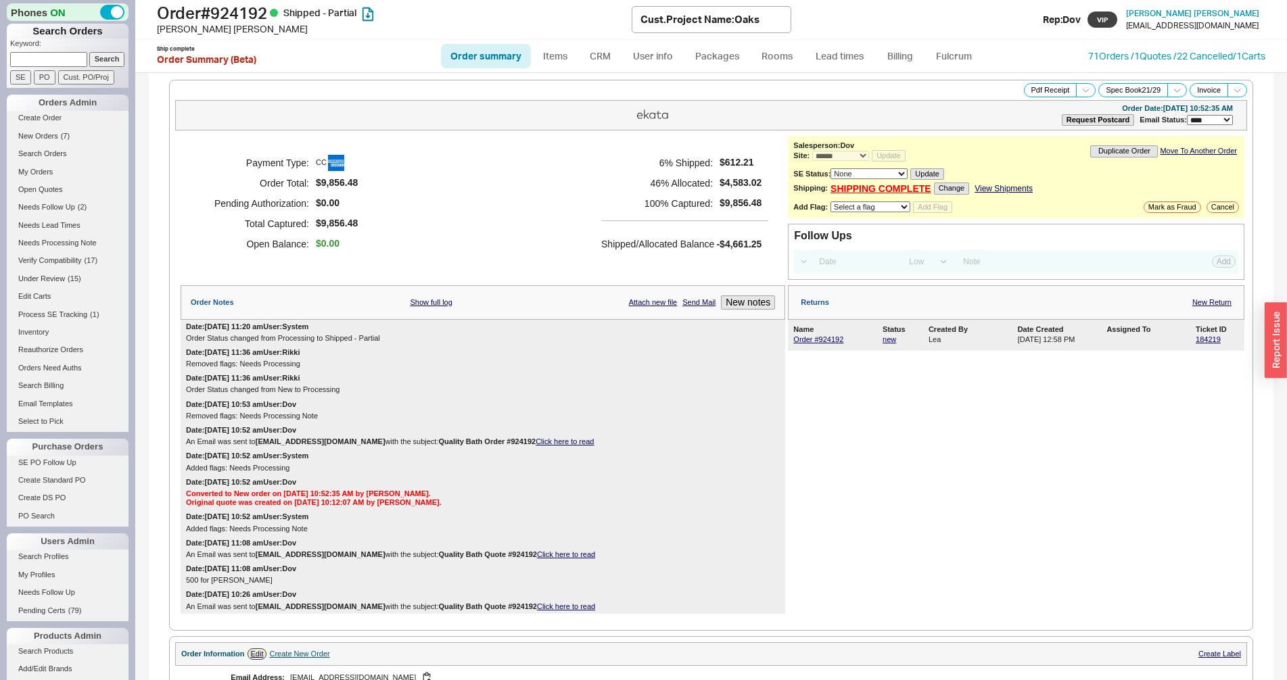
select select "*"
select select "LOW"
select select "3"
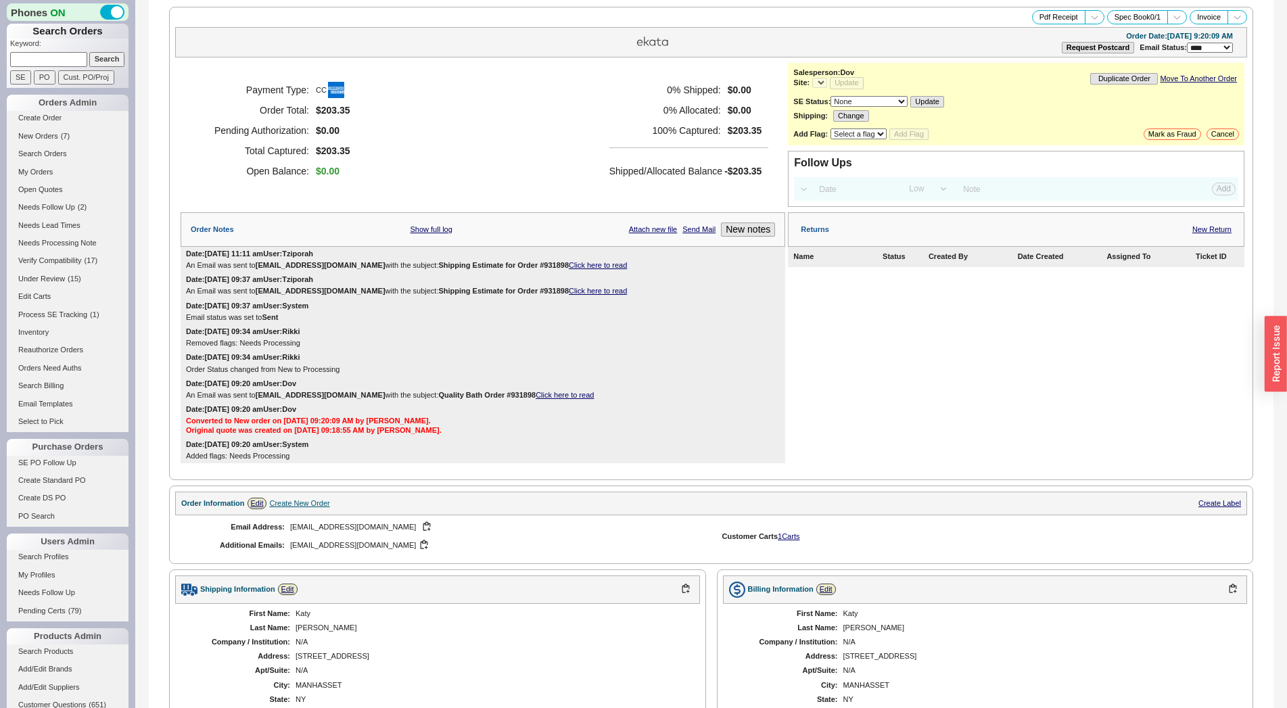
select select "LOW"
select select "3"
select select "*"
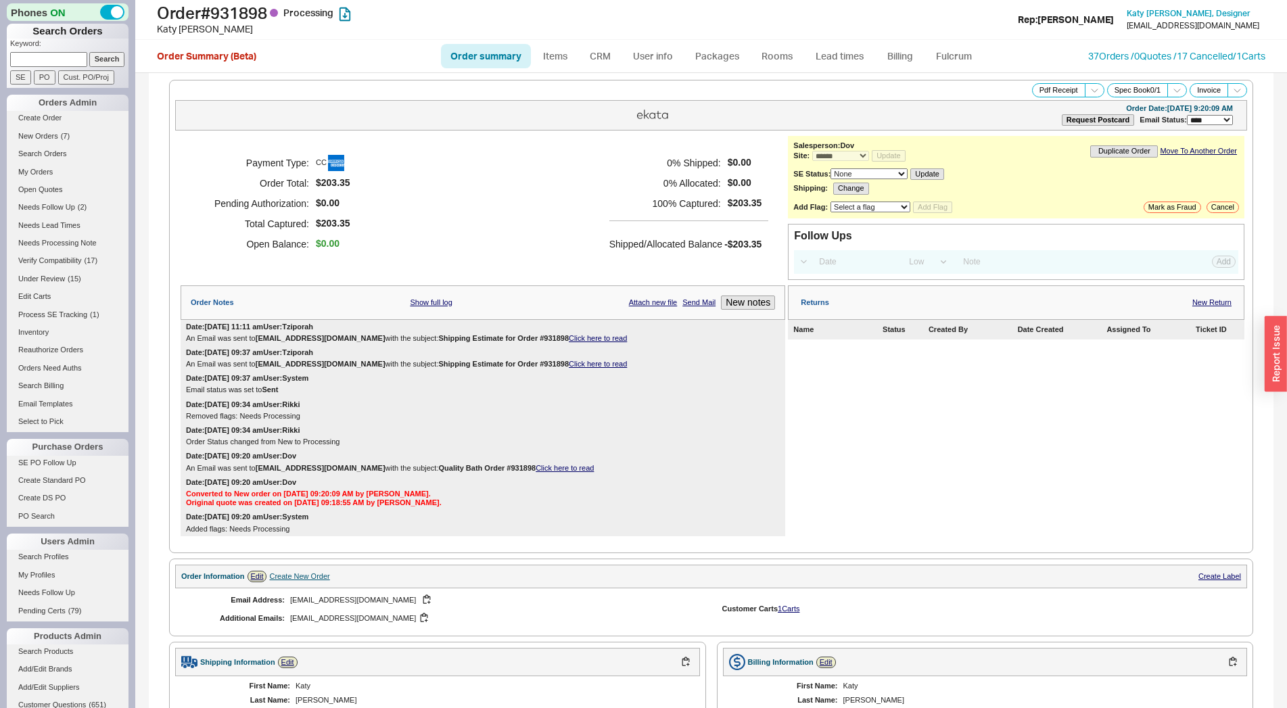
scroll to position [469, 0]
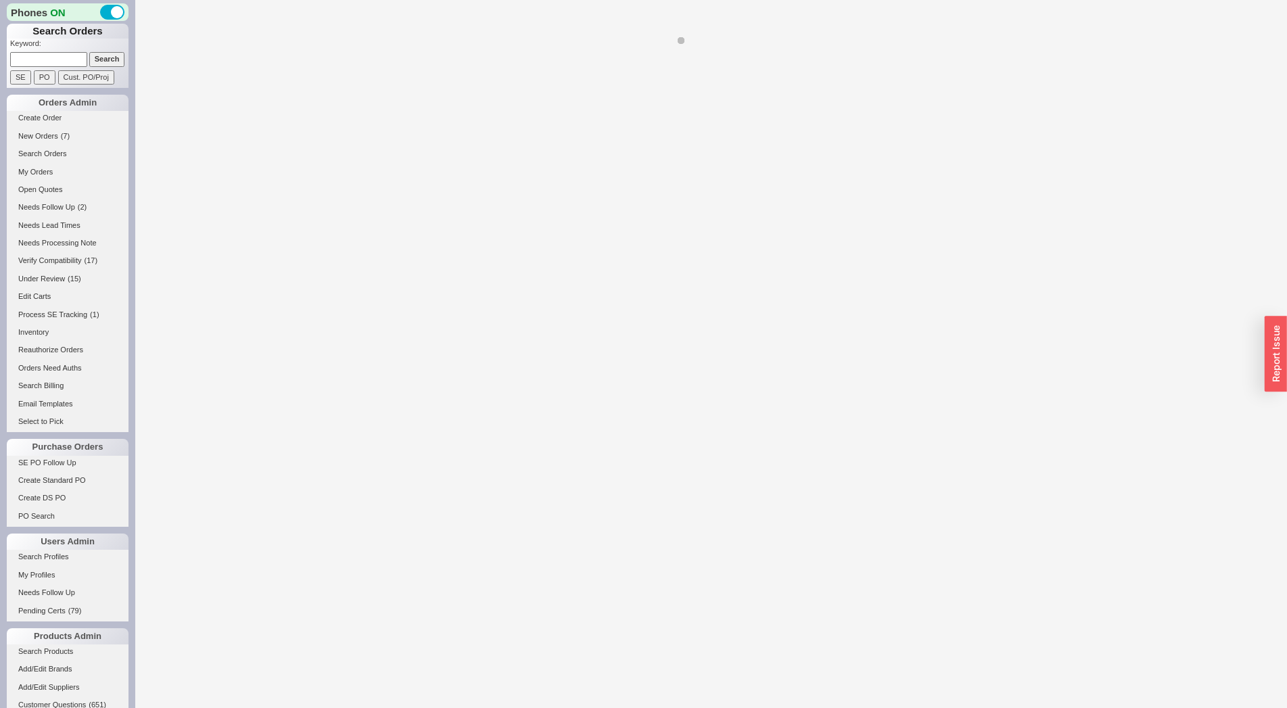
select select "LOW"
select select "3"
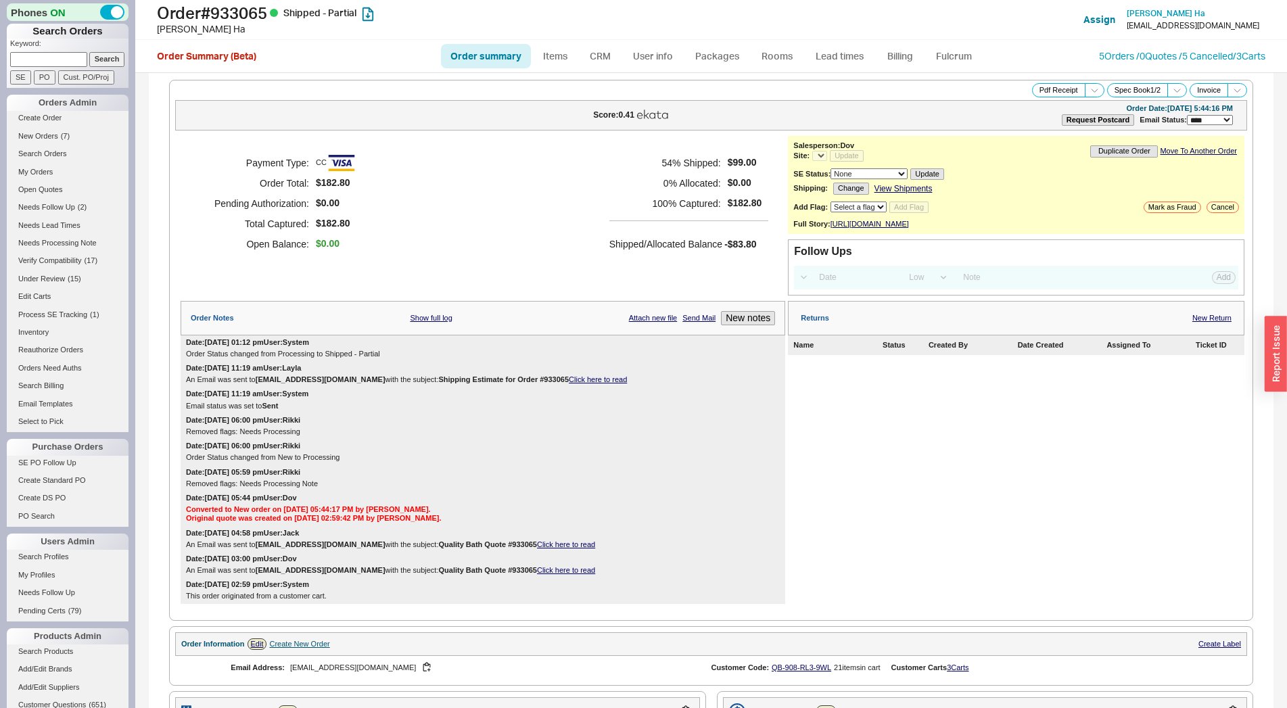
select select "*"
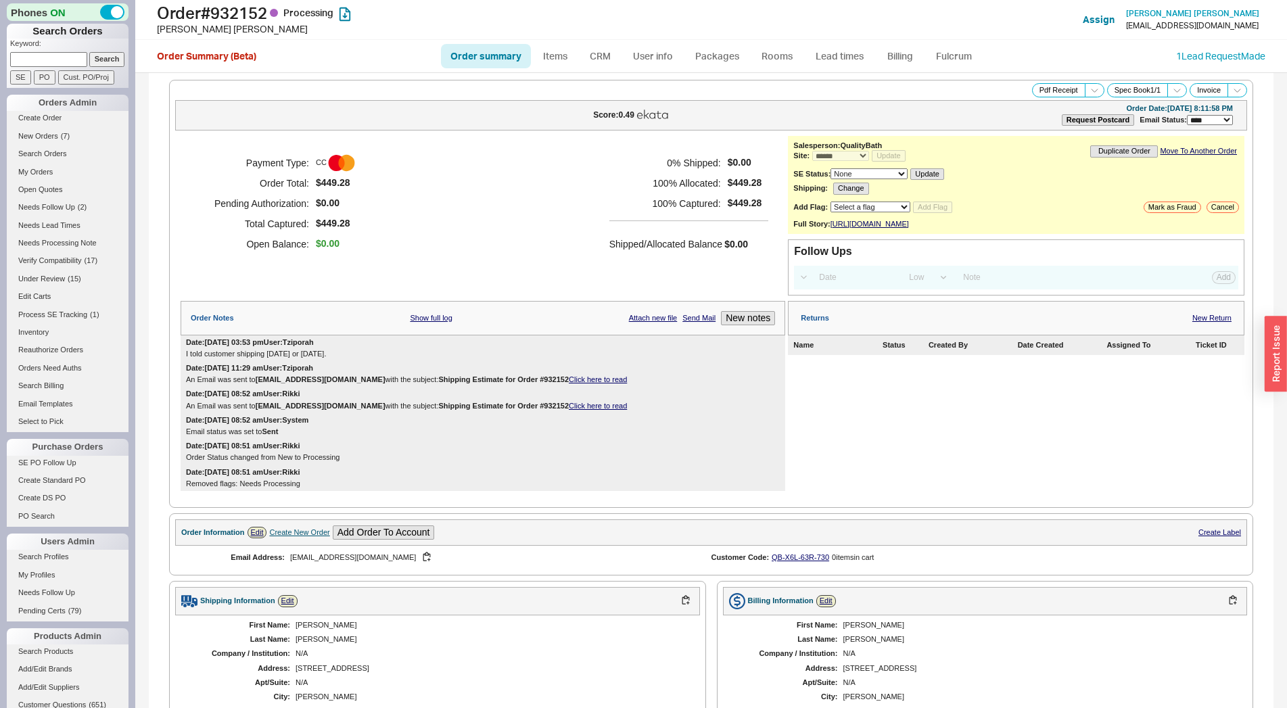
select select "*"
select select "LOW"
select select "3"
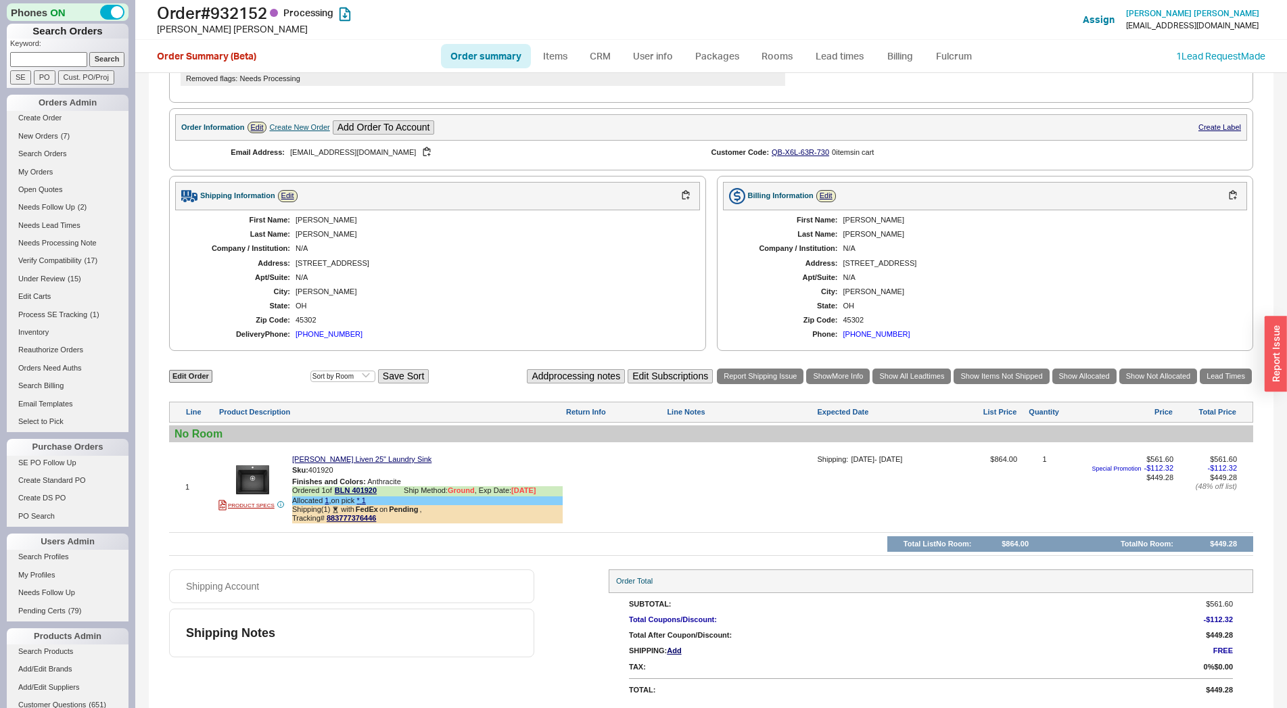
click at [469, 52] on link "Order summary" at bounding box center [486, 56] width 90 height 24
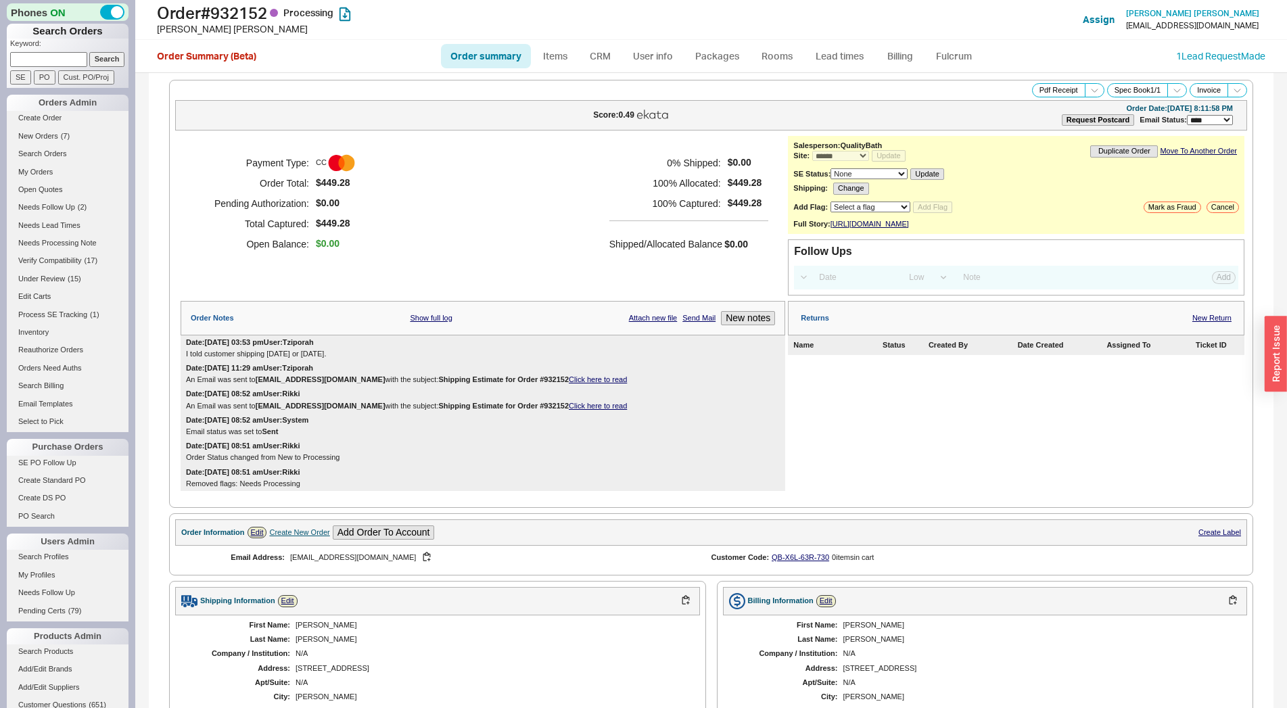
select select "*"
select select "LOW"
select select "3"
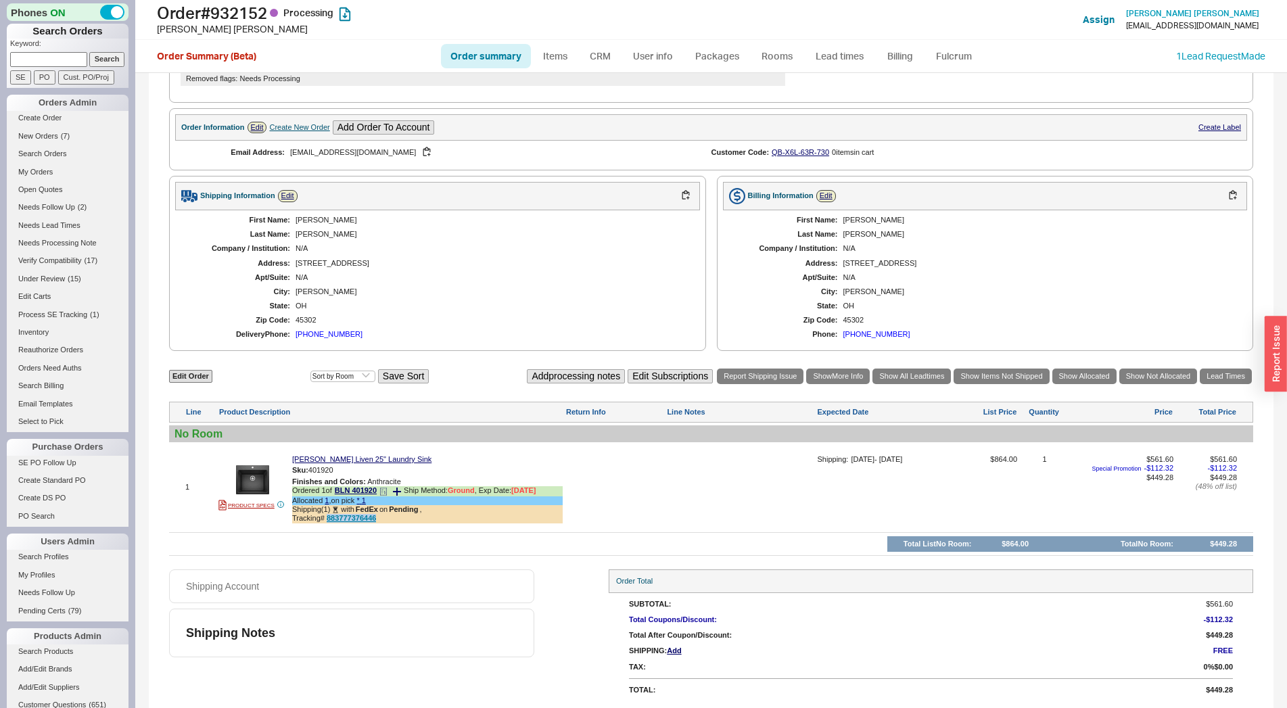
drag, startPoint x: 380, startPoint y: 516, endPoint x: 327, endPoint y: 522, distance: 53.8
click at [327, 522] on div "Tracking# 883777376446" at bounding box center [427, 518] width 270 height 9
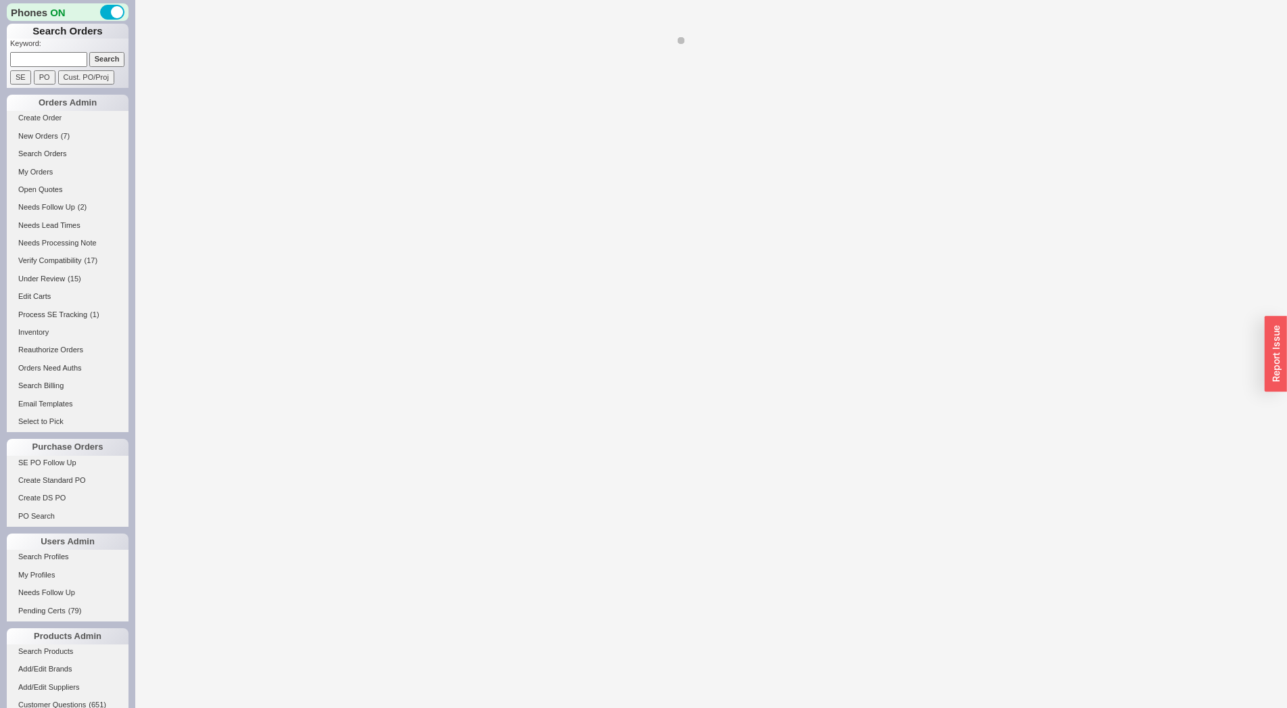
select select "LOW"
select select "3"
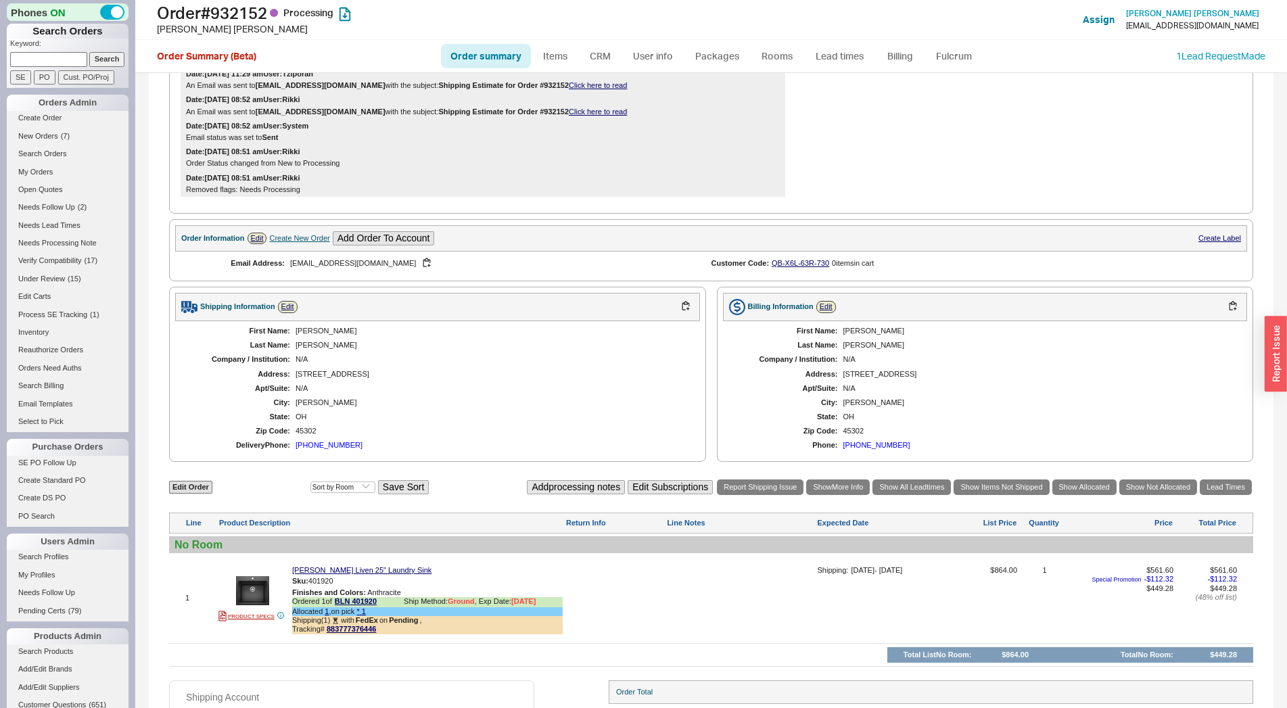
scroll to position [418, 0]
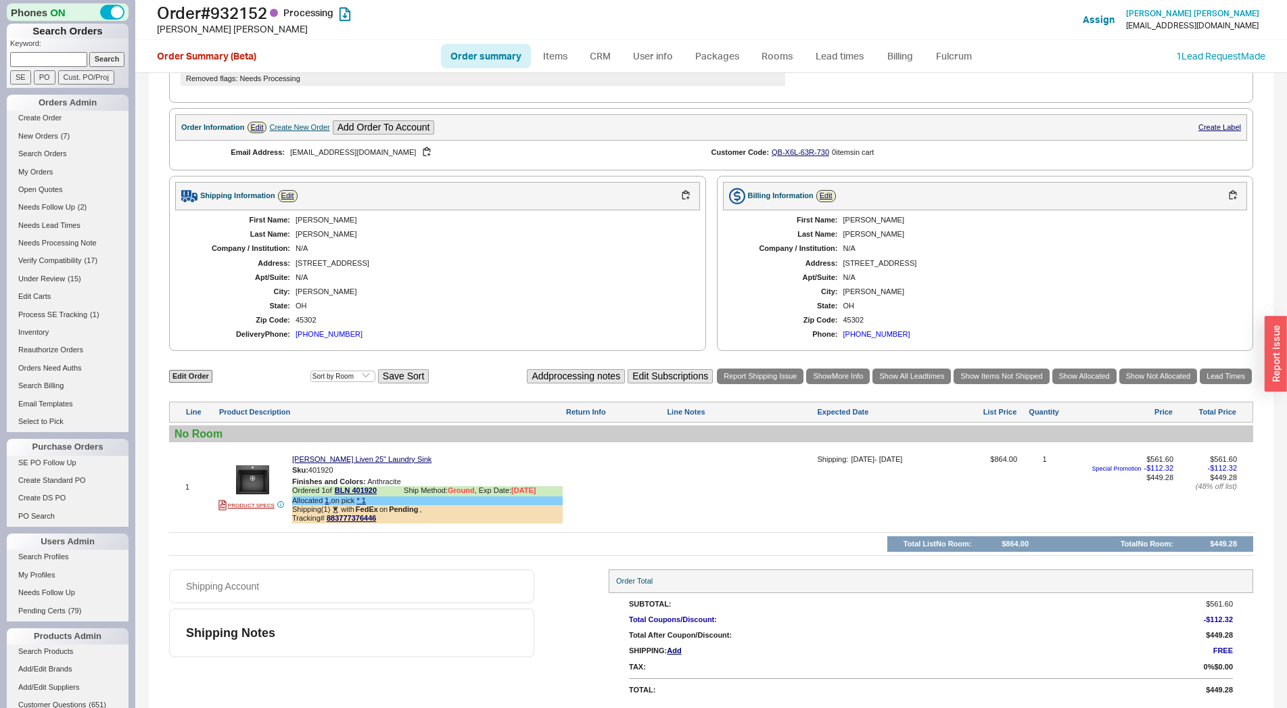
select select "*"
click at [345, 520] on link "883777376446" at bounding box center [351, 518] width 49 height 8
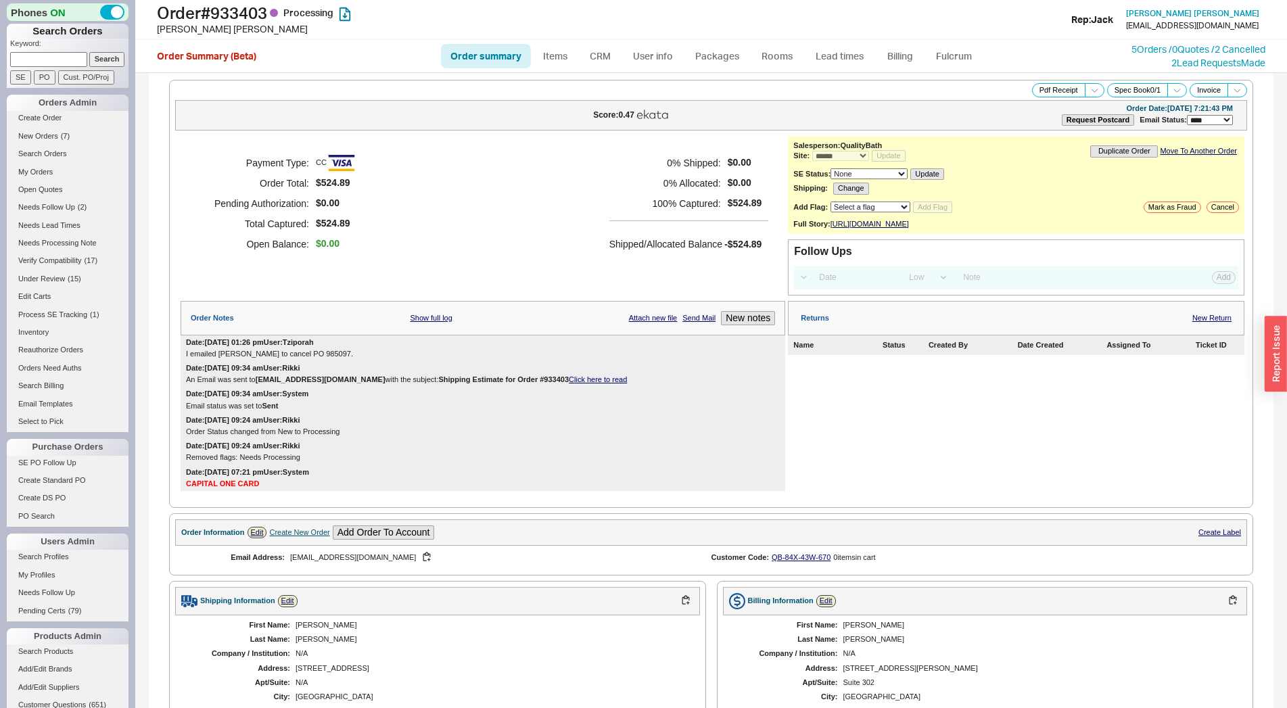
select select "*"
select select "LOW"
select select "3"
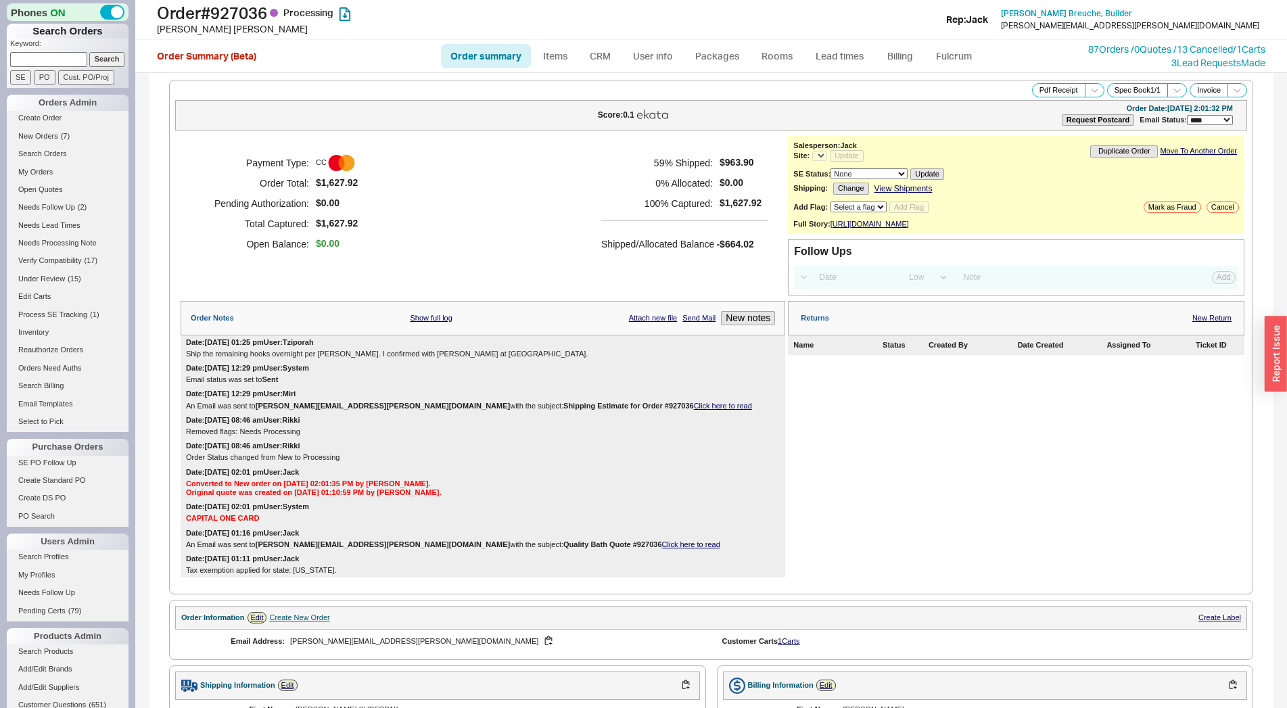
select select "LOW"
select select "3"
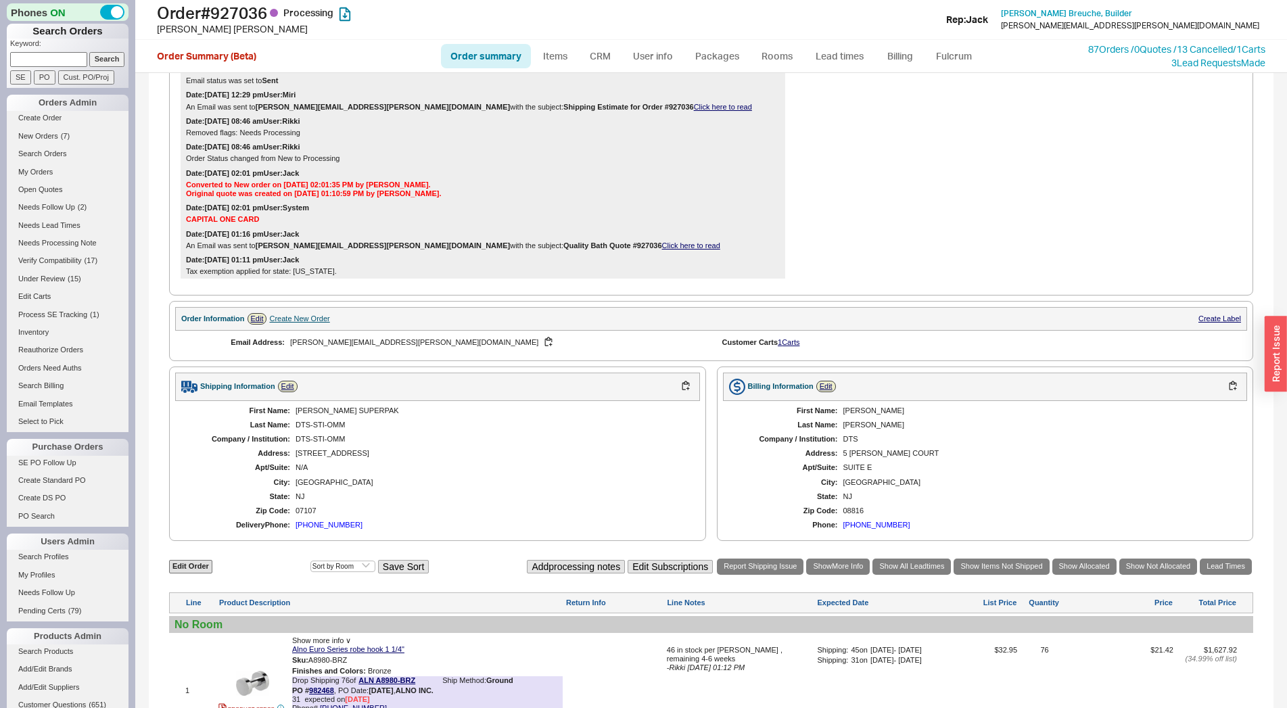
select select "*"
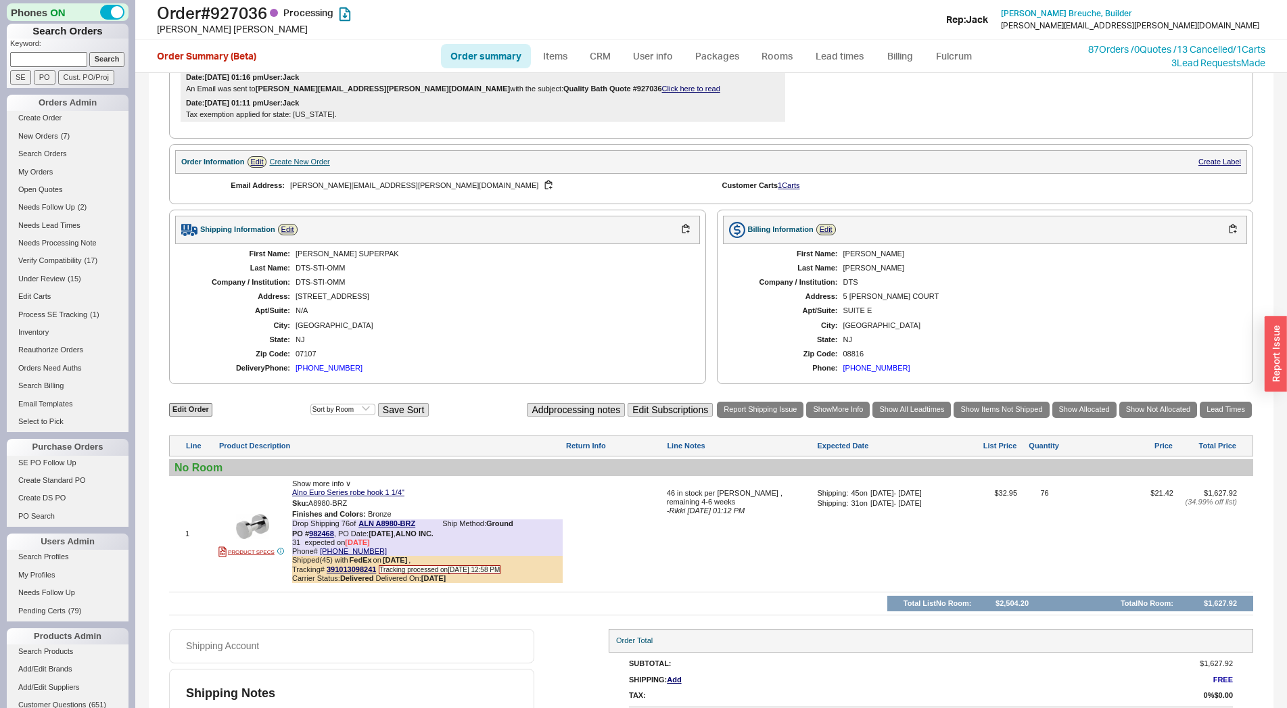
scroll to position [497, 0]
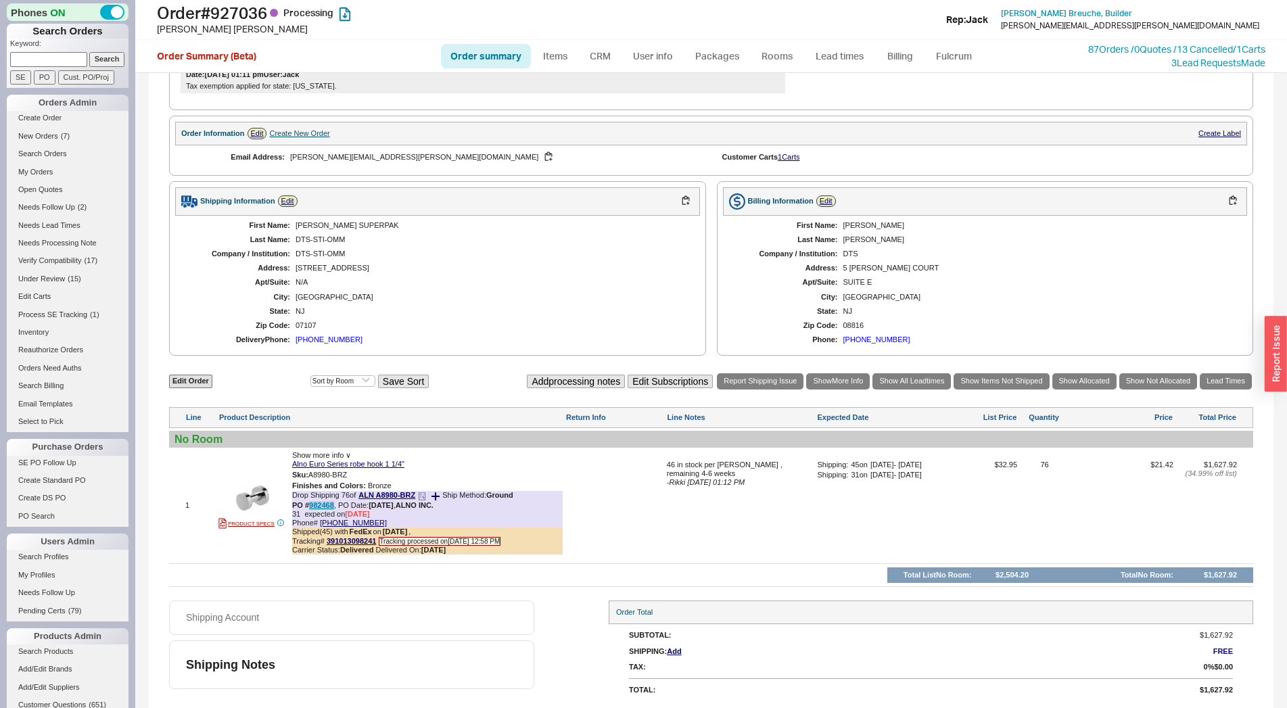
drag, startPoint x: 309, startPoint y: 504, endPoint x: 333, endPoint y: 502, distance: 24.4
click at [333, 502] on b "PO # 982468" at bounding box center [313, 505] width 42 height 8
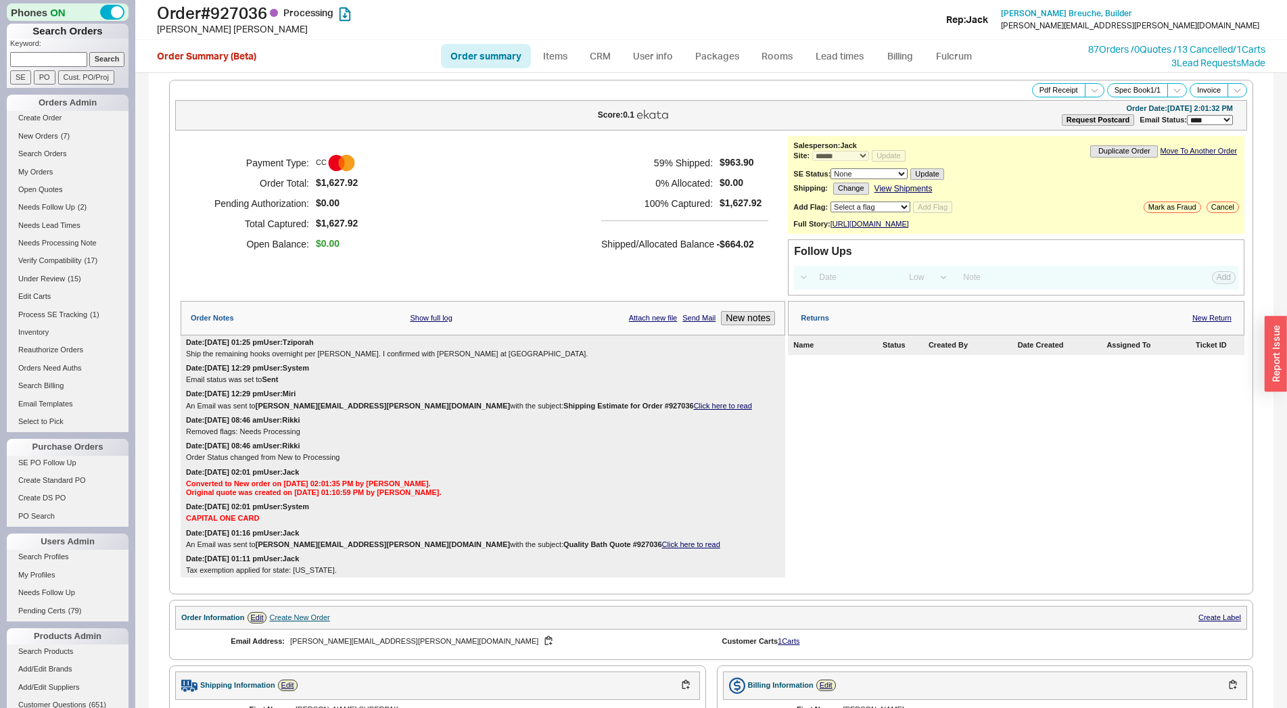
copy b "982468"
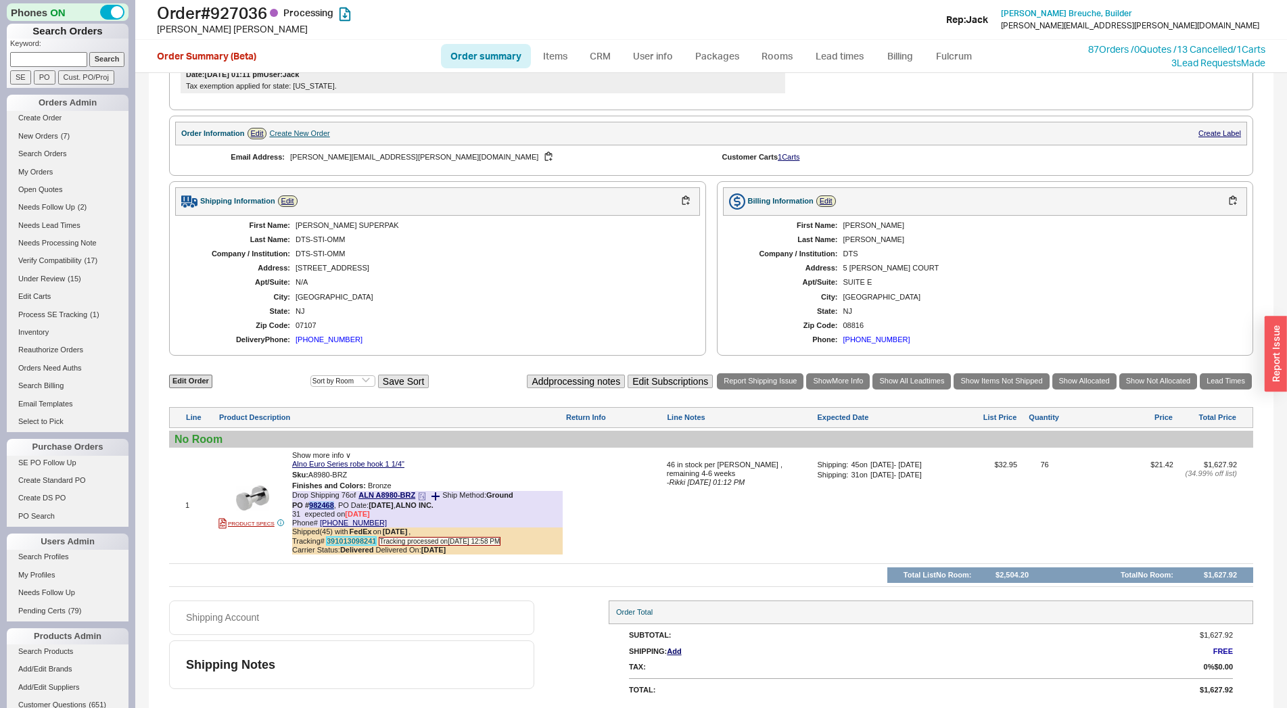
click at [362, 540] on link "391013098241" at bounding box center [351, 541] width 49 height 8
click at [1230, 695] on div "**********" at bounding box center [711, 148] width 1124 height 1119
click at [1239, 682] on div "SubTotal: $1,627.92 Shipping: Add FREE Tax: 0 % $0.00 Total: $1,627.92" at bounding box center [931, 662] width 644 height 77
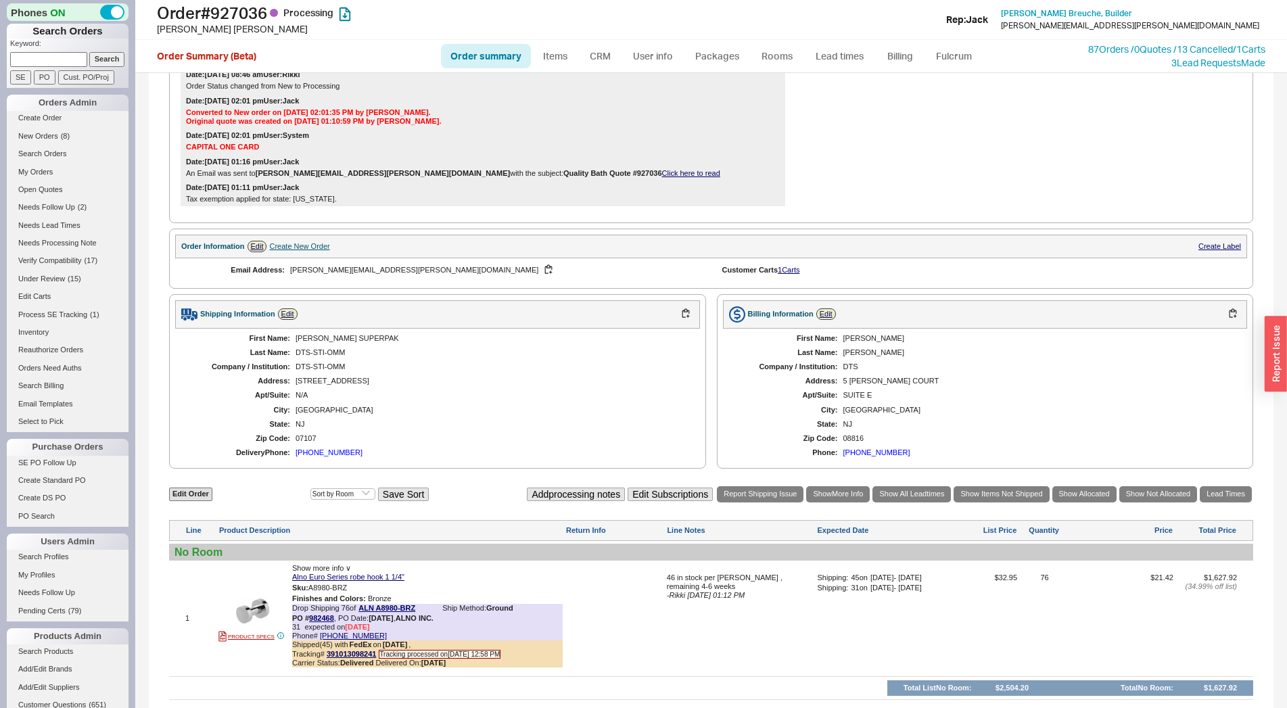
scroll to position [0, 0]
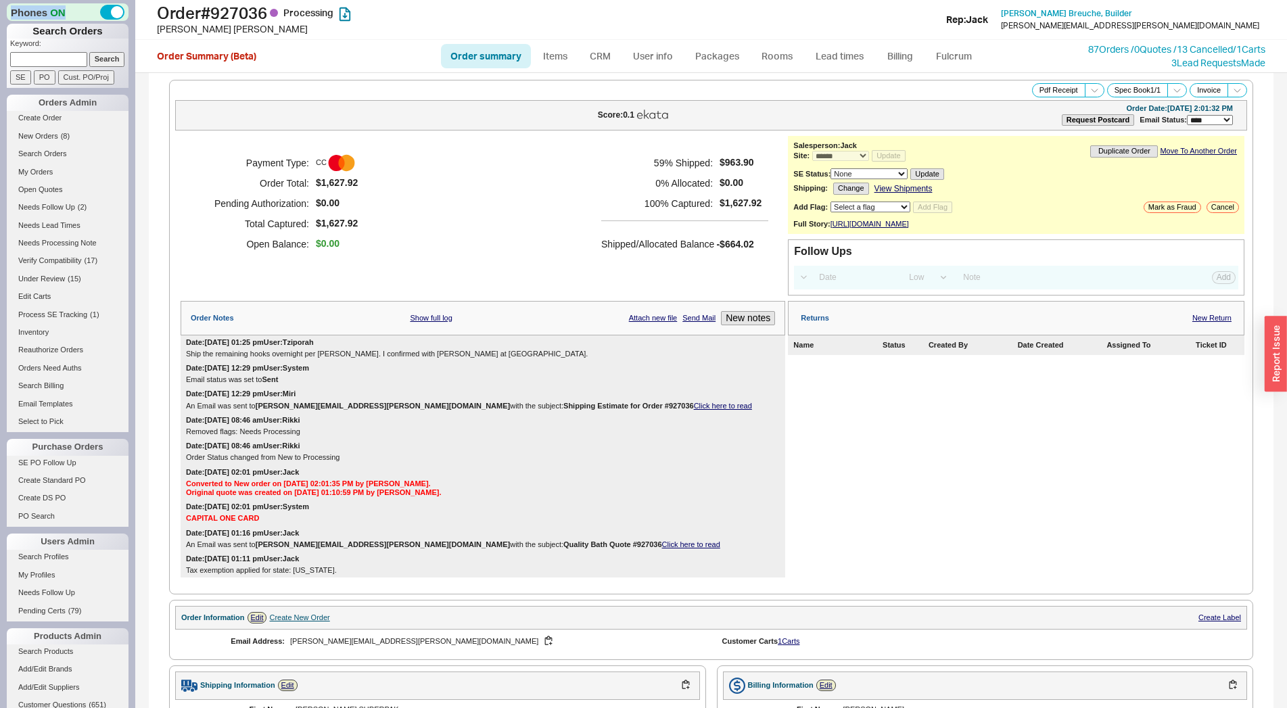
drag, startPoint x: 1214, startPoint y: 690, endPoint x: 0, endPoint y: 2, distance: 1395.8
click at [135, 73] on div "**********" at bounding box center [710, 390] width 1151 height 635
click at [321, 62] on div "Order Summary (Beta)" at bounding box center [296, 56] width 279 height 14
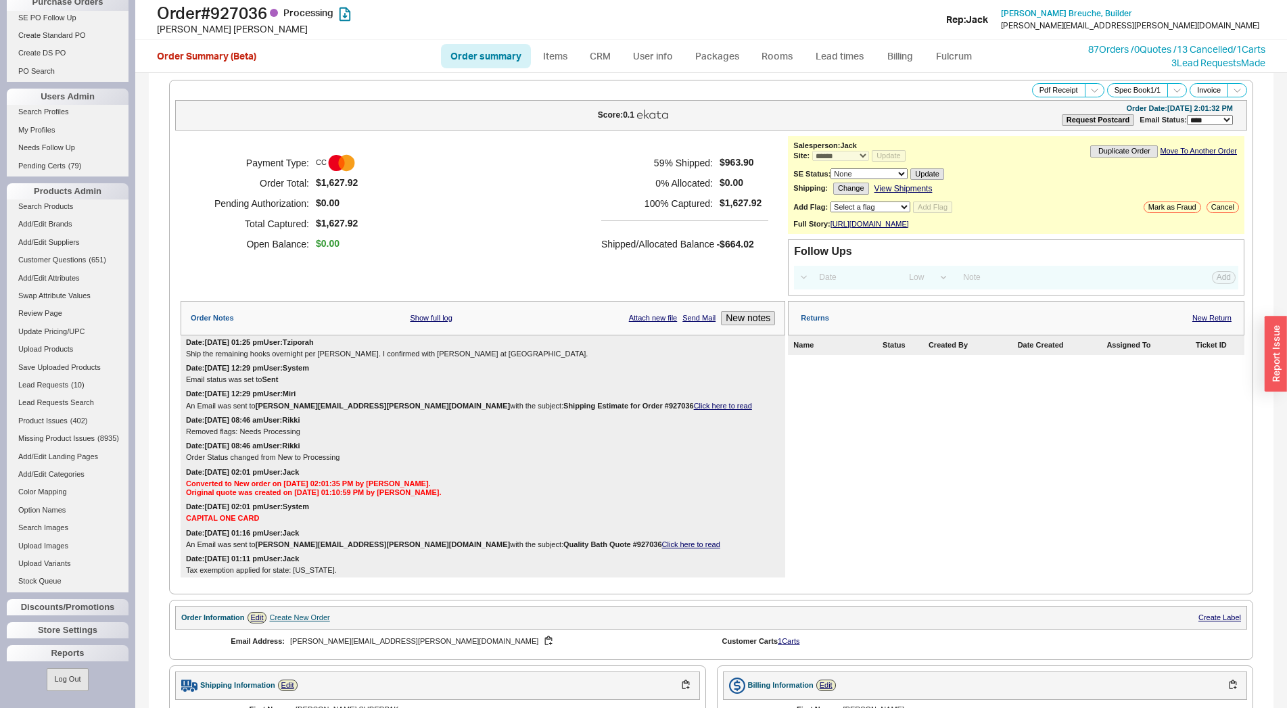
scroll to position [497, 0]
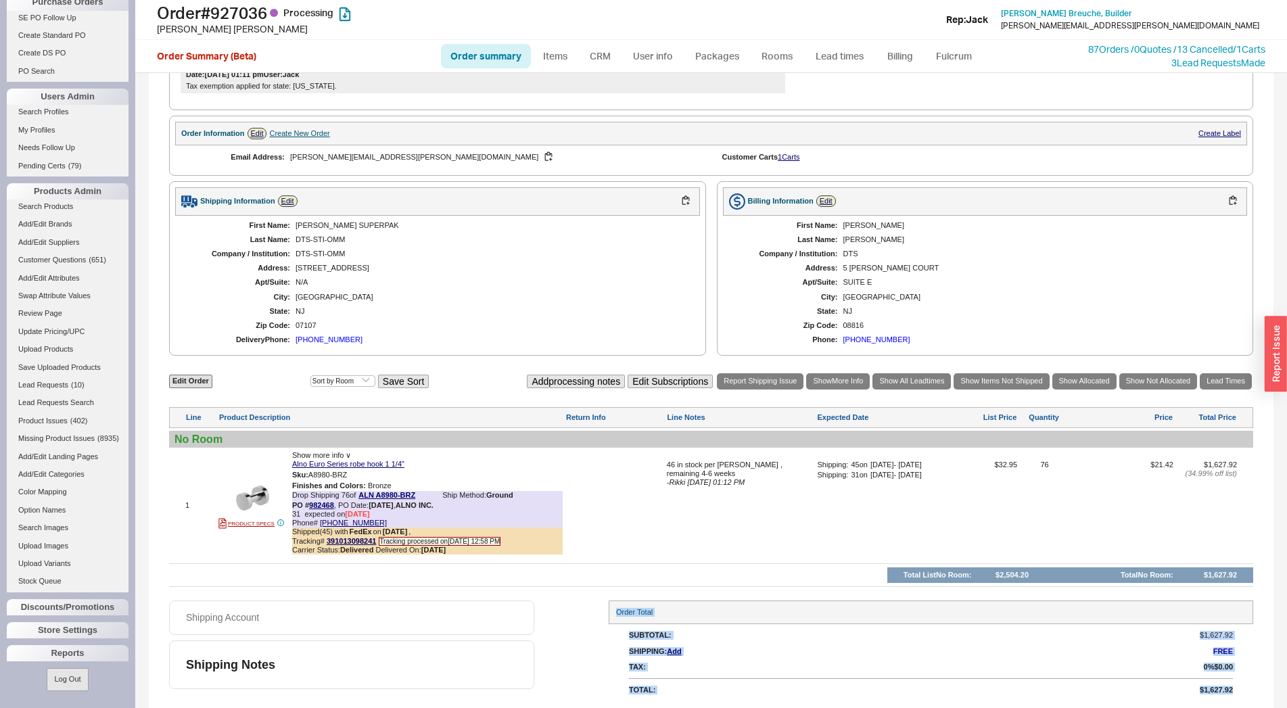
drag, startPoint x: 0, startPoint y: 9, endPoint x: 1259, endPoint y: 698, distance: 1435.5
click at [135, 698] on div "Phones ON Search Orders Keyword: Search SE PO Cust. PO/Proj Orders Admin Create…" at bounding box center [67, 354] width 135 height 708
click at [1237, 694] on div "SubTotal: $1,627.92 Shipping: Add FREE Tax: 0 % $0.00 Total: $1,627.92" at bounding box center [931, 662] width 644 height 77
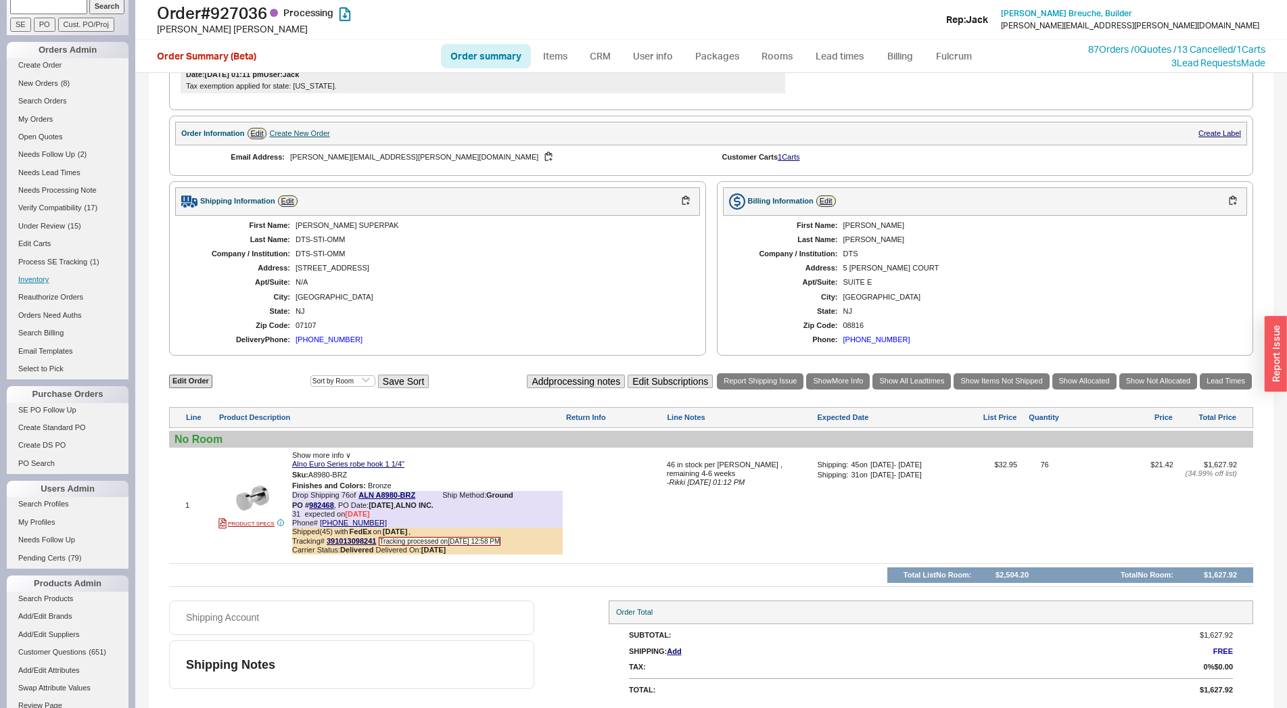
scroll to position [0, 0]
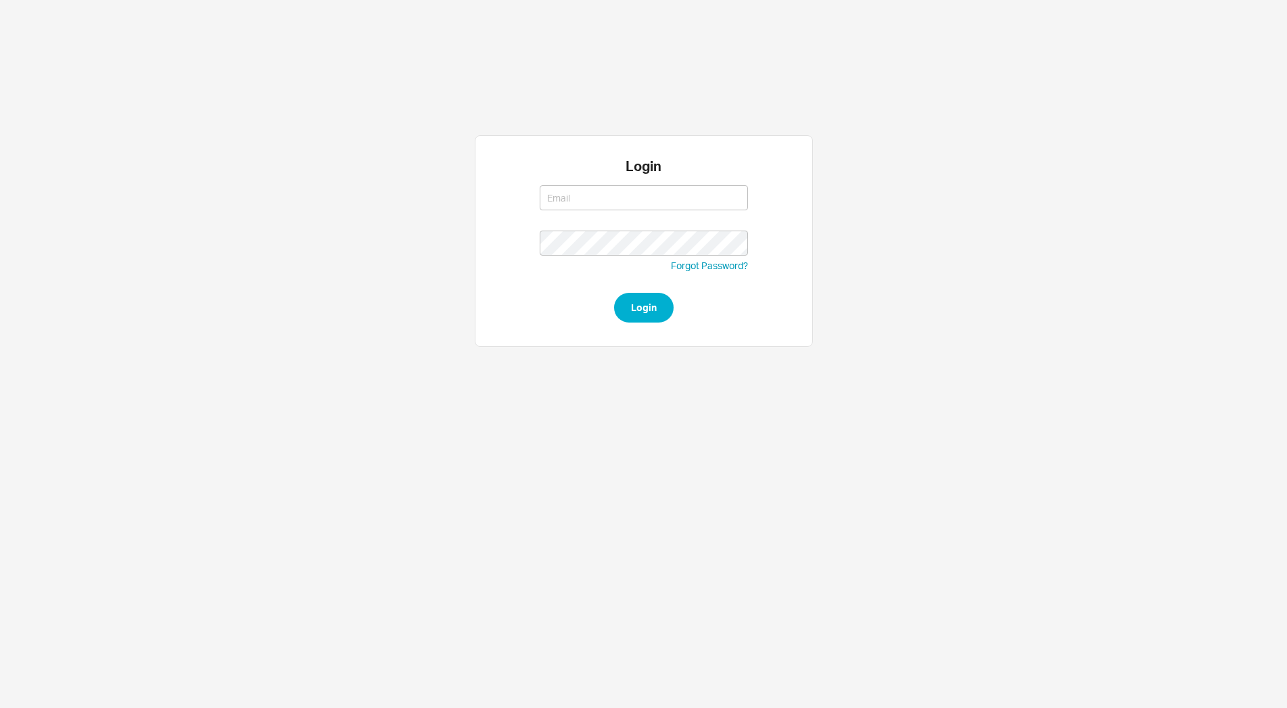
type input "[EMAIL_ADDRESS][DOMAIN_NAME]"
click at [647, 290] on form "[EMAIL_ADDRESS][DOMAIN_NAME] [EMAIL_ADDRESS][DOMAIN_NAME] Forgot Password? Login" at bounding box center [644, 250] width 208 height 144
click at [647, 300] on button "Login" at bounding box center [643, 308] width 59 height 30
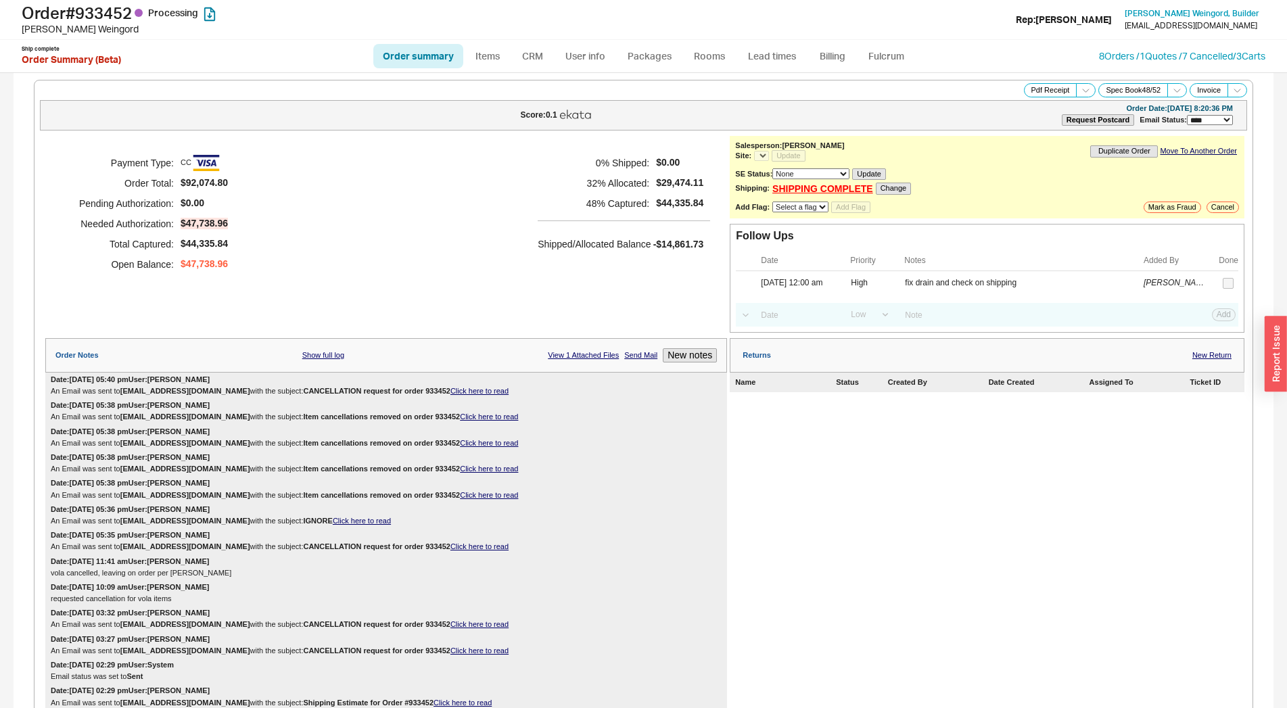
select select "LOW"
select select "3"
select select "*"
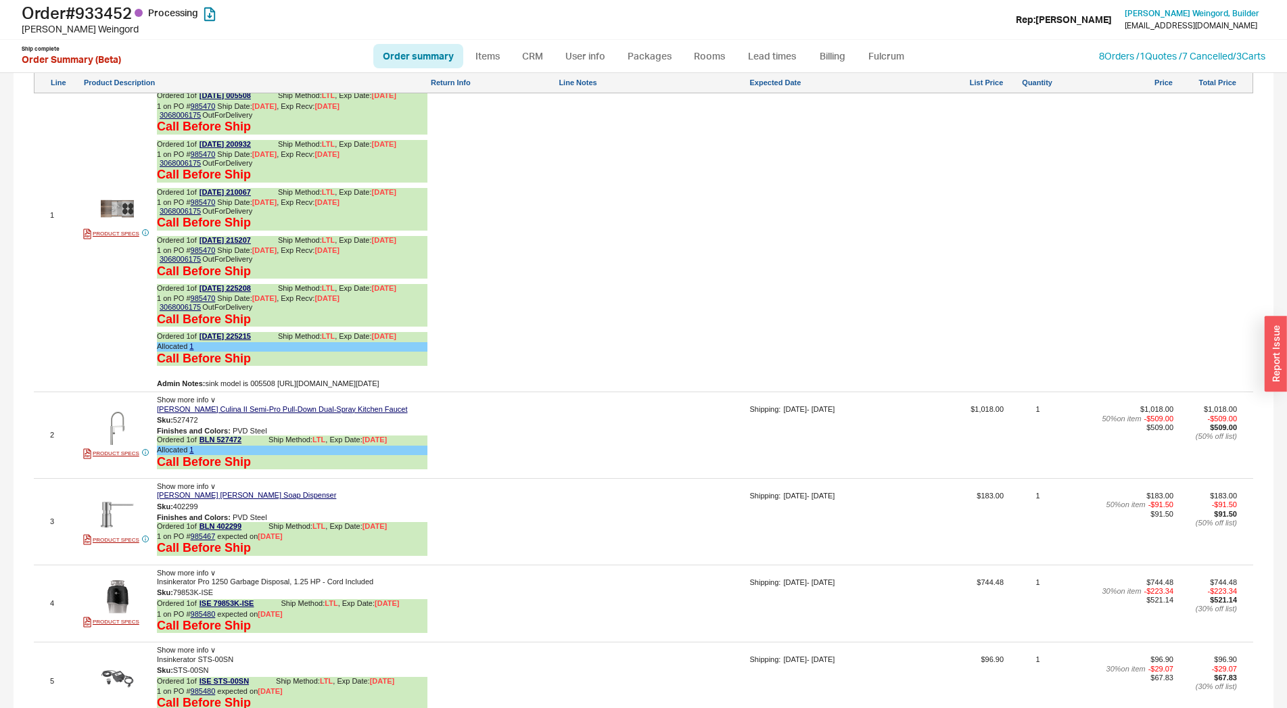
scroll to position [1195, 0]
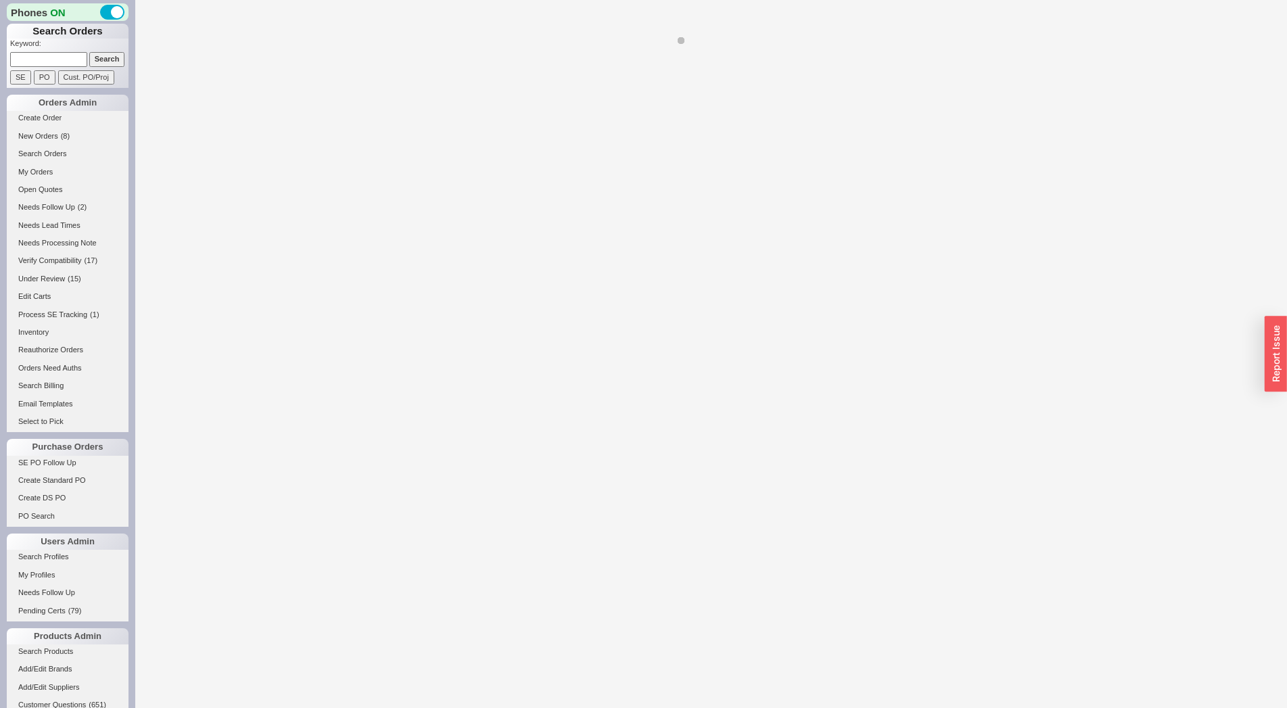
select select "LOW"
select select "3"
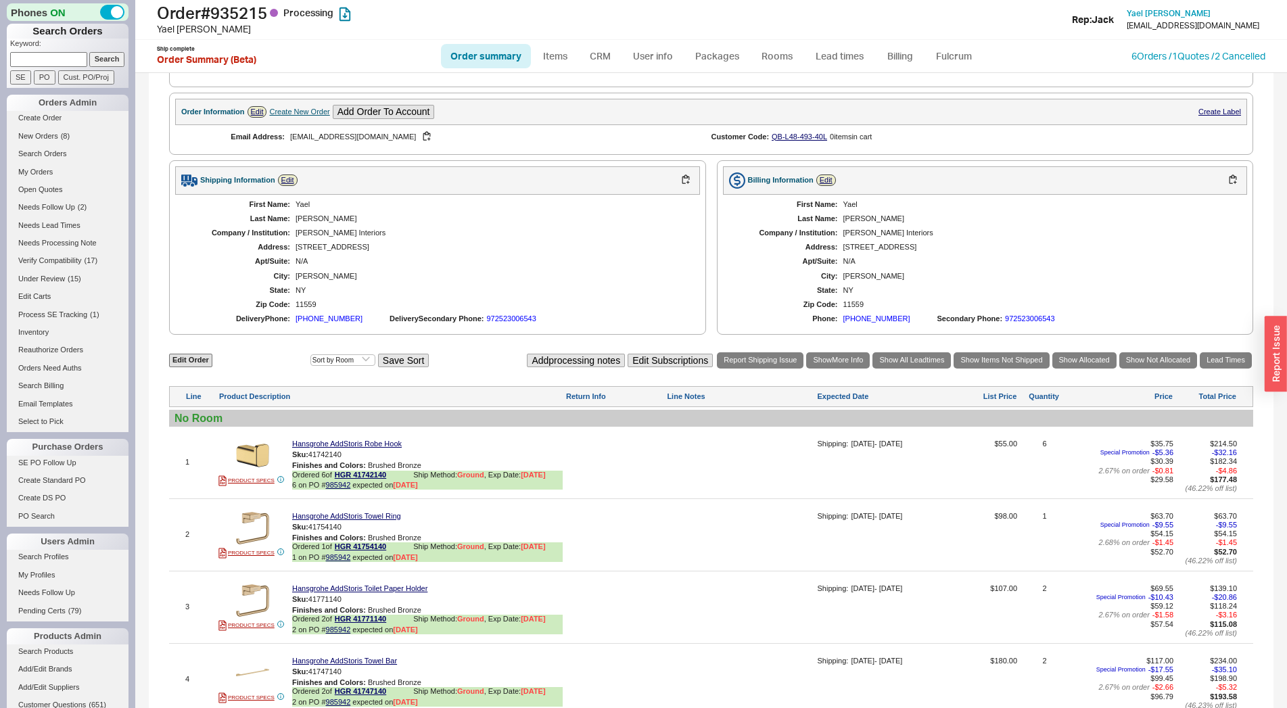
select select "*"
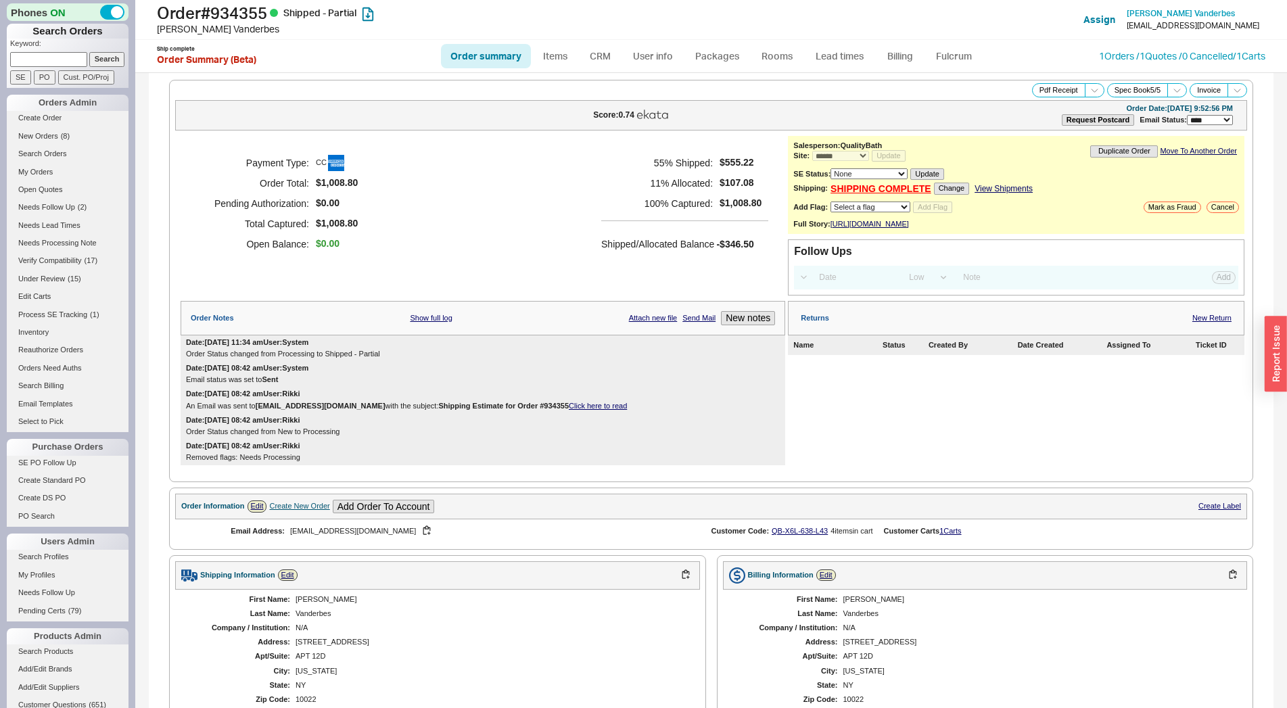
select select "*"
select select "LOW"
select select "3"
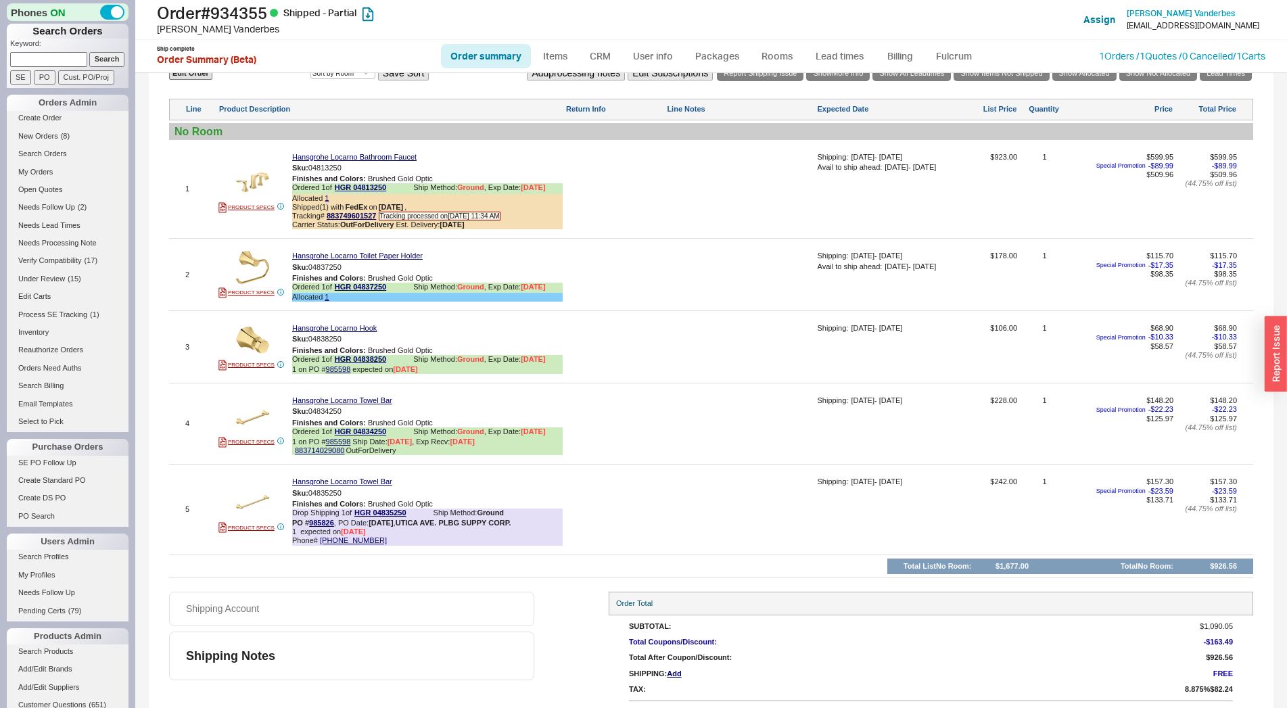
scroll to position [713, 0]
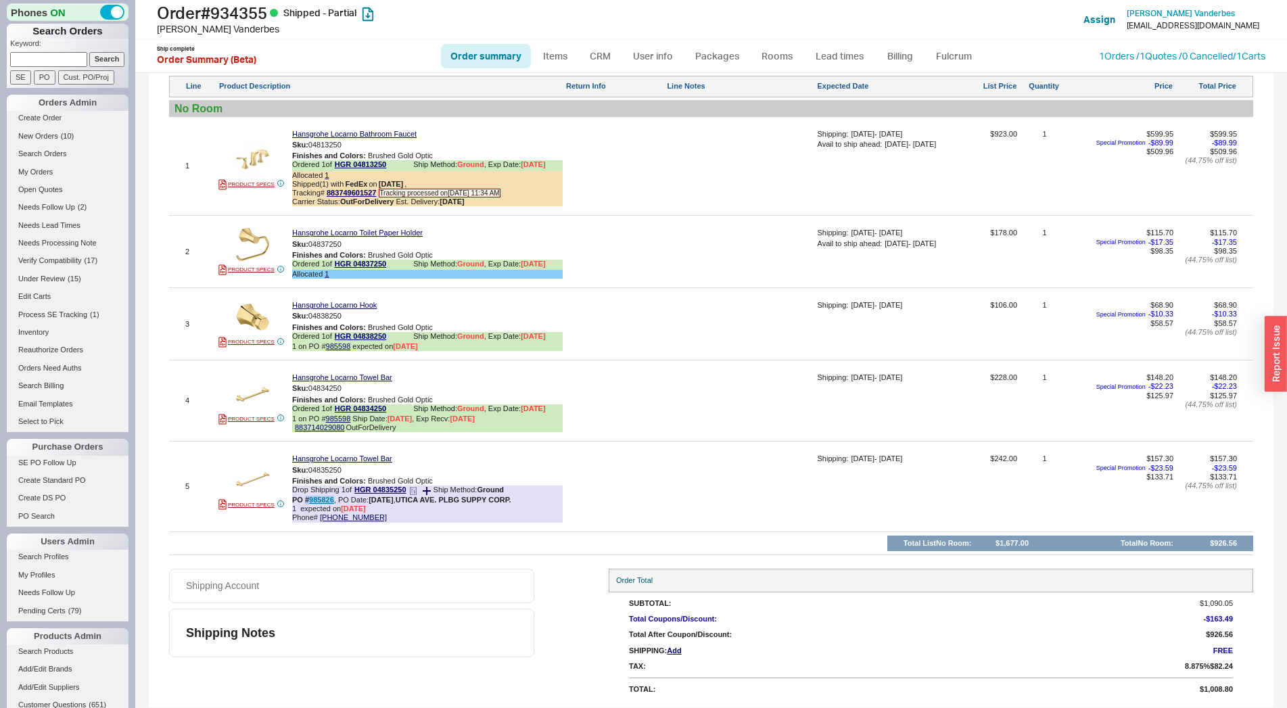
drag, startPoint x: 306, startPoint y: 502, endPoint x: 333, endPoint y: 498, distance: 28.0
click at [333, 498] on b "PO # 985826" at bounding box center [313, 500] width 42 height 8
copy b "# 985826"
click at [260, 479] on img at bounding box center [252, 478] width 33 height 33
click at [444, 463] on button "800-334-0455" at bounding box center [475, 464] width 72 height 14
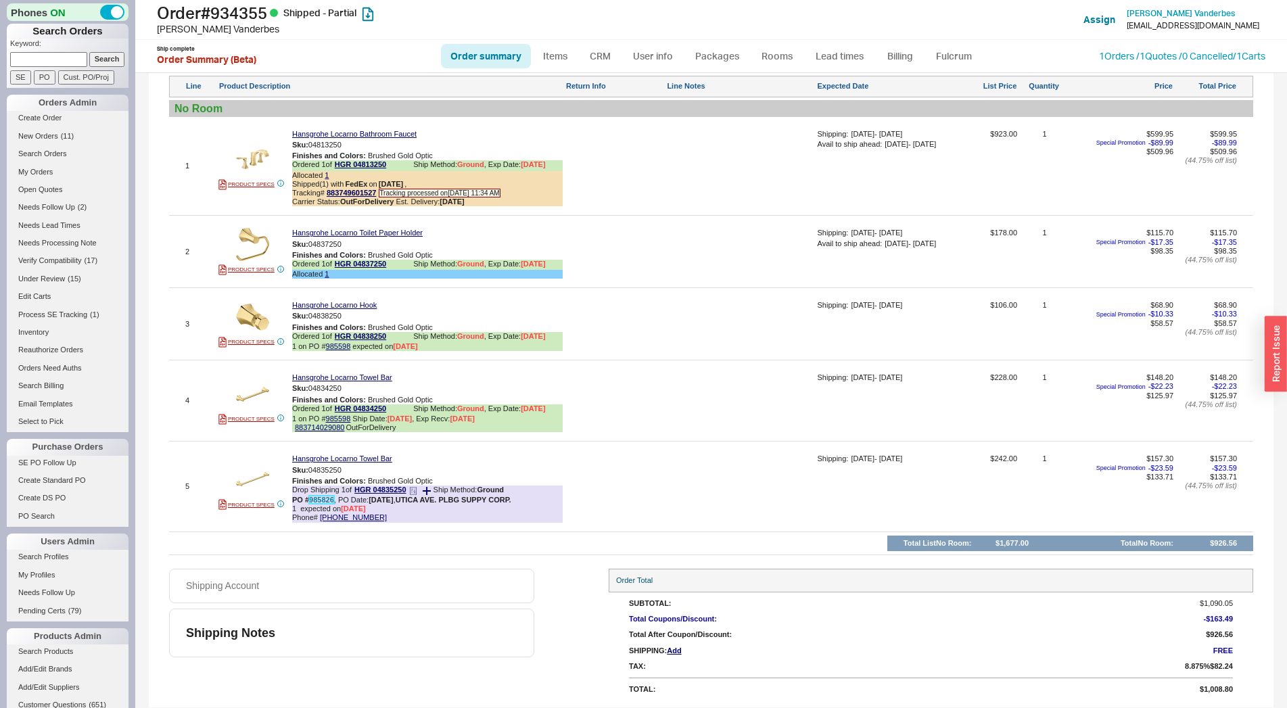
click at [326, 498] on link "985826" at bounding box center [321, 500] width 25 height 8
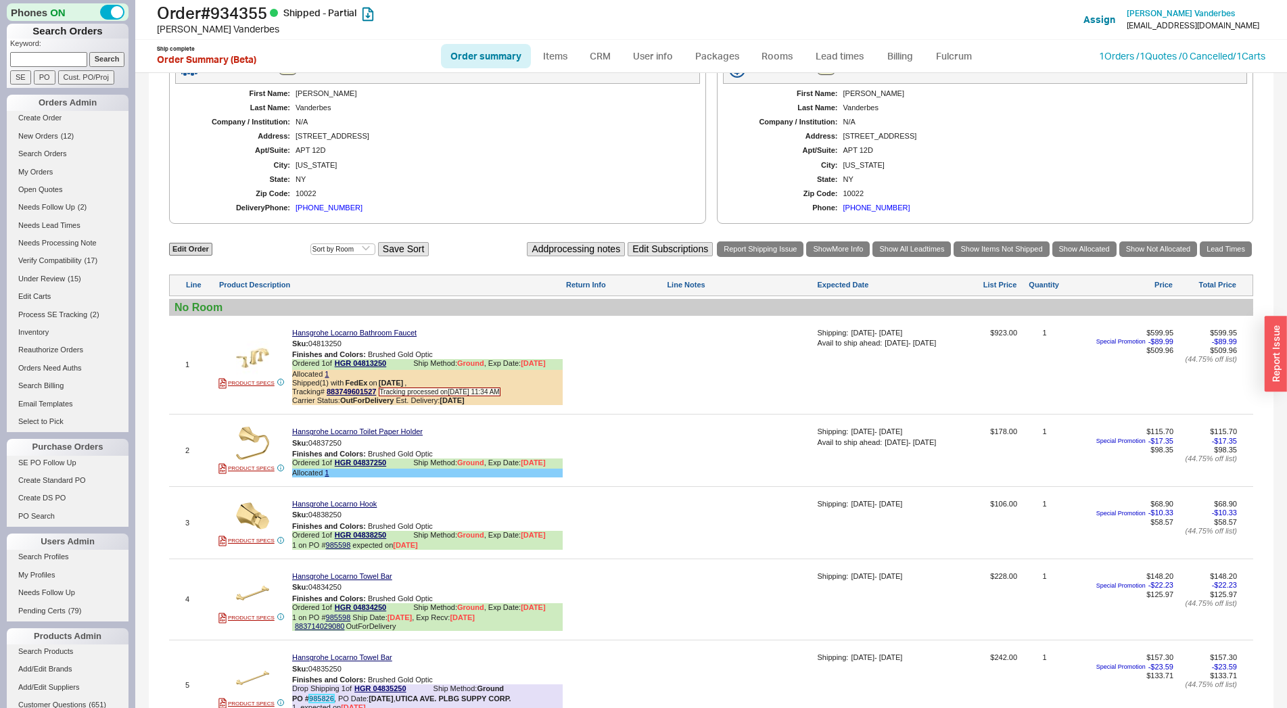
scroll to position [414, 0]
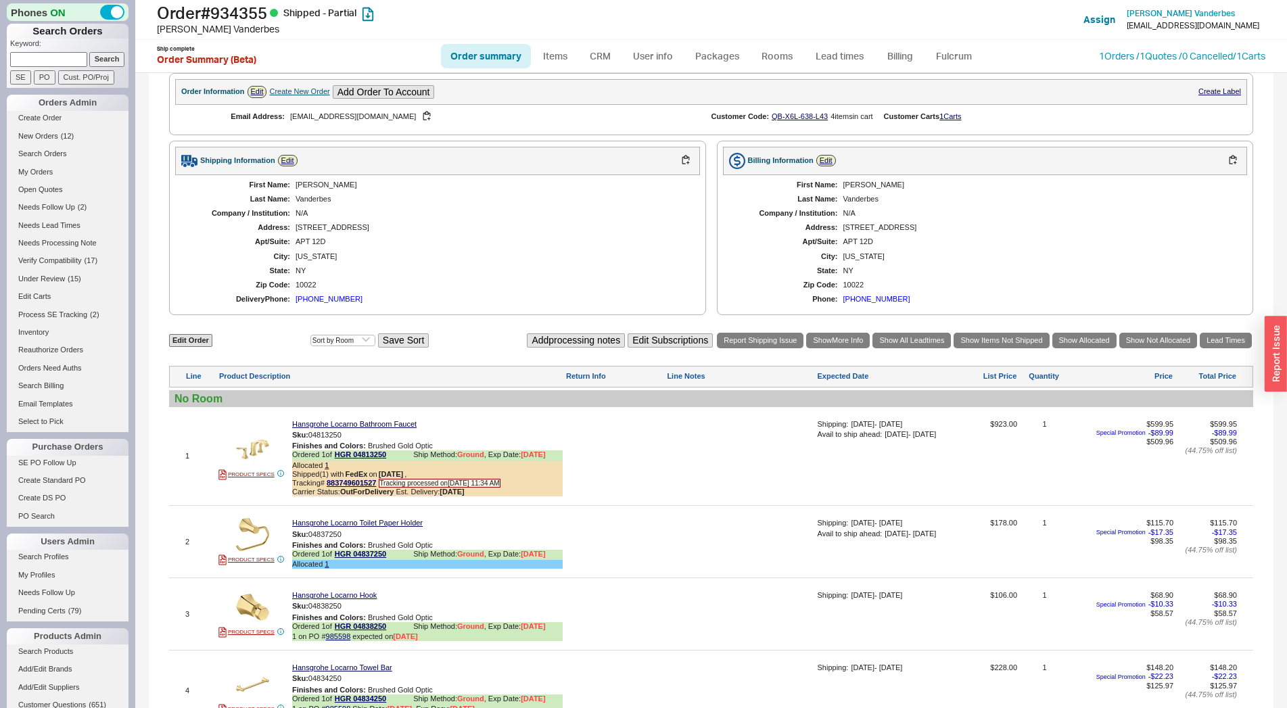
click at [313, 289] on div "10022" at bounding box center [490, 285] width 391 height 9
copy div "10022"
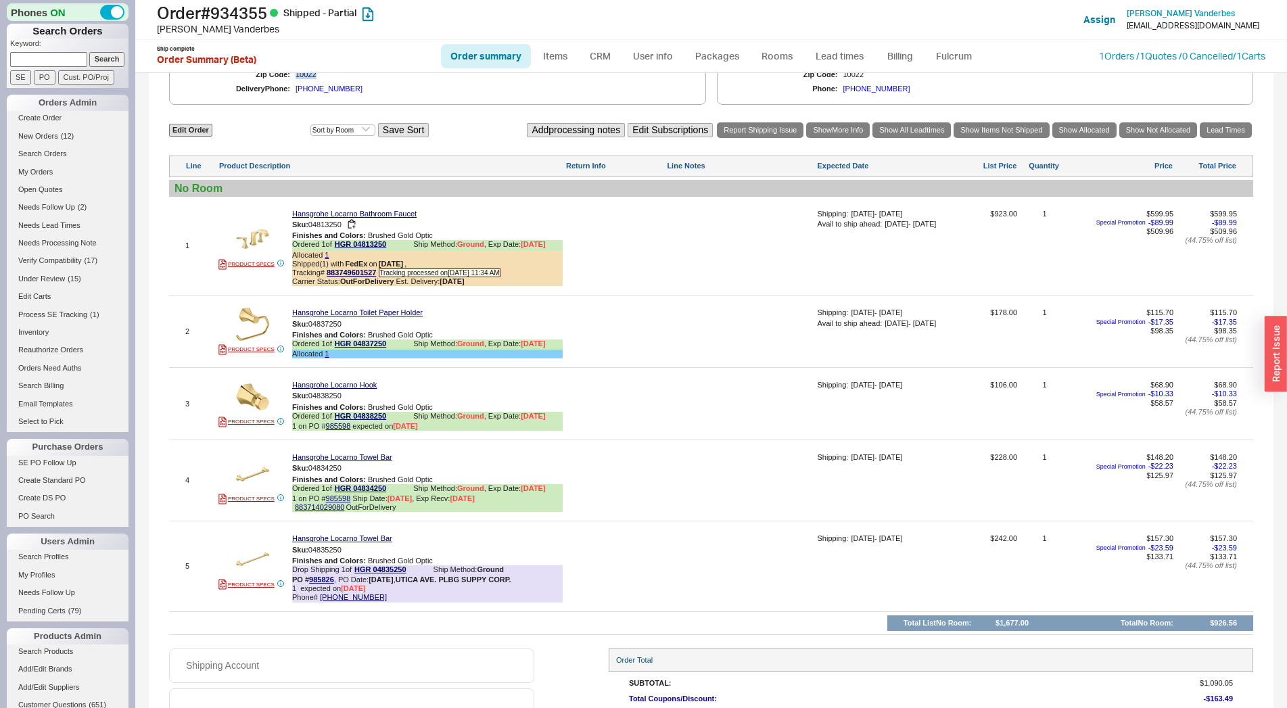
scroll to position [713, 0]
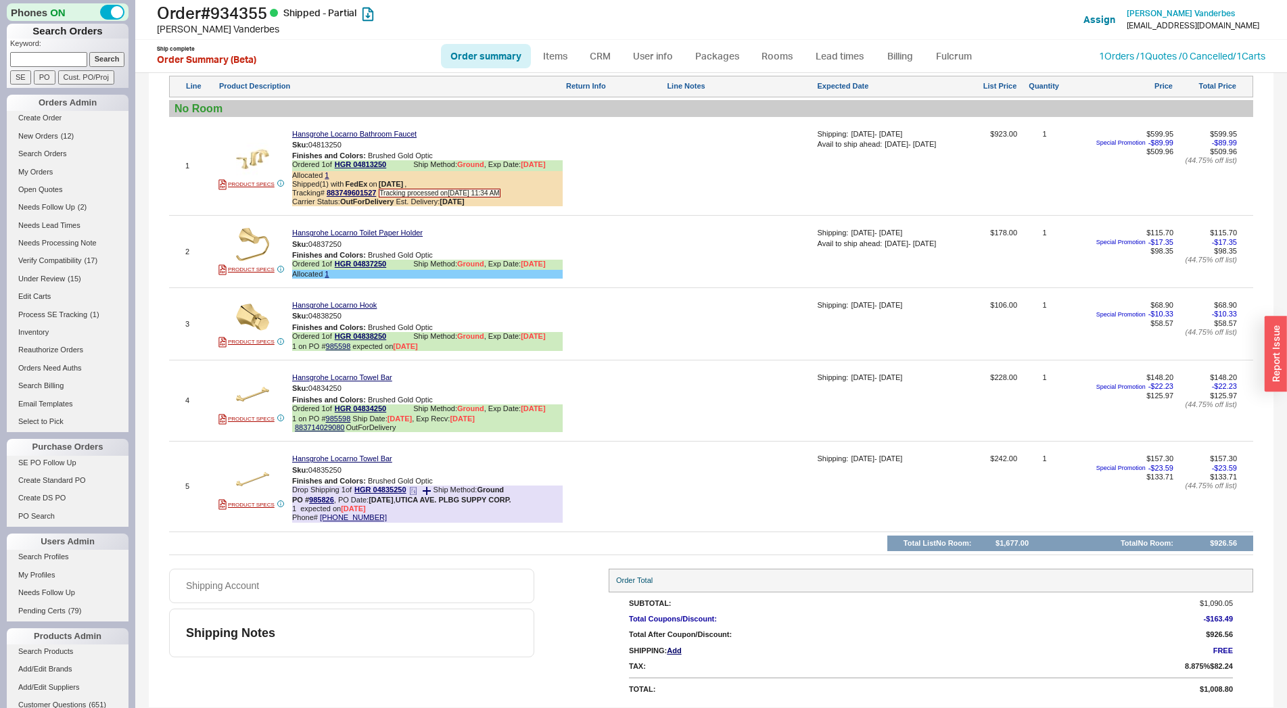
click at [316, 496] on div "Drop Shipping 1 of HGR 04835250 Ship Method: Ground PO # 985826 , PO Date: 8/20…" at bounding box center [427, 494] width 270 height 19
click at [314, 499] on link "985826" at bounding box center [321, 500] width 25 height 8
click at [486, 60] on link "Order summary" at bounding box center [486, 56] width 90 height 24
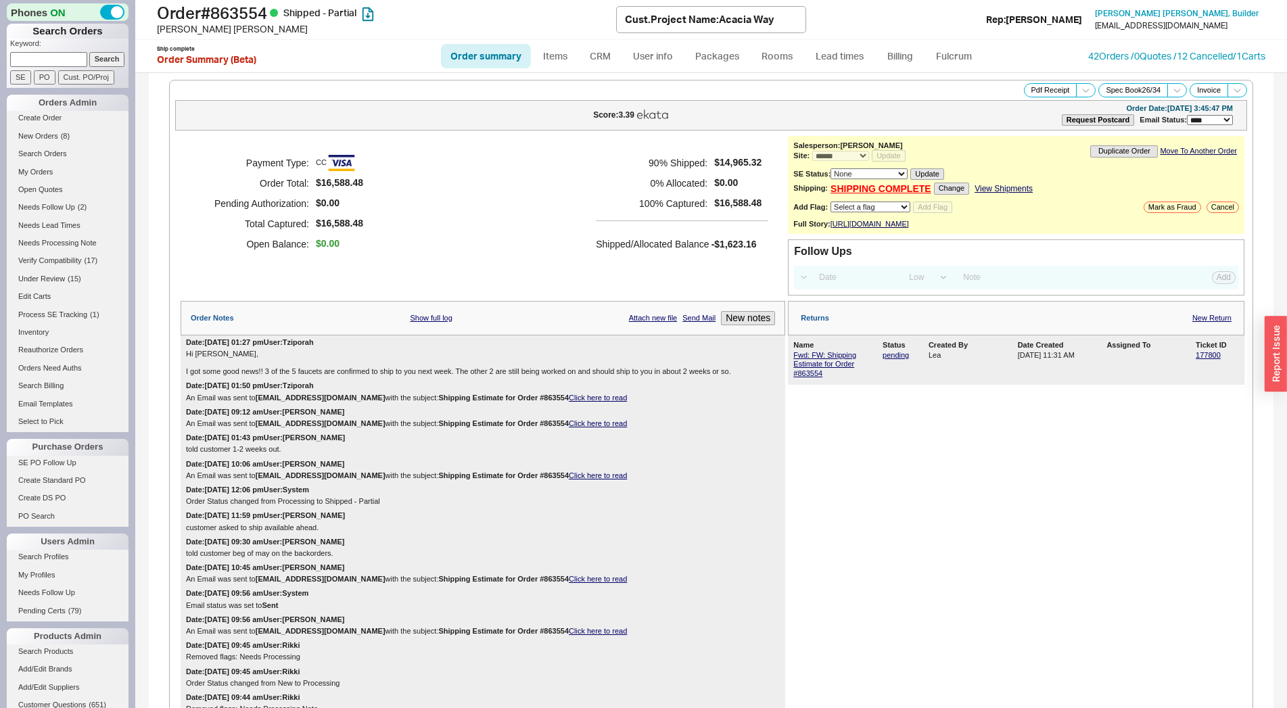
select select "*"
select select "LOW"
select select "3"
click at [854, 195] on link "SHIPPING COMPLETE" at bounding box center [880, 188] width 101 height 11
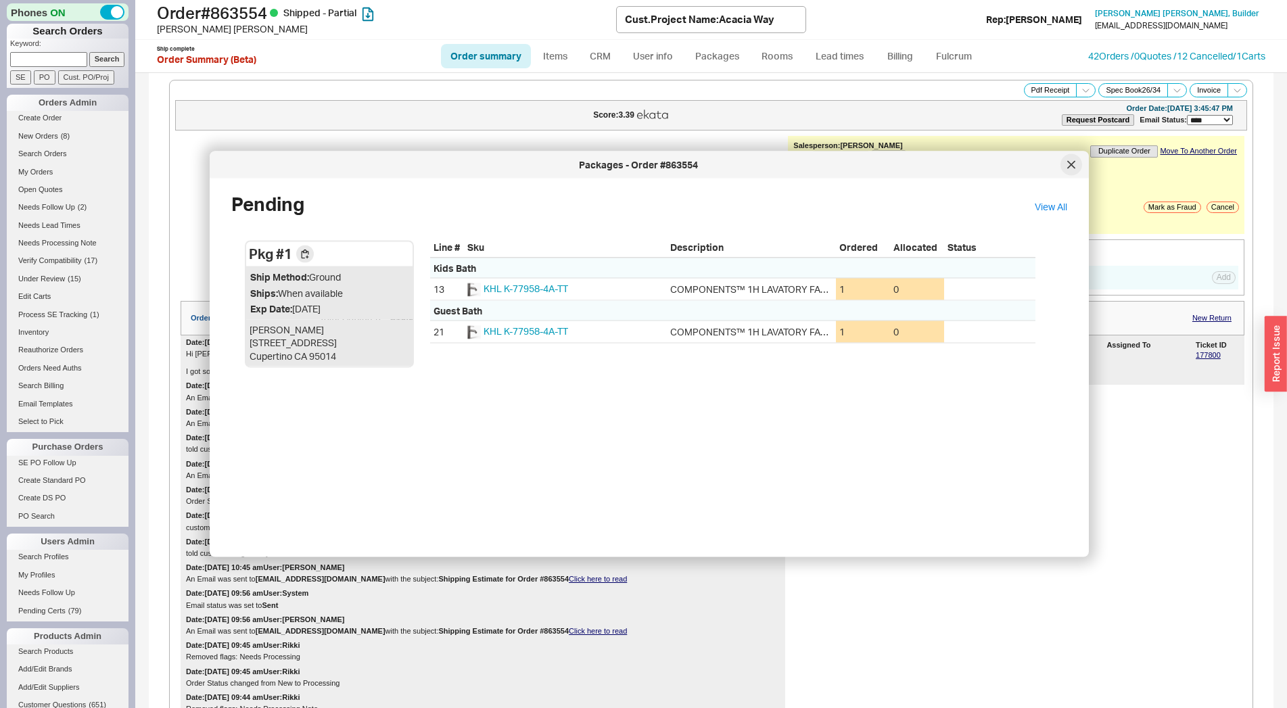
click at [1071, 166] on icon at bounding box center [1071, 165] width 8 height 8
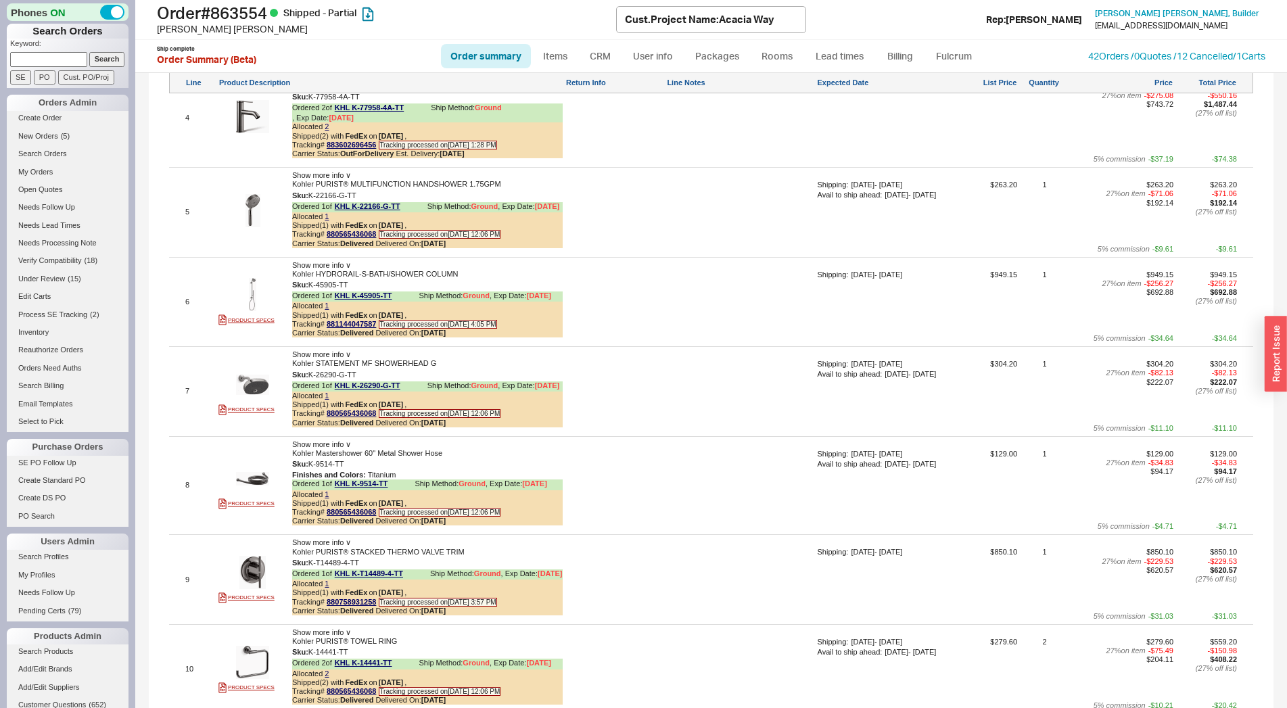
scroll to position [299, 0]
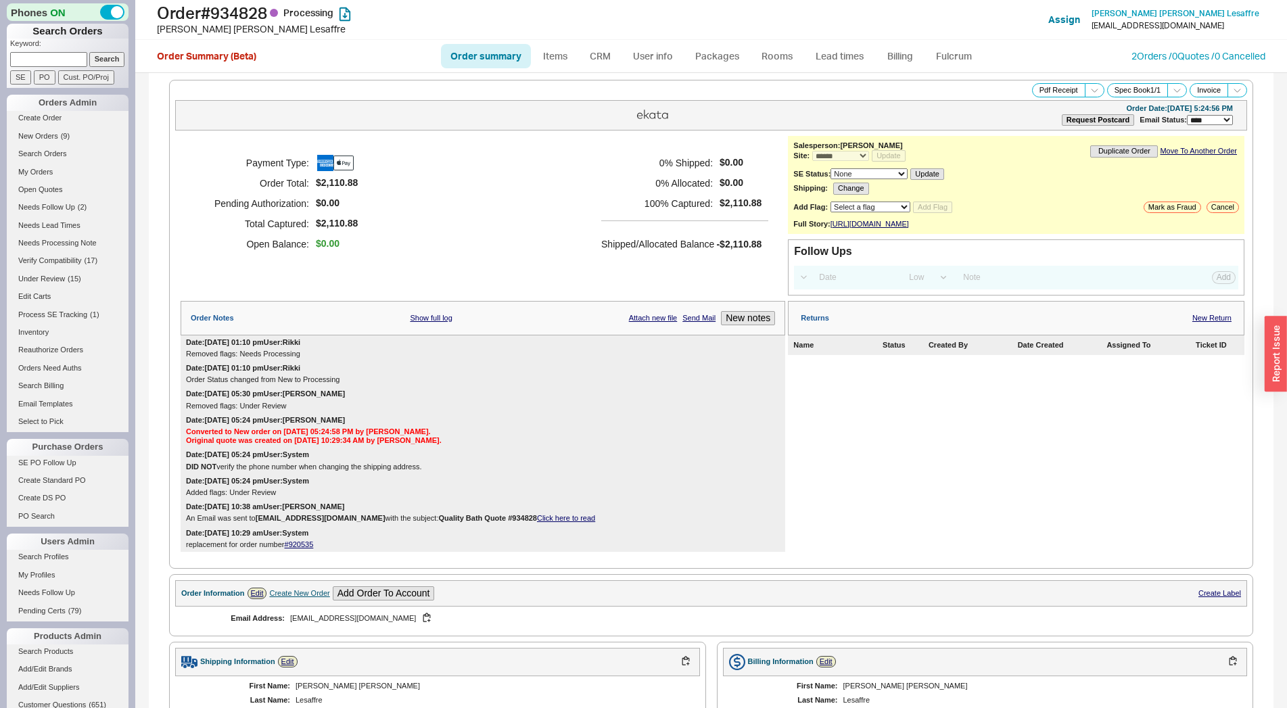
select select "*"
select select "LOW"
select select "3"
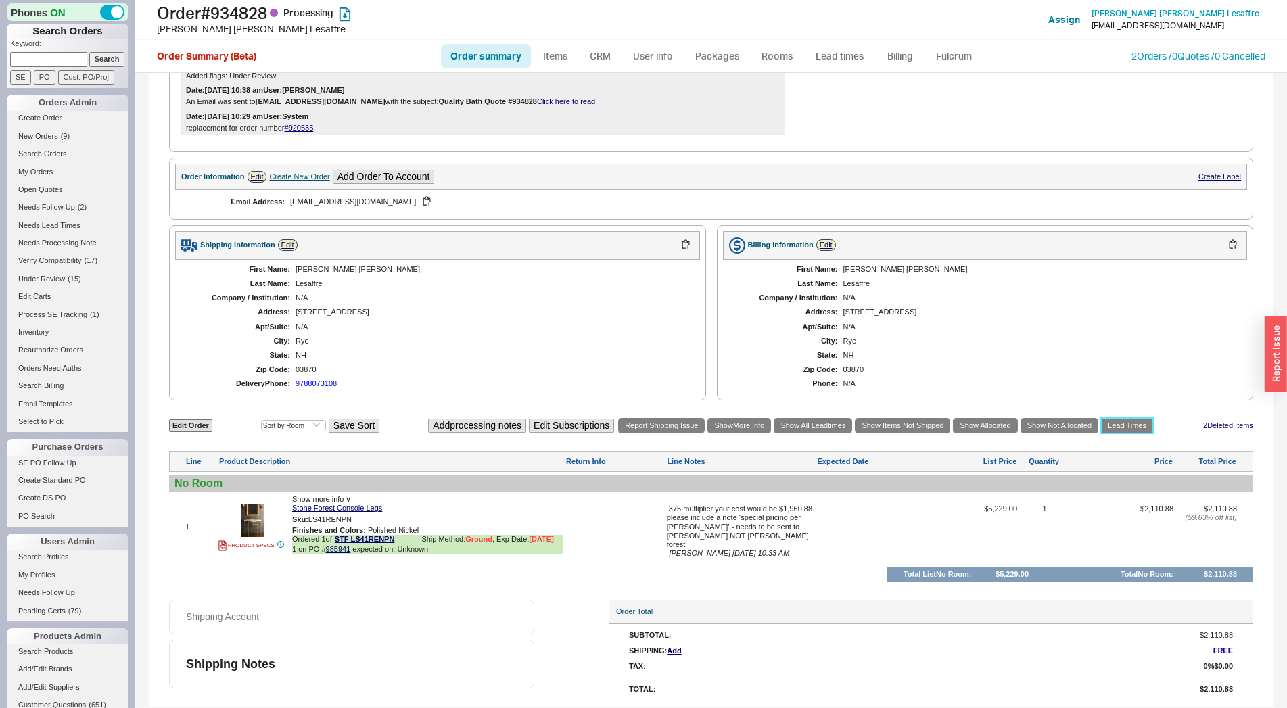
click at [1123, 427] on link "Lead Times" at bounding box center [1127, 426] width 52 height 16
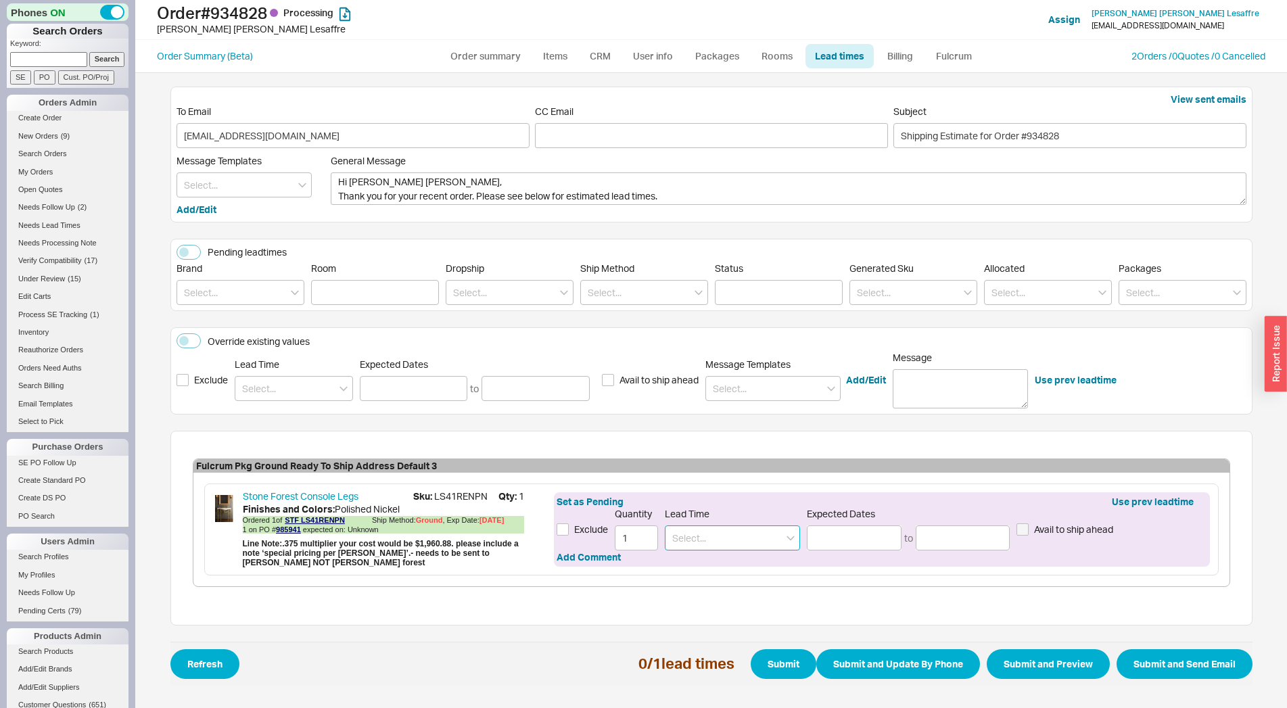
click at [702, 534] on input at bounding box center [732, 537] width 135 height 25
click at [702, 569] on div "5 - 6 Weeks" at bounding box center [732, 566] width 134 height 24
type input "5 - 6 Weeks"
type input "09/26/2025"
type input "10/03/2025"
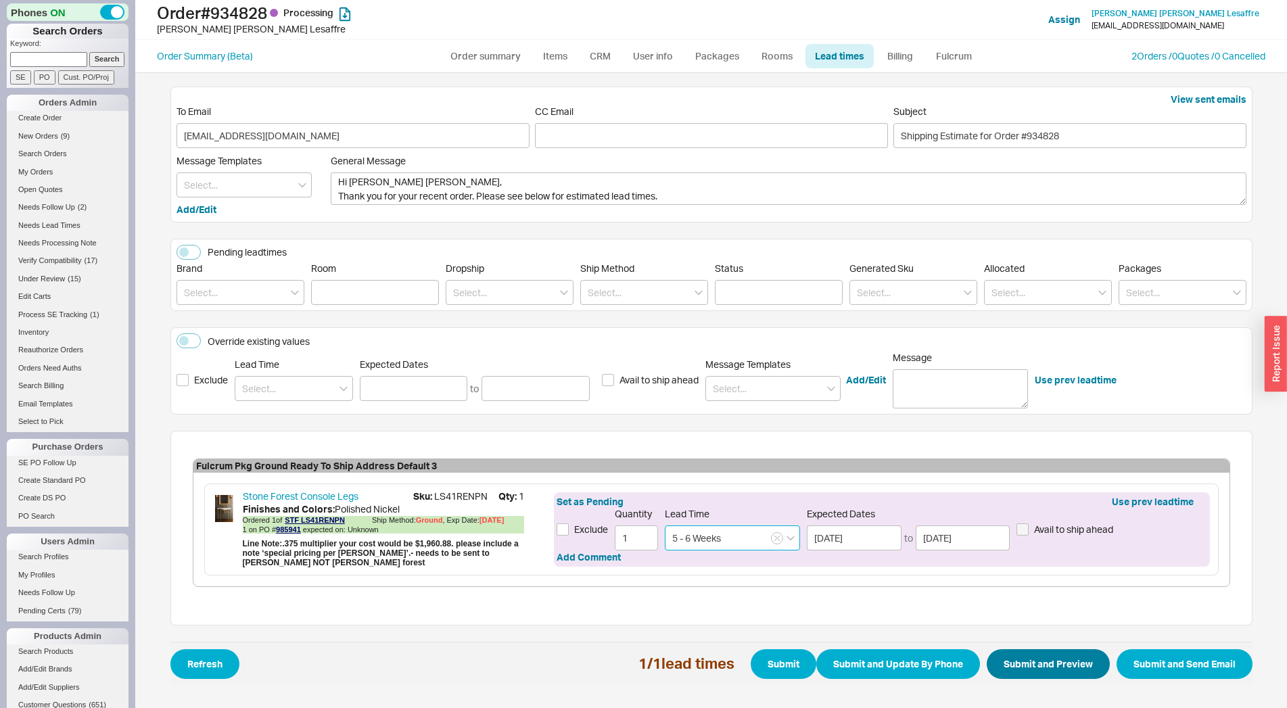
type input "5 - 6 Weeks"
click at [1048, 663] on button "Submit and Preview" at bounding box center [1047, 664] width 123 height 30
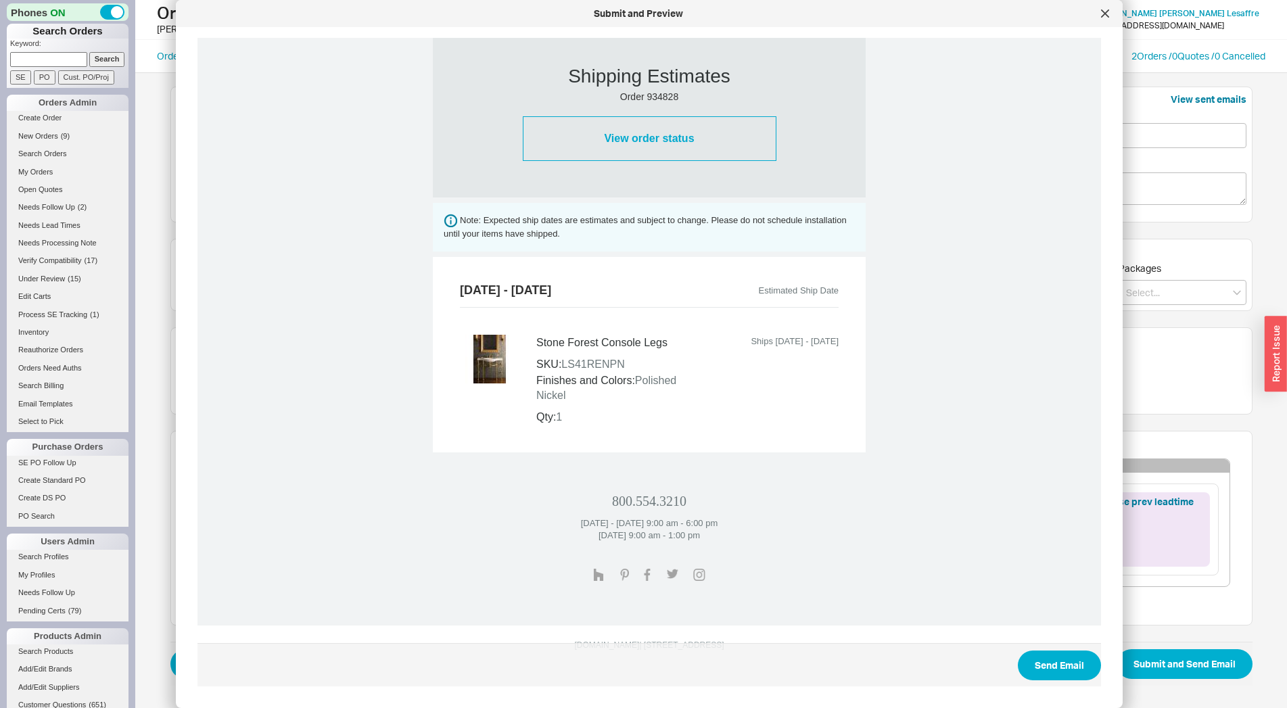
scroll to position [400, 0]
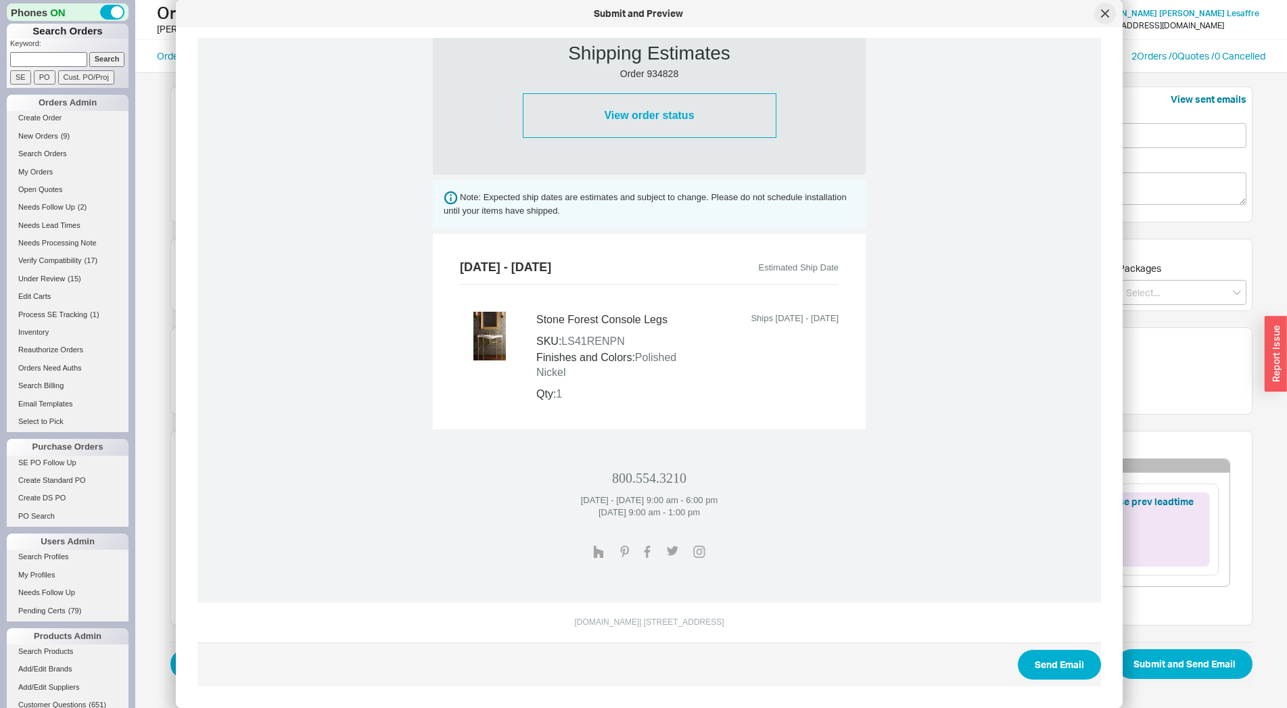
click at [1104, 13] on icon at bounding box center [1104, 13] width 7 height 7
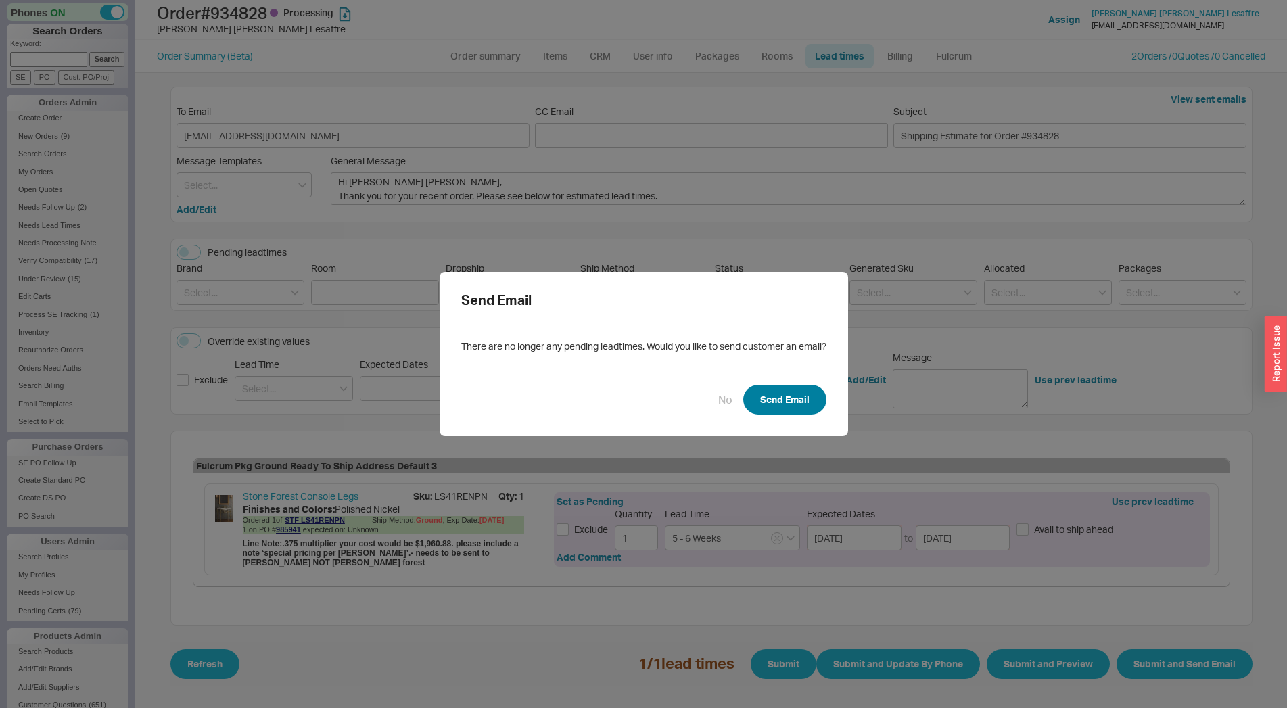
click at [780, 402] on button "Send Email" at bounding box center [784, 400] width 83 height 30
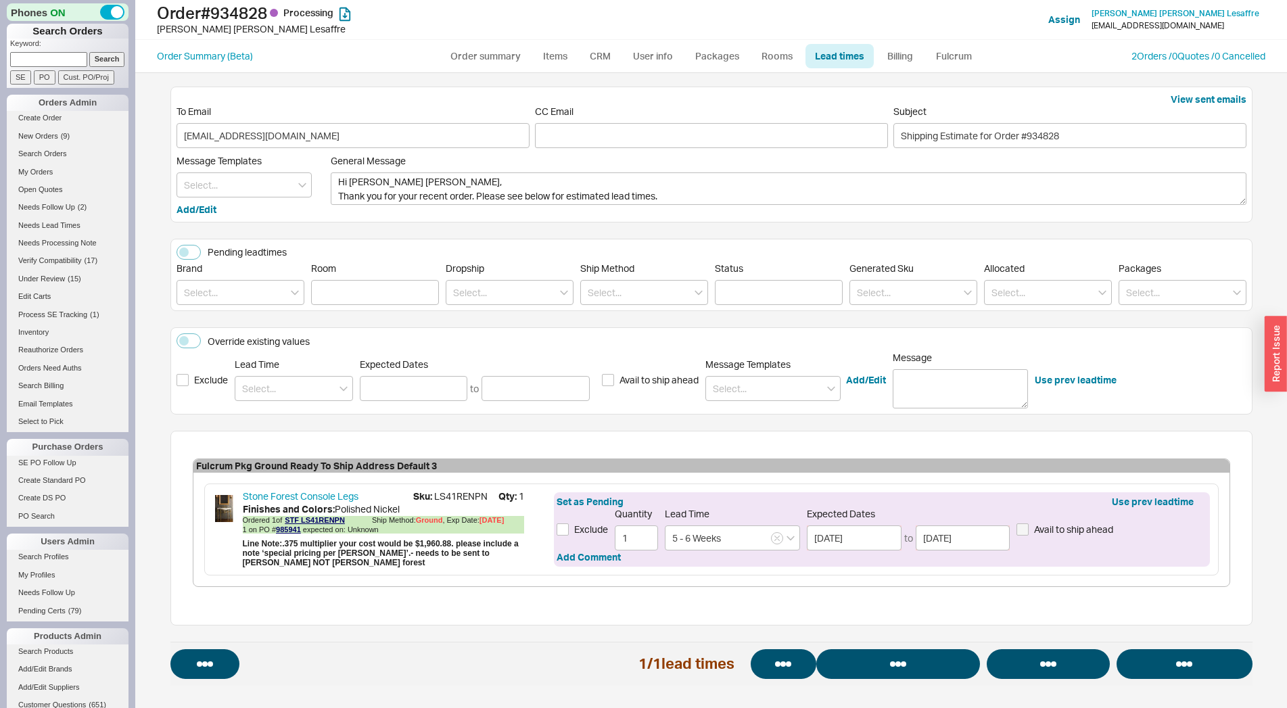
select select "*"
select select "LOW"
select select "3"
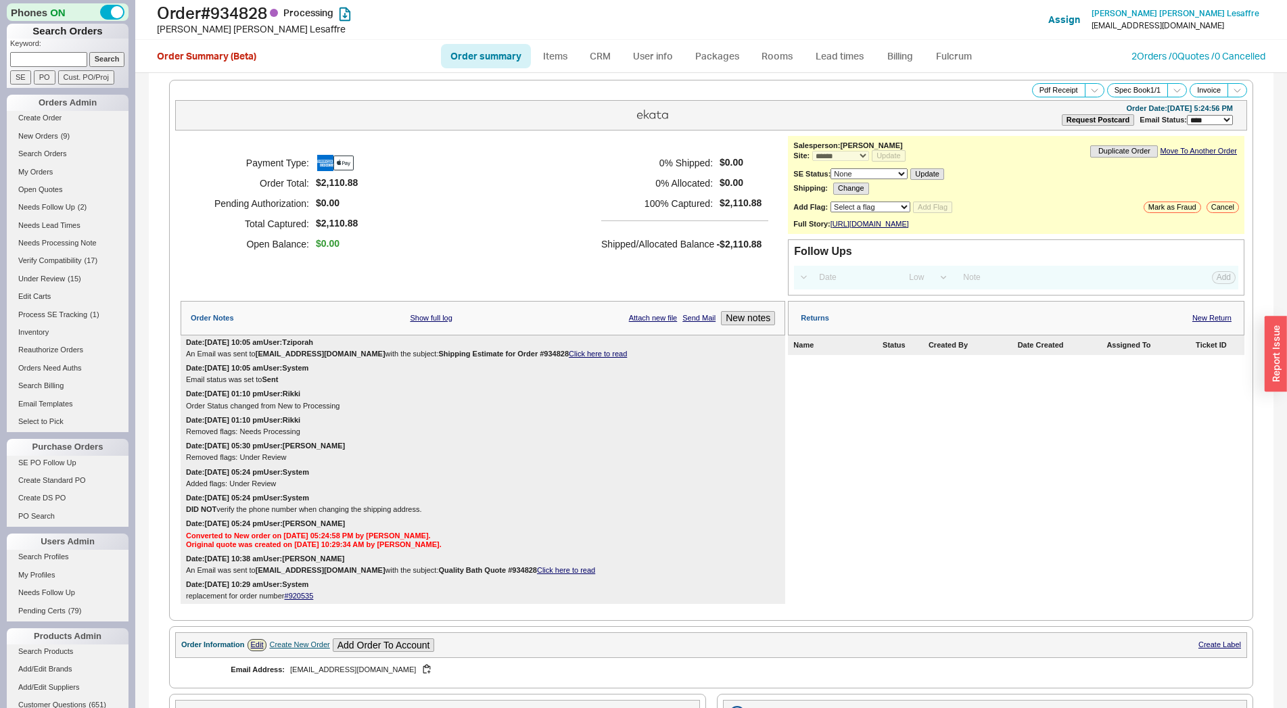
select select "*"
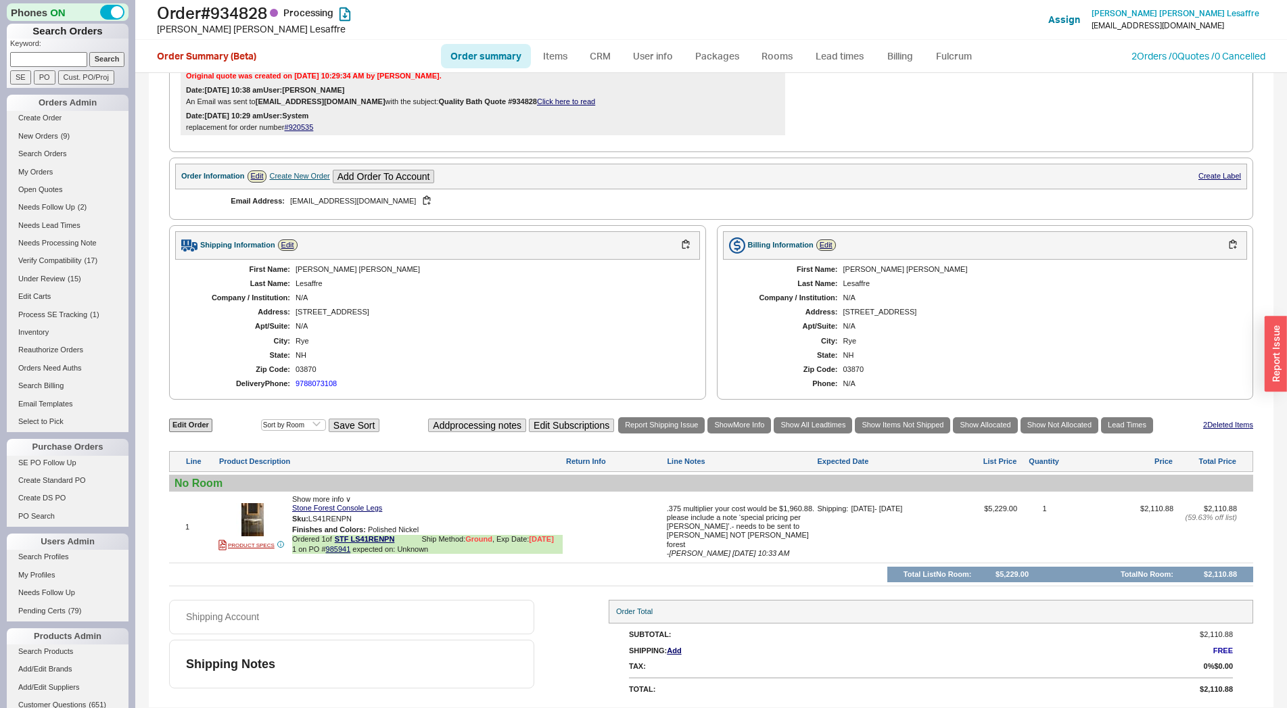
scroll to position [481, 0]
drag, startPoint x: 157, startPoint y: 11, endPoint x: 272, endPoint y: 9, distance: 115.0
click at [272, 9] on h1 "Order # 934828 Processing" at bounding box center [402, 12] width 490 height 19
copy h1 "Order # 934828"
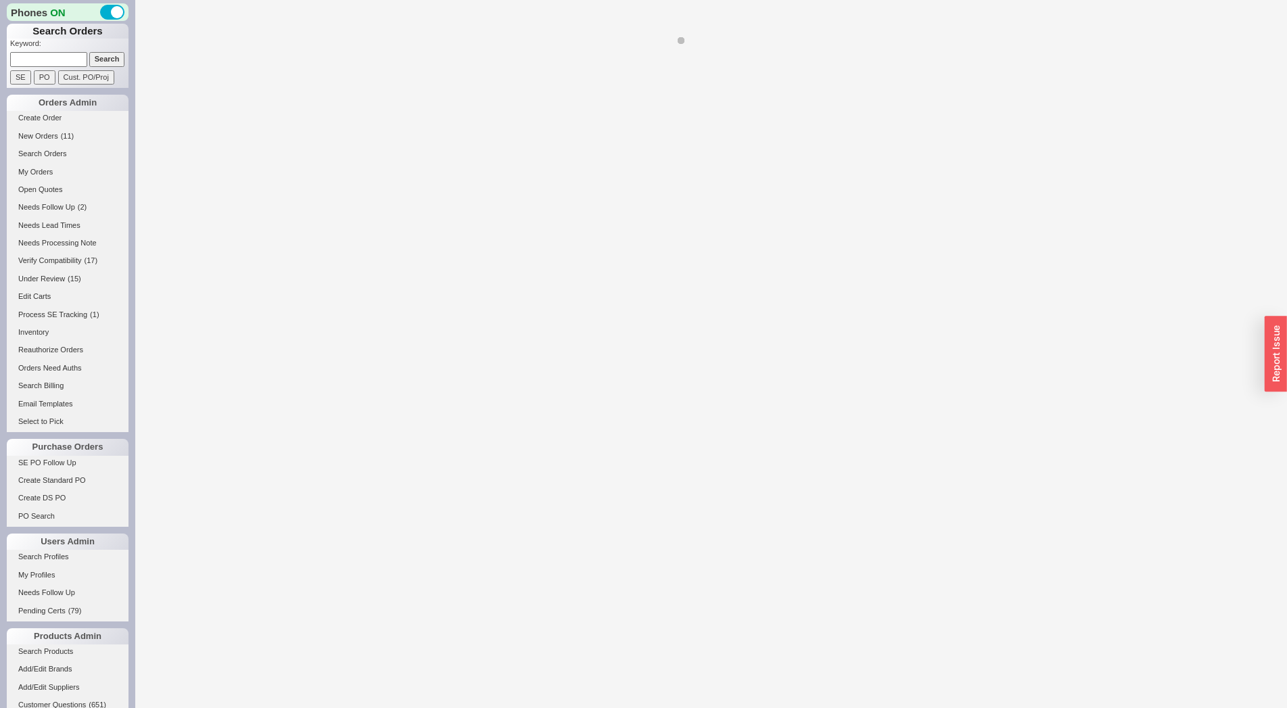
select select "LOW"
select select "3"
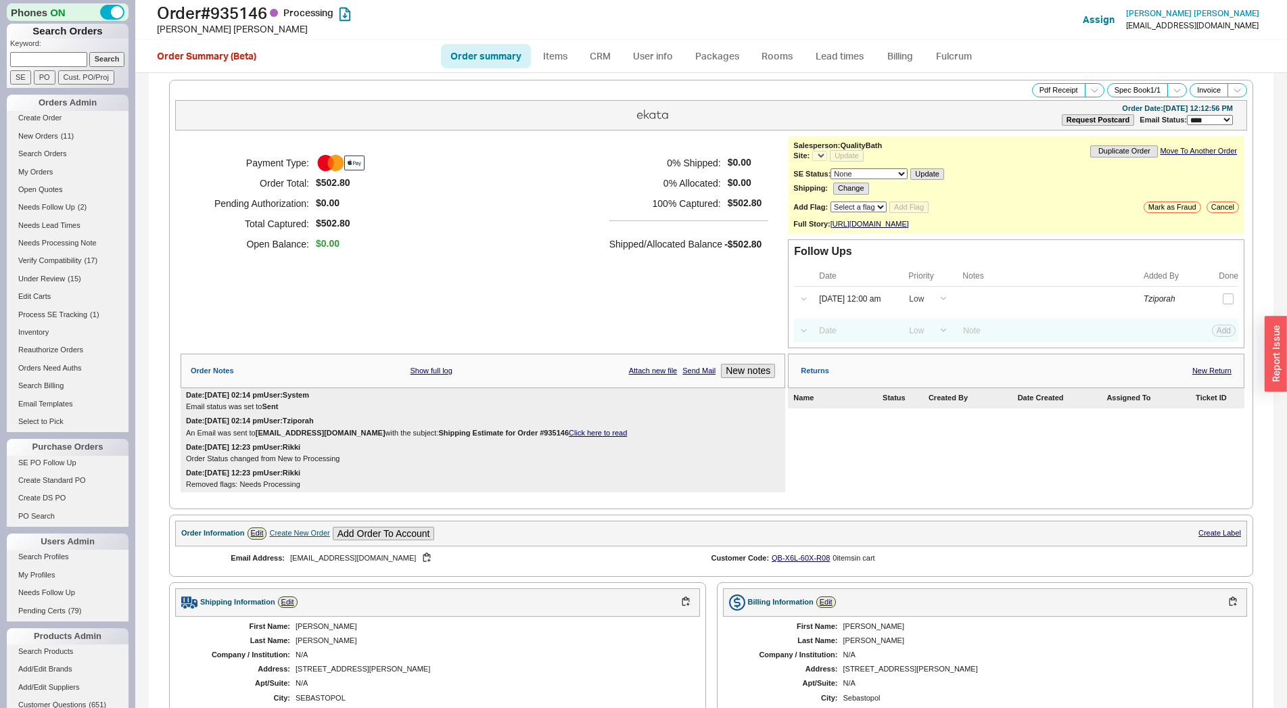
scroll to position [419, 0]
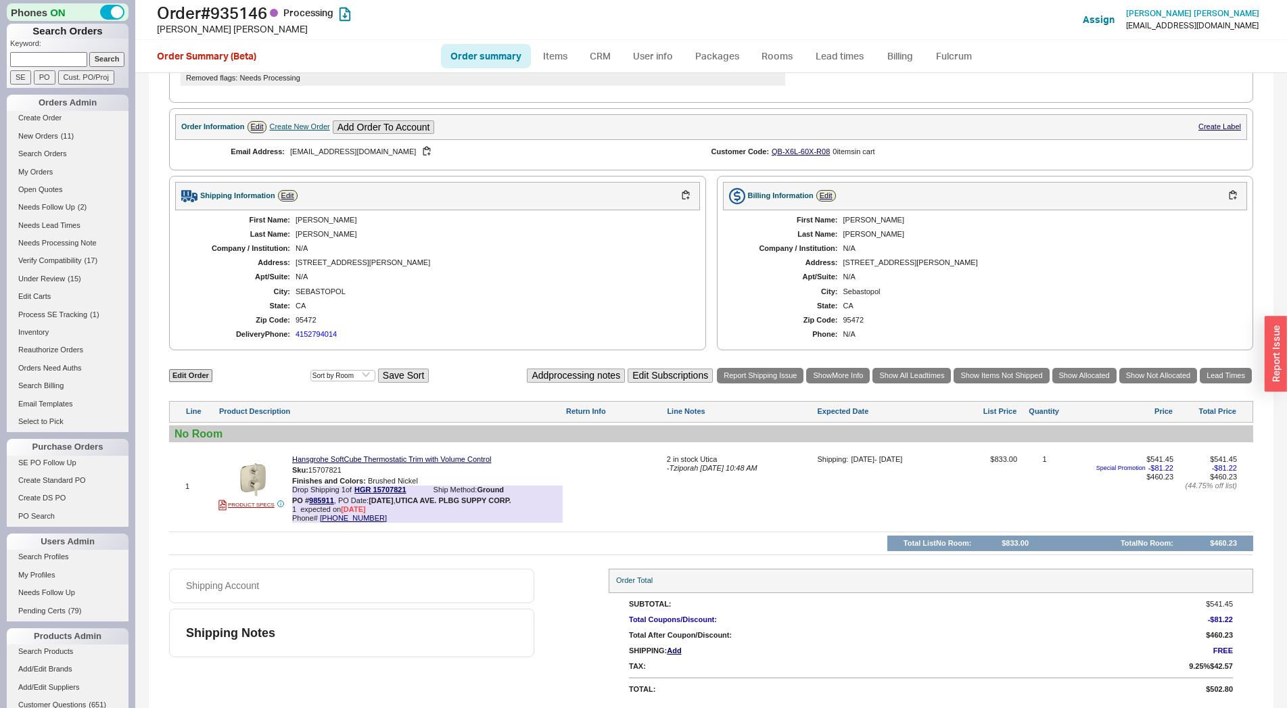
select select "*"
click at [346, 518] on link "[PHONE_NUMBER]" at bounding box center [353, 518] width 67 height 8
drag, startPoint x: 308, startPoint y: 498, endPoint x: 333, endPoint y: 498, distance: 25.0
click at [333, 498] on b "PO # 985911" at bounding box center [313, 500] width 42 height 8
copy b "985911"
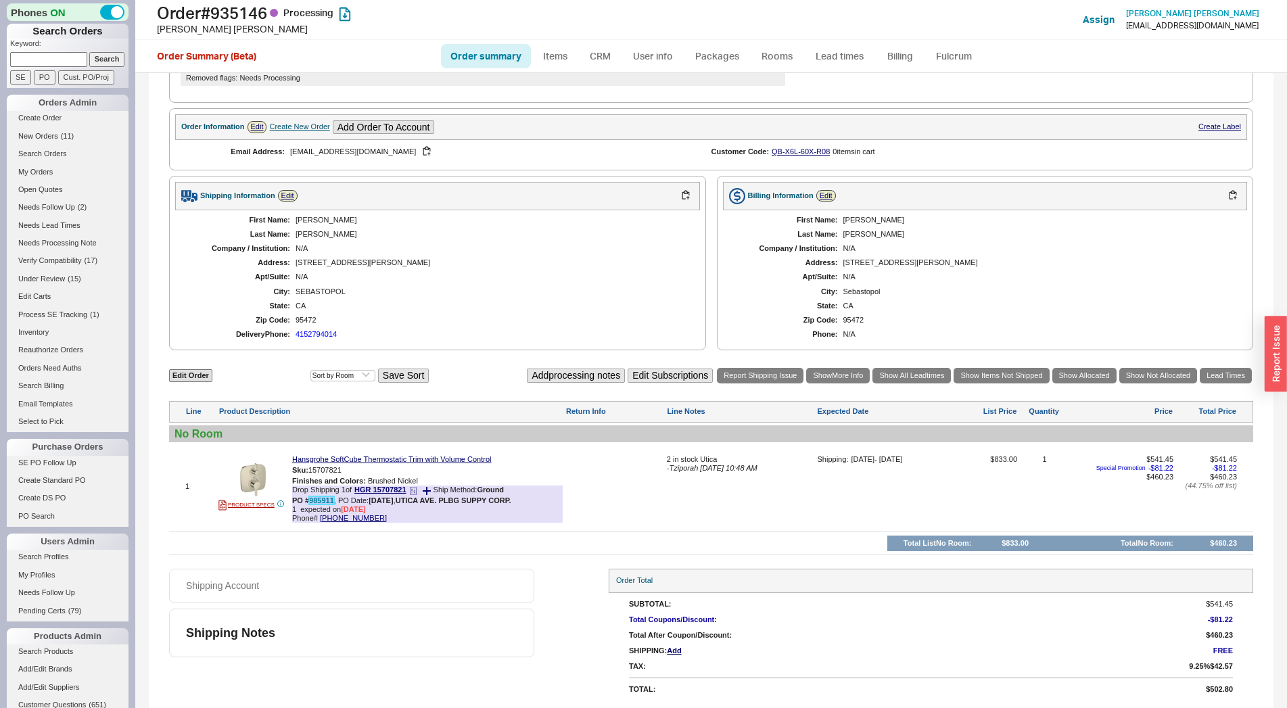
click at [318, 504] on link "985911" at bounding box center [321, 500] width 25 height 8
click at [513, 51] on link "Order summary" at bounding box center [486, 56] width 90 height 24
select select "*"
select select "LOW"
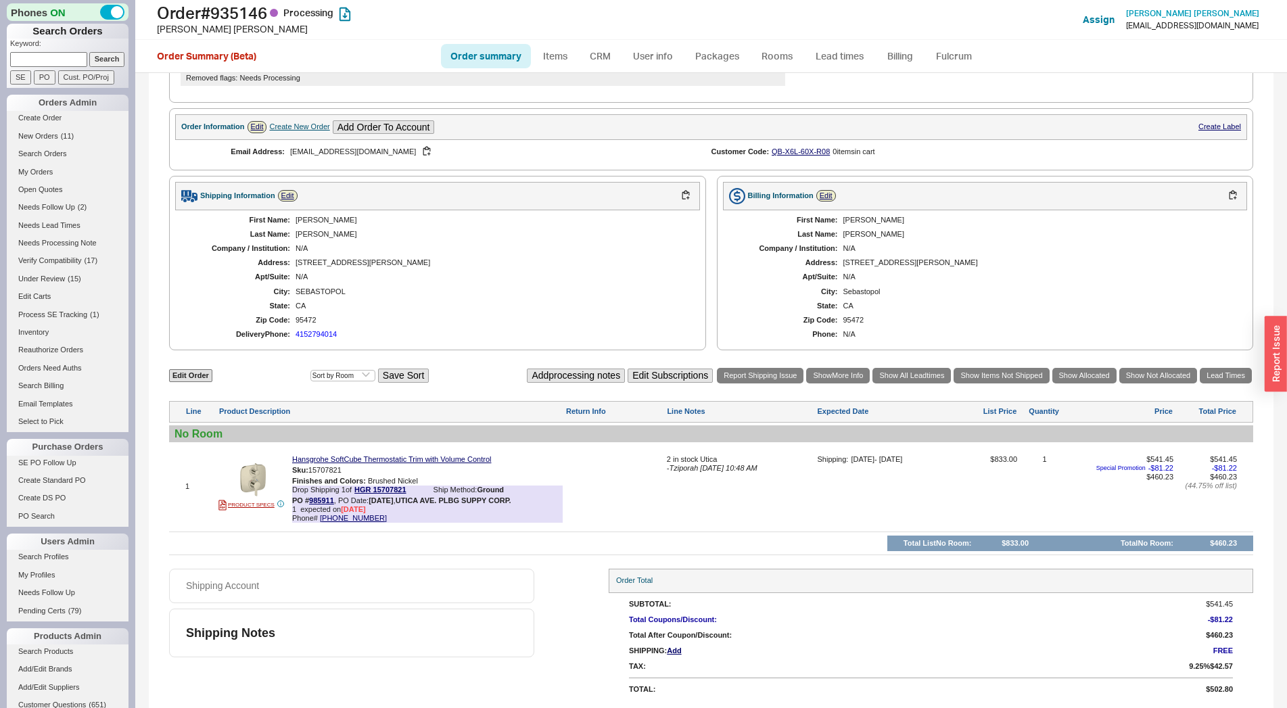
select select "3"
click at [465, 48] on link "Order summary" at bounding box center [486, 56] width 90 height 24
select select "*"
select select "LOW"
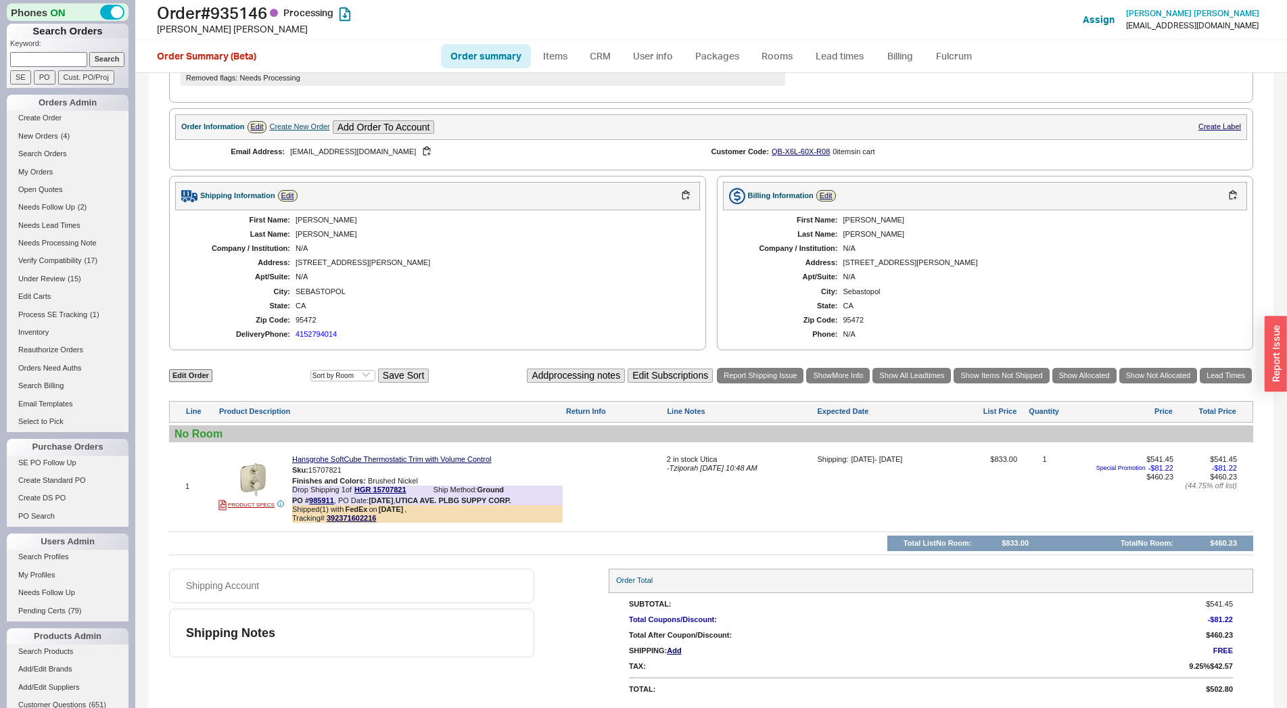
select select "3"
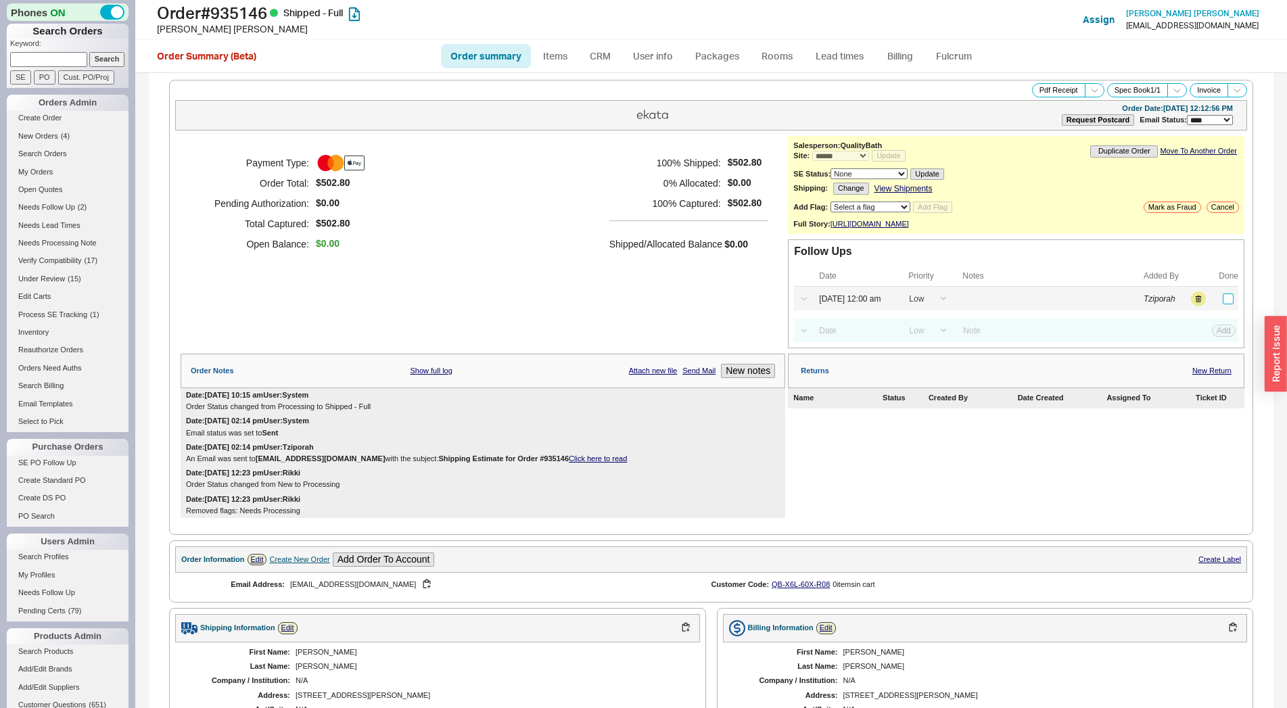
click at [1222, 304] on input "checkbox" at bounding box center [1227, 298] width 11 height 11
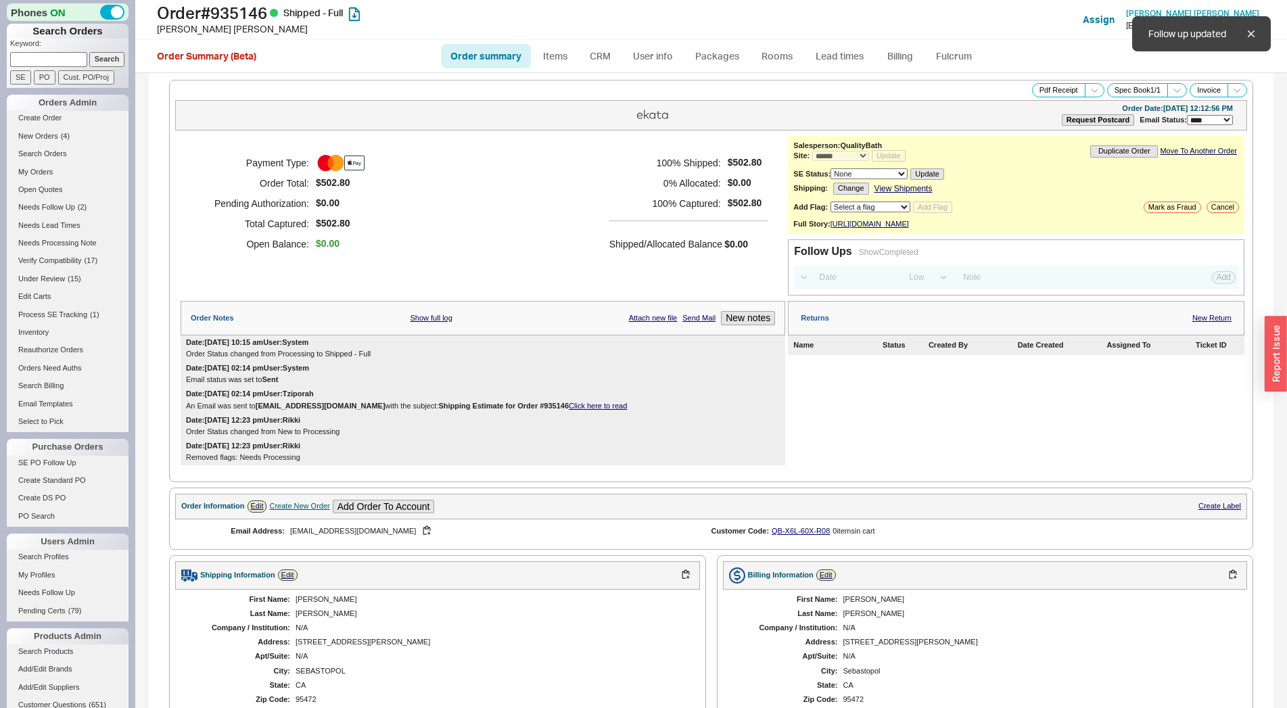
scroll to position [400, 0]
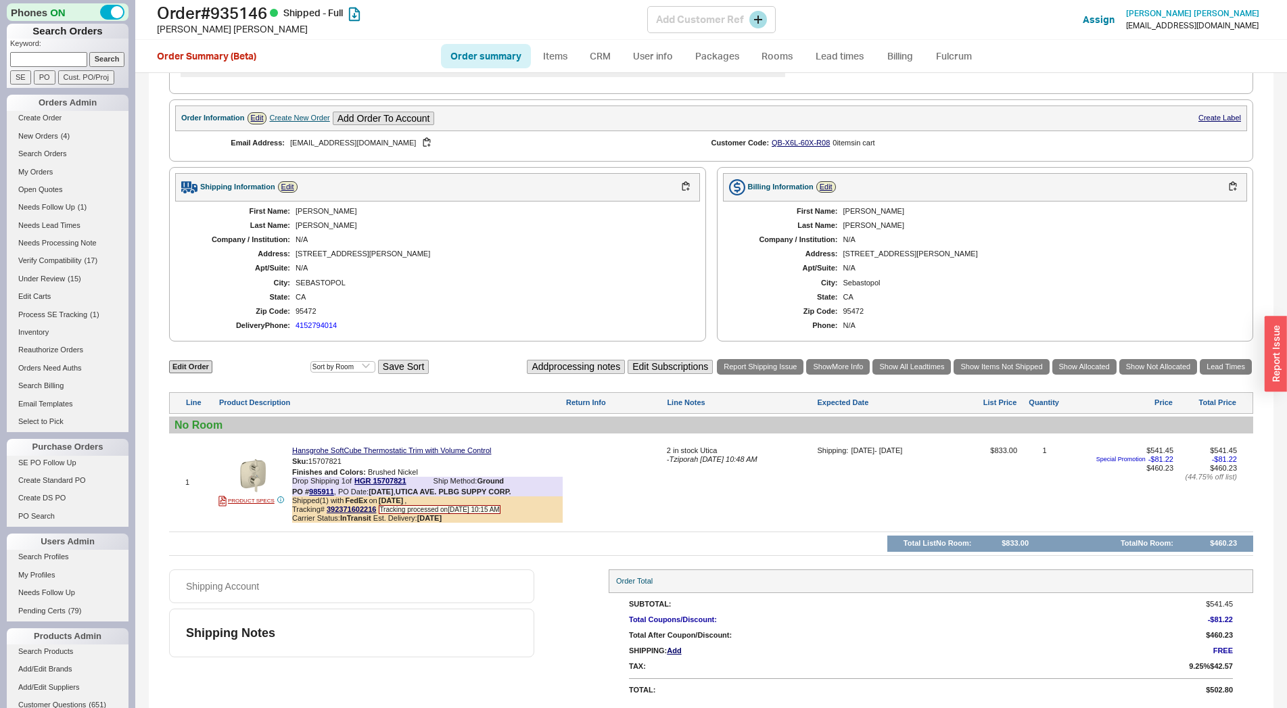
click at [243, 10] on h1 "Order # 935146 Shipped - Full" at bounding box center [402, 12] width 490 height 19
copy h1 "935146"
drag, startPoint x: 326, startPoint y: 508, endPoint x: 376, endPoint y: 511, distance: 50.1
click at [376, 511] on span "Tracking# 392371602216" at bounding box center [334, 509] width 84 height 8
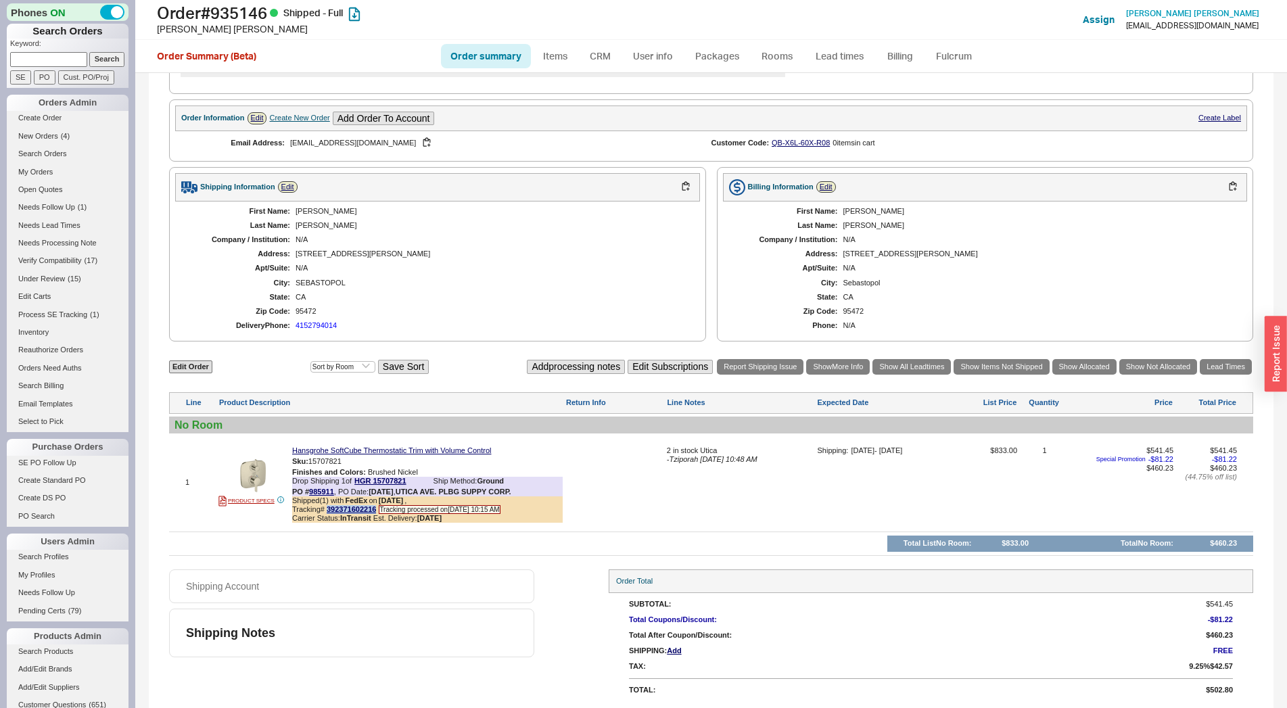
copy span "392371602216"
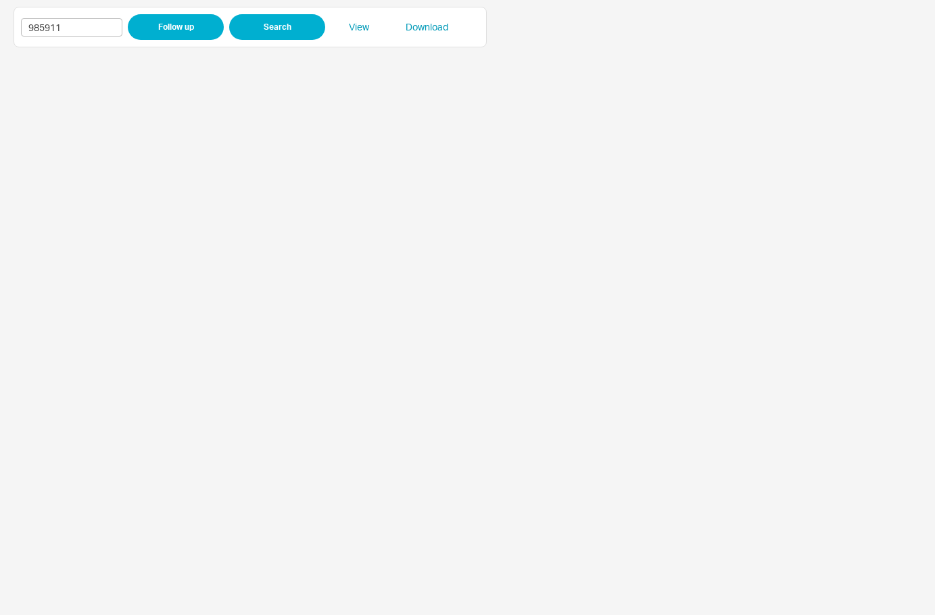
click at [308, 327] on iframe at bounding box center [468, 334] width 908 height 561
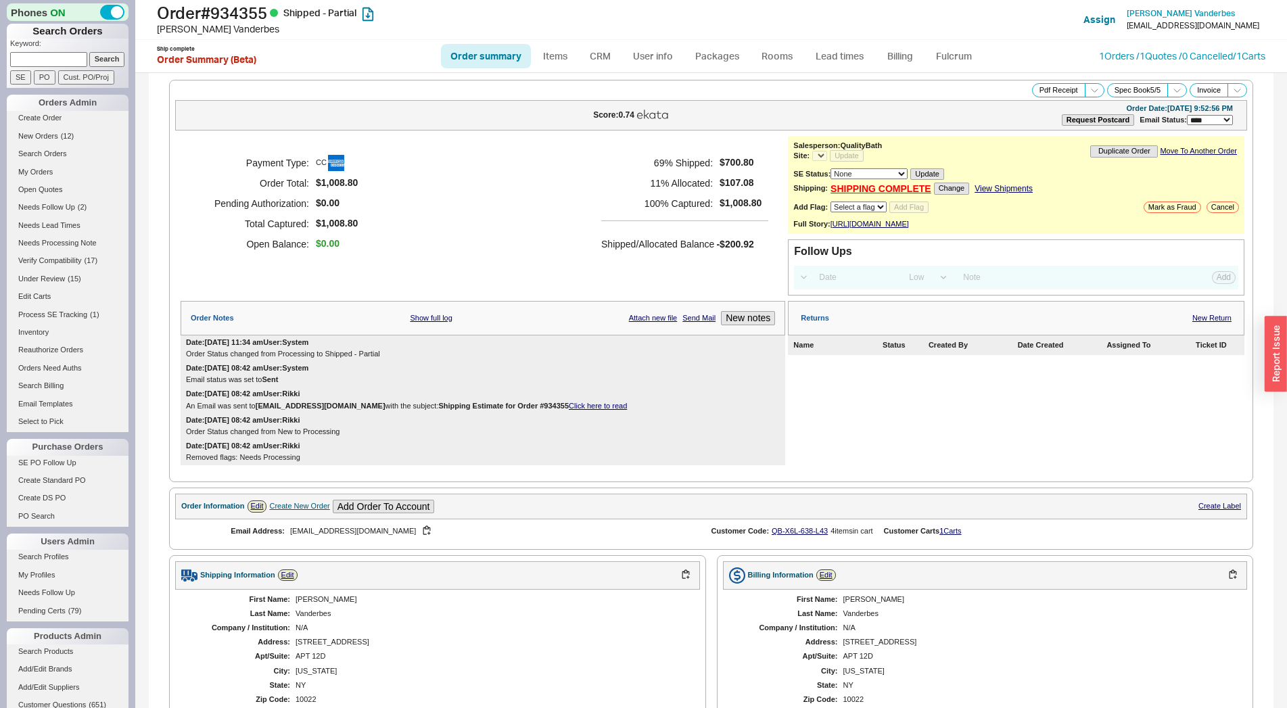
select select "LOW"
select select "3"
select select "*"
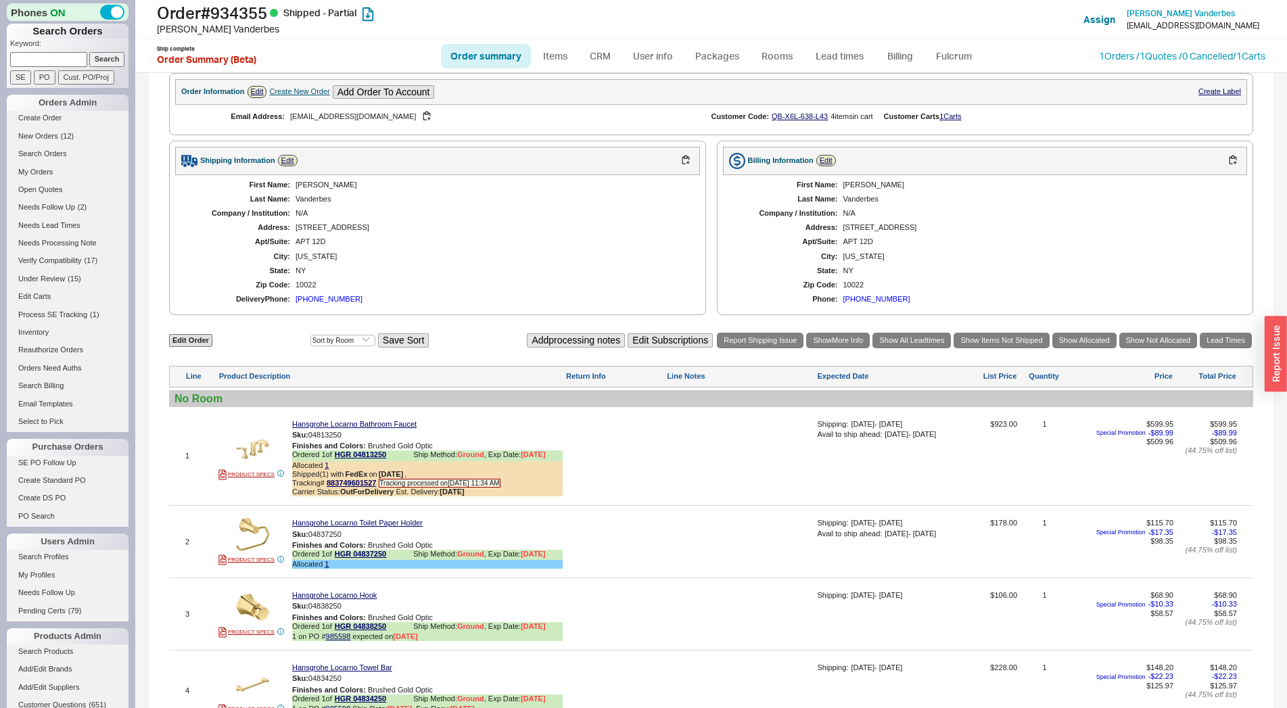
scroll to position [713, 0]
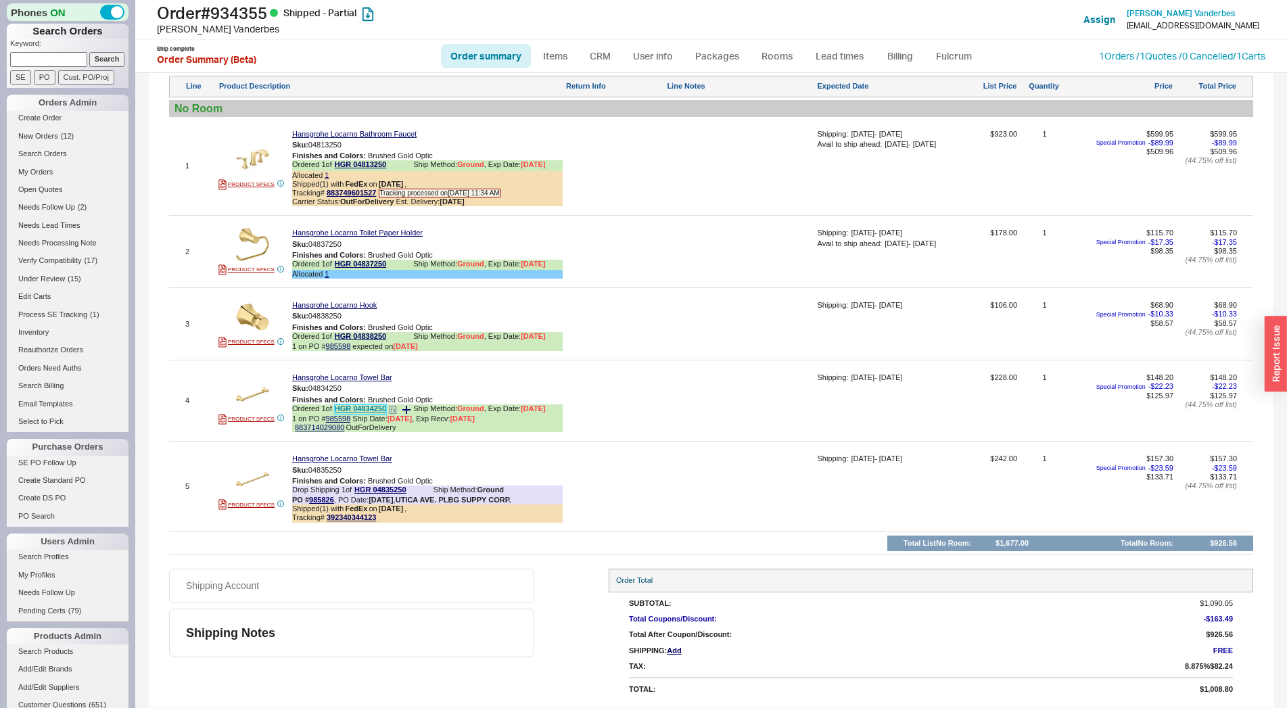
click at [352, 407] on link "HGR 04834250" at bounding box center [360, 409] width 51 height 10
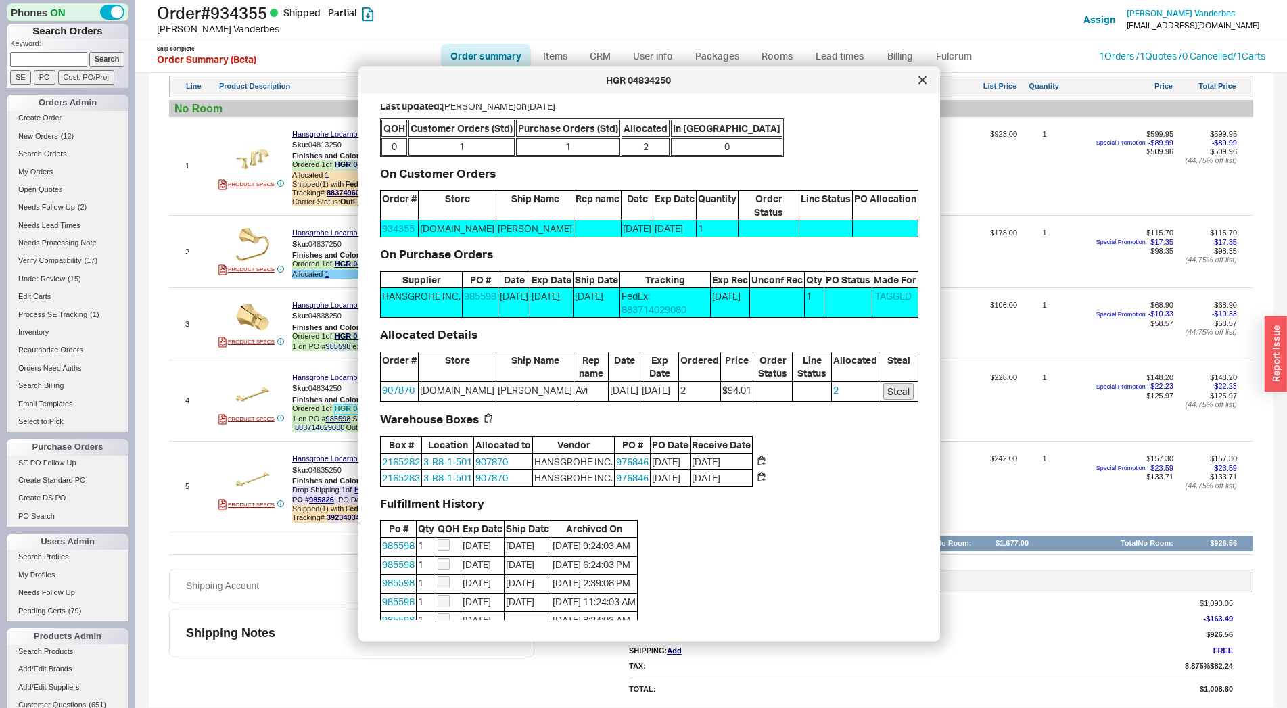
scroll to position [0, 0]
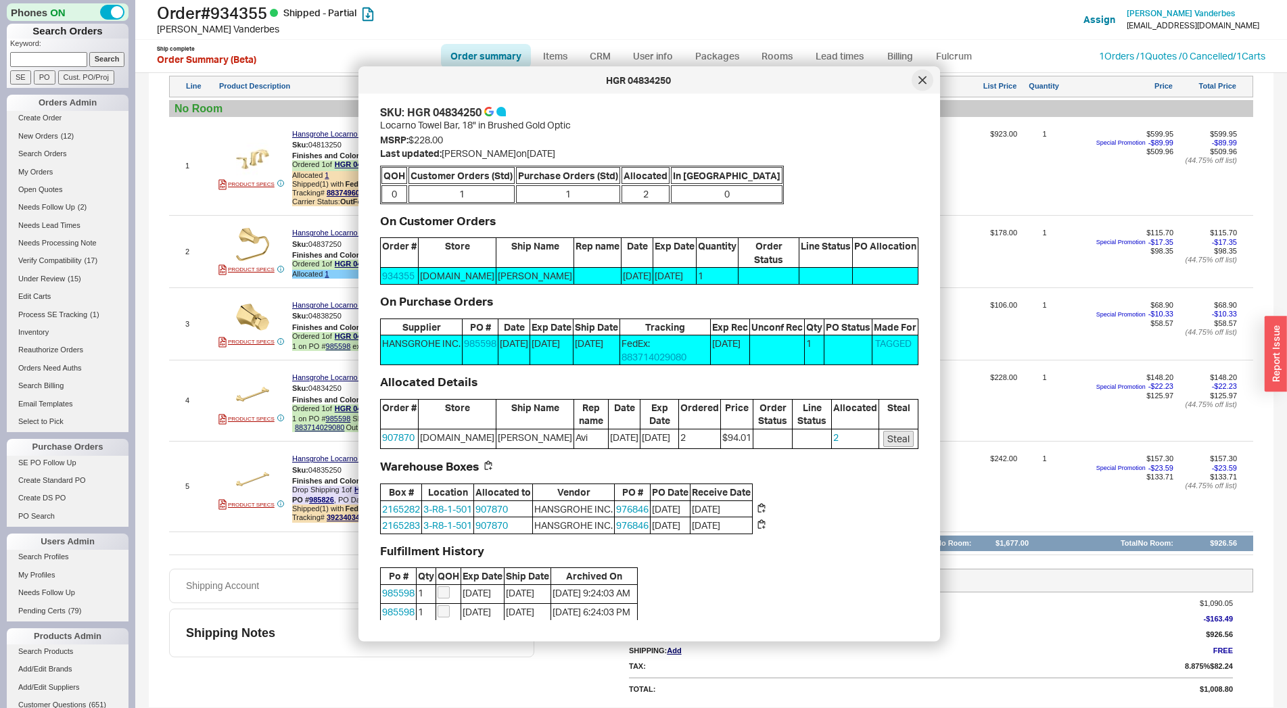
click at [919, 78] on icon at bounding box center [922, 80] width 8 height 8
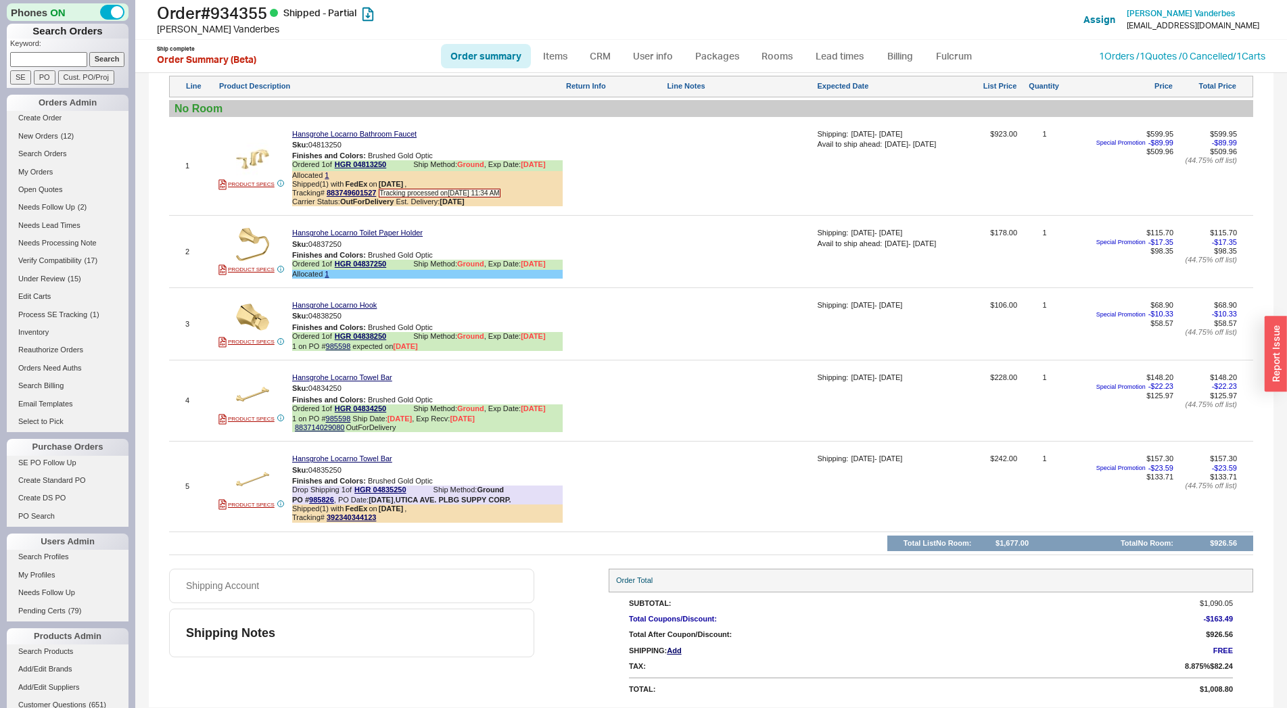
click at [502, 62] on link "Order summary" at bounding box center [486, 56] width 90 height 24
select select "*"
select select "LOW"
select select "3"
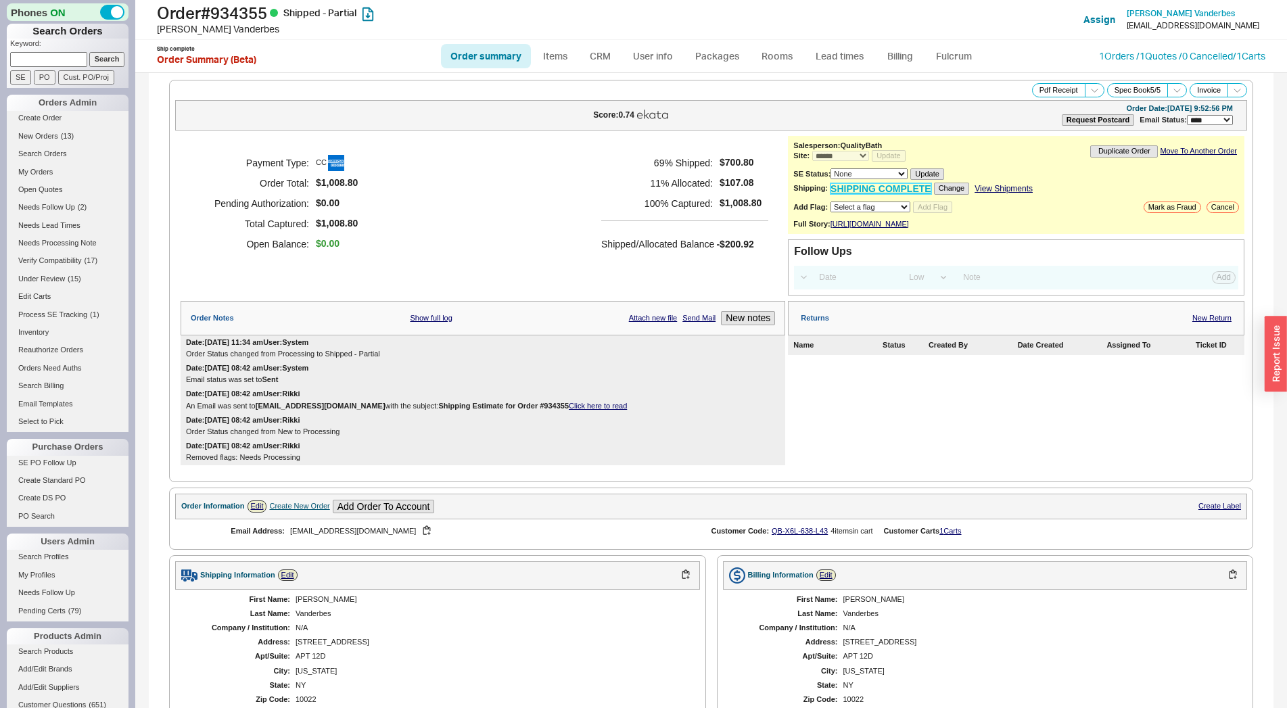
click at [883, 194] on link "SHIPPING COMPLETE" at bounding box center [880, 188] width 101 height 11
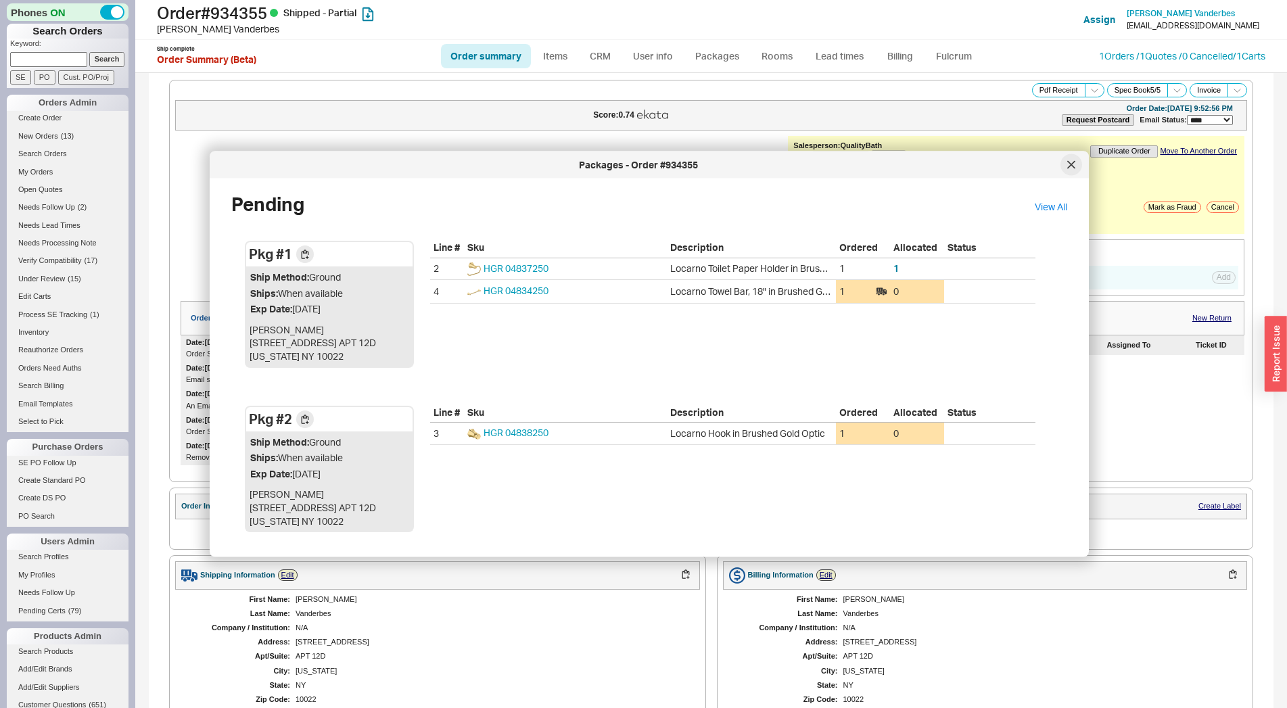
click at [1068, 166] on icon at bounding box center [1071, 165] width 8 height 8
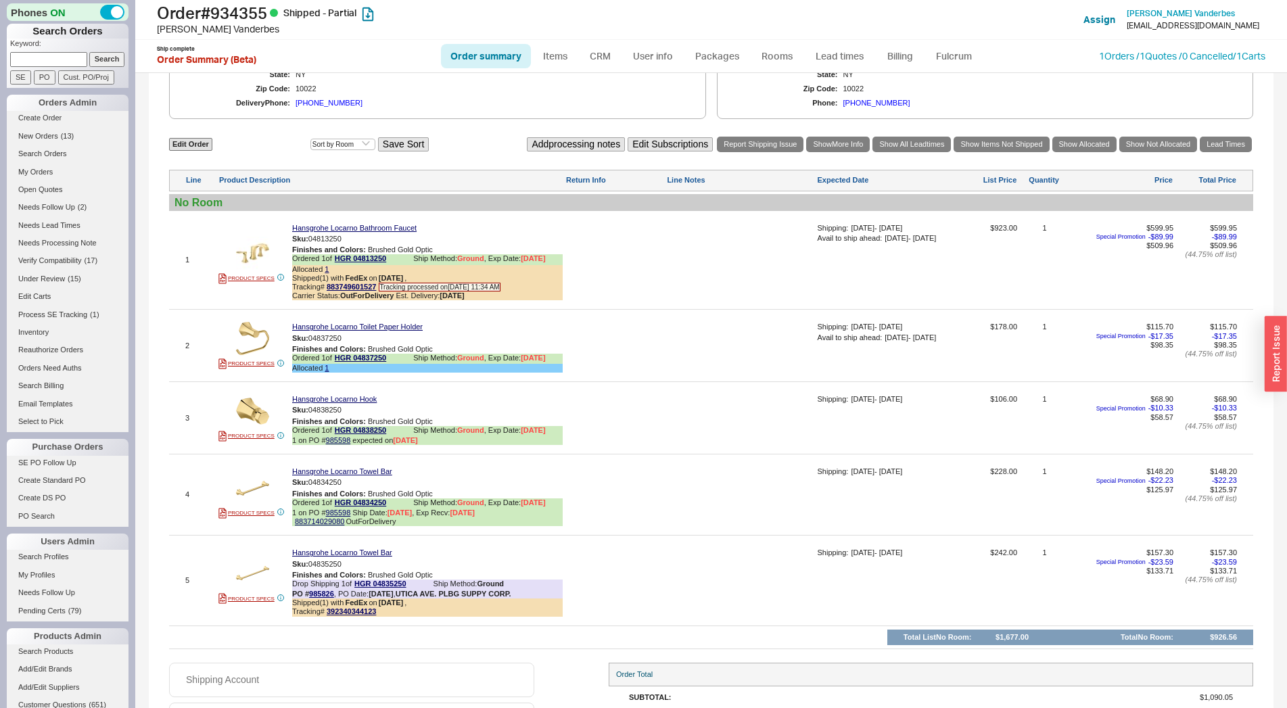
scroll to position [713, 0]
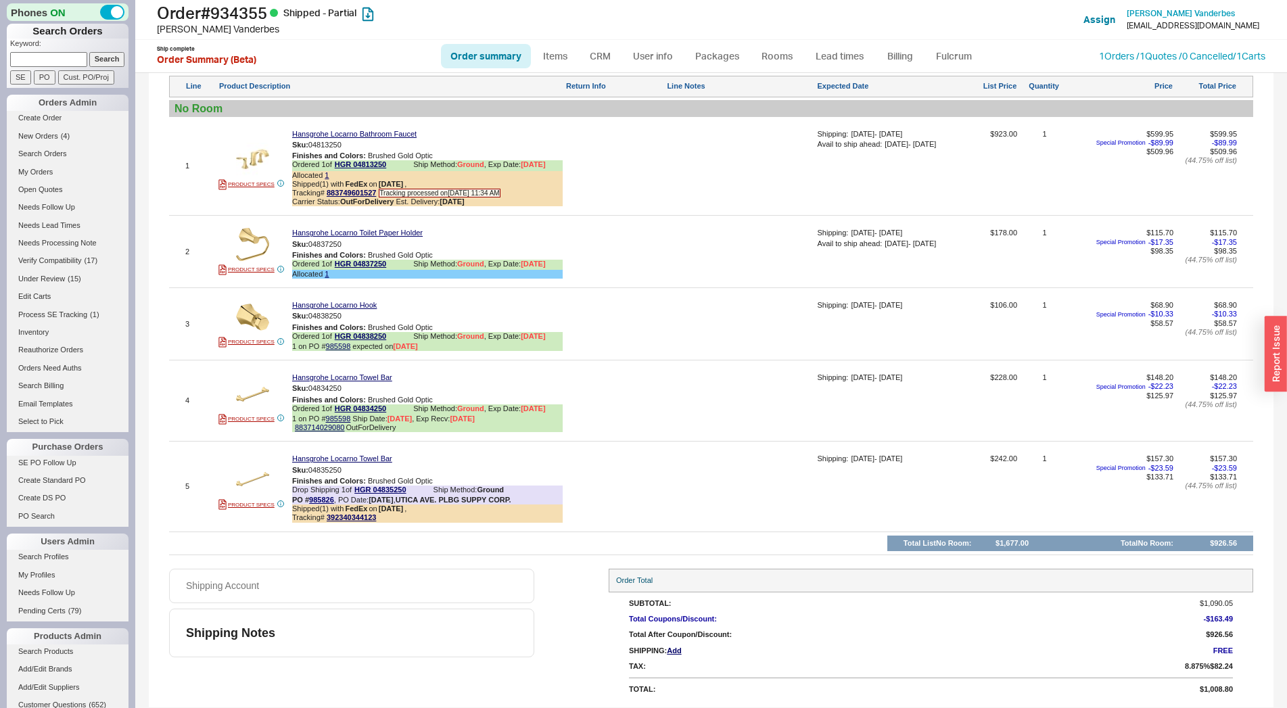
click at [487, 51] on link "Order summary" at bounding box center [486, 56] width 90 height 24
select select "*"
select select "LOW"
select select "3"
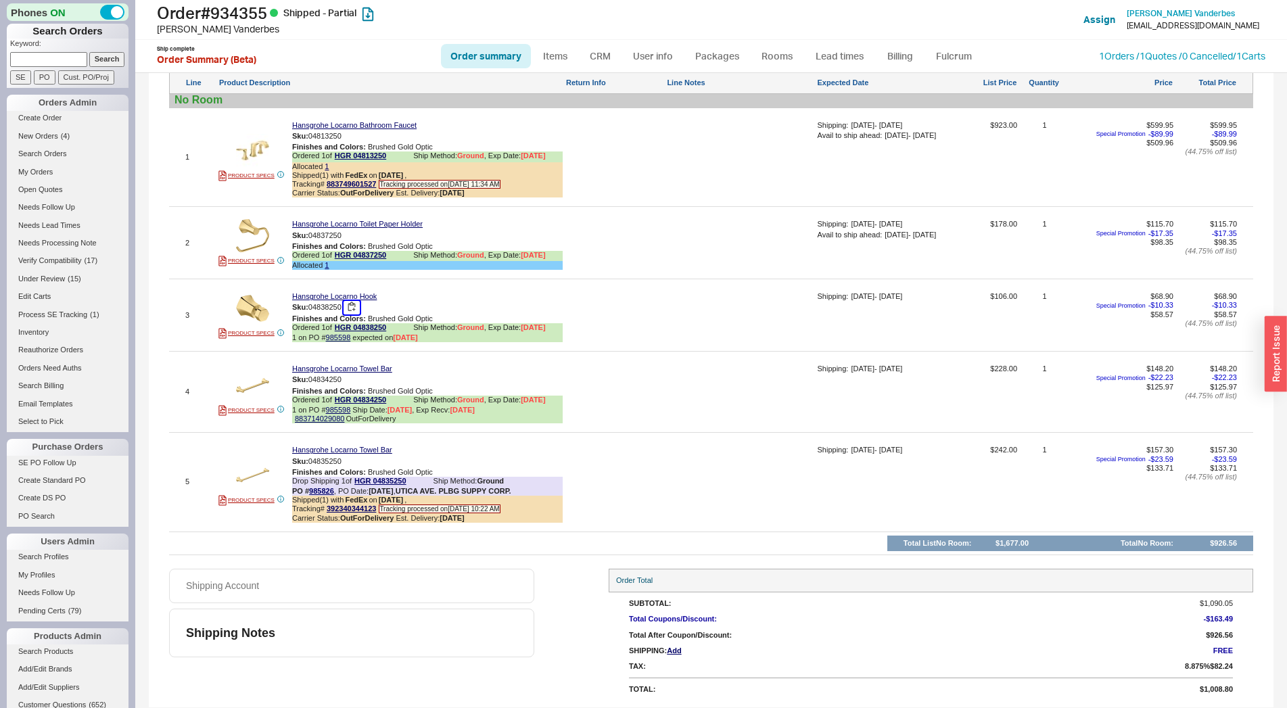
click at [356, 314] on button "button" at bounding box center [351, 307] width 16 height 13
click at [338, 342] on span "1 on PO # 985598" at bounding box center [321, 337] width 58 height 9
click at [338, 341] on link "985598" at bounding box center [338, 337] width 25 height 8
click at [395, 333] on icon at bounding box center [393, 329] width 8 height 8
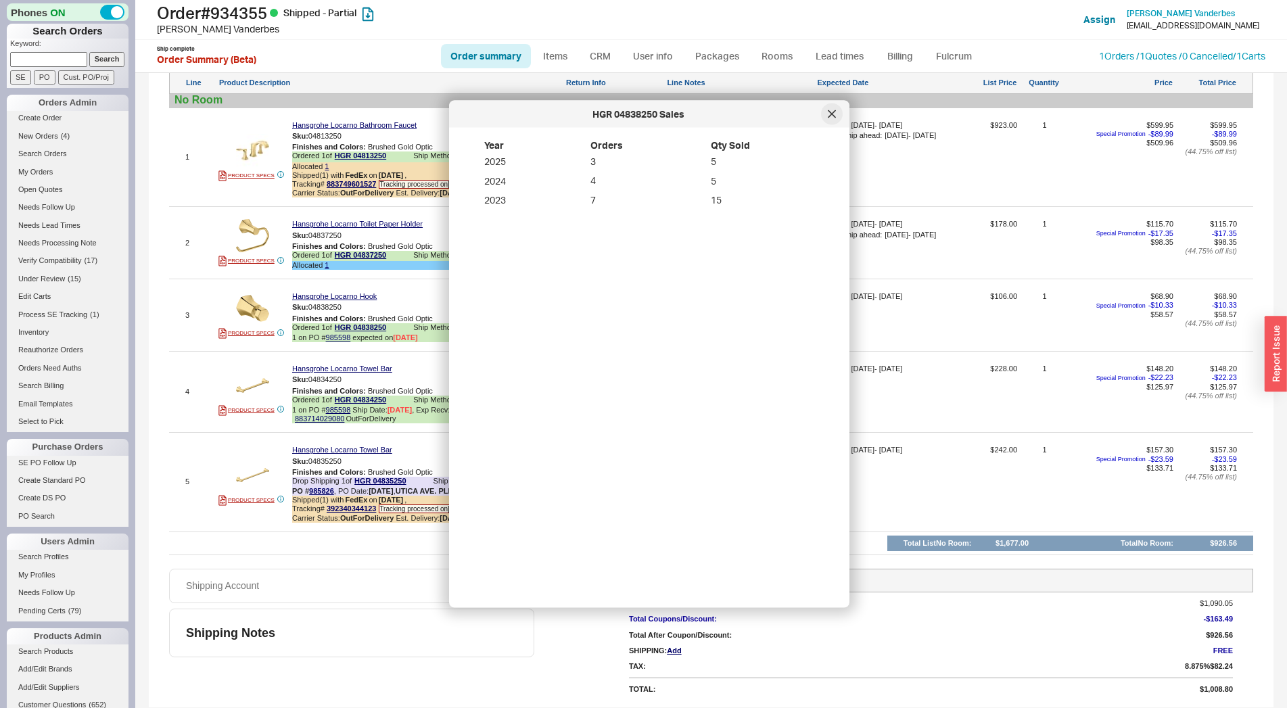
click at [836, 110] on div at bounding box center [832, 114] width 22 height 22
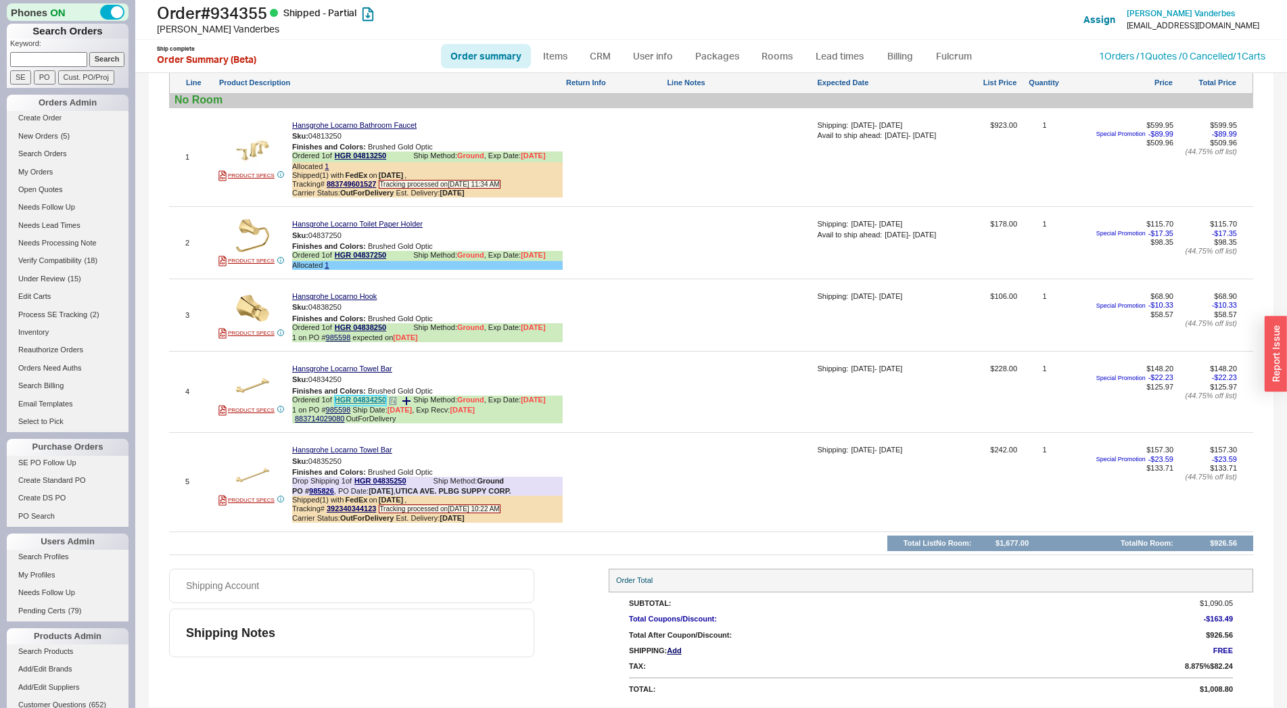
click at [350, 406] on link "HGR 04834250" at bounding box center [360, 401] width 51 height 10
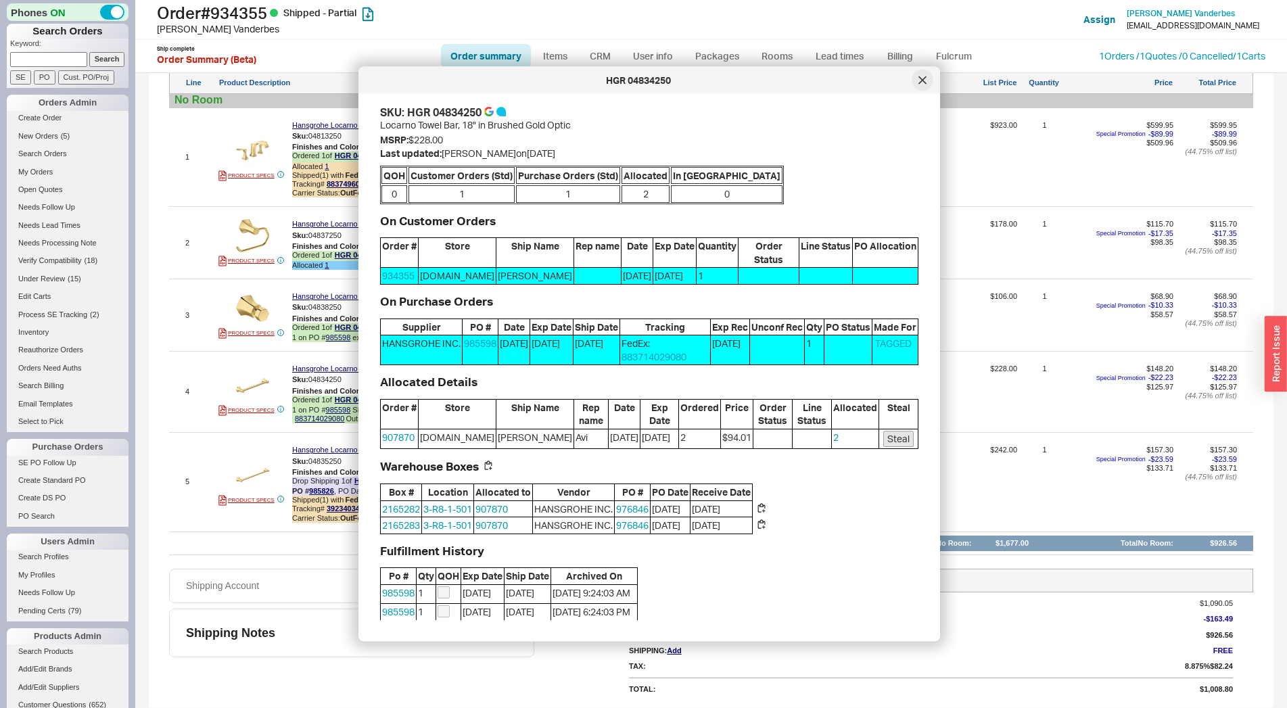
click at [919, 86] on div at bounding box center [922, 81] width 22 height 22
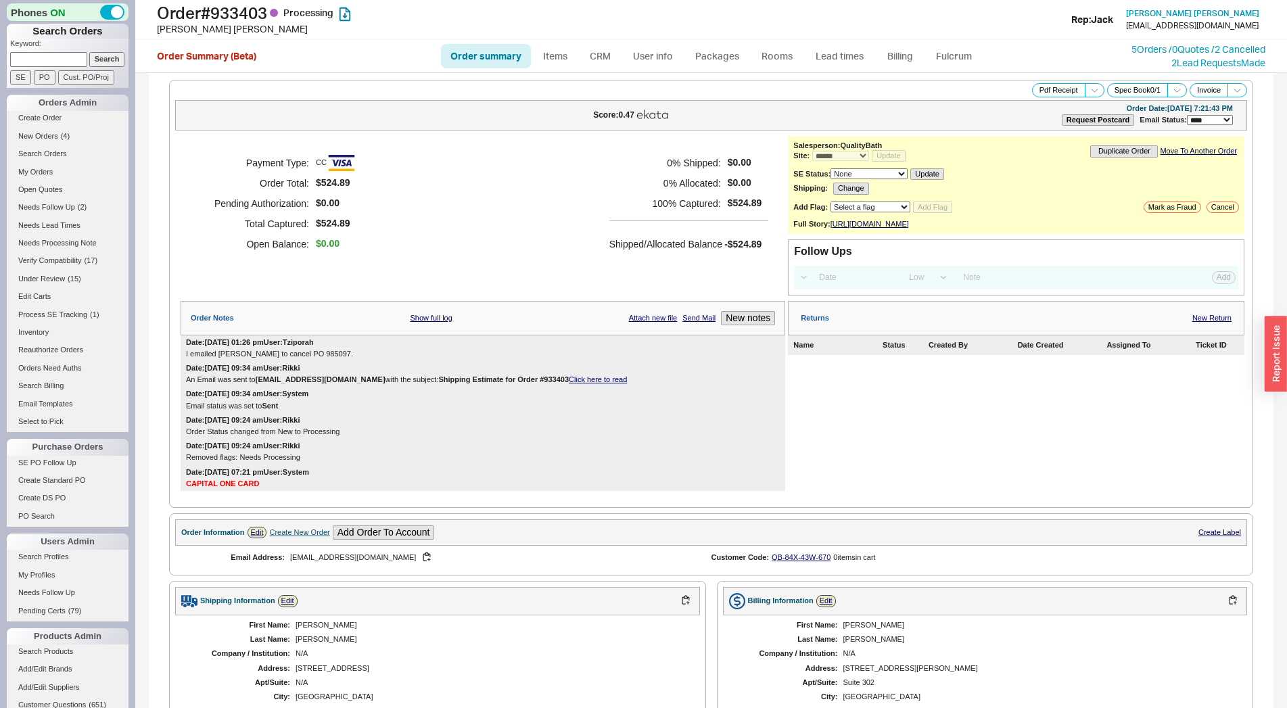
select select "*"
select select "LOW"
select select "3"
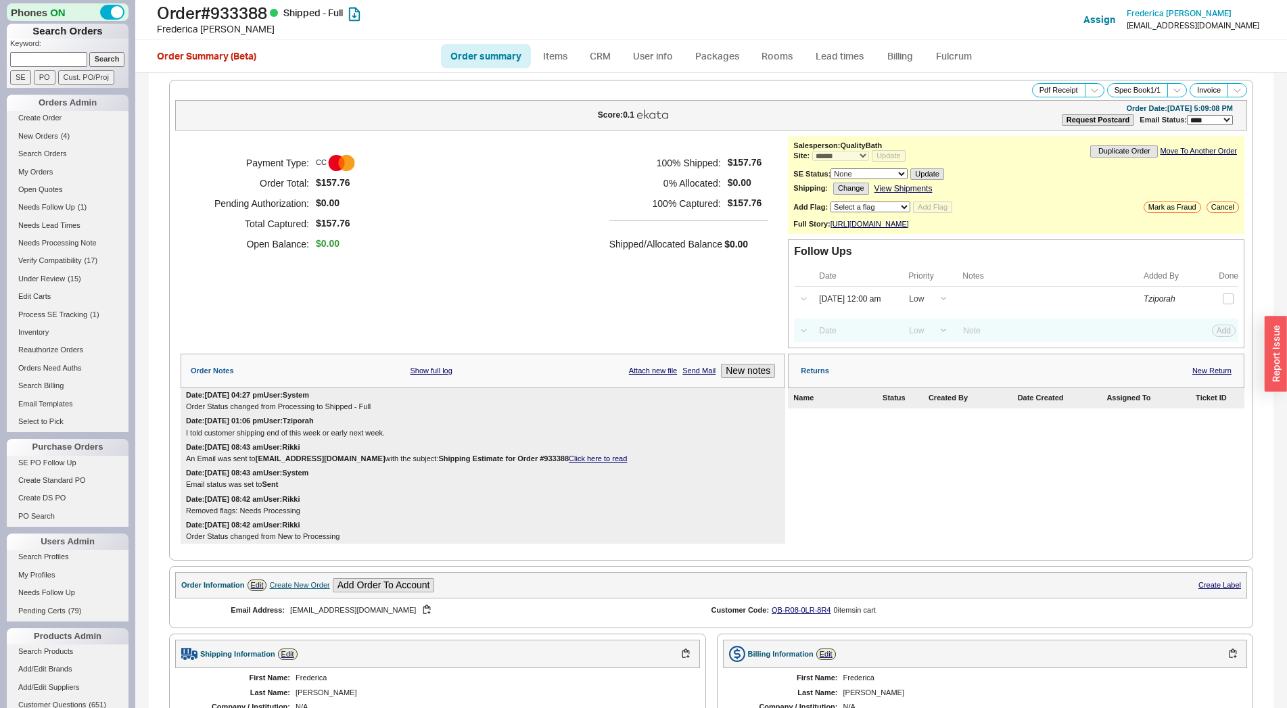
select select "*"
select select "LOW"
select select "3"
click at [1222, 304] on input "checkbox" at bounding box center [1227, 298] width 11 height 11
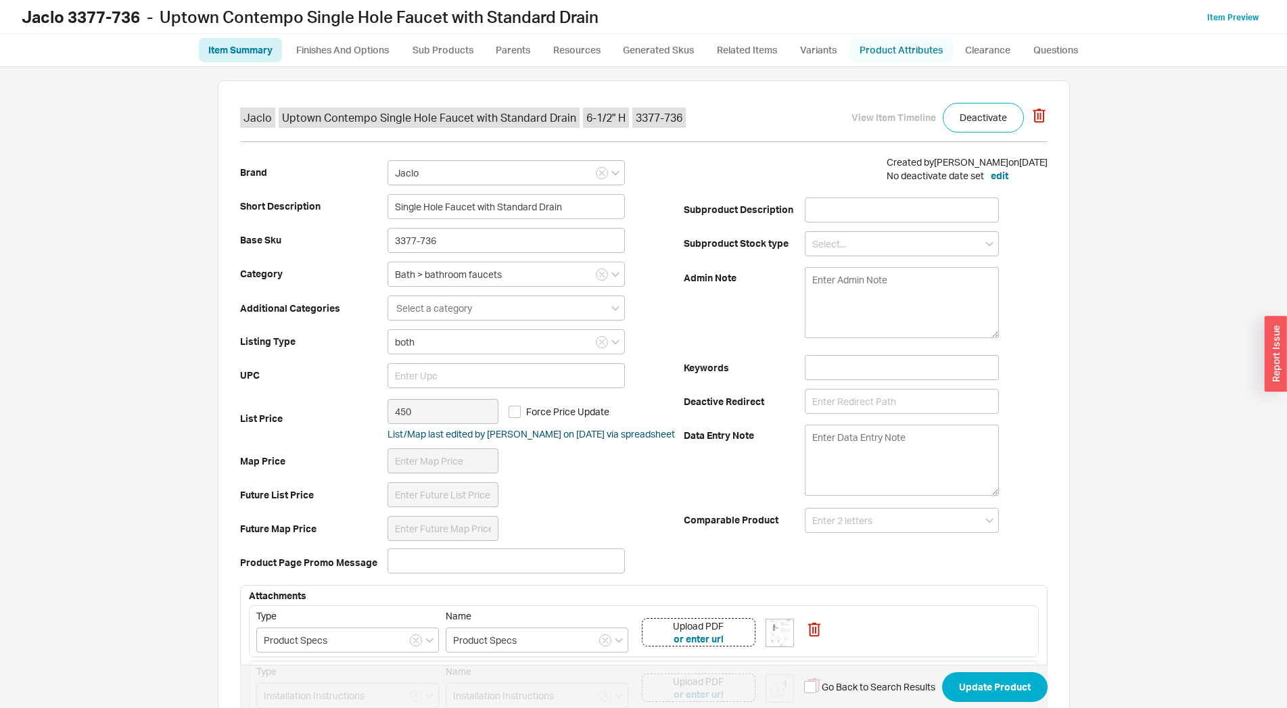
click at [905, 43] on link "Product Attributes" at bounding box center [900, 50] width 103 height 24
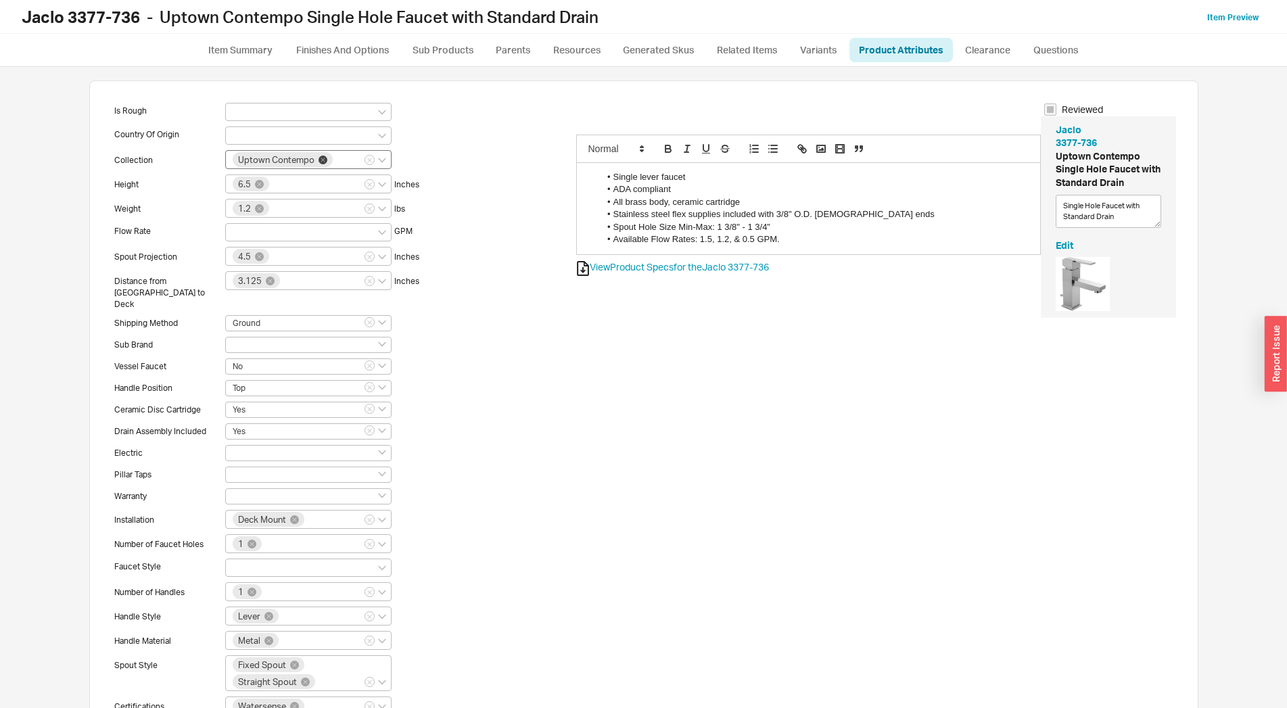
click at [318, 158] on icon at bounding box center [322, 160] width 9 height 9
click at [335, 158] on input "Uptown Contempo" at bounding box center [339, 158] width 9 height 11
type input "cubix"
drag, startPoint x: 266, startPoint y: 207, endPoint x: 287, endPoint y: 207, distance: 21.0
click at [267, 207] on div "Cubix" at bounding box center [308, 205] width 165 height 22
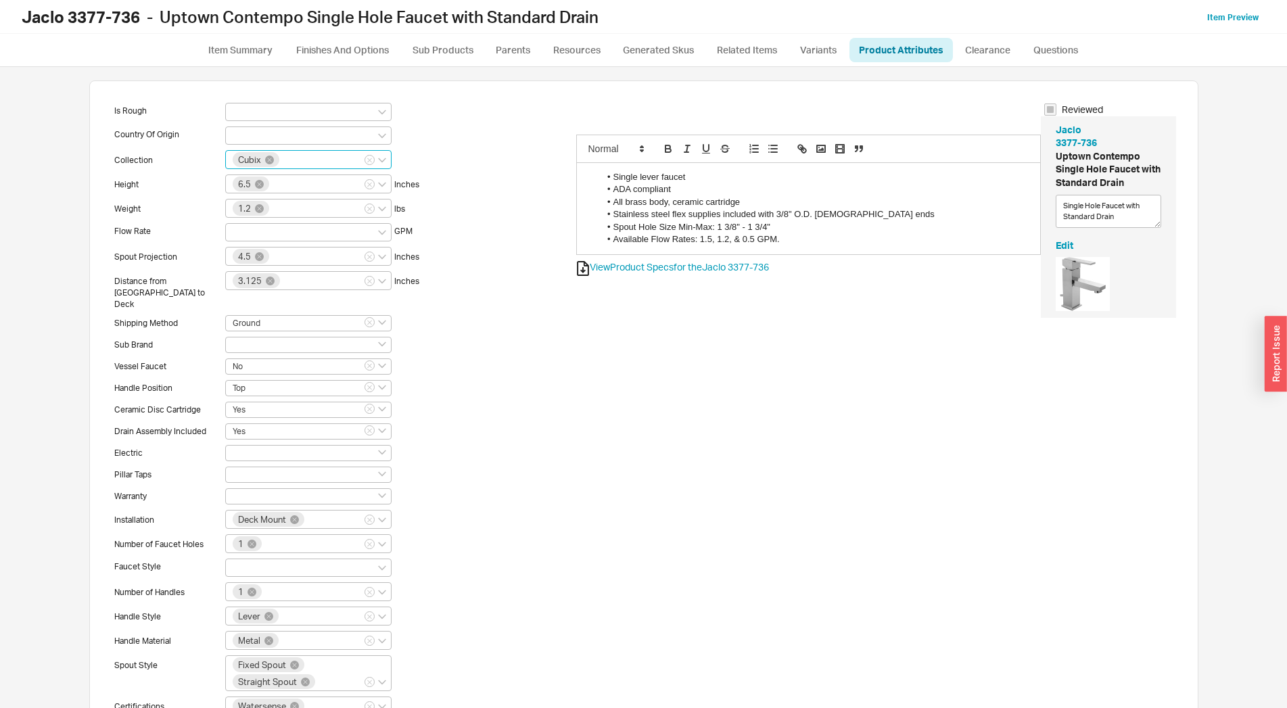
scroll to position [70, 0]
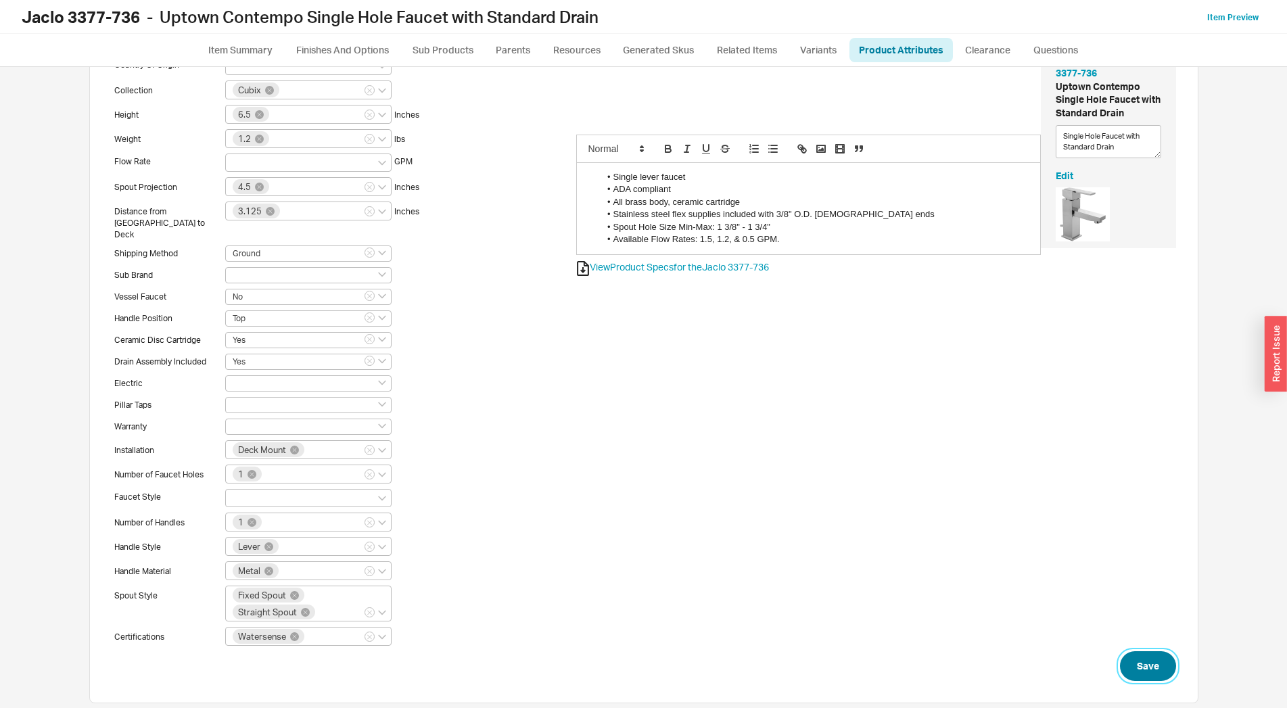
click at [1150, 659] on button "Save" at bounding box center [1148, 666] width 56 height 30
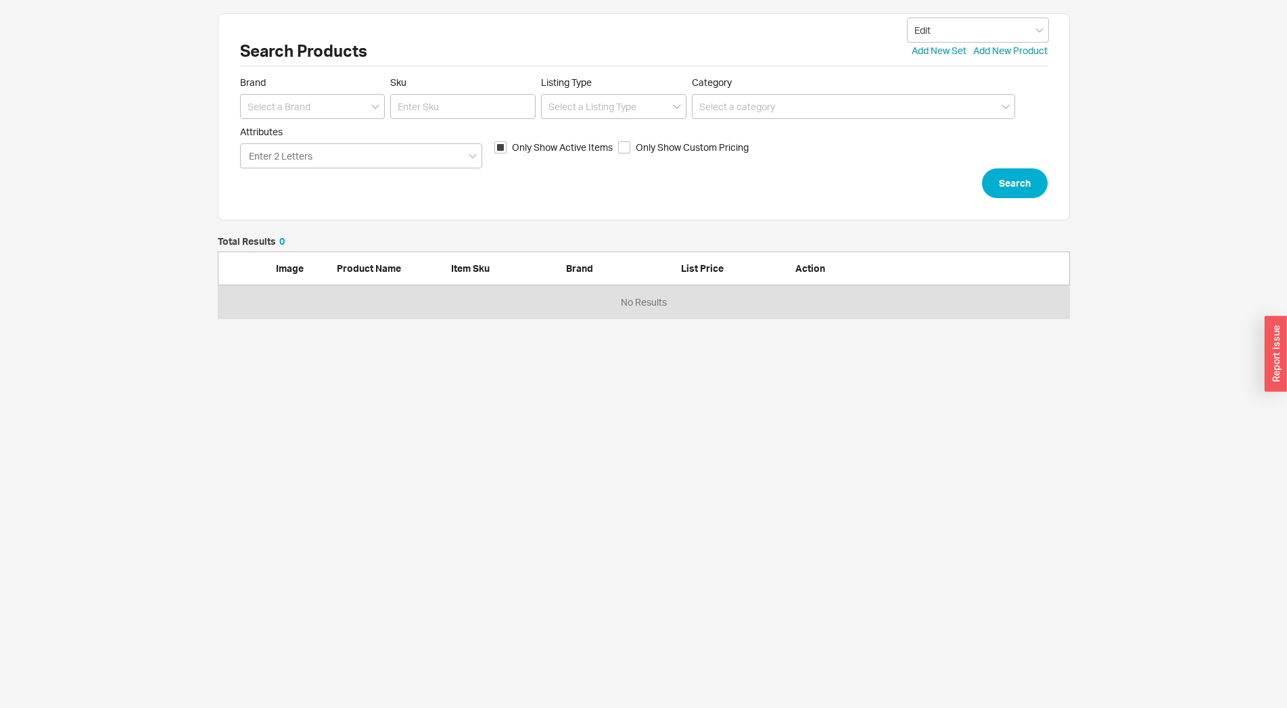
scroll to position [70, 840]
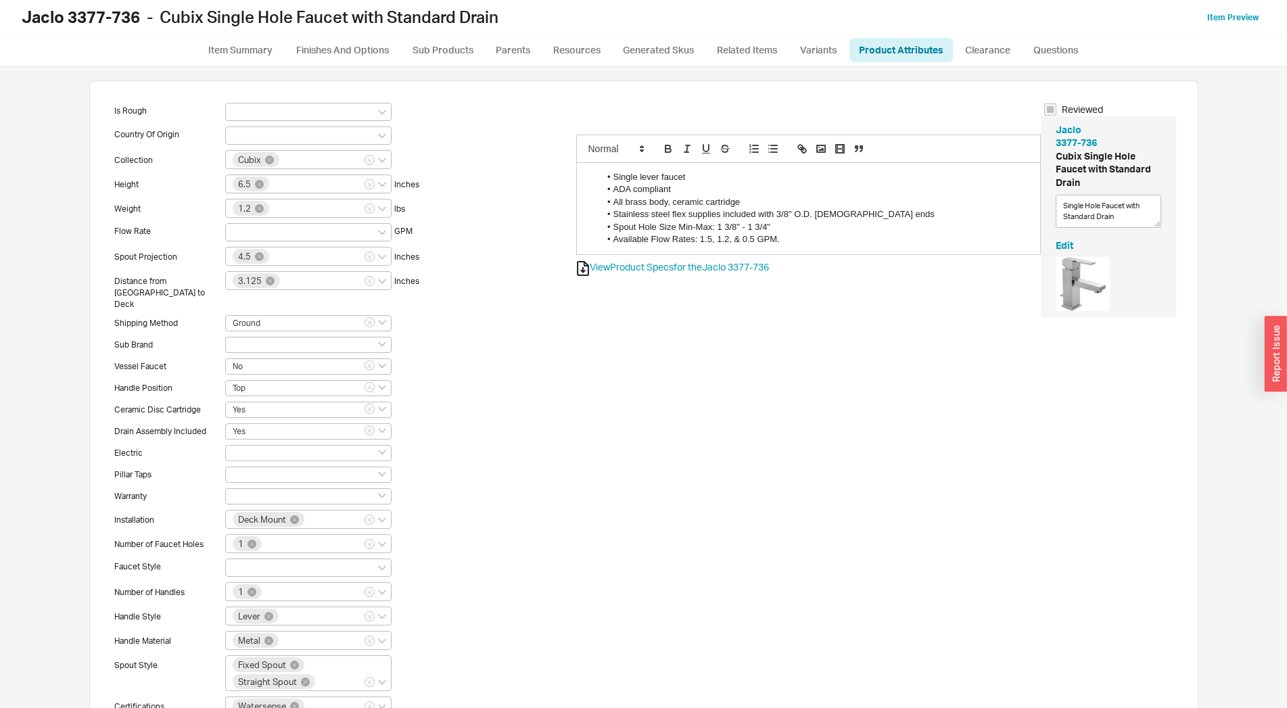
click at [1208, 5] on div "Jaclo 3377-736 - Cubix Single Hole Faucet with Standard Drain Item Preview" at bounding box center [643, 17] width 1287 height 34
click at [1224, 11] on div "Item Preview" at bounding box center [1236, 17] width 58 height 14
click at [1224, 16] on link "Item Preview" at bounding box center [1232, 17] width 51 height 10
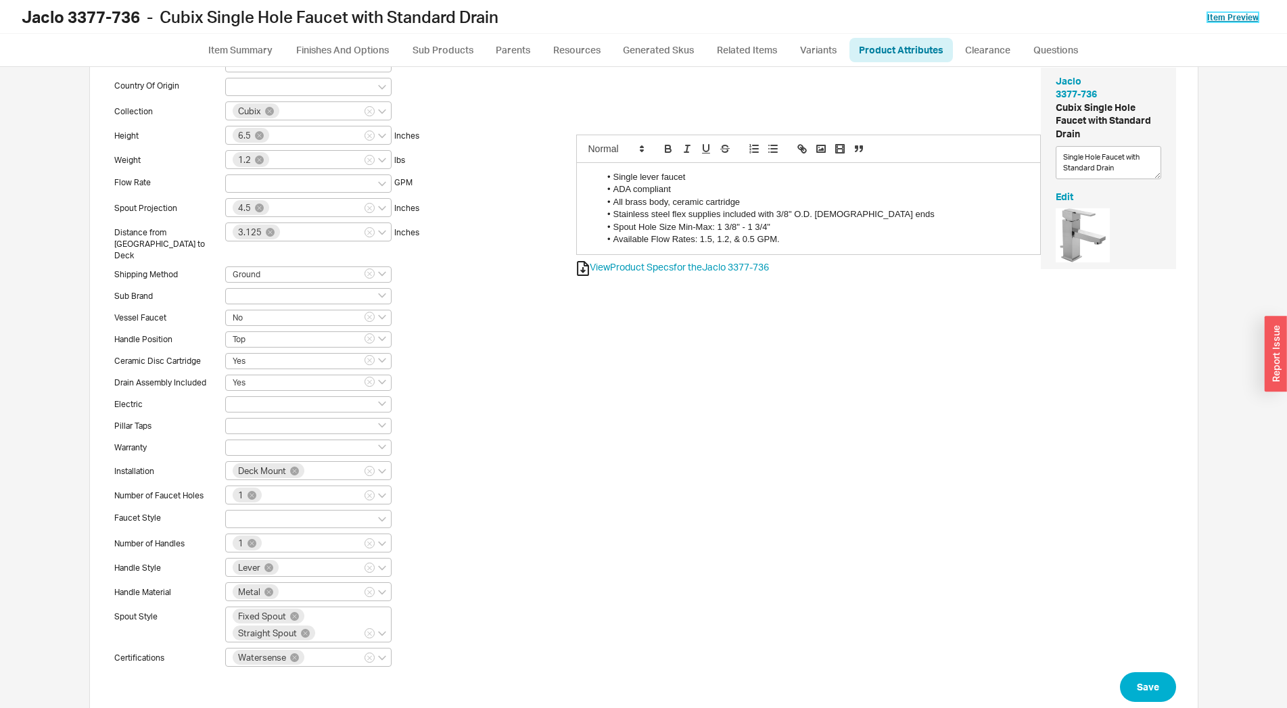
scroll to position [70, 0]
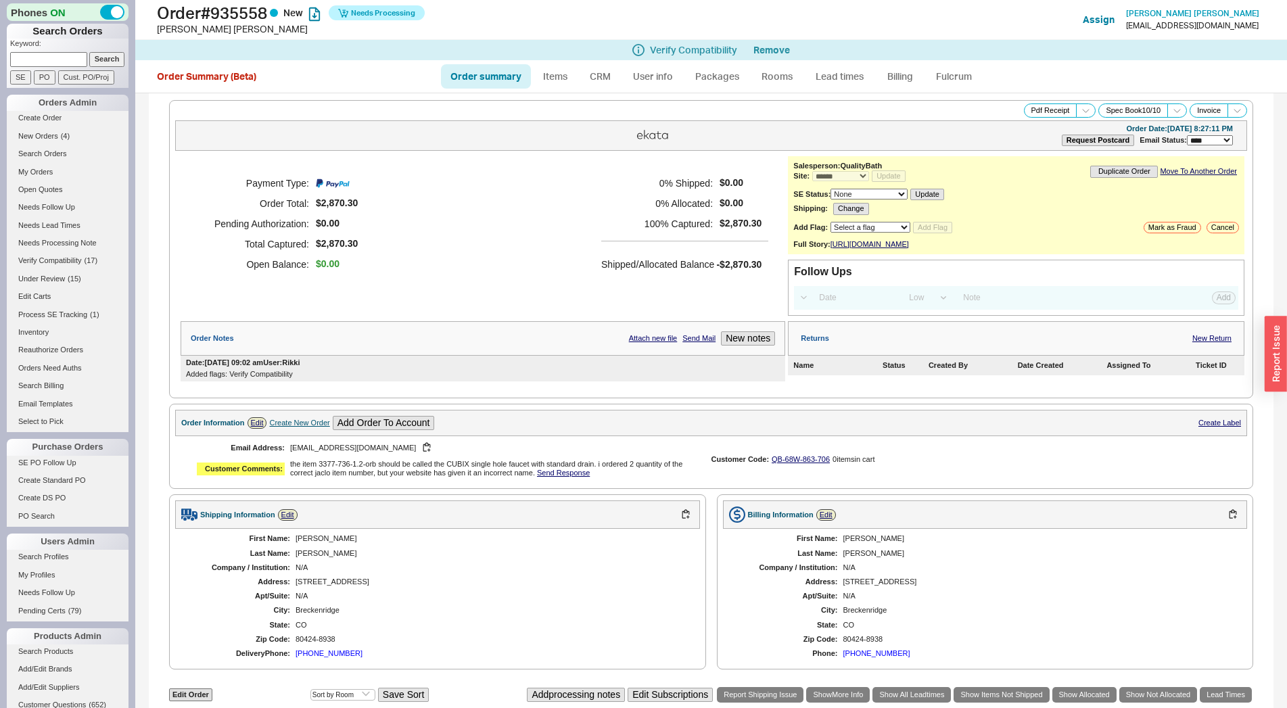
select select "*"
select select "LOW"
select select "3"
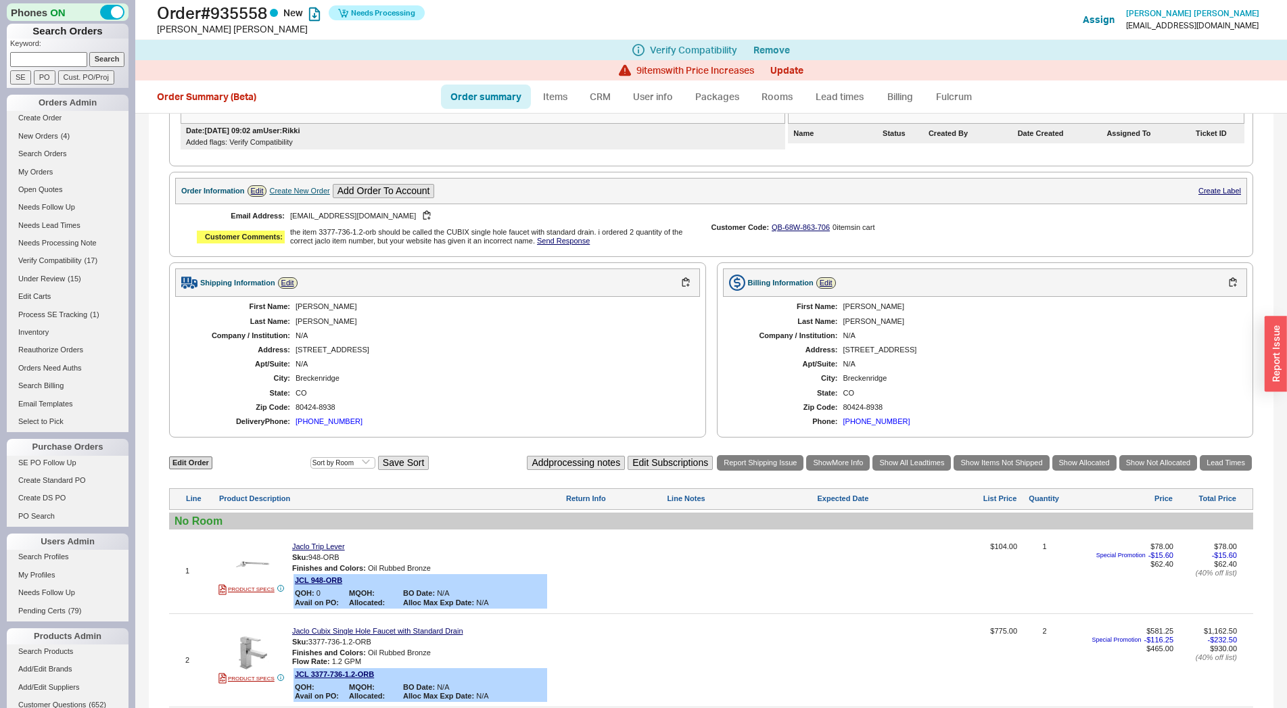
scroll to position [156, 0]
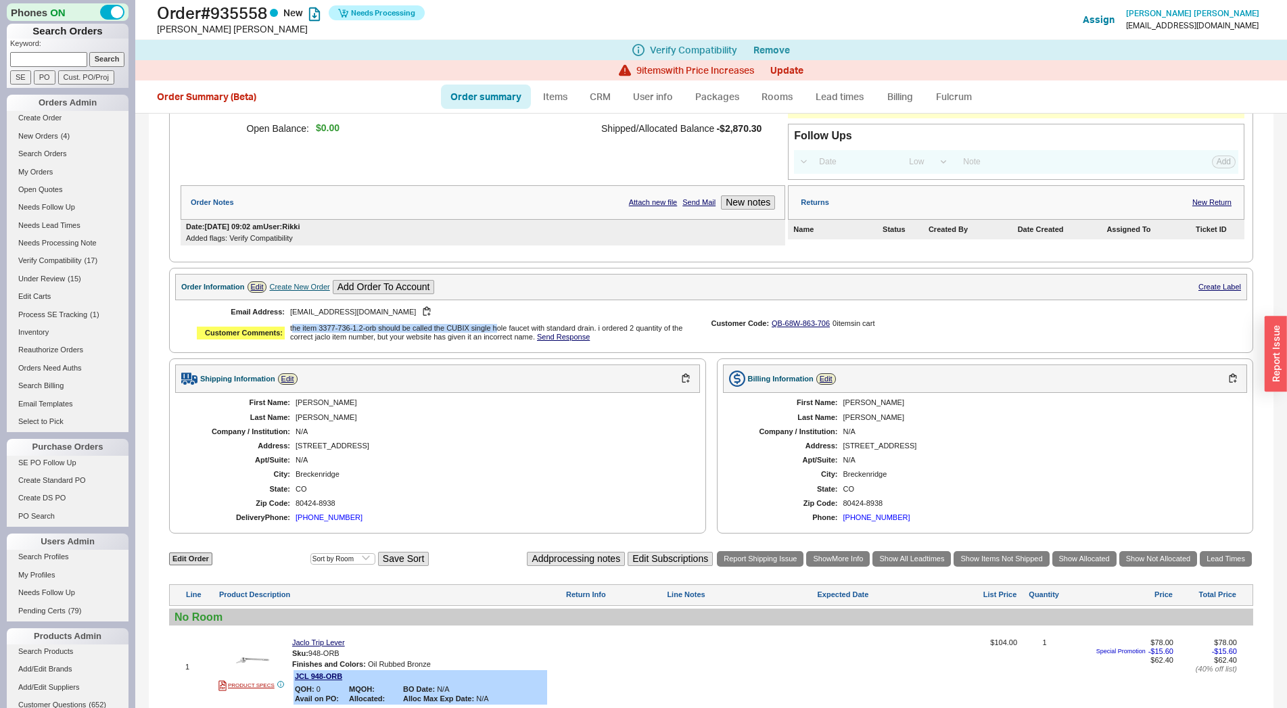
drag, startPoint x: 291, startPoint y: 340, endPoint x: 496, endPoint y: 341, distance: 204.9
click at [496, 341] on div "the item 3377-736-1.2-orb should be called the CUBIX single hole faucet with st…" at bounding box center [490, 333] width 400 height 18
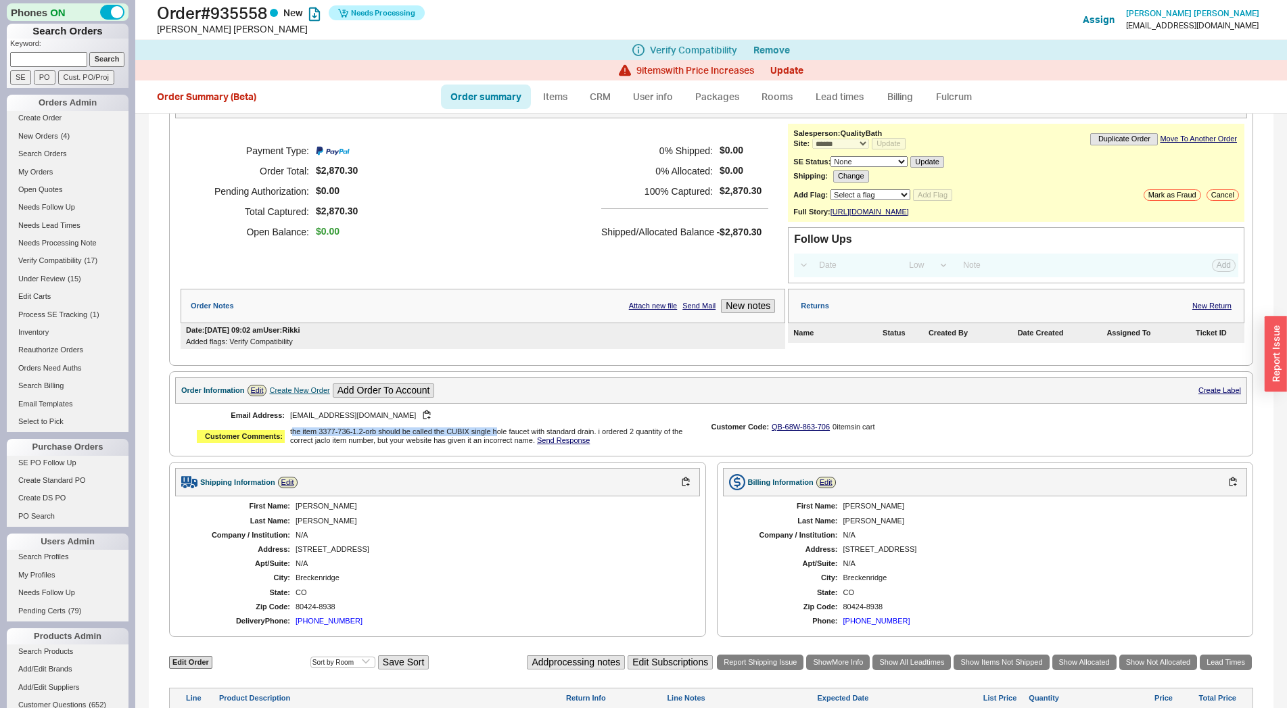
scroll to position [0, 0]
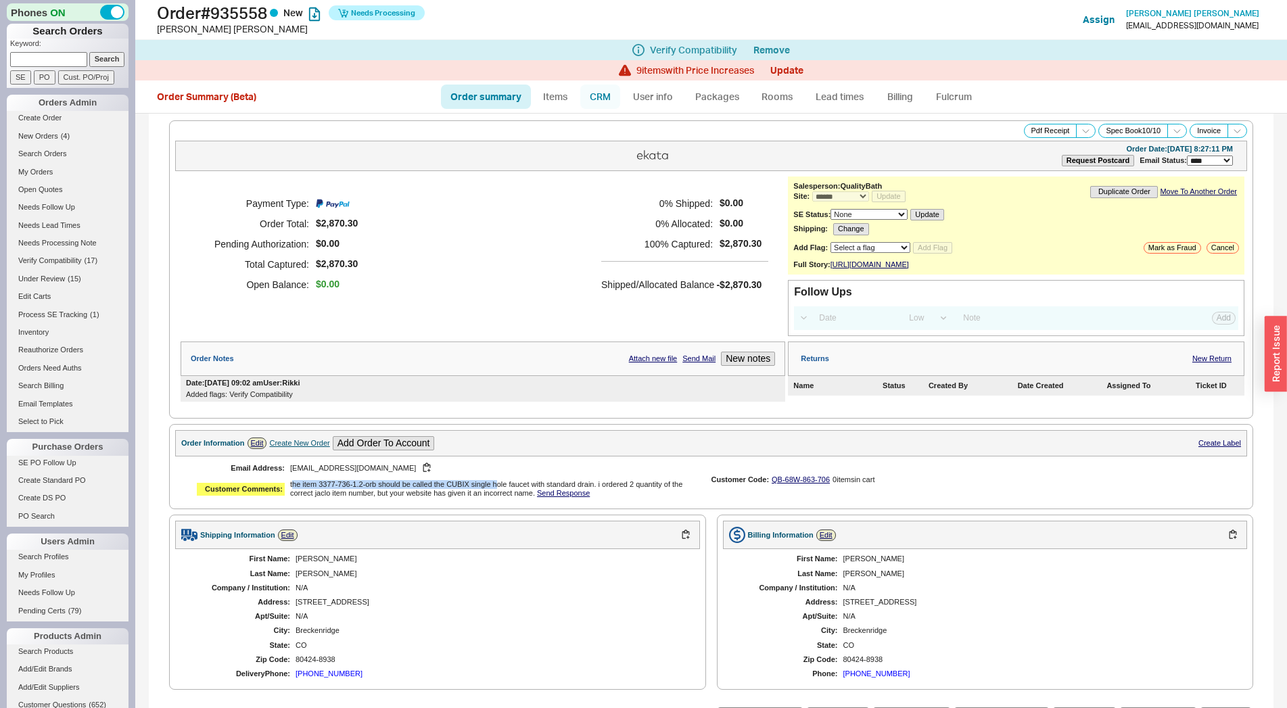
click at [593, 95] on link "CRM" at bounding box center [600, 97] width 40 height 24
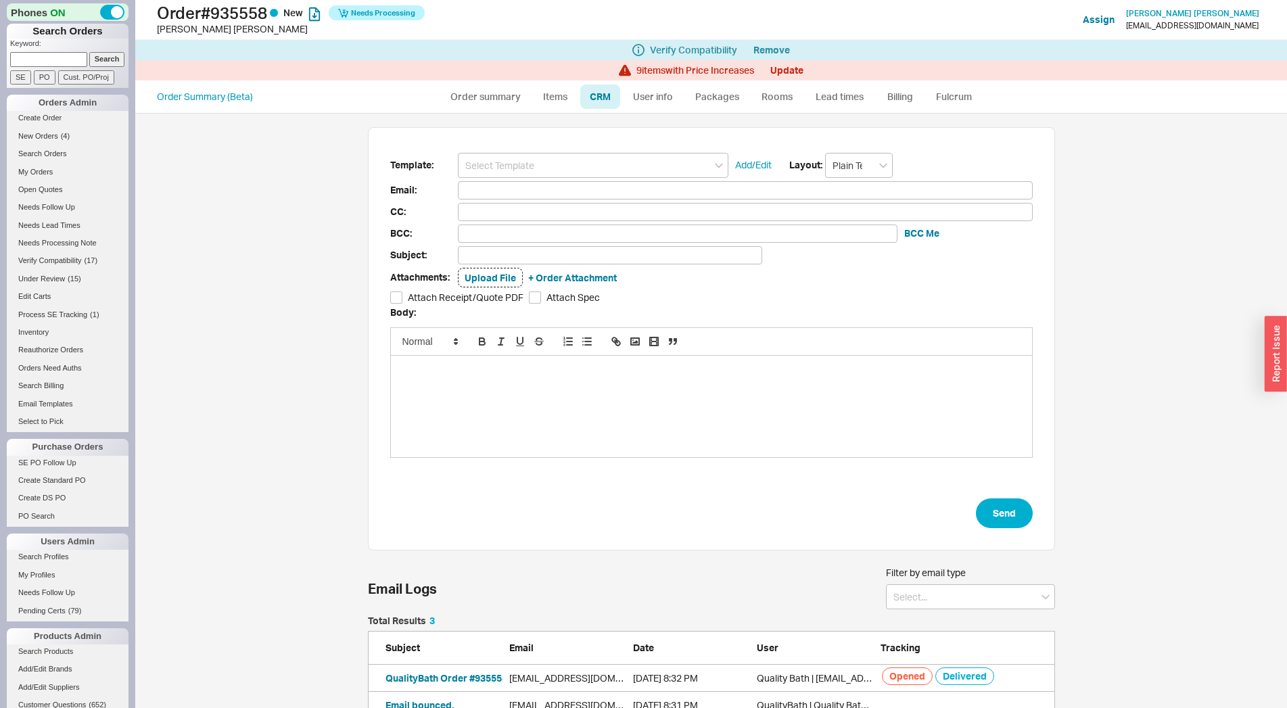
scroll to position [583, 1128]
click at [571, 163] on input at bounding box center [593, 165] width 270 height 25
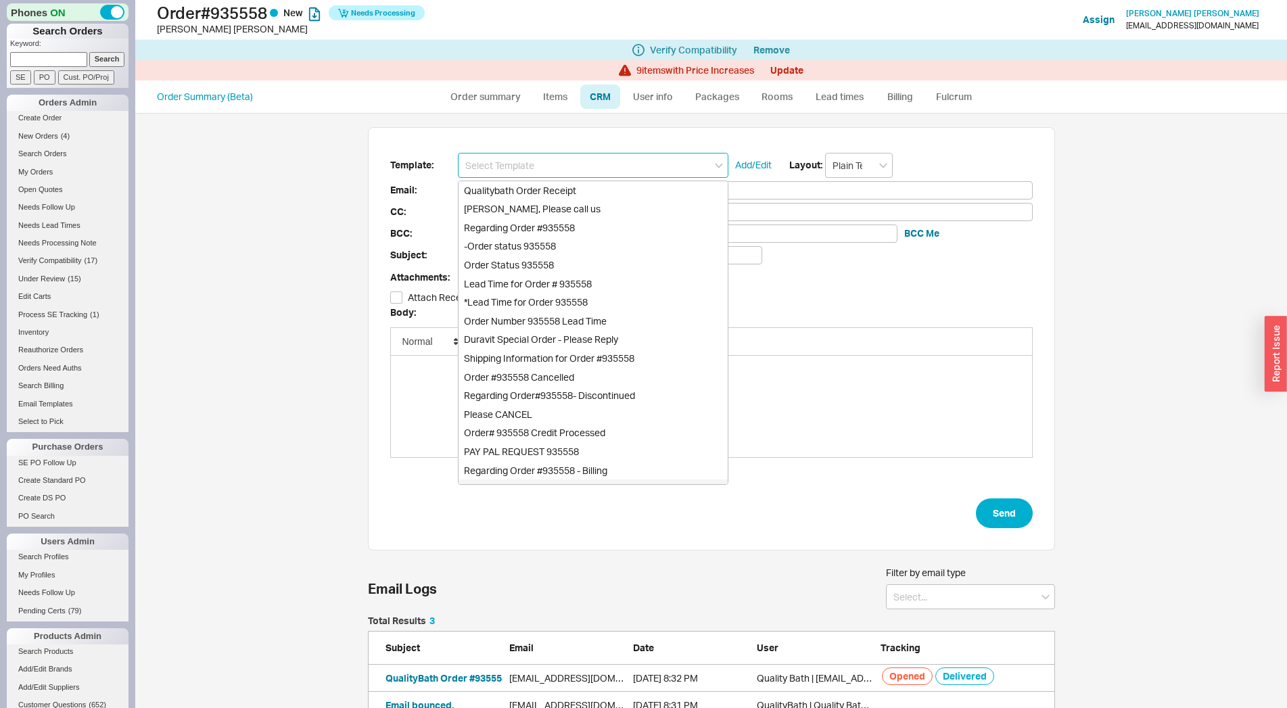
scroll to position [686, 0]
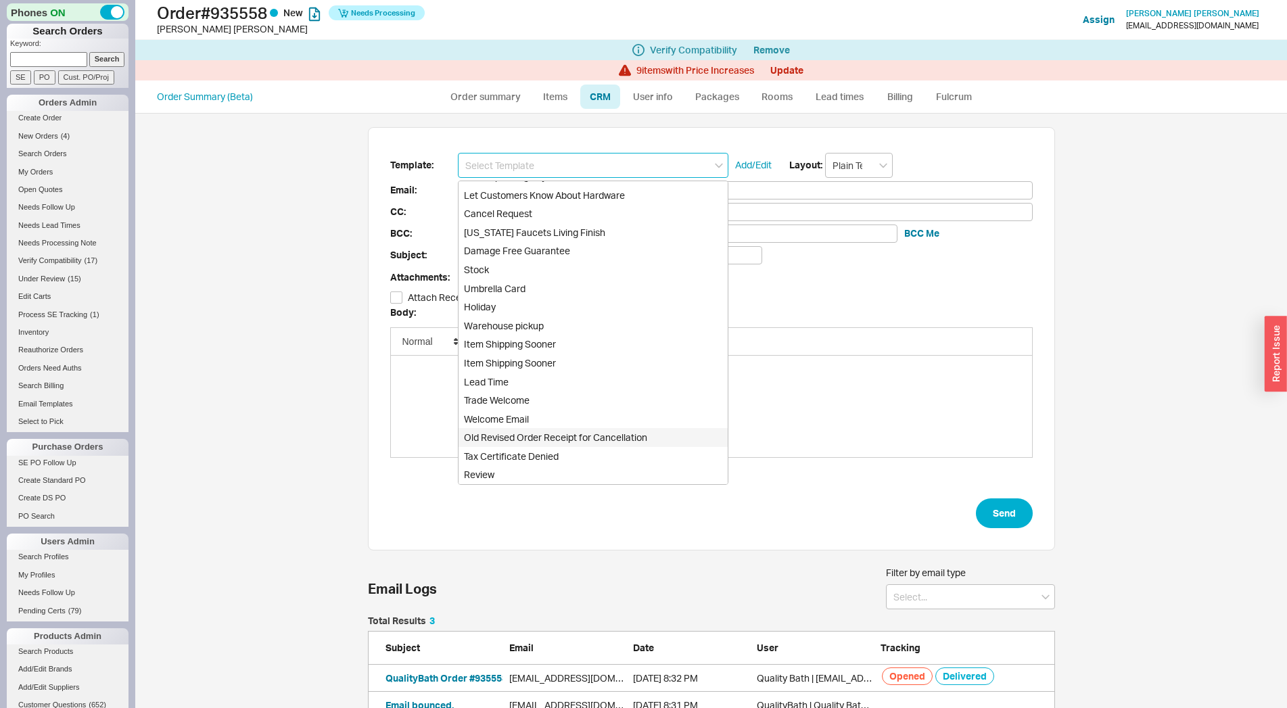
click at [584, 436] on div "Old Revised Order Receipt for Cancellation" at bounding box center [592, 437] width 269 height 19
type input "Old Revised Order Receipt for Cancellation"
type input "Receipt"
type input "marla80424@hotmail.com"
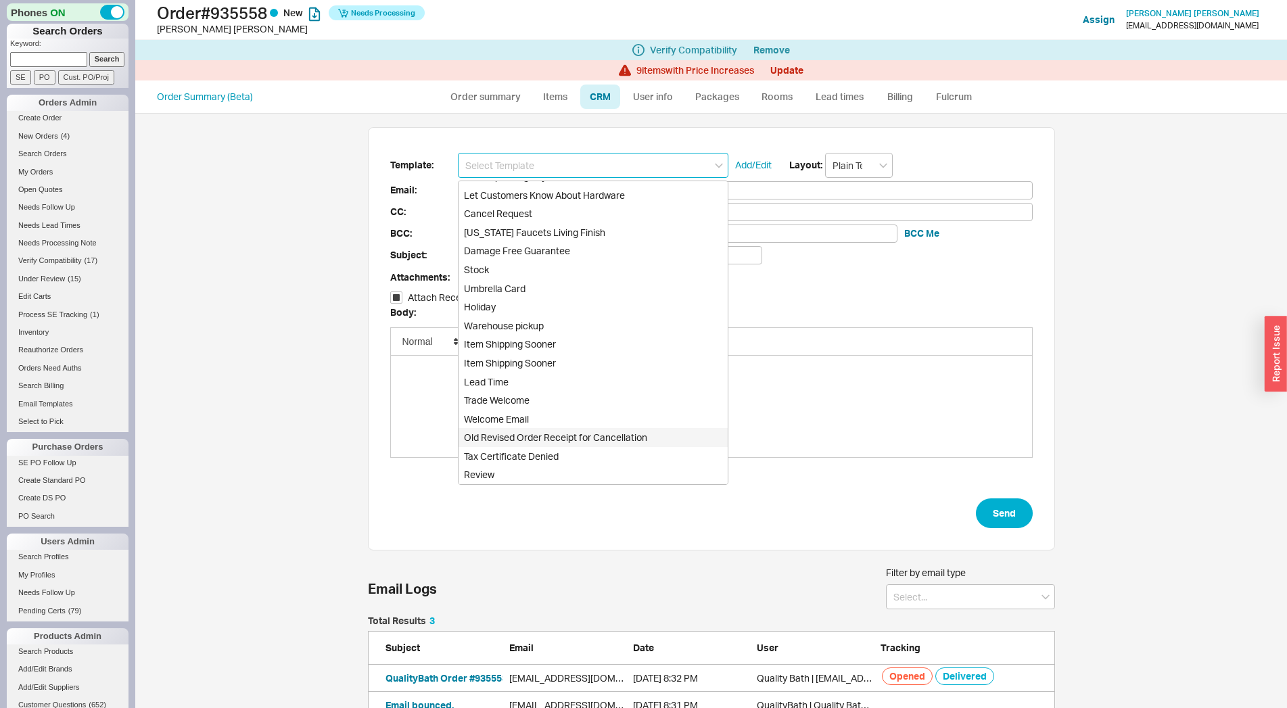
type input "Quality Bath Order # 935558 Receipt - REVISED"
checkbox input "true"
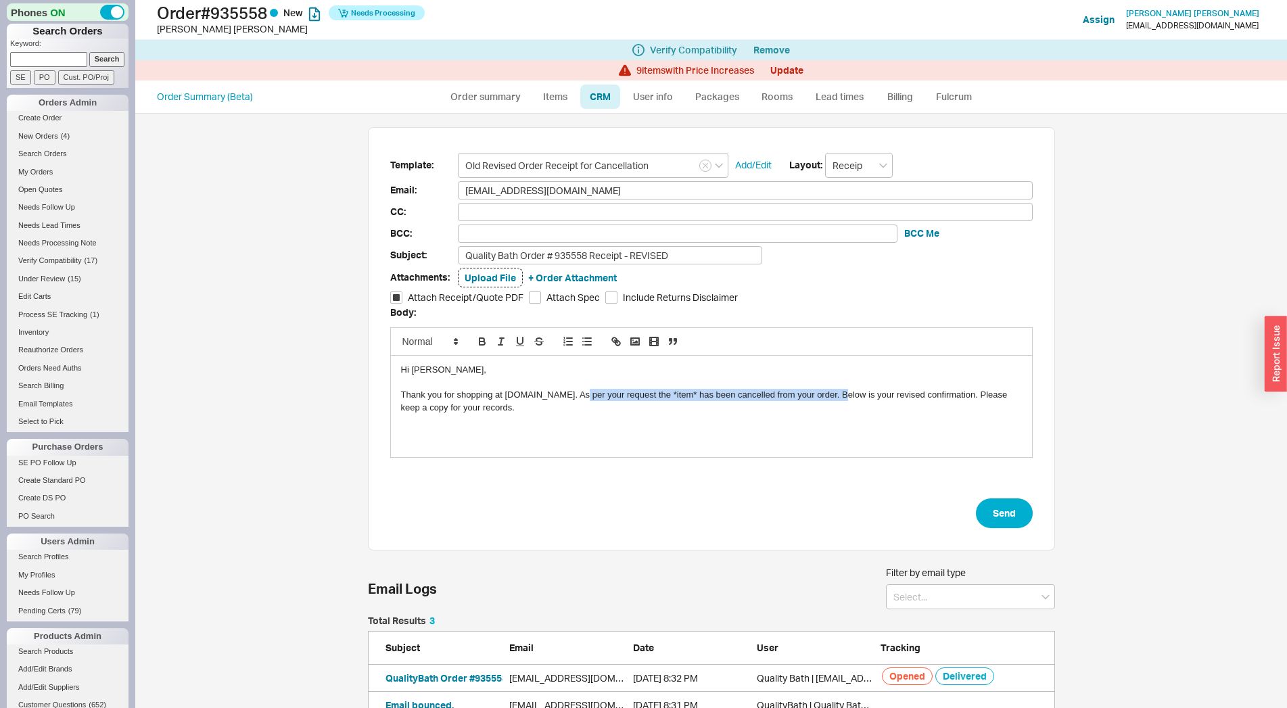
drag, startPoint x: 570, startPoint y: 396, endPoint x: 828, endPoint y: 390, distance: 258.3
click at [828, 390] on div "Thank you for shopping at QualityBath.com. As per your request the *item* has b…" at bounding box center [711, 401] width 621 height 25
click at [616, 159] on input "Old Revised Order Receipt for Cancellation" at bounding box center [593, 165] width 270 height 25
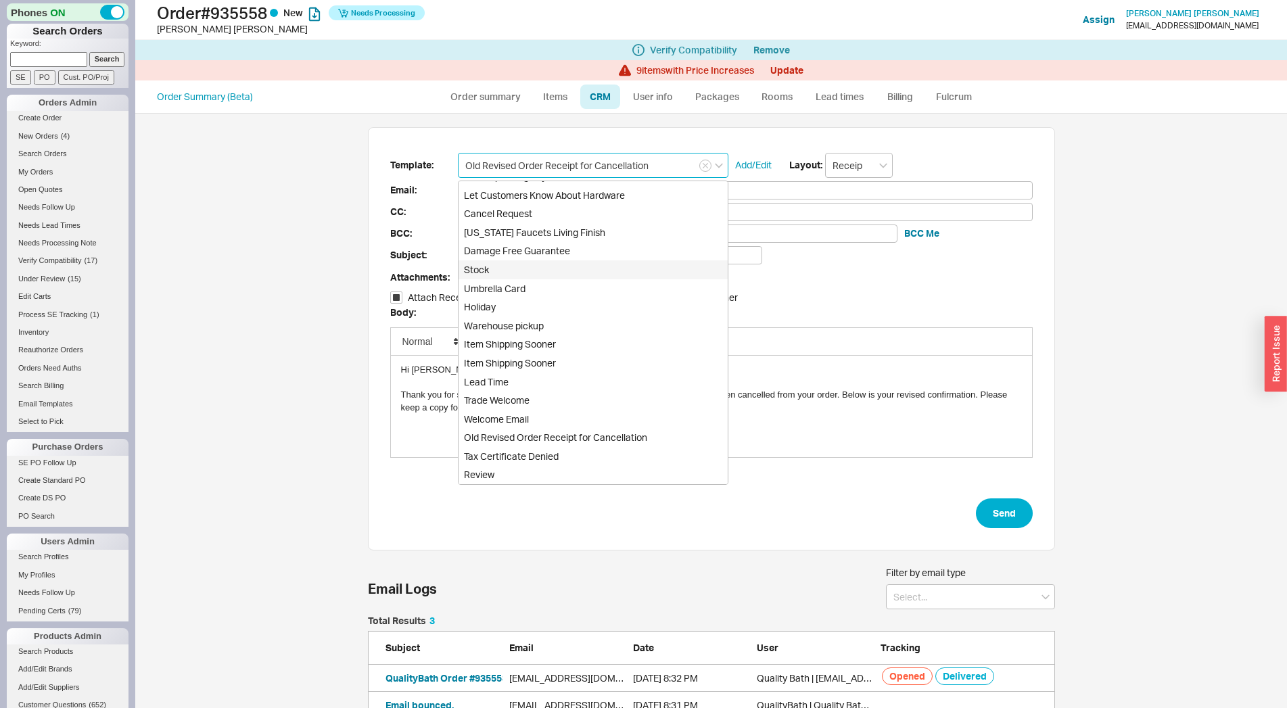
scroll to position [0, 0]
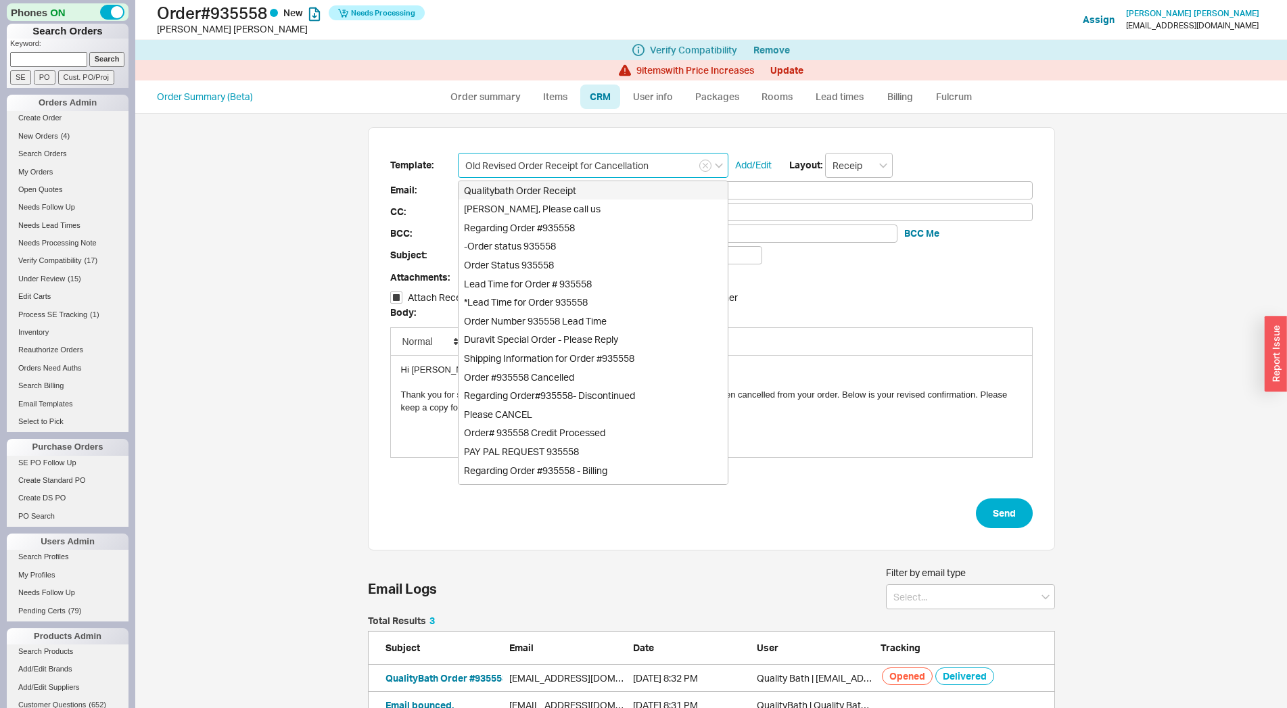
click at [556, 188] on div "Qualitybath Order Receipt" at bounding box center [592, 190] width 269 height 19
type input "Qualitybath Order Receipt"
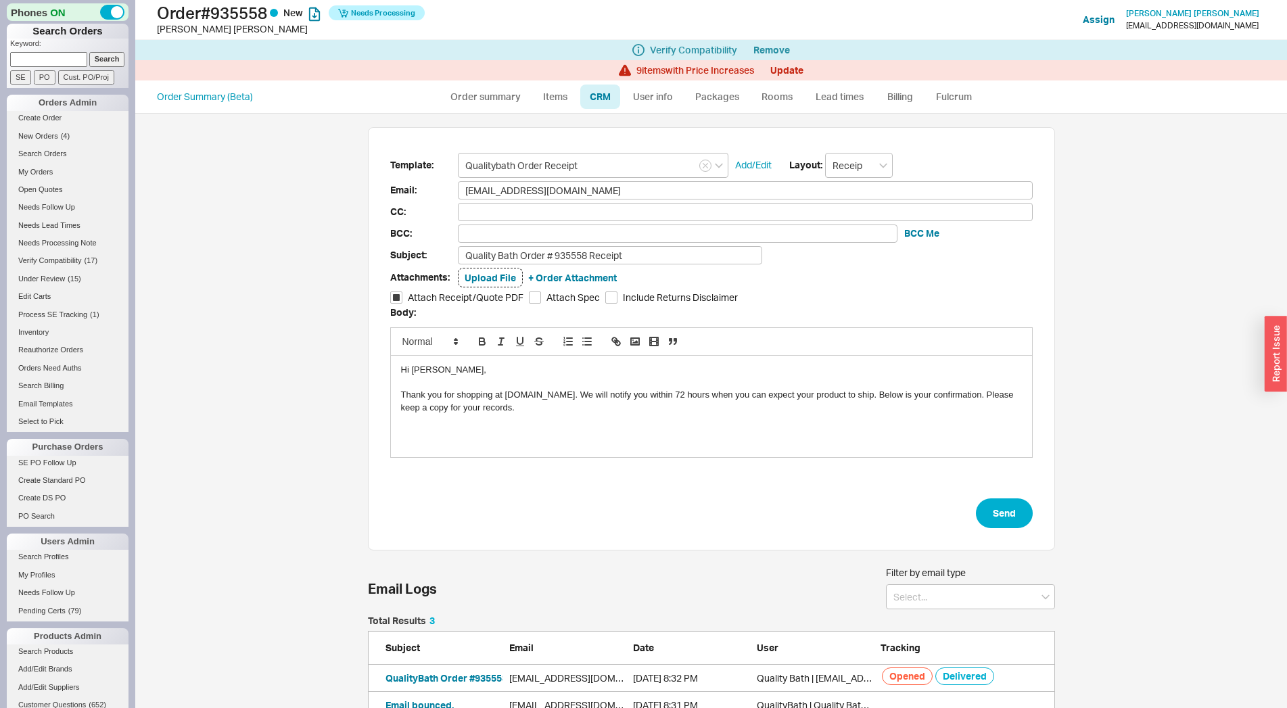
click at [664, 266] on form "Template: Qualitybath Order Receipt Add/Edit Layout: Receipt Email: marla80424@…" at bounding box center [711, 341] width 642 height 376
click at [663, 249] on input "Quality Bath Order # 935558 Receipt" at bounding box center [610, 255] width 304 height 18
type input "Quality Bath Order # 935558 Receipt - REVISED"
click at [1001, 510] on button "Send" at bounding box center [1004, 513] width 57 height 30
select select "*"
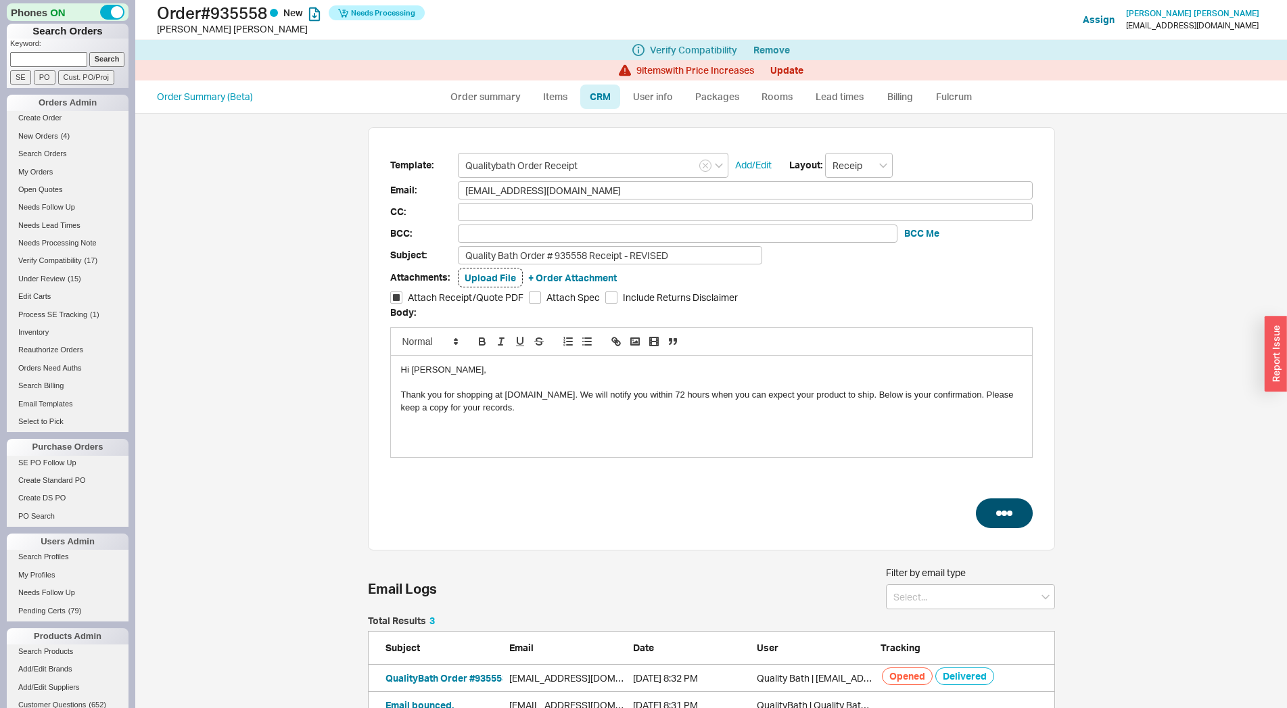
select select "*"
select select "LOW"
select select "3"
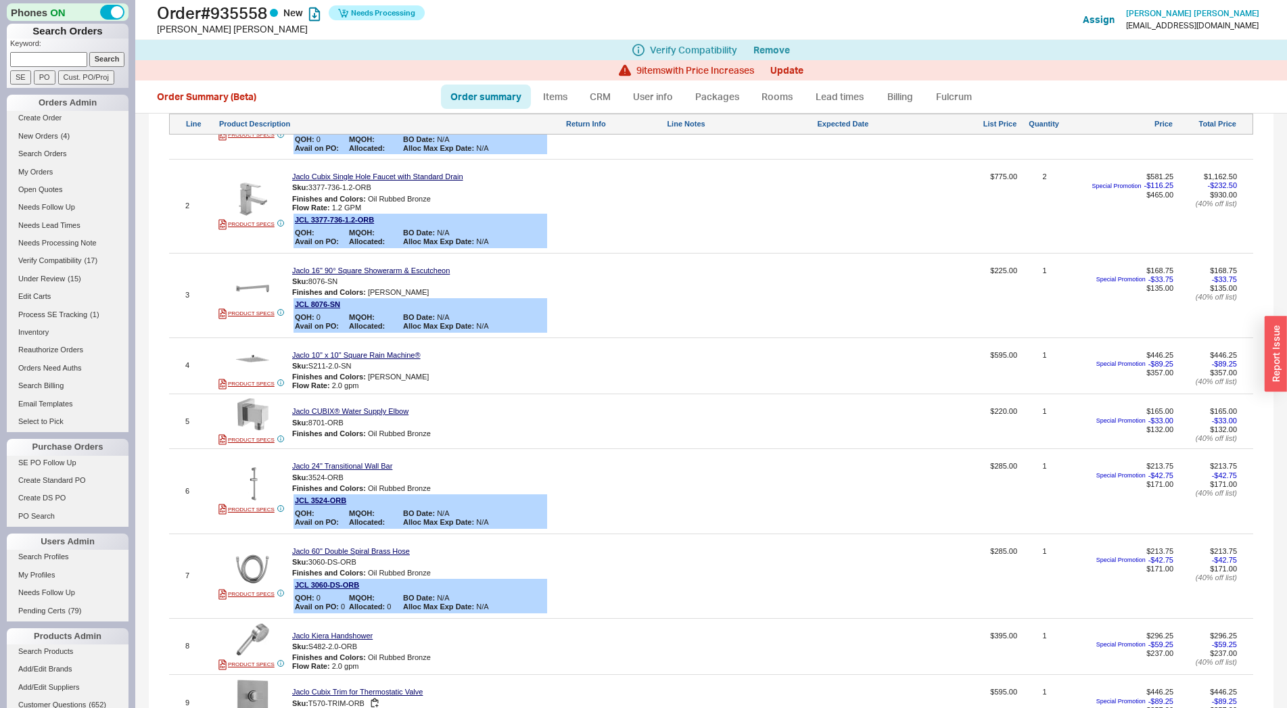
scroll to position [433, 0]
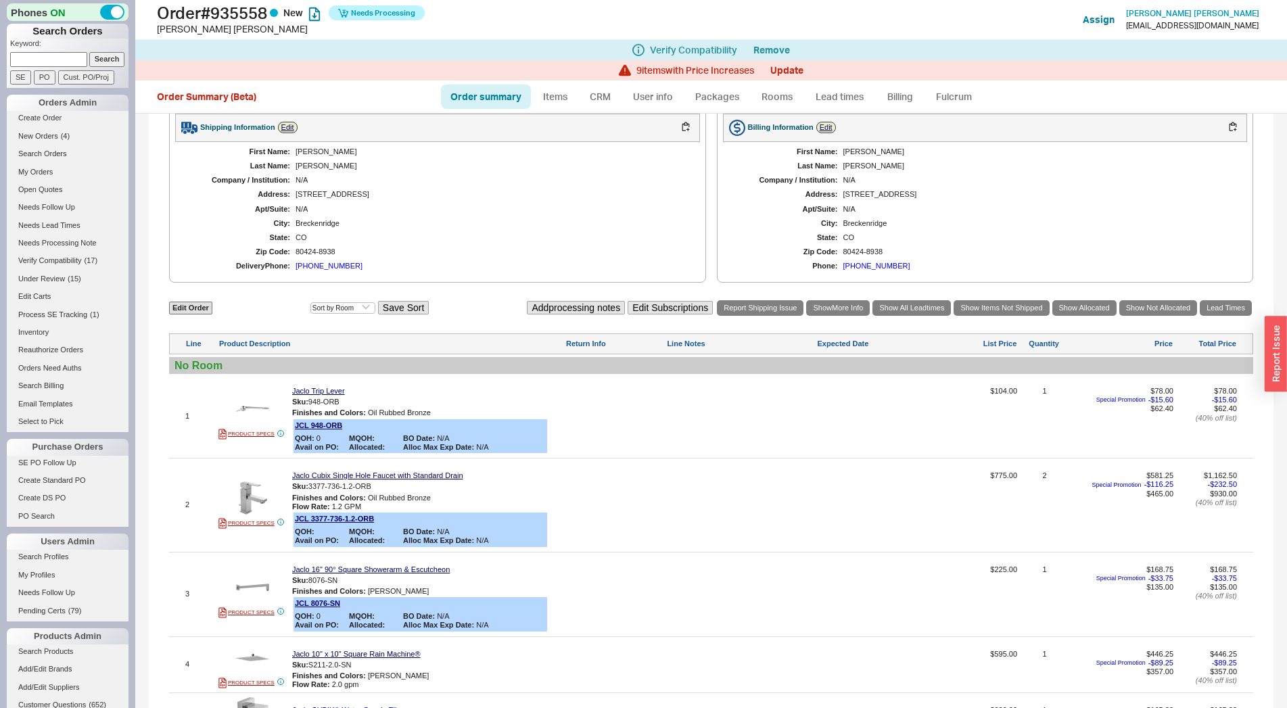
click at [479, 103] on link "Order summary" at bounding box center [486, 97] width 90 height 24
select select "*"
select select "LOW"
select select "3"
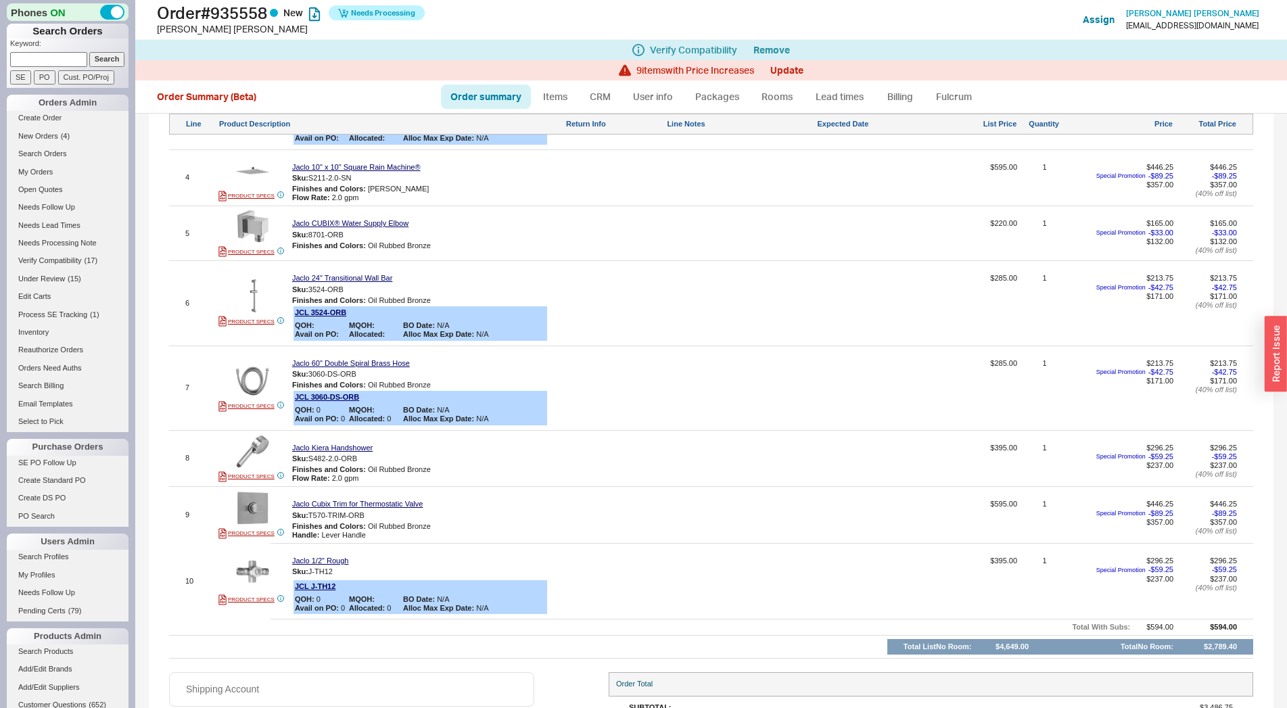
scroll to position [1031, 0]
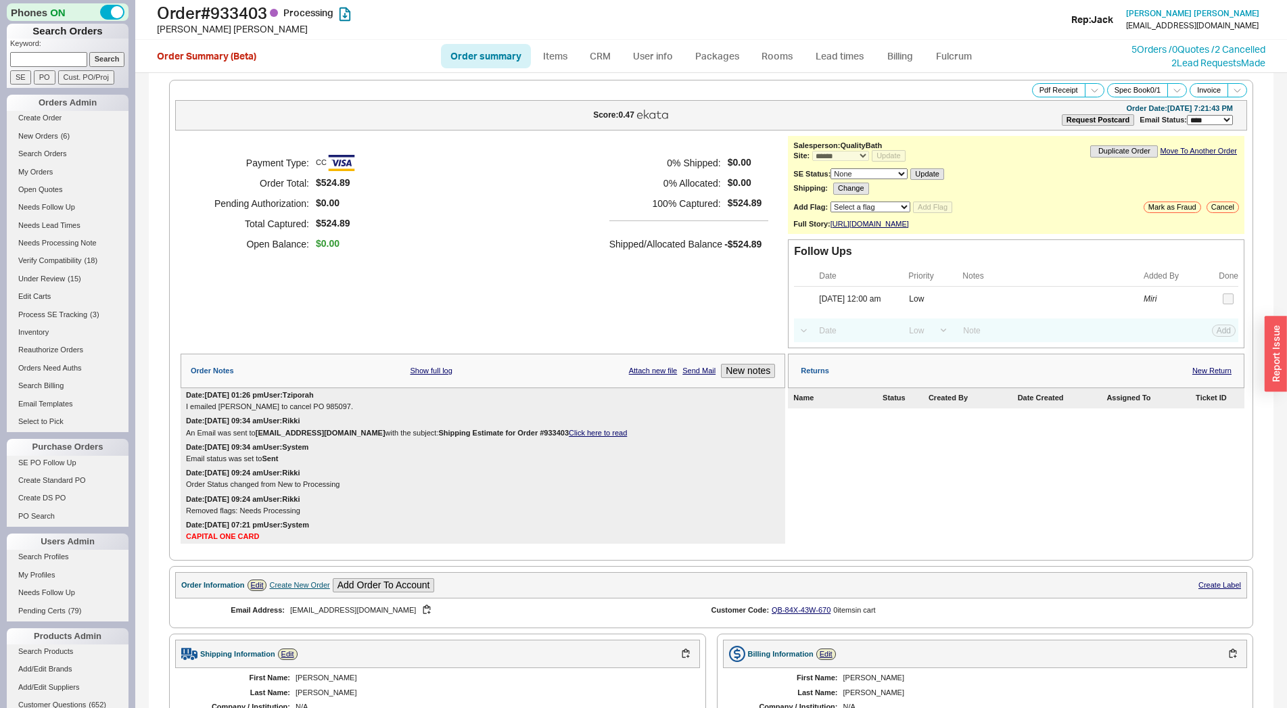
select select "*"
select select "LOW"
select select "3"
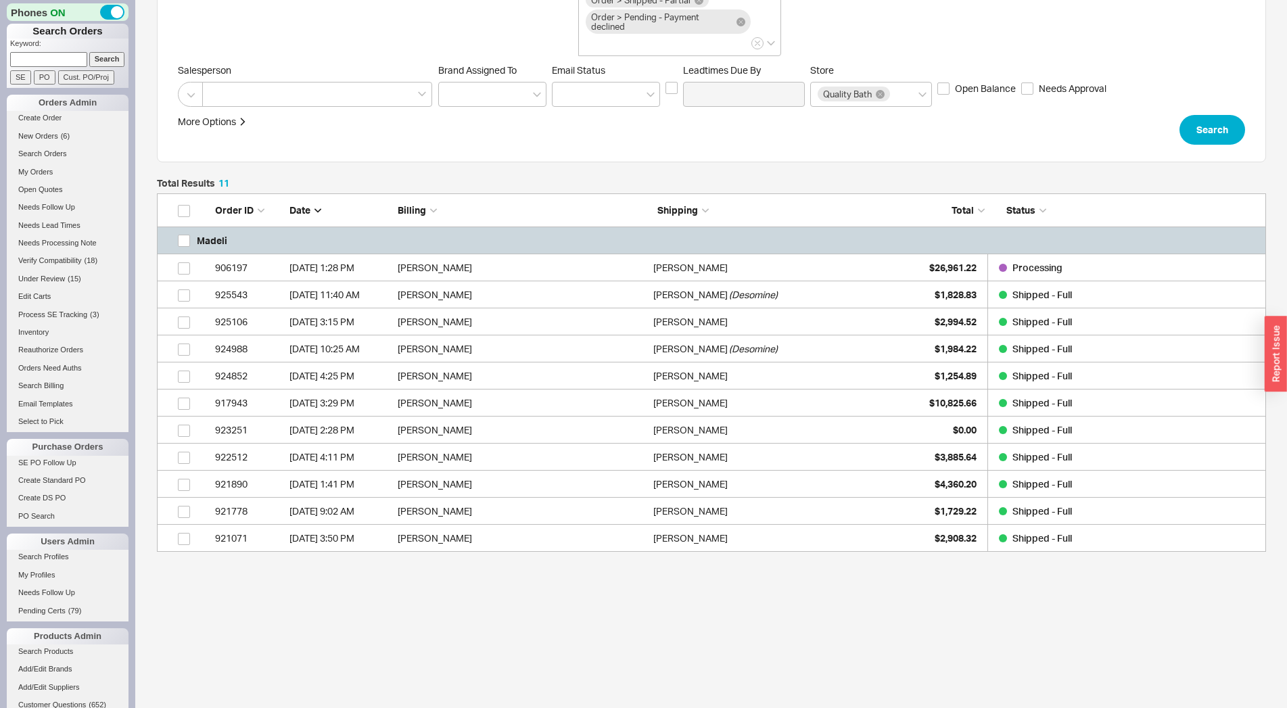
scroll to position [347, 1097]
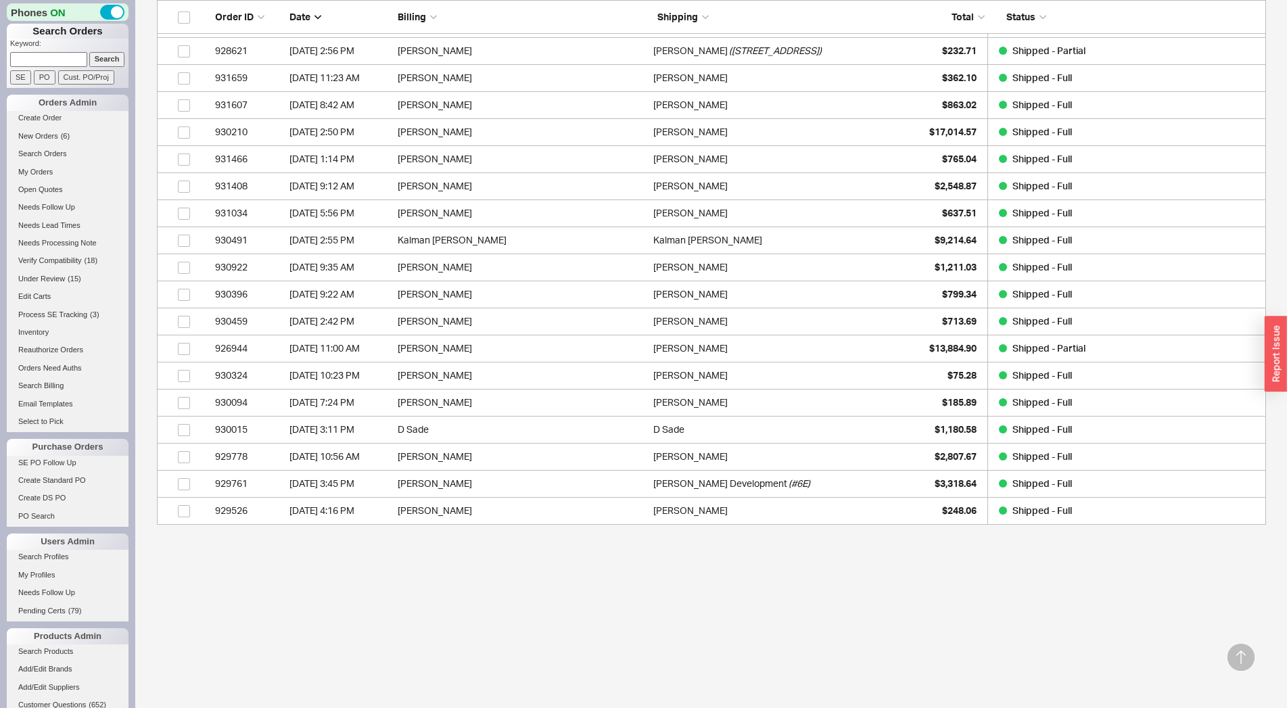
scroll to position [571, 0]
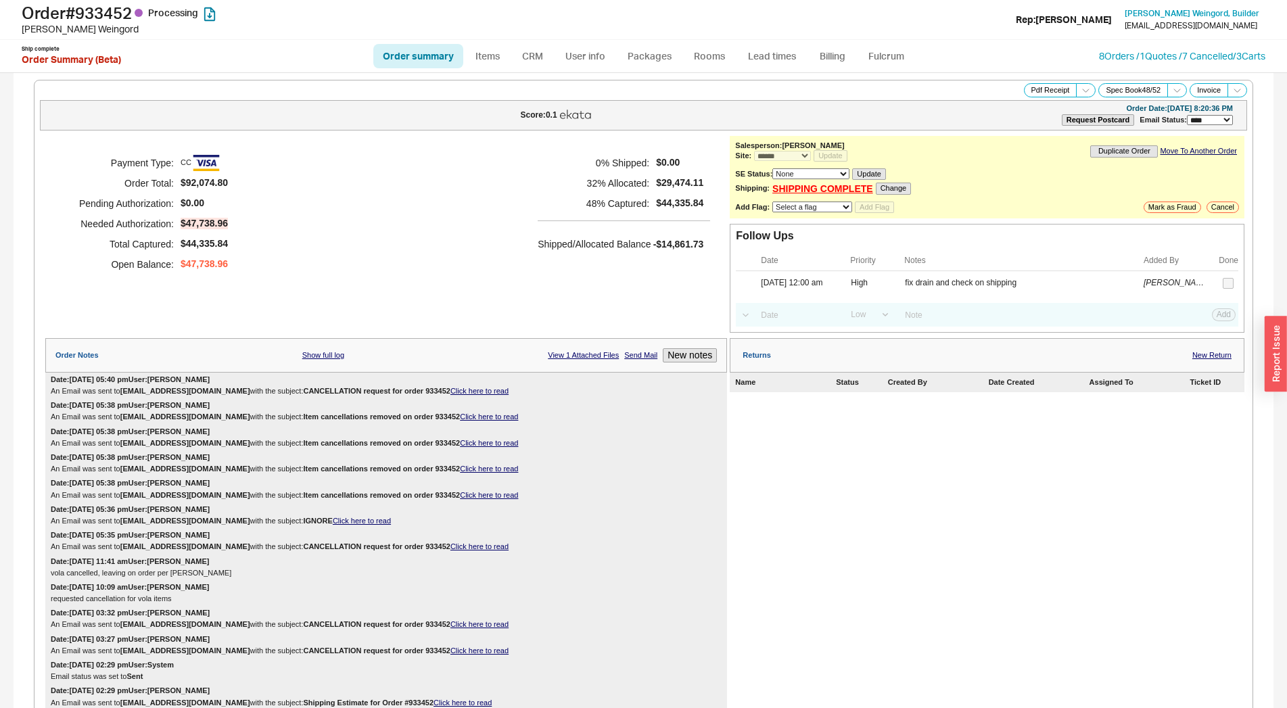
select select "*"
select select "LOW"
select select "3"
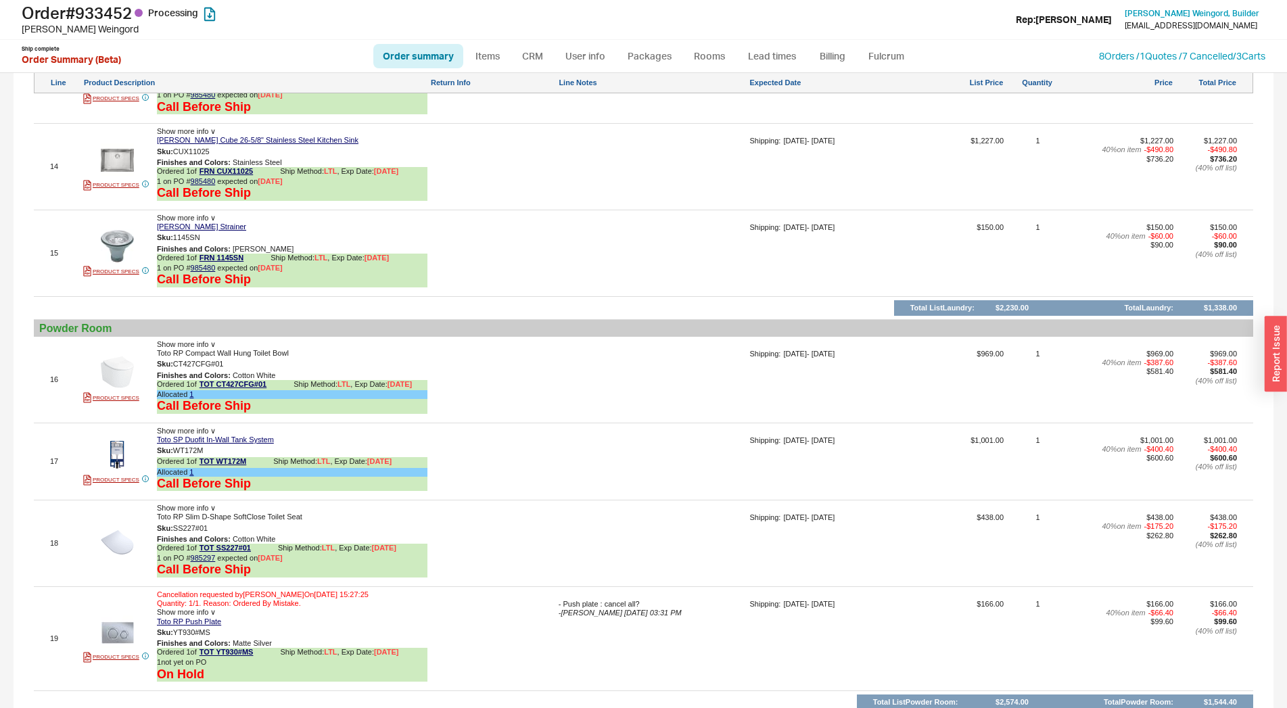
scroll to position [3287, 0]
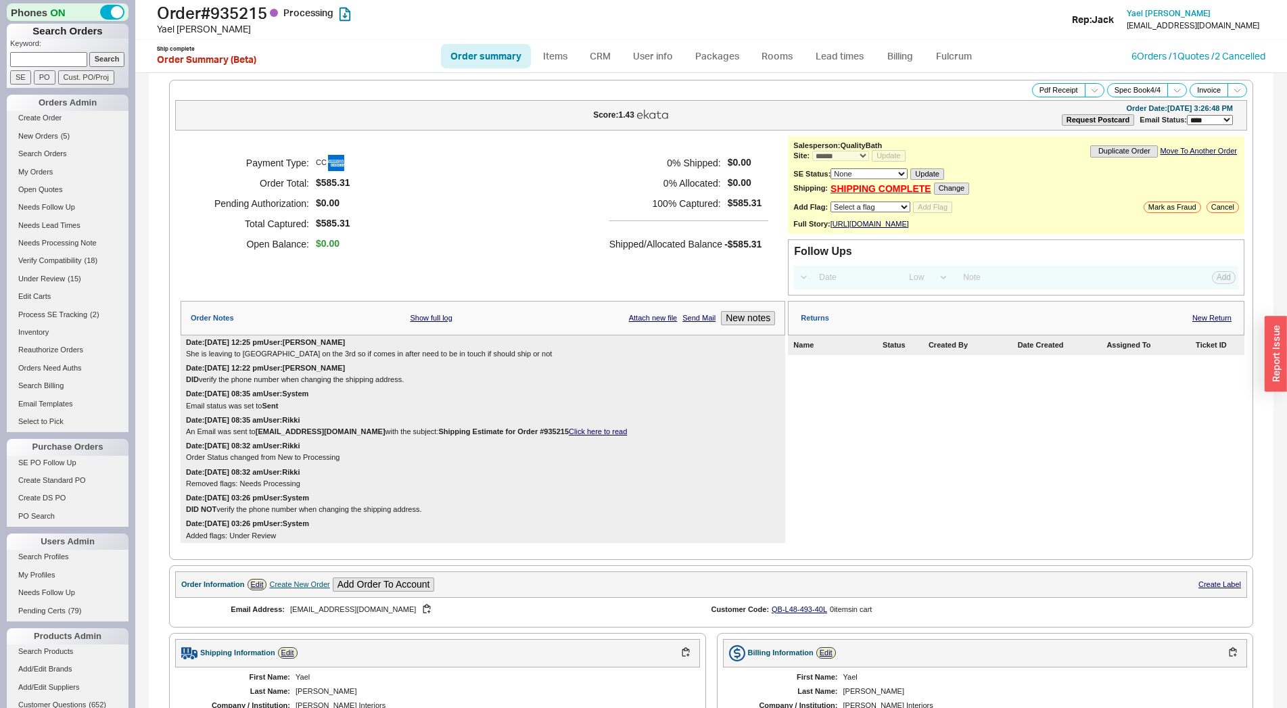
select select "*"
select select "LOW"
select select "3"
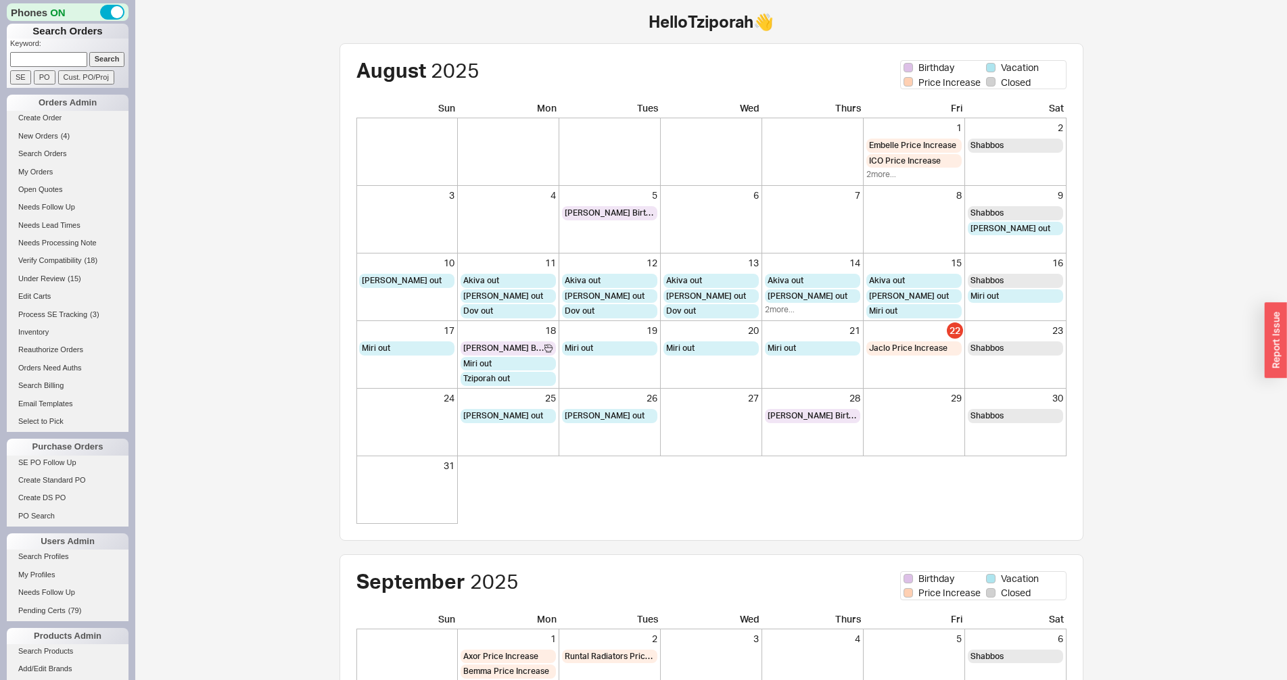
click at [291, 277] on div "[DEMOGRAPHIC_DATA] Birthday Vacation Price Increase Closed Sun Mon Tues Wed Thu…" at bounding box center [711, 513] width 852 height 941
